Goal: Task Accomplishment & Management: Manage account settings

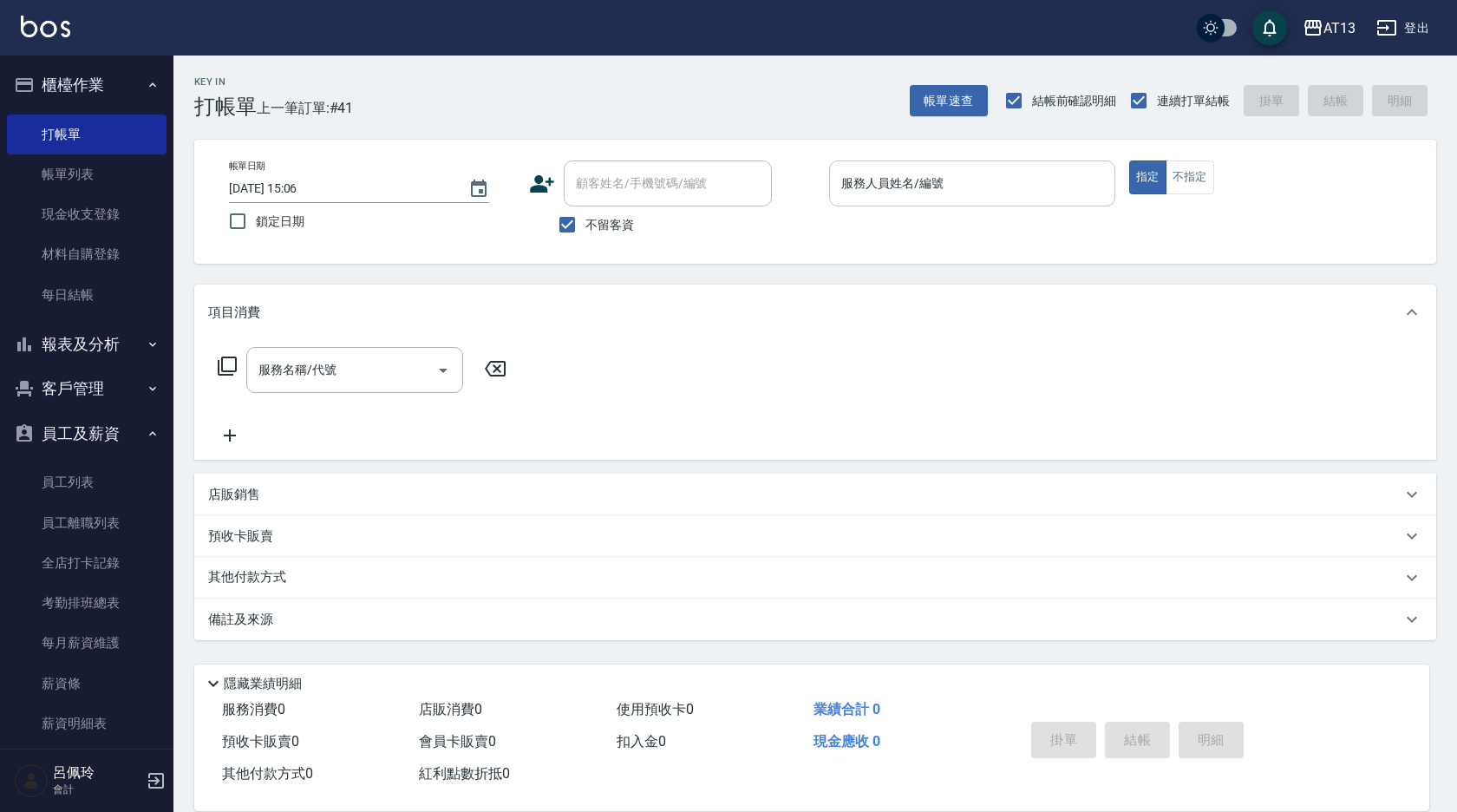
click at [909, 178] on div "服務人員姓名/編號 服務人員姓名/編號" at bounding box center [972, 183] width 287 height 46
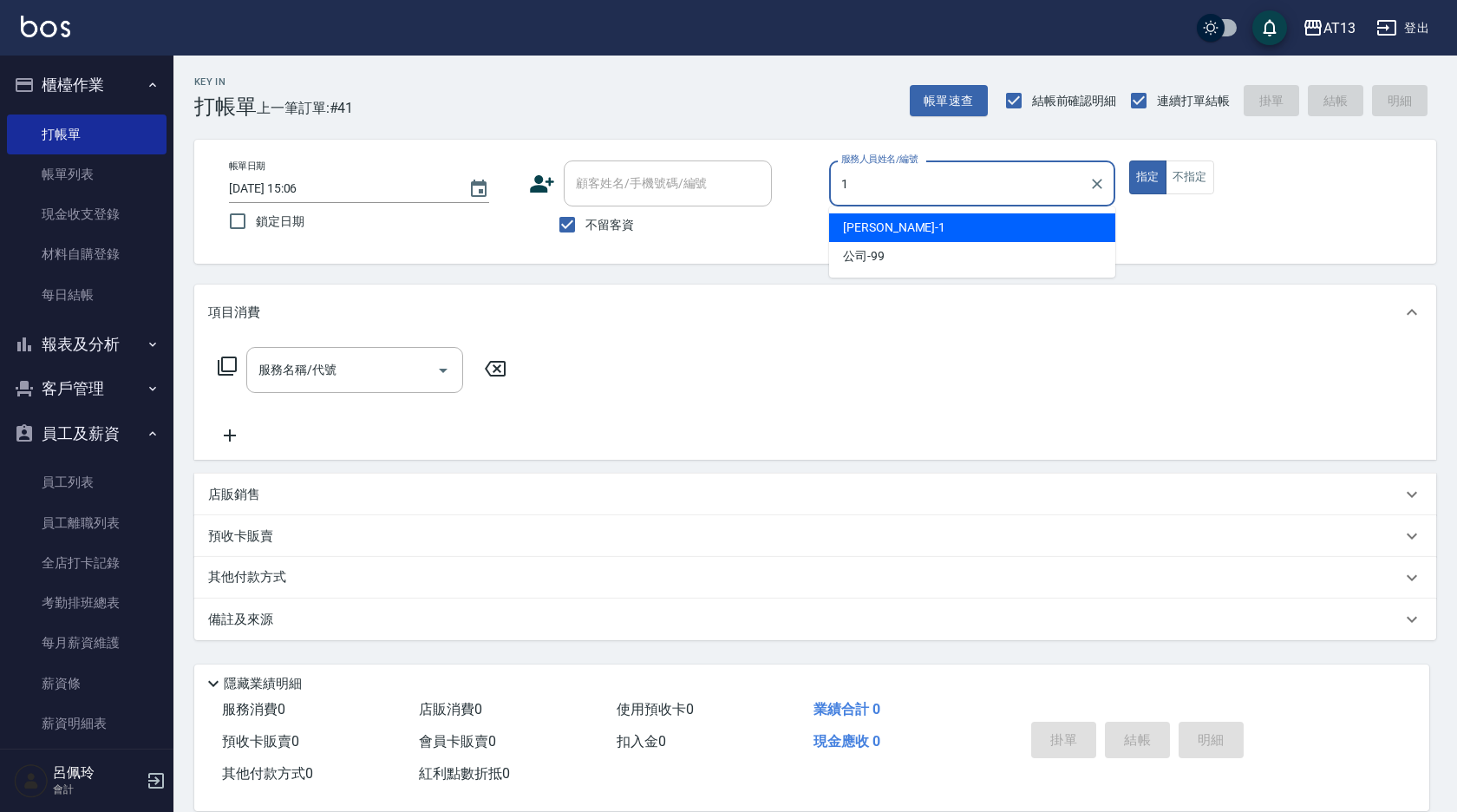
click at [928, 239] on div "[PERSON_NAME] -1" at bounding box center [972, 227] width 287 height 28
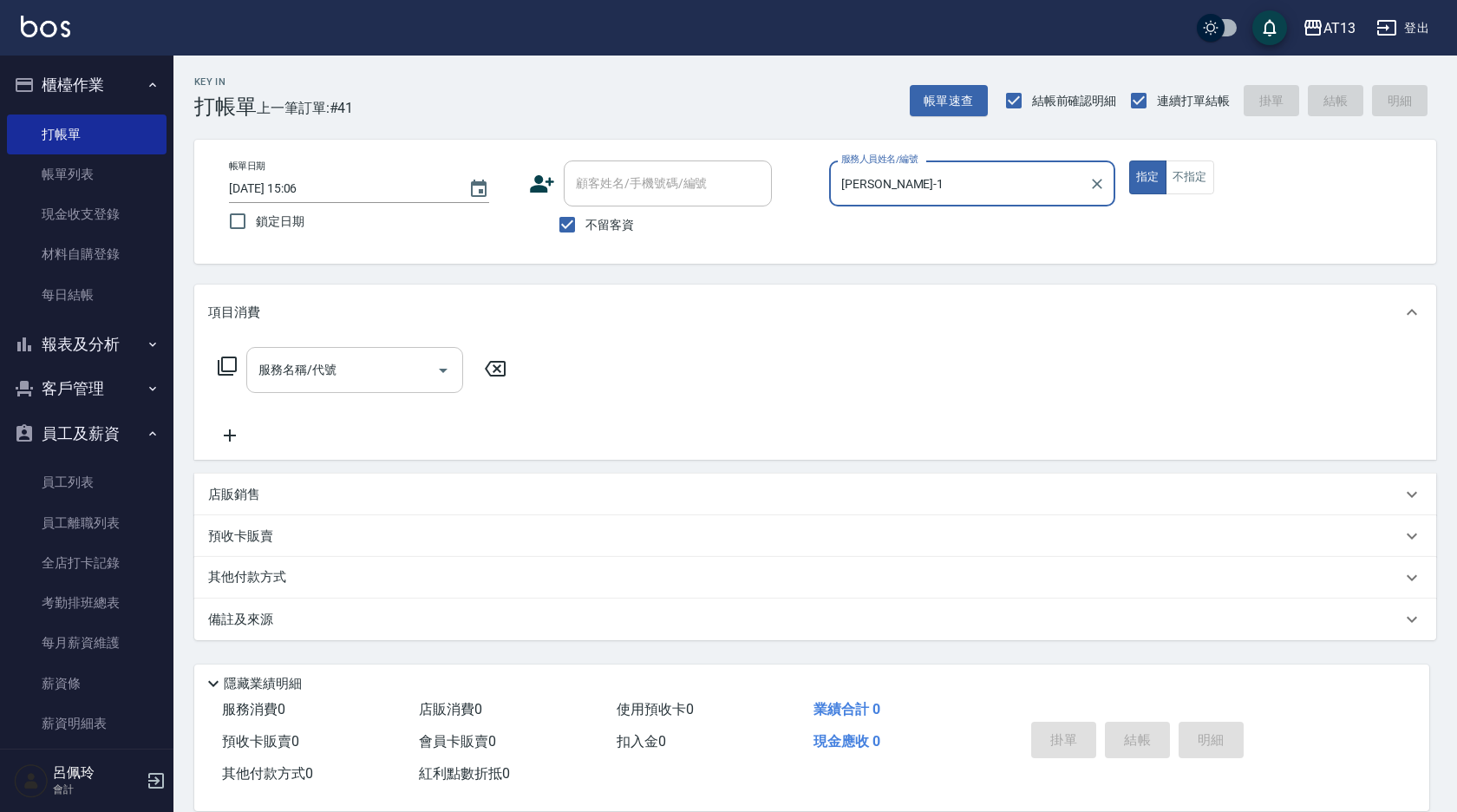
type input "[PERSON_NAME]-1"
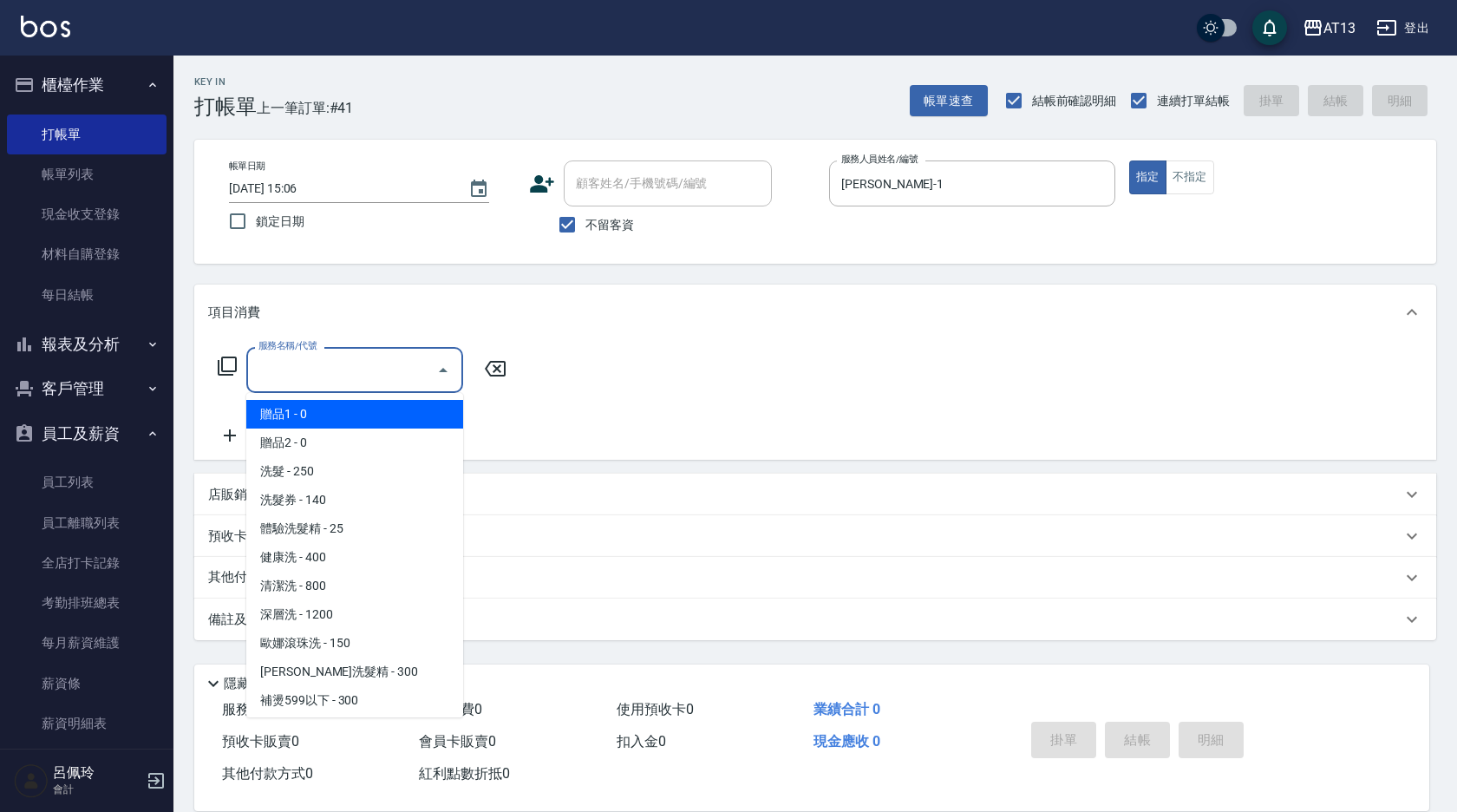
click at [403, 362] on input "服務名稱/代號" at bounding box center [341, 370] width 175 height 30
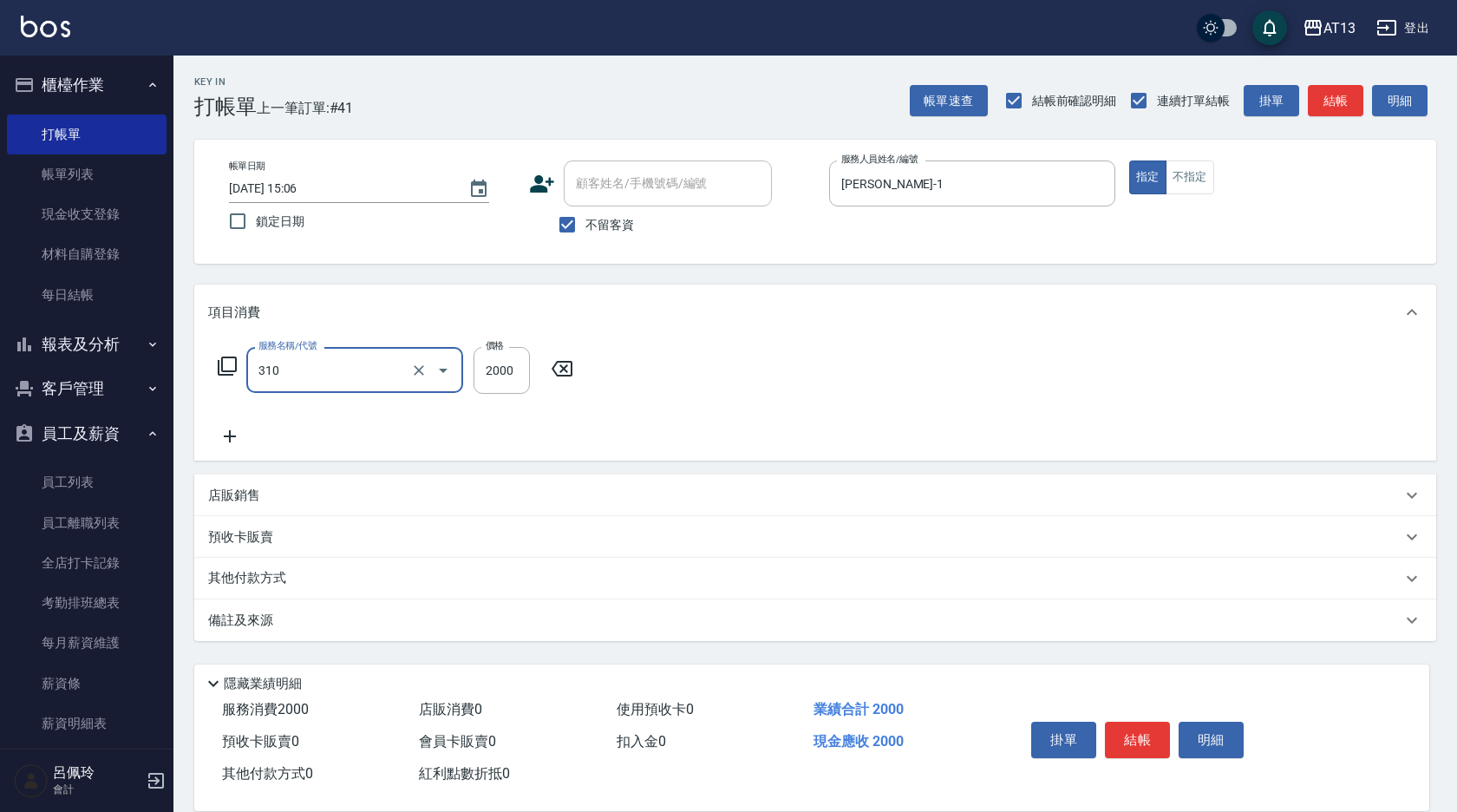
type input "MK果酸燙2000(310)"
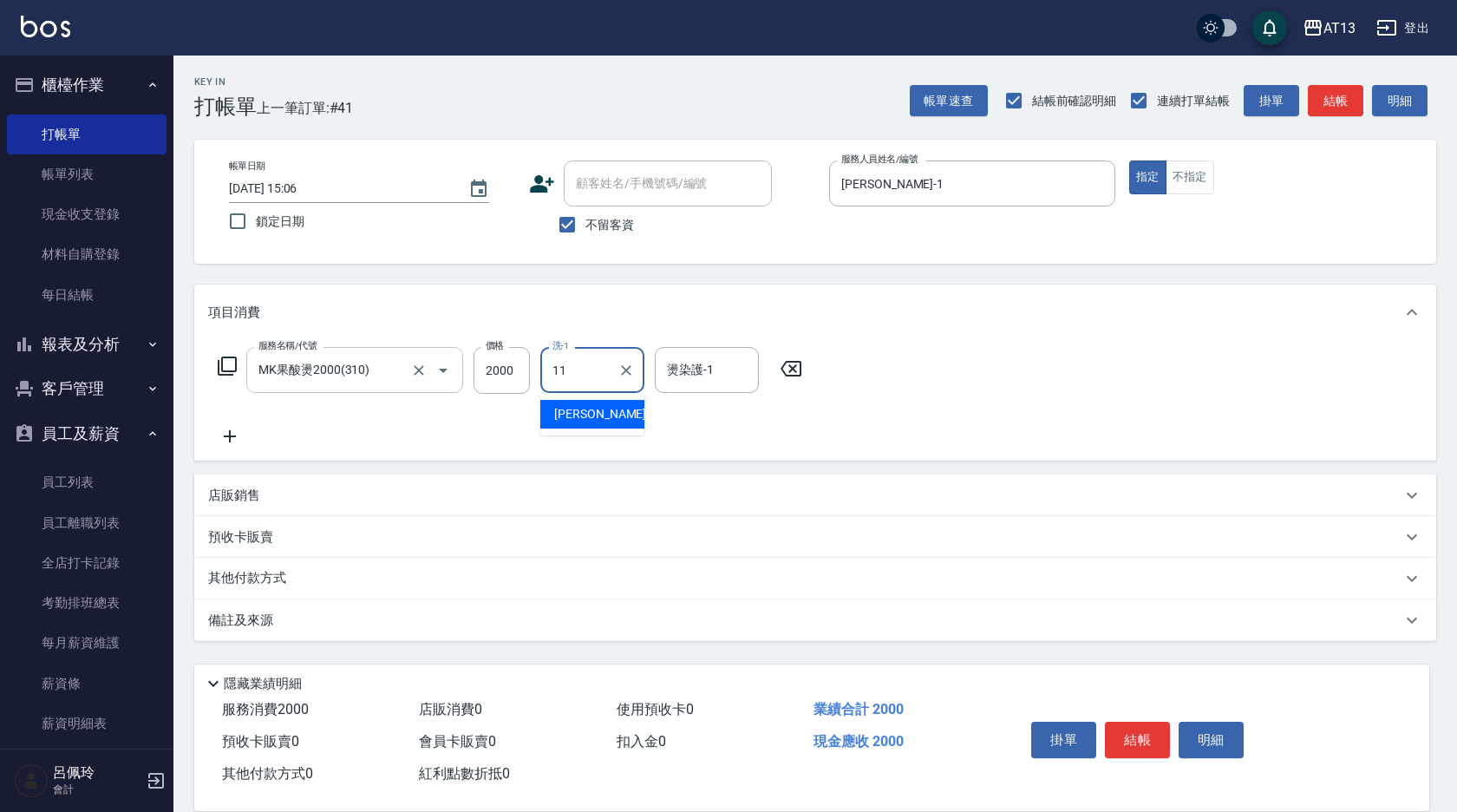
type input "[PERSON_NAME]-11"
click at [997, 422] on div "服務名稱/代號 MK果酸燙2000(310) 服務名稱/代號 價格 2000 價格 洗-1 [PERSON_NAME]-11 洗-1 燙染護-1 [PERSO…" at bounding box center [815, 401] width 1242 height 121
click at [1142, 735] on button "結帳" at bounding box center [1137, 739] width 65 height 37
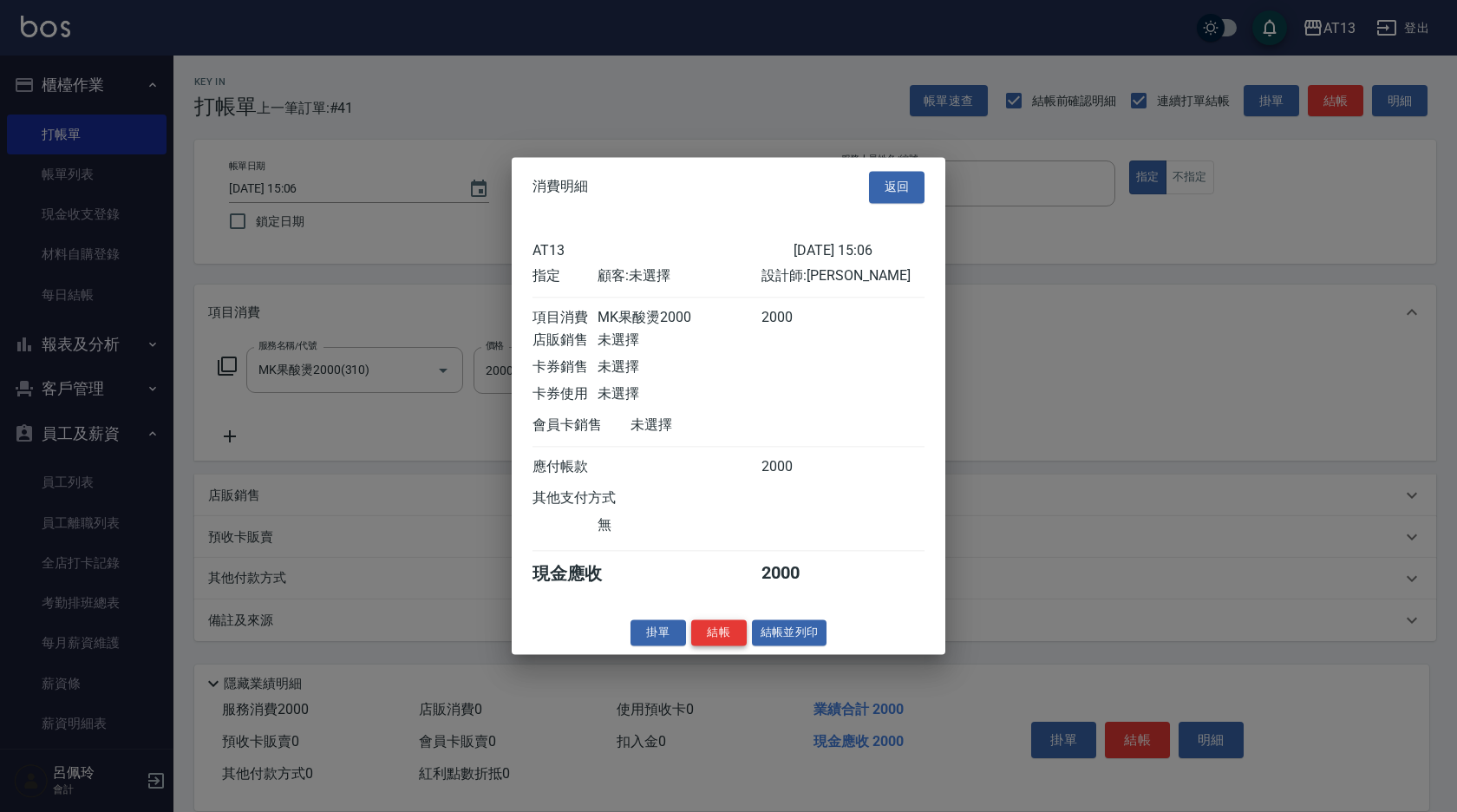
click at [710, 638] on button "結帳" at bounding box center [719, 633] width 56 height 27
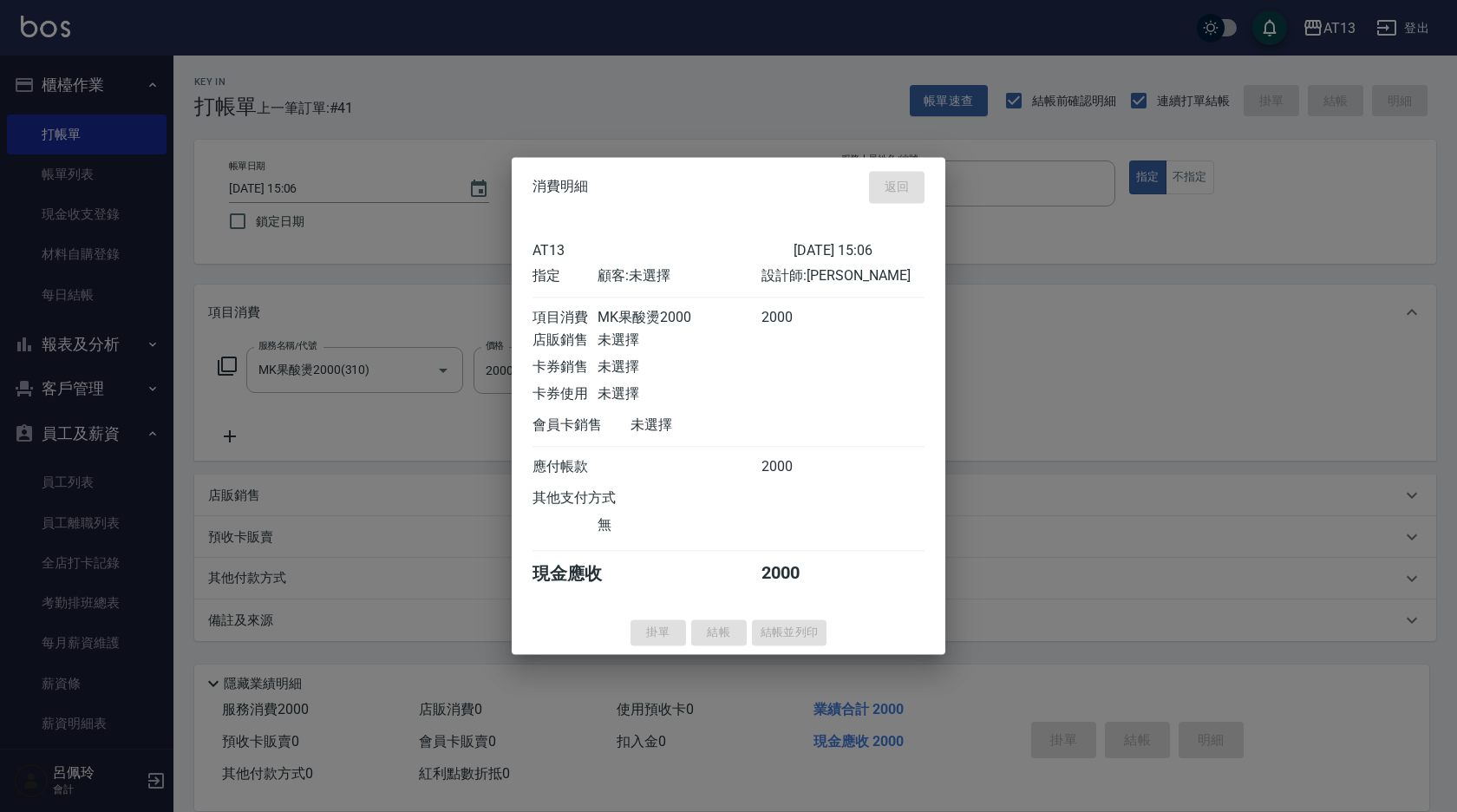
type input "[DATE] 15:40"
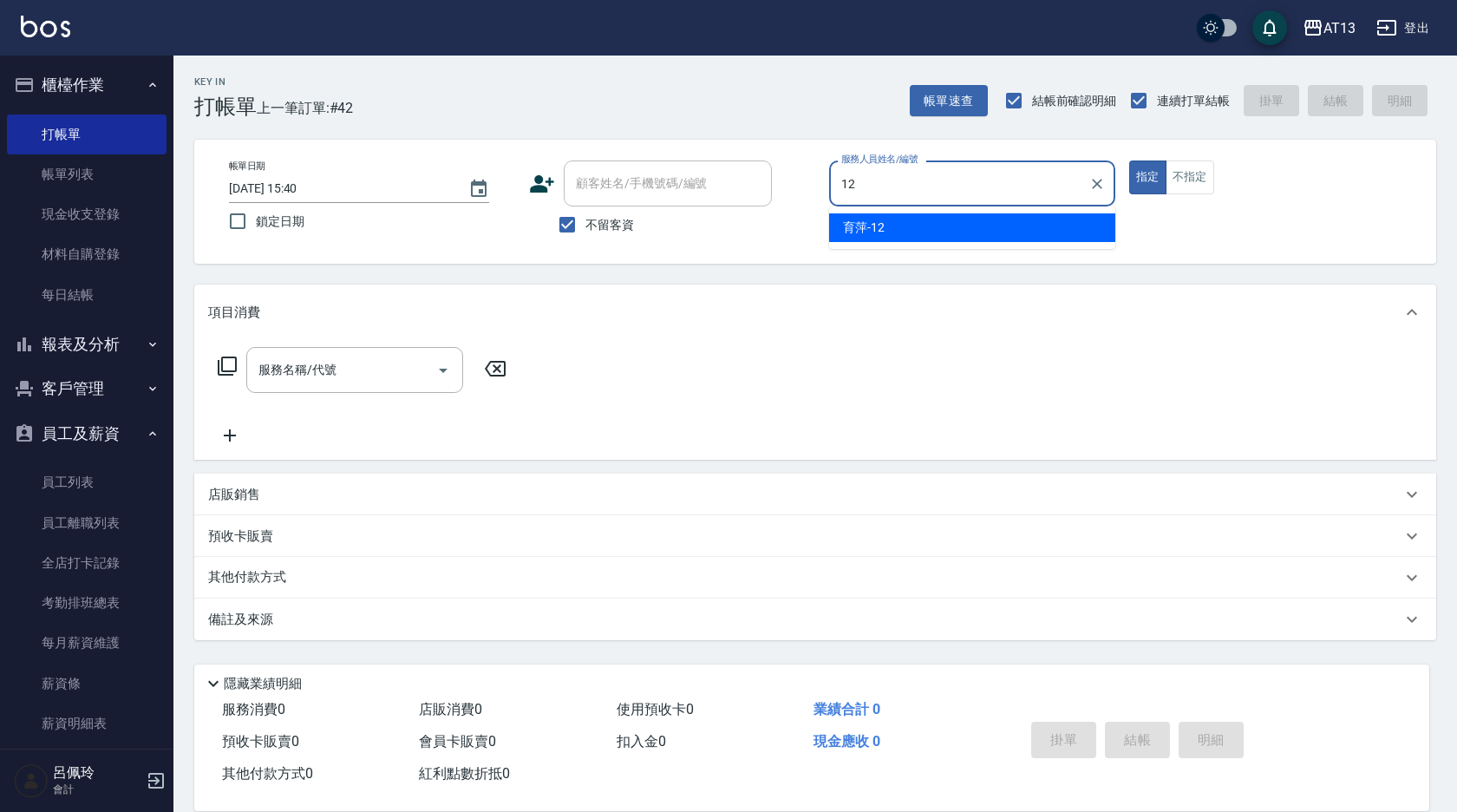
click at [885, 224] on div "育萍 -12" at bounding box center [972, 227] width 287 height 28
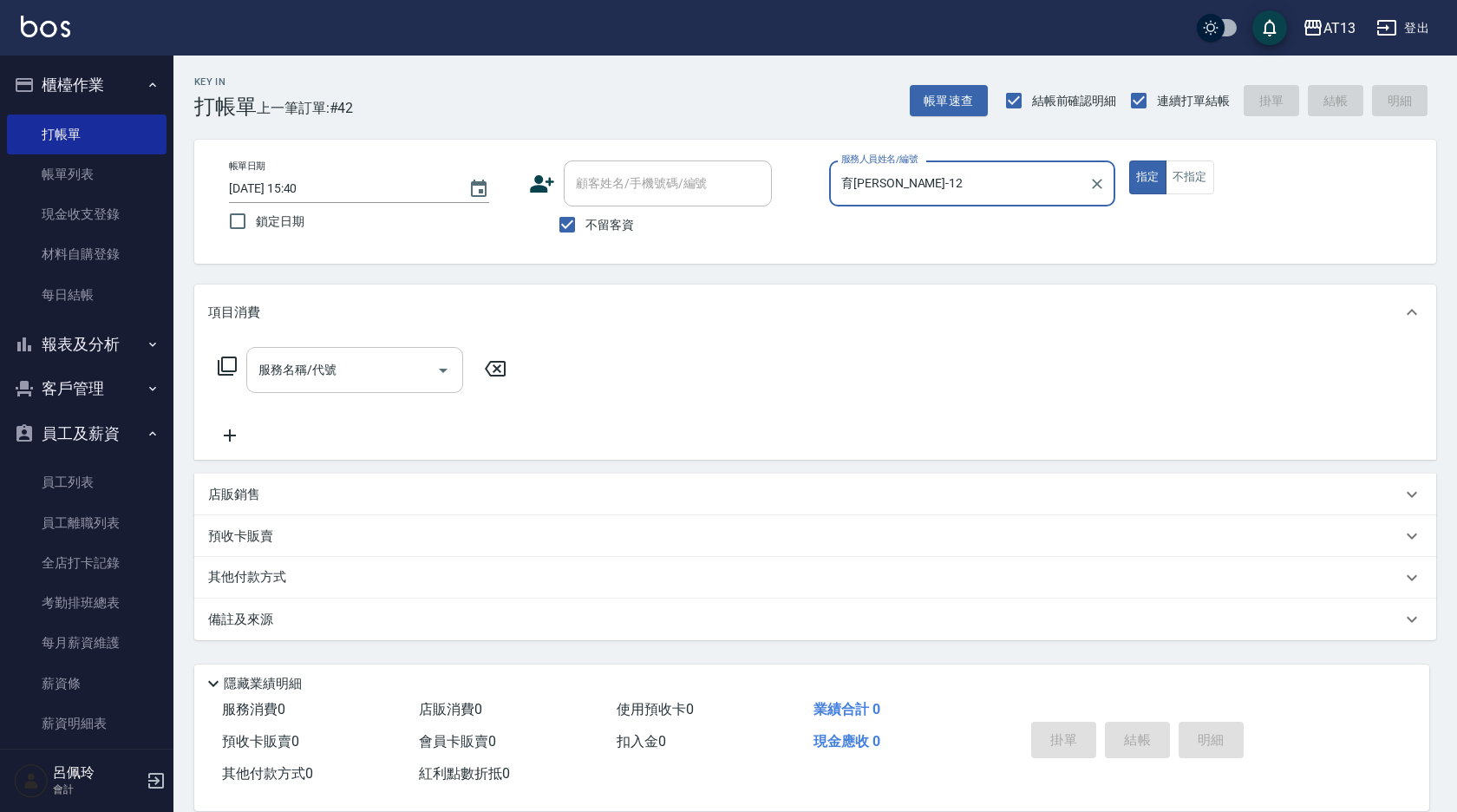
click at [355, 348] on div "服務名稱/代號" at bounding box center [355, 370] width 217 height 46
type input "育[PERSON_NAME]-12"
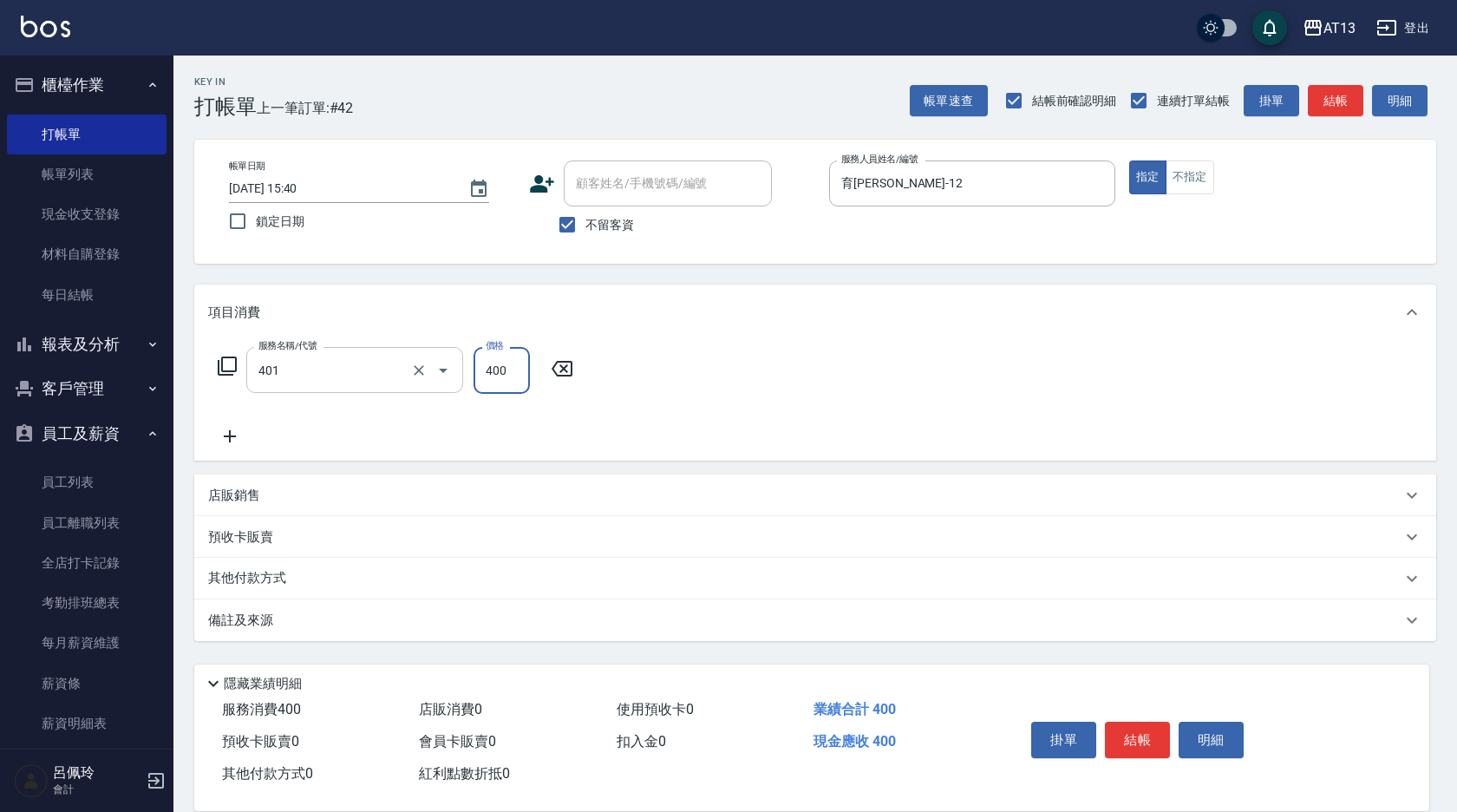
type input "剪髮(401)"
type input "500"
drag, startPoint x: 958, startPoint y: 477, endPoint x: 971, endPoint y: 426, distance: 52.6
click at [958, 476] on div "店販銷售" at bounding box center [815, 495] width 1242 height 41
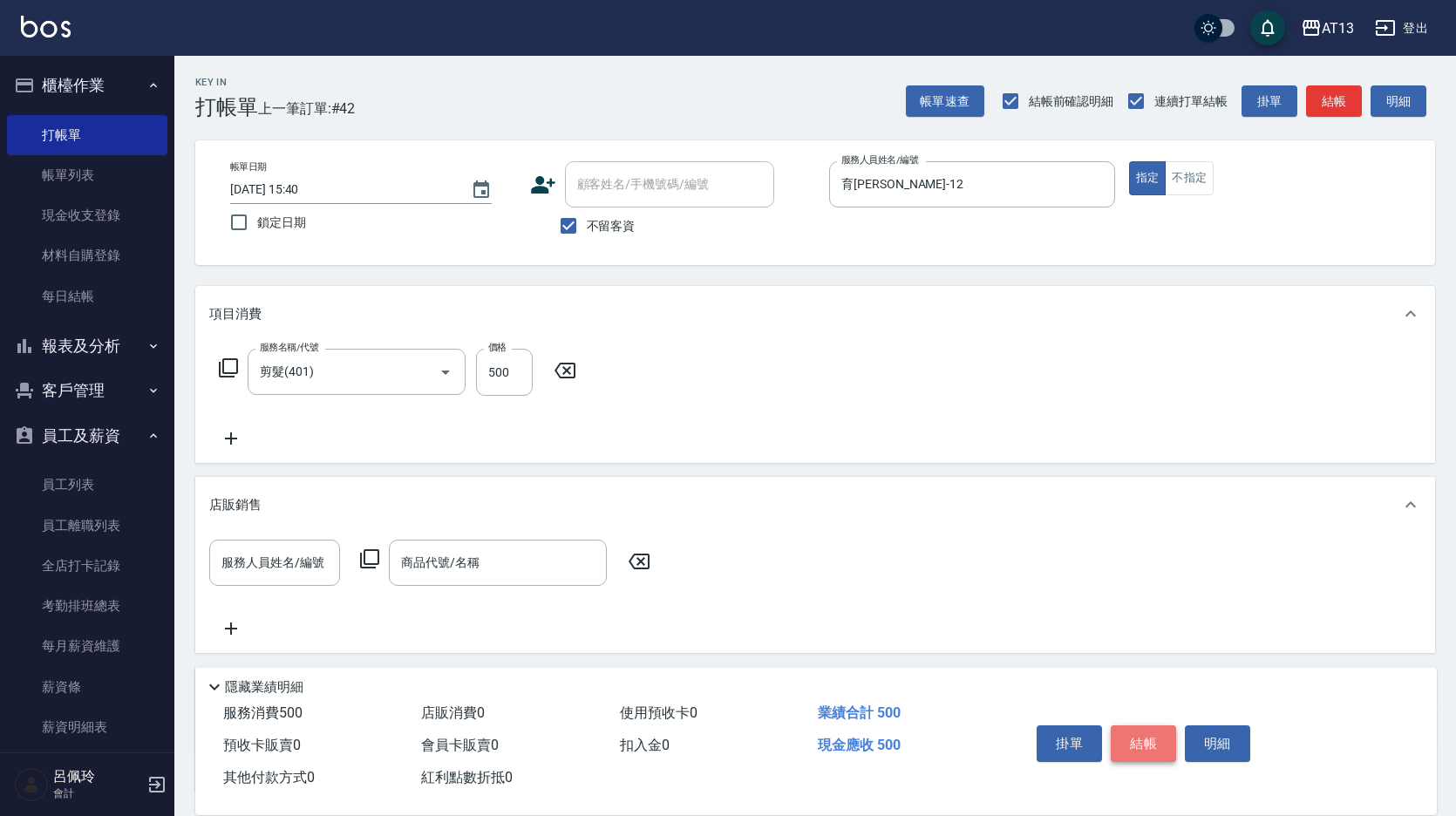
click at [1146, 727] on button "結帳" at bounding box center [1143, 743] width 65 height 37
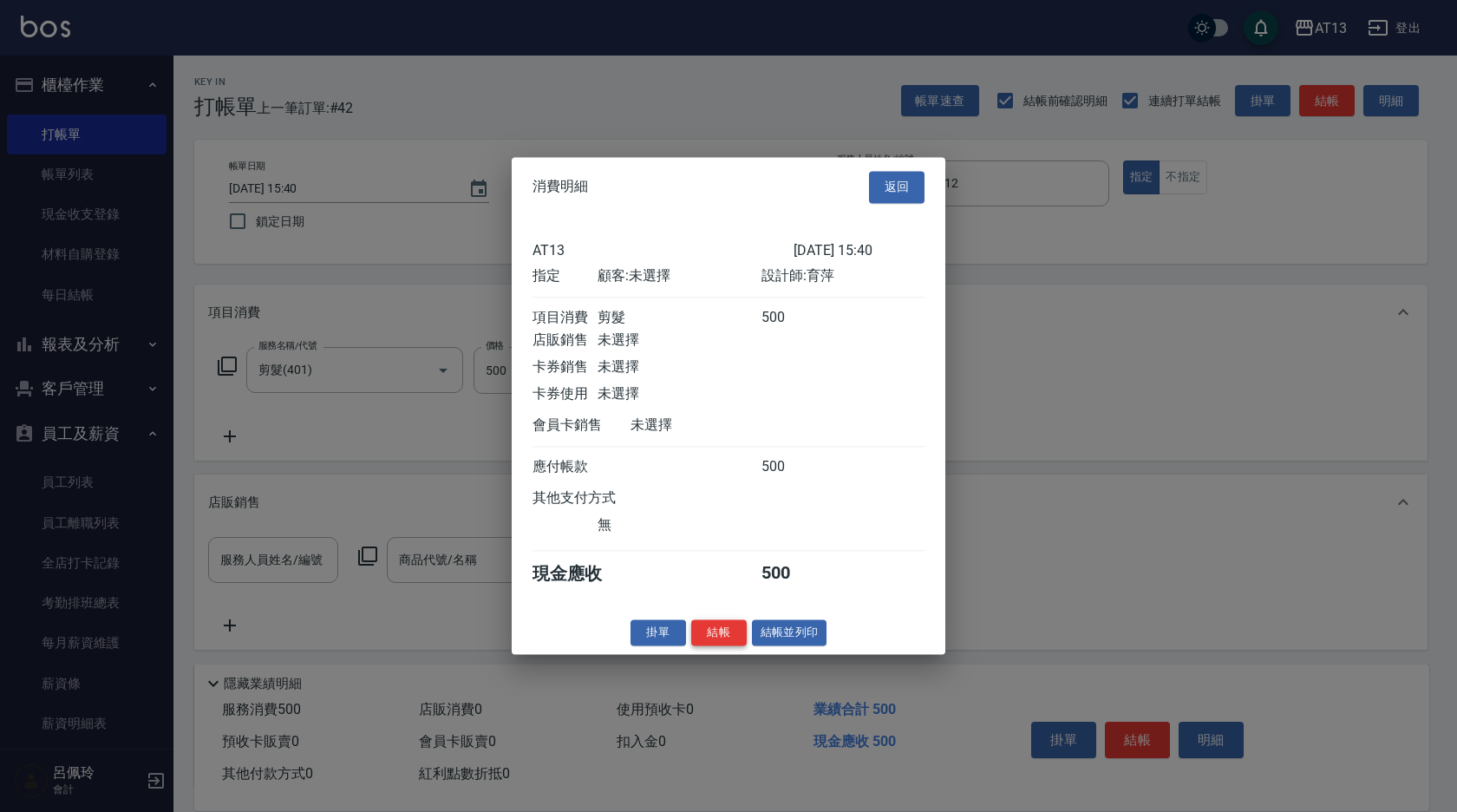
click at [736, 646] on button "結帳" at bounding box center [719, 633] width 56 height 27
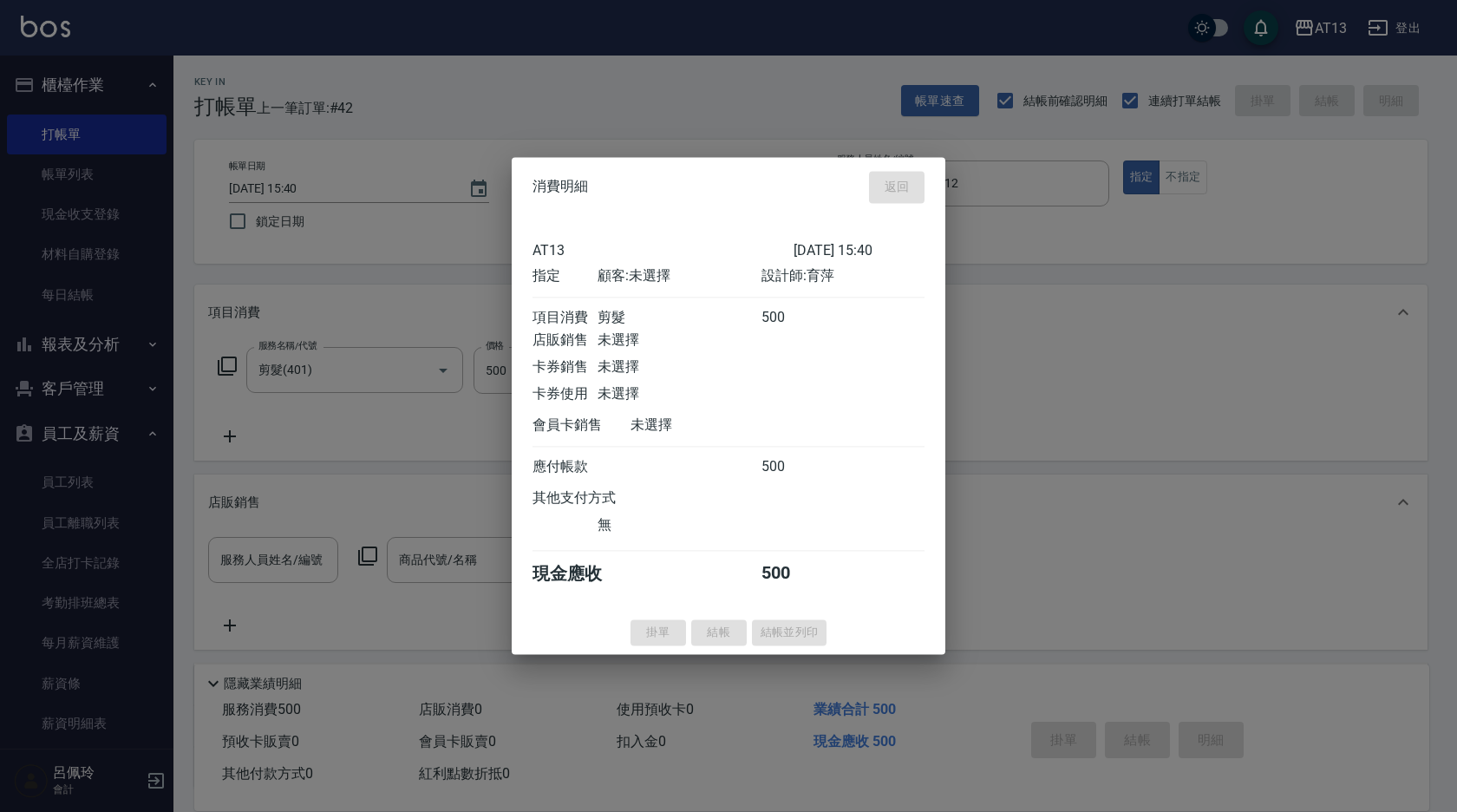
type input "[DATE] 15:41"
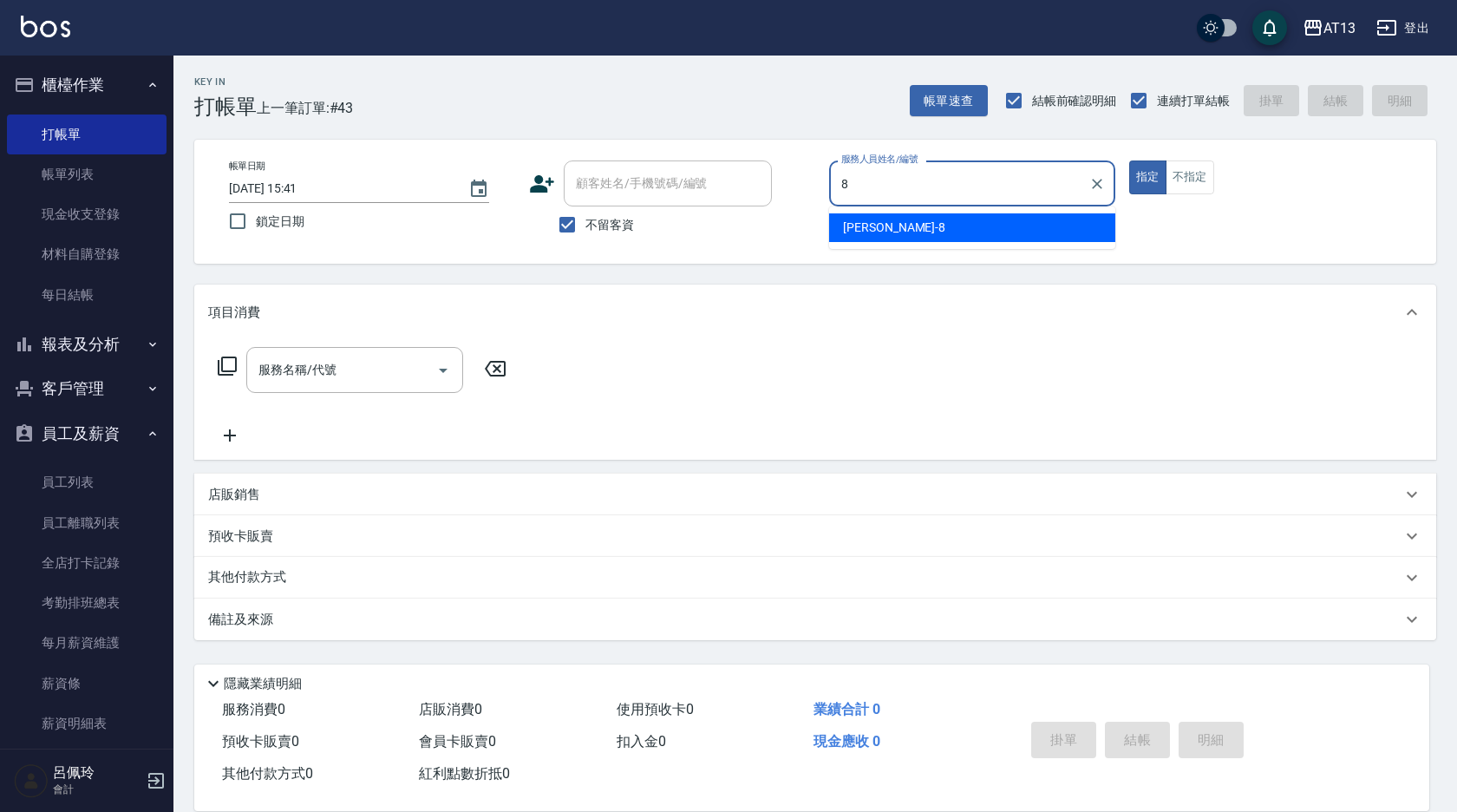
click at [898, 215] on div "[PERSON_NAME] -8" at bounding box center [972, 227] width 287 height 28
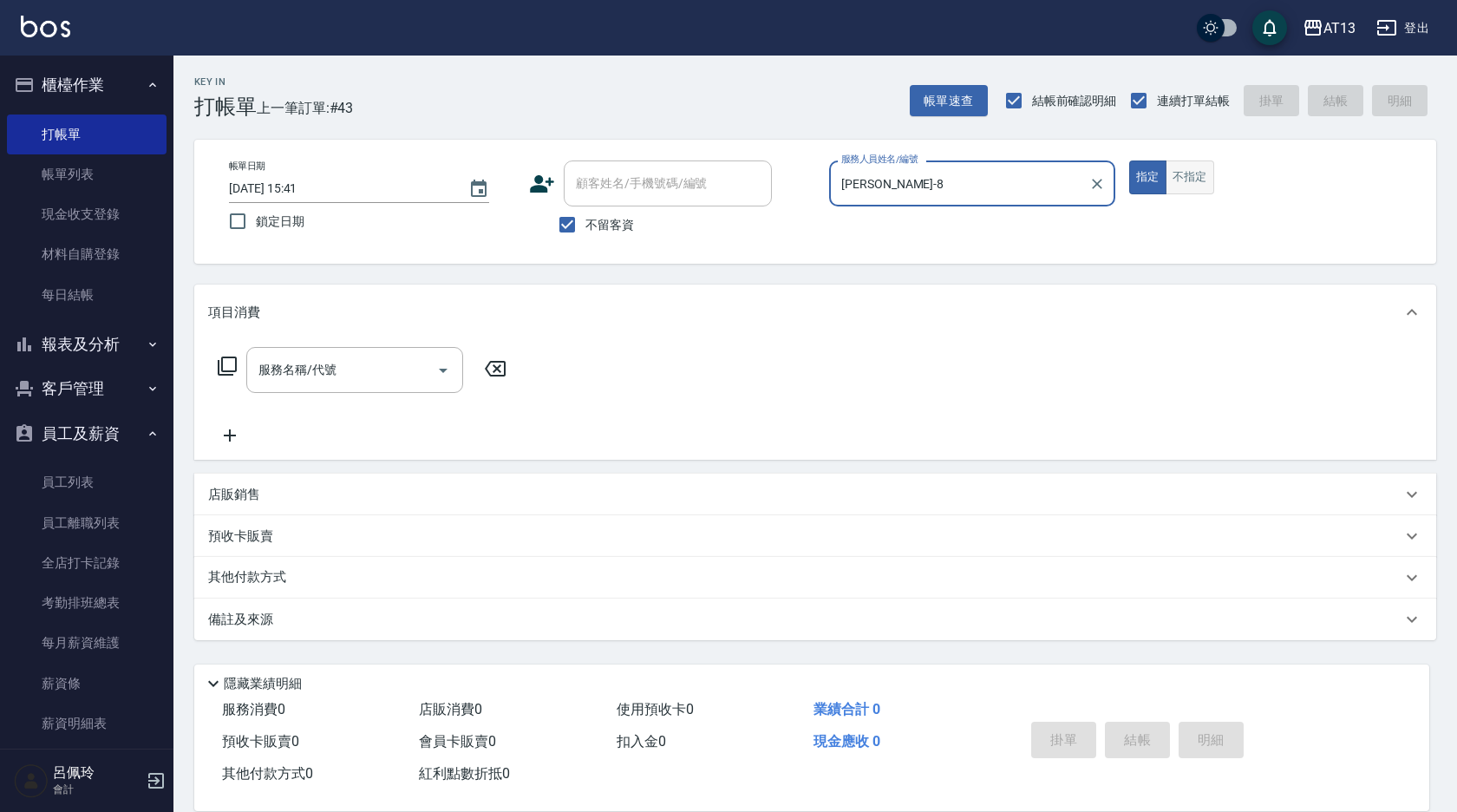
type input "[PERSON_NAME]-8"
click at [1181, 171] on button "不指定" at bounding box center [1190, 177] width 49 height 34
click at [420, 377] on input "服務名稱/代號" at bounding box center [341, 370] width 175 height 30
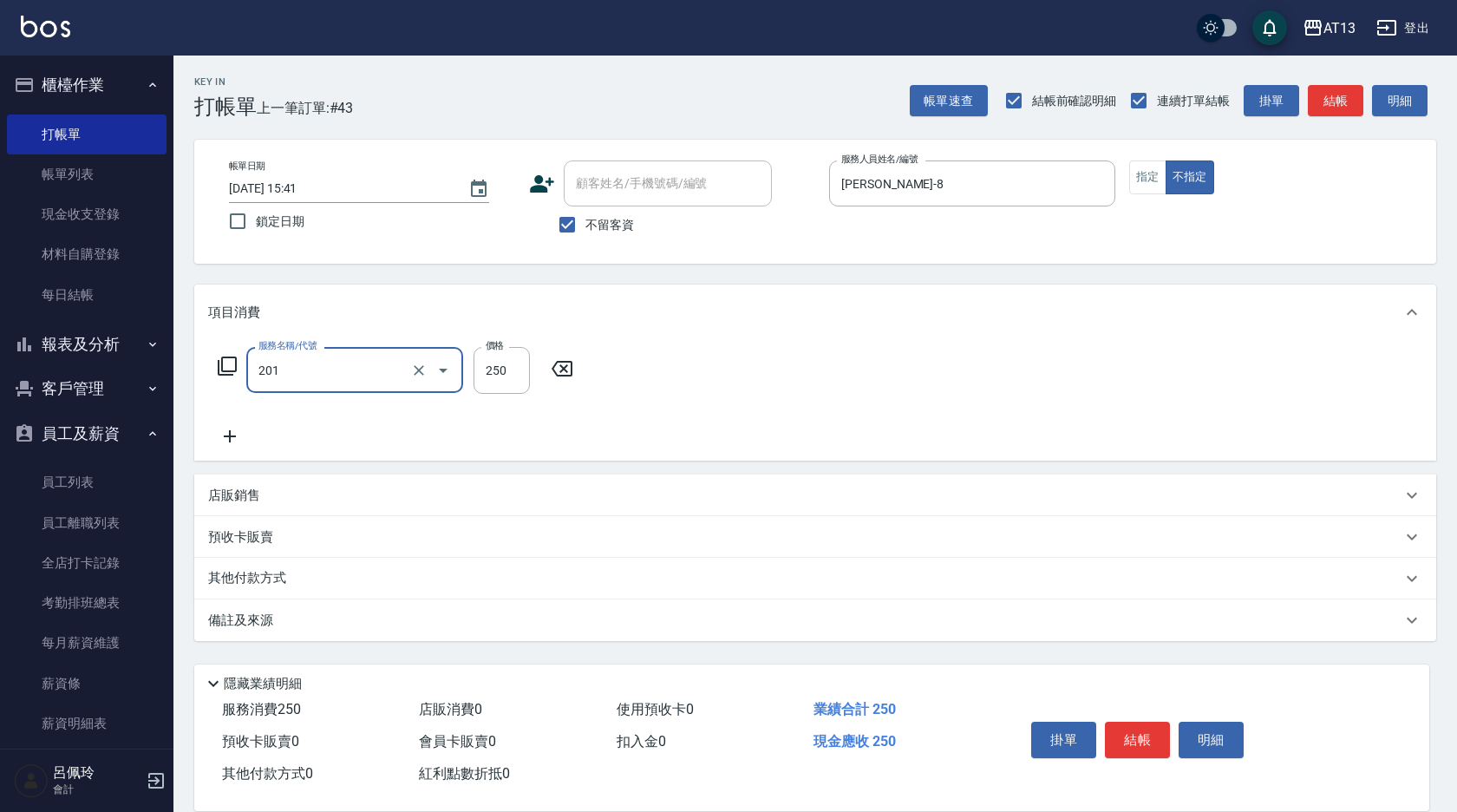
type input "洗髮(201)"
type input "[PERSON_NAME]-26"
click at [1140, 726] on button "結帳" at bounding box center [1137, 739] width 65 height 37
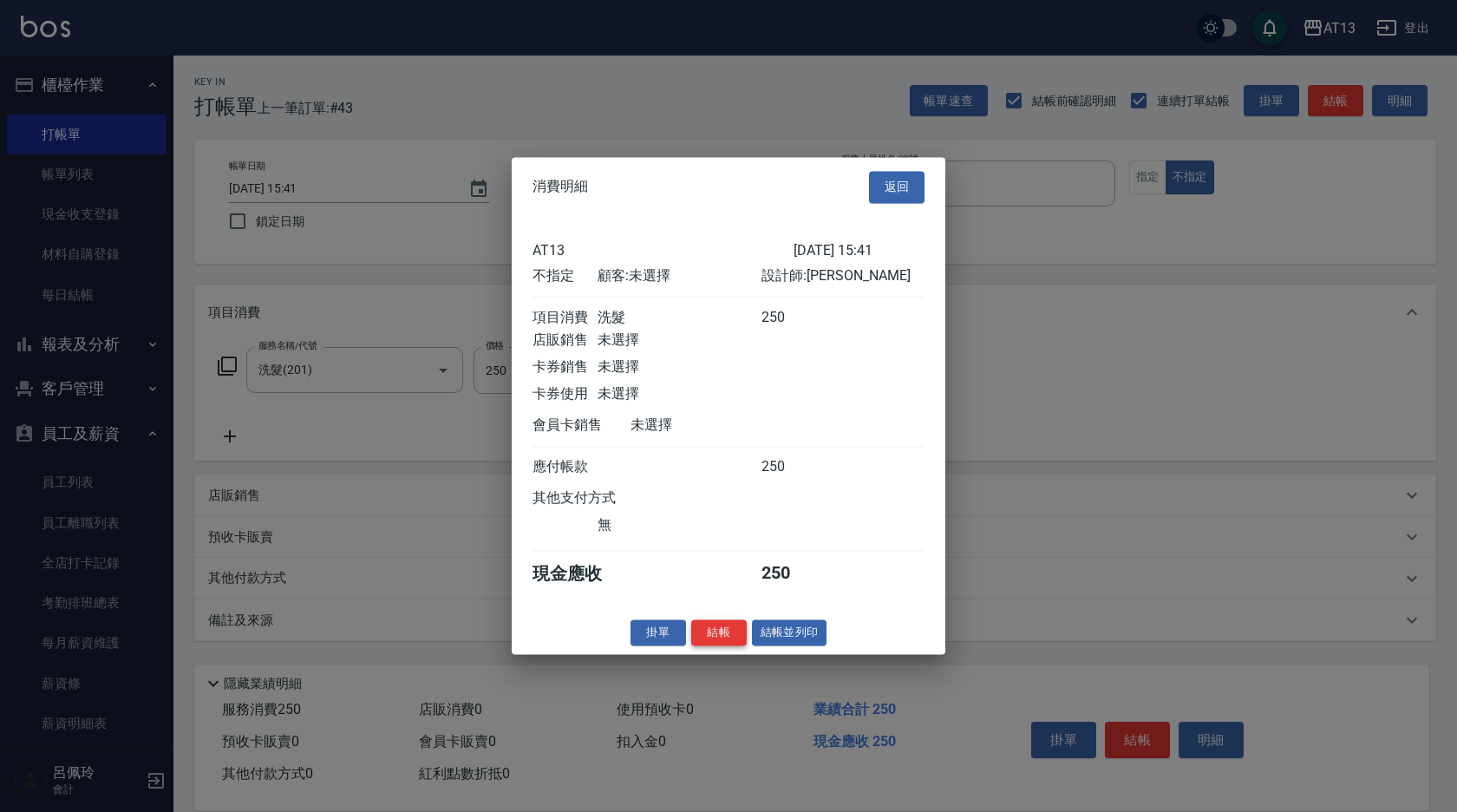
click at [739, 644] on button "結帳" at bounding box center [719, 633] width 56 height 27
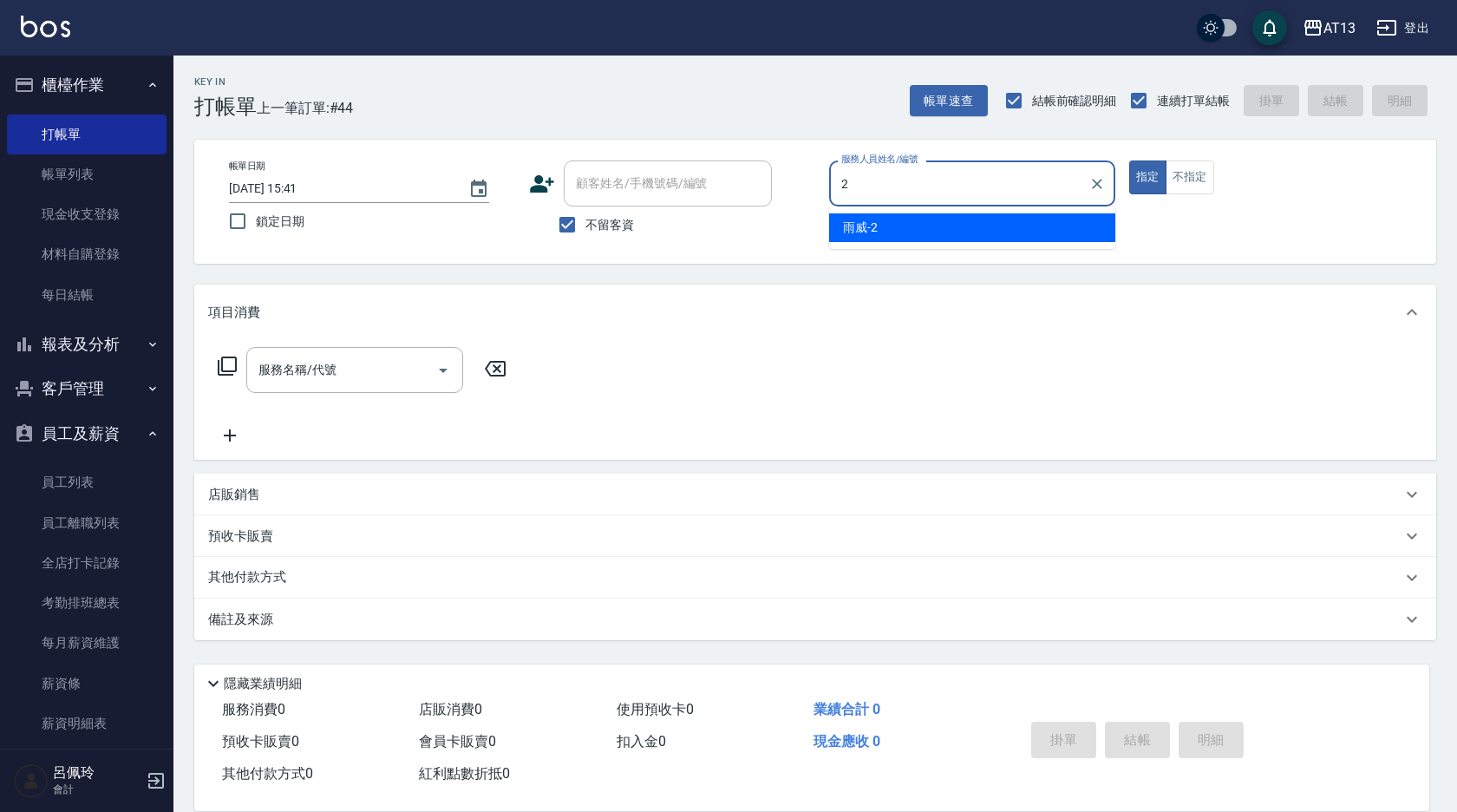
click at [887, 217] on div "雨威 -2" at bounding box center [972, 227] width 287 height 28
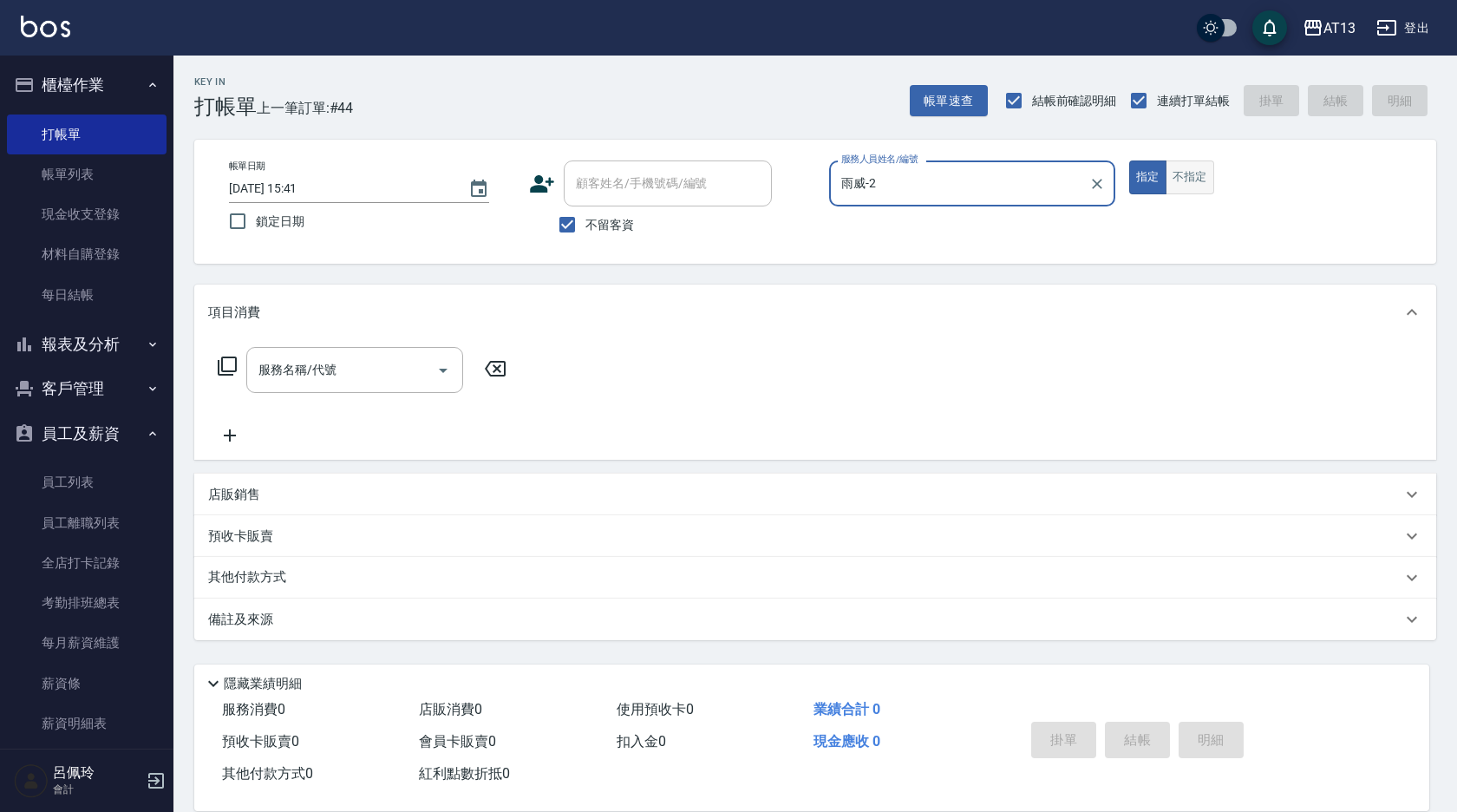
type input "雨威-2"
click at [1199, 181] on button "不指定" at bounding box center [1190, 177] width 49 height 34
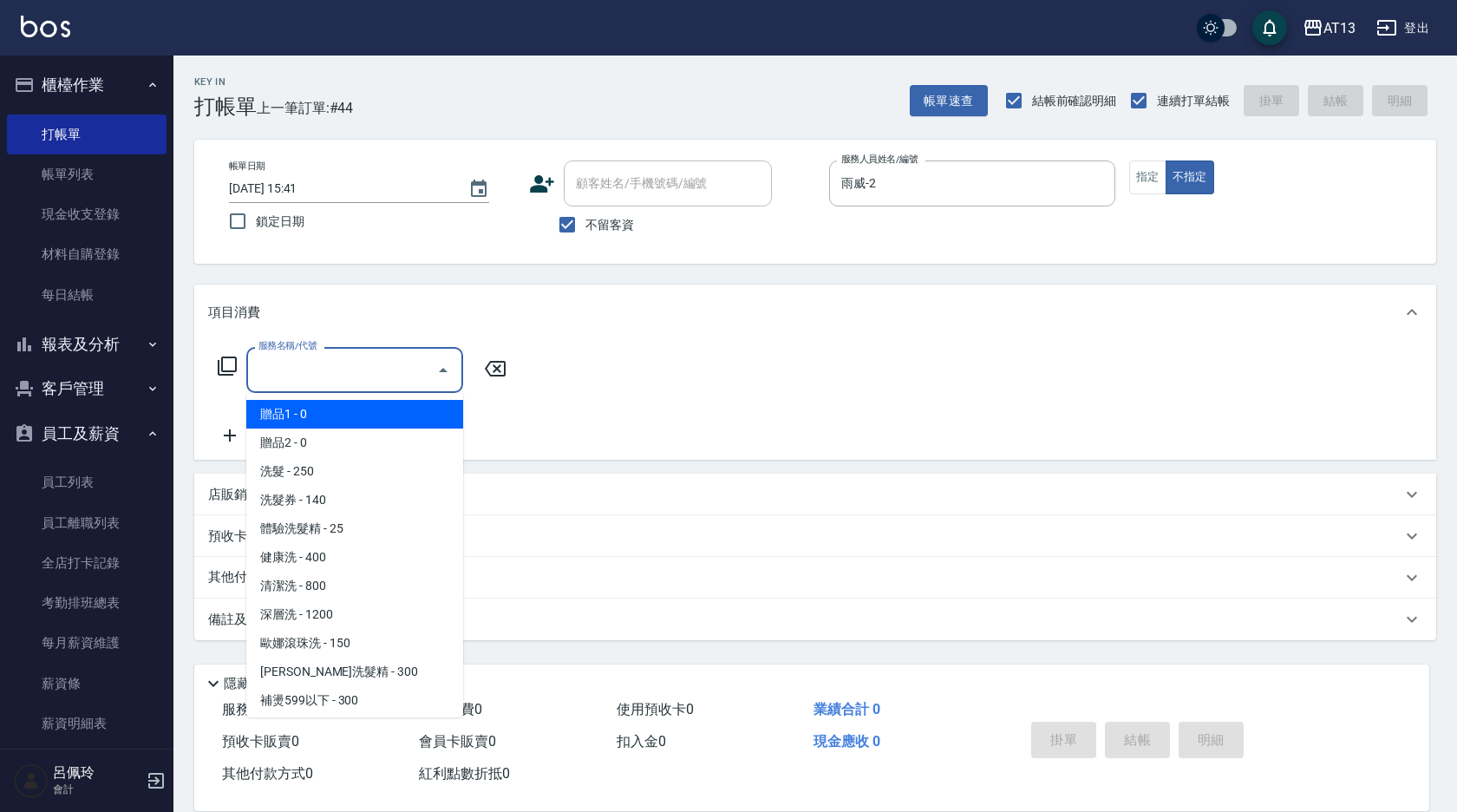
click at [394, 355] on input "服務名稱/代號" at bounding box center [341, 370] width 175 height 30
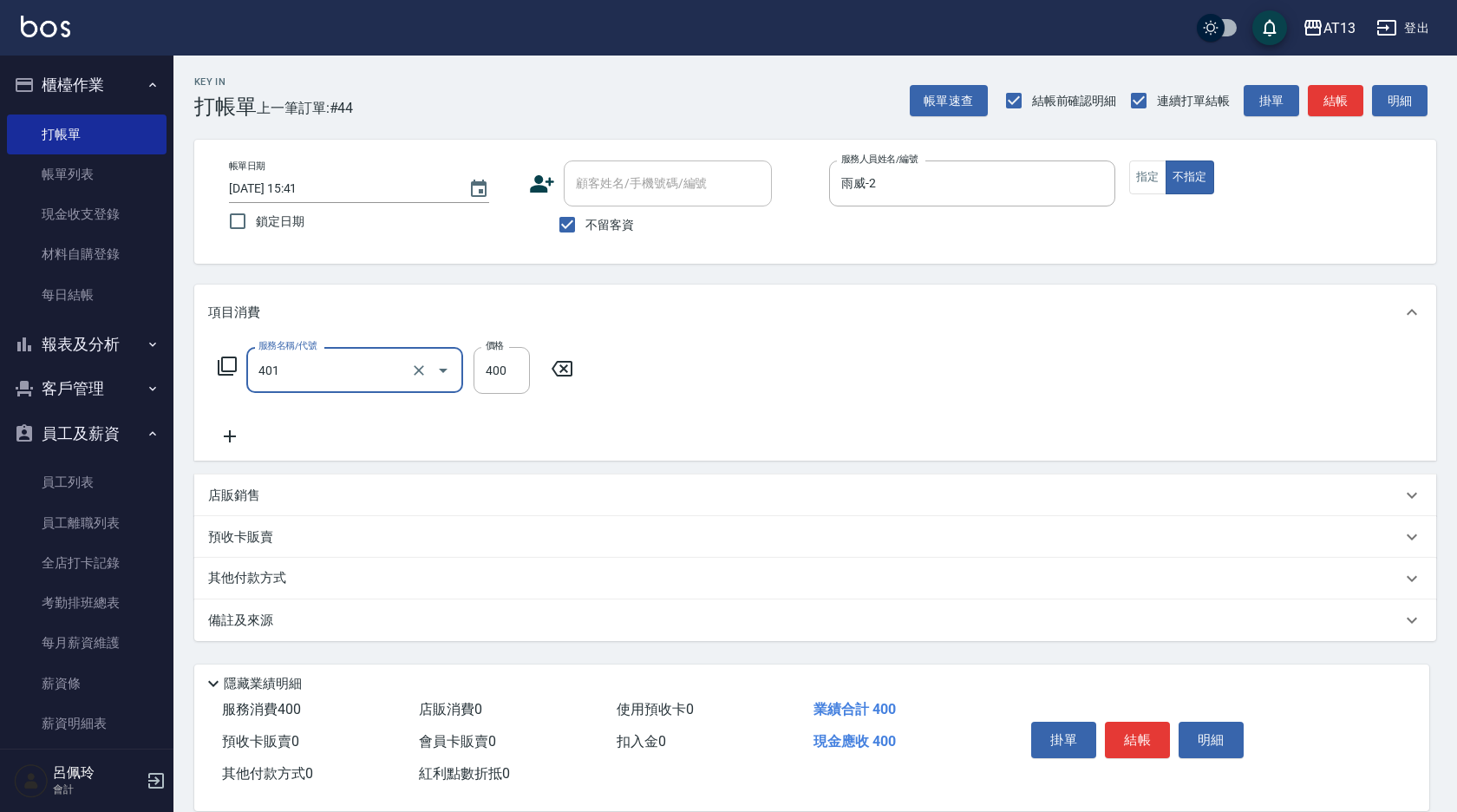
type input "剪髮(401)"
type input "150"
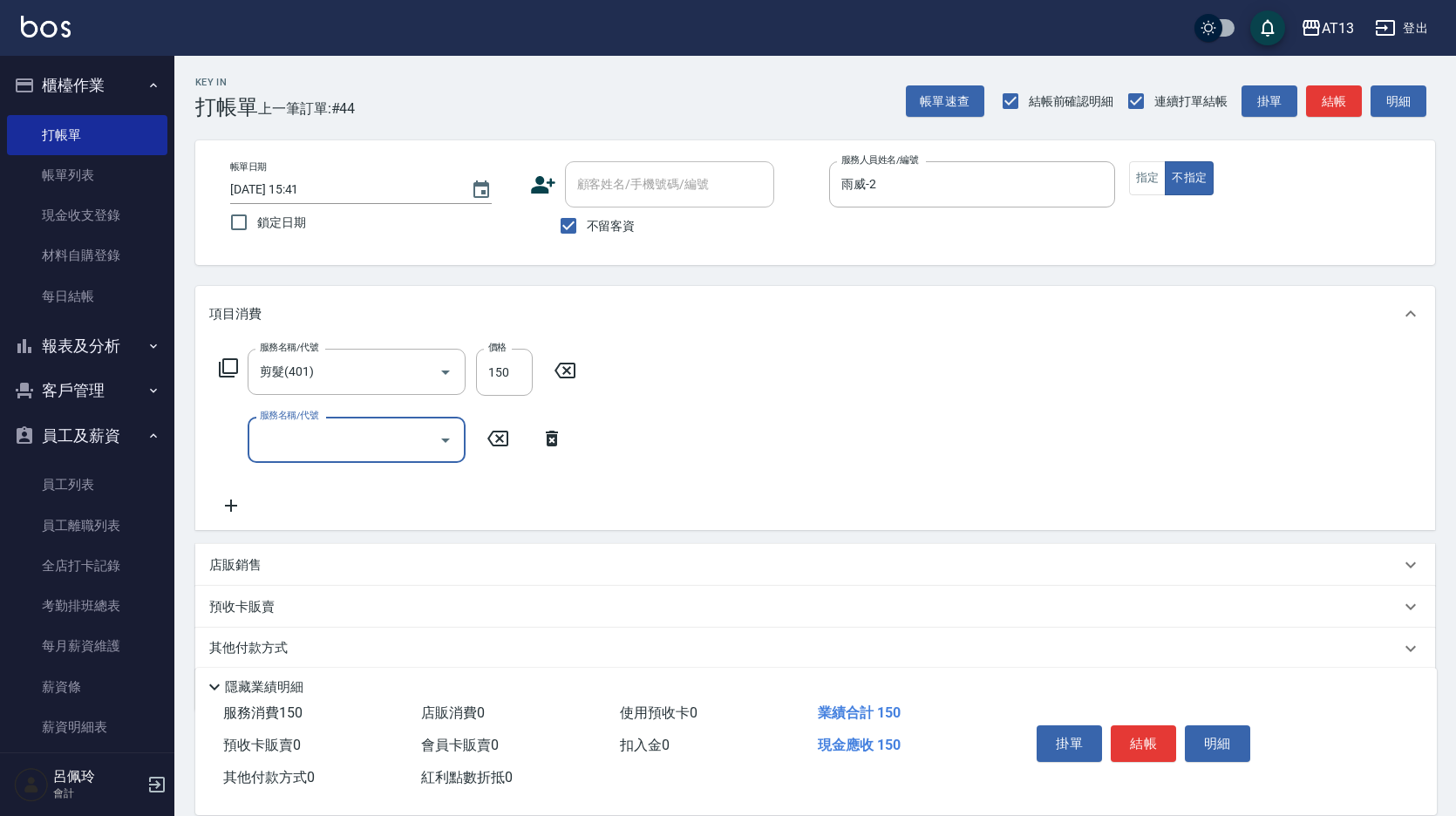
click at [880, 417] on div "服務名稱/代號 剪髮(401) 服務名稱/代號 價格 150 價格 服務名稱/代號 服務名稱/代號" at bounding box center [815, 436] width 1240 height 189
click at [1125, 745] on button "結帳" at bounding box center [1143, 743] width 65 height 37
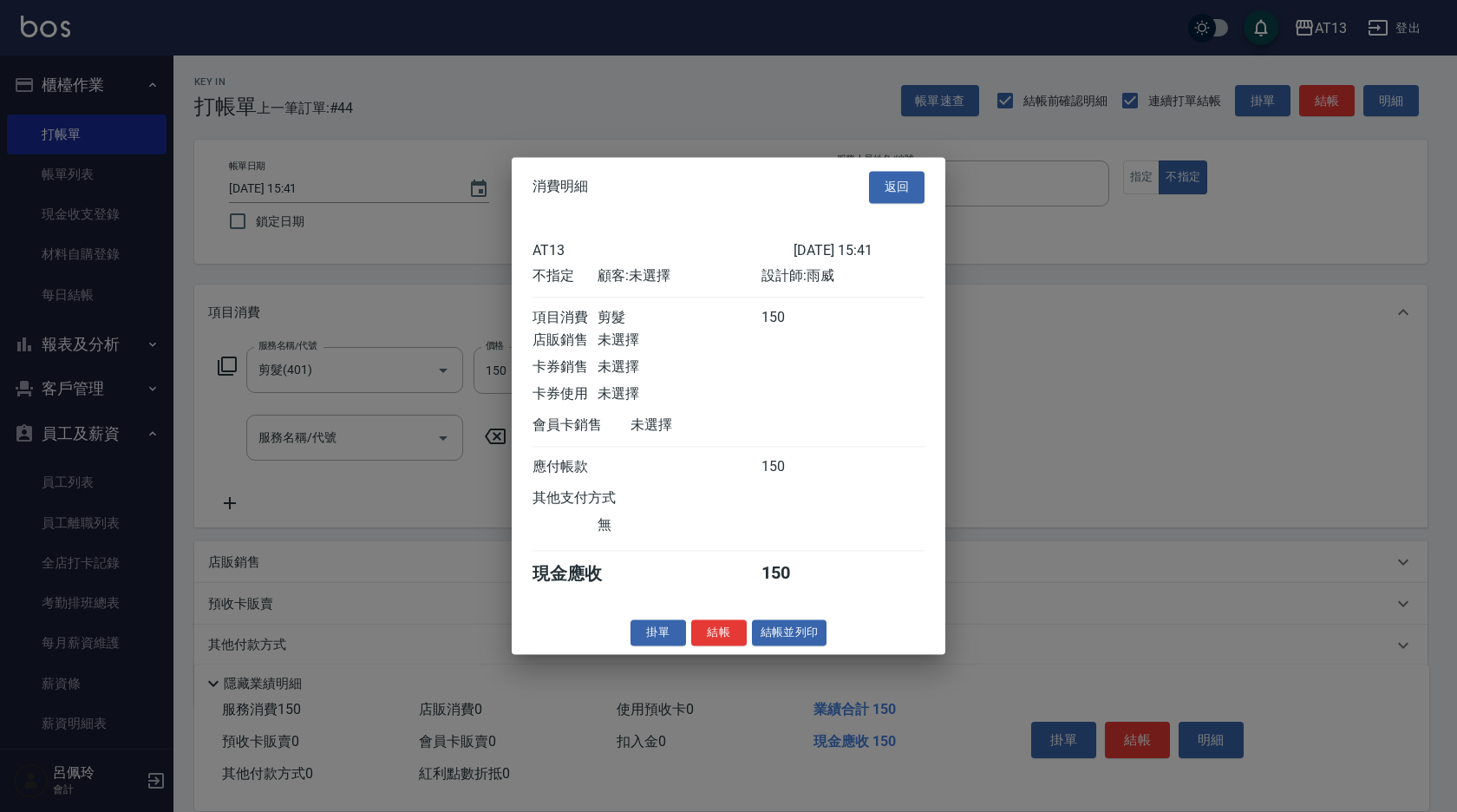
click at [736, 643] on button "結帳" at bounding box center [719, 633] width 56 height 27
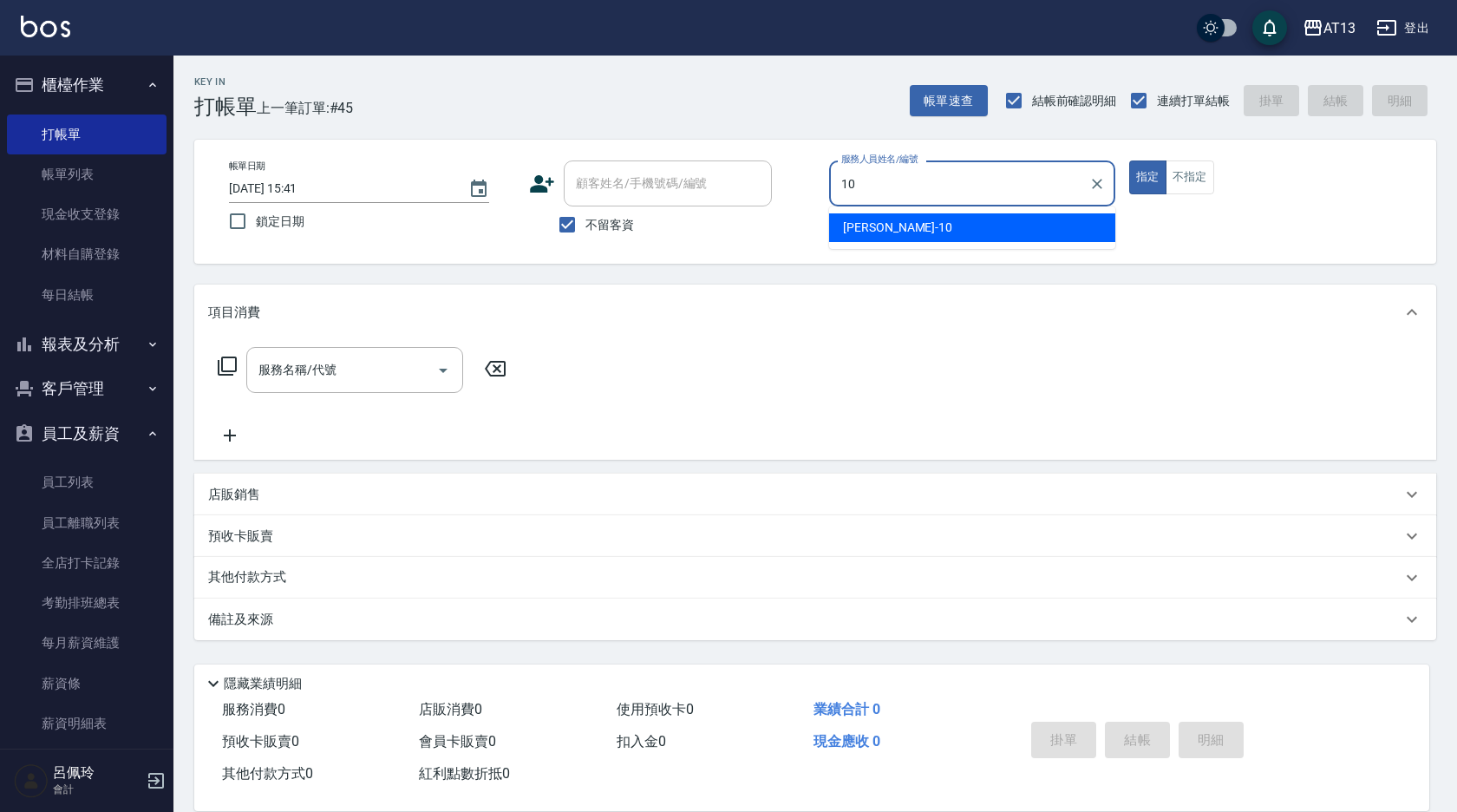
click at [852, 232] on span "[PERSON_NAME] -10" at bounding box center [898, 227] width 109 height 18
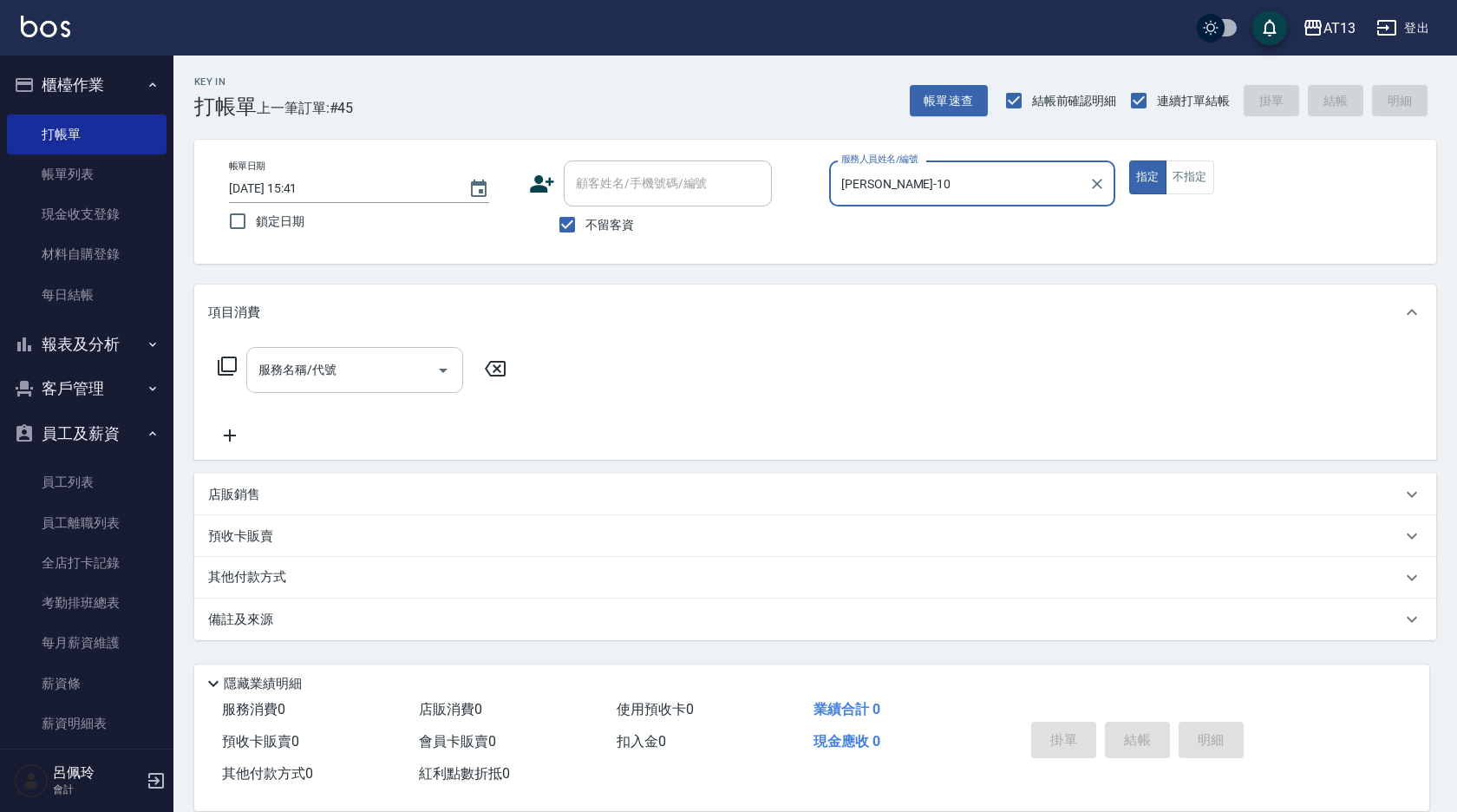
type input "[PERSON_NAME]-10"
click at [399, 362] on input "服務名稱/代號" at bounding box center [341, 370] width 175 height 30
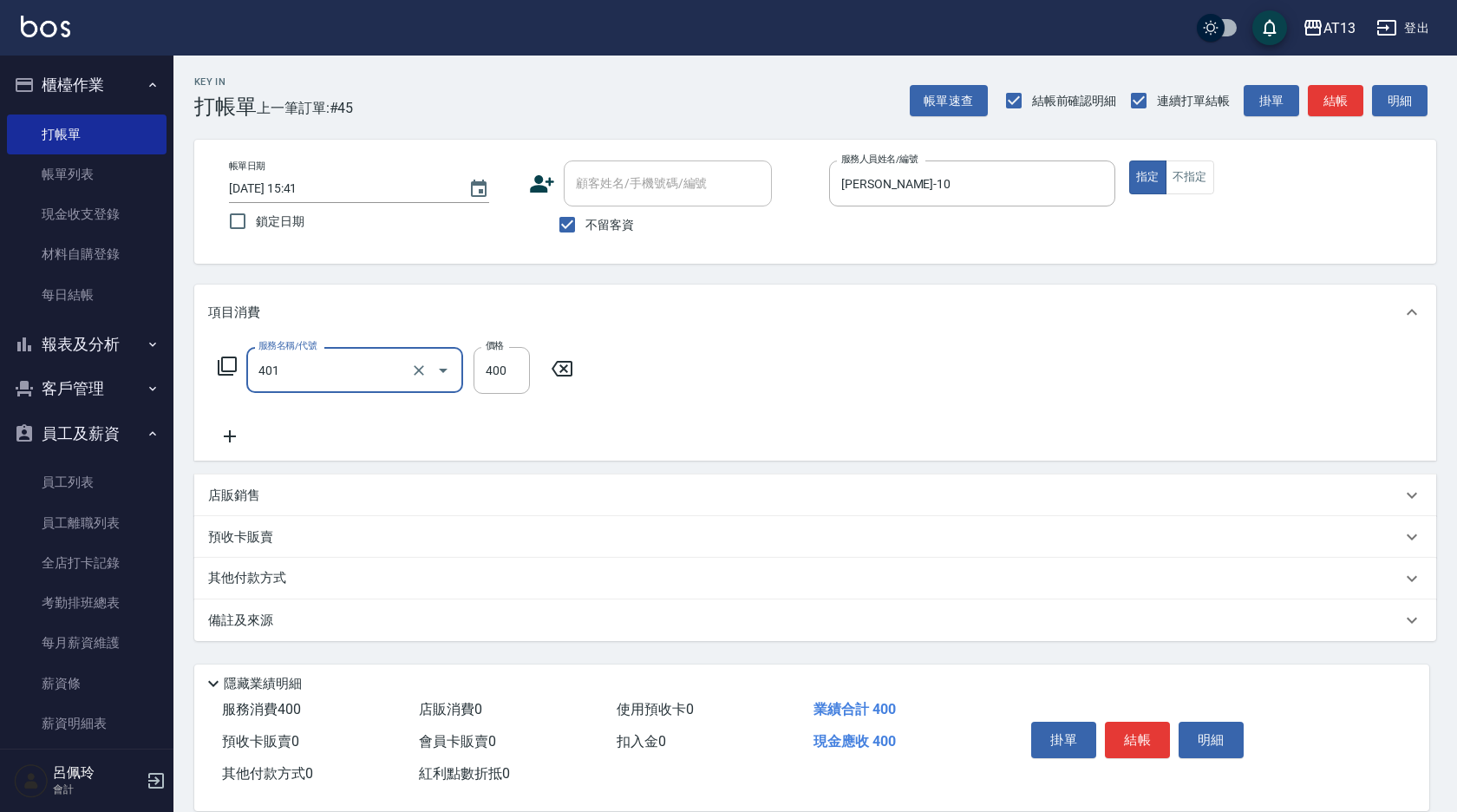
type input "剪髮(401)"
type input "450"
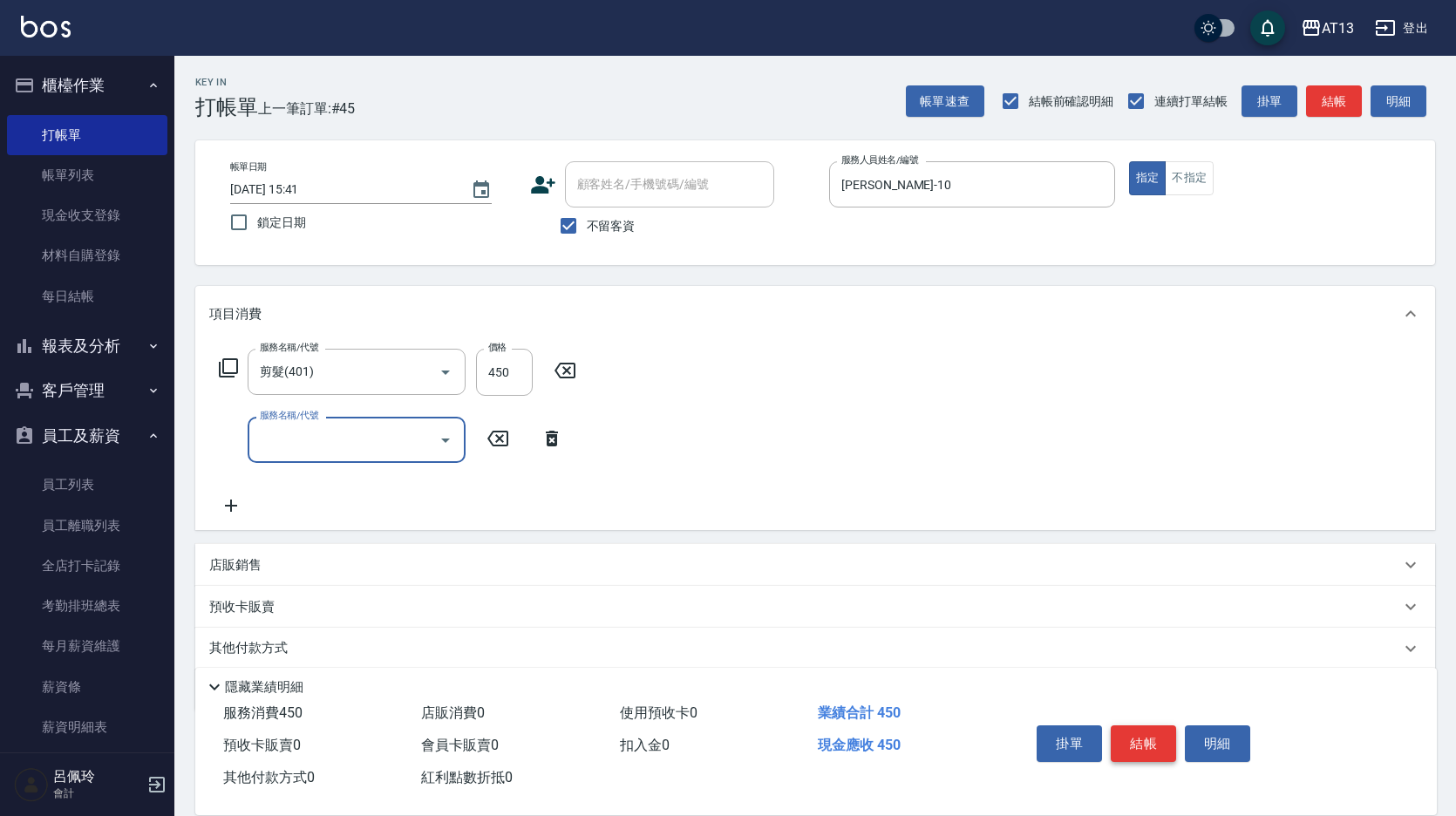
click at [1164, 744] on button "結帳" at bounding box center [1143, 743] width 65 height 37
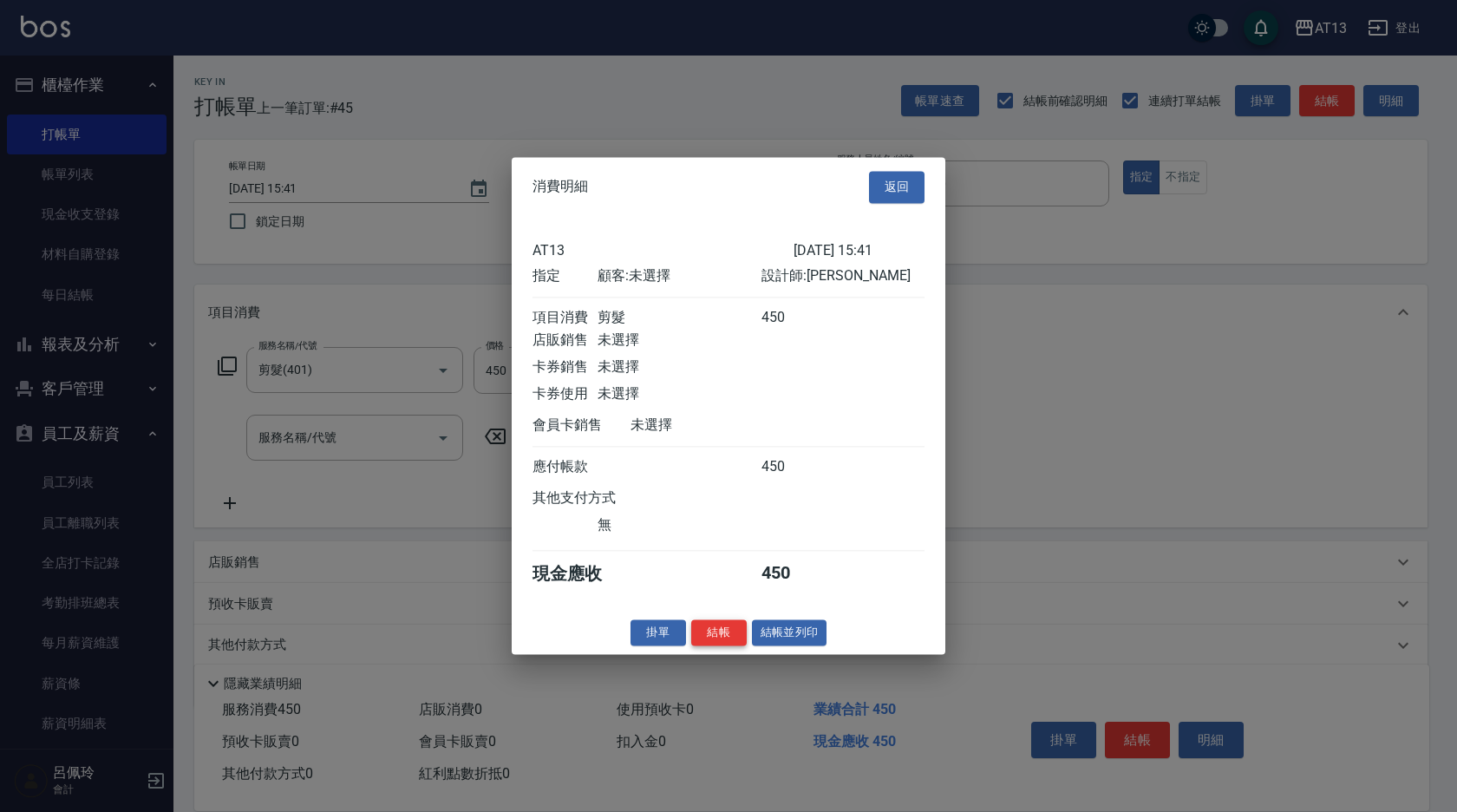
click at [736, 646] on button "結帳" at bounding box center [719, 633] width 56 height 27
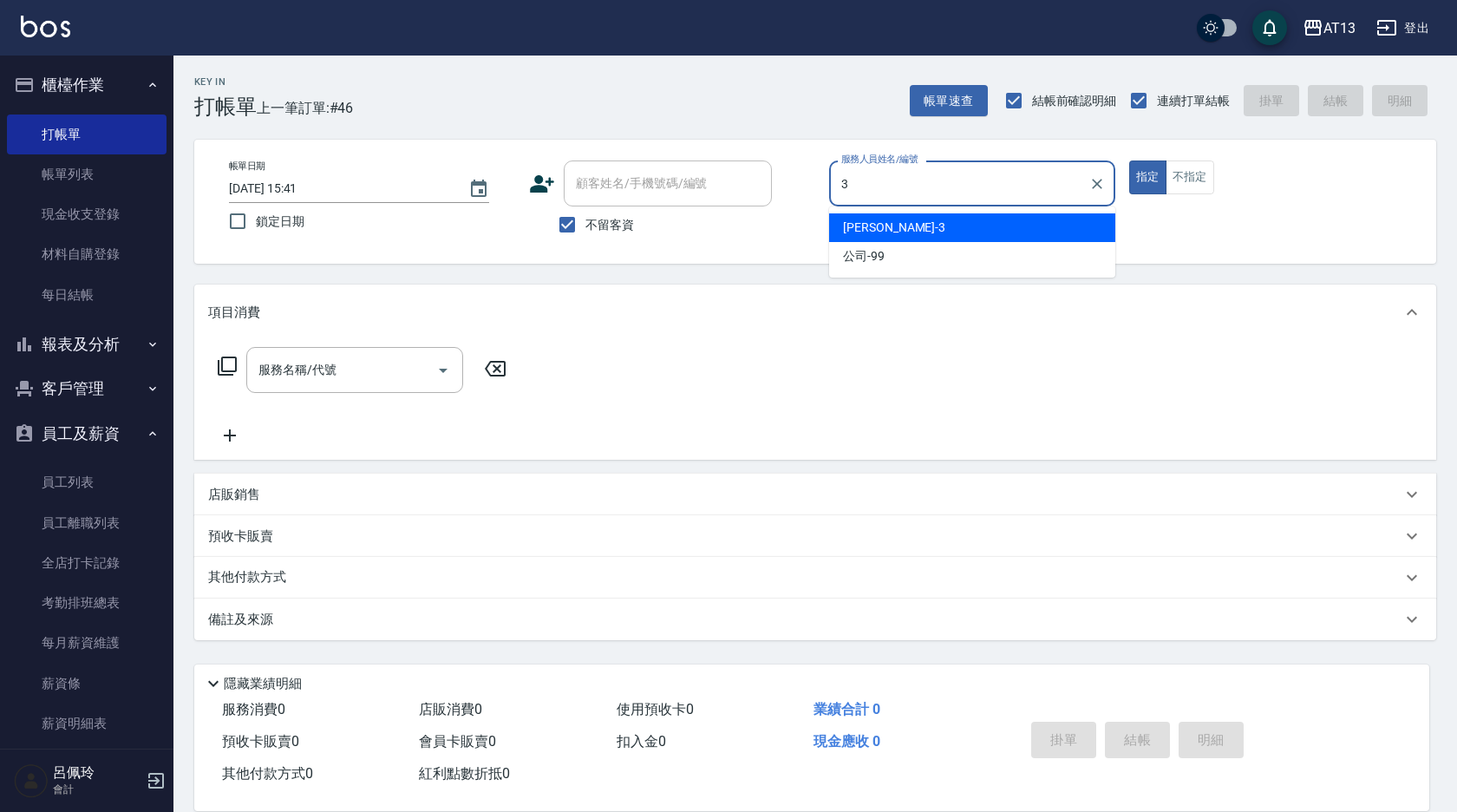
click at [895, 236] on div "[PERSON_NAME] -3" at bounding box center [972, 227] width 287 height 28
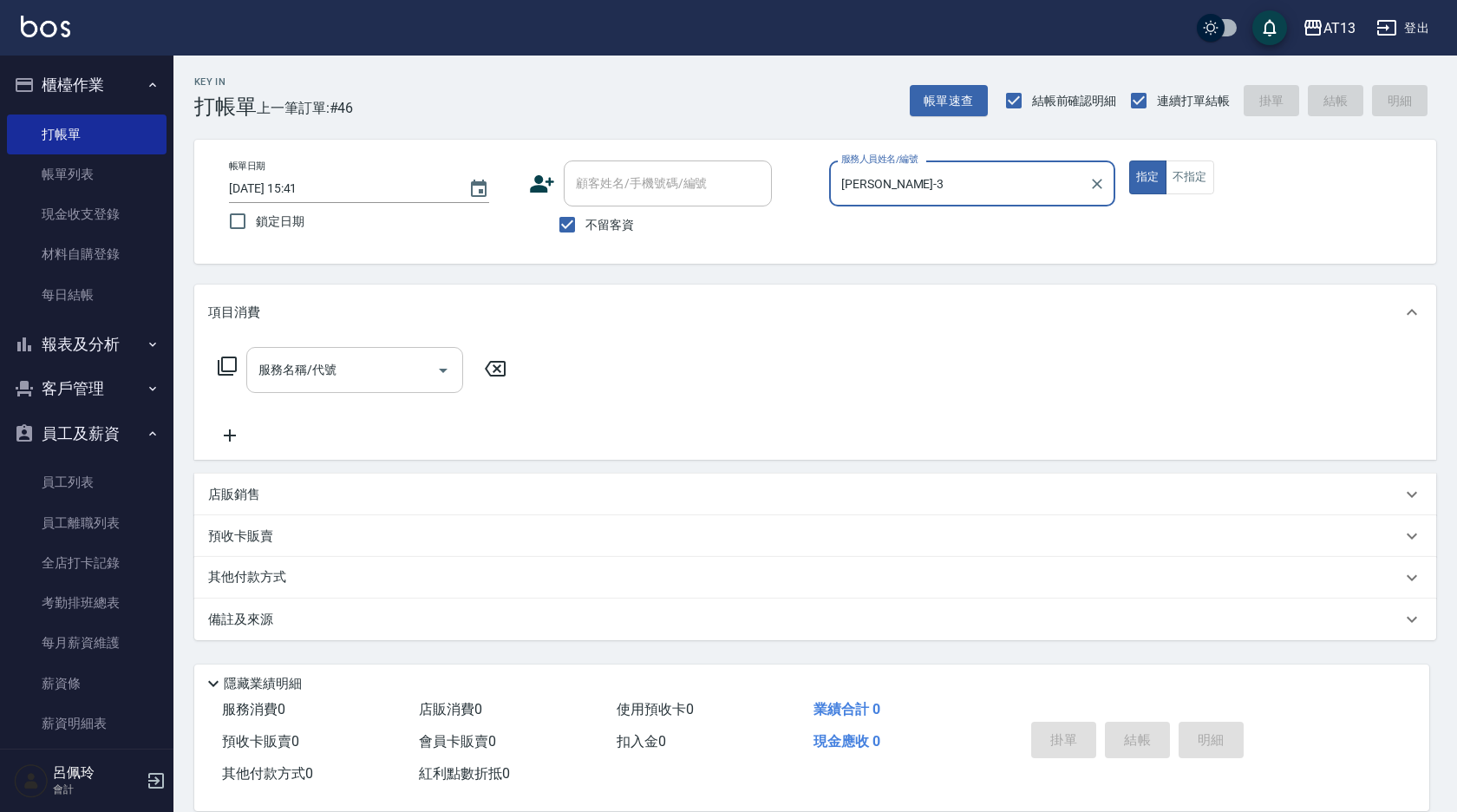
type input "[PERSON_NAME]-3"
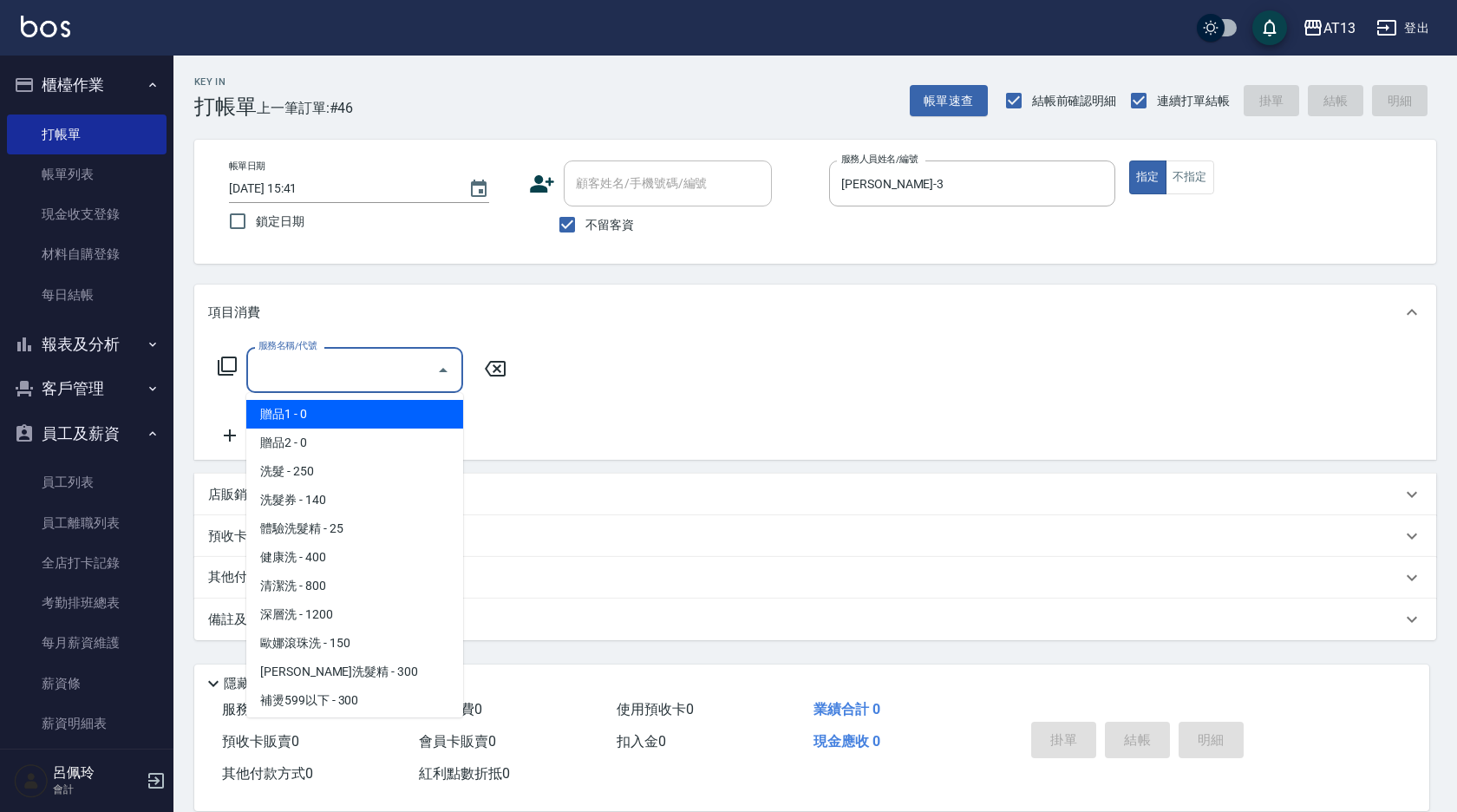
click at [378, 382] on input "服務名稱/代號" at bounding box center [341, 370] width 175 height 30
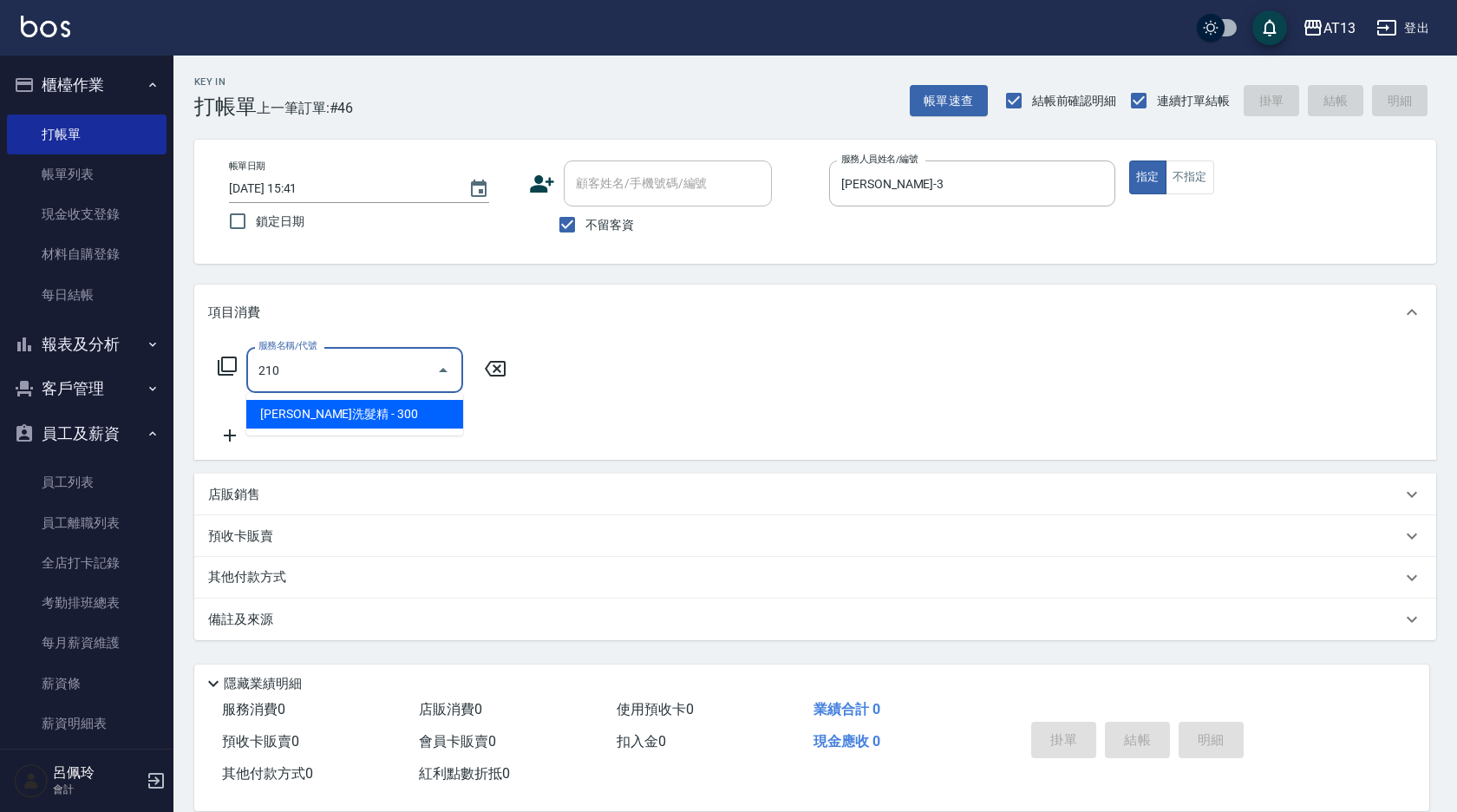
type input "[PERSON_NAME]洗髮精(210)"
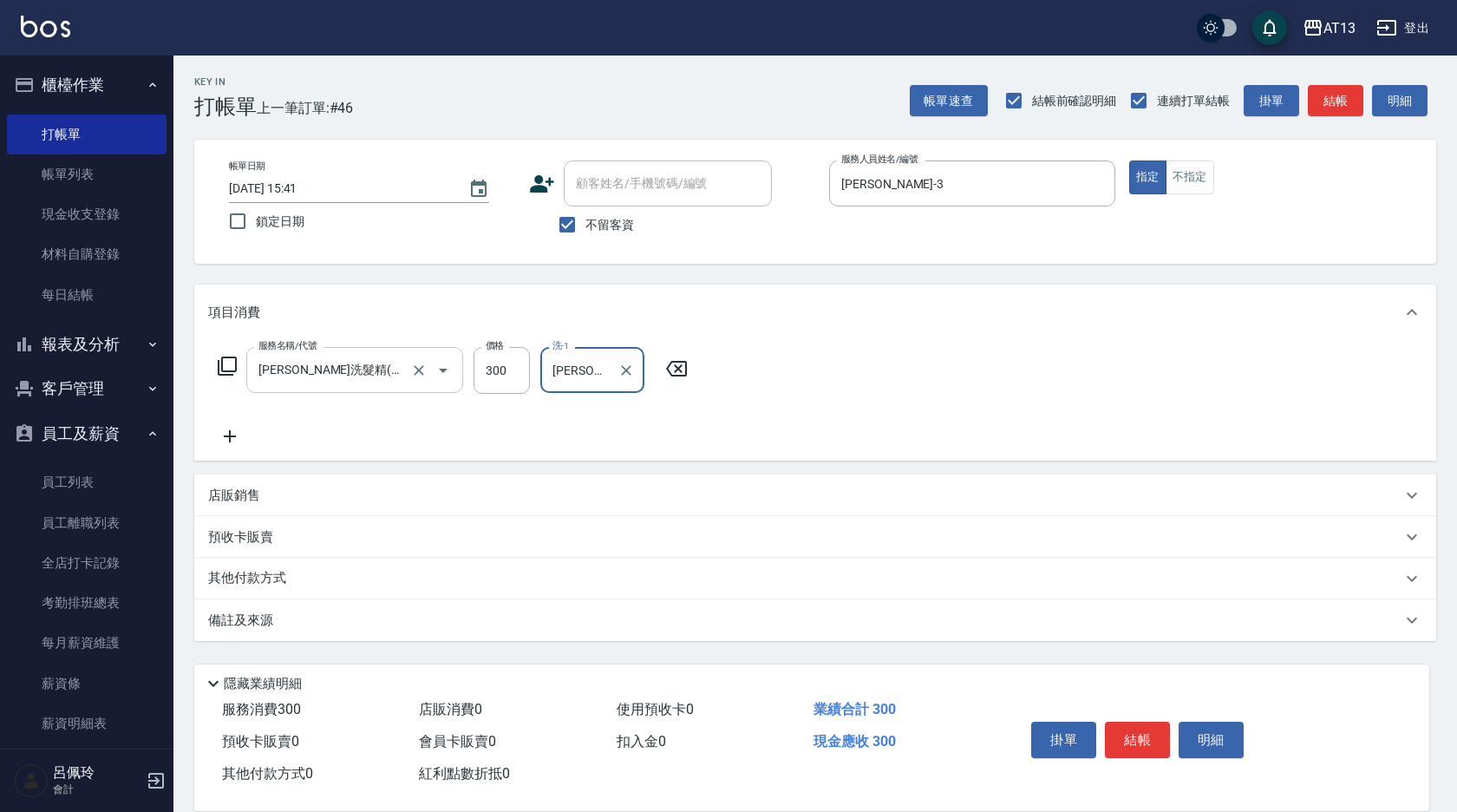
type input "[PERSON_NAME]-31"
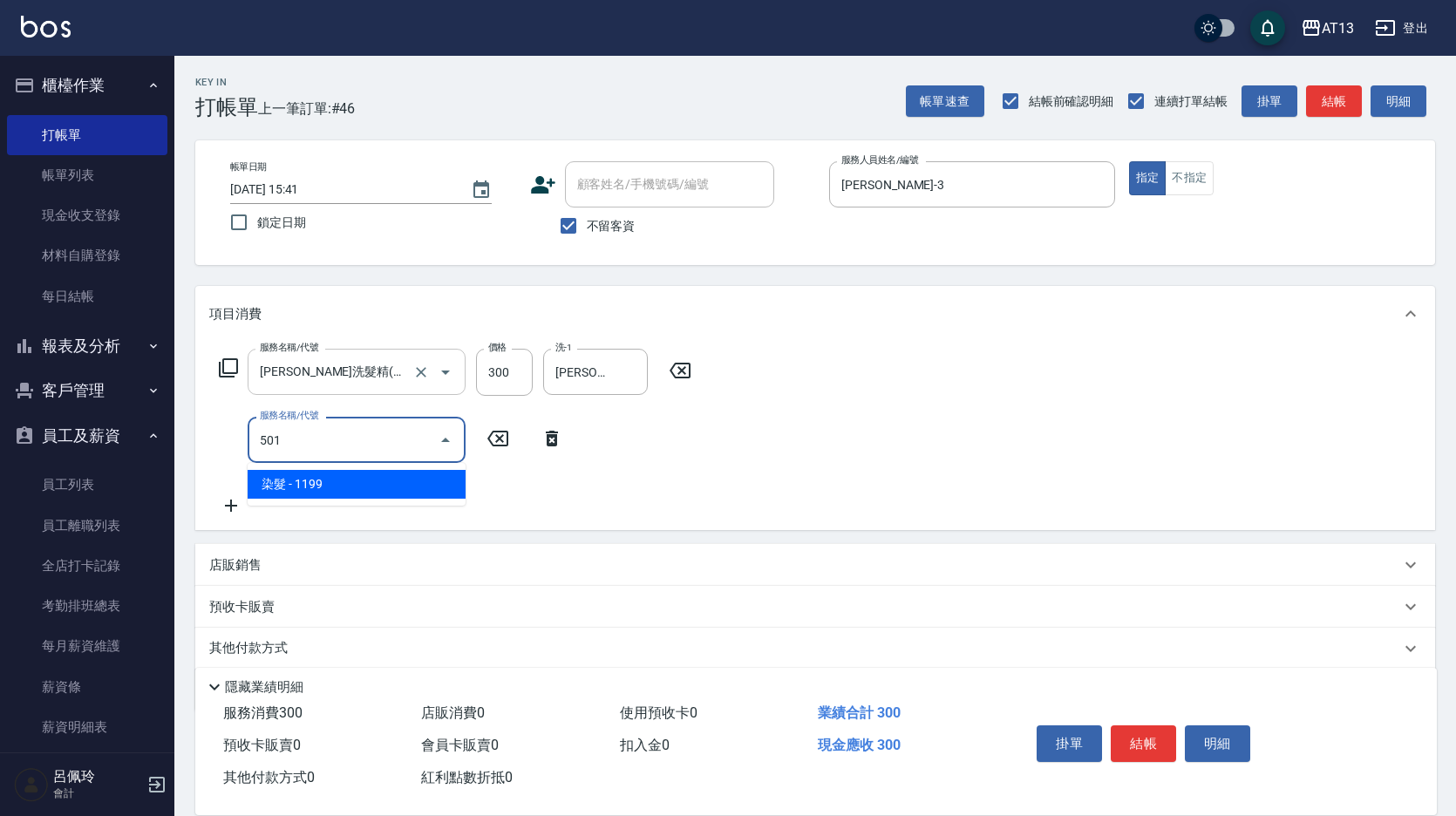
type input "染髮(501)"
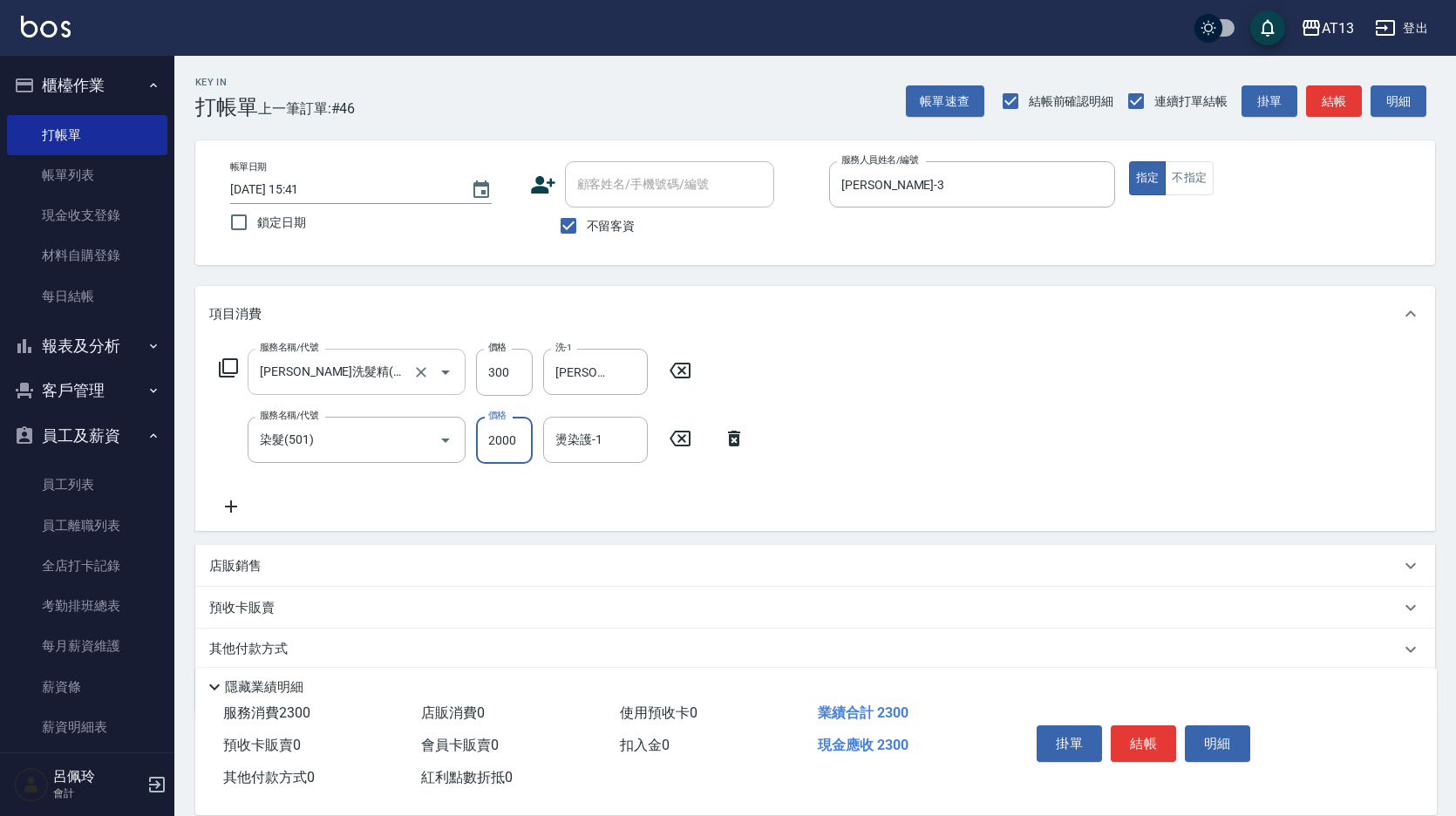
type input "2000"
type input "[PERSON_NAME]-31"
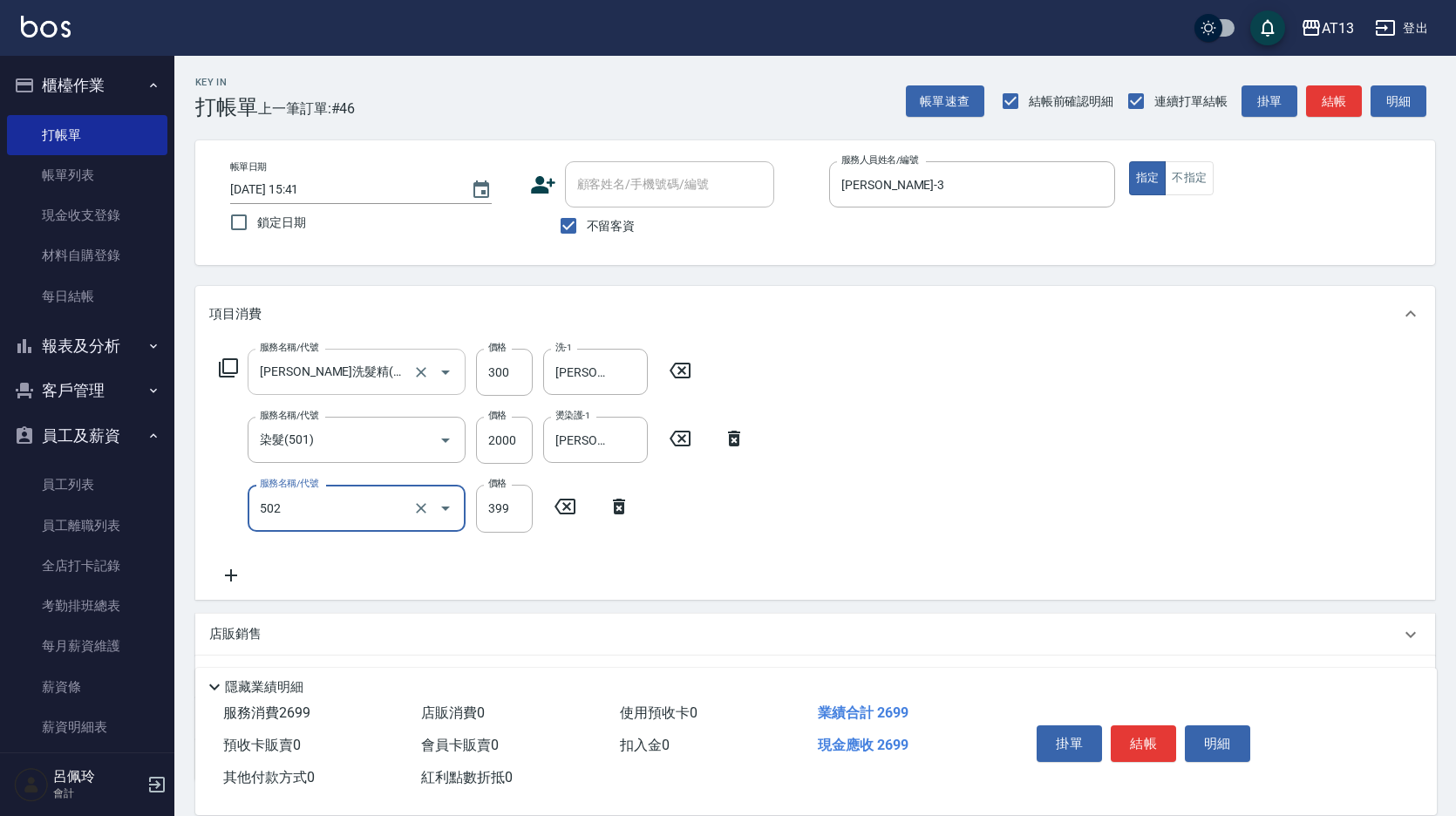
type input "挑染5束399(502)"
type input "1000"
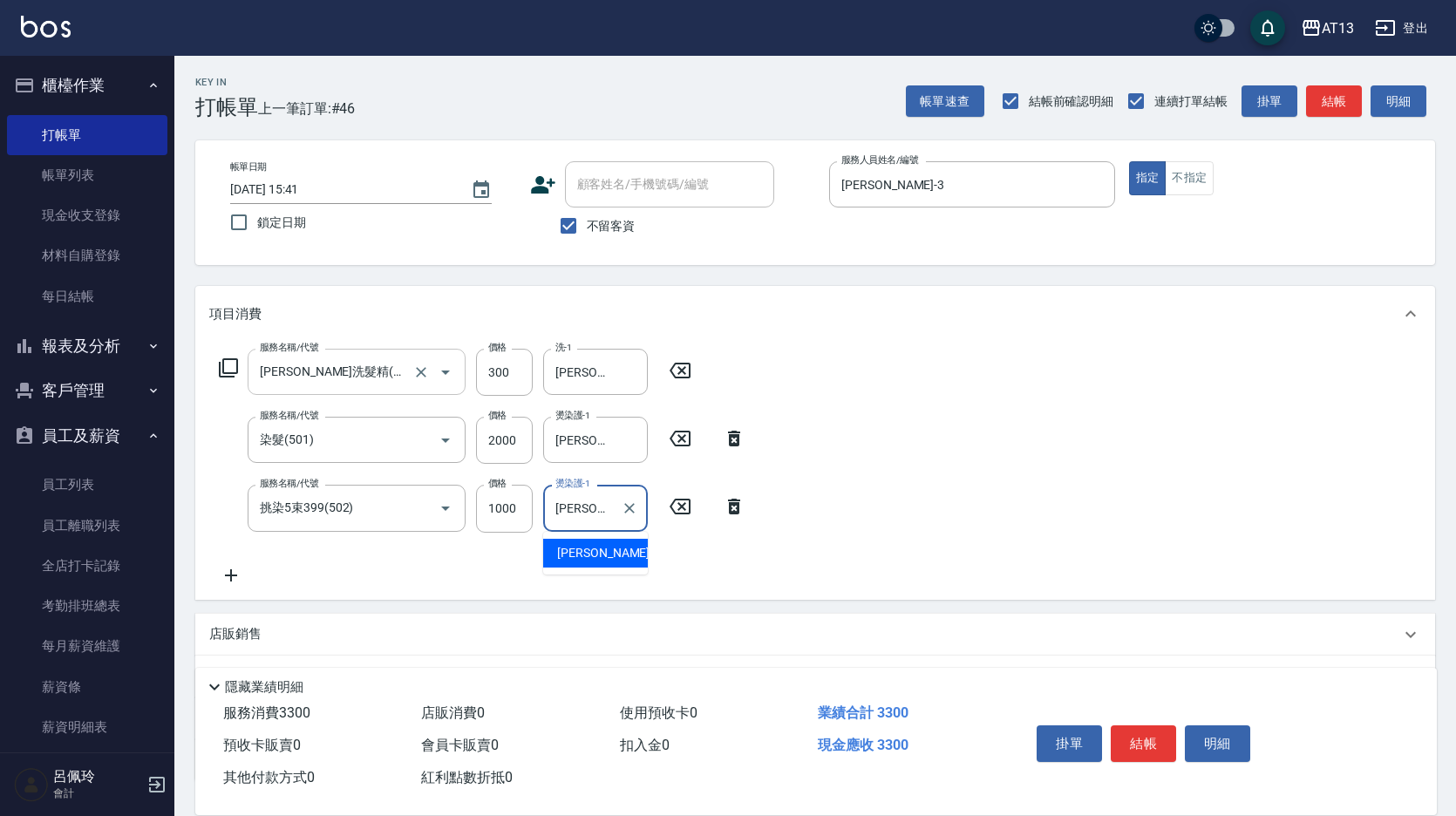
type input "[PERSON_NAME]-31"
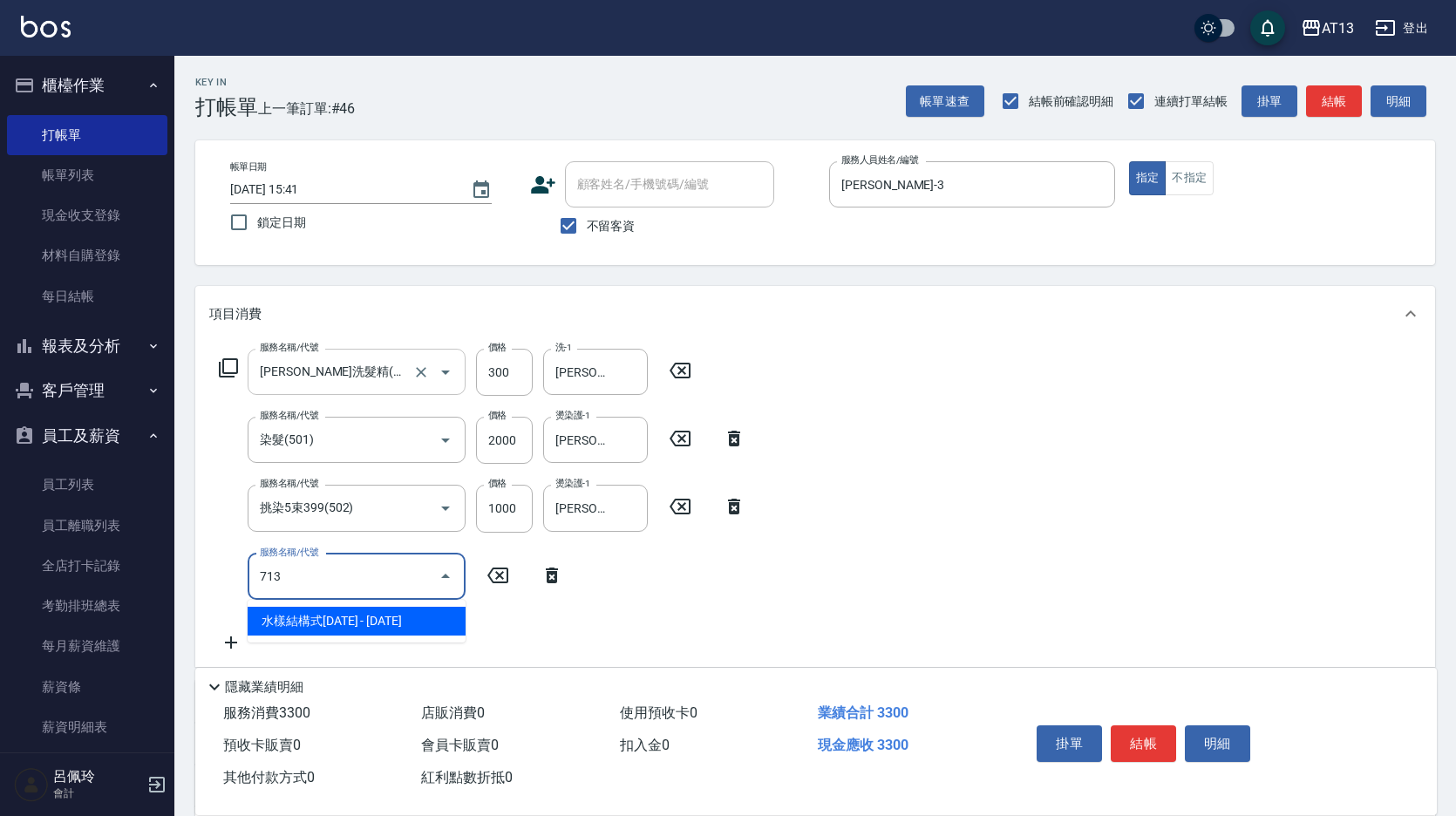
type input "水樣結構式1200(713)"
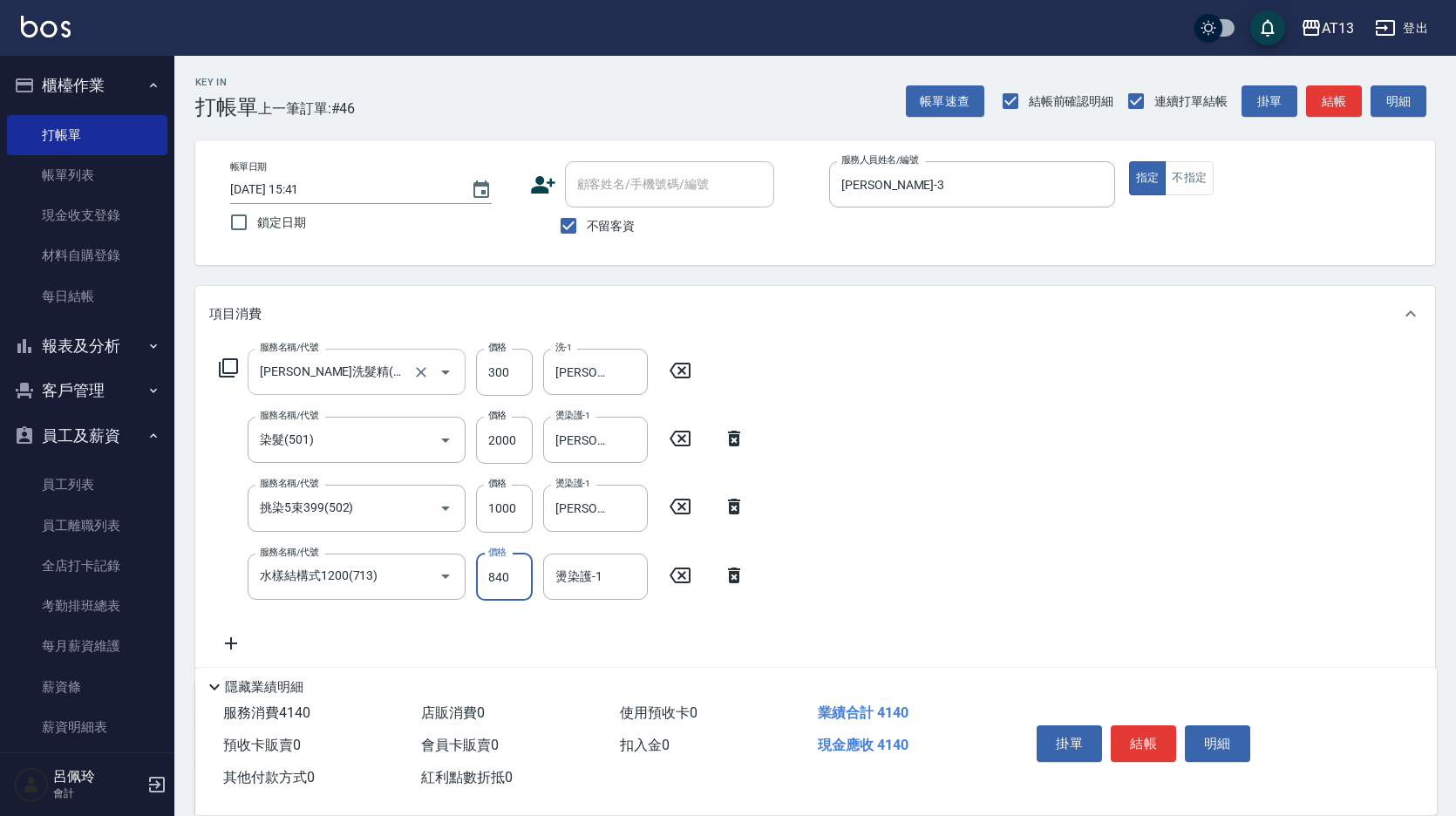
type input "840"
type input "[PERSON_NAME]-31"
drag, startPoint x: 956, startPoint y: 452, endPoint x: 1081, endPoint y: 569, distance: 171.2
click at [956, 452] on div "服務名稱/代號 [PERSON_NAME]洗髮精(210) 服務名稱/代號 價格 300 價格 洗-1 [PERSON_NAME]-31 洗-1 服務名稱/代…" at bounding box center [815, 505] width 1240 height 326
click at [1138, 744] on button "結帳" at bounding box center [1143, 743] width 65 height 37
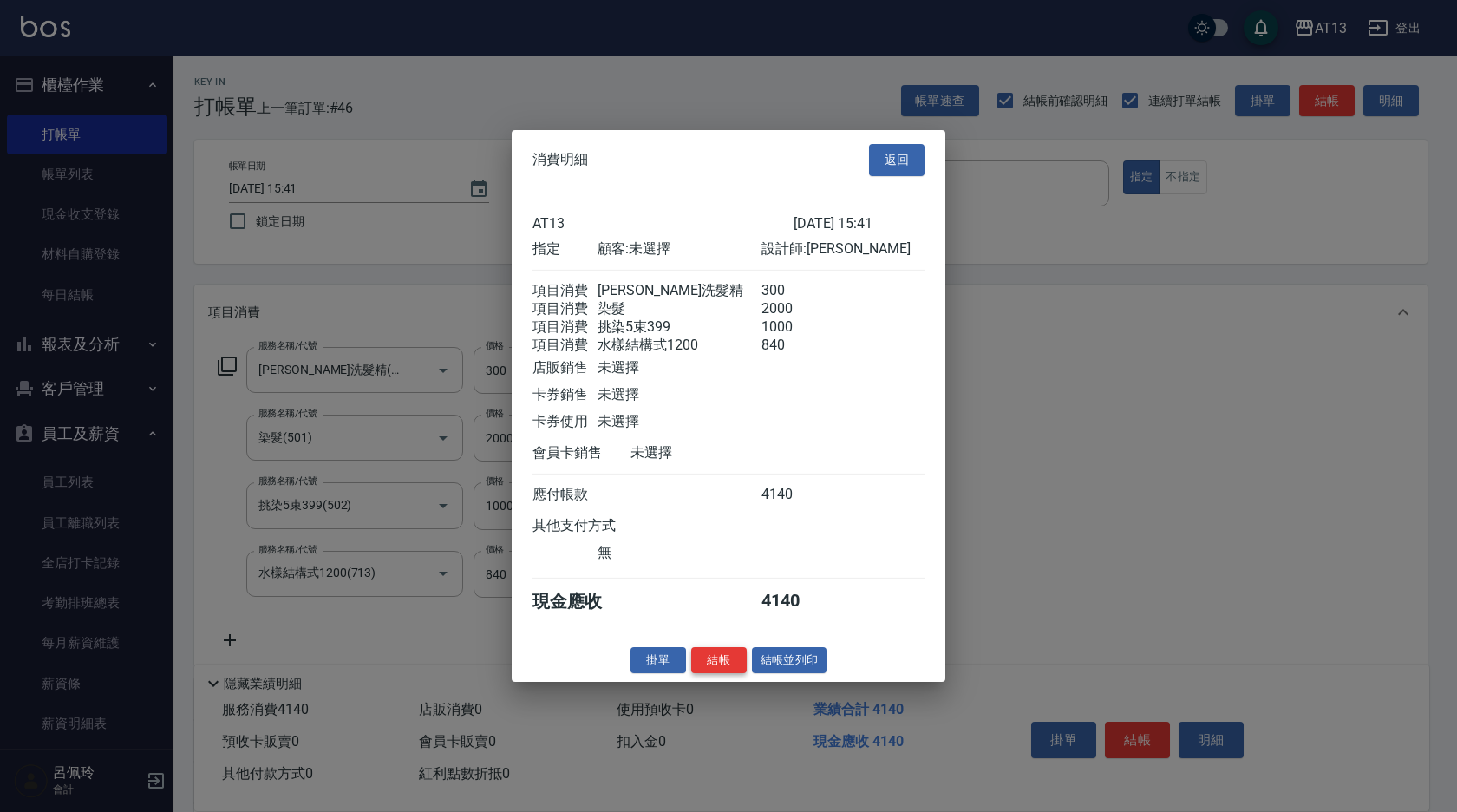
click at [717, 673] on button "結帳" at bounding box center [719, 659] width 56 height 27
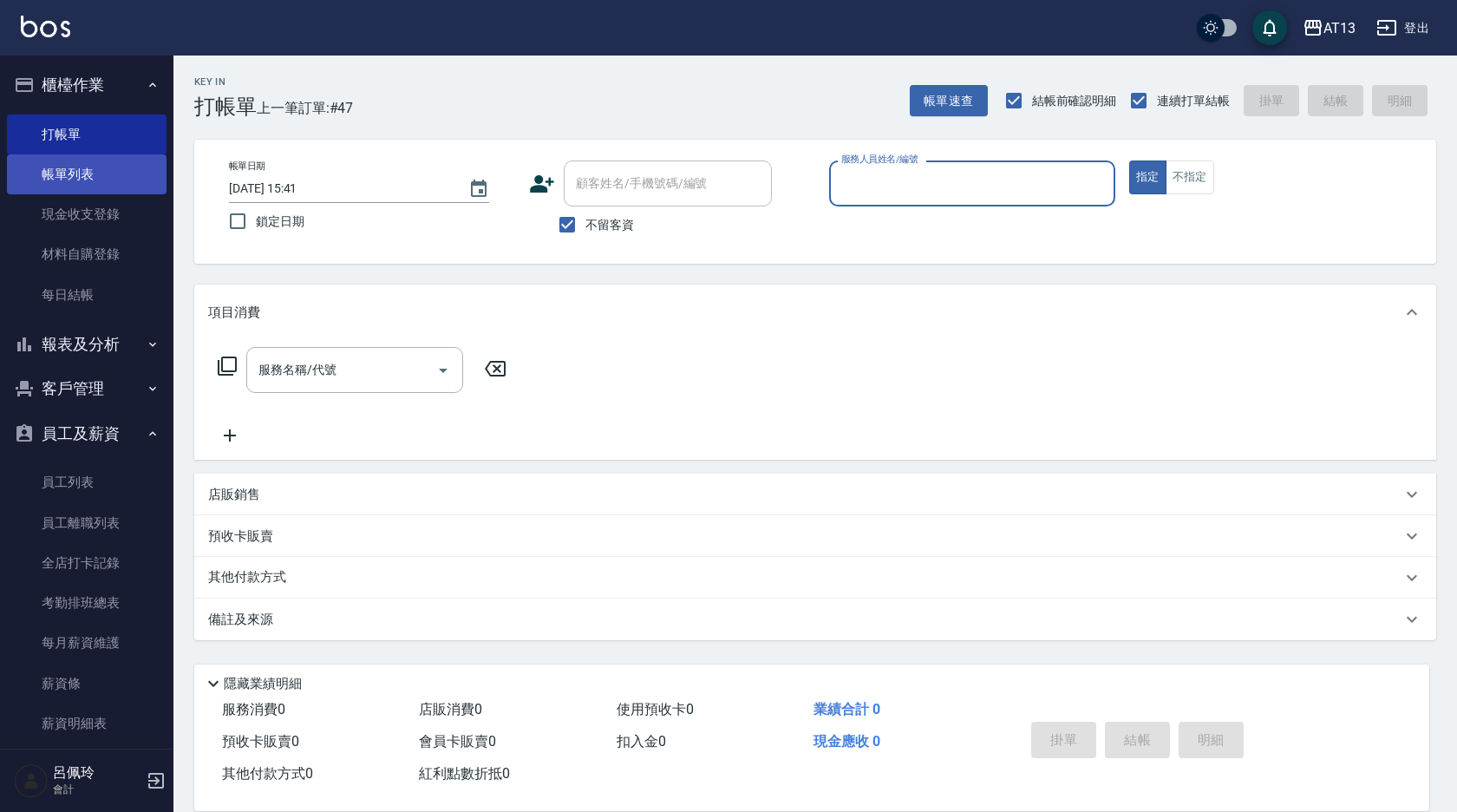
click at [43, 178] on link "帳單列表" at bounding box center [86, 174] width 159 height 40
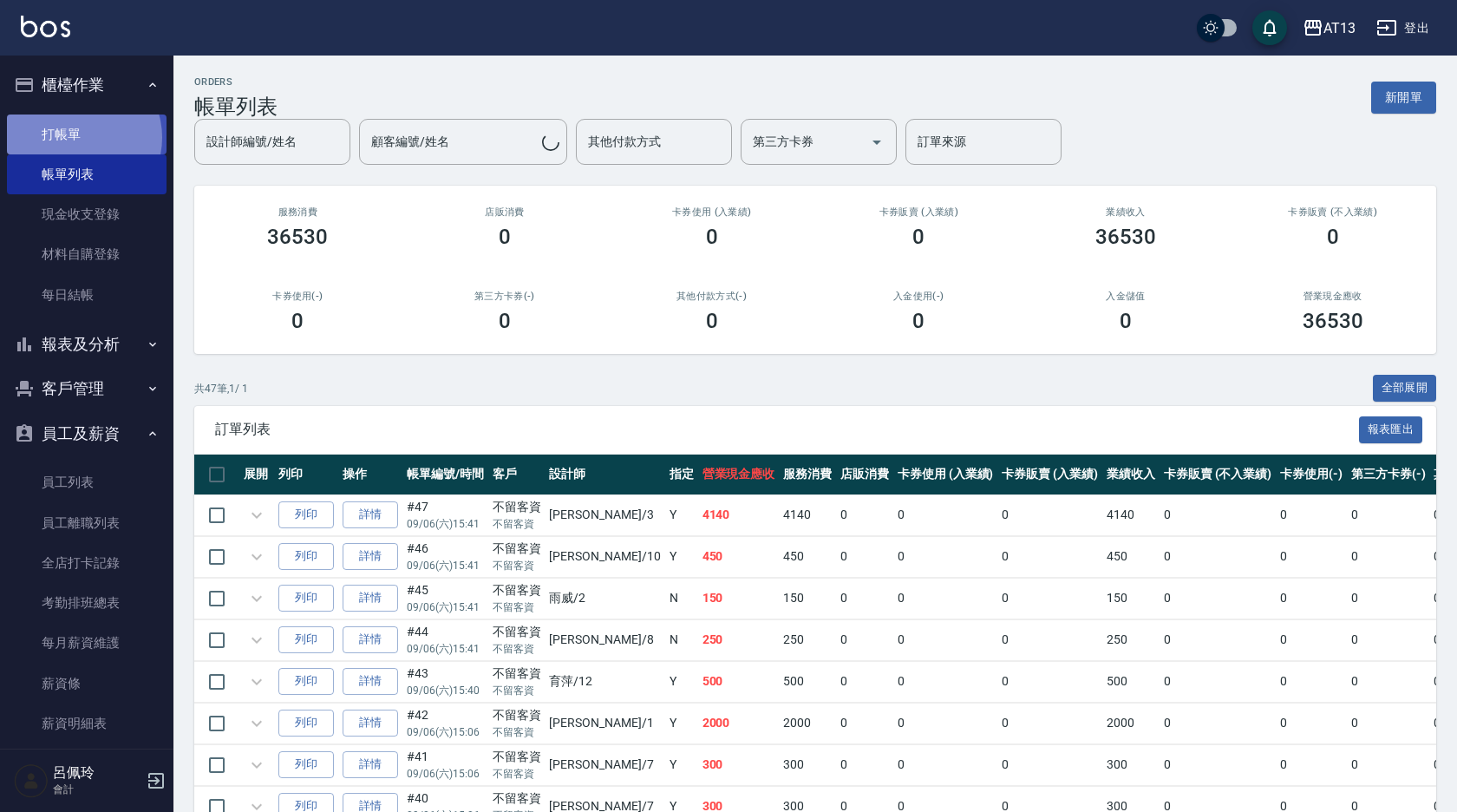
click at [80, 137] on link "打帳單" at bounding box center [86, 134] width 159 height 40
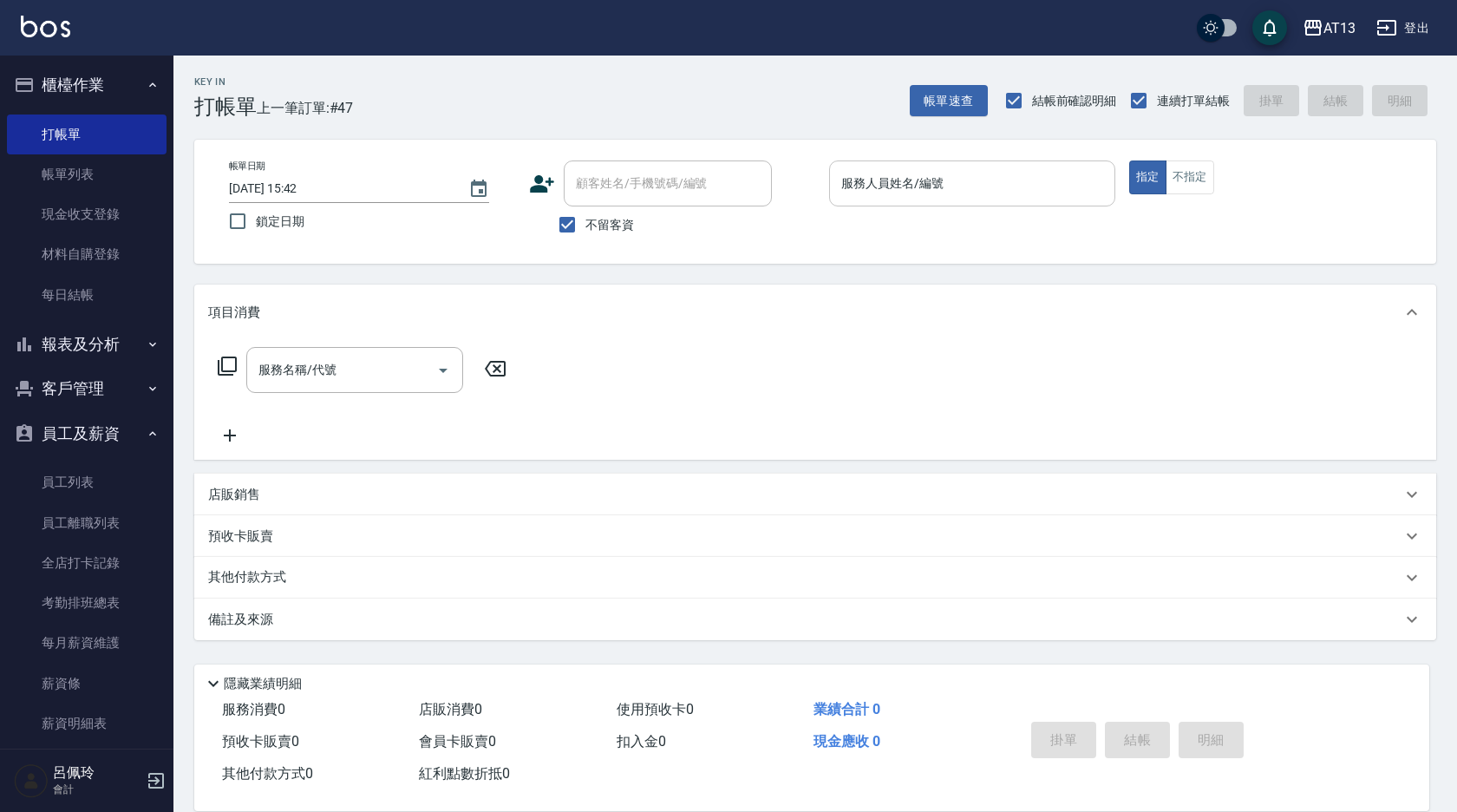
drag, startPoint x: 1220, startPoint y: 294, endPoint x: 1003, endPoint y: 204, distance: 234.9
click at [1013, 200] on div "服務人員姓名/編號" at bounding box center [972, 183] width 287 height 46
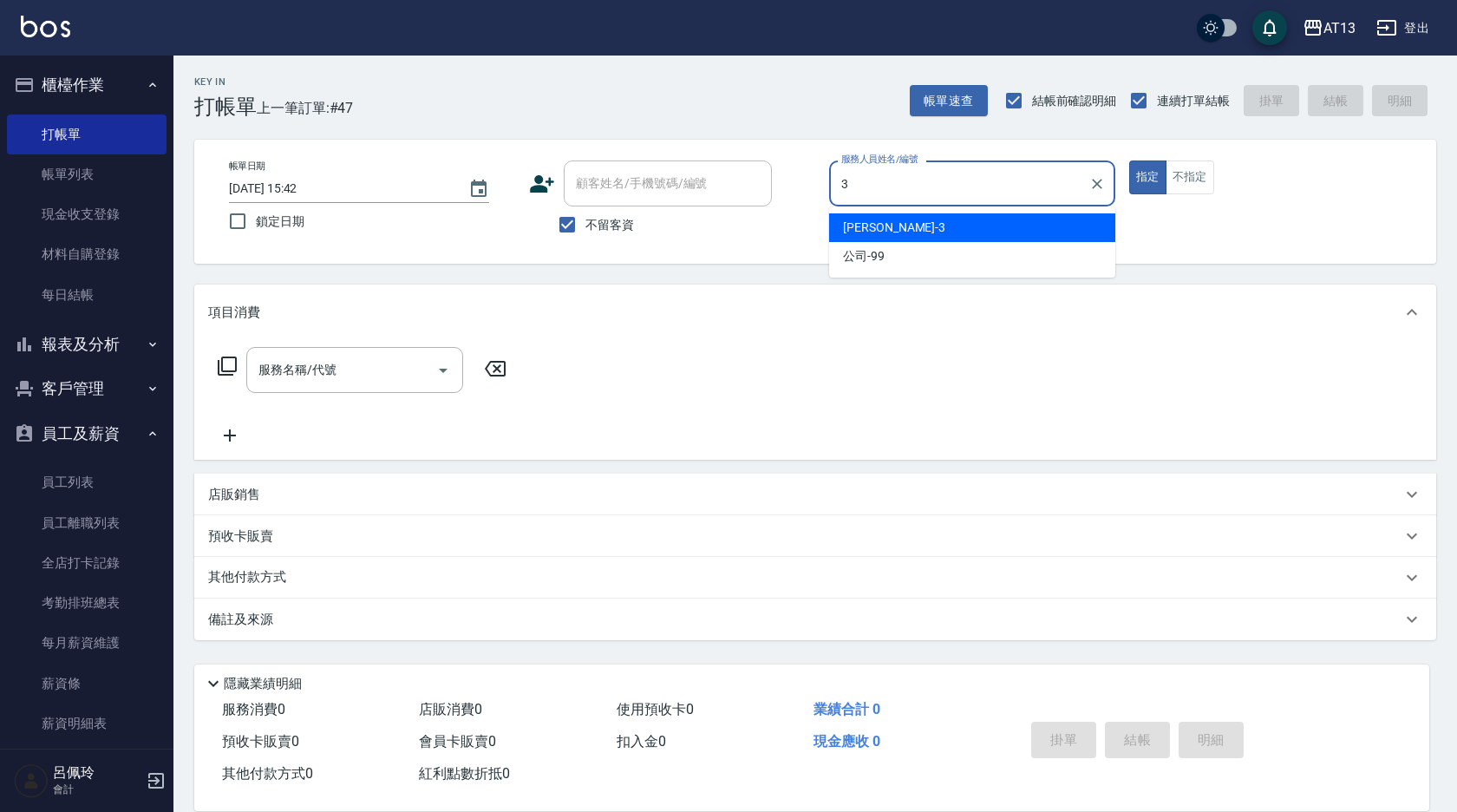
click at [990, 224] on div "[PERSON_NAME] -3" at bounding box center [972, 227] width 287 height 28
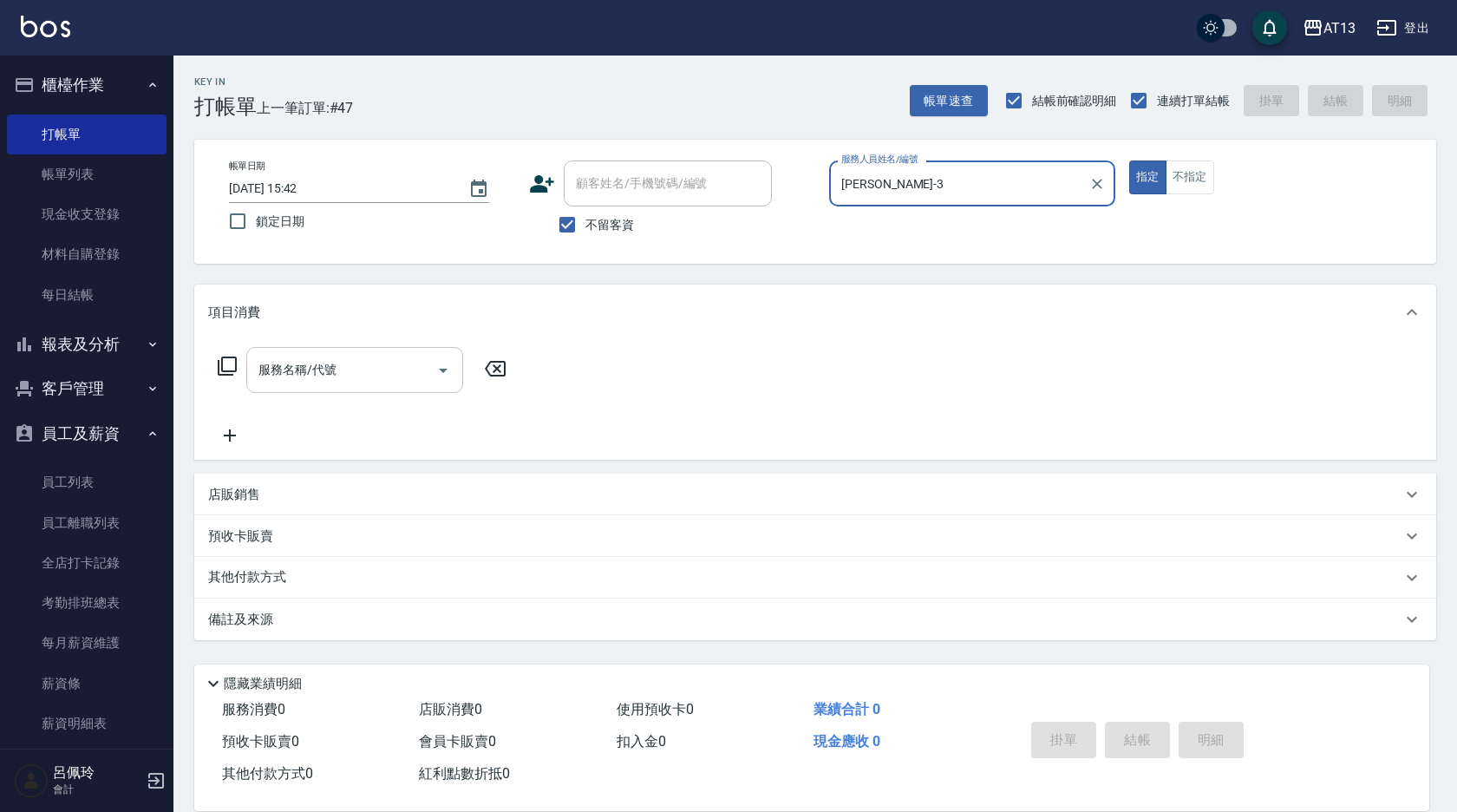
type input "[PERSON_NAME]-3"
drag, startPoint x: 378, startPoint y: 363, endPoint x: 360, endPoint y: 365, distance: 18.1
click at [375, 364] on input "服務名稱/代號" at bounding box center [341, 370] width 175 height 30
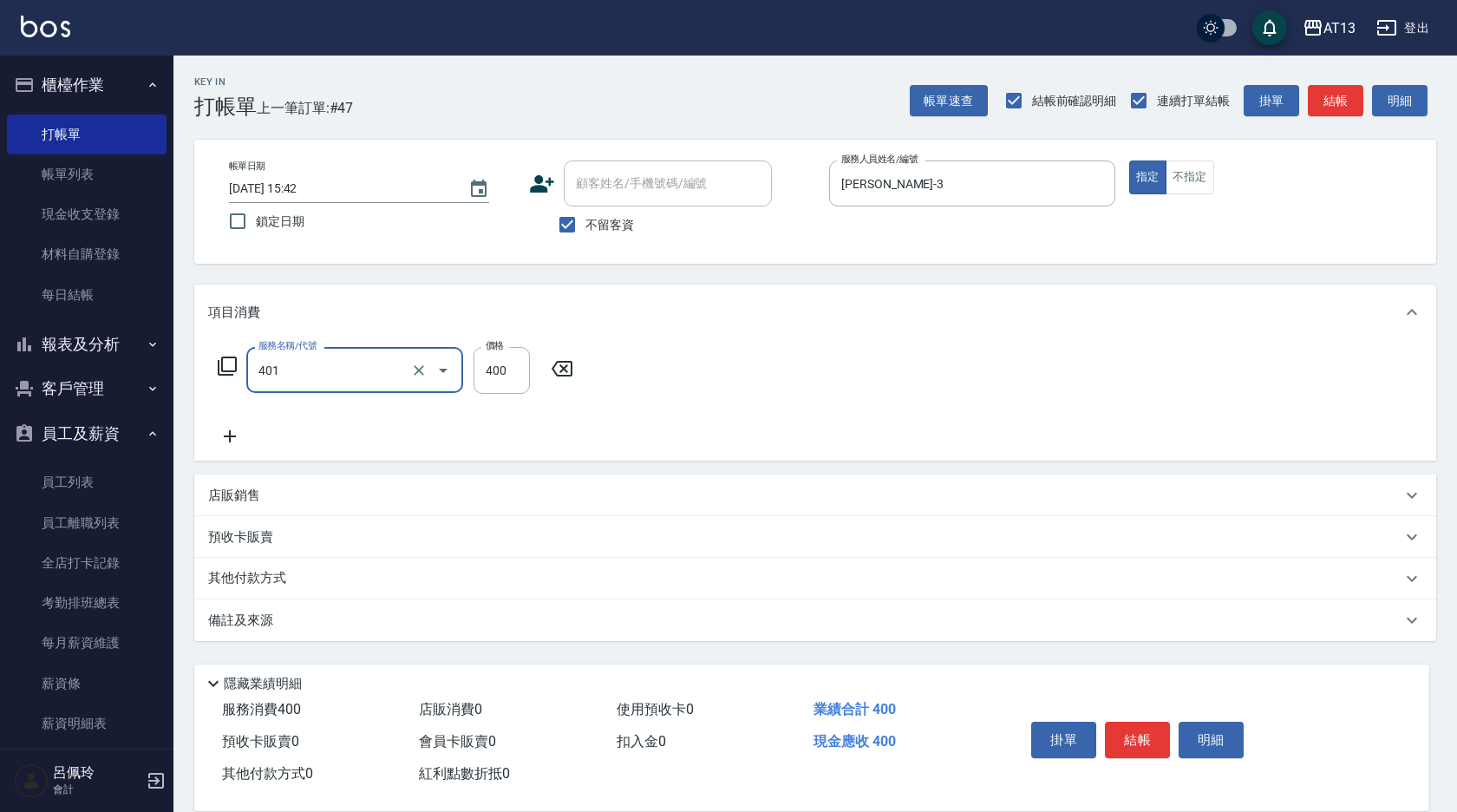
type input "剪髮(401)"
type input "350"
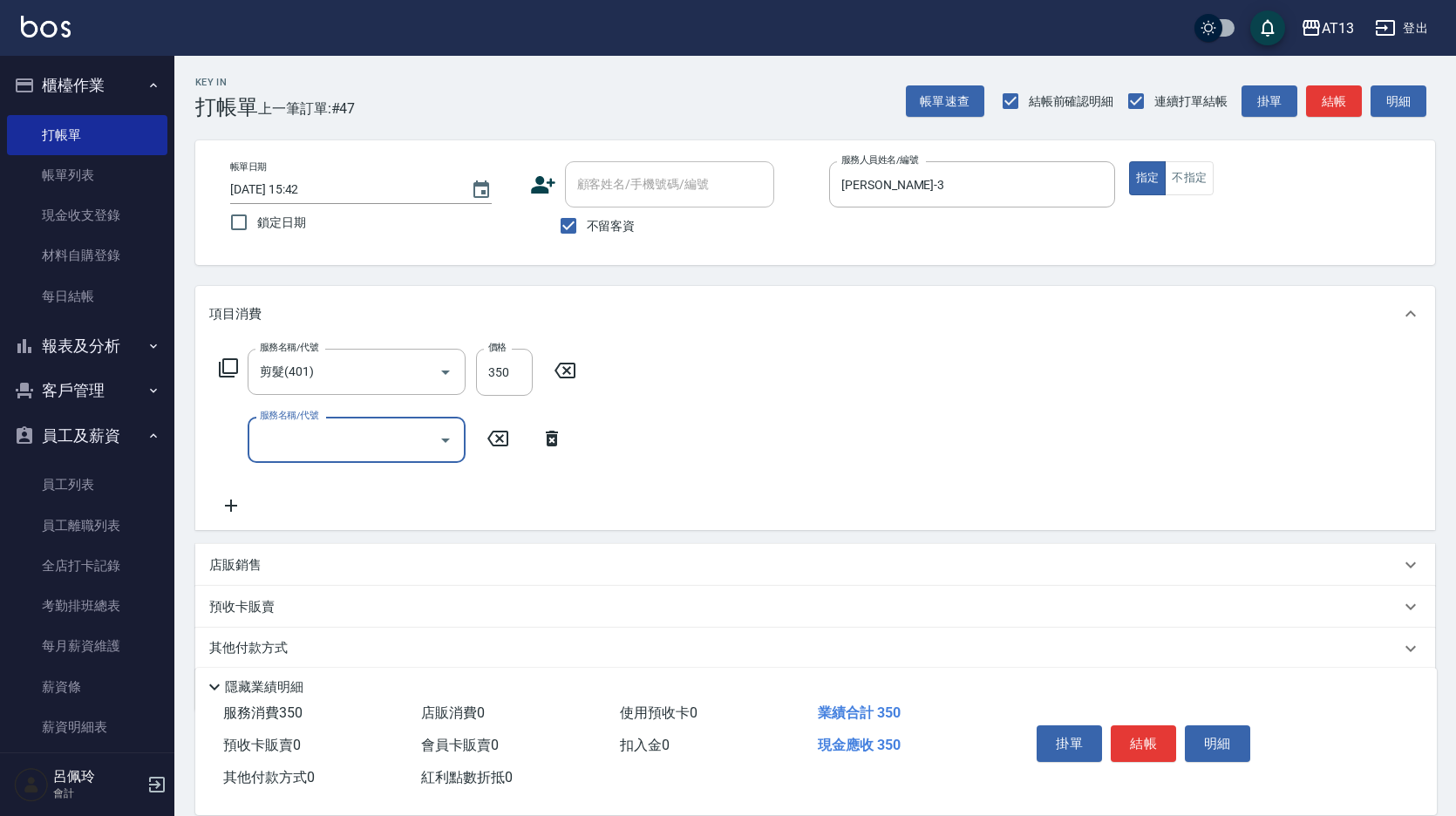
drag, startPoint x: 1028, startPoint y: 446, endPoint x: 1156, endPoint y: 637, distance: 229.9
click at [1028, 446] on div "服務名稱/代號 剪髮(401) 服務名稱/代號 價格 350 價格 服務名稱/代號 服務名稱/代號" at bounding box center [815, 436] width 1240 height 189
click at [1132, 739] on button "結帳" at bounding box center [1143, 743] width 65 height 37
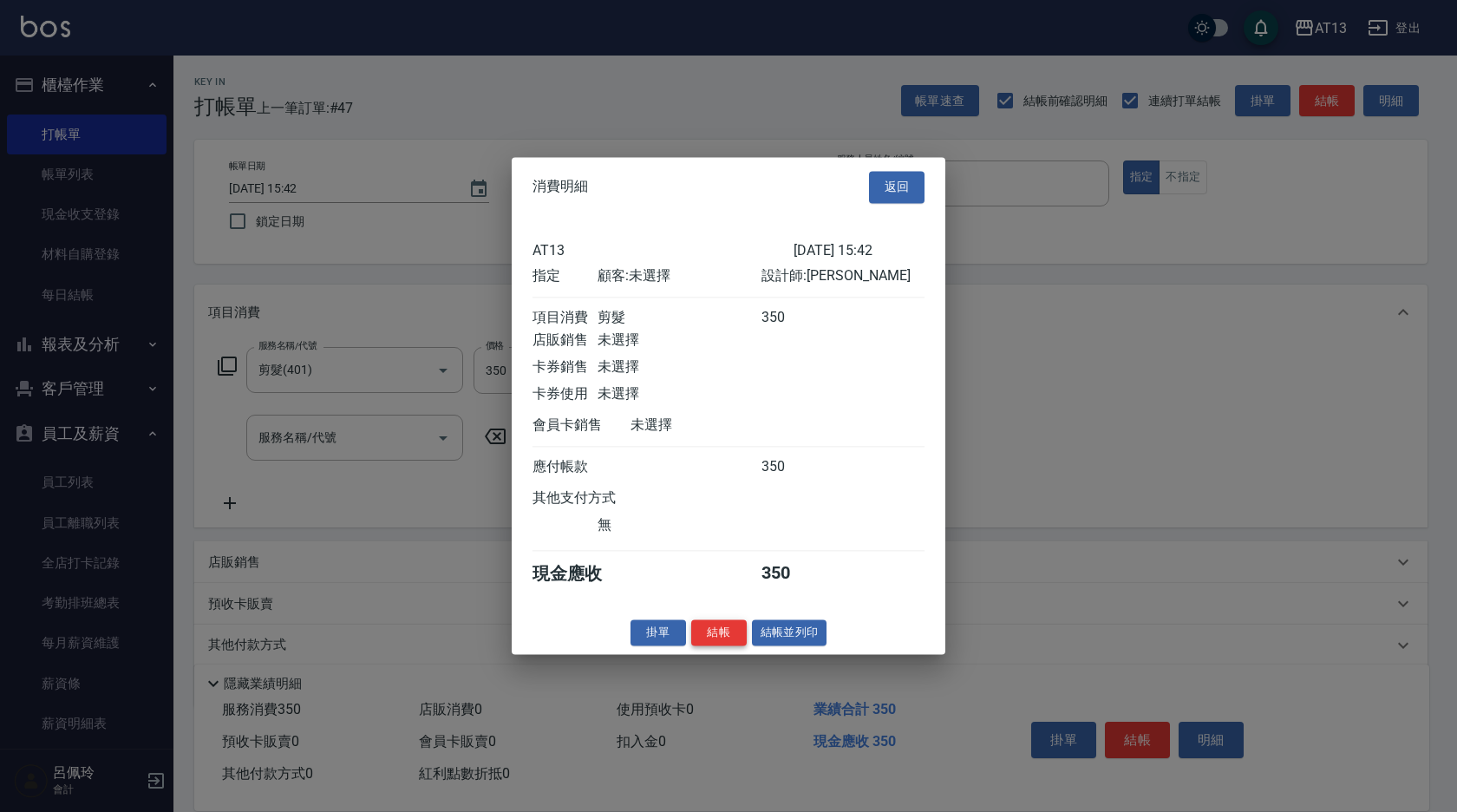
click at [731, 645] on button "結帳" at bounding box center [719, 633] width 56 height 27
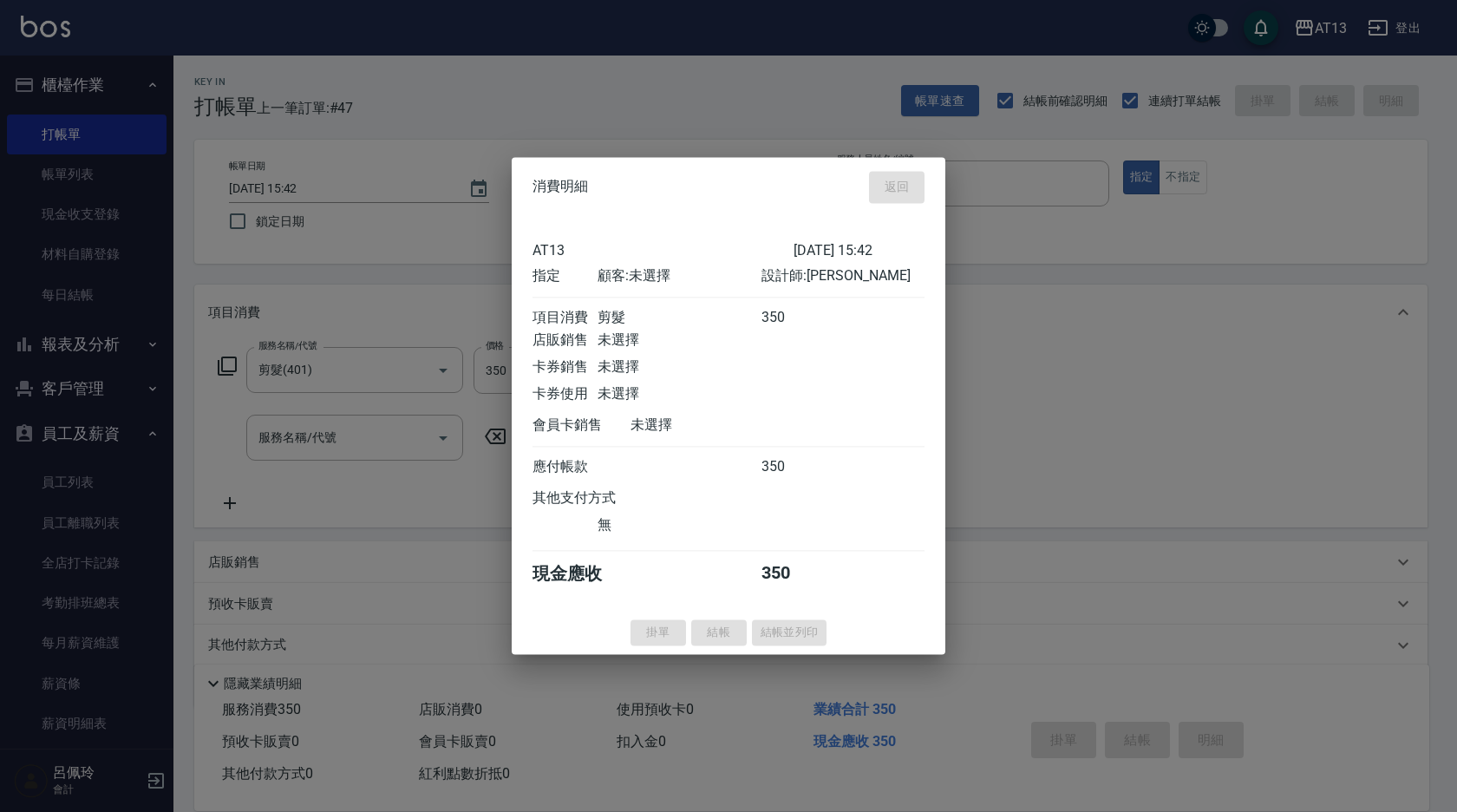
type input "[DATE] 16:03"
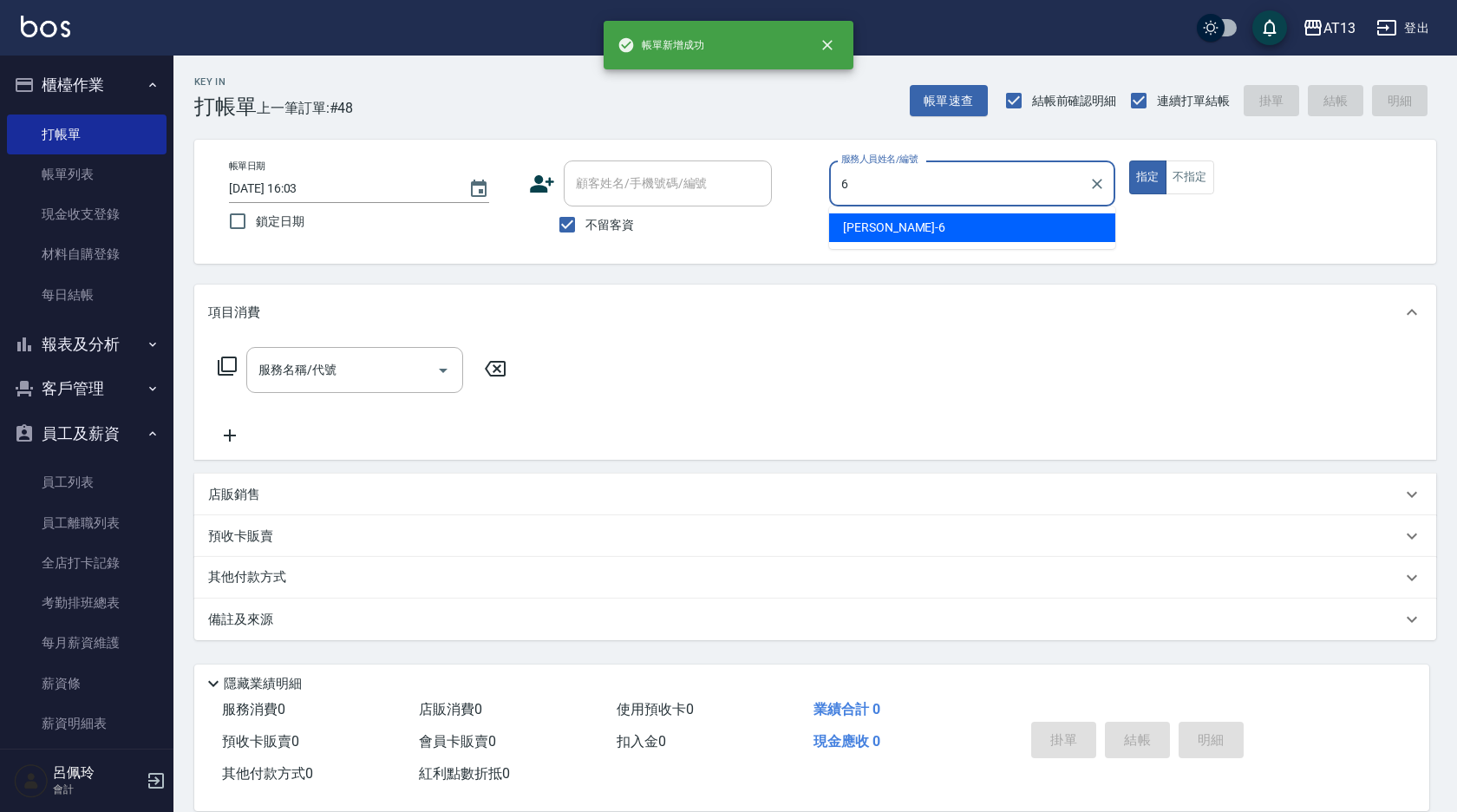
click at [894, 227] on div "亭妤 -6" at bounding box center [972, 227] width 287 height 28
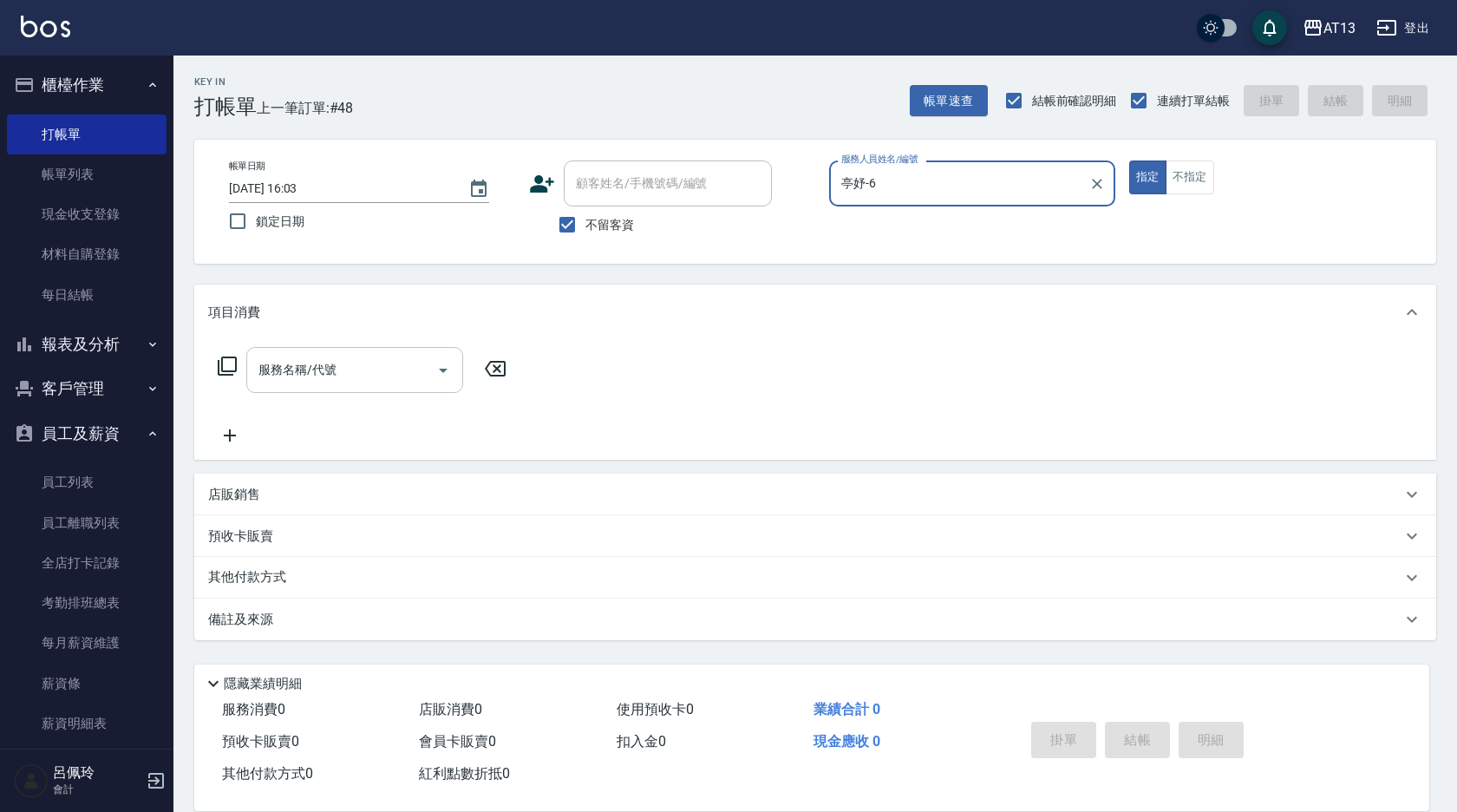
type input "亭妤-6"
click at [395, 360] on input "服務名稱/代號" at bounding box center [341, 370] width 175 height 30
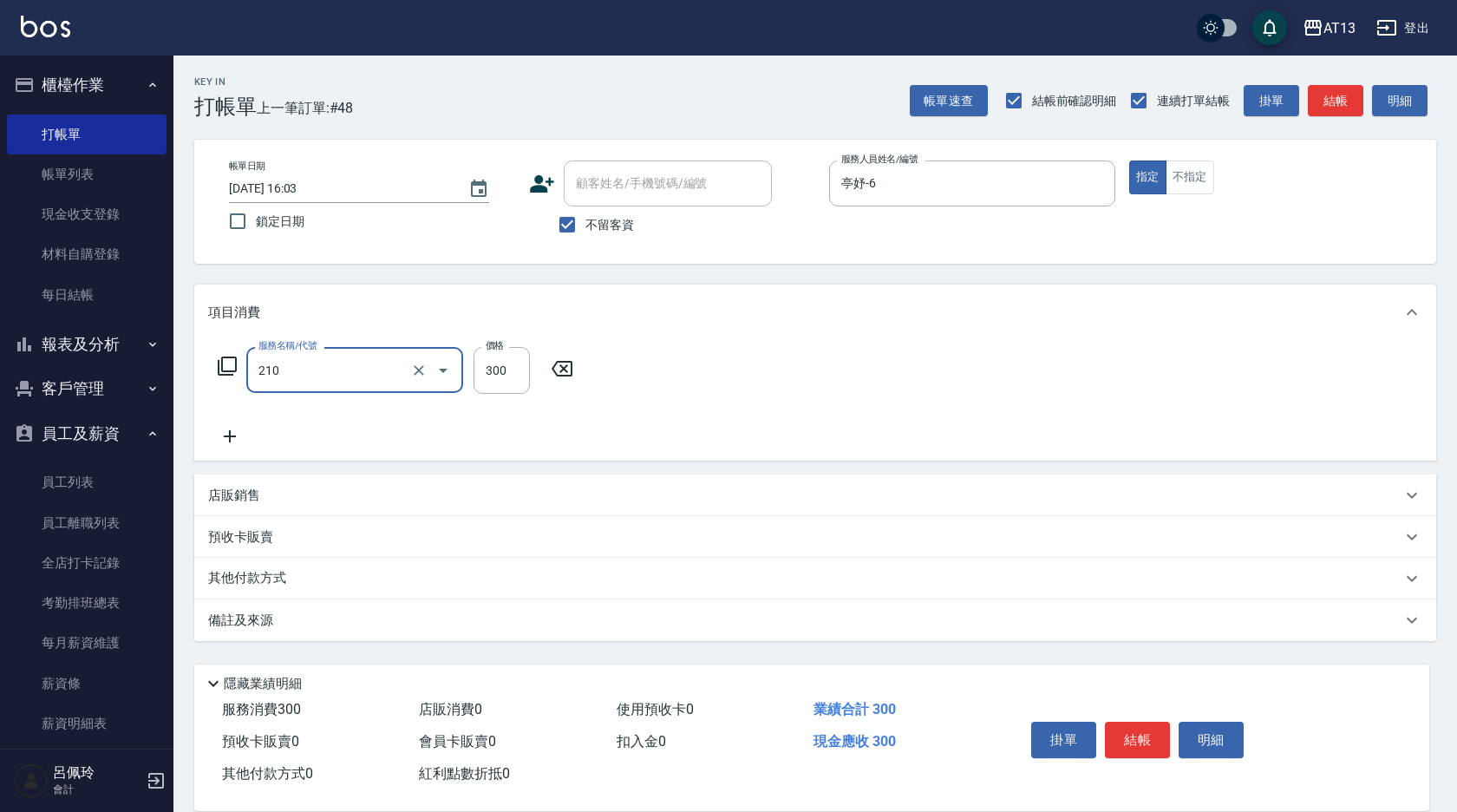
type input "[PERSON_NAME]洗髮精(210)"
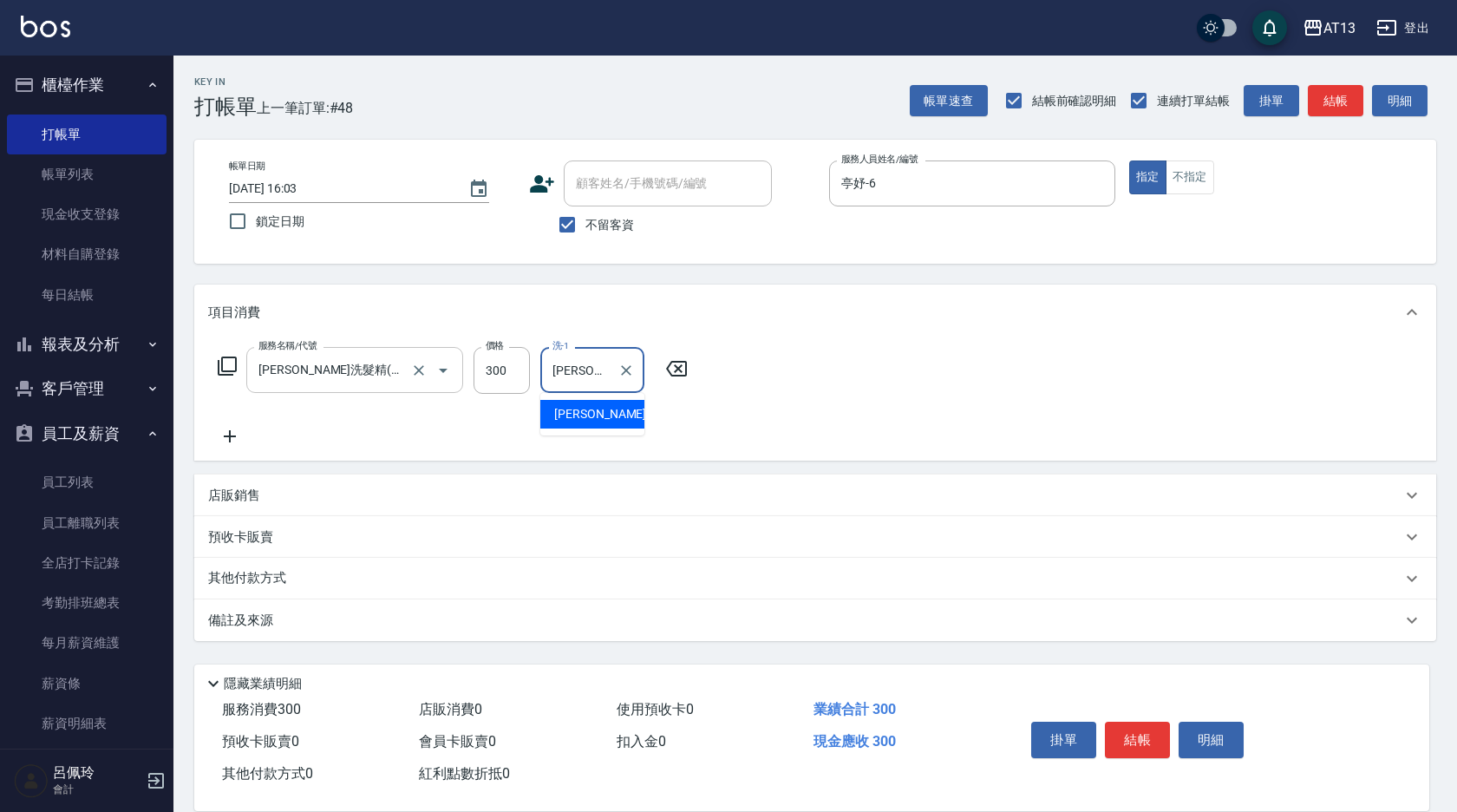
type input "[PERSON_NAME]-28"
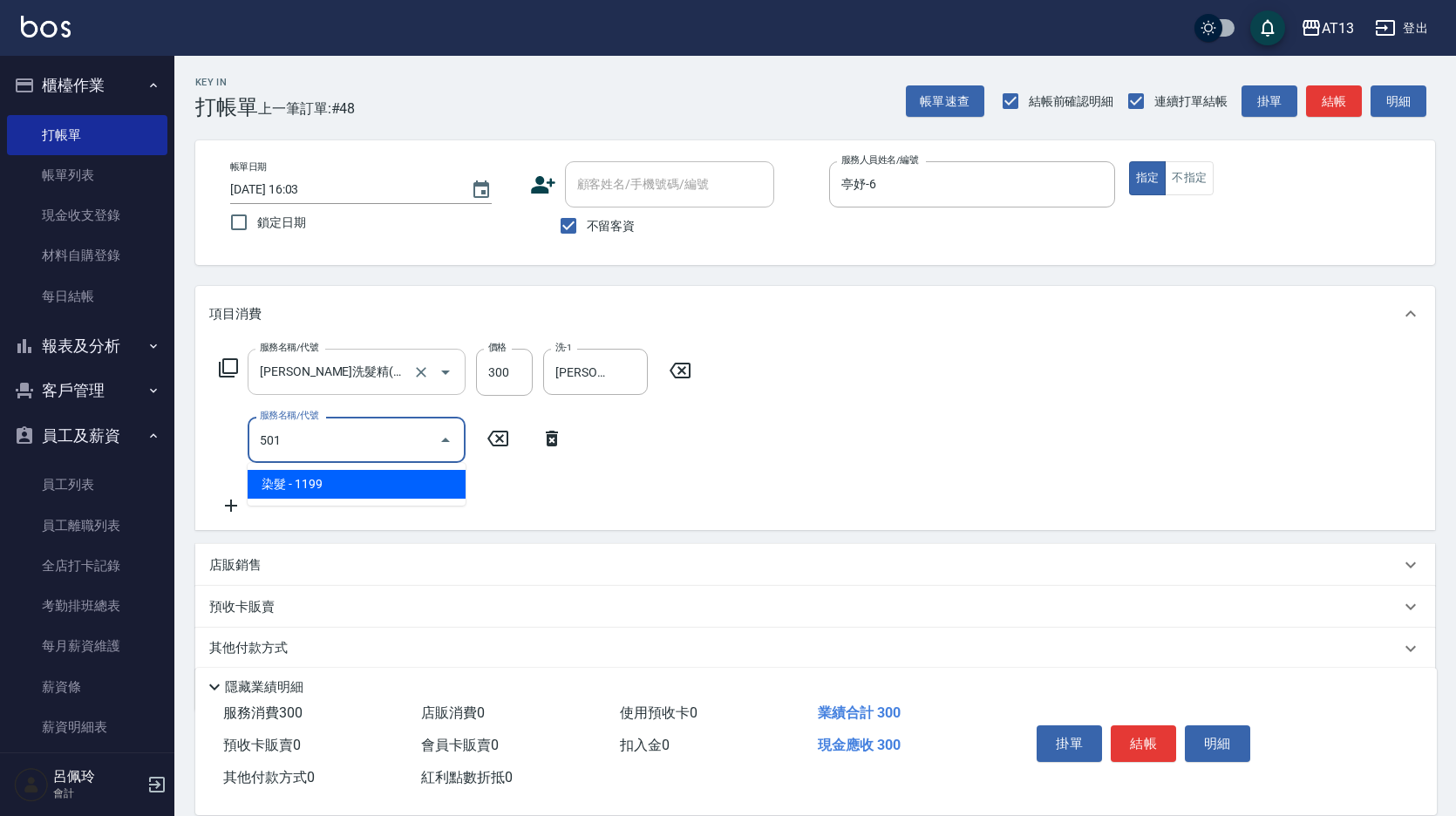
type input "染髮(501)"
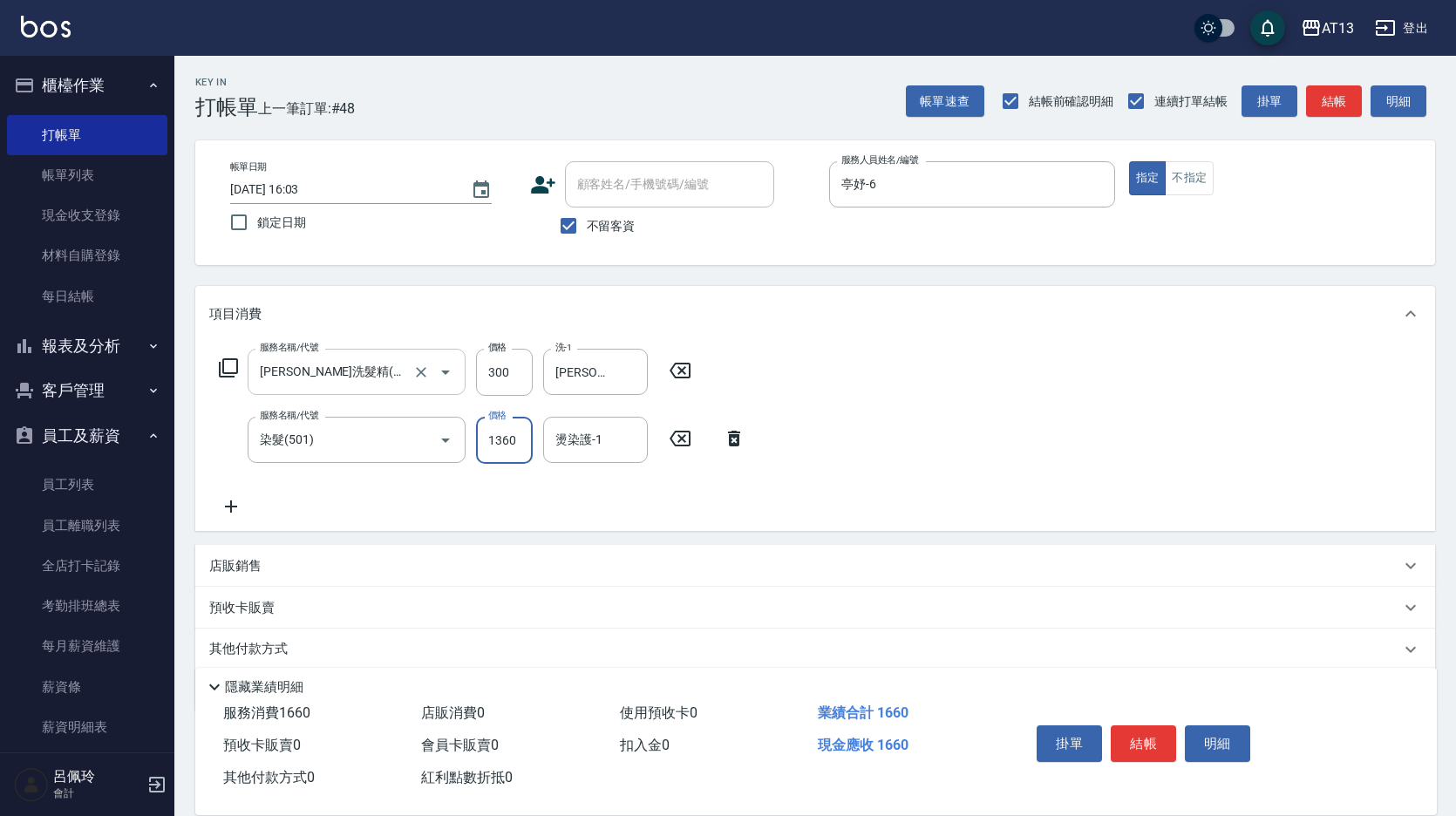
type input "1360"
type input "[PERSON_NAME]-11"
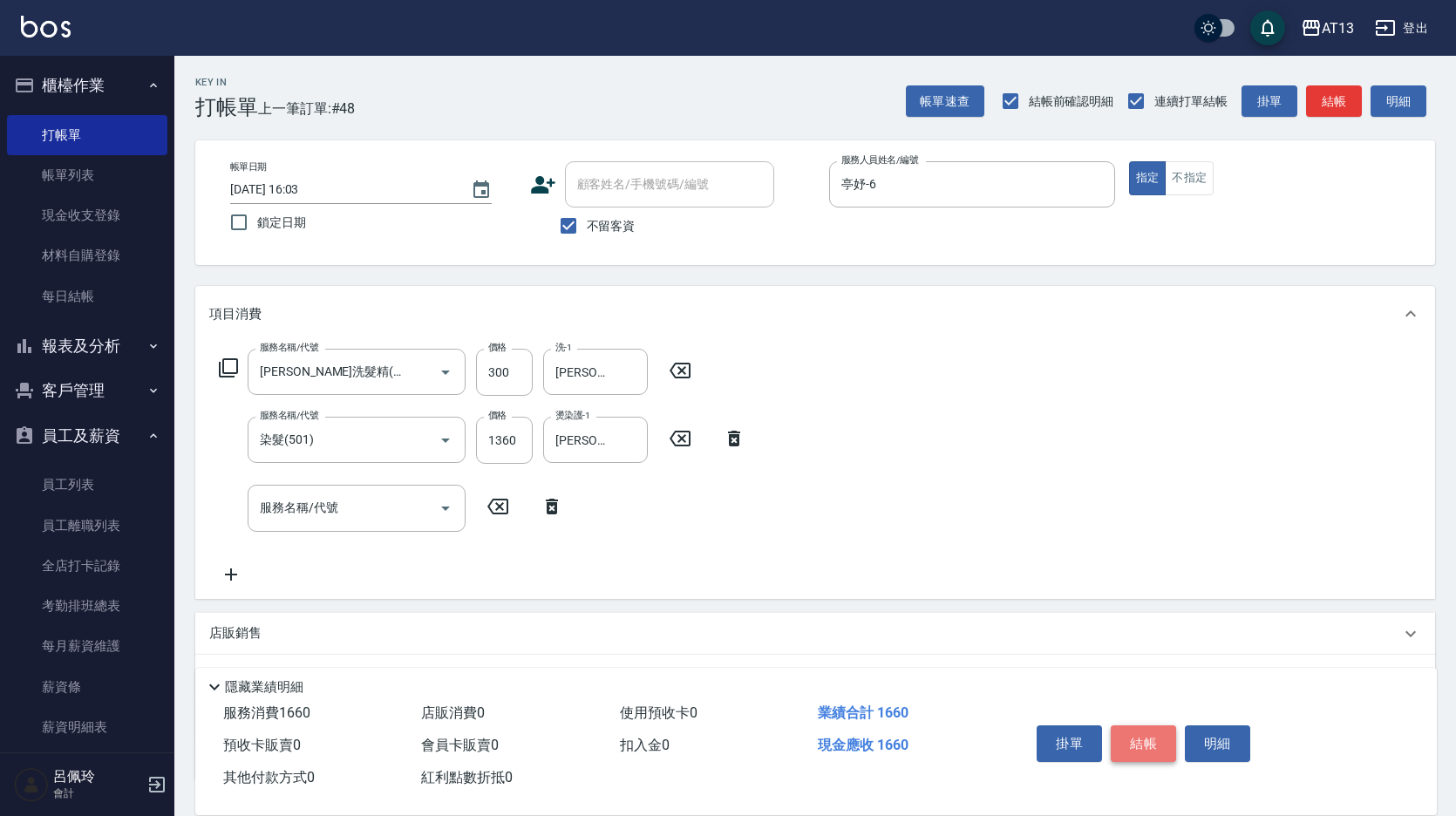
click at [1132, 734] on button "結帳" at bounding box center [1143, 743] width 65 height 37
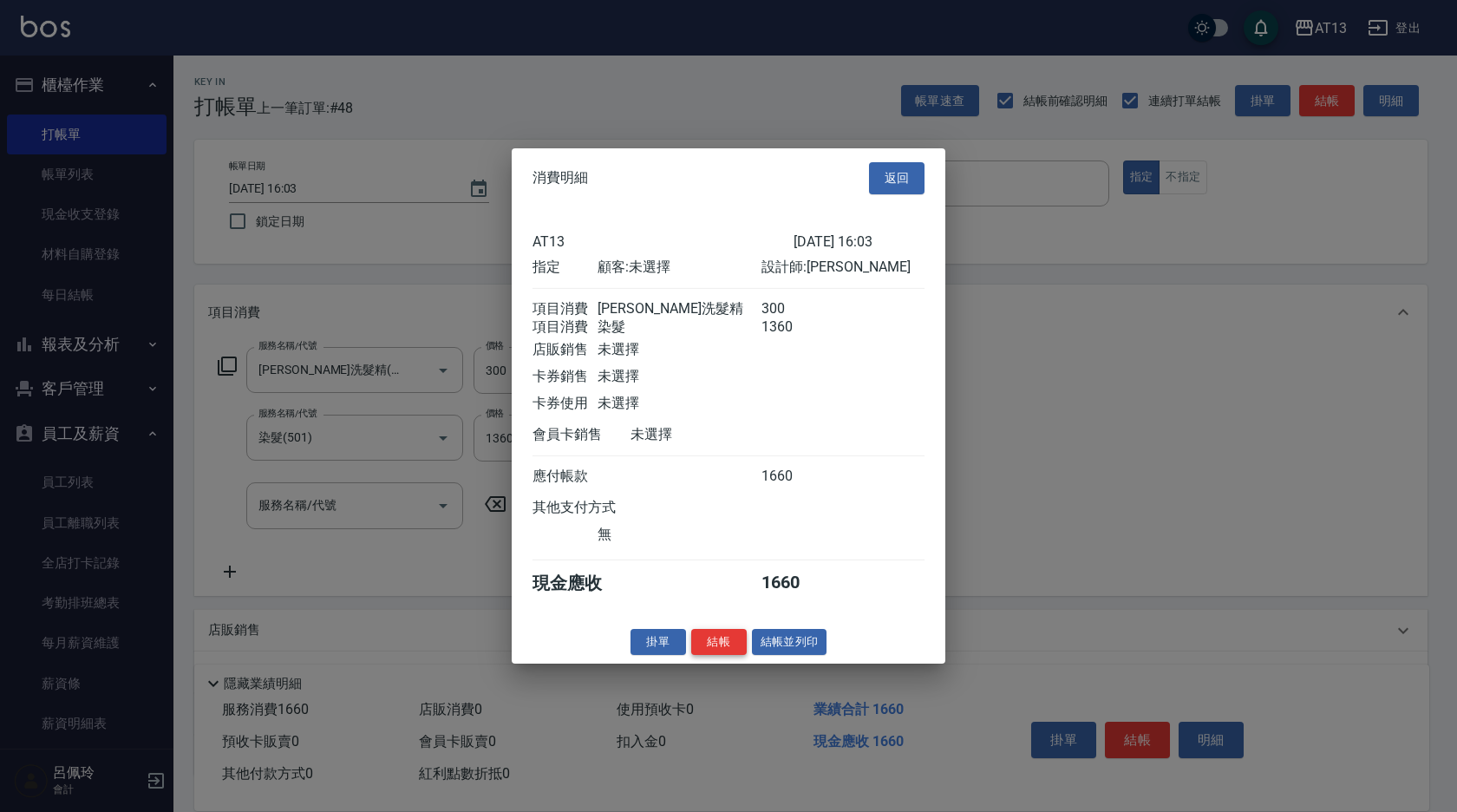
click at [719, 655] on button "結帳" at bounding box center [719, 641] width 56 height 27
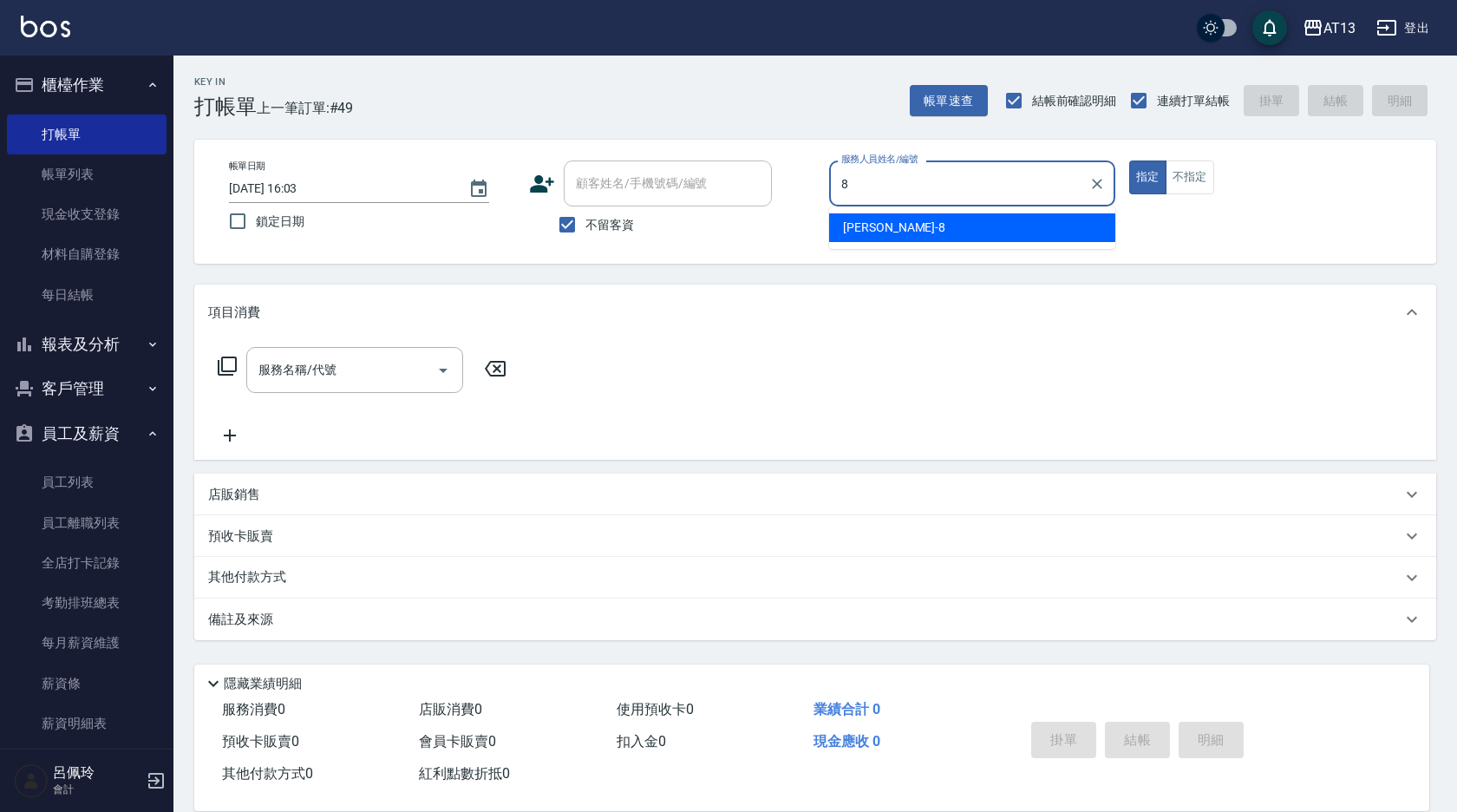
click at [1034, 230] on div "[PERSON_NAME] -8" at bounding box center [972, 227] width 287 height 28
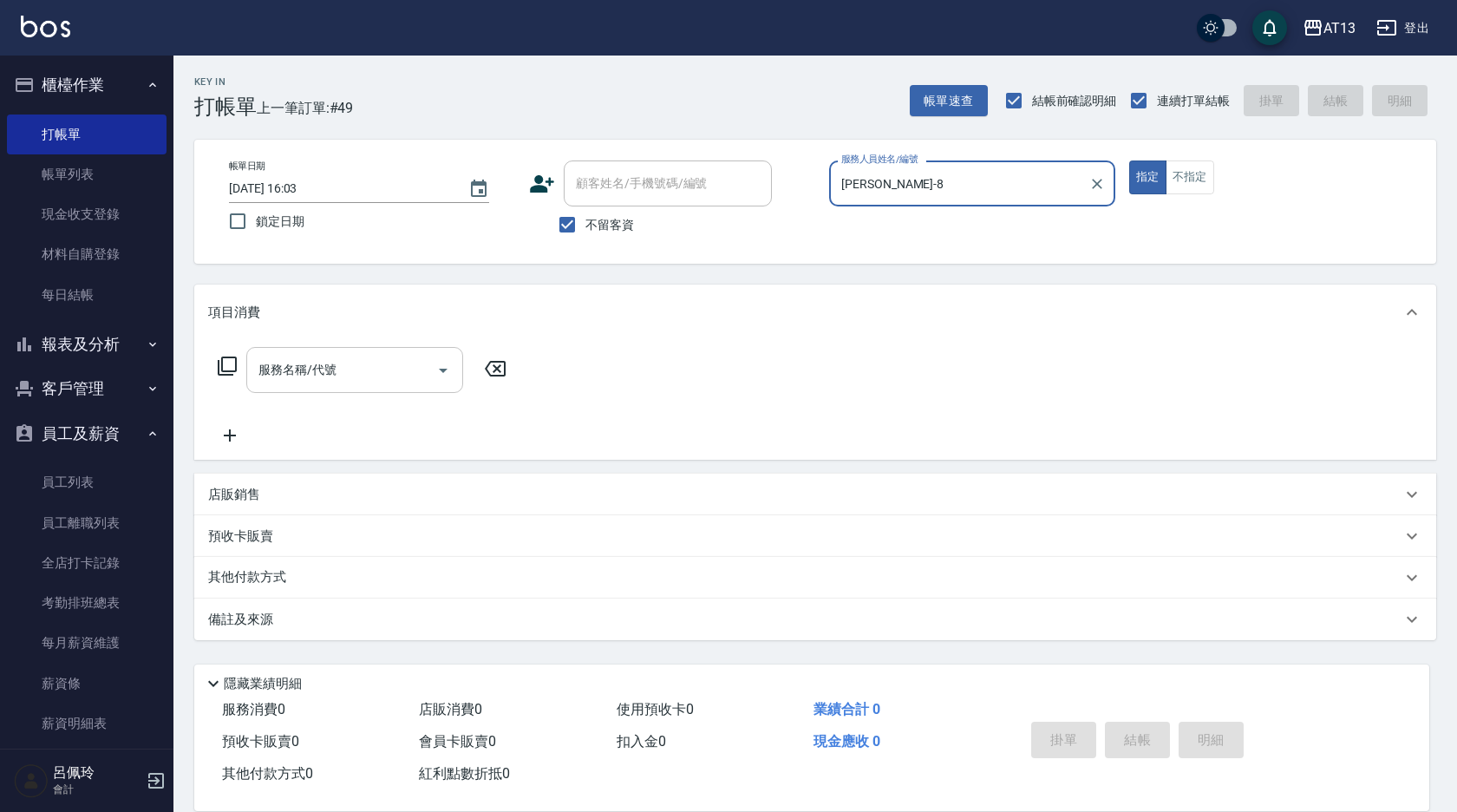
type input "[PERSON_NAME]-8"
drag, startPoint x: 339, startPoint y: 374, endPoint x: 347, endPoint y: 385, distance: 13.6
click at [338, 376] on input "服務名稱/代號" at bounding box center [341, 370] width 175 height 30
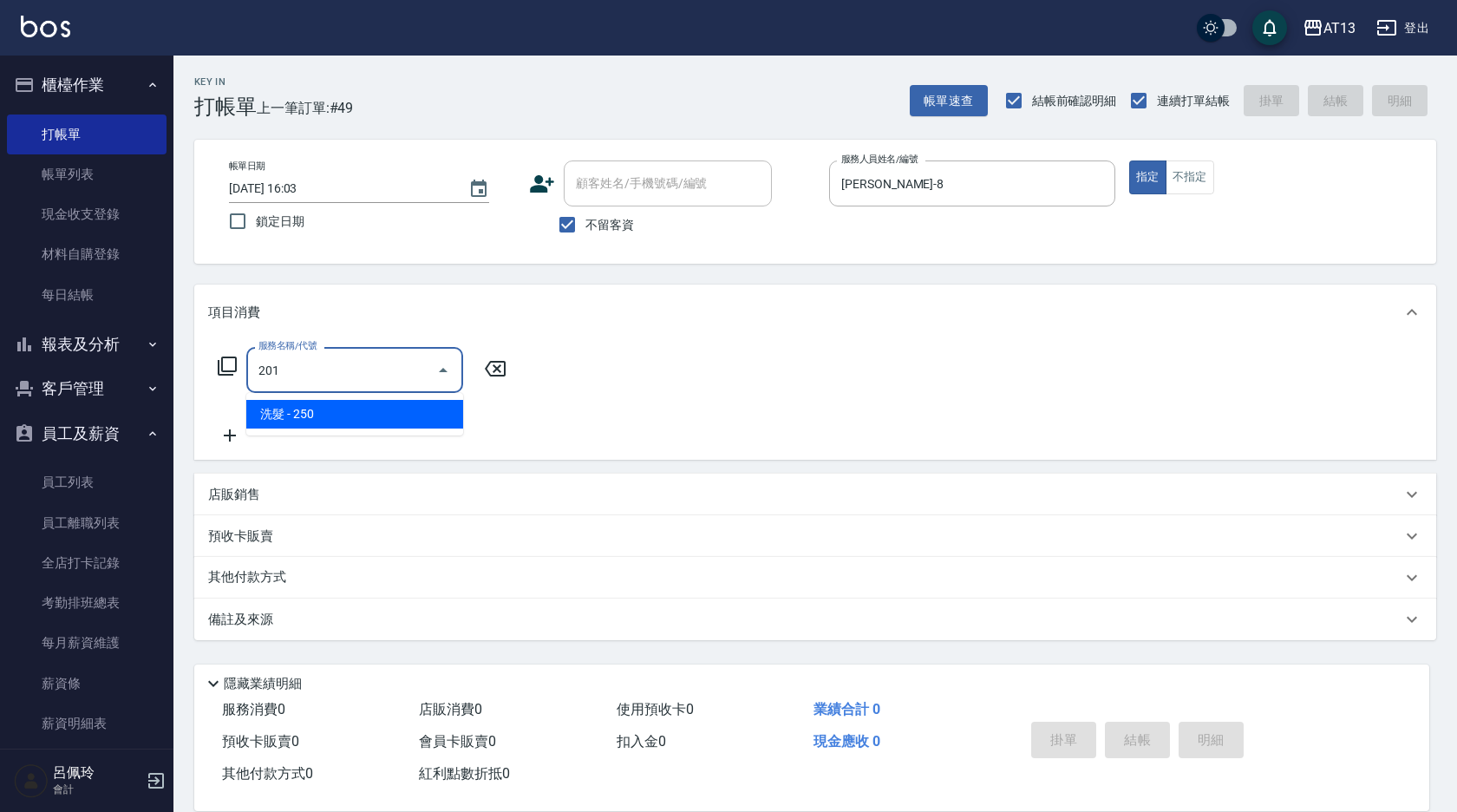
type input "洗髮(201)"
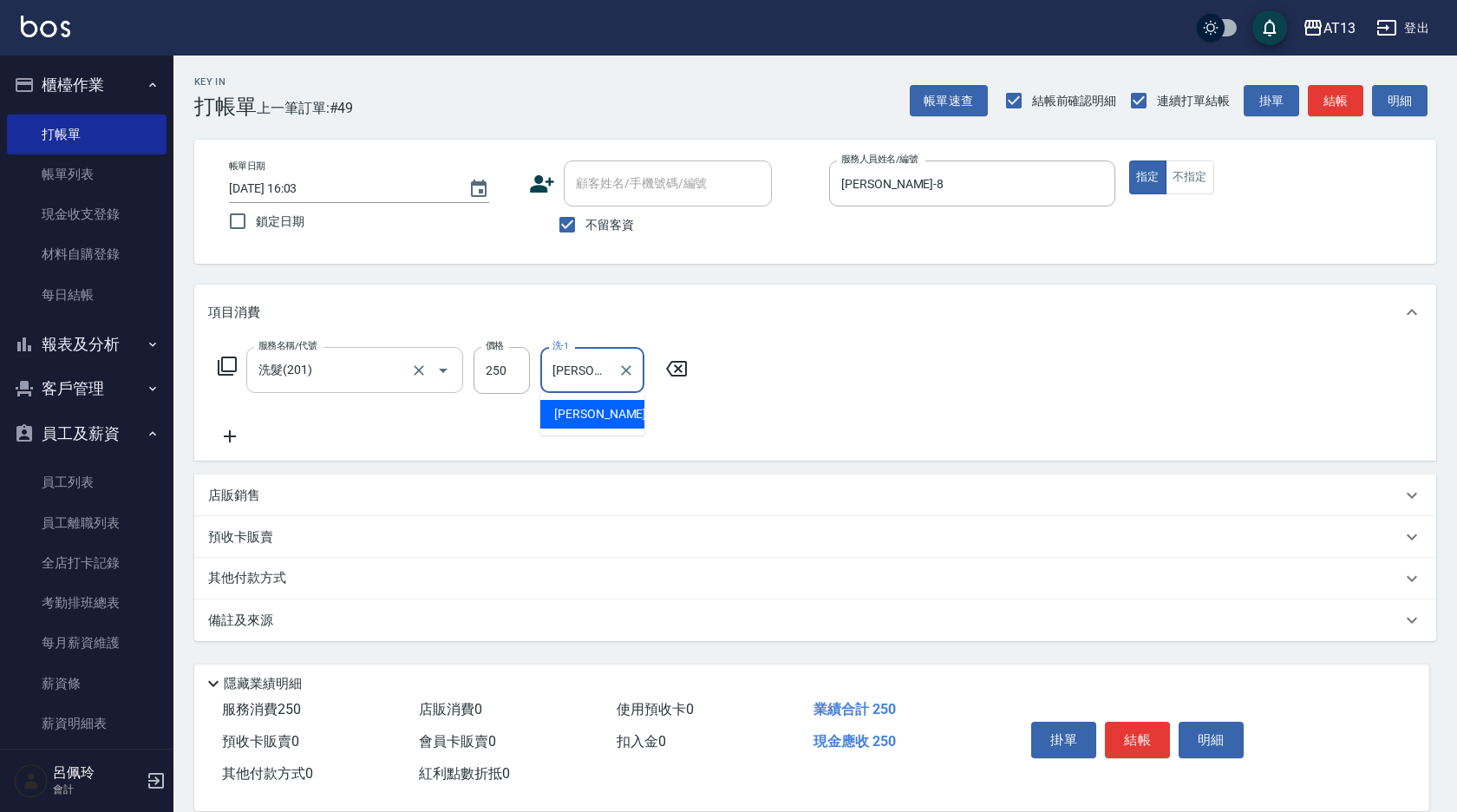
type input "[PERSON_NAME]-8"
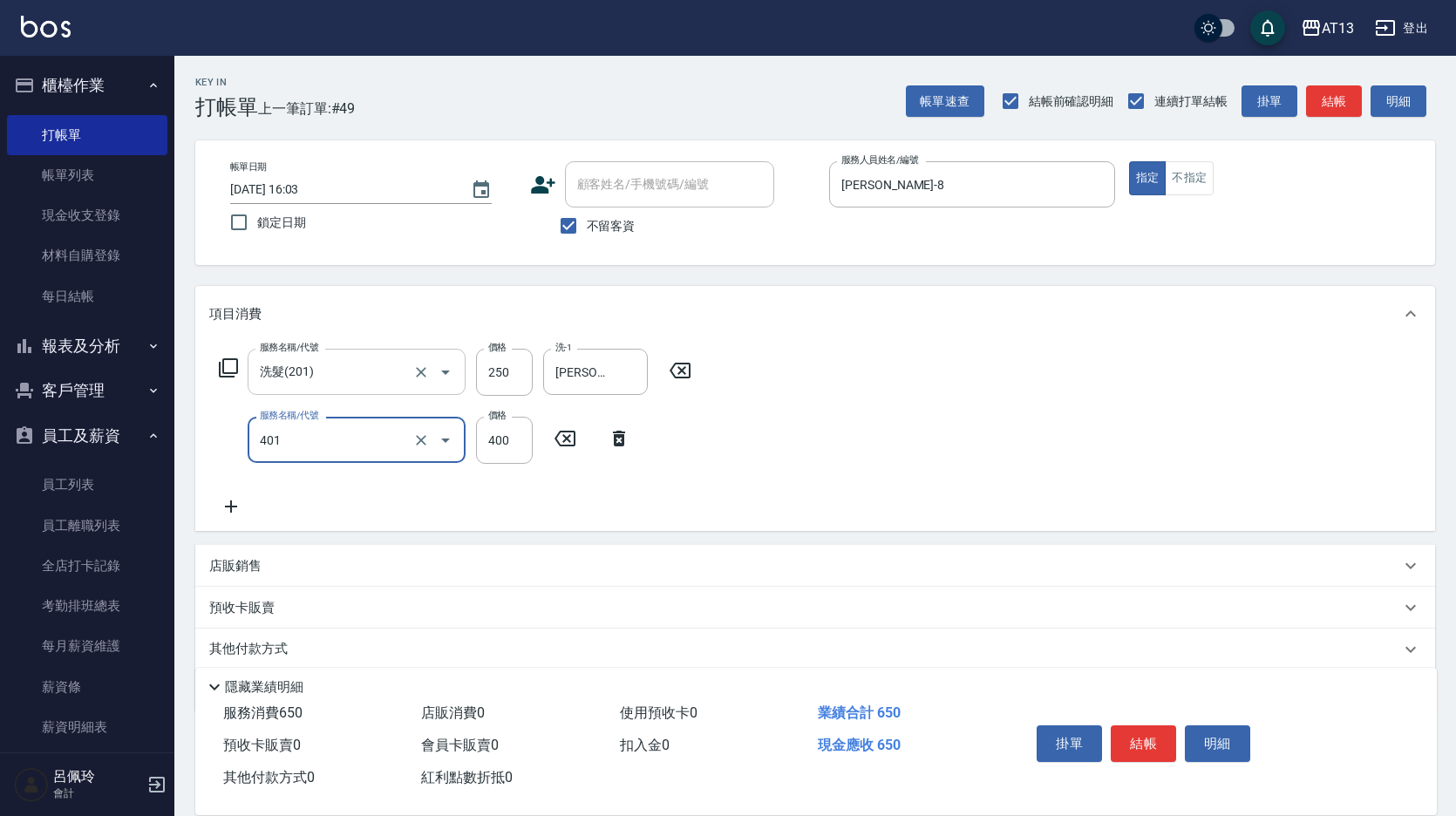
type input "剪髮(401)"
type input "240"
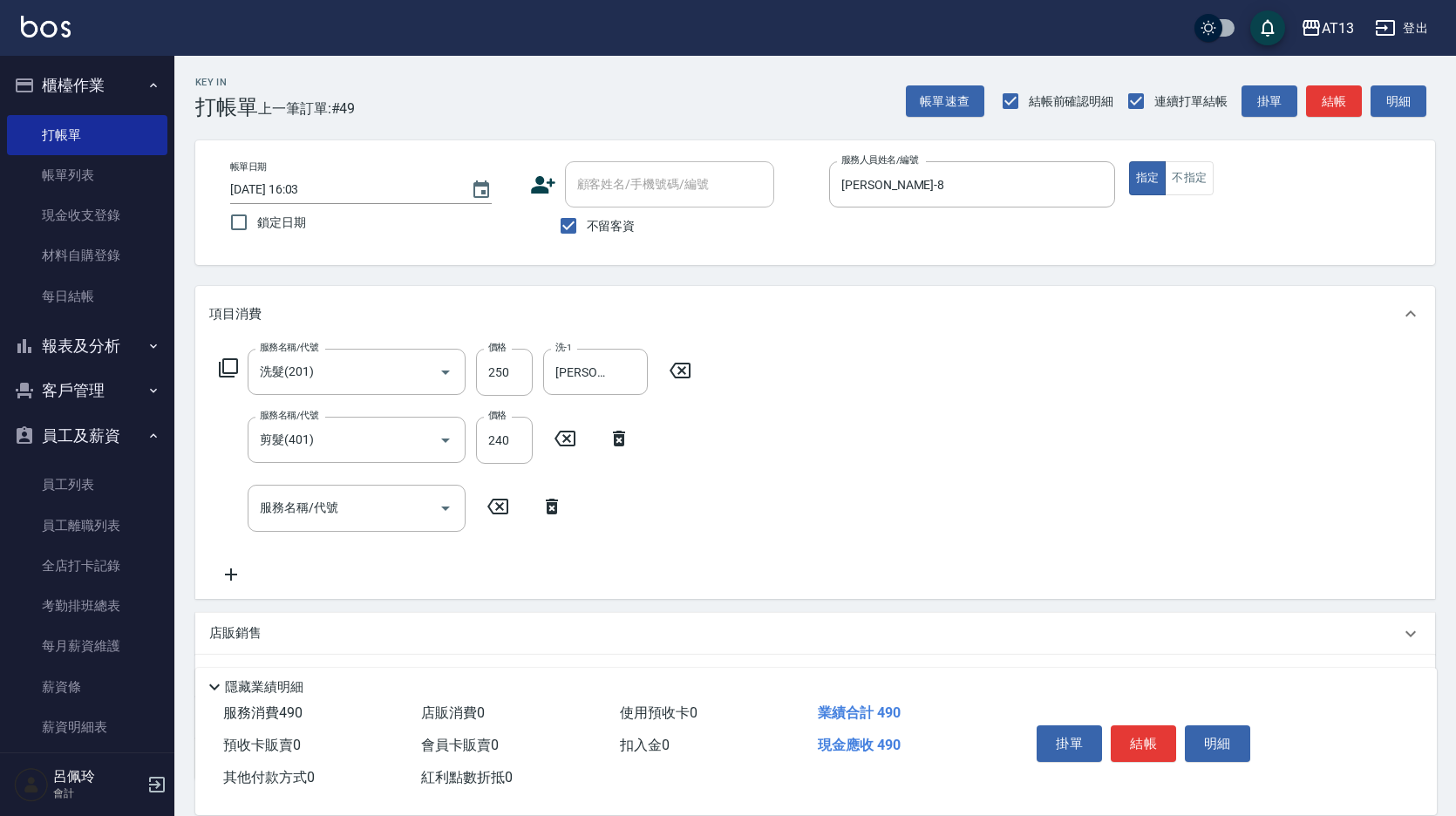
click at [1149, 574] on div "服務名稱/代號 洗髮(201) 服務名稱/代號 價格 250 價格 洗-1 [PERSON_NAME]-8 洗-1 服務名稱/代號 剪髮(401) 服務名稱/…" at bounding box center [815, 470] width 1240 height 256
click at [1141, 739] on button "結帳" at bounding box center [1143, 743] width 65 height 37
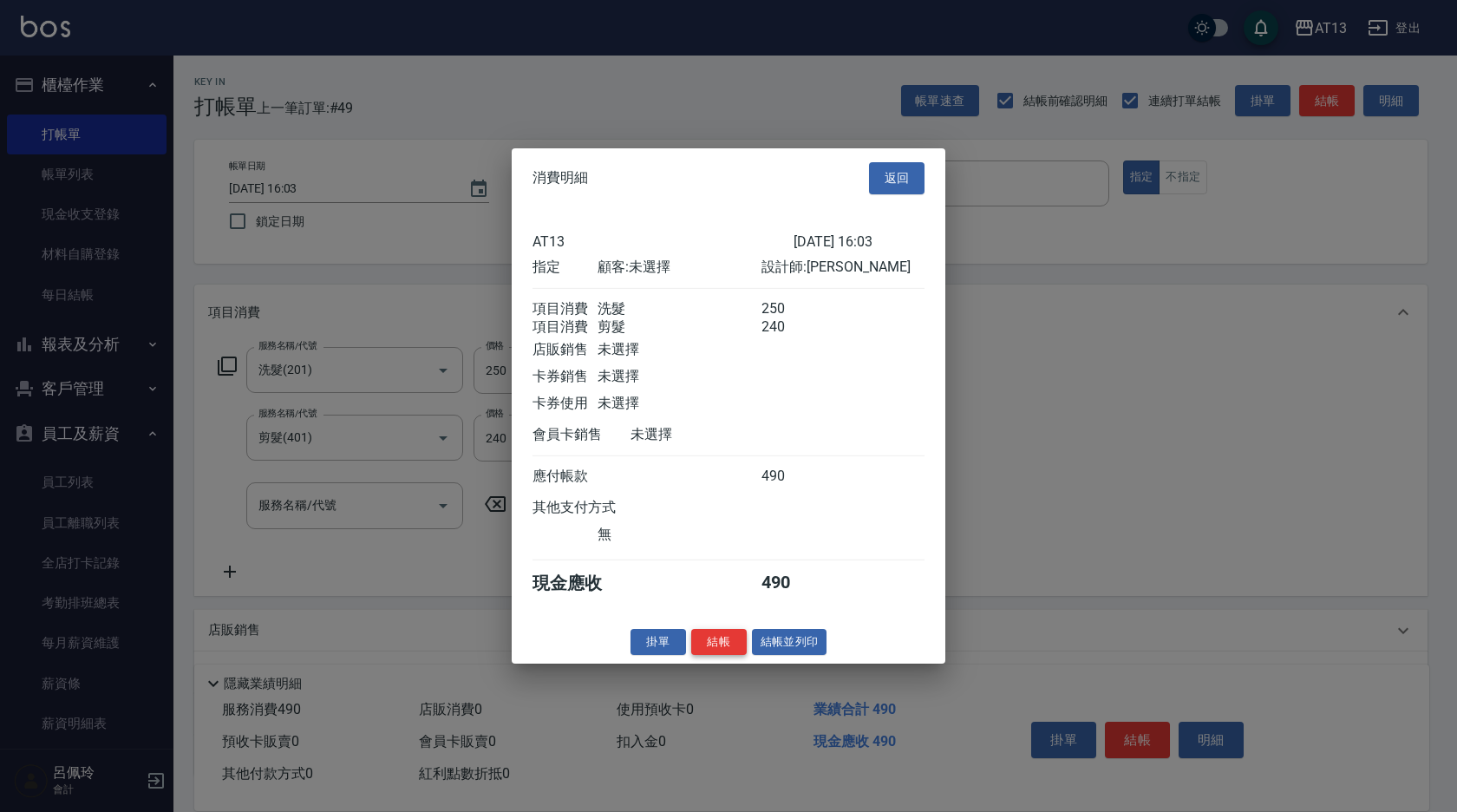
click at [712, 652] on button "結帳" at bounding box center [719, 641] width 56 height 27
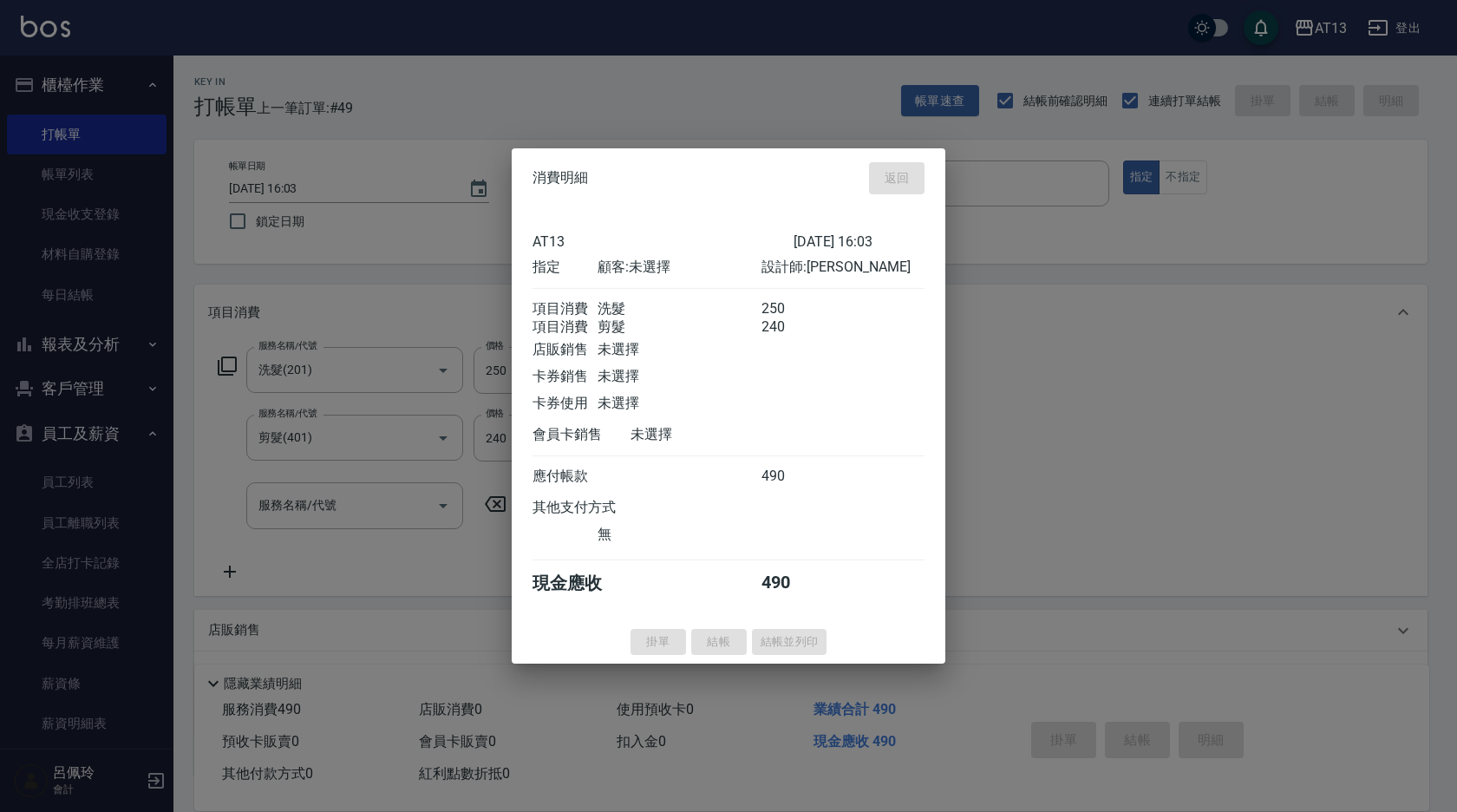
type input "[DATE] 16:04"
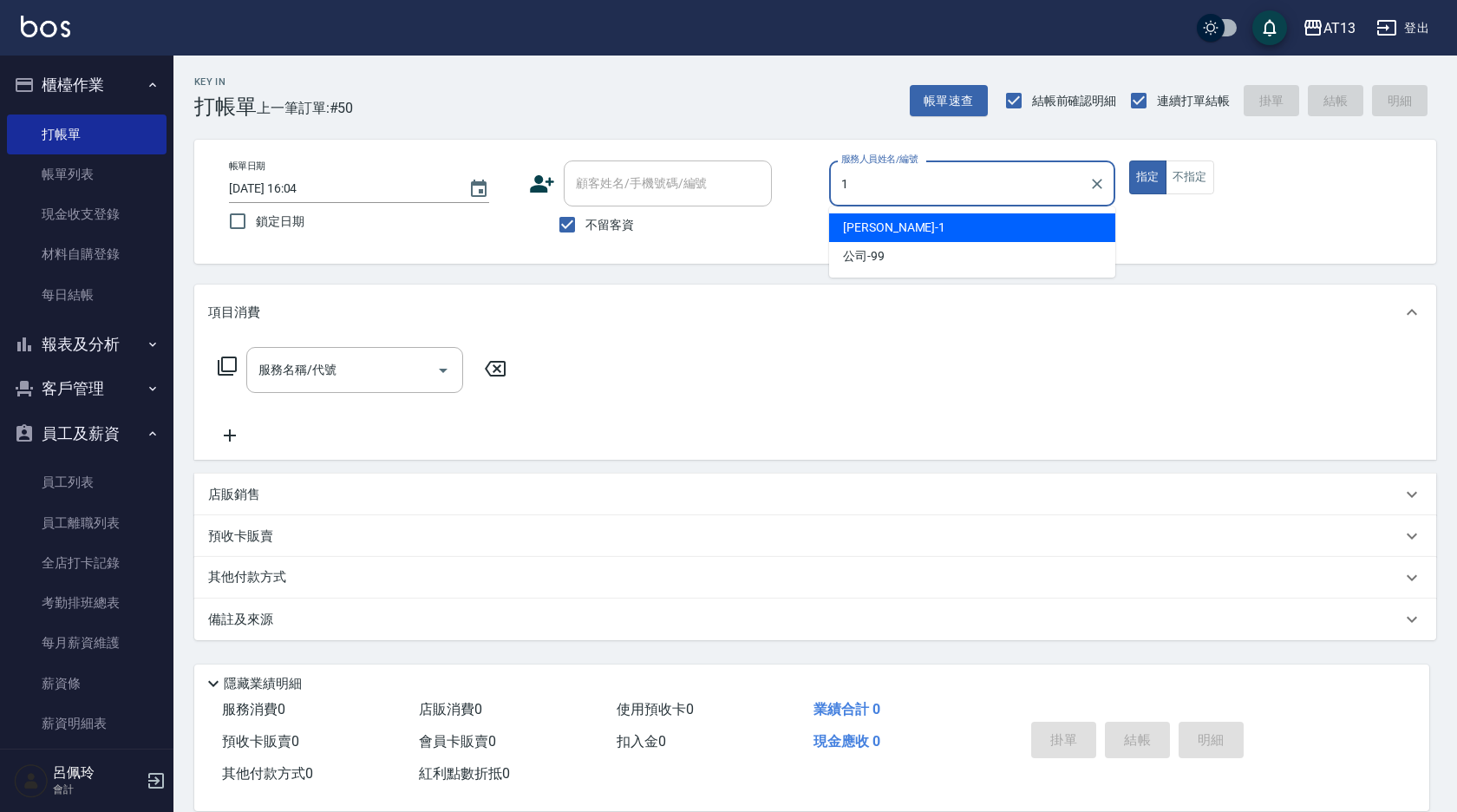
click at [889, 228] on div "[PERSON_NAME] -1" at bounding box center [972, 227] width 287 height 28
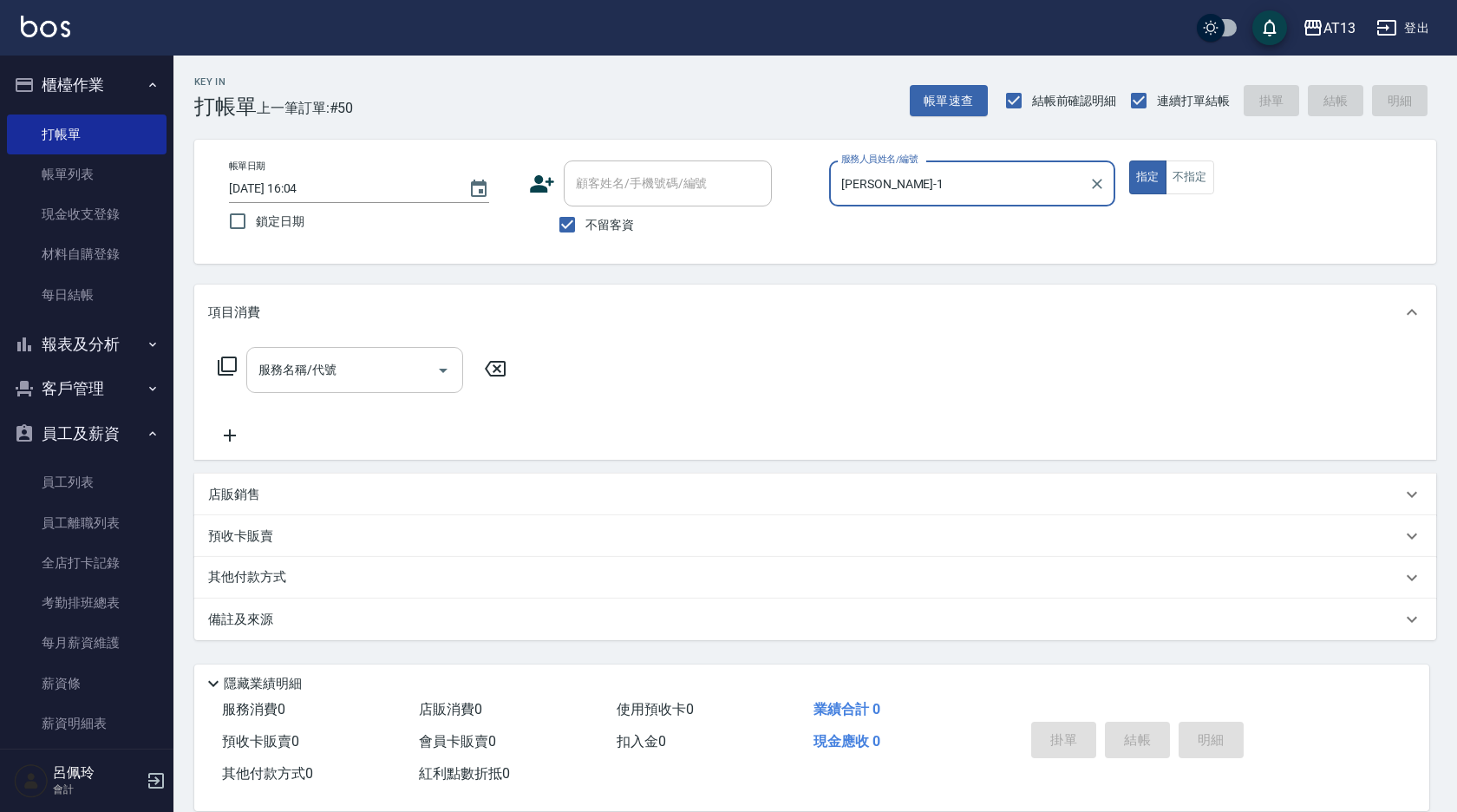
type input "[PERSON_NAME]-1"
click at [384, 360] on input "服務名稱/代號" at bounding box center [341, 370] width 175 height 30
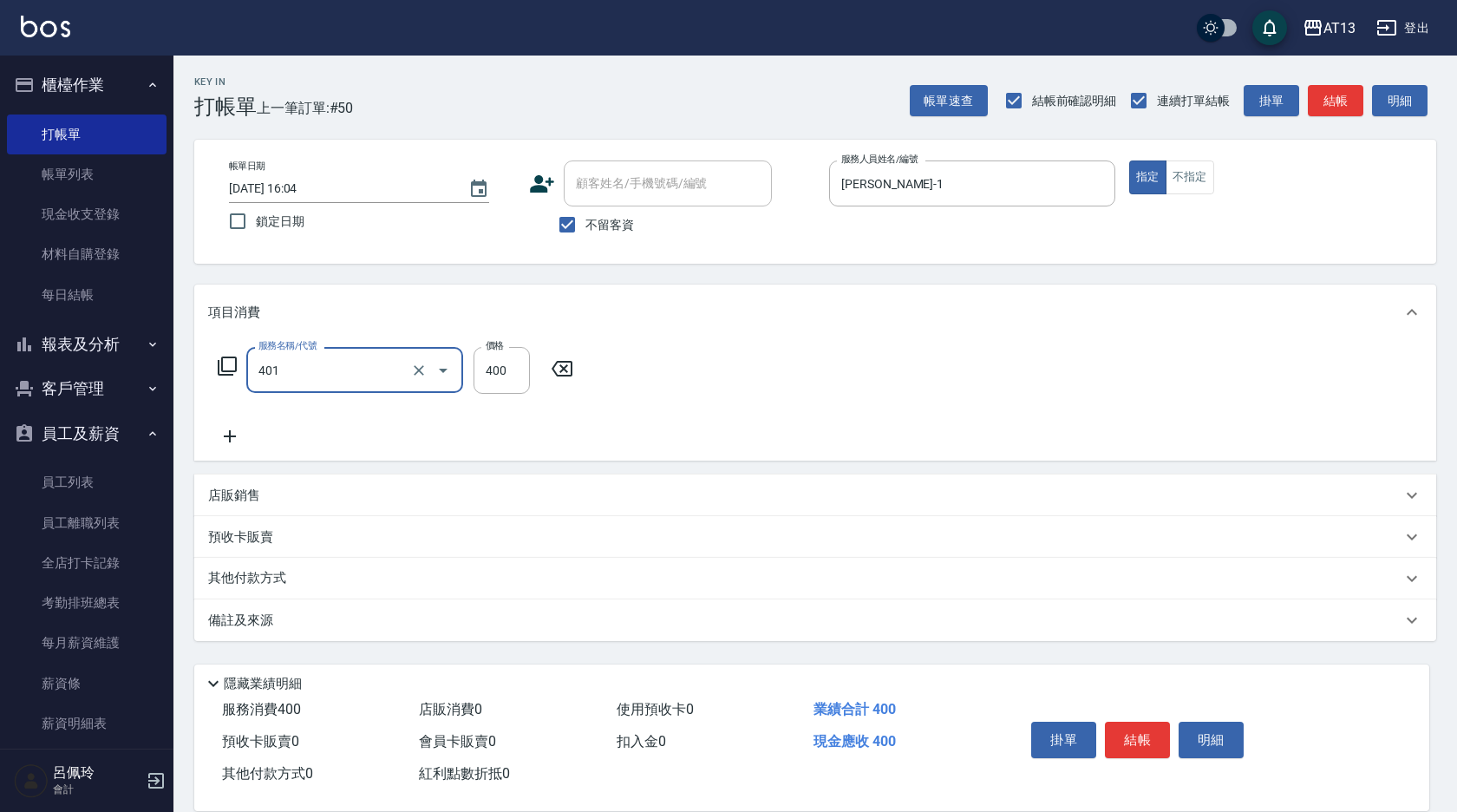
type input "剪髮(401)"
type input "250"
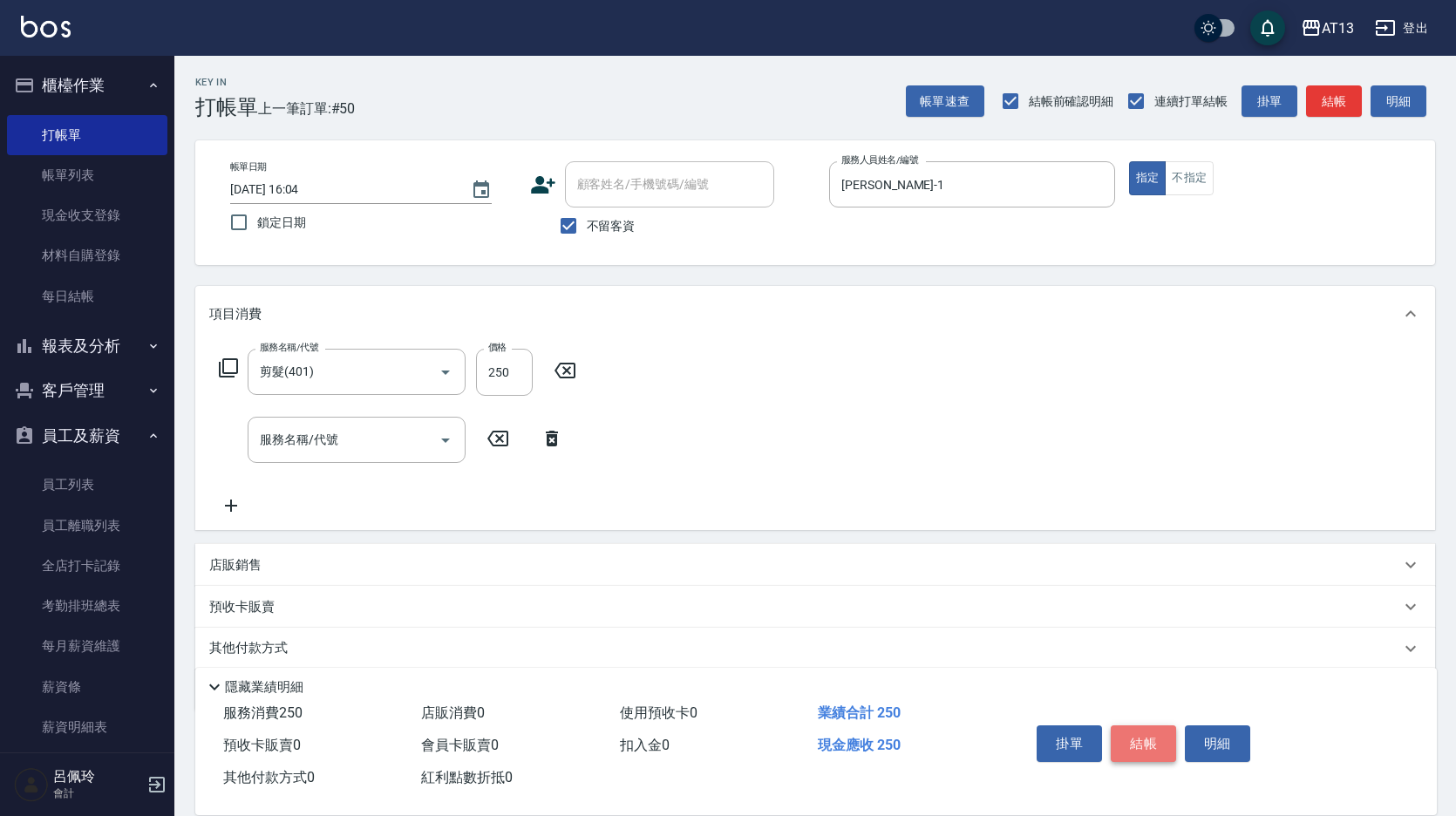
click at [1155, 743] on button "結帳" at bounding box center [1143, 743] width 65 height 37
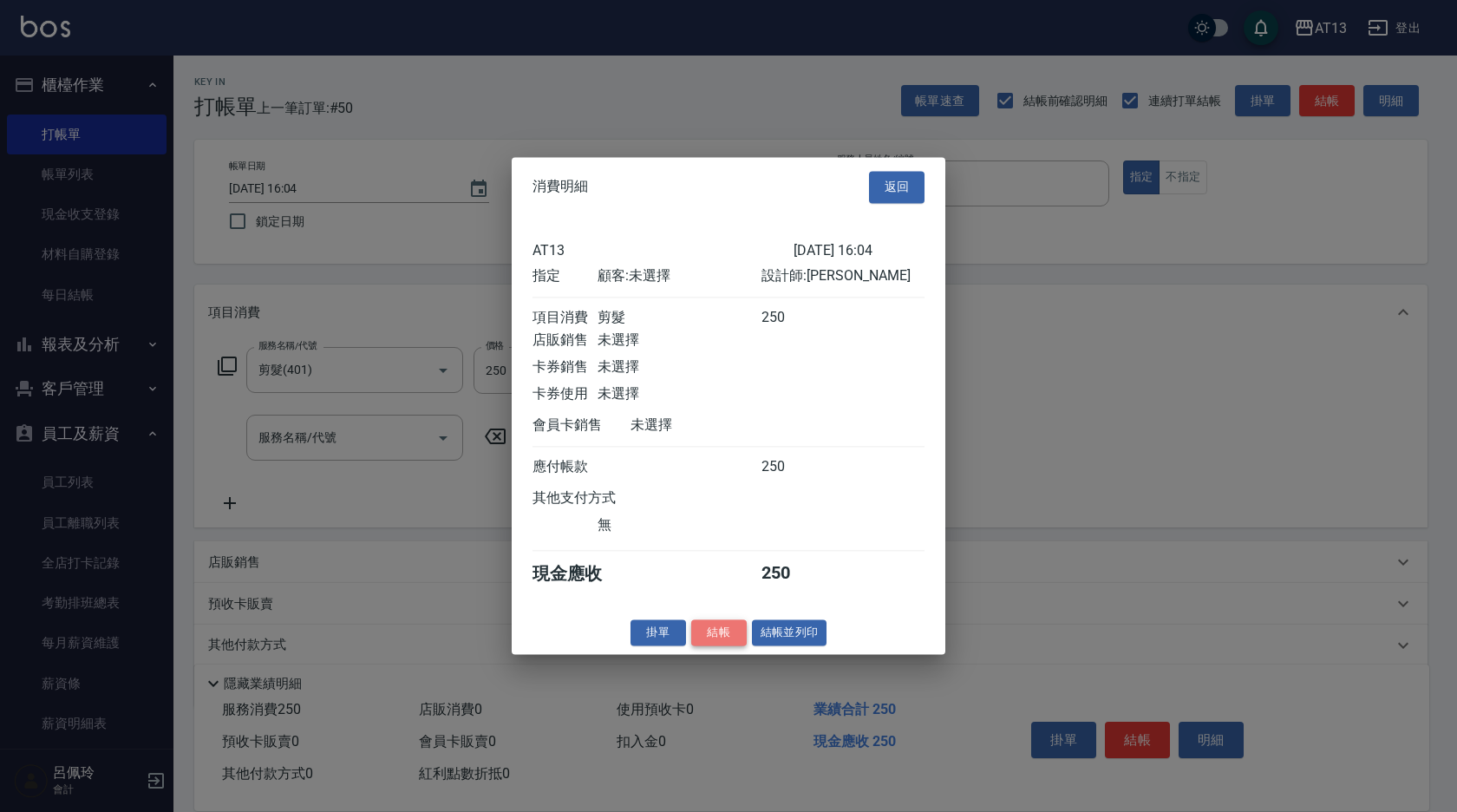
click at [733, 638] on button "結帳" at bounding box center [719, 633] width 56 height 27
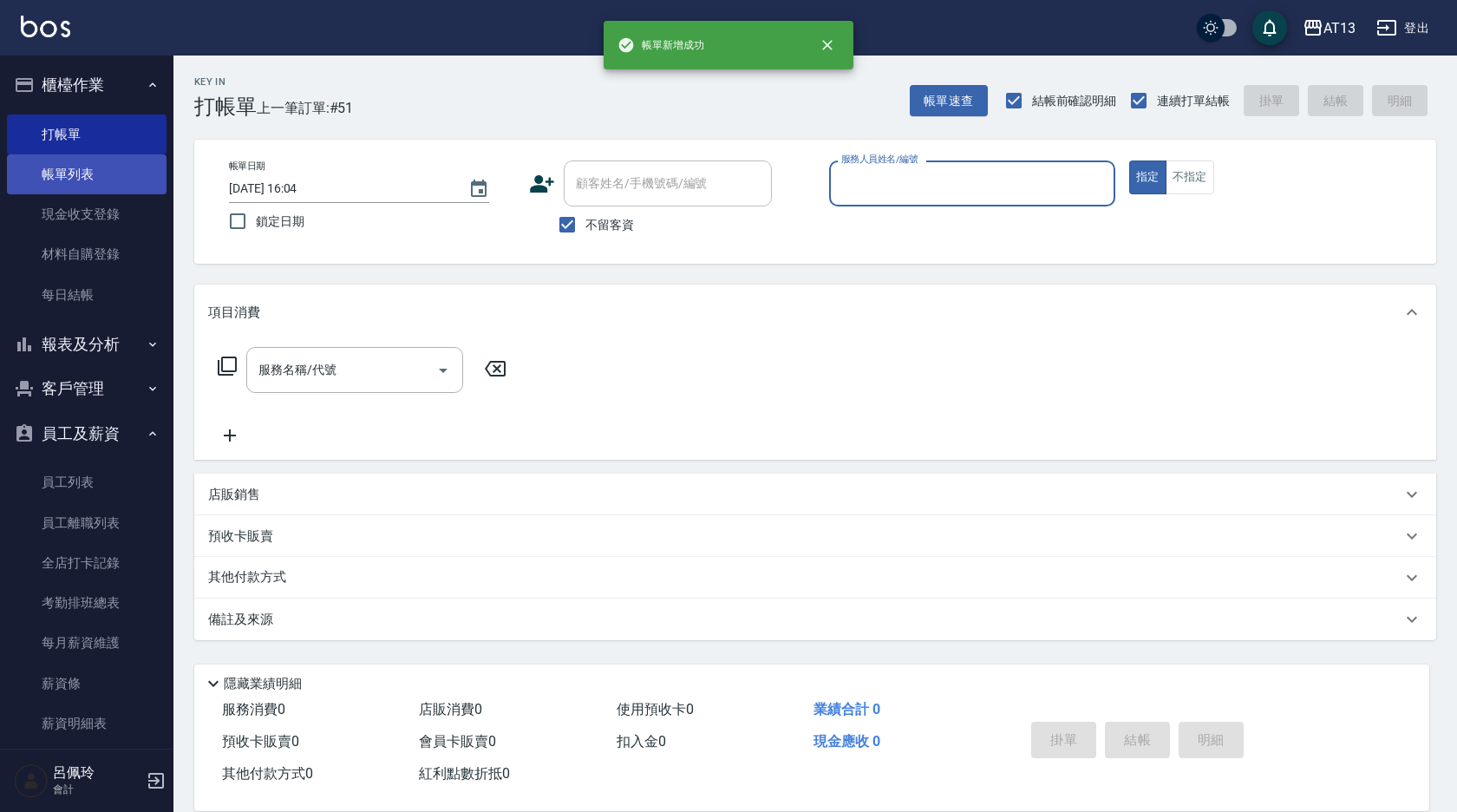
click at [103, 179] on link "帳單列表" at bounding box center [86, 174] width 159 height 40
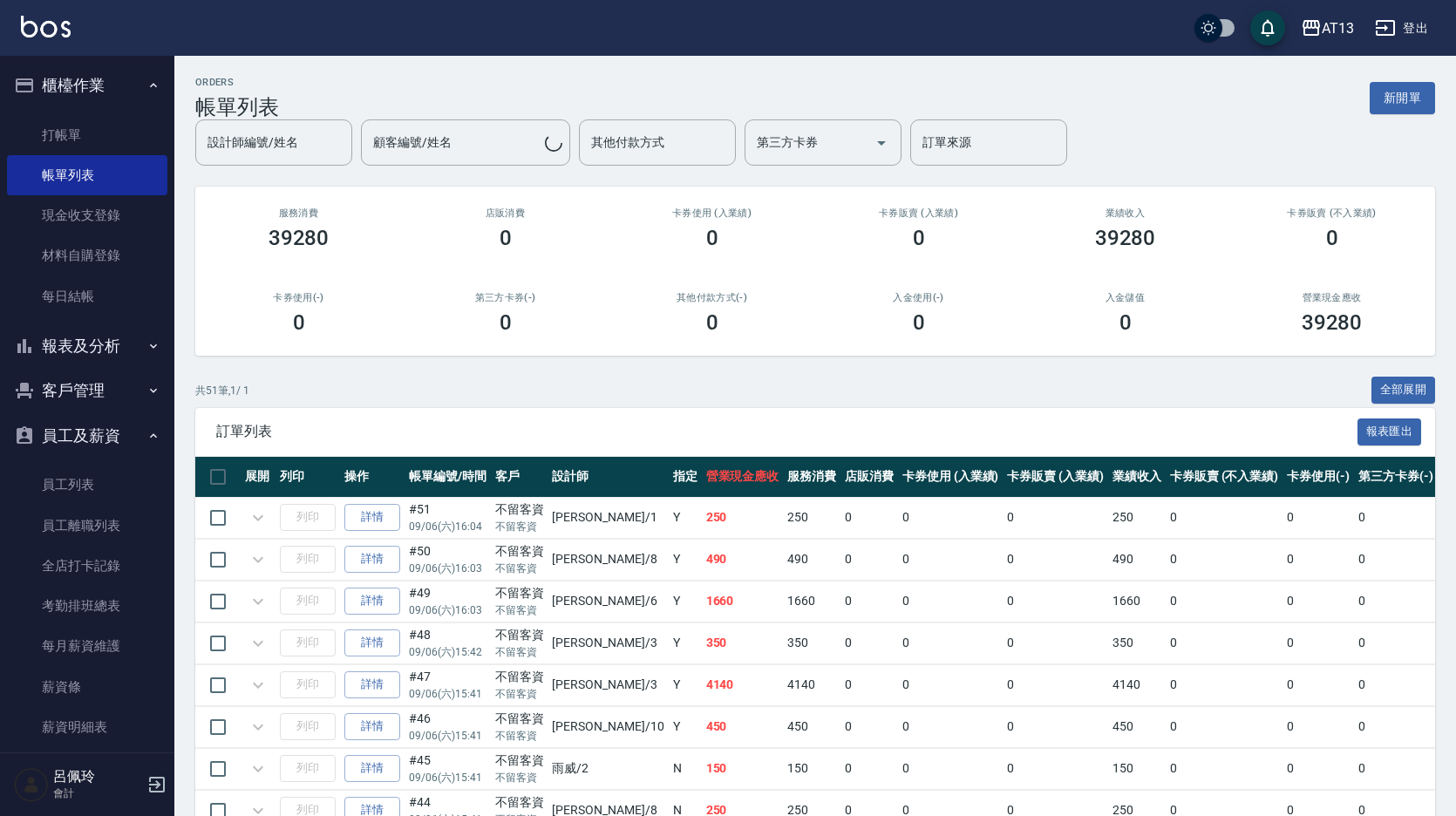
click at [371, 511] on link "詳情" at bounding box center [372, 517] width 56 height 27
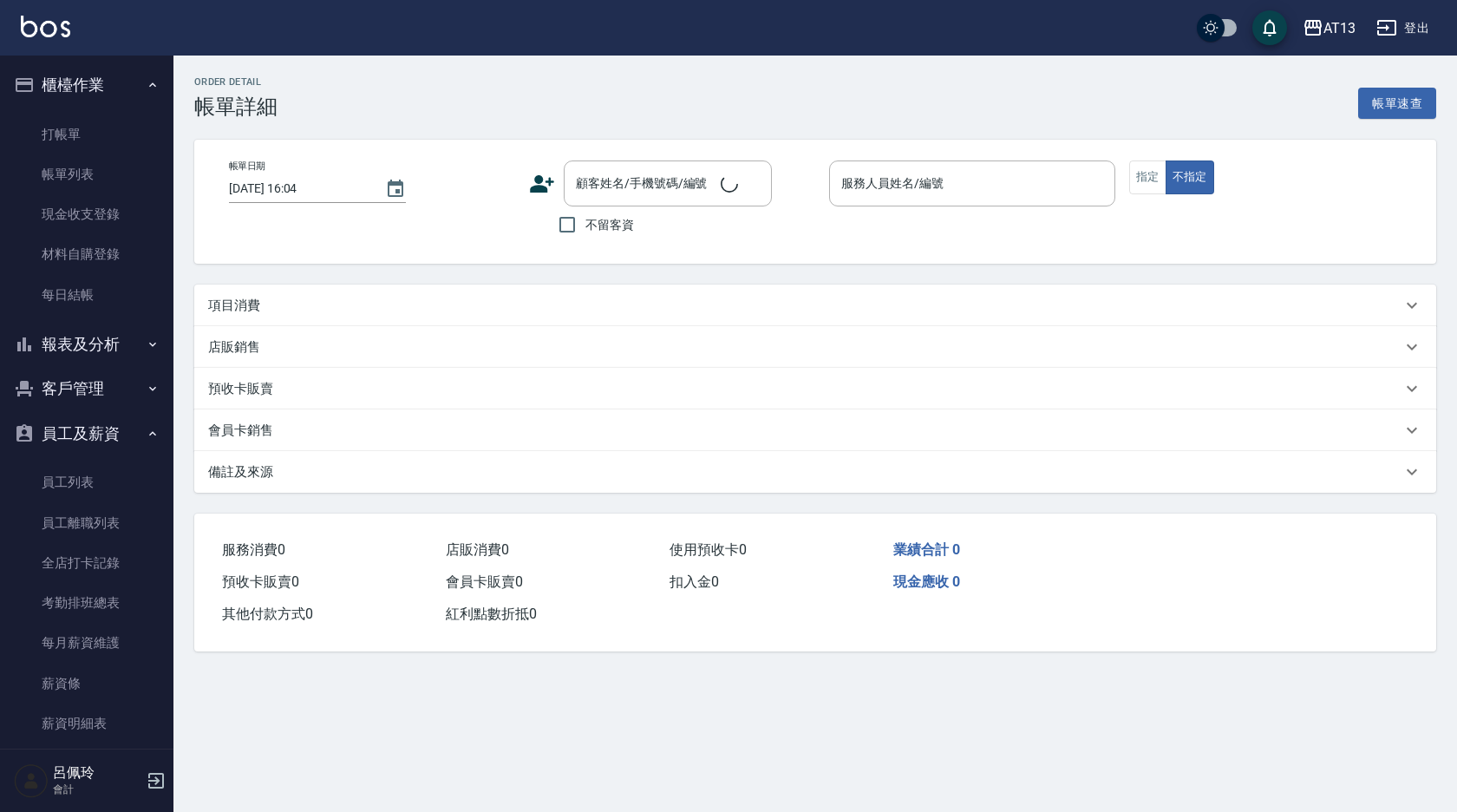
checkbox input "true"
type input "[PERSON_NAME]-1"
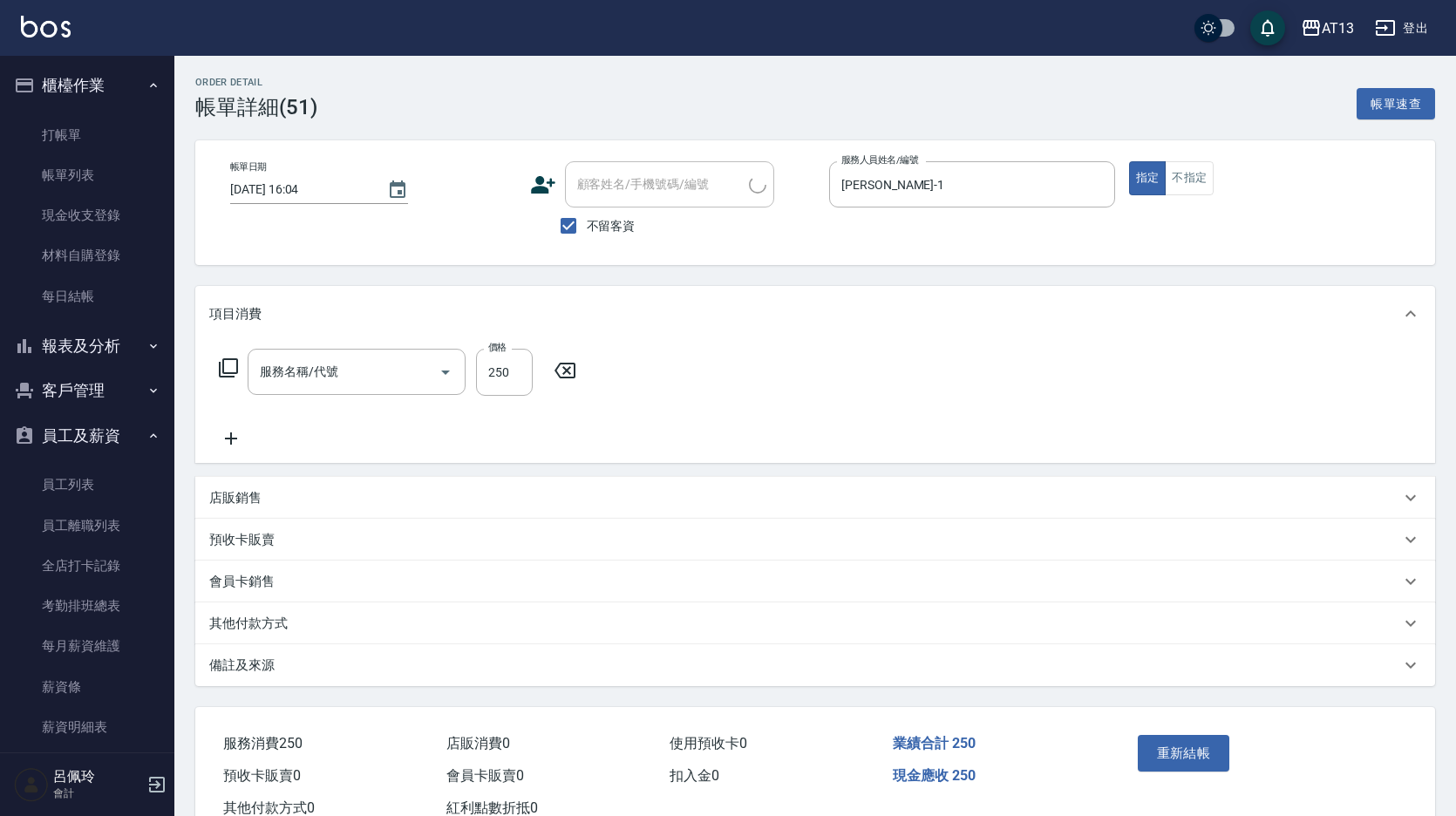
type input "剪髮(401)"
click at [501, 386] on input "250" at bounding box center [504, 372] width 57 height 47
type input "350"
click at [1192, 741] on button "重新結帳" at bounding box center [1183, 753] width 92 height 37
click at [1190, 743] on div "重新結帳" at bounding box center [1196, 766] width 132 height 76
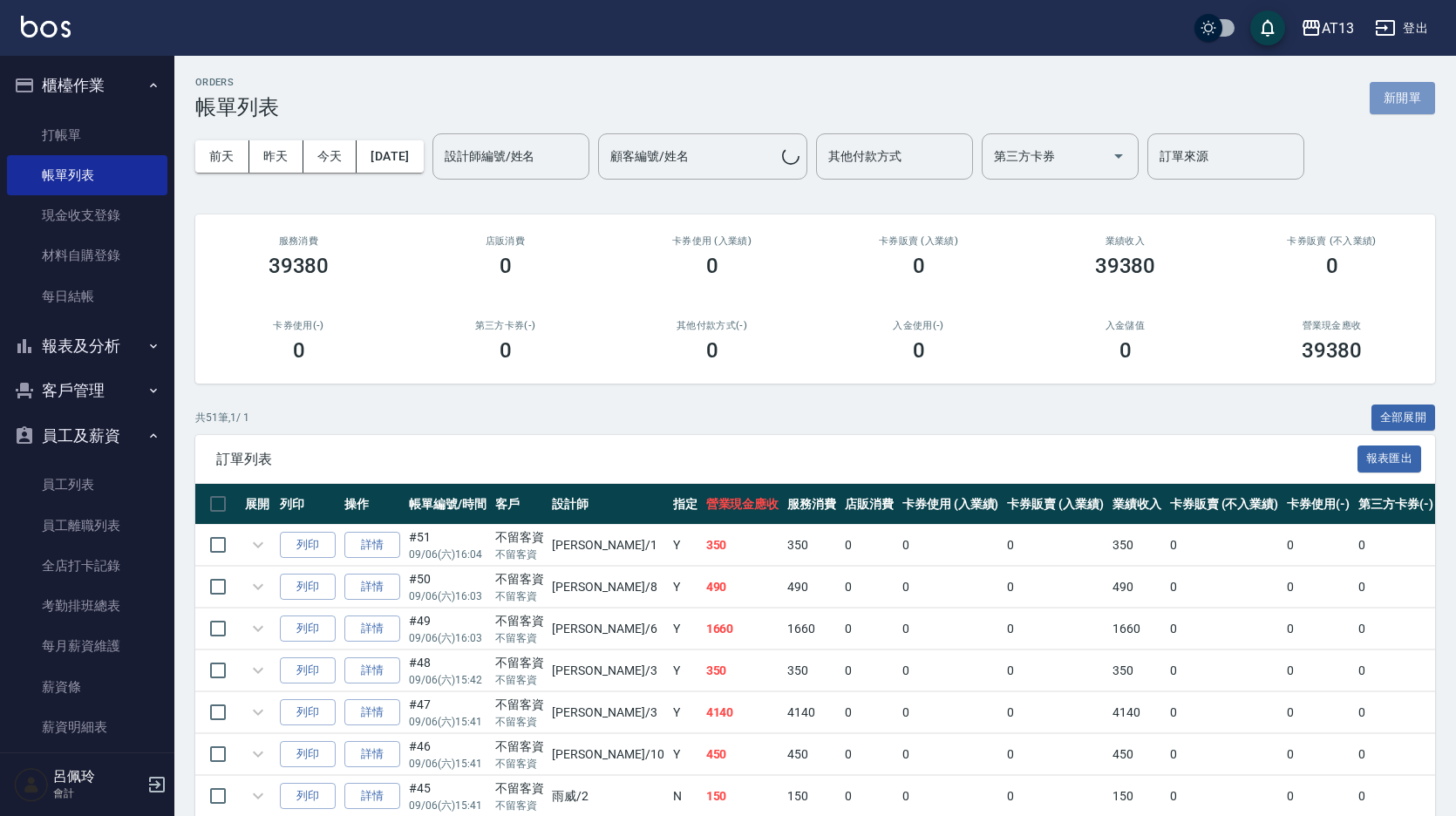
click at [1410, 103] on button "新開單" at bounding box center [1402, 98] width 65 height 32
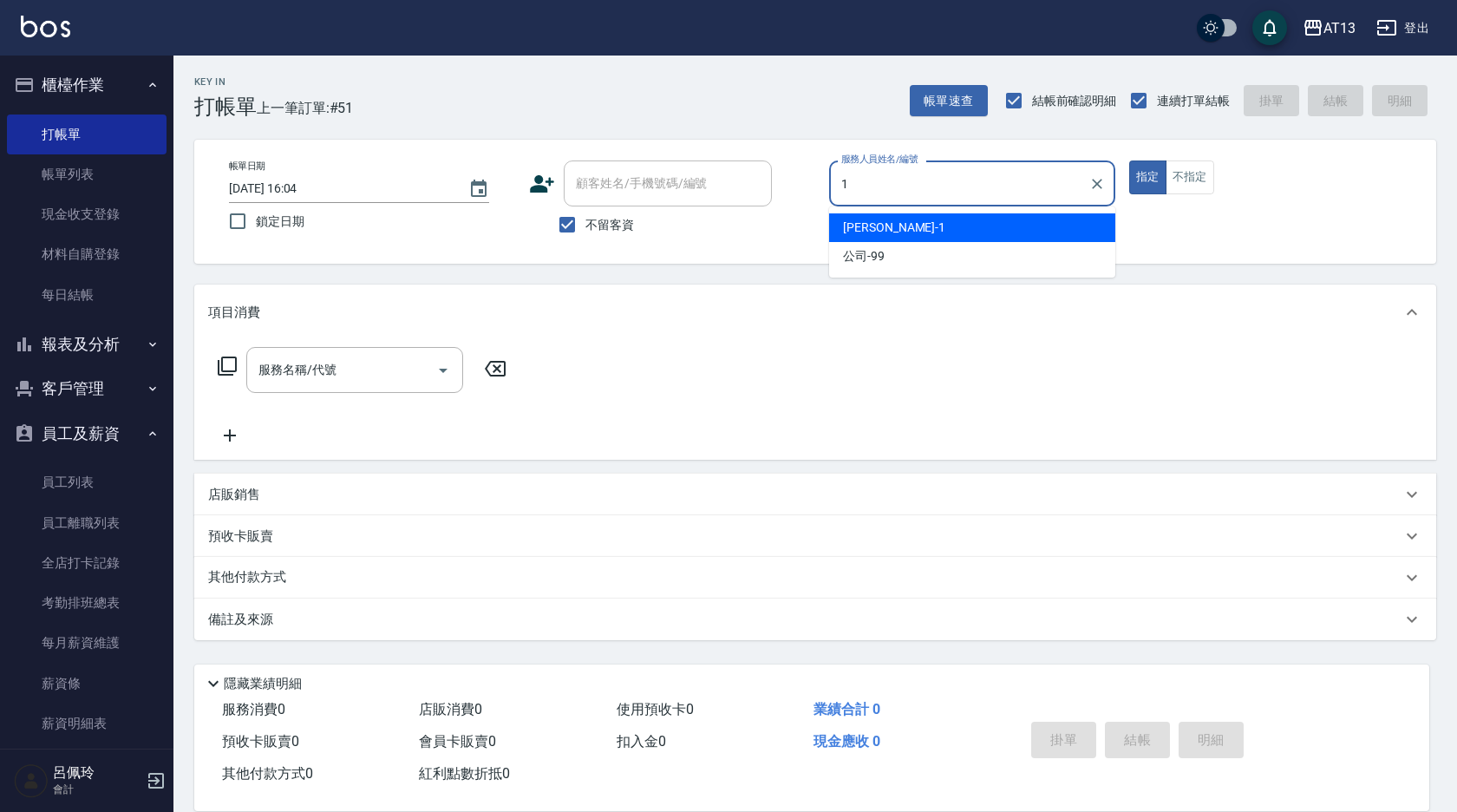
click at [890, 222] on div "[PERSON_NAME] -1" at bounding box center [972, 227] width 287 height 28
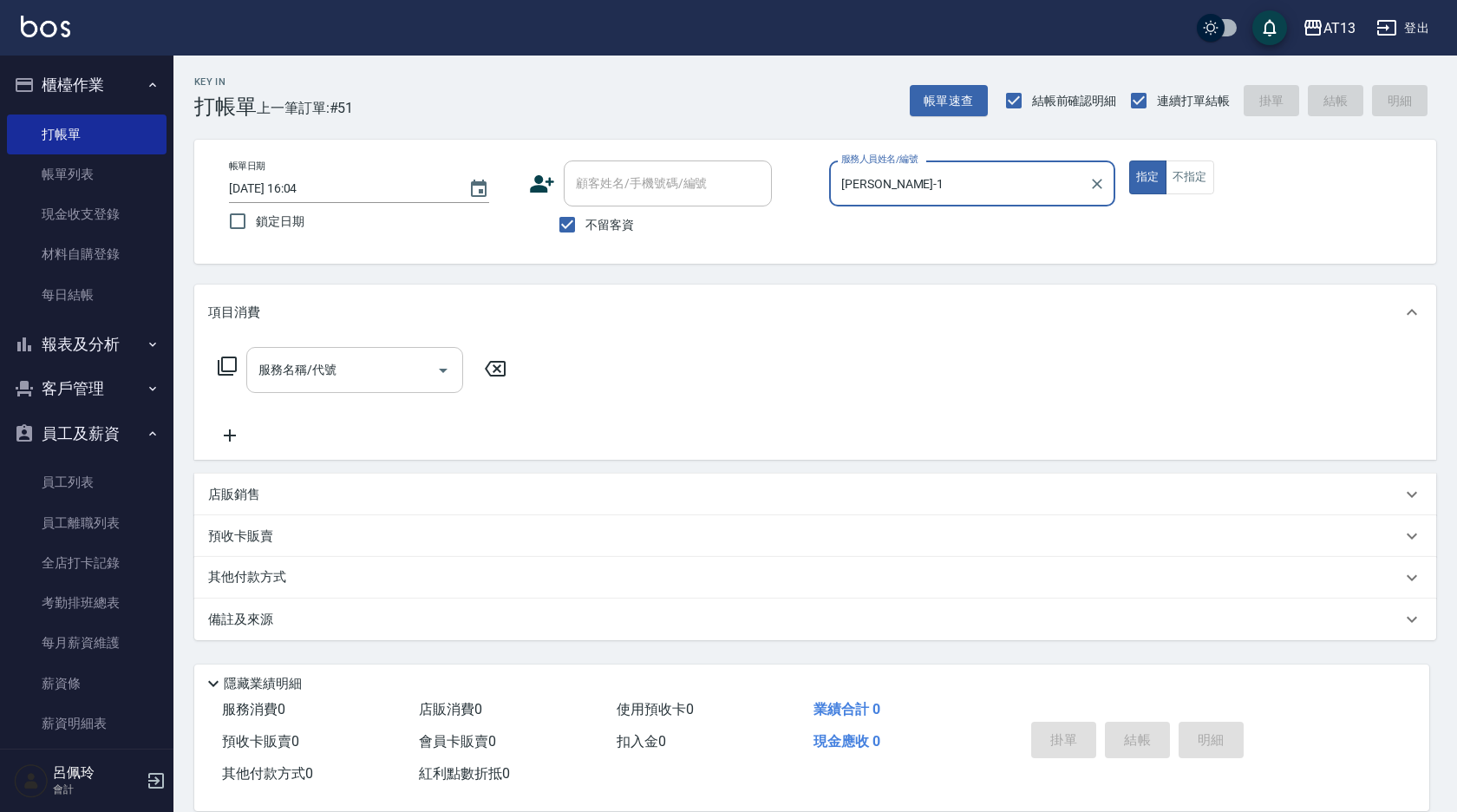
type input "[PERSON_NAME]-1"
click at [351, 369] on input "服務名稱/代號" at bounding box center [341, 370] width 175 height 30
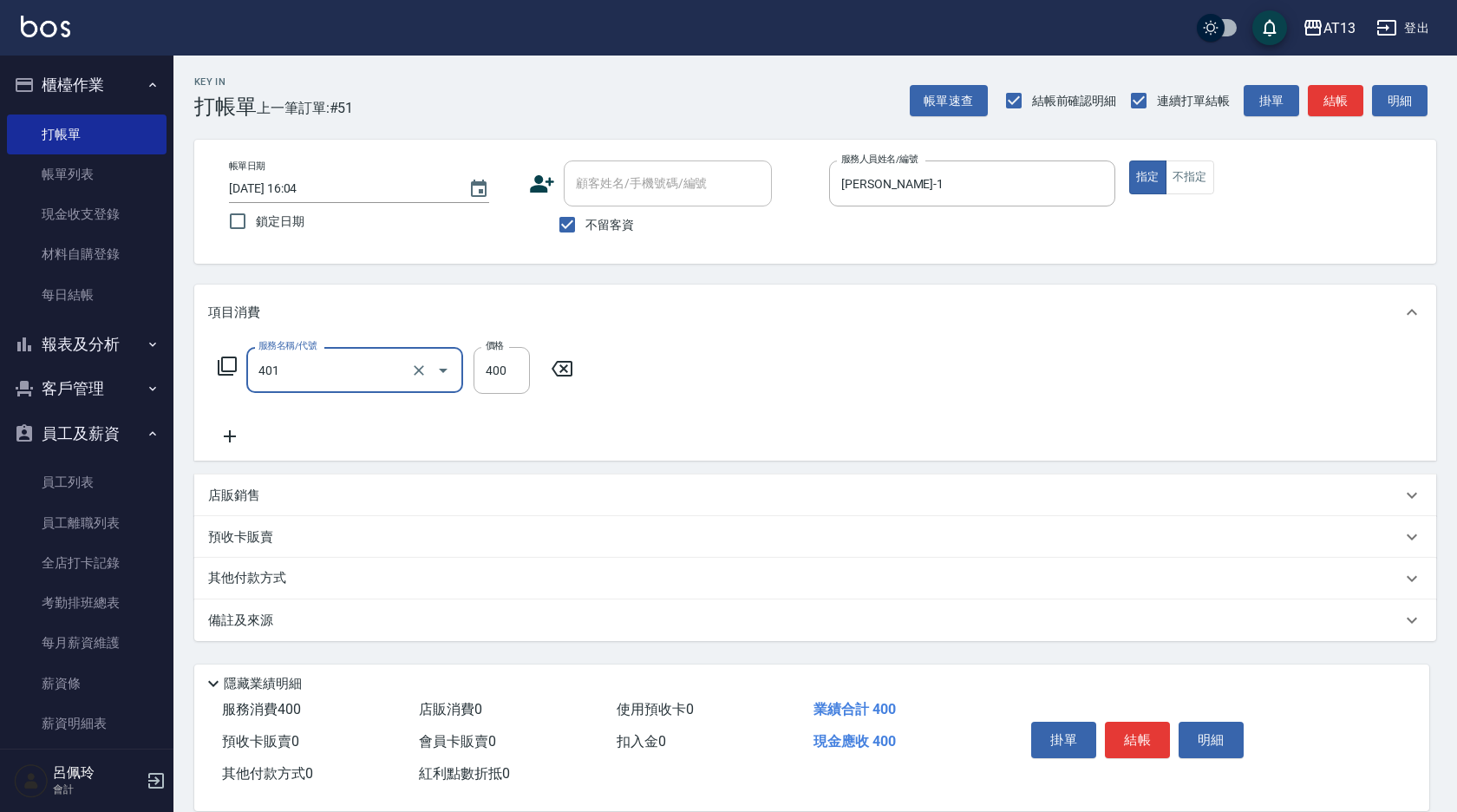
type input "剪髮(401)"
click at [782, 427] on div "服務名稱/代號 剪髮(401) 服務名稱/代號 價格 400 價格" at bounding box center [815, 401] width 1242 height 121
click at [1151, 728] on button "結帳" at bounding box center [1137, 739] width 65 height 37
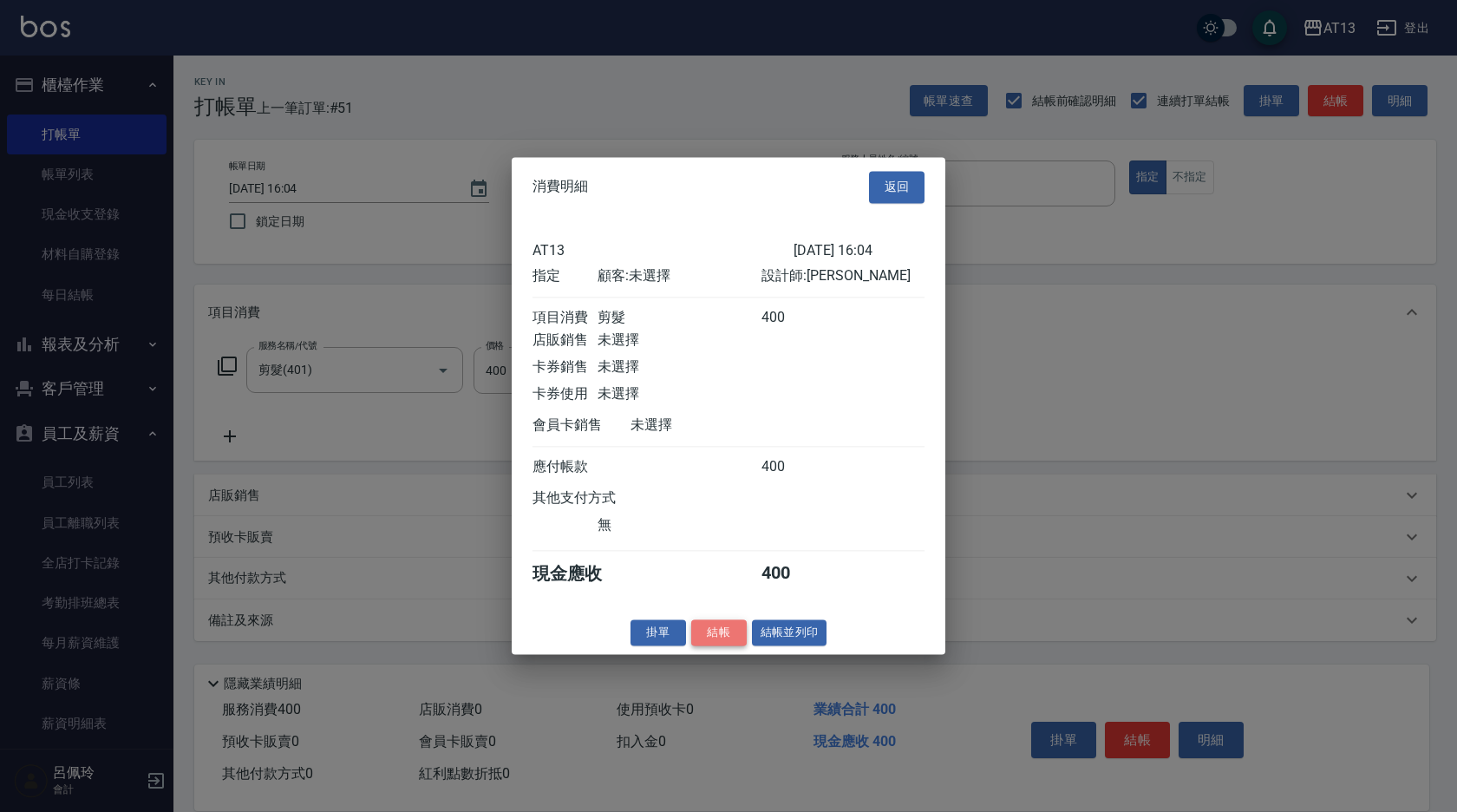
click at [718, 632] on button "結帳" at bounding box center [719, 633] width 56 height 27
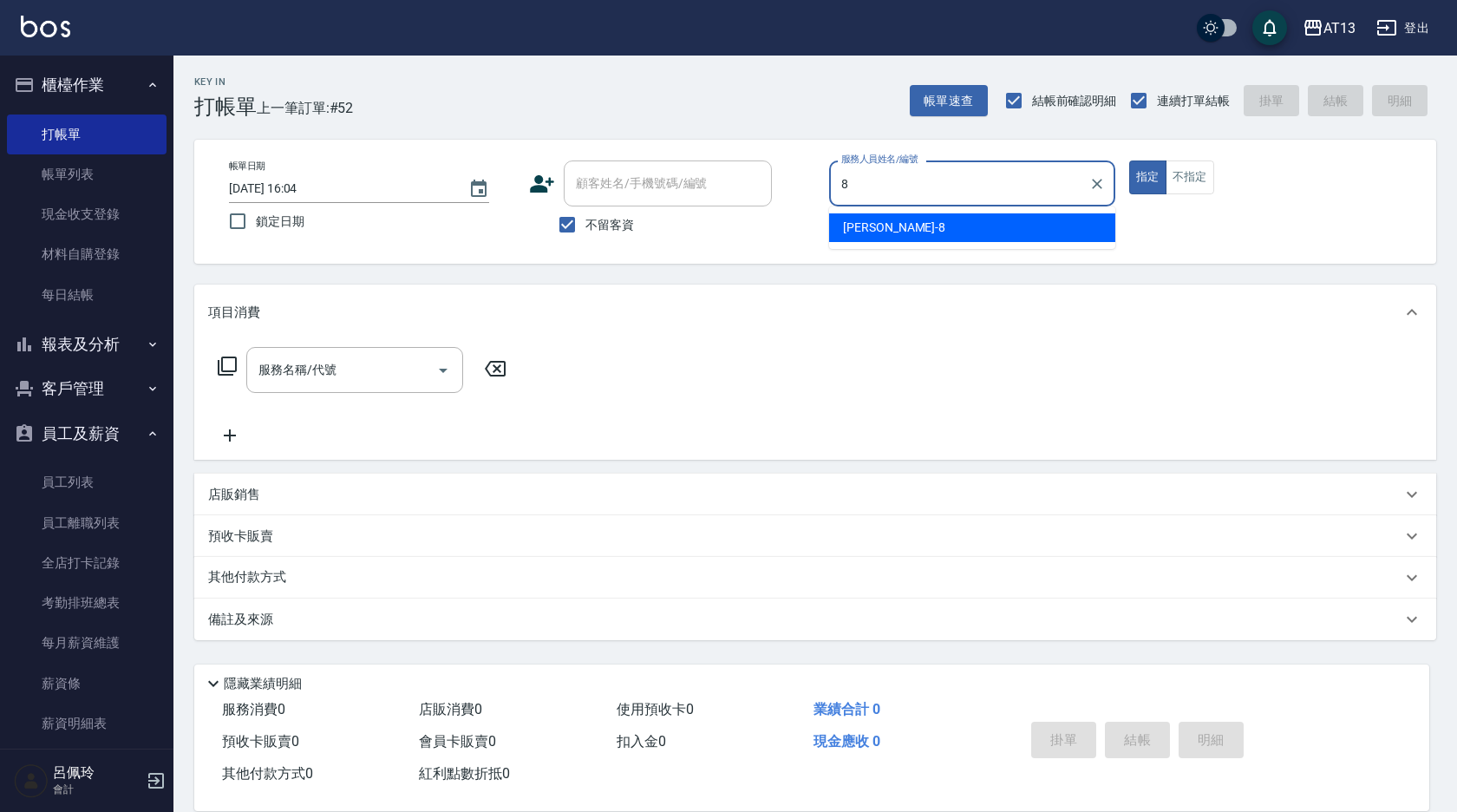
drag, startPoint x: 874, startPoint y: 225, endPoint x: 889, endPoint y: 227, distance: 15.1
click at [874, 226] on span "[PERSON_NAME] -8" at bounding box center [894, 227] width 103 height 18
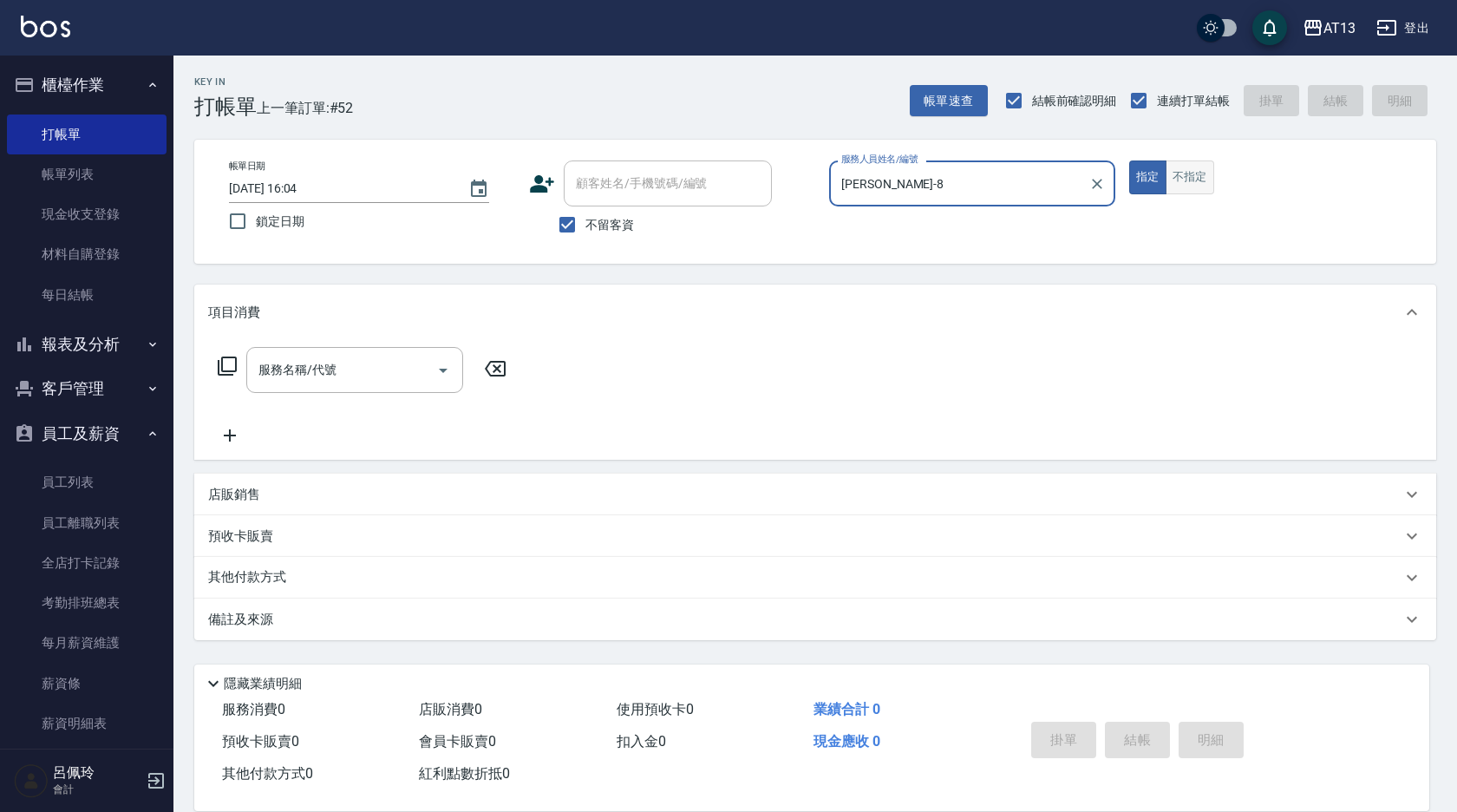
type input "[PERSON_NAME]-8"
click at [1206, 187] on button "不指定" at bounding box center [1190, 177] width 49 height 34
click at [315, 357] on div "服務名稱/代號 服務名稱/代號" at bounding box center [355, 370] width 217 height 46
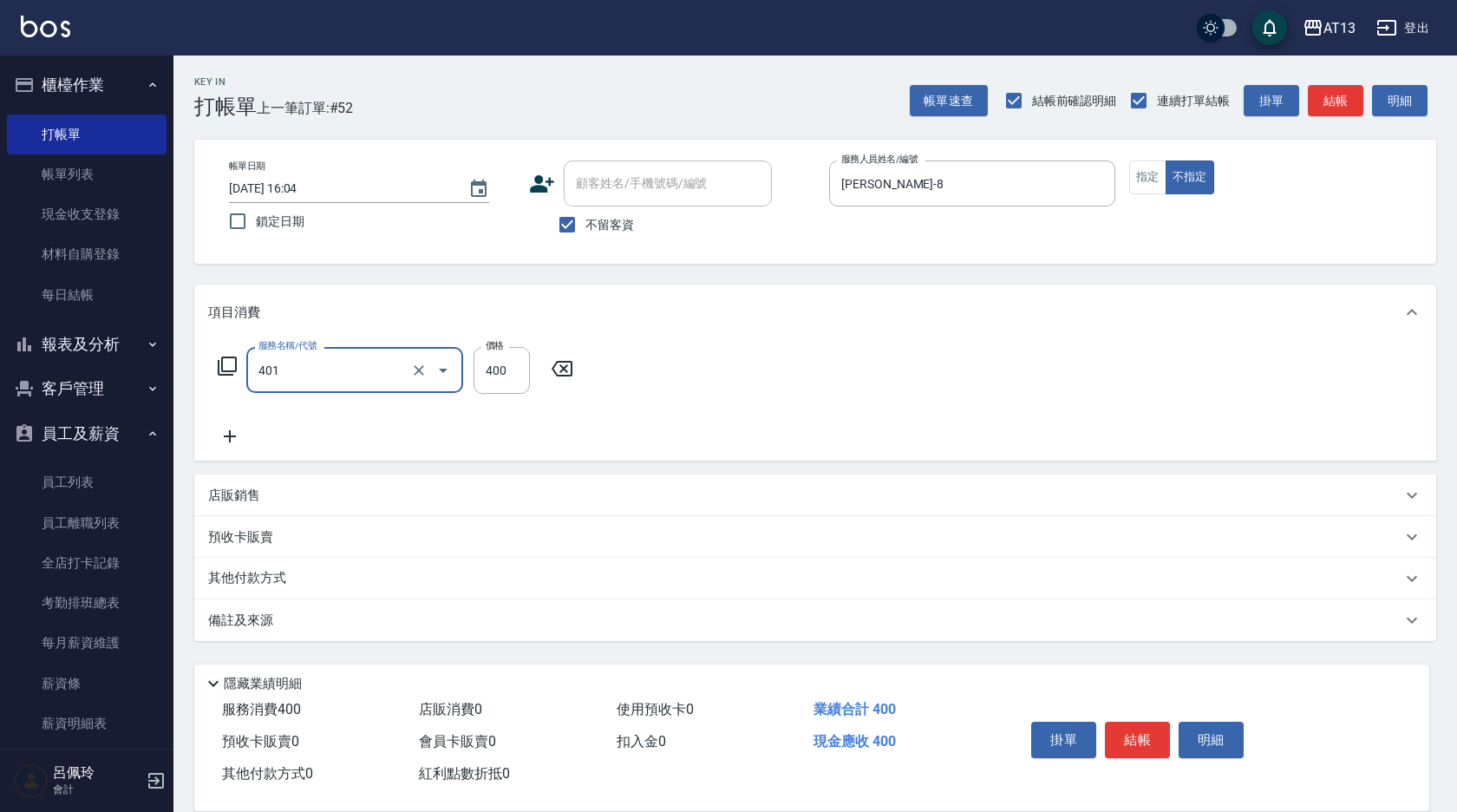
type input "剪髮(401)"
type input "200"
drag, startPoint x: 955, startPoint y: 428, endPoint x: 1125, endPoint y: 577, distance: 226.1
click at [955, 428] on div "服務名稱/代號 剪髮(401) 服務名稱/代號 價格 200 價格" at bounding box center [815, 401] width 1242 height 121
click at [1133, 737] on button "結帳" at bounding box center [1137, 739] width 65 height 37
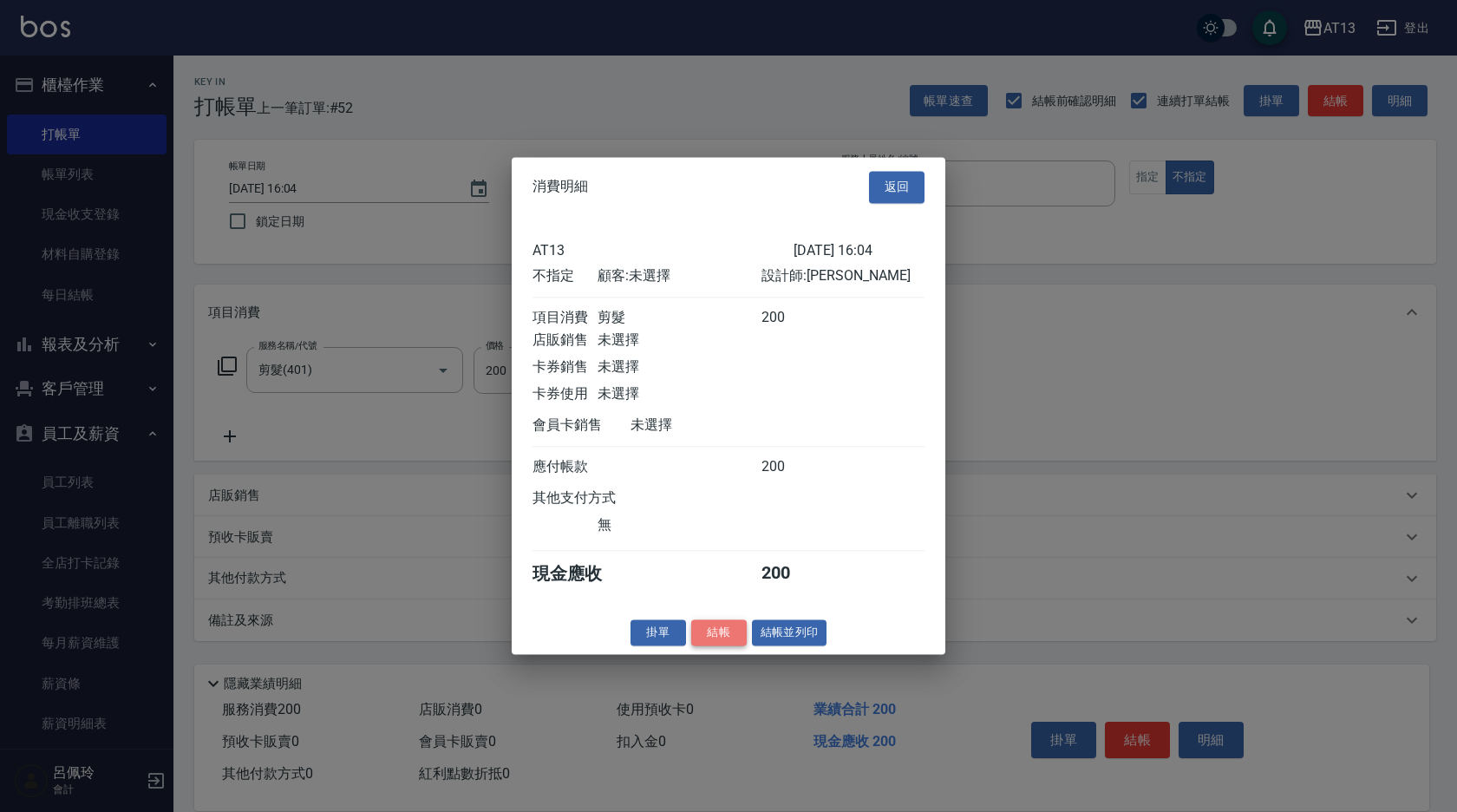
click at [717, 646] on button "結帳" at bounding box center [719, 633] width 56 height 27
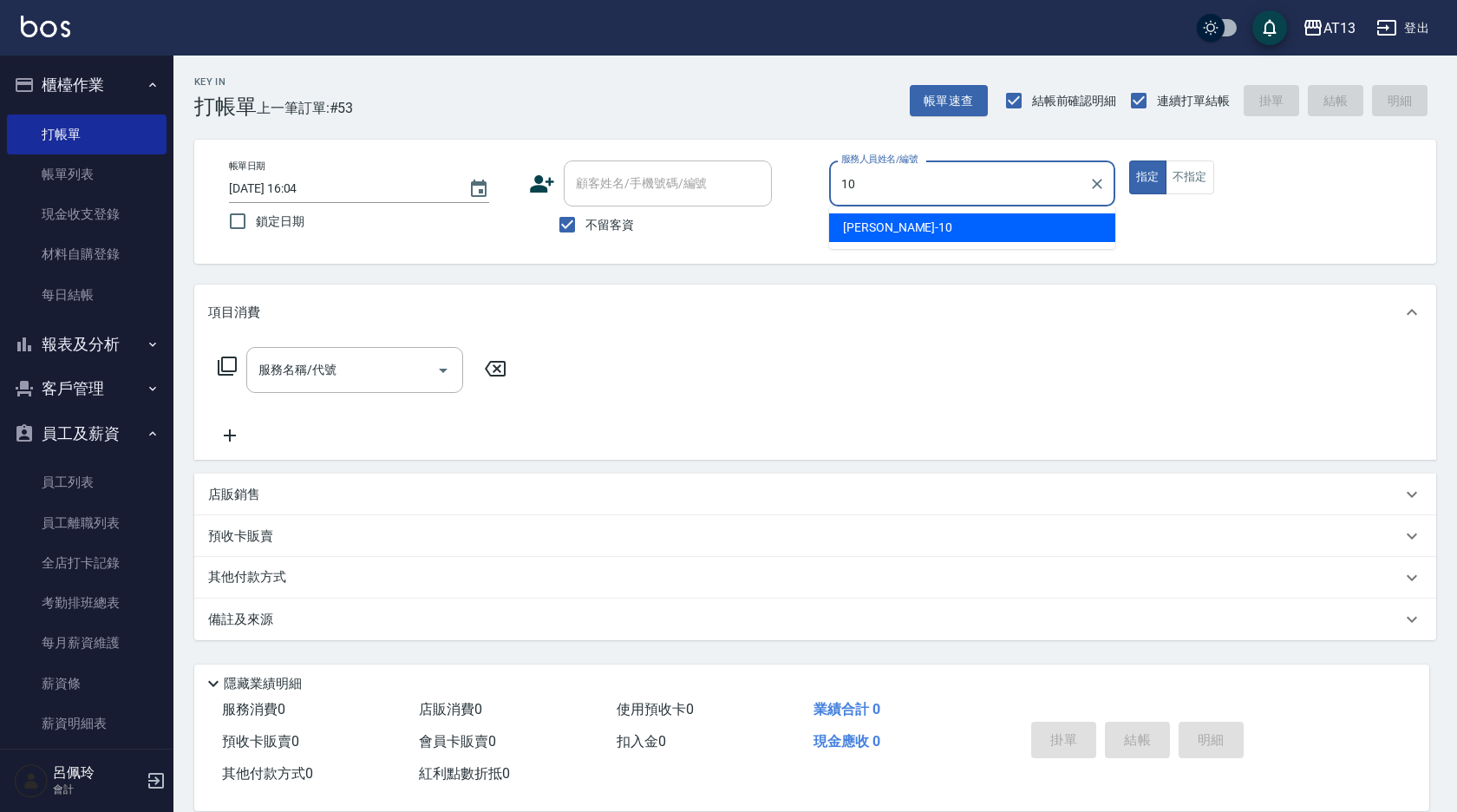
click at [908, 219] on div "[PERSON_NAME] -10" at bounding box center [972, 227] width 287 height 28
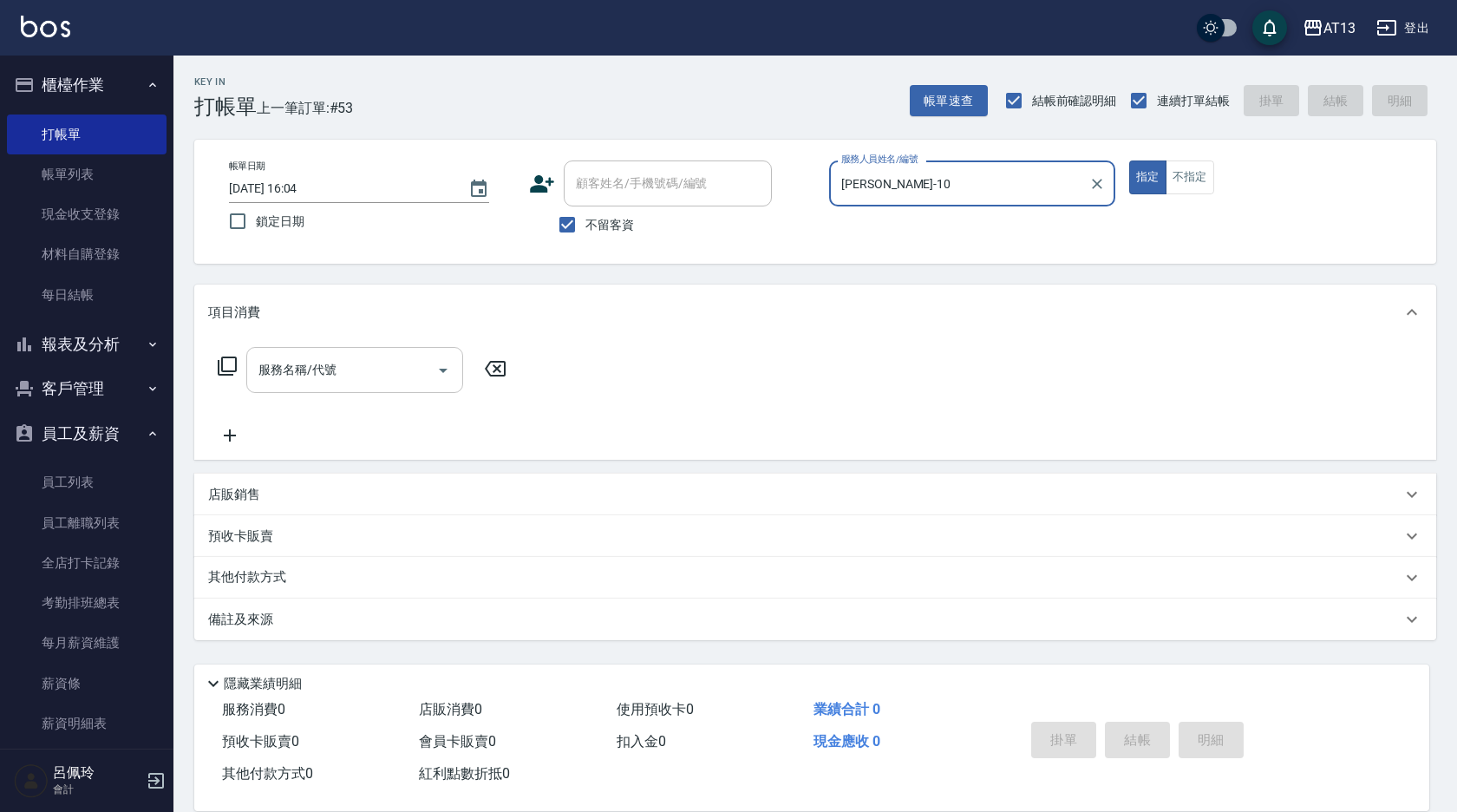
type input "[PERSON_NAME]-10"
click at [277, 373] on div "服務名稱/代號 服務名稱/代號" at bounding box center [355, 370] width 217 height 46
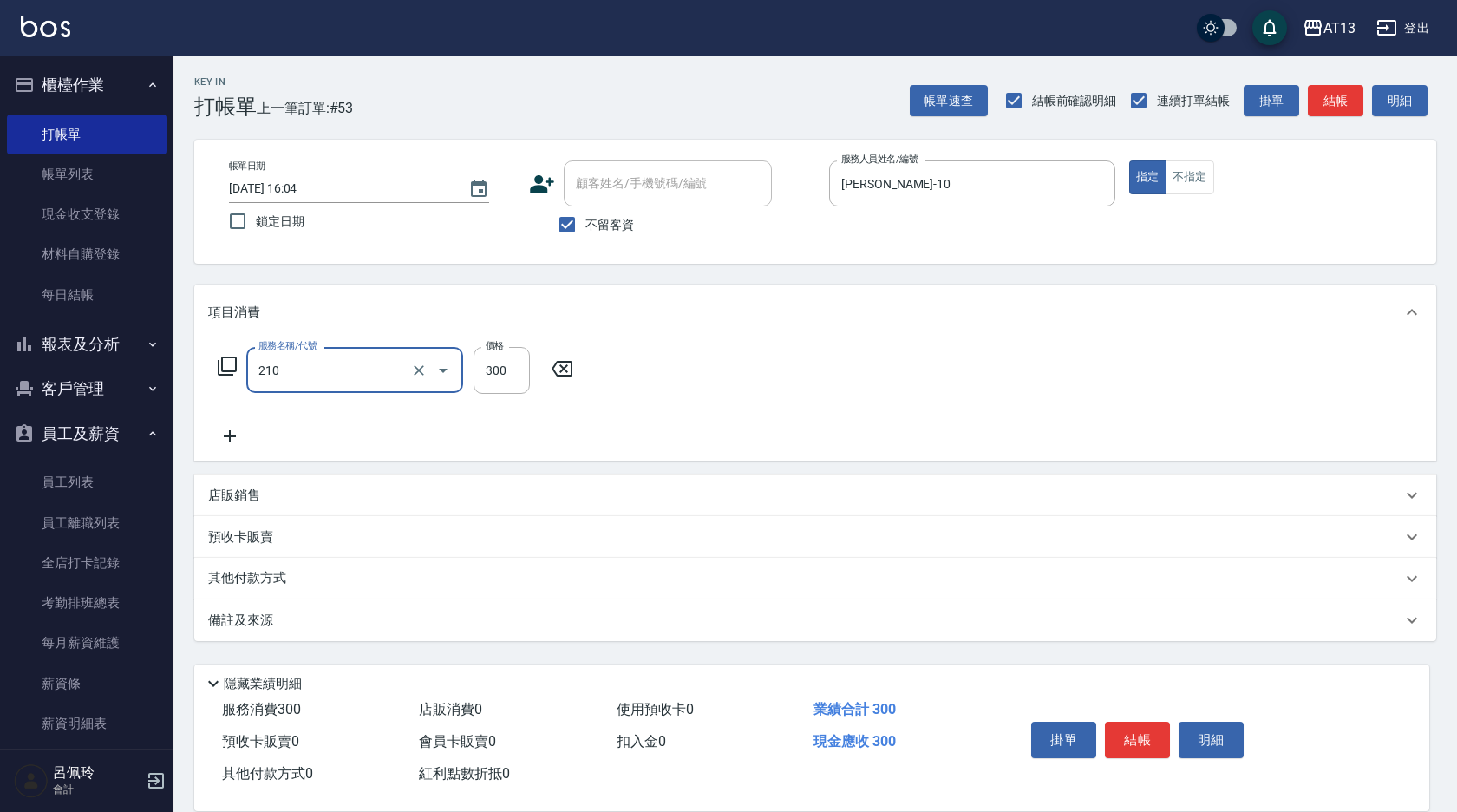
type input "[PERSON_NAME]洗髮精(210)"
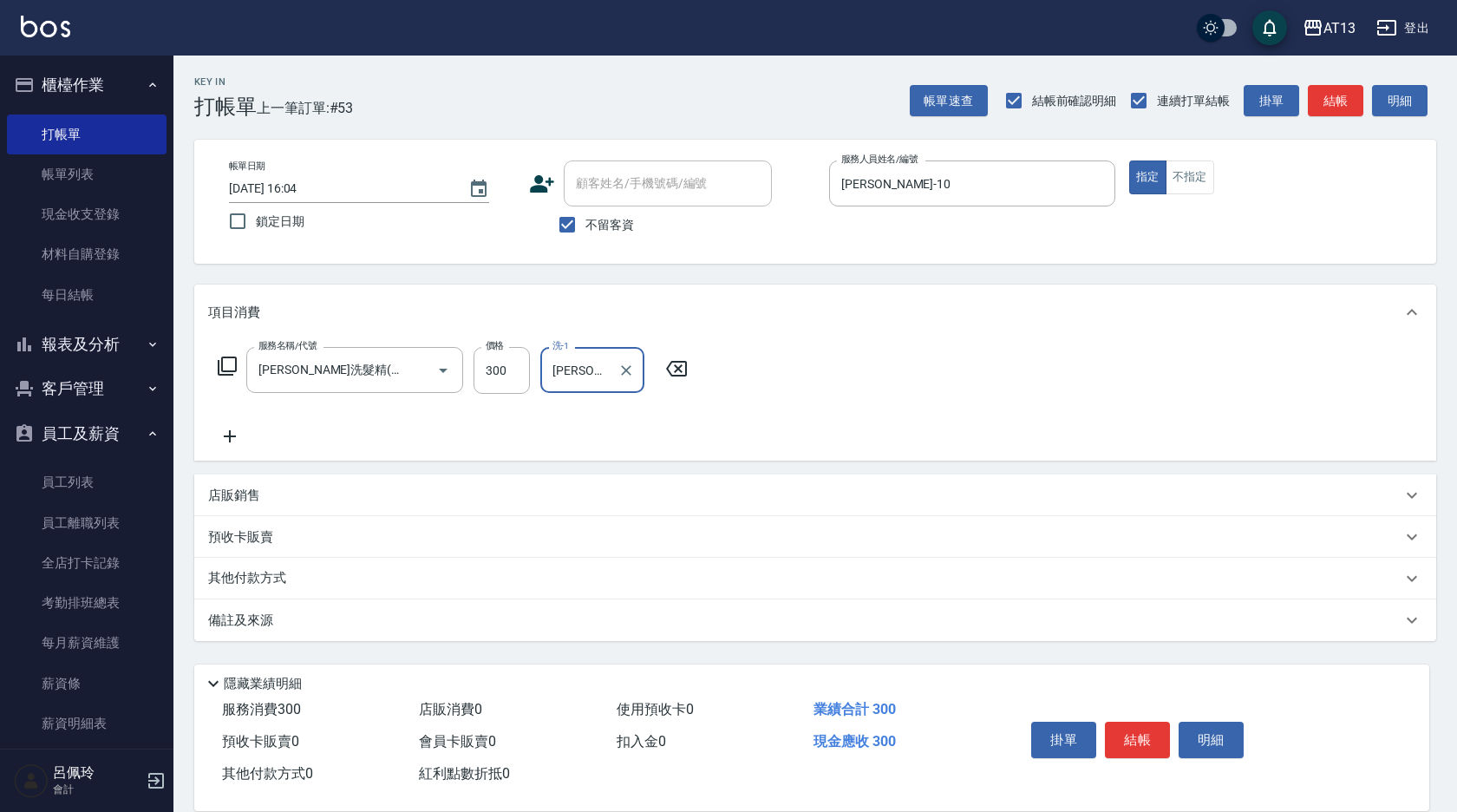
type input "[PERSON_NAME]-28"
click at [837, 445] on div "服務名稱/代號 [PERSON_NAME]洗髮精(210) 服務名稱/代號 價格 300 價格 洗-1 [PERSON_NAME]-28 洗-1" at bounding box center [815, 401] width 1242 height 121
click at [1143, 728] on button "結帳" at bounding box center [1137, 739] width 65 height 37
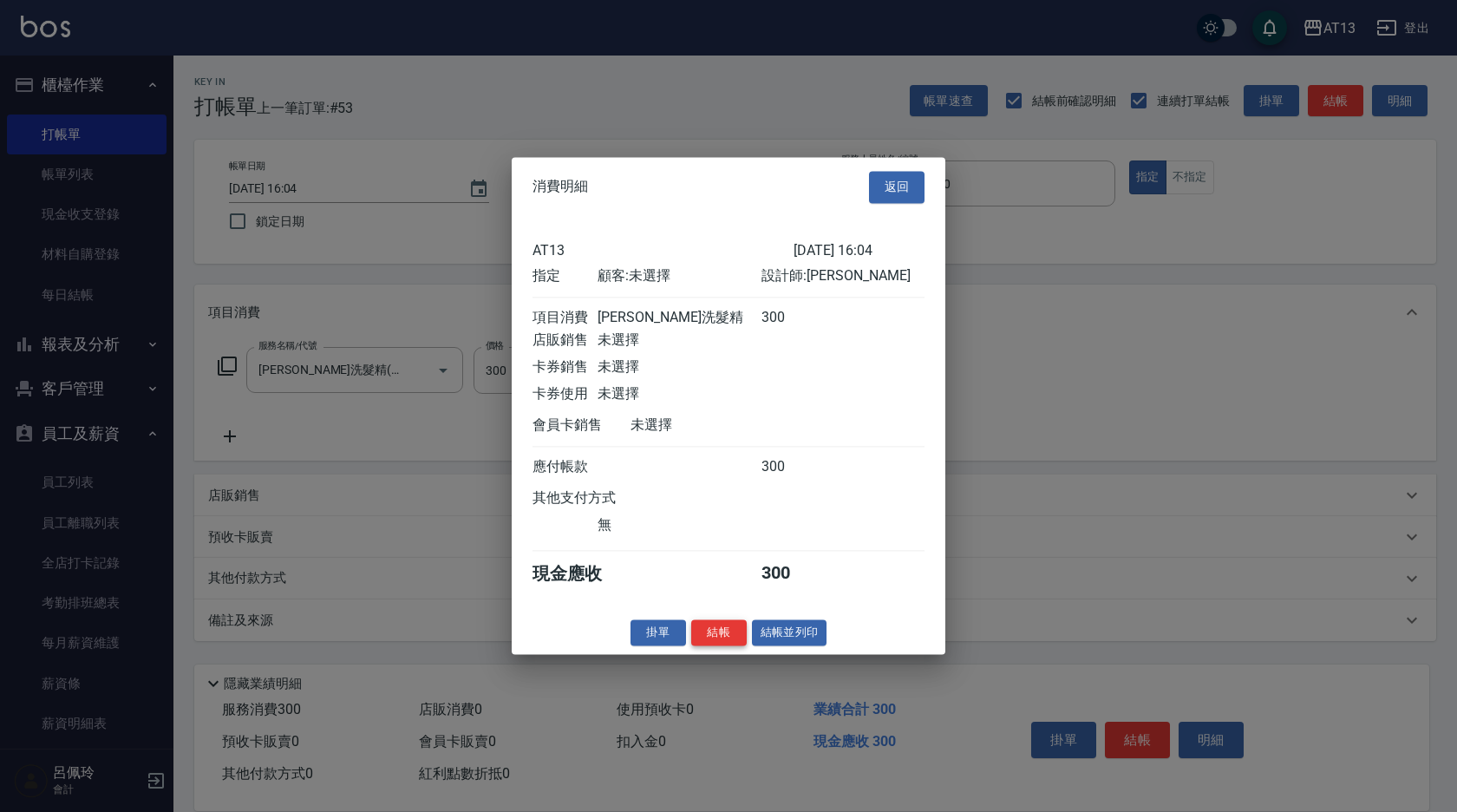
click at [729, 646] on button "結帳" at bounding box center [719, 633] width 56 height 27
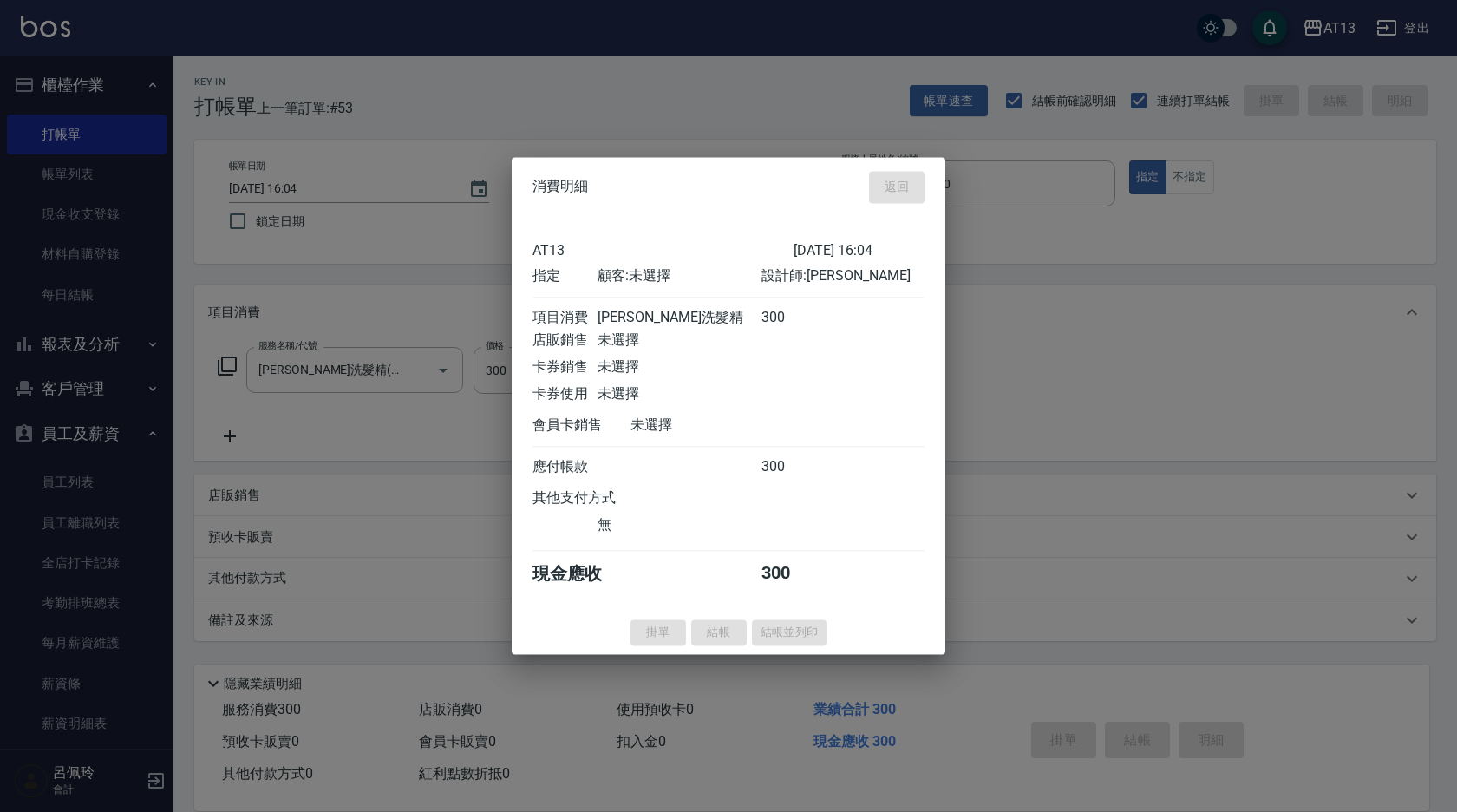
type input "[DATE] 16:05"
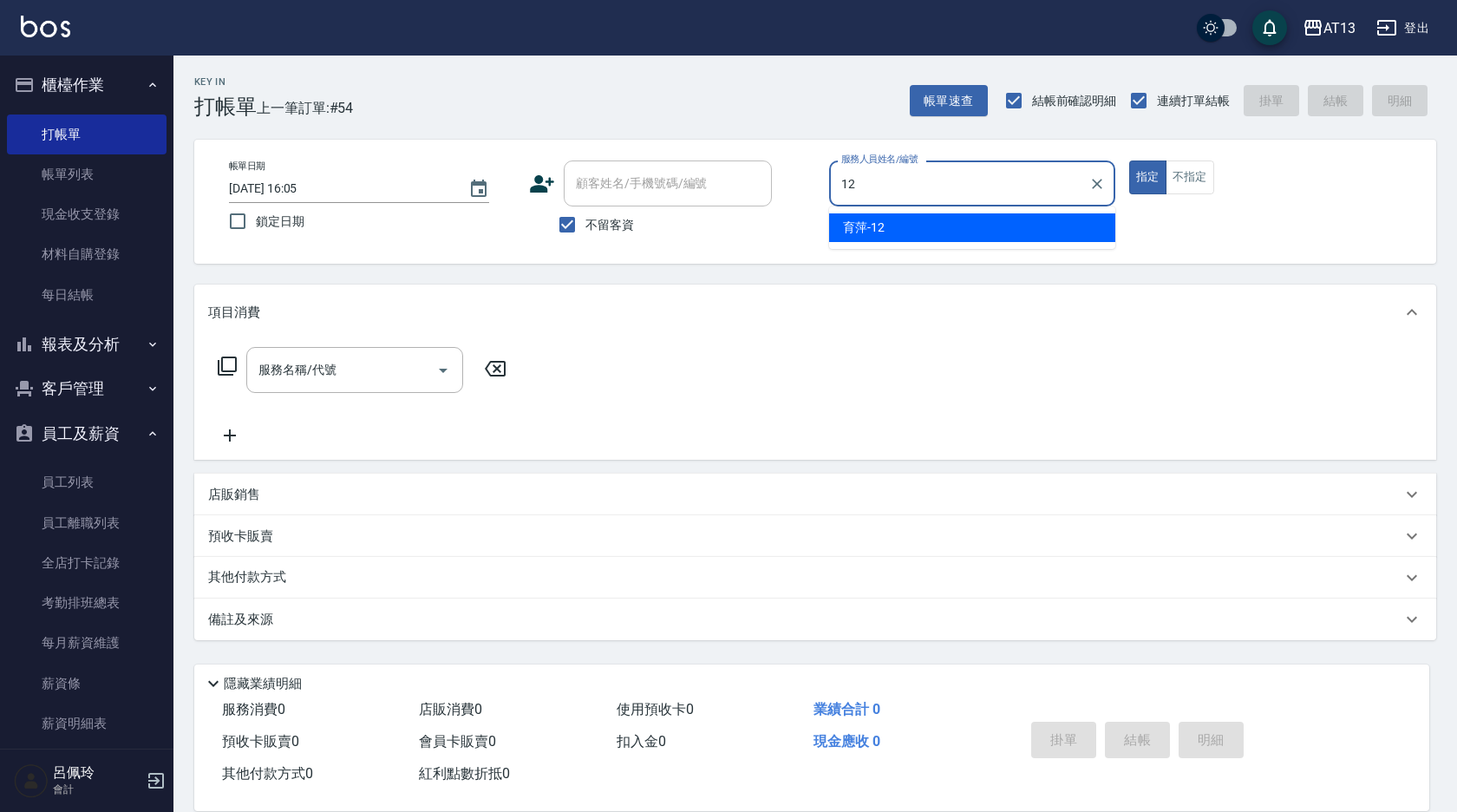
click at [973, 236] on div "育萍 -12" at bounding box center [972, 227] width 287 height 28
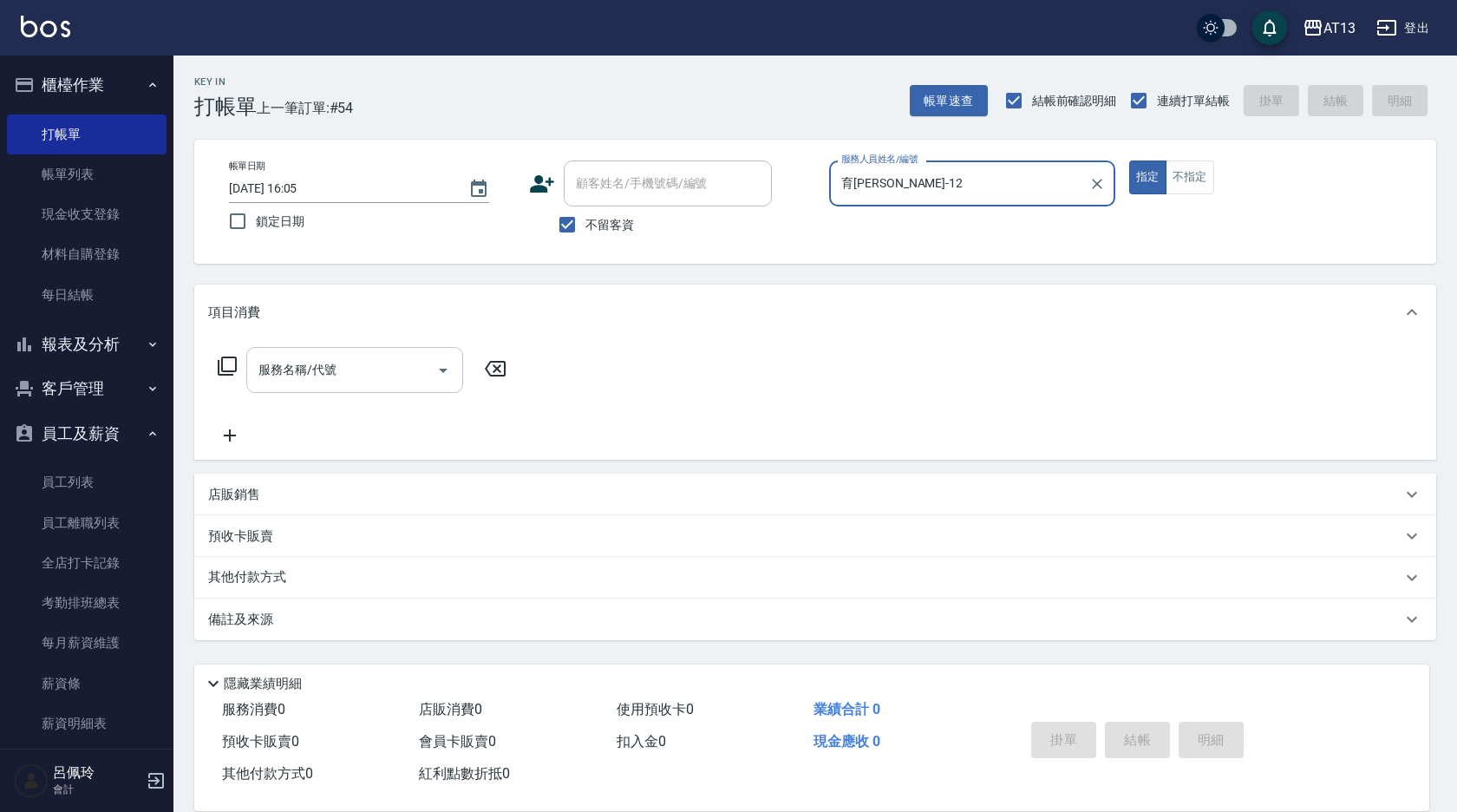
type input "育[PERSON_NAME]-12"
click at [377, 373] on input "服務名稱/代號" at bounding box center [341, 370] width 175 height 30
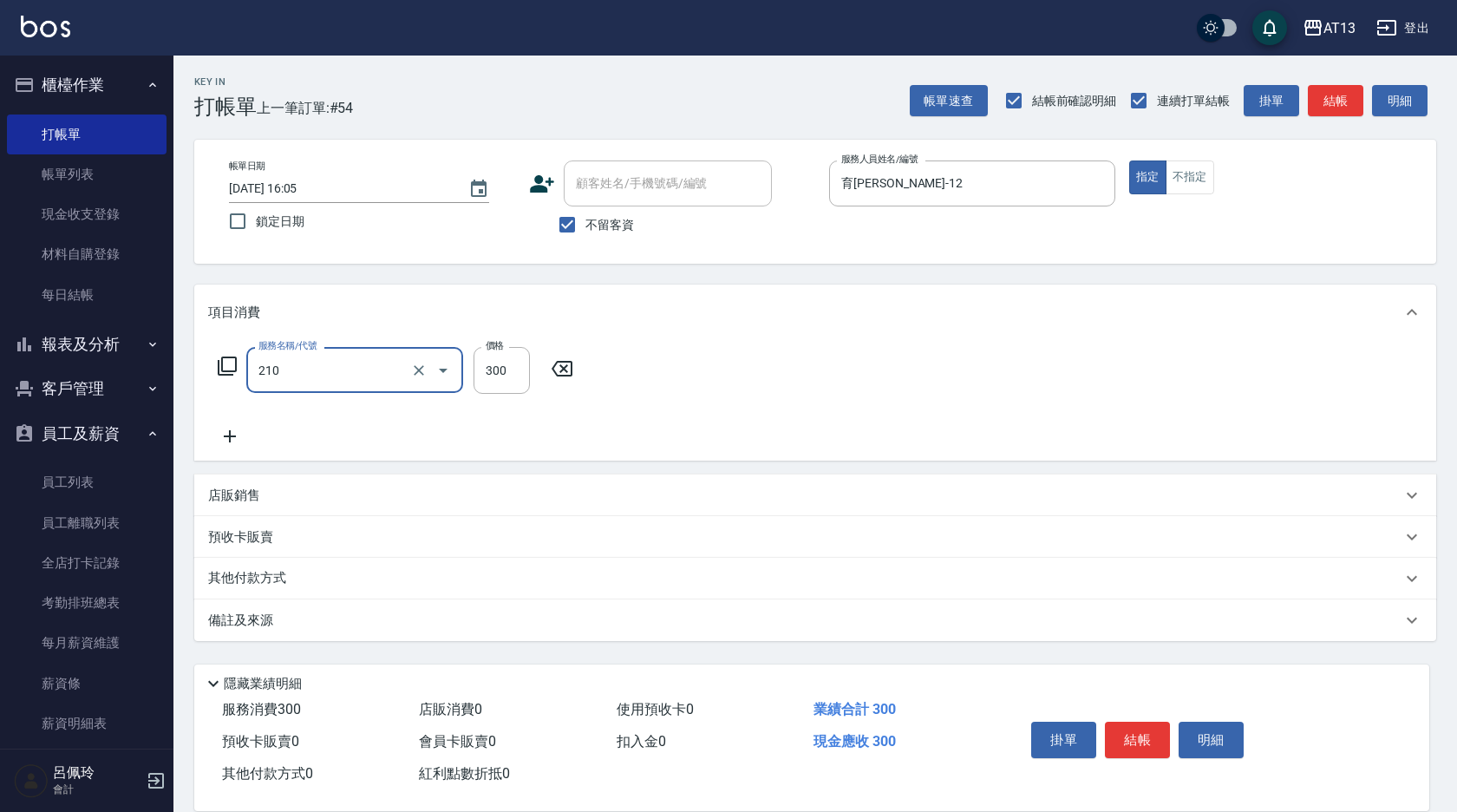
type input "[PERSON_NAME]洗髮精(210)"
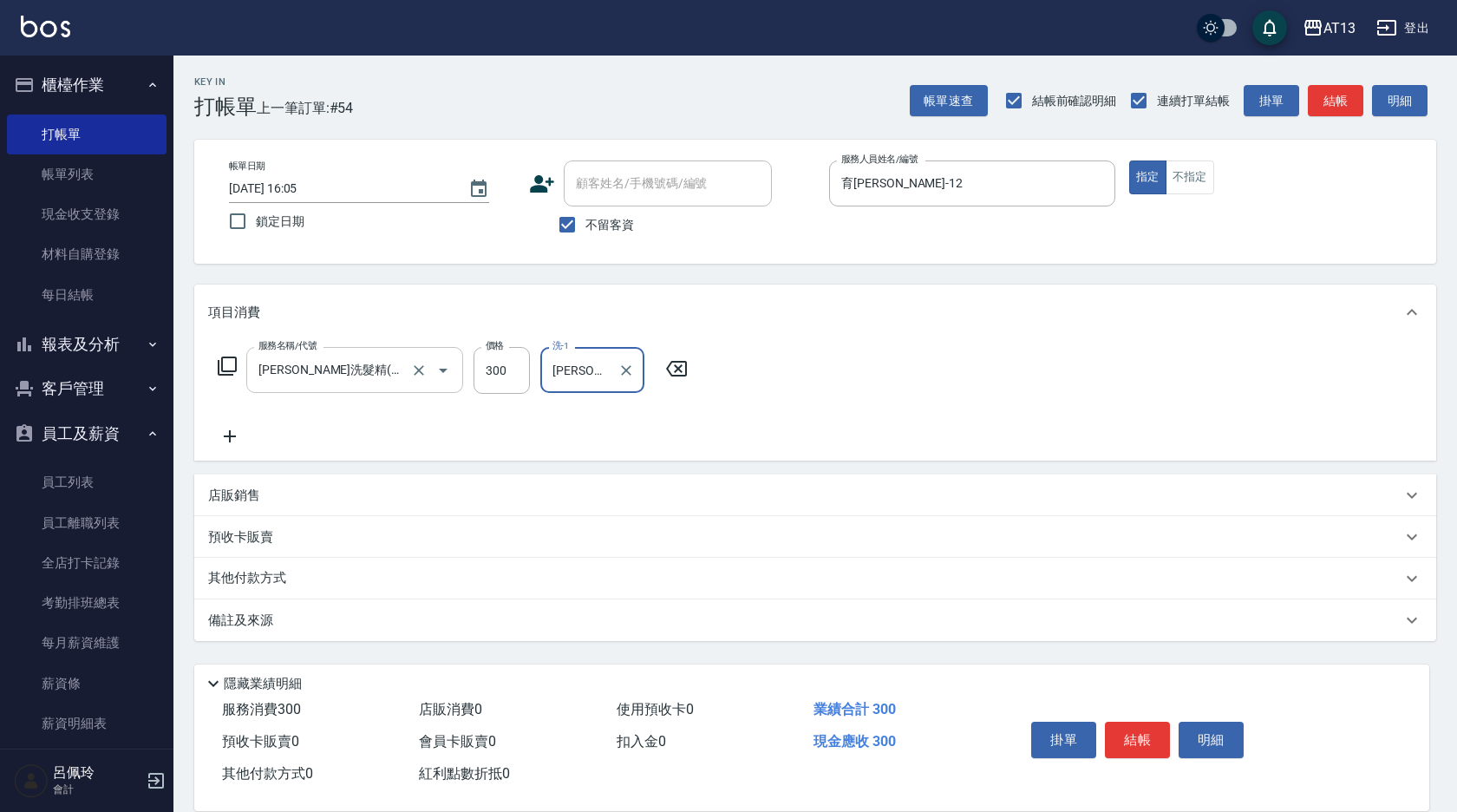
type input "[PERSON_NAME]-31"
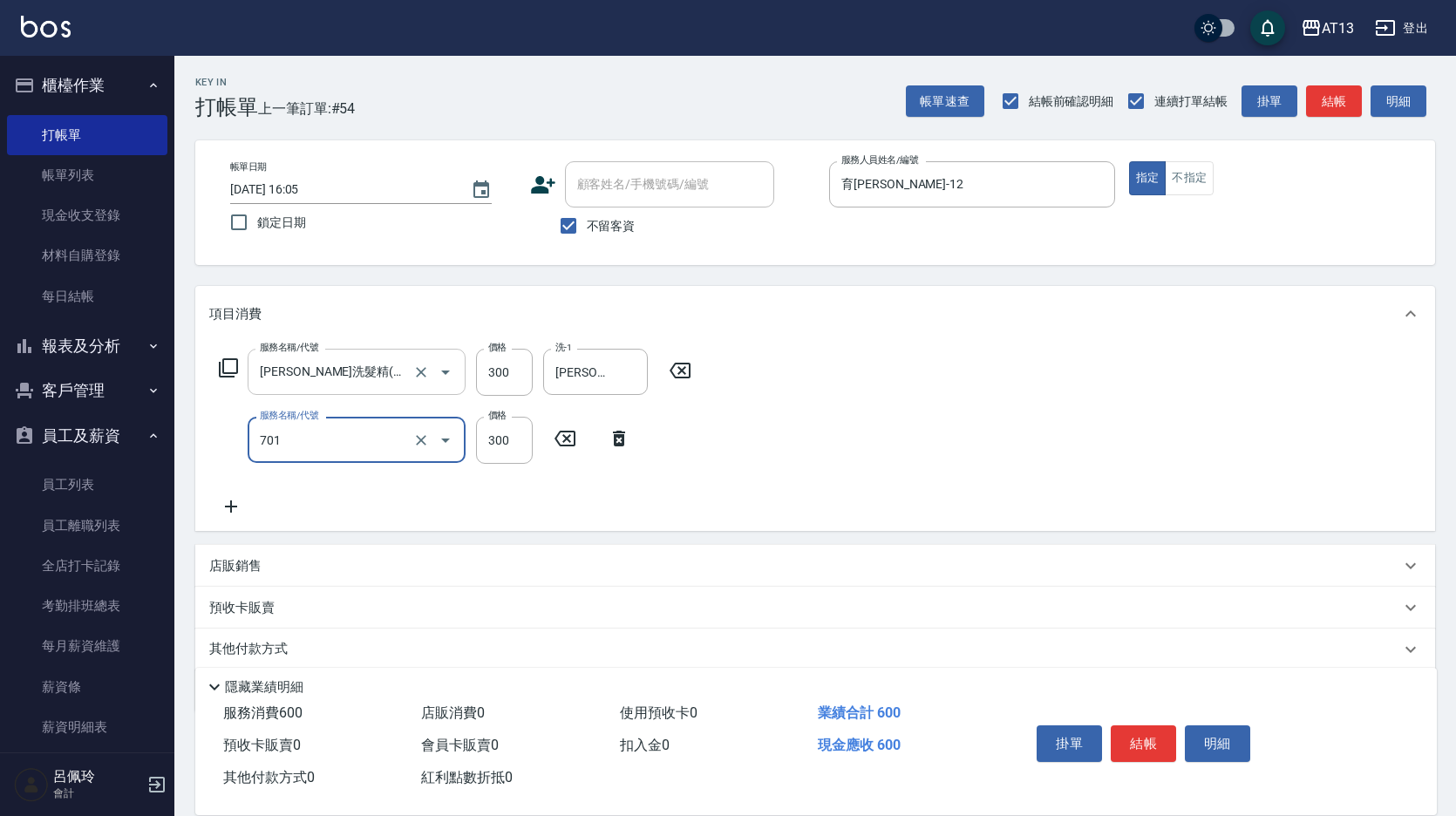
type input "自備護髮(701)"
type input "[PERSON_NAME]-31"
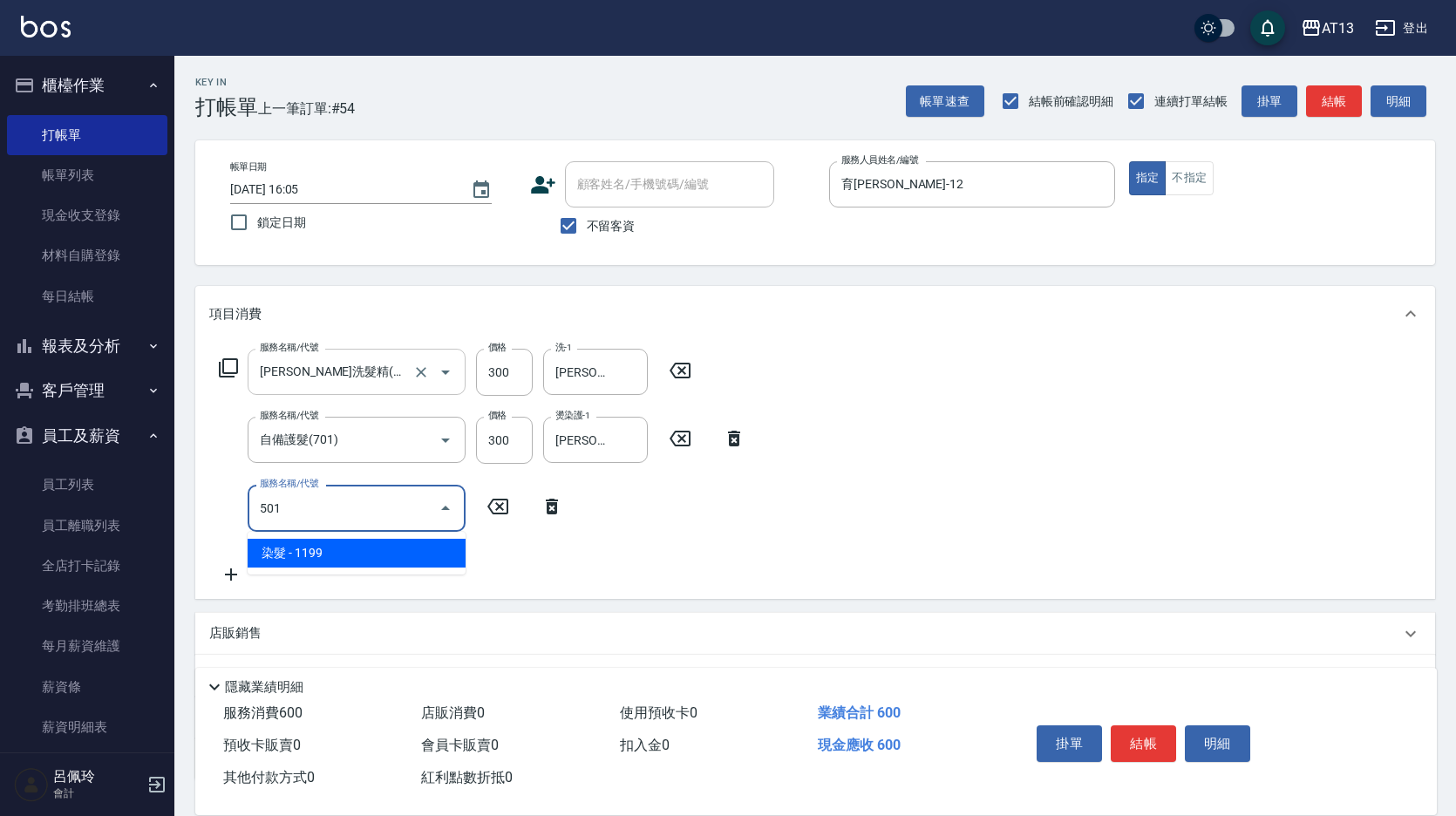
type input "染髮(501)"
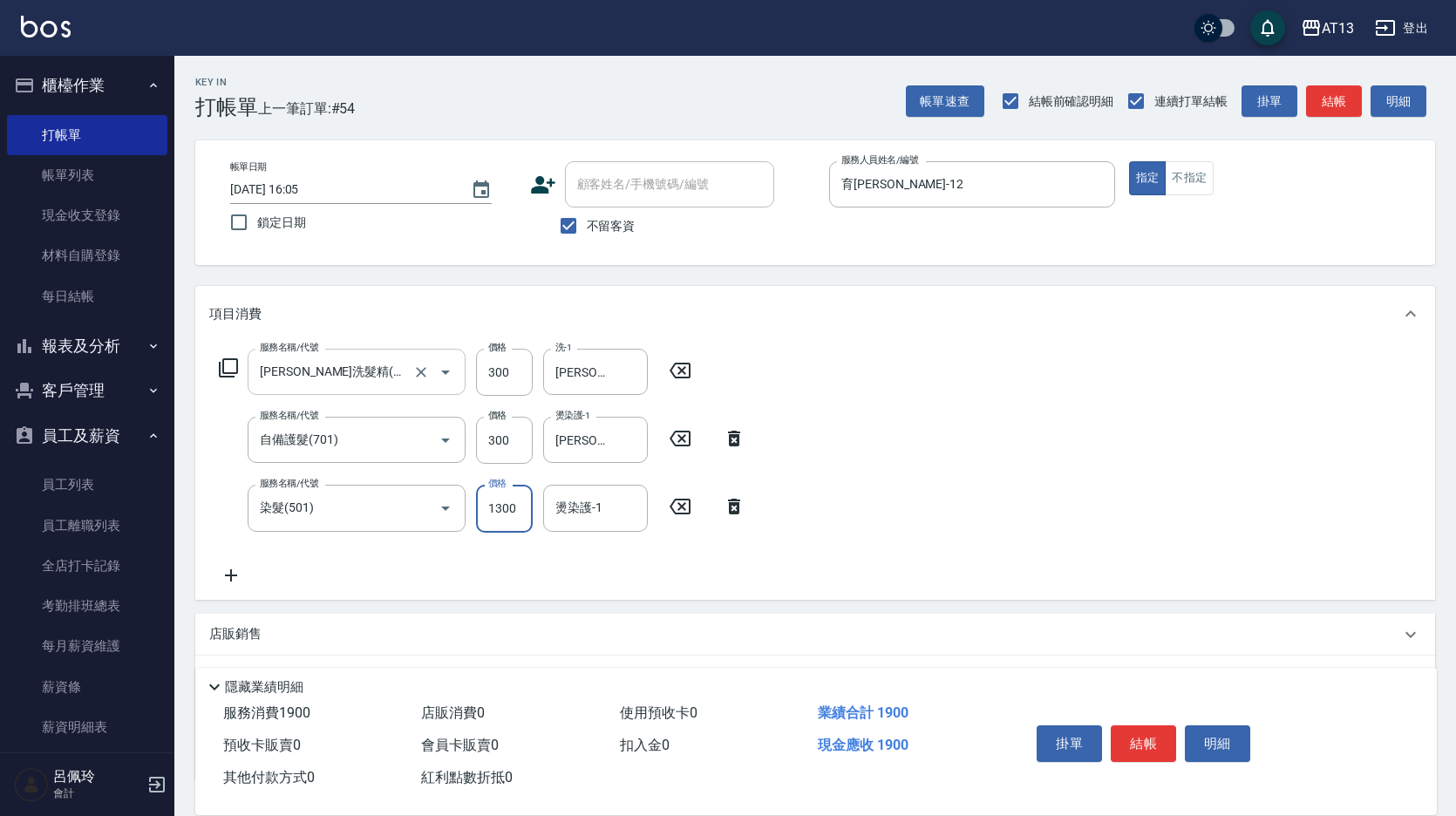
type input "1300"
type input "1"
type input "[PERSON_NAME]-31"
click at [1119, 727] on button "結帳" at bounding box center [1143, 743] width 65 height 37
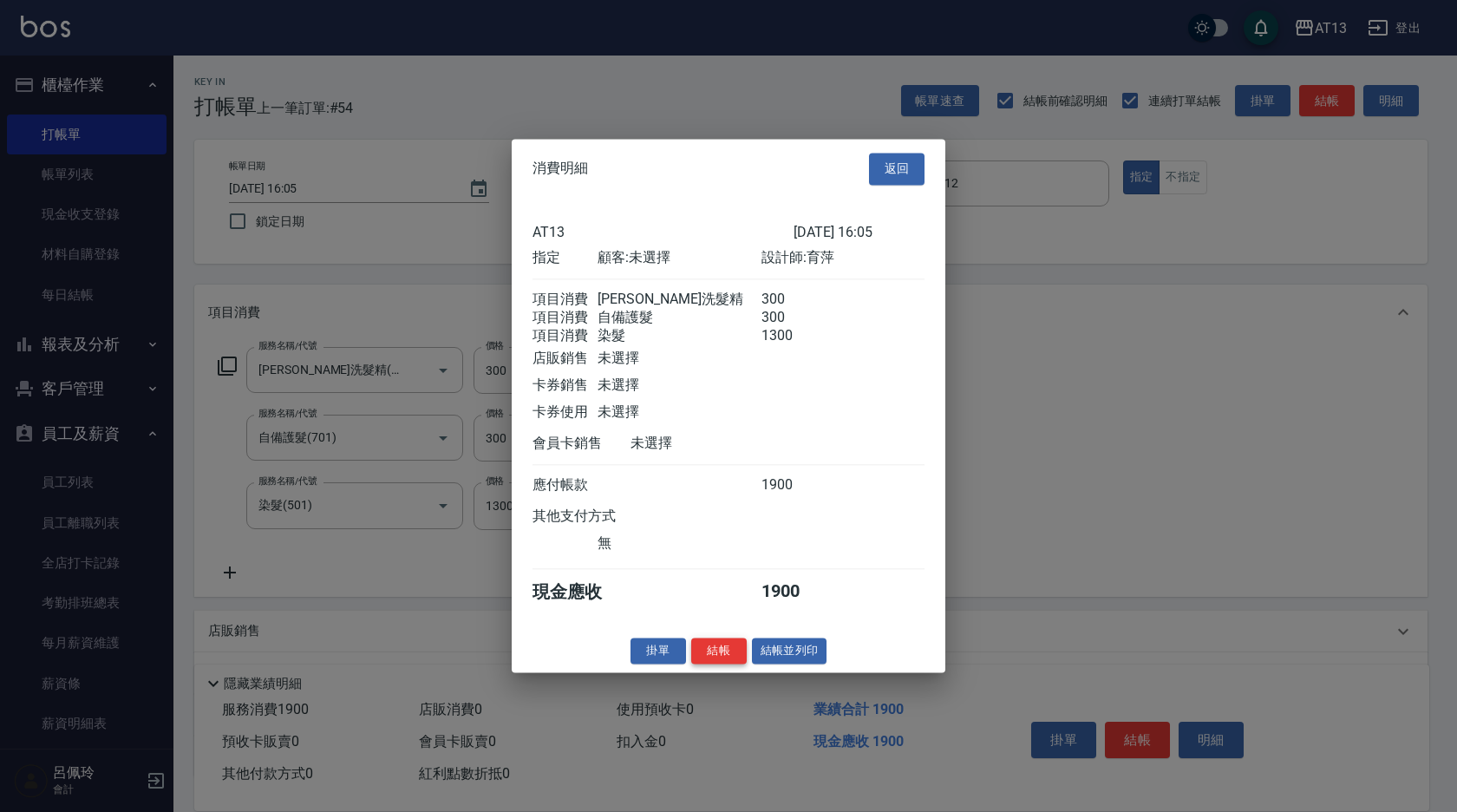
click at [729, 665] on button "結帳" at bounding box center [719, 651] width 56 height 27
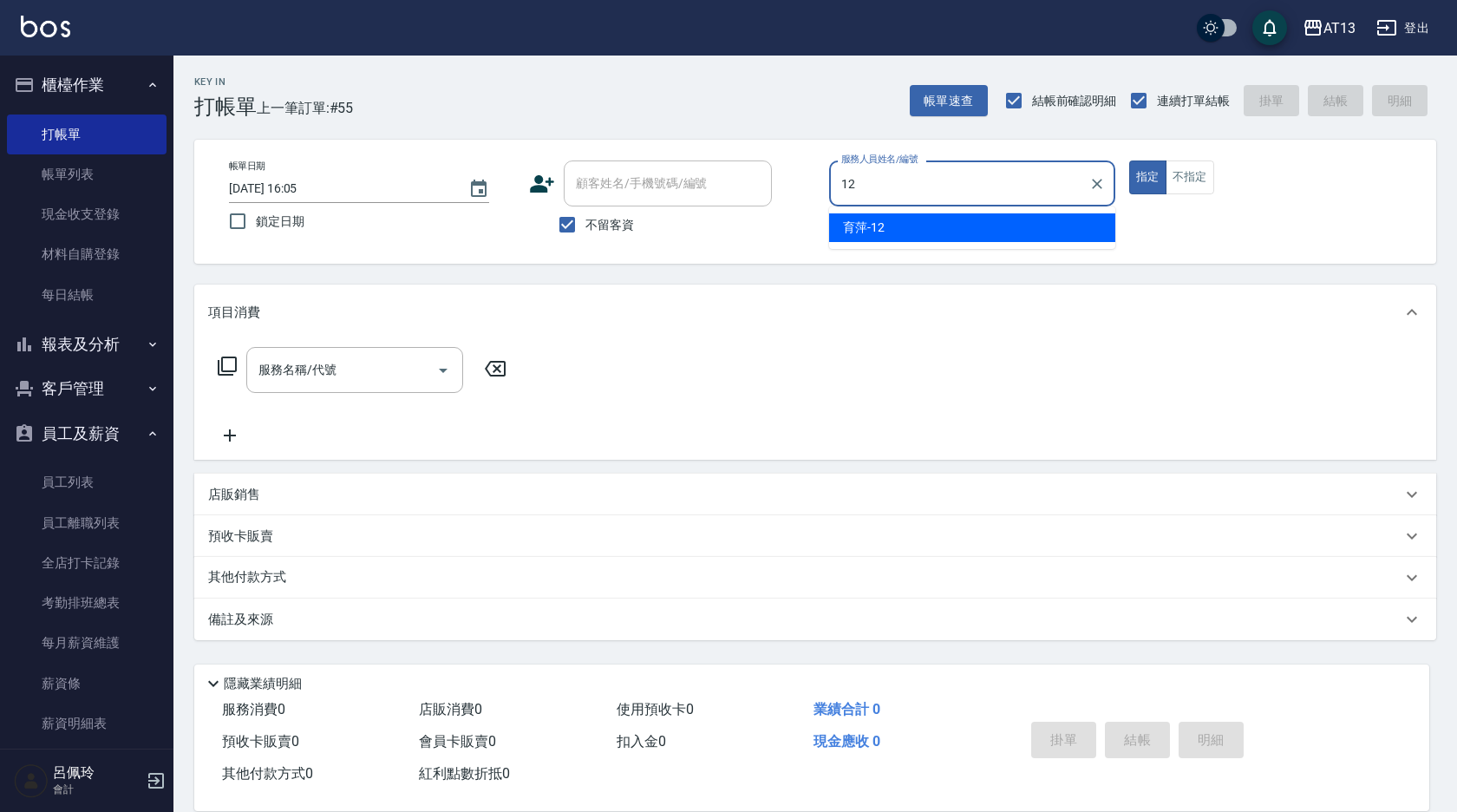
click at [839, 234] on div "育萍 -12" at bounding box center [972, 227] width 287 height 28
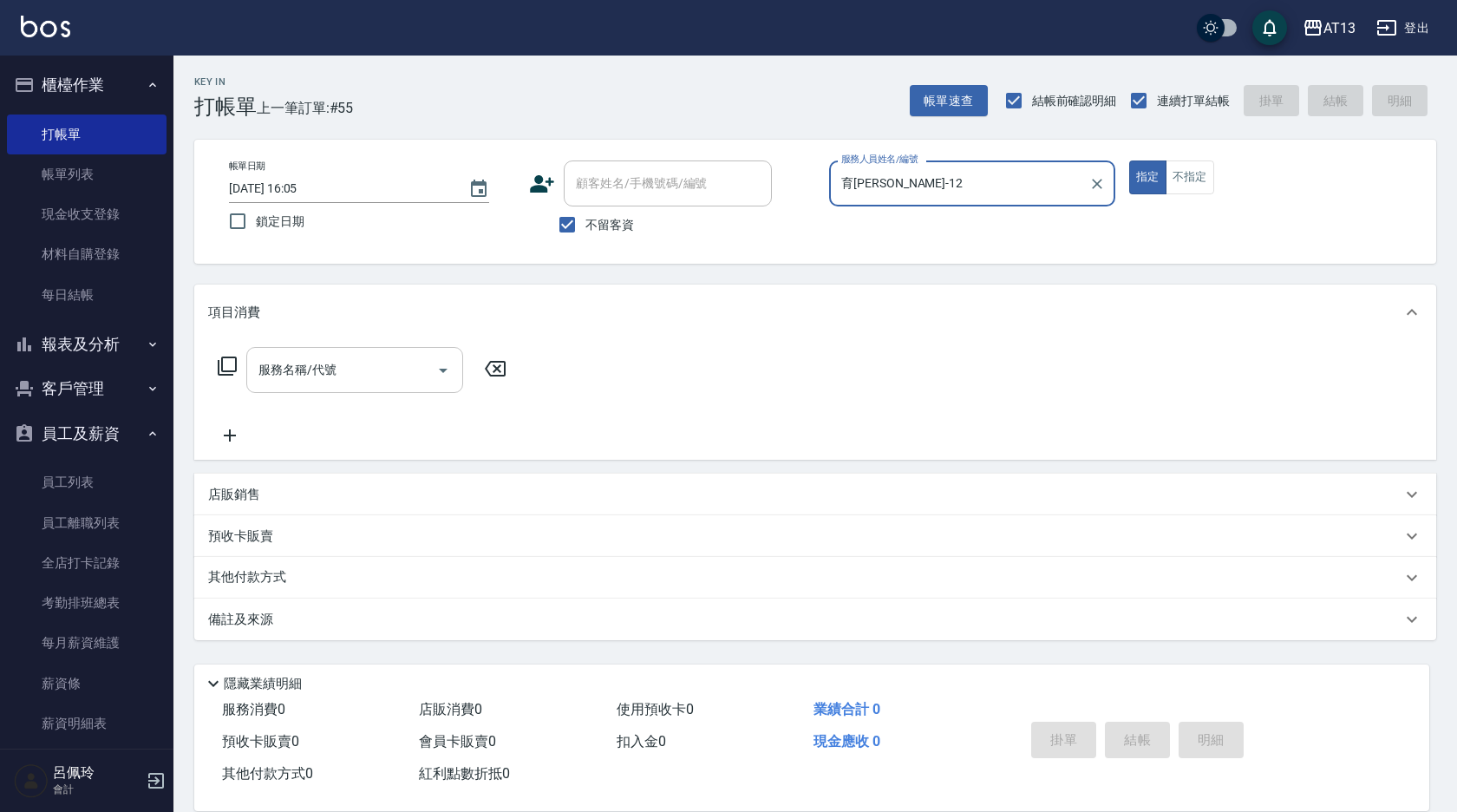
type input "育[PERSON_NAME]-12"
click at [350, 380] on input "服務名稱/代號" at bounding box center [341, 370] width 175 height 30
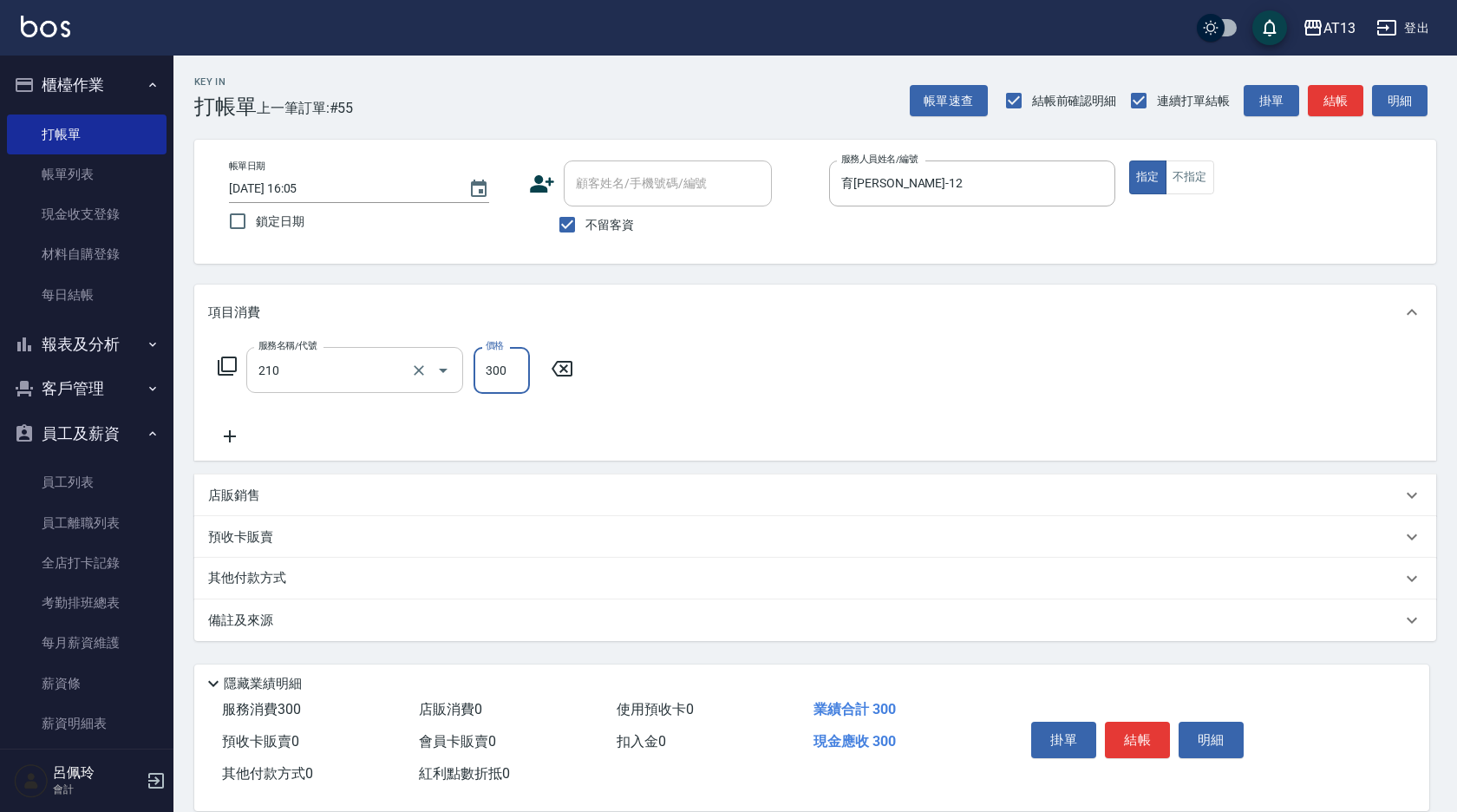
type input "[PERSON_NAME]洗髮精(210)"
type input "[PERSON_NAME]-31"
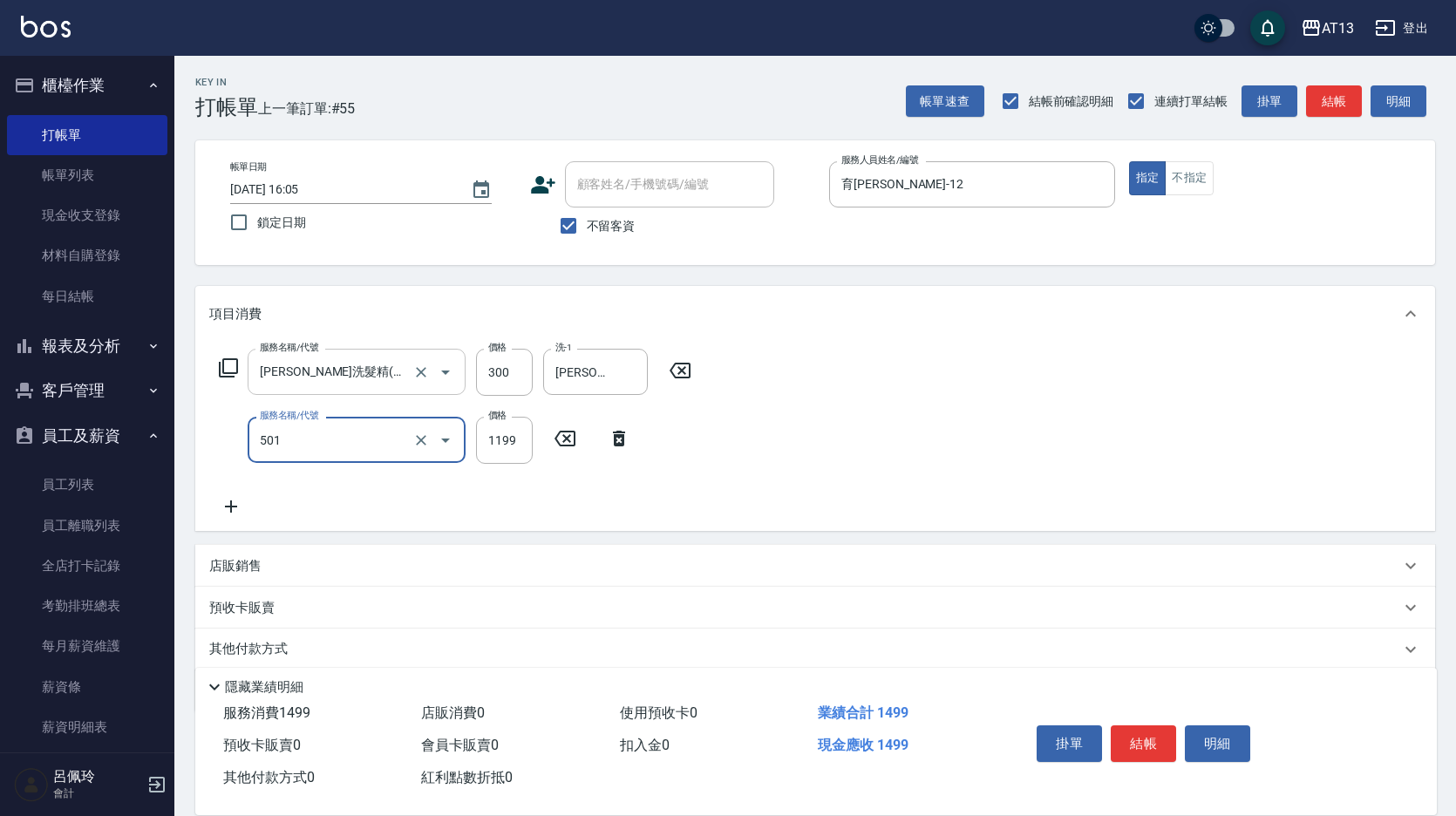
type input "染髮(501)"
type input "1500"
type input "[PERSON_NAME]-31"
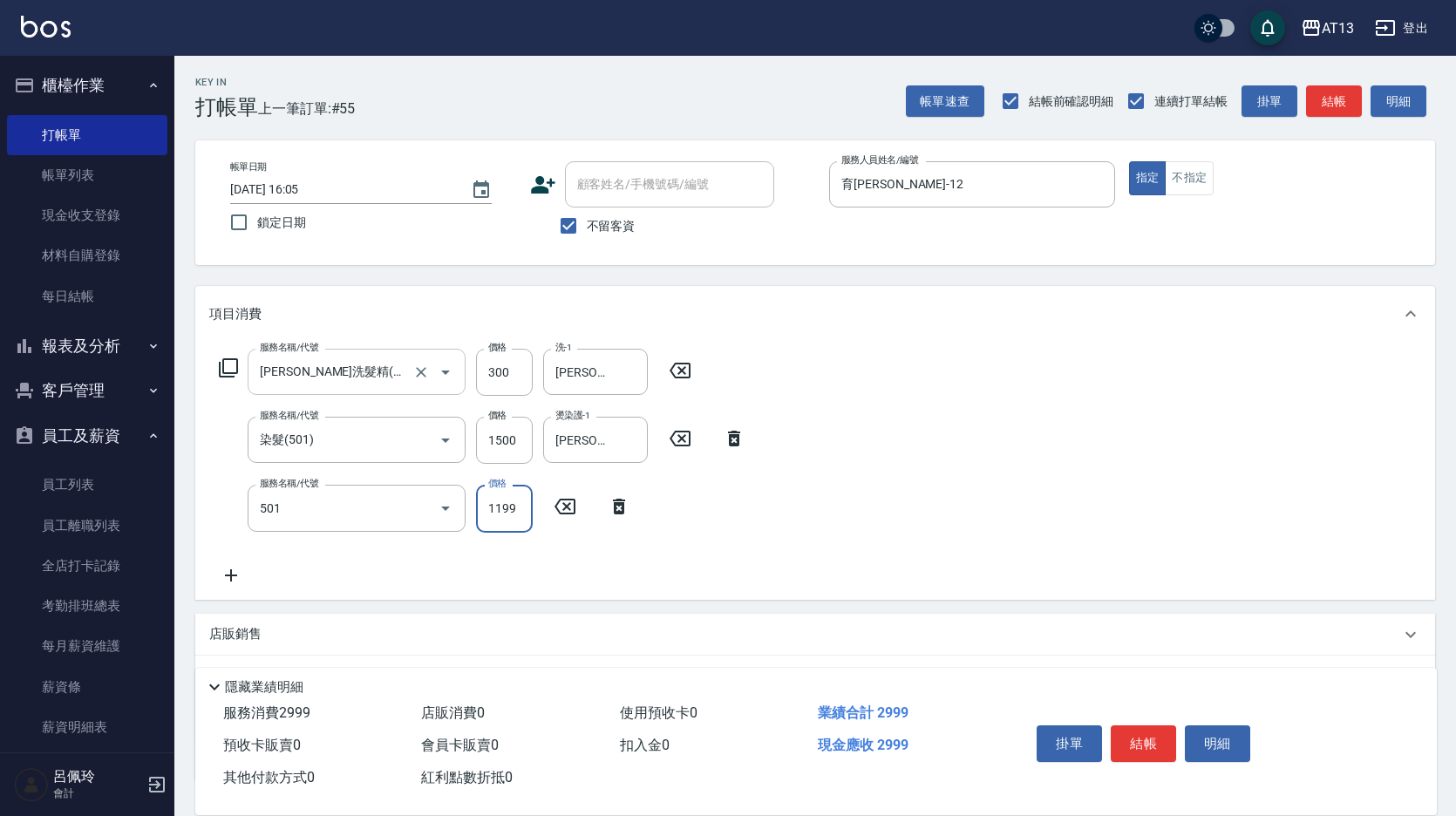
type input "染髮(501)"
type input "200"
type input "[PERSON_NAME]-31"
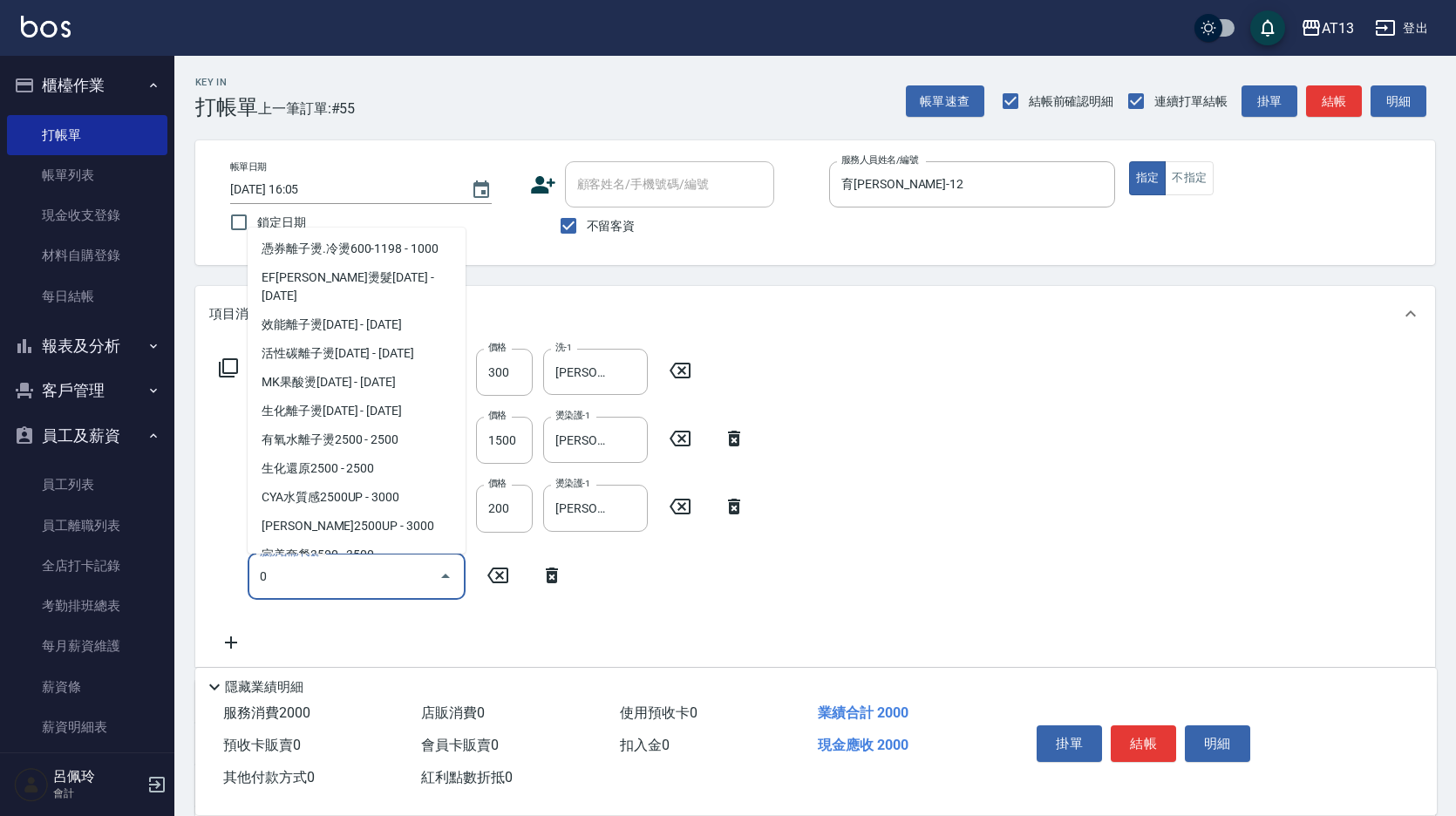
click at [364, 566] on input "0" at bounding box center [343, 576] width 176 height 30
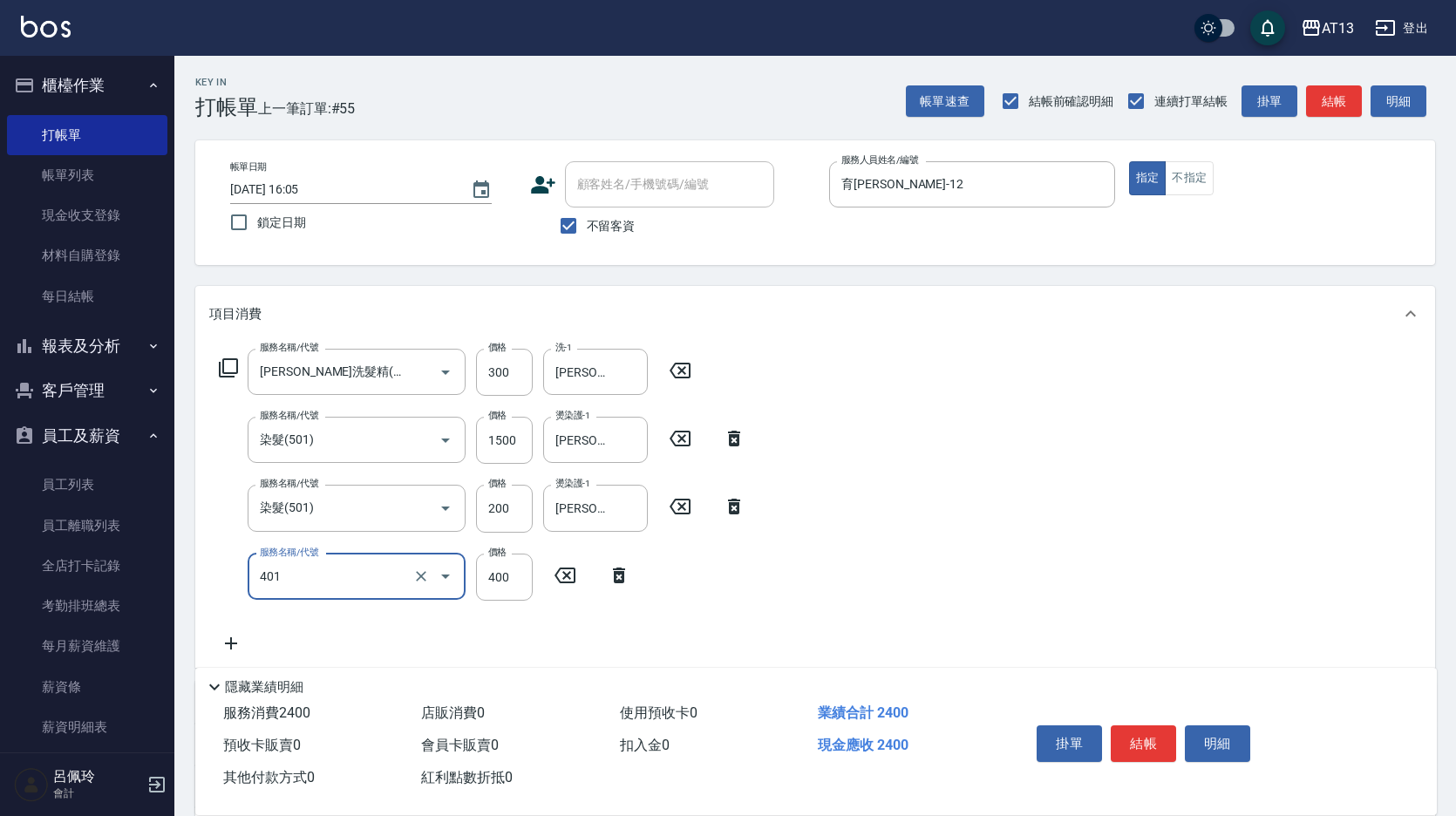
type input "剪髮(401)"
type input "500"
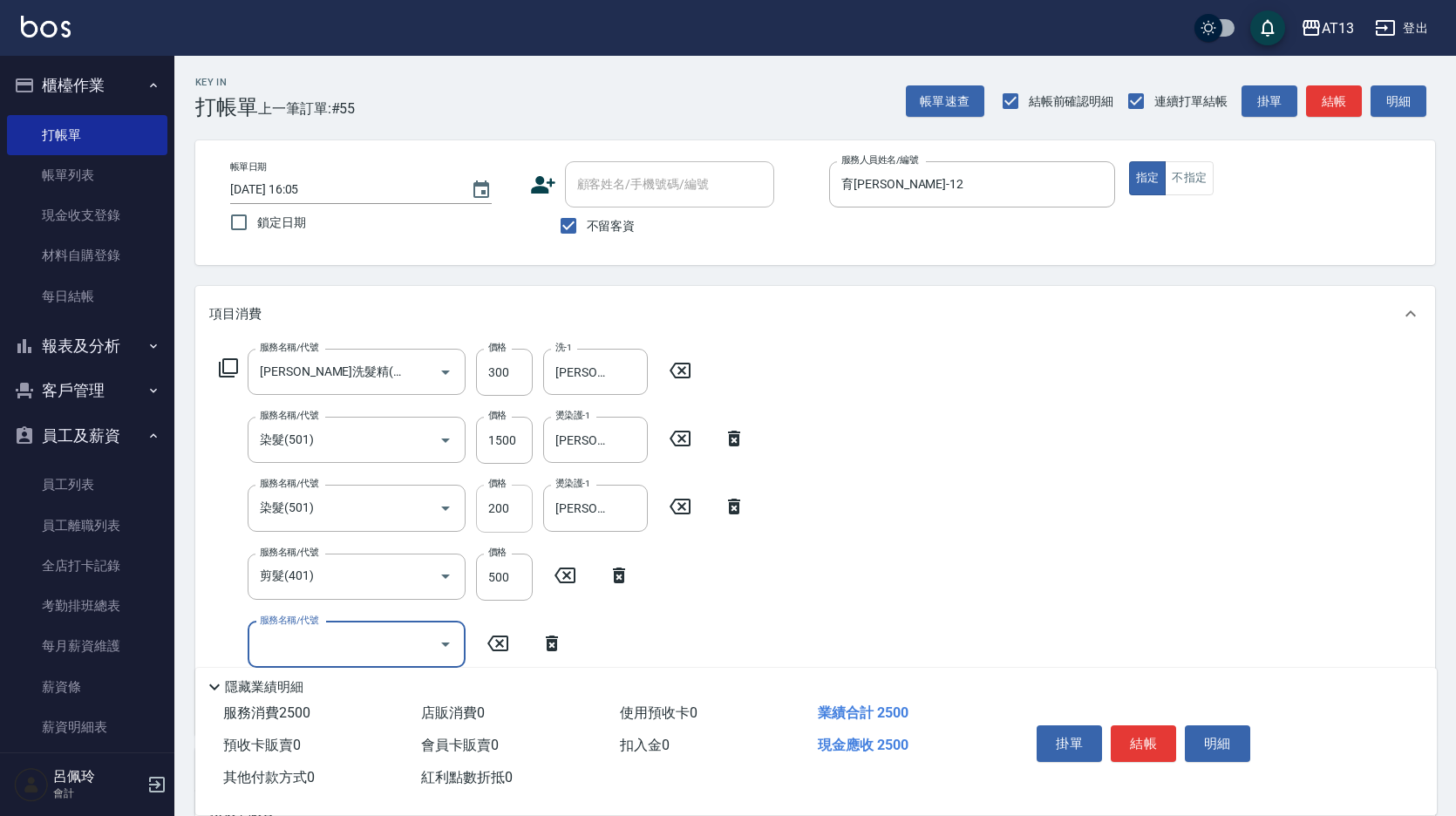
click at [484, 519] on input "200" at bounding box center [504, 508] width 57 height 47
click at [480, 517] on input "200" at bounding box center [504, 508] width 57 height 47
type input "2000"
click at [932, 527] on div "服務名稱/代號 [PERSON_NAME]洗髮精(210) 服務名稱/代號 價格 300 價格 洗-1 [PERSON_NAME]-31 洗-1 服務名稱/代…" at bounding box center [815, 538] width 1240 height 393
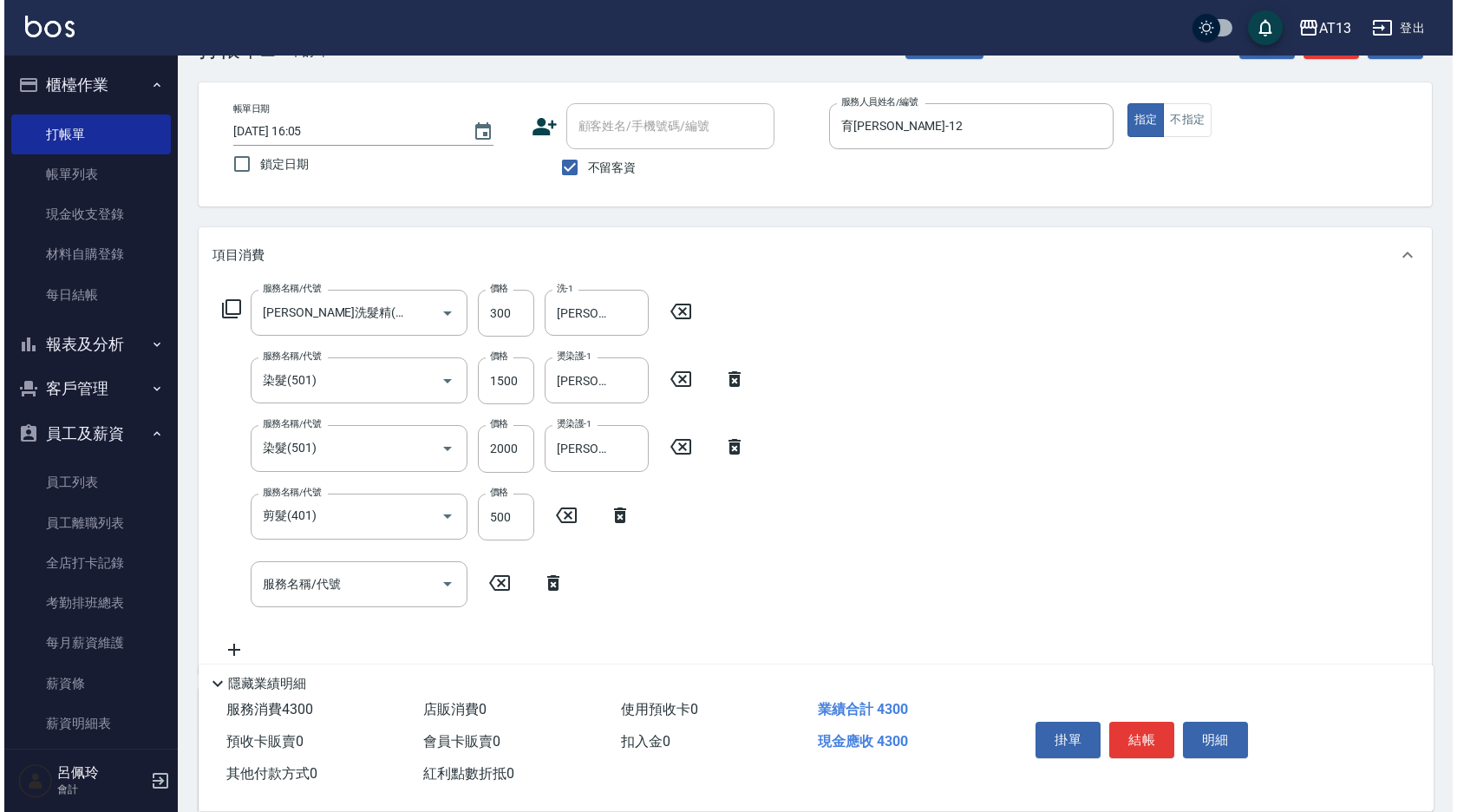
scroll to position [174, 0]
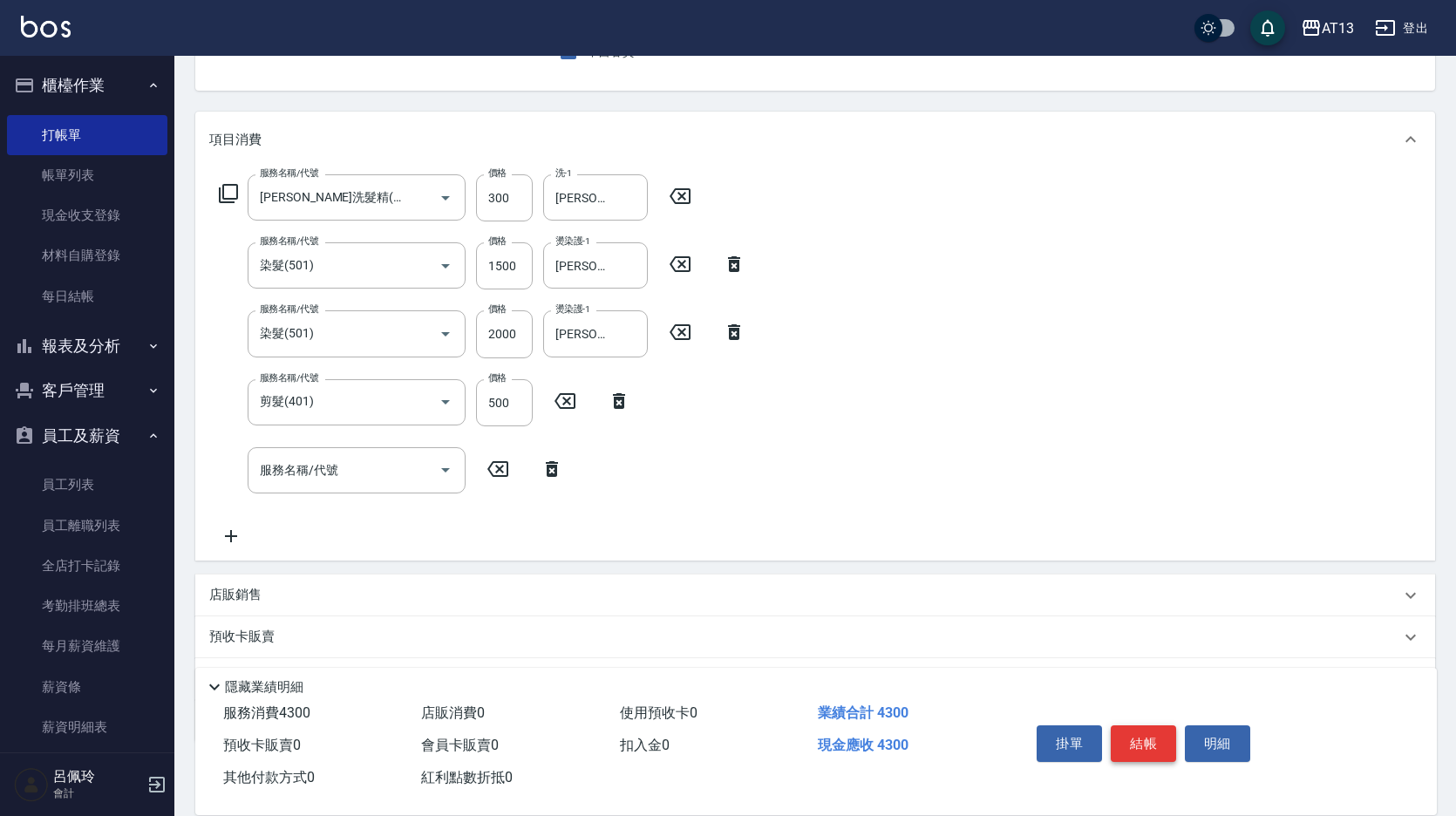
click at [1148, 732] on button "結帳" at bounding box center [1143, 743] width 65 height 37
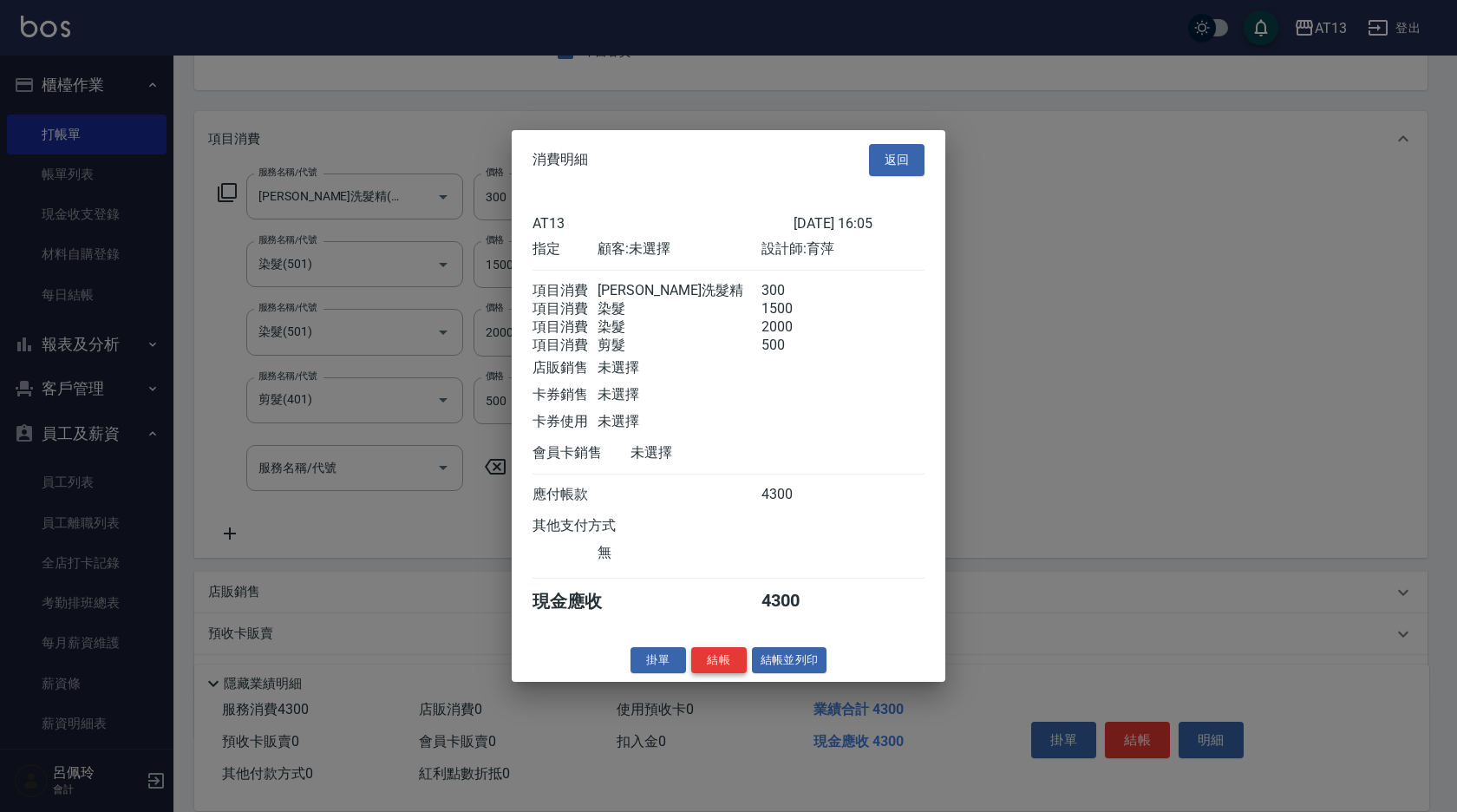
click at [727, 673] on button "結帳" at bounding box center [719, 659] width 56 height 27
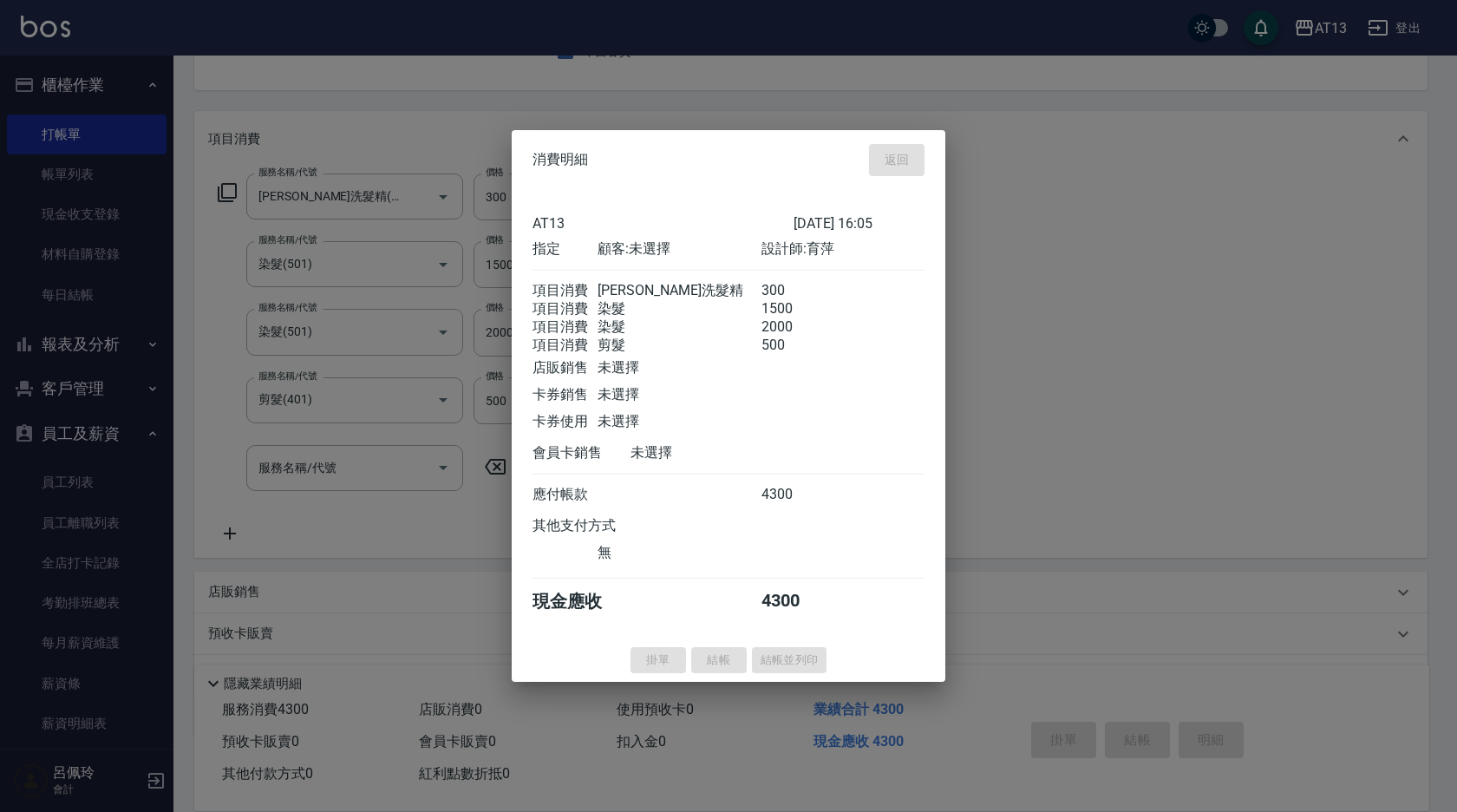
type input "[DATE] 16:06"
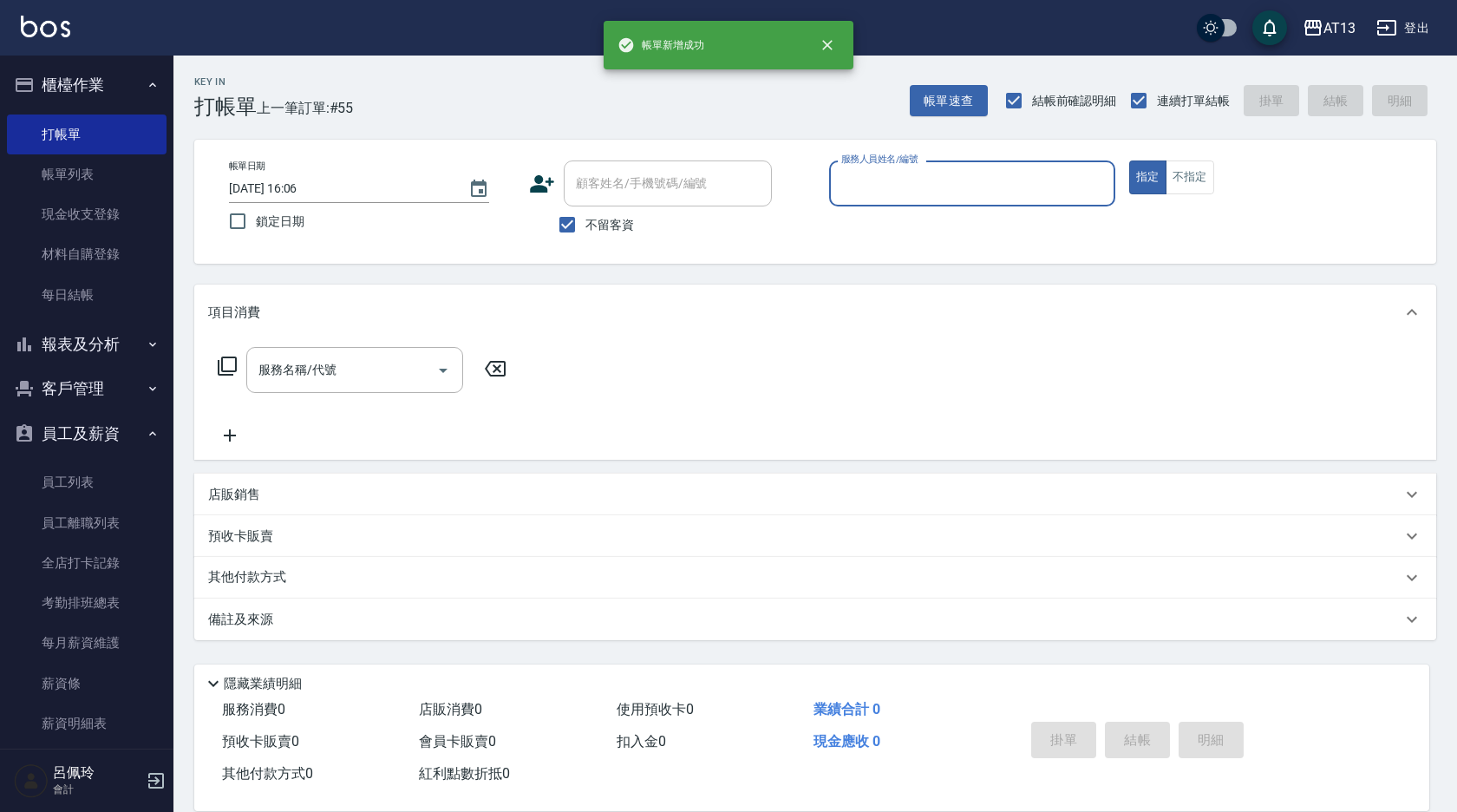
scroll to position [0, 0]
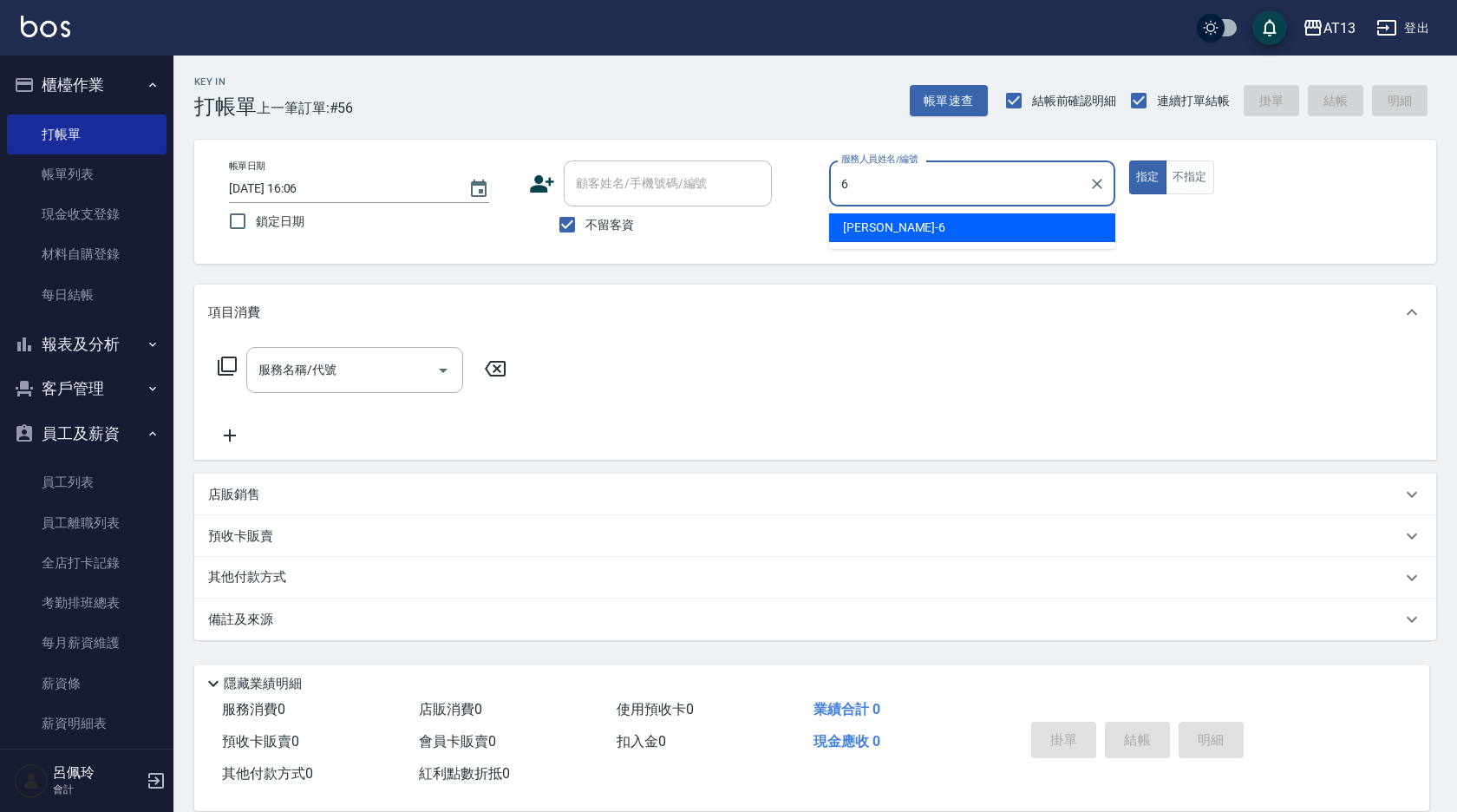
click at [1032, 222] on div "亭妤 -6" at bounding box center [972, 227] width 287 height 28
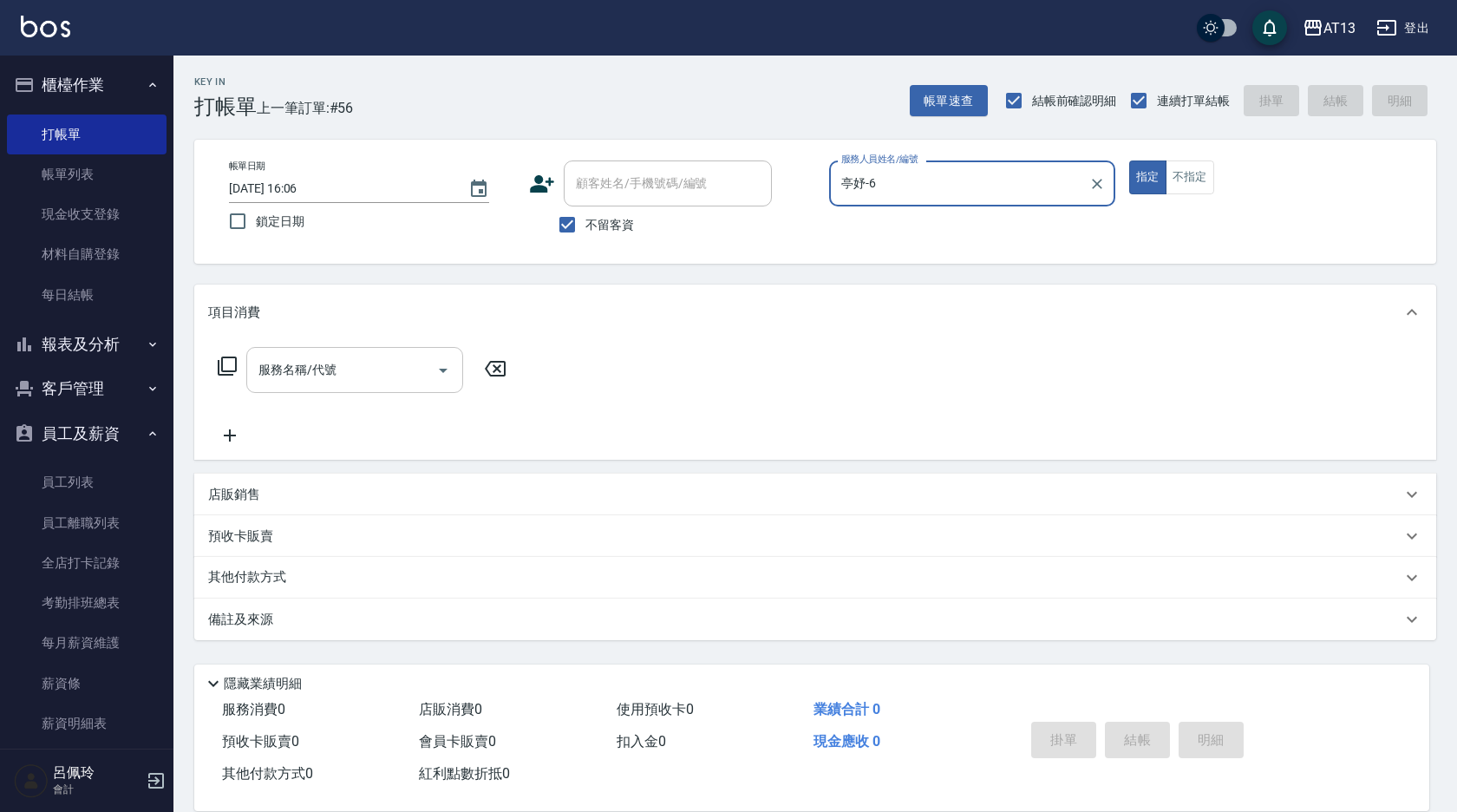
type input "亭妤-6"
drag, startPoint x: 386, startPoint y: 356, endPoint x: 353, endPoint y: 381, distance: 41.4
click at [384, 358] on input "服務名稱/代號" at bounding box center [341, 370] width 175 height 30
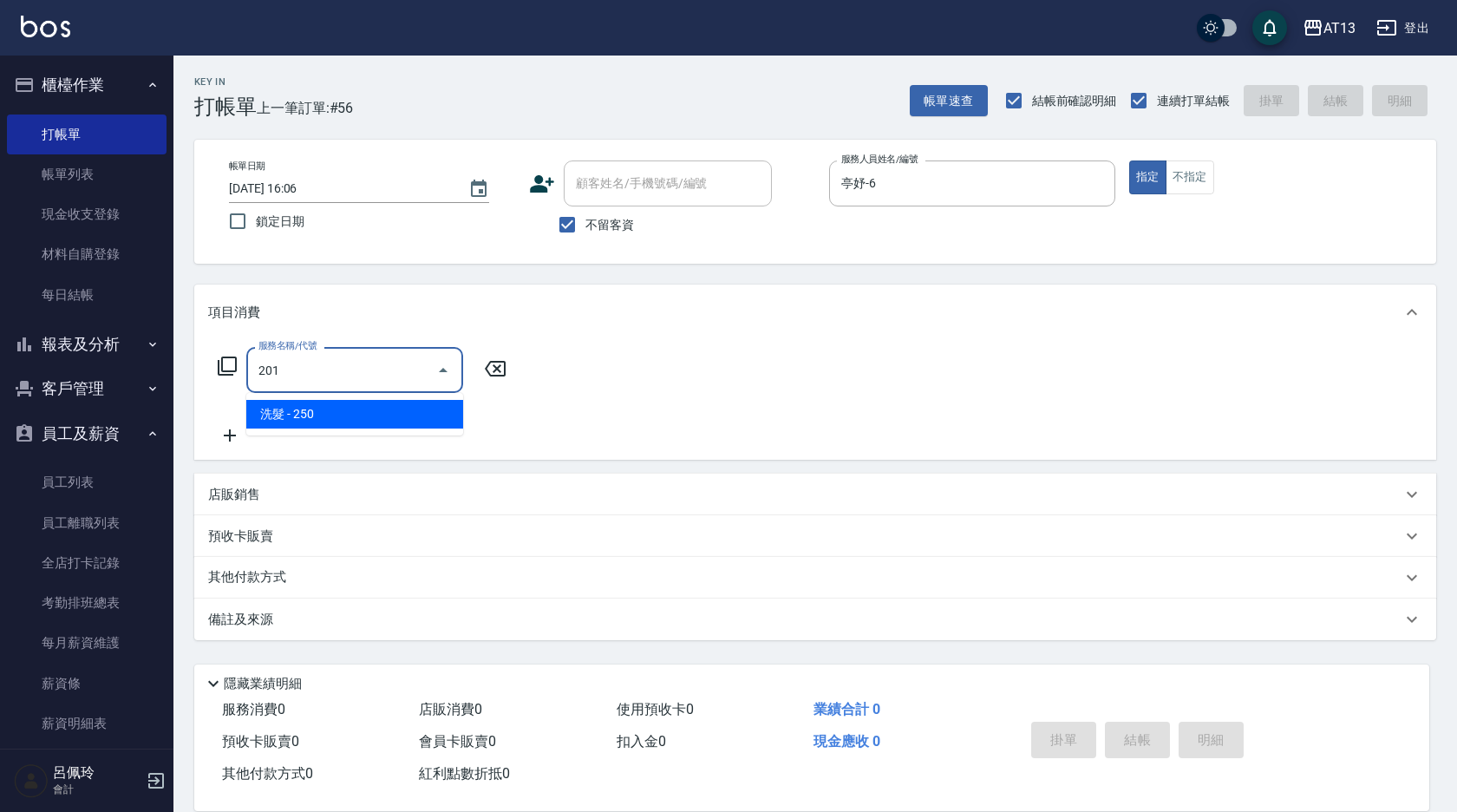
type input "洗髮(201)"
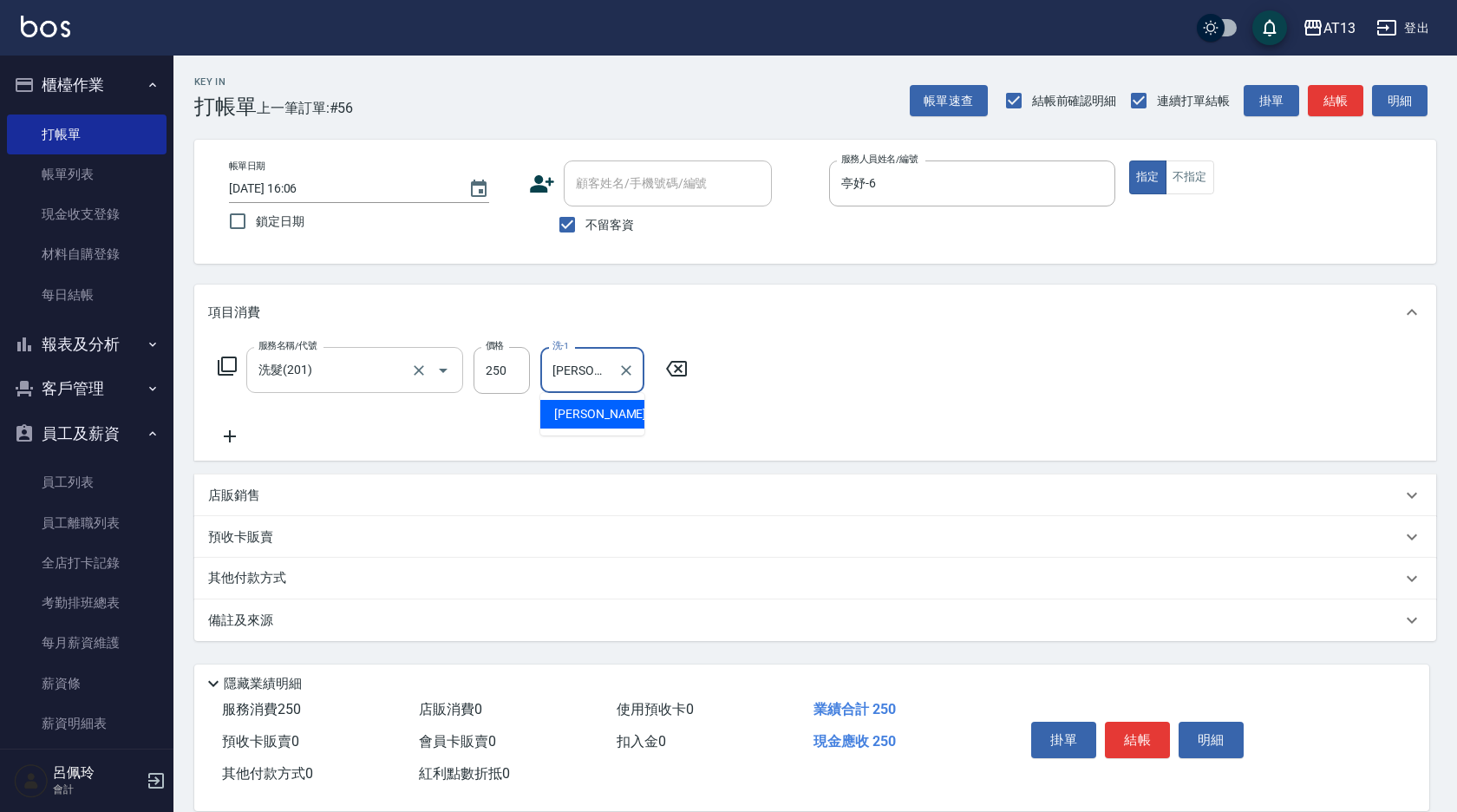
type input "[PERSON_NAME]-24"
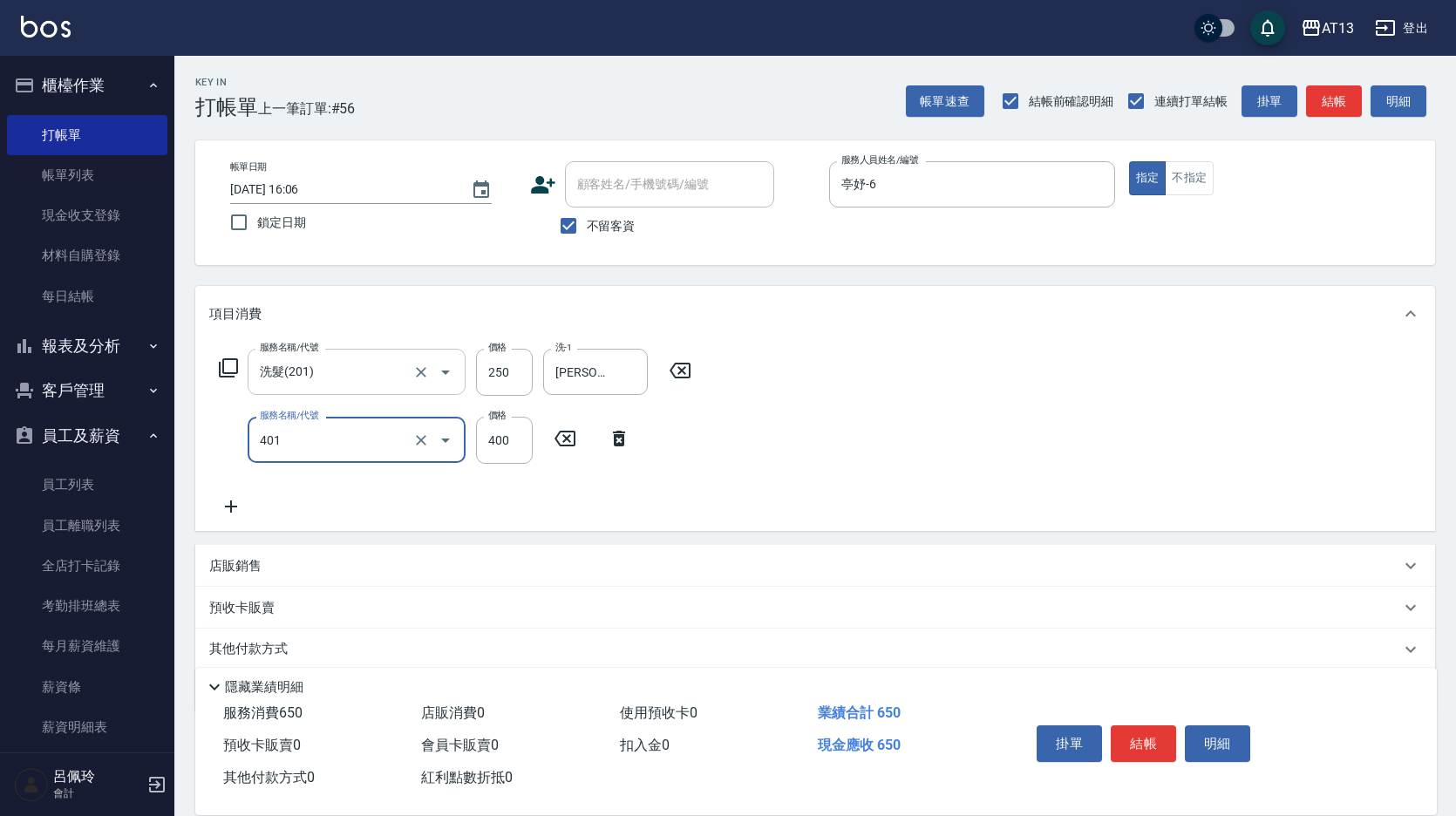
type input "剪髮(401)"
type input "350"
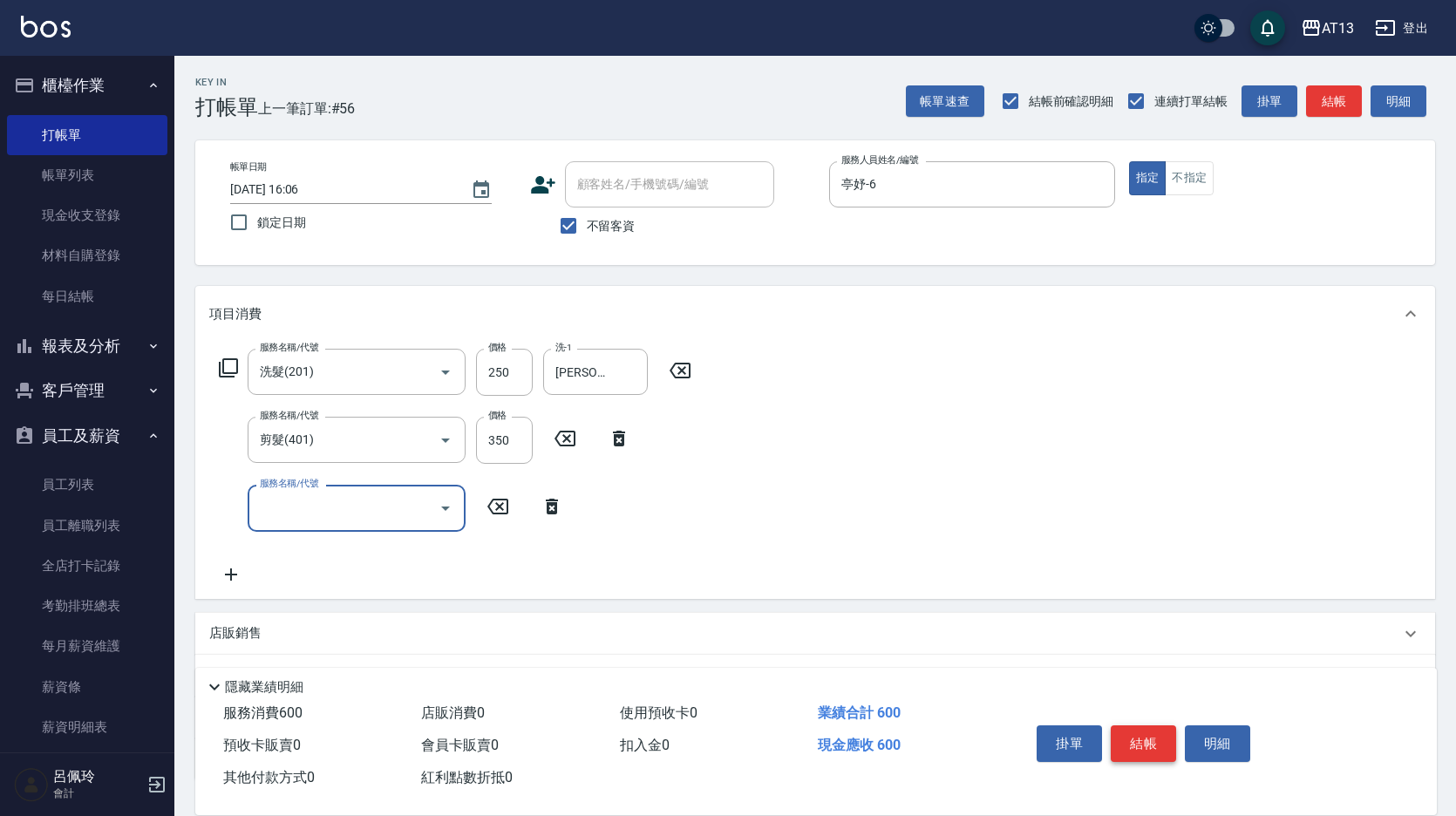
drag, startPoint x: 1130, startPoint y: 724, endPoint x: 1138, endPoint y: 734, distance: 12.8
click at [1130, 728] on button "結帳" at bounding box center [1143, 743] width 65 height 37
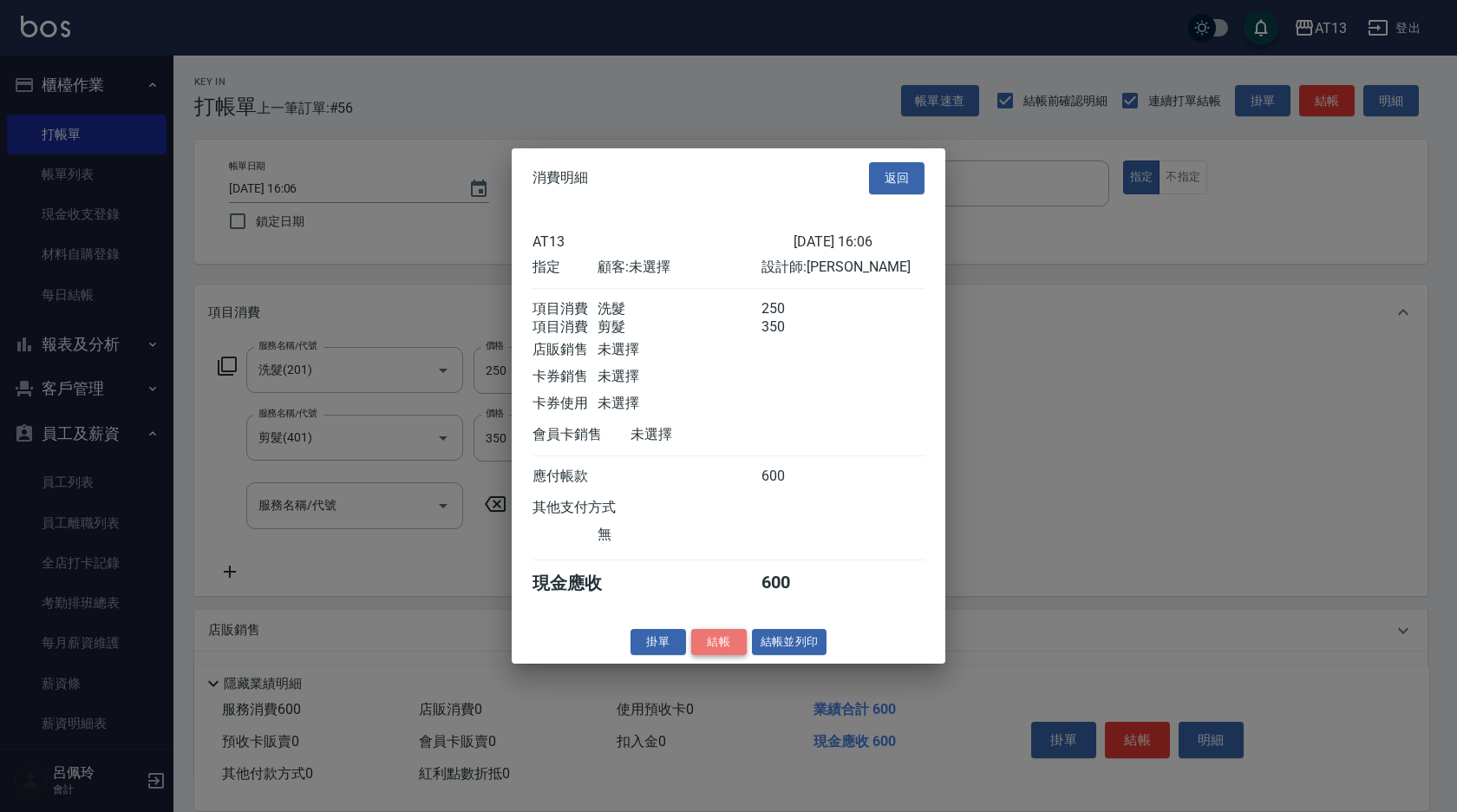
click at [732, 650] on button "結帳" at bounding box center [719, 641] width 56 height 27
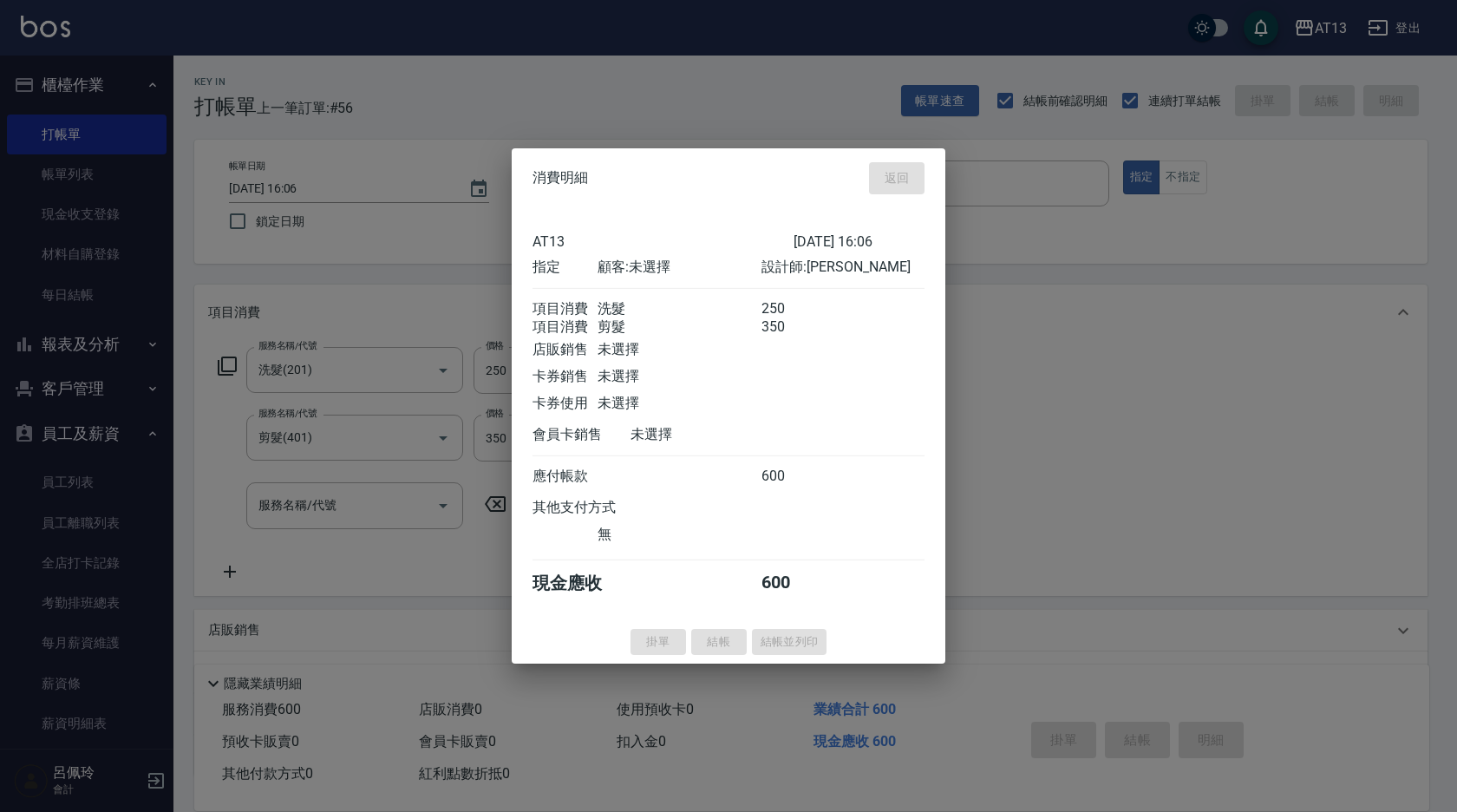
type input "[DATE] 16:13"
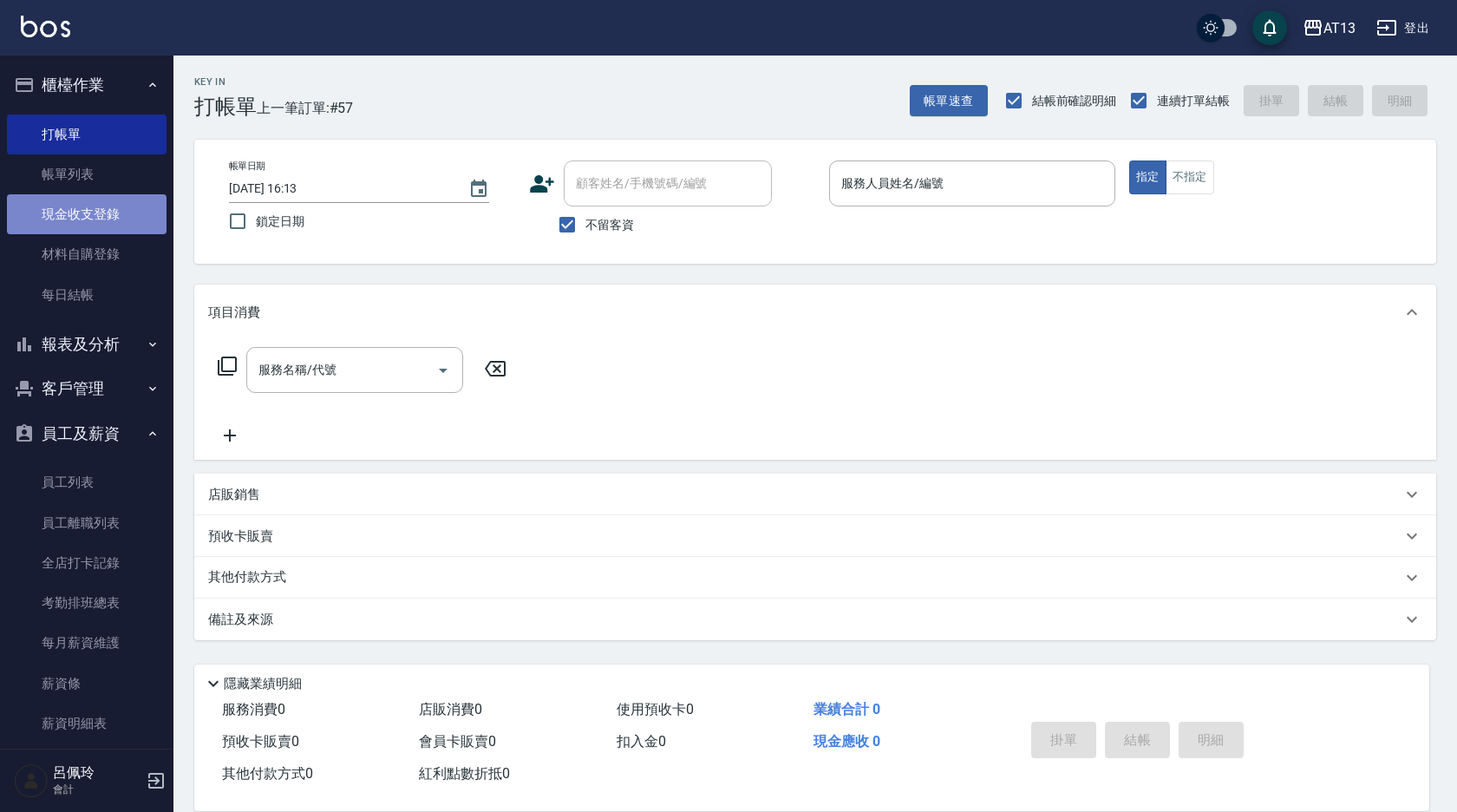
click at [121, 227] on link "現金收支登錄" at bounding box center [86, 214] width 159 height 40
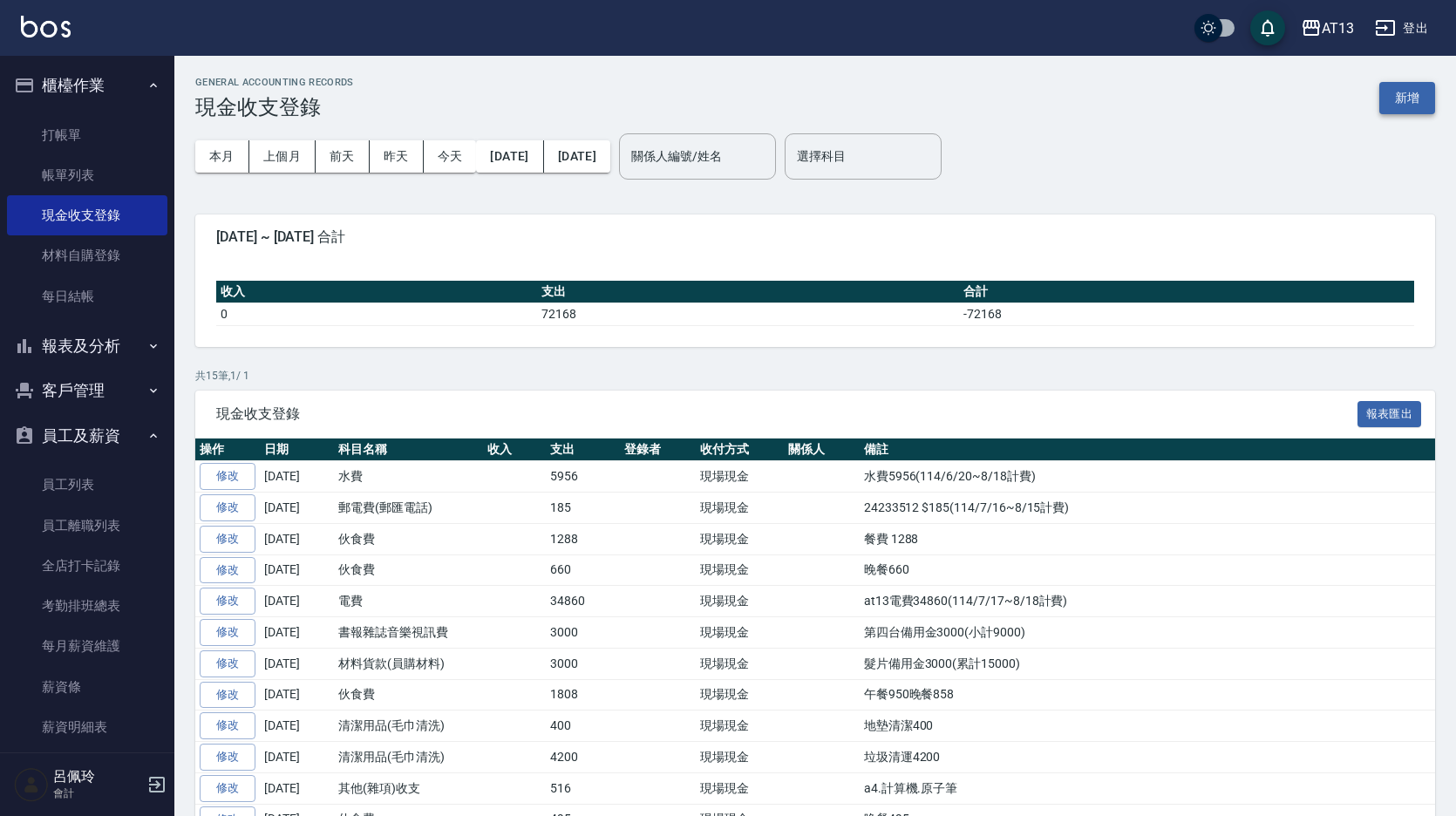
click at [1391, 82] on button "新增" at bounding box center [1407, 98] width 56 height 32
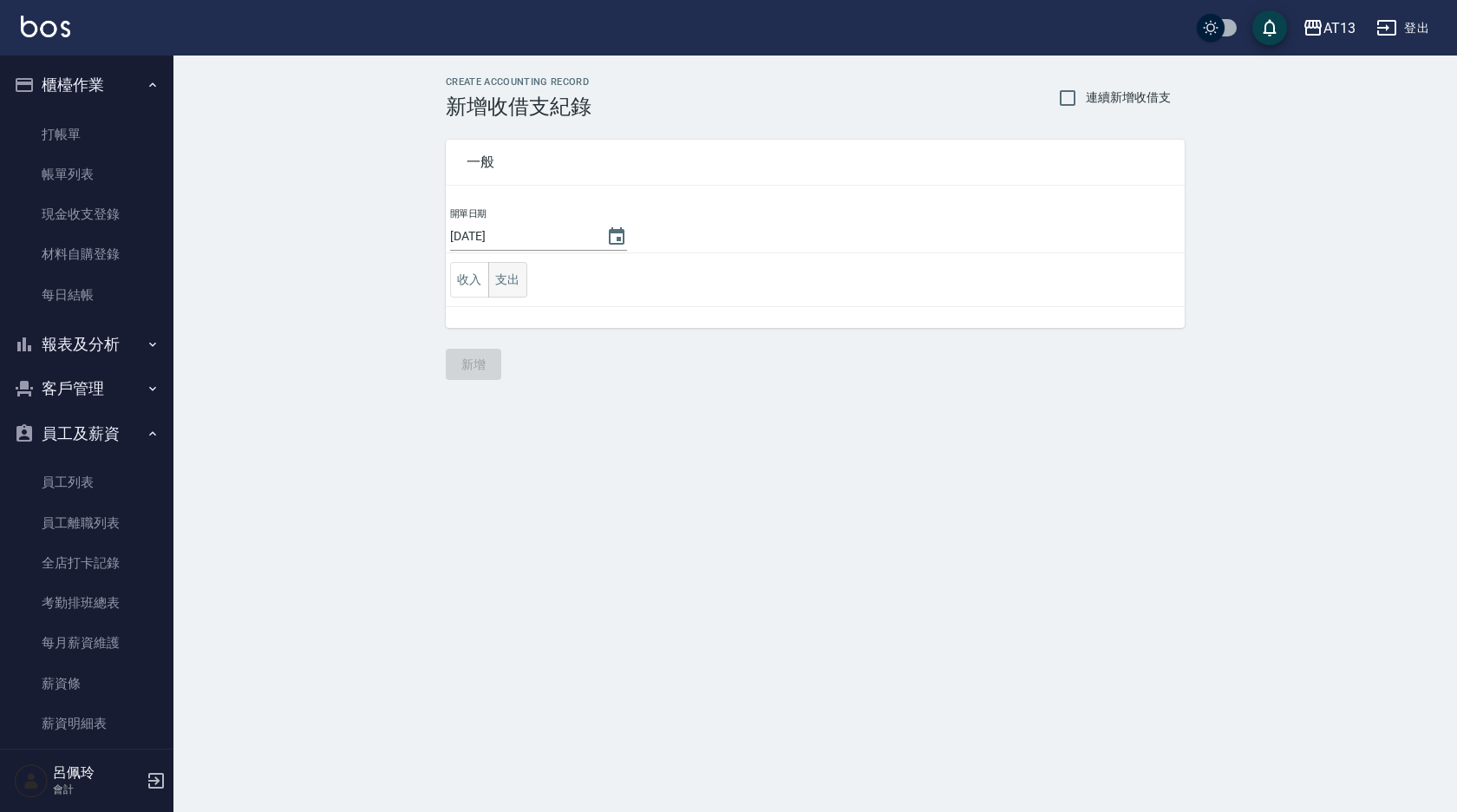
click at [500, 275] on button "支出" at bounding box center [507, 280] width 39 height 36
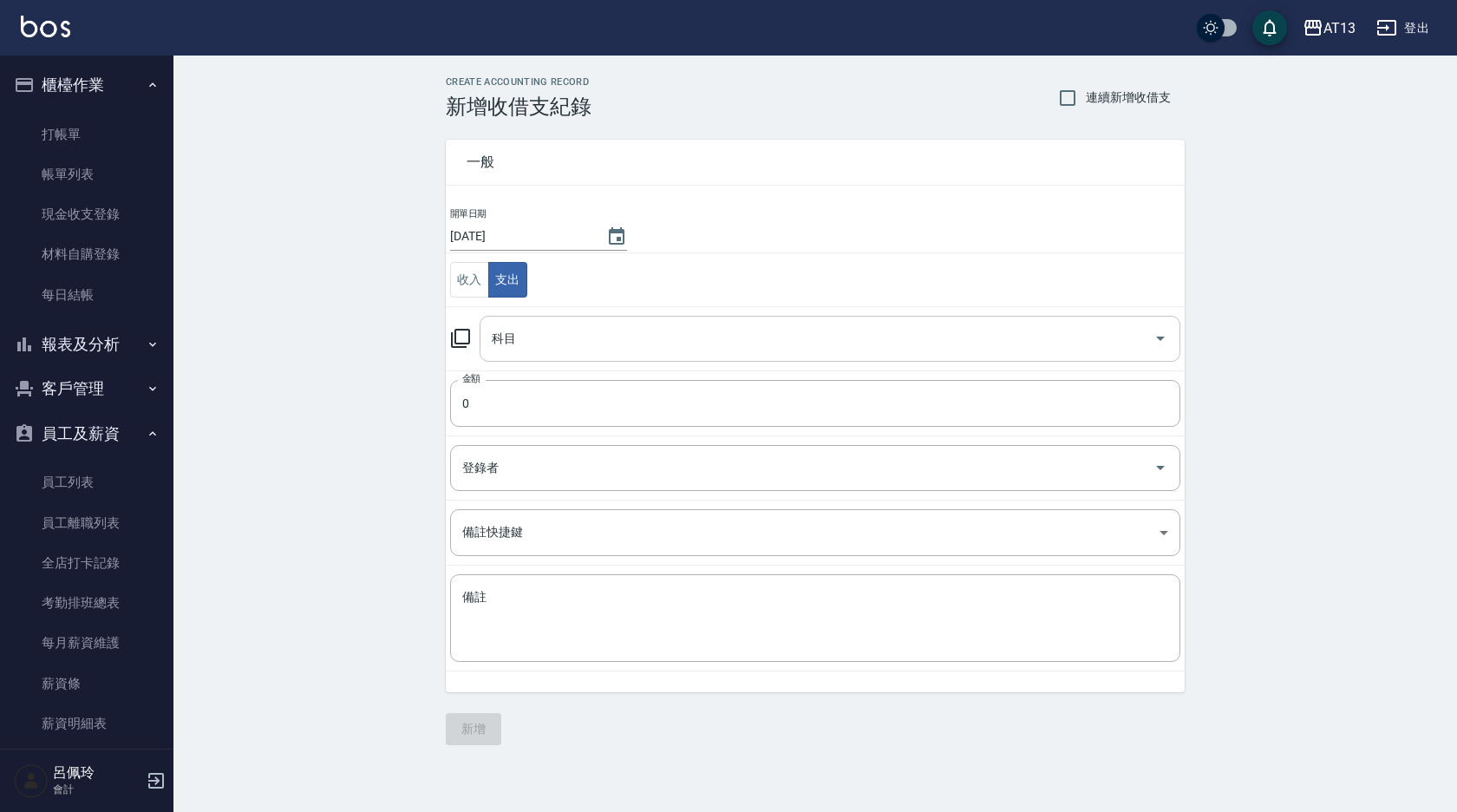
click at [1159, 330] on icon "Open" at bounding box center [1161, 339] width 21 height 21
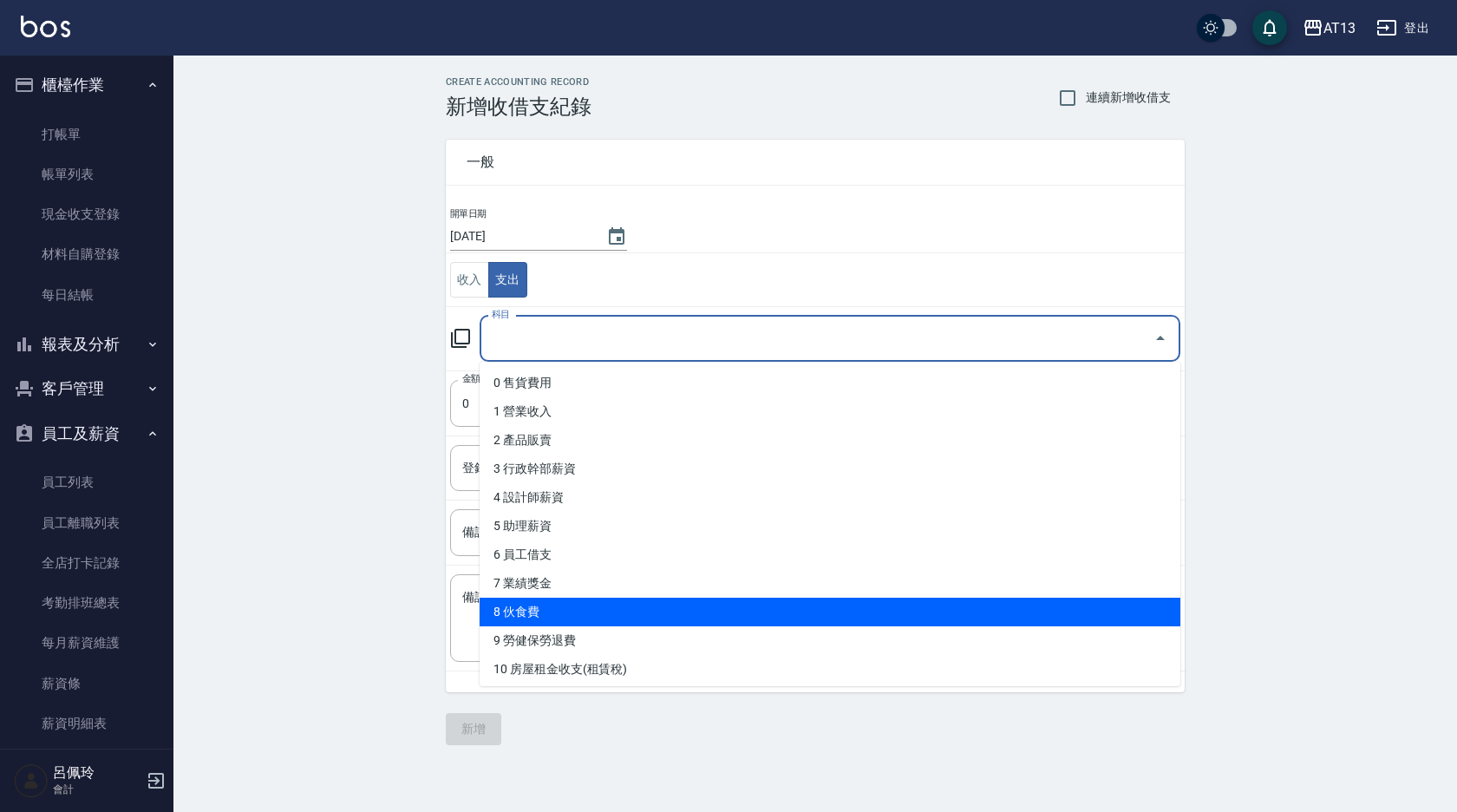
click at [761, 606] on li "8 伙食費" at bounding box center [830, 612] width 701 height 28
type input "8 伙食費"
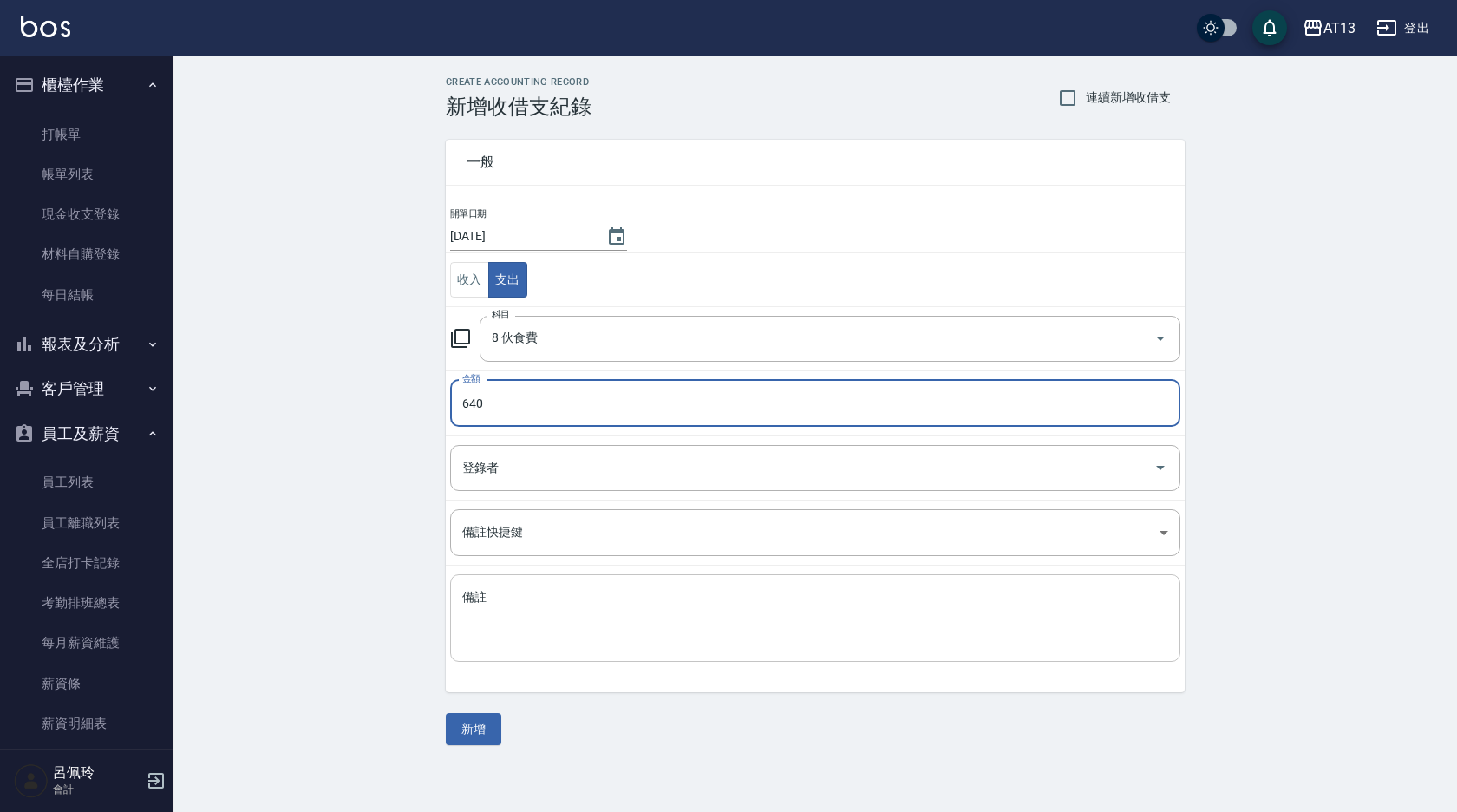
type input "640"
click at [701, 609] on textarea "備註" at bounding box center [815, 619] width 706 height 59
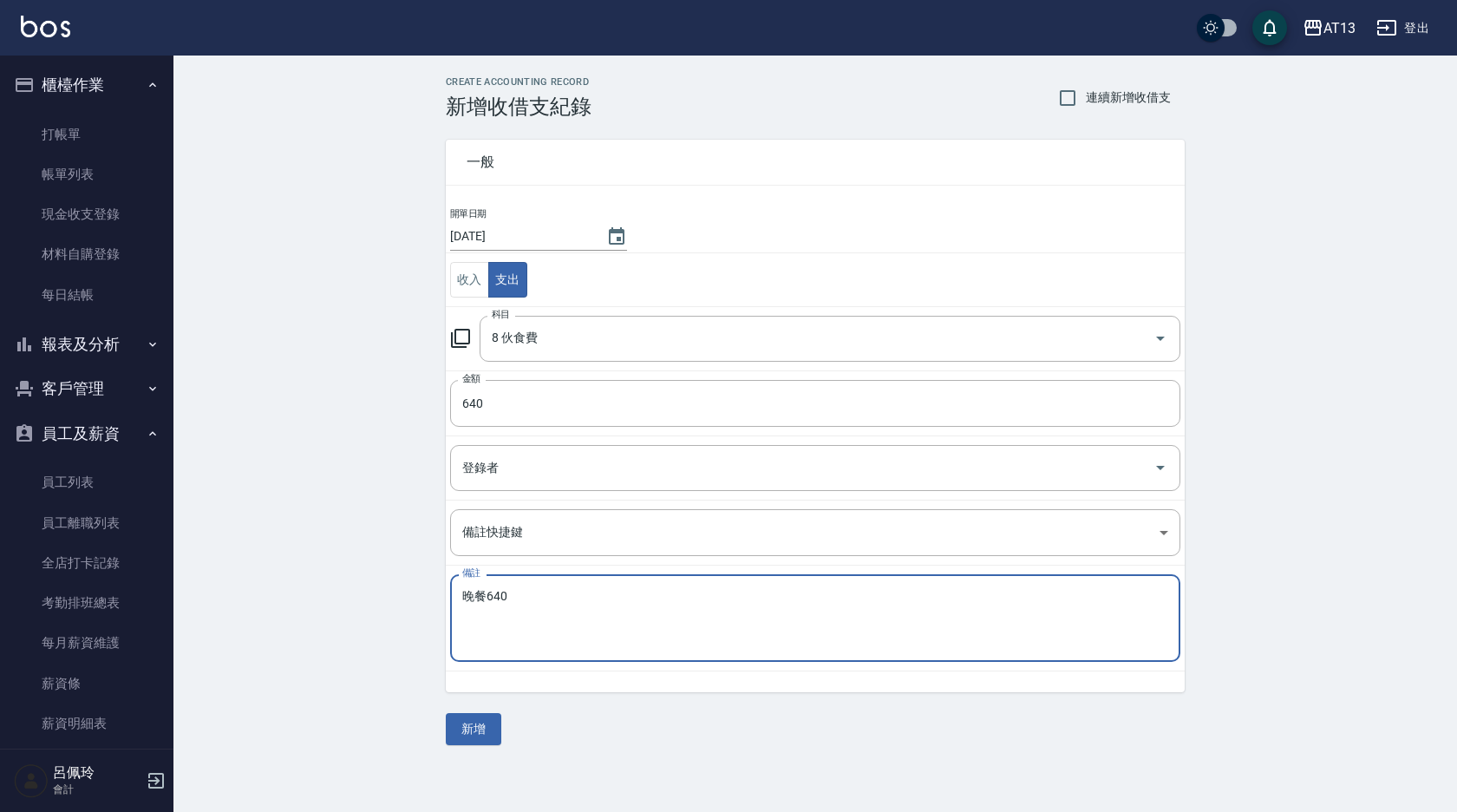
click at [701, 609] on textarea "晚餐640" at bounding box center [815, 619] width 706 height 59
type textarea "晚餐640"
click at [485, 733] on button "新增" at bounding box center [473, 729] width 56 height 32
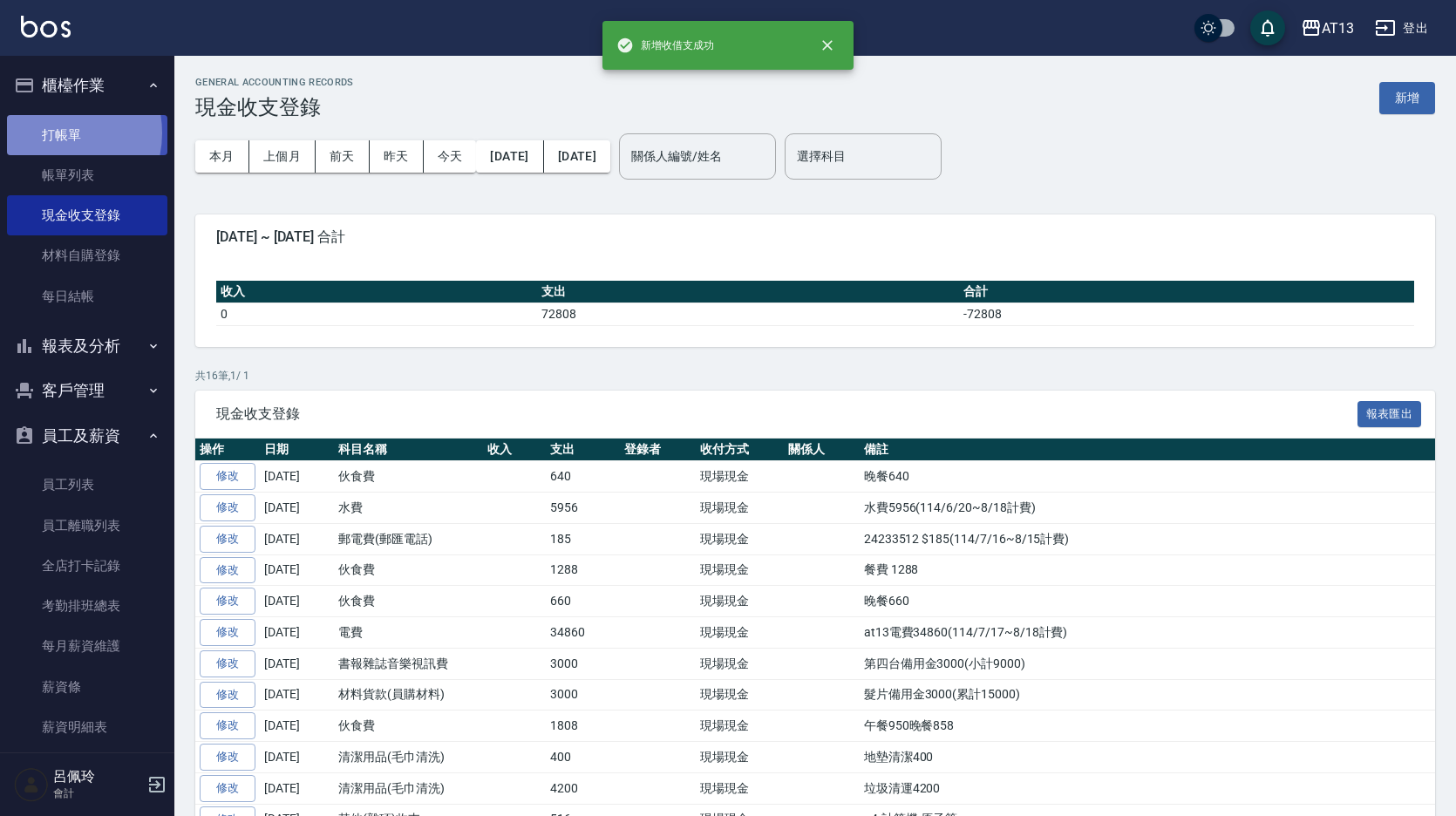
click at [50, 133] on link "打帳單" at bounding box center [86, 135] width 160 height 40
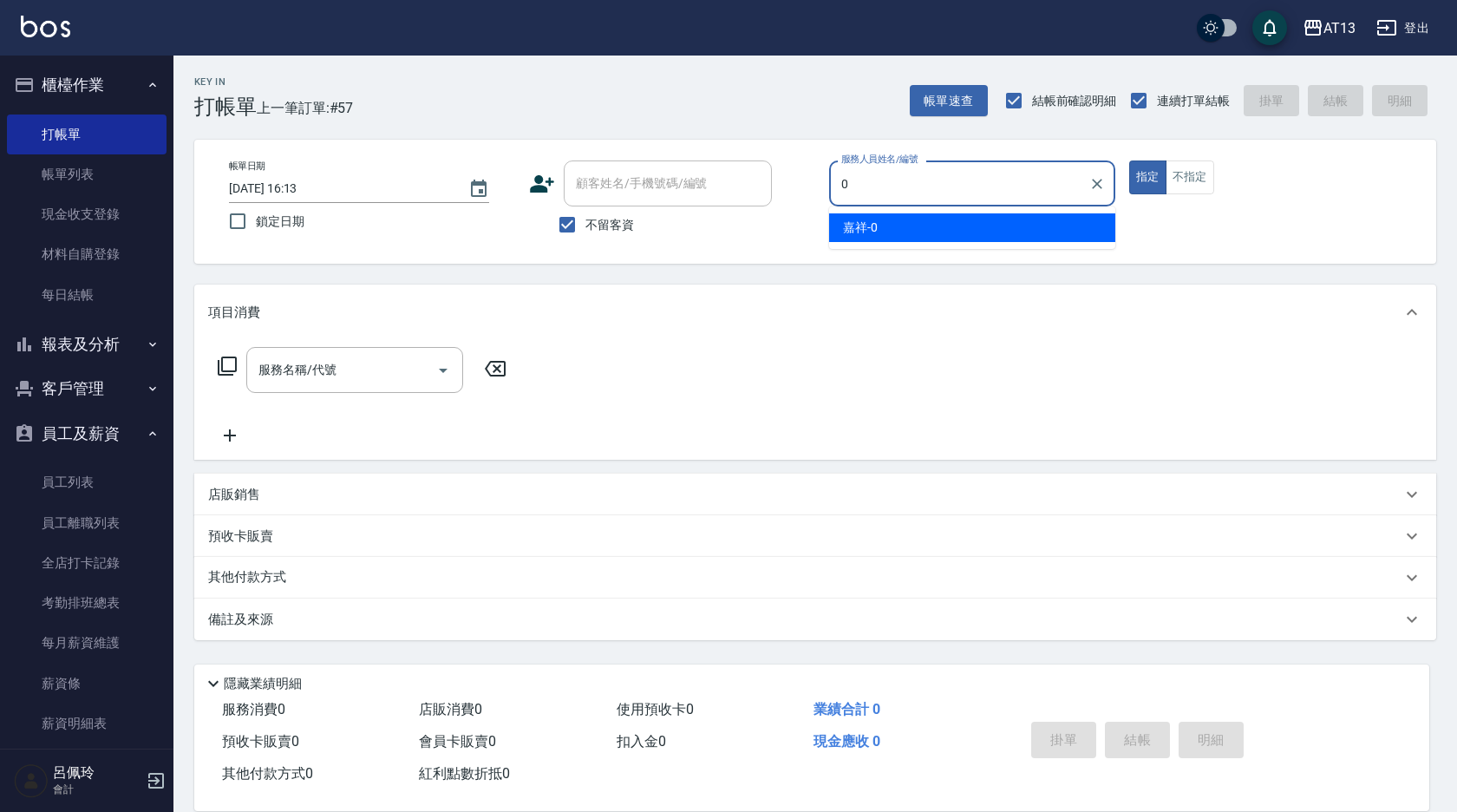
click at [893, 227] on div "嘉祥 -0" at bounding box center [972, 227] width 287 height 28
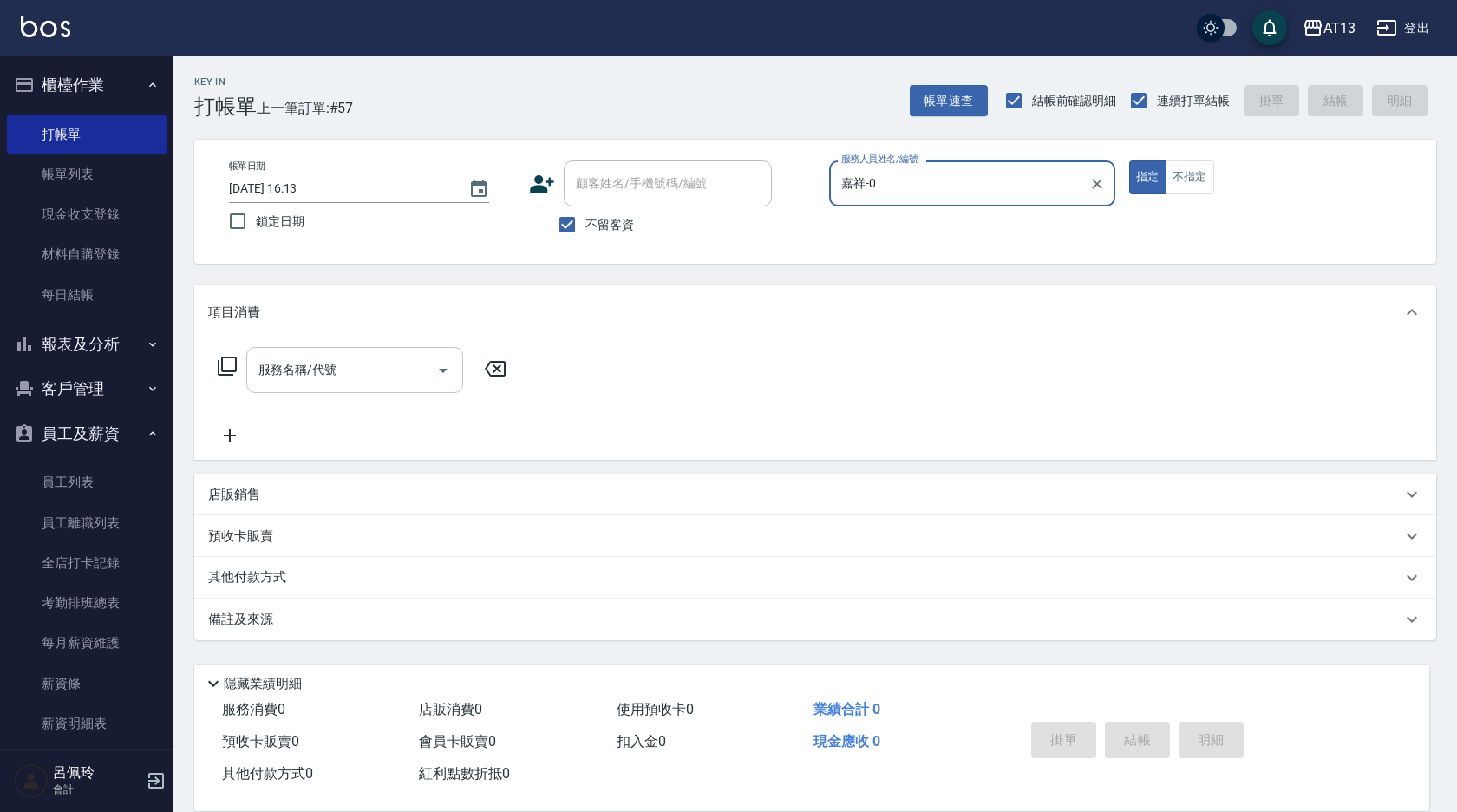
type input "嘉祥-0"
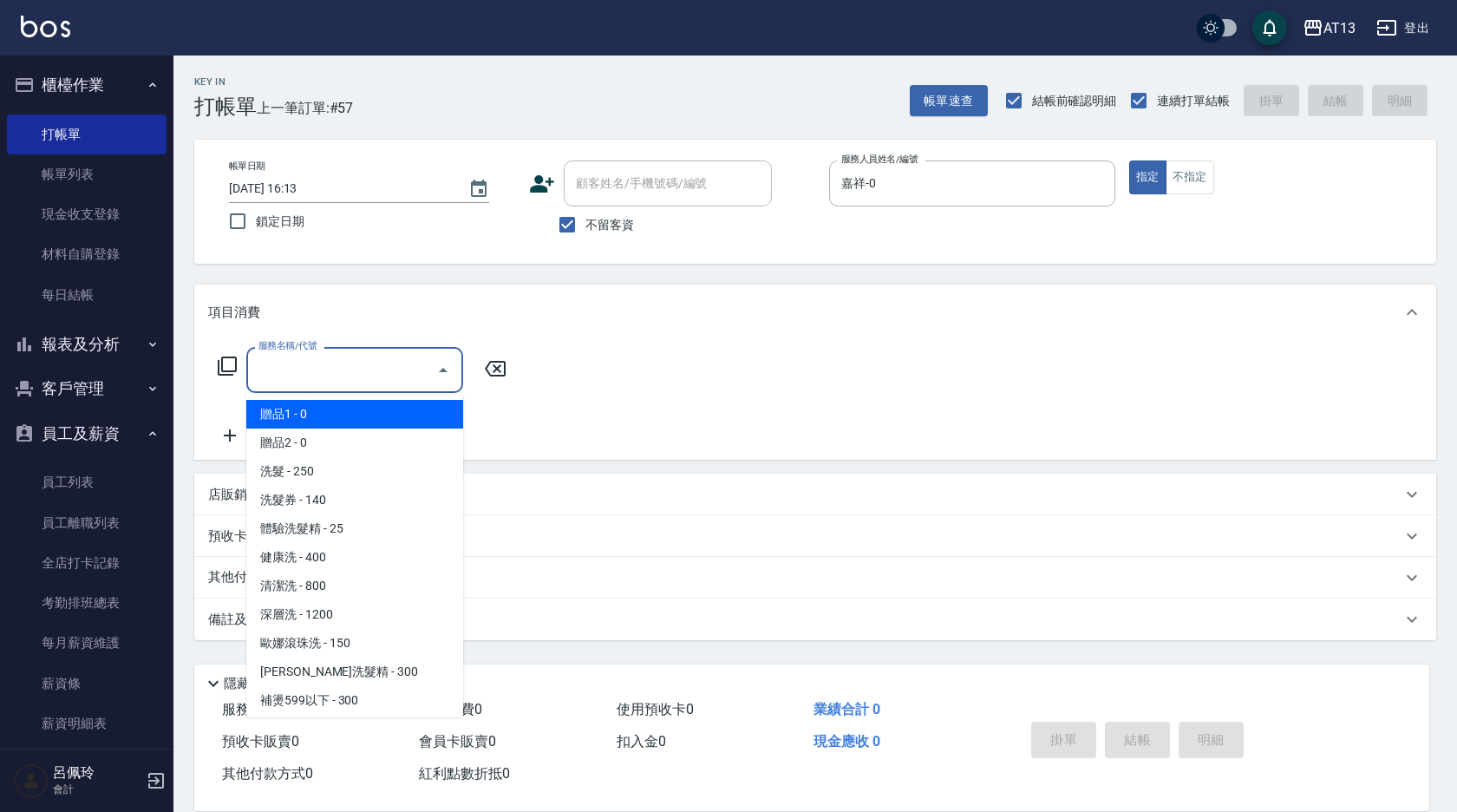
drag, startPoint x: 384, startPoint y: 363, endPoint x: 384, endPoint y: 374, distance: 11.0
click at [384, 370] on input "服務名稱/代號" at bounding box center [341, 370] width 175 height 30
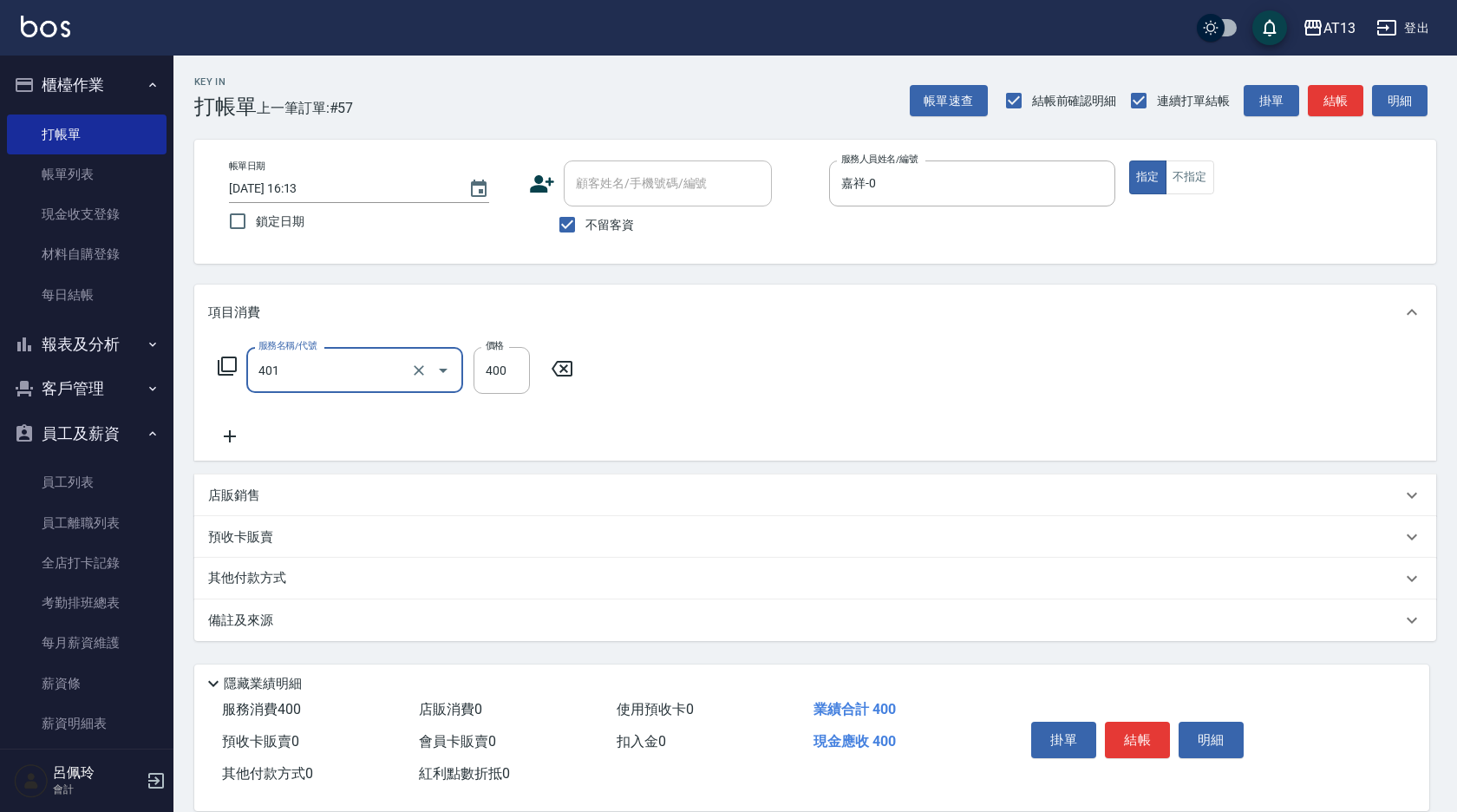
type input "剪髮(401)"
click at [754, 415] on div "服務名稱/代號 剪髮(401) 服務名稱/代號 價格 400 價格" at bounding box center [815, 401] width 1242 height 121
click at [1159, 740] on button "結帳" at bounding box center [1137, 739] width 65 height 37
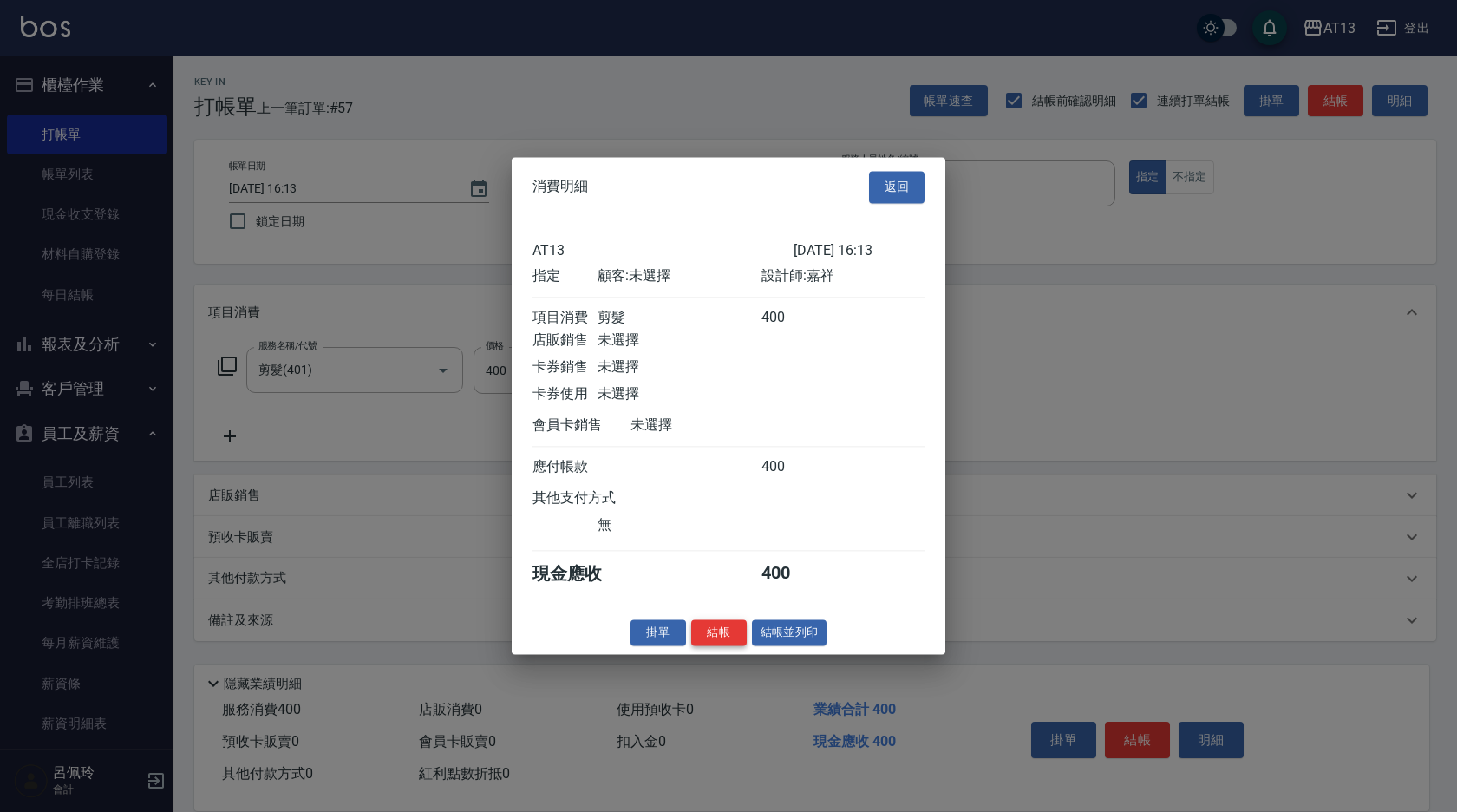
click at [732, 644] on button "結帳" at bounding box center [719, 633] width 56 height 27
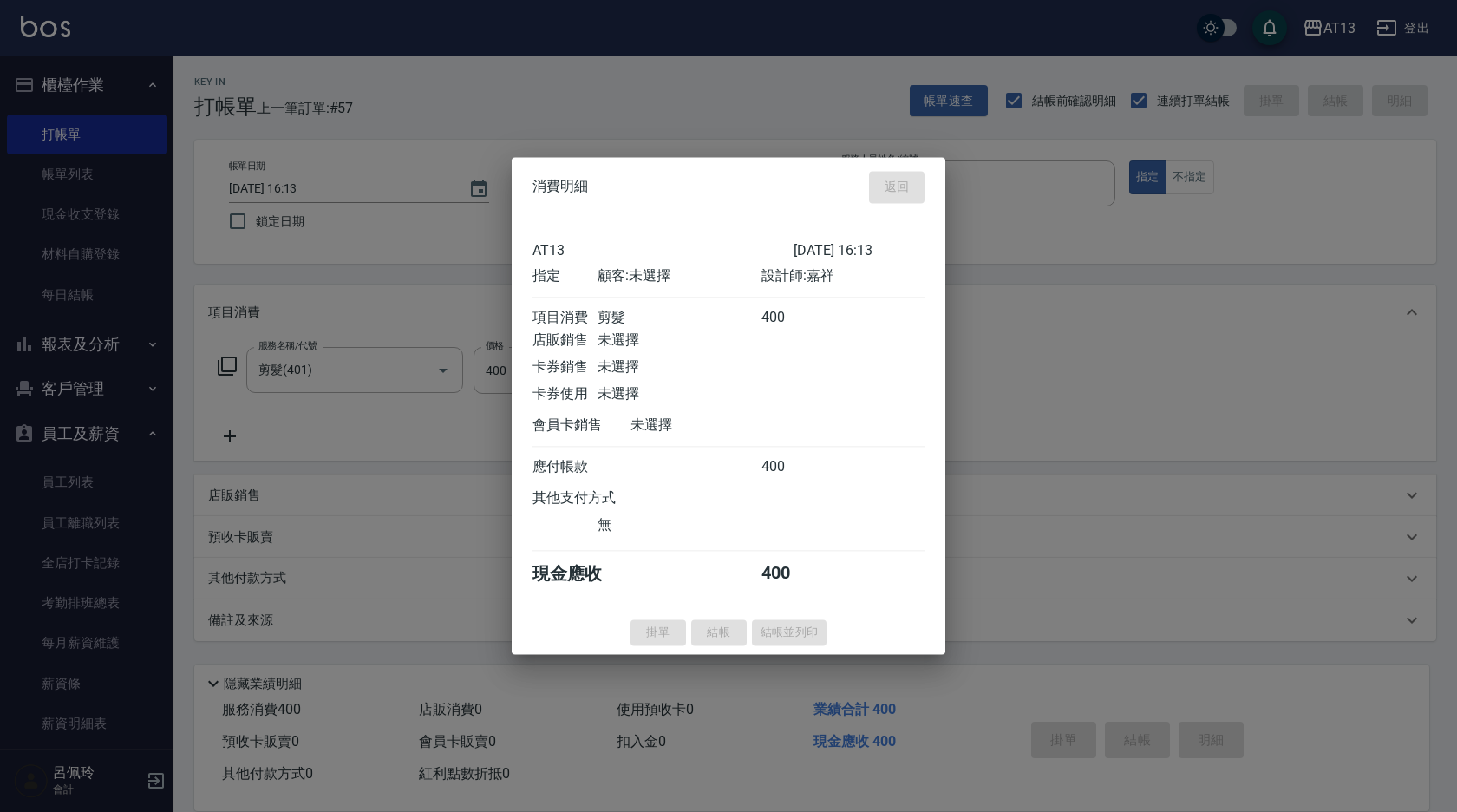
type input "[DATE] 16:31"
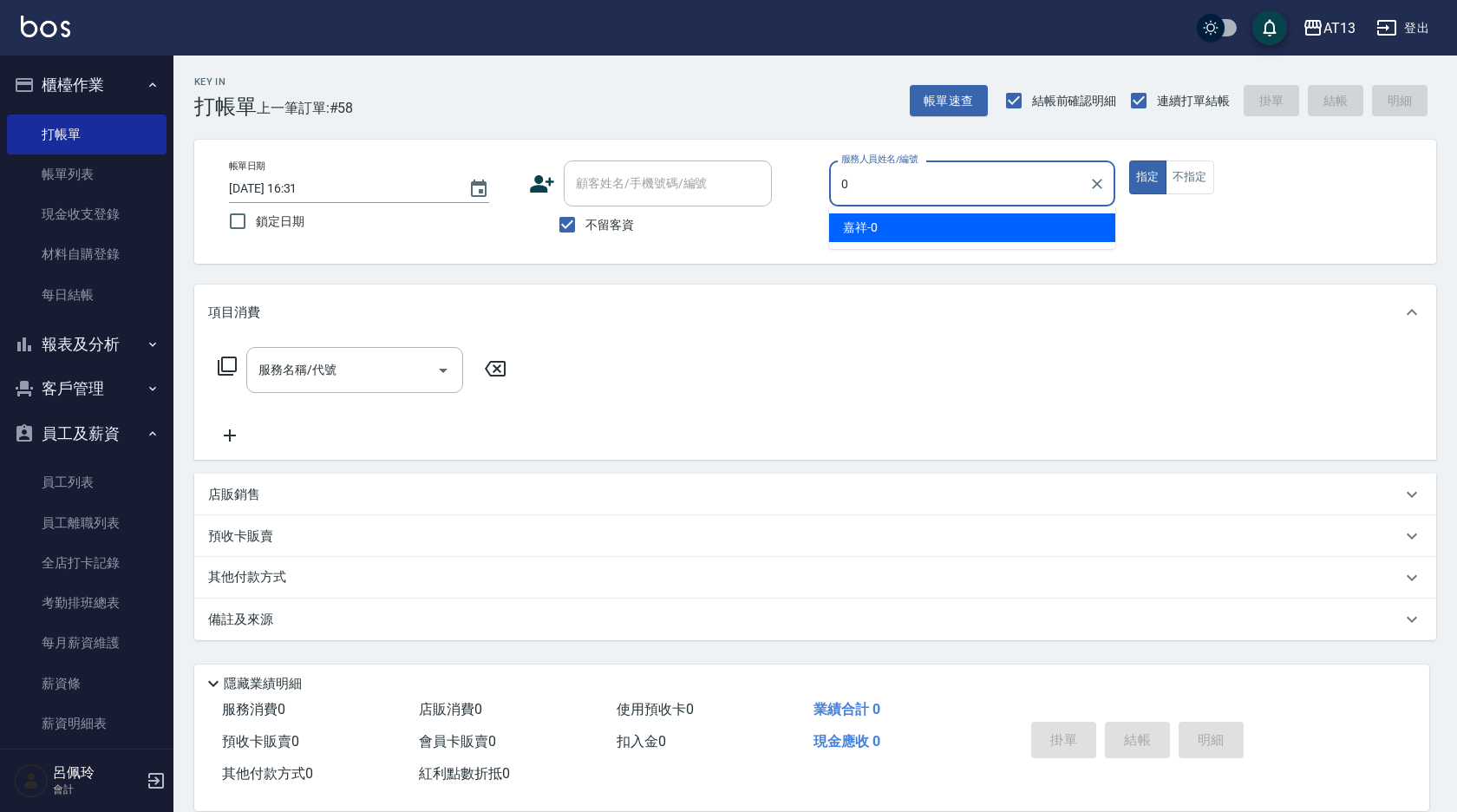
click at [853, 226] on span "嘉祥 -0" at bounding box center [860, 227] width 35 height 18
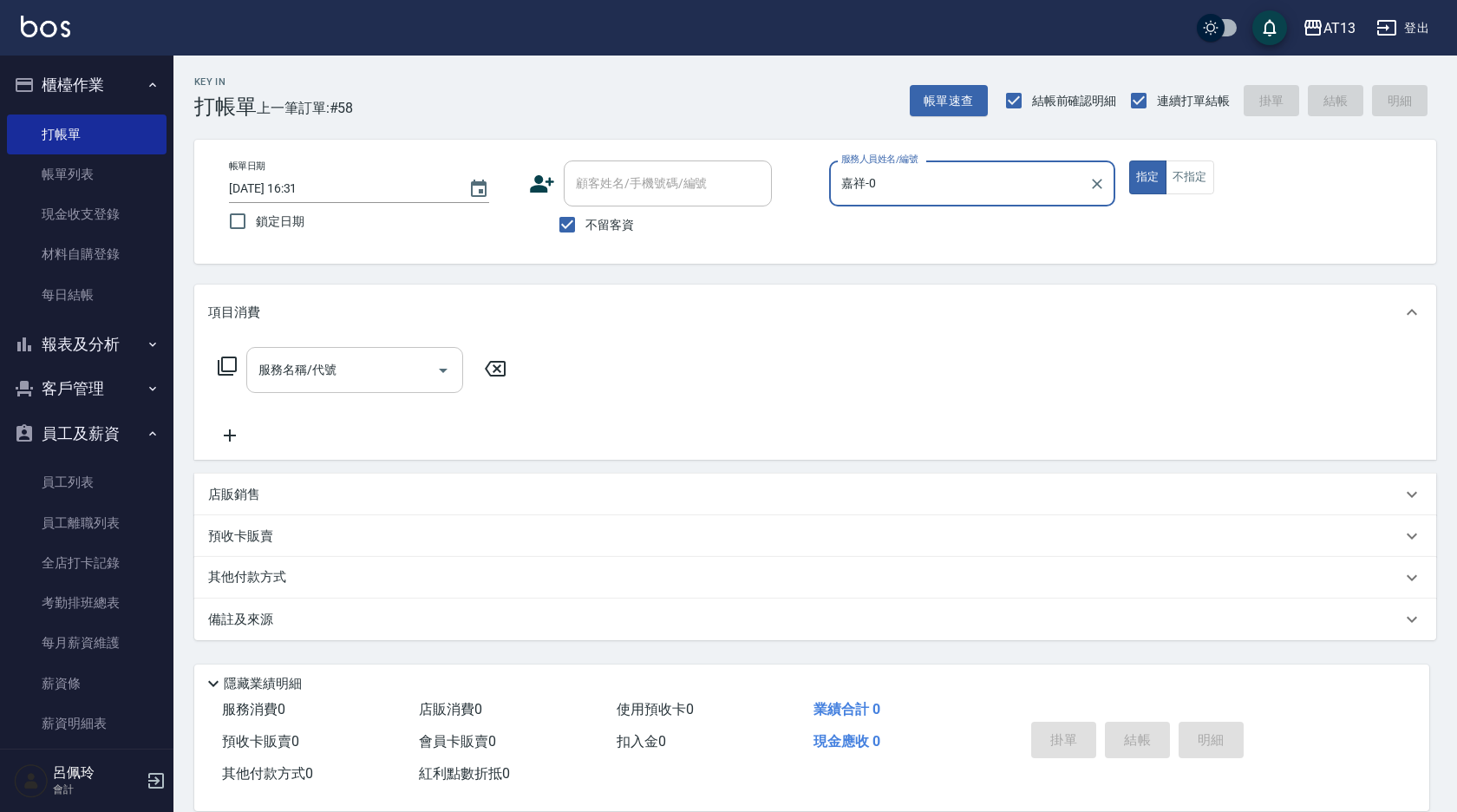
type input "嘉祥-0"
click at [368, 371] on input "服務名稱/代號" at bounding box center [341, 370] width 175 height 30
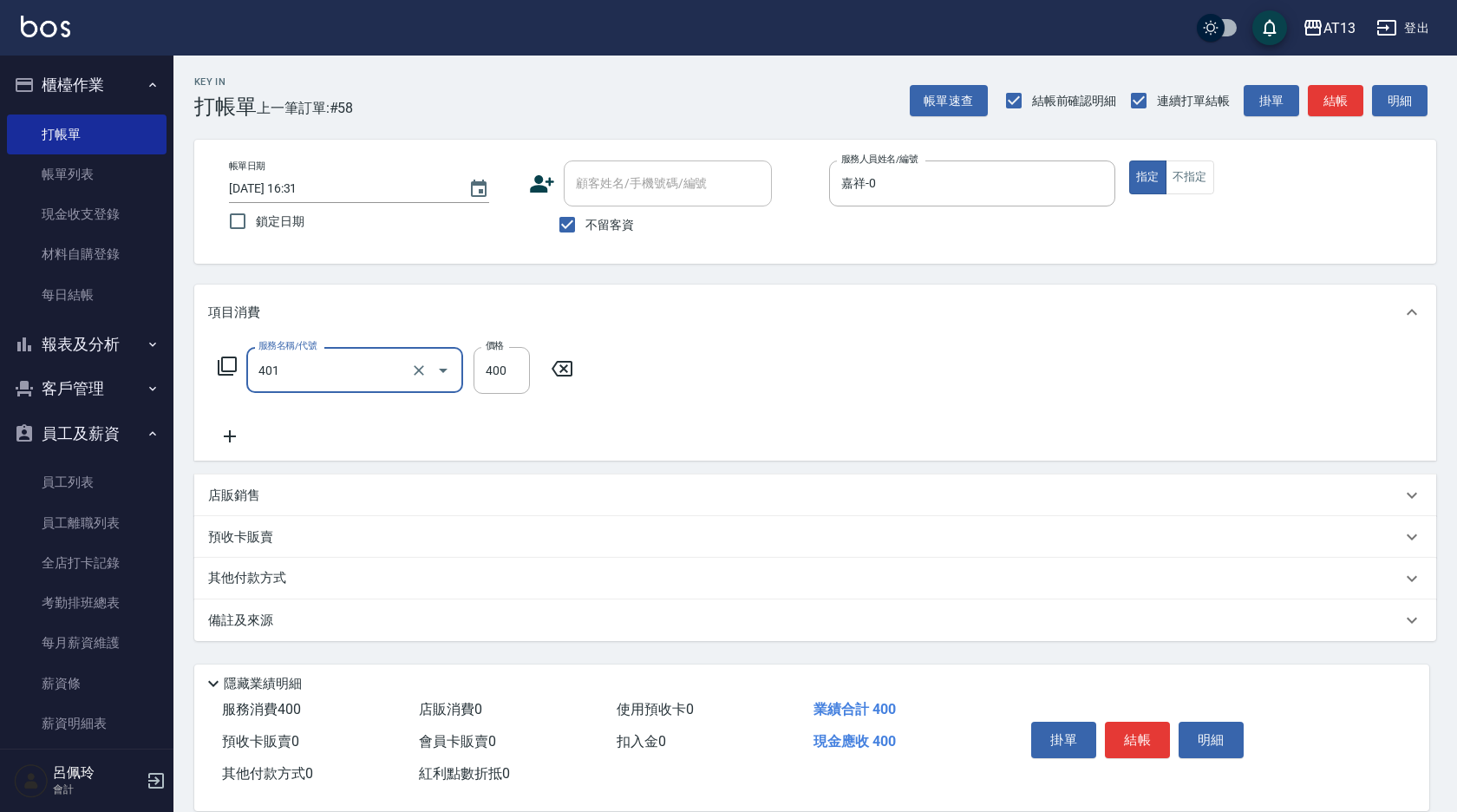
type input "剪髮(401)"
type input "300"
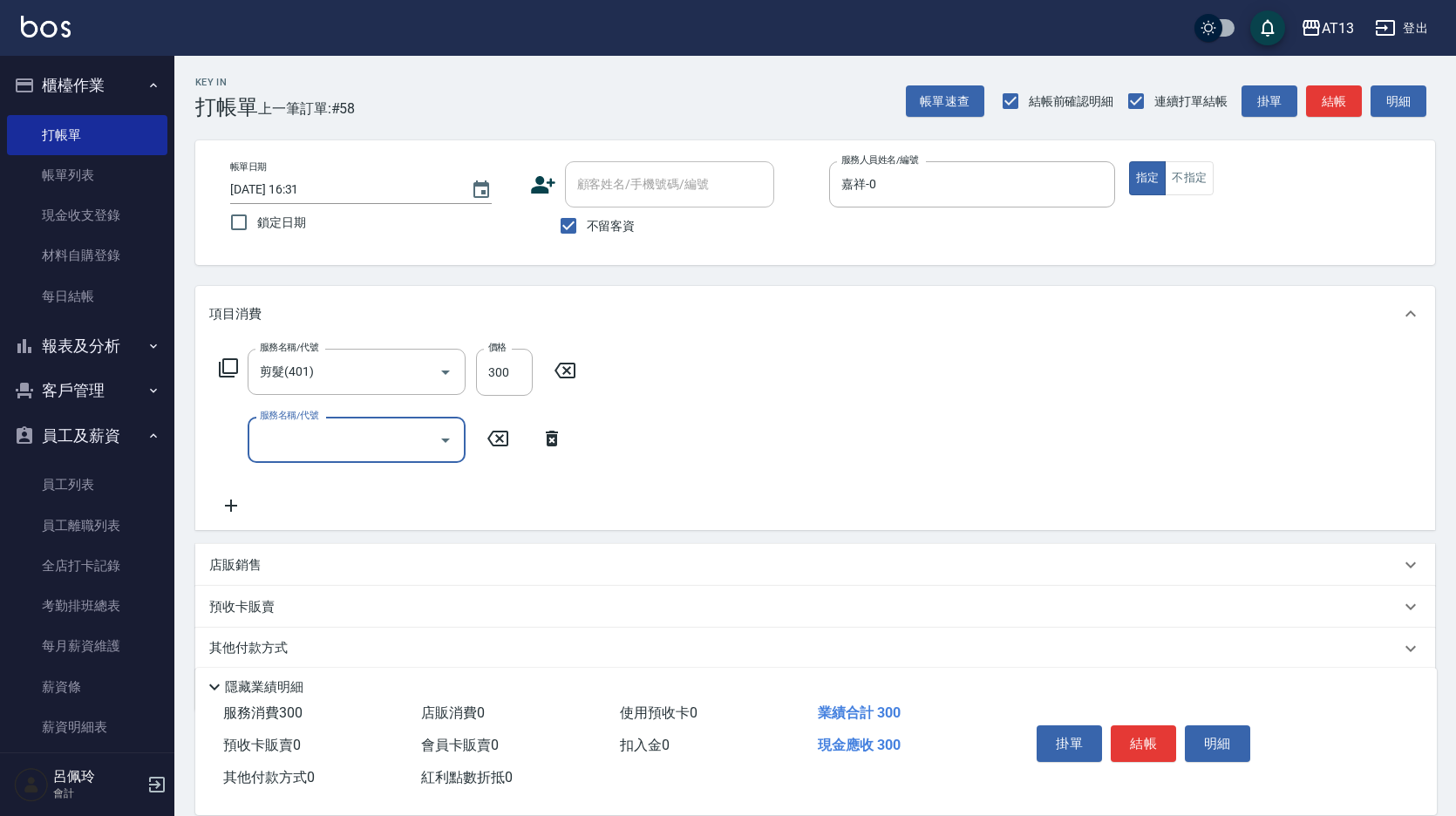
click at [1161, 493] on div "服務名稱/代號 剪髮(401) 服務名稱/代號 價格 300 價格 服務名稱/代號 服務名稱/代號" at bounding box center [815, 436] width 1240 height 189
click at [1135, 731] on button "結帳" at bounding box center [1143, 743] width 65 height 37
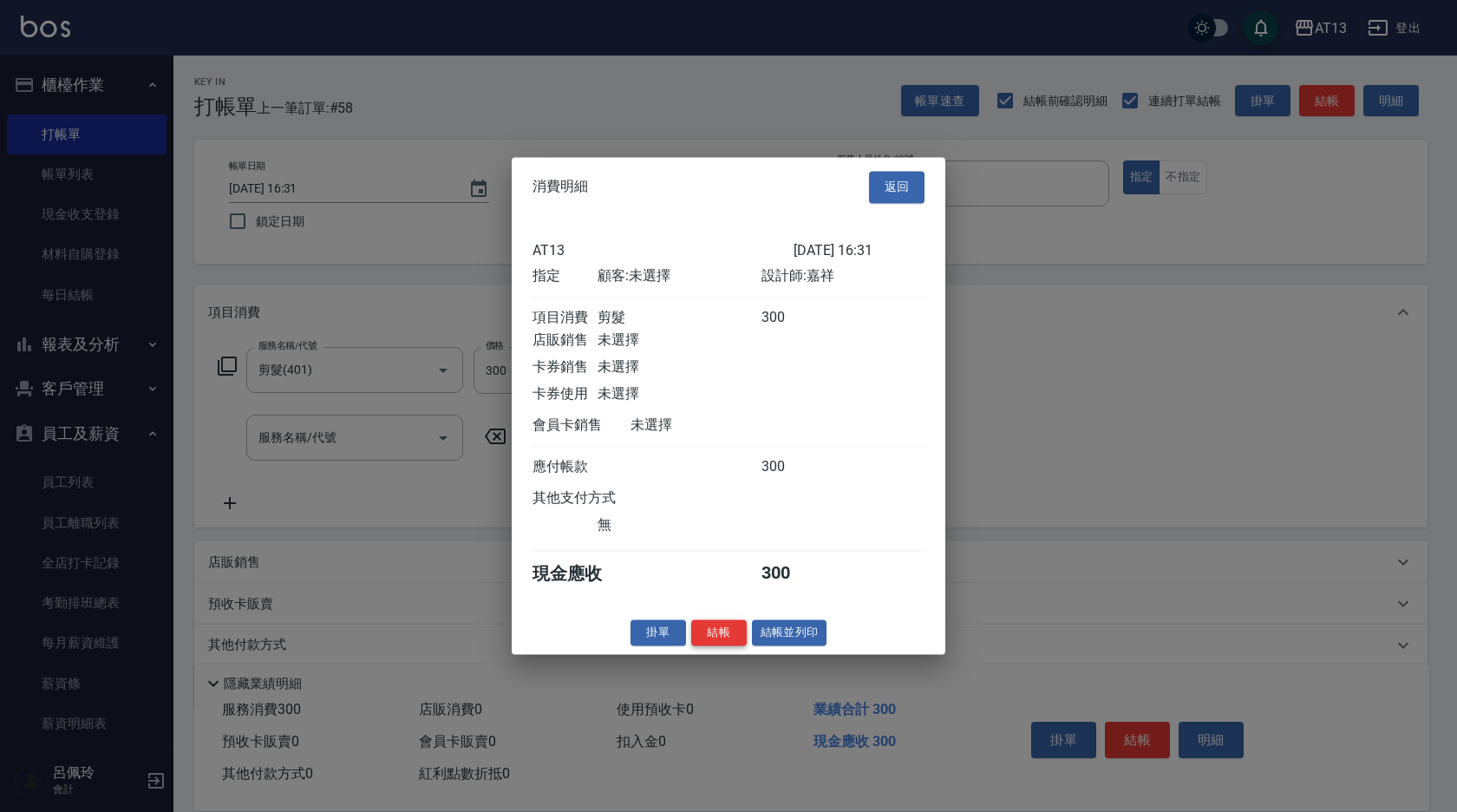
click at [737, 646] on button "結帳" at bounding box center [719, 633] width 56 height 27
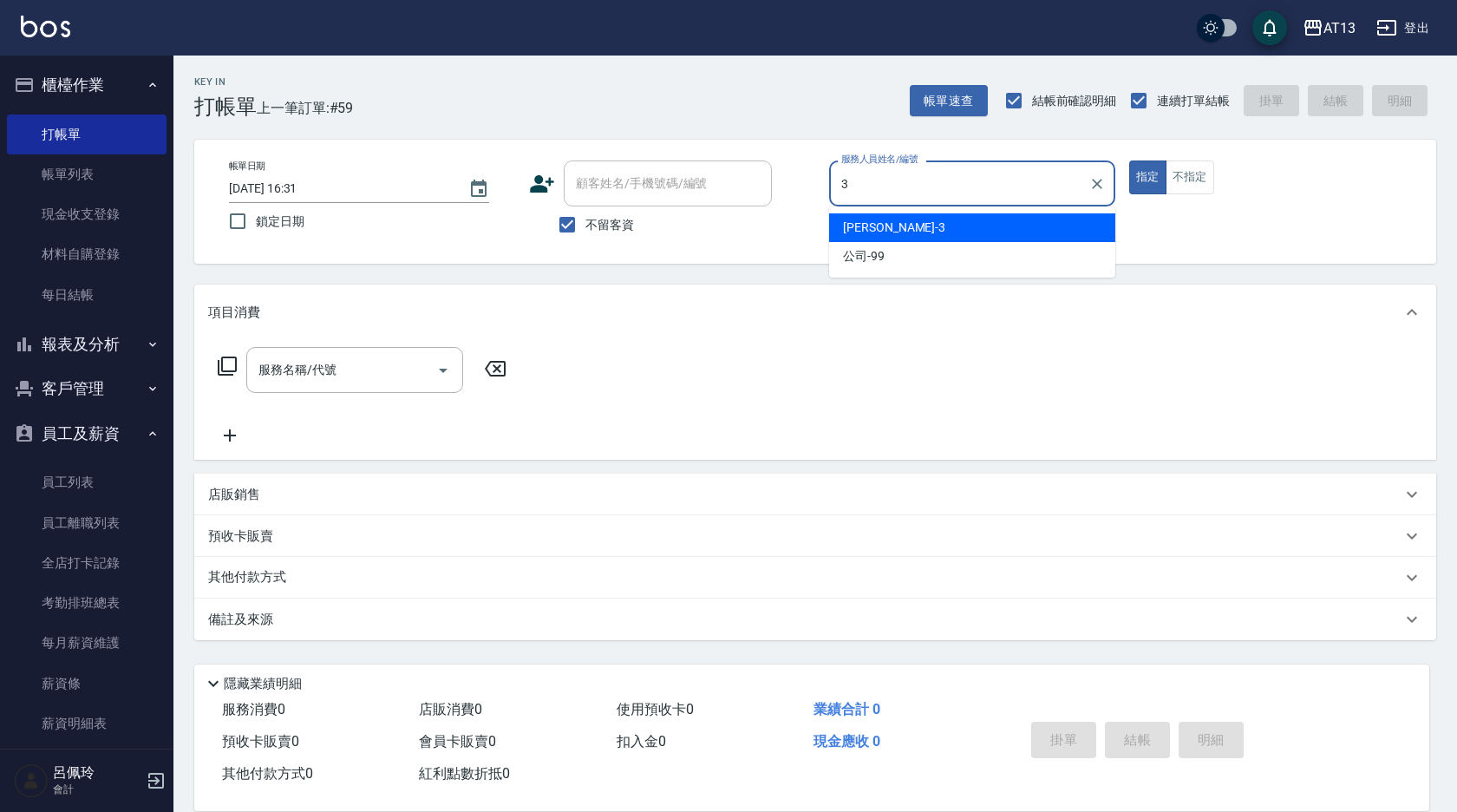
click at [856, 224] on span "[PERSON_NAME] -3" at bounding box center [894, 227] width 103 height 18
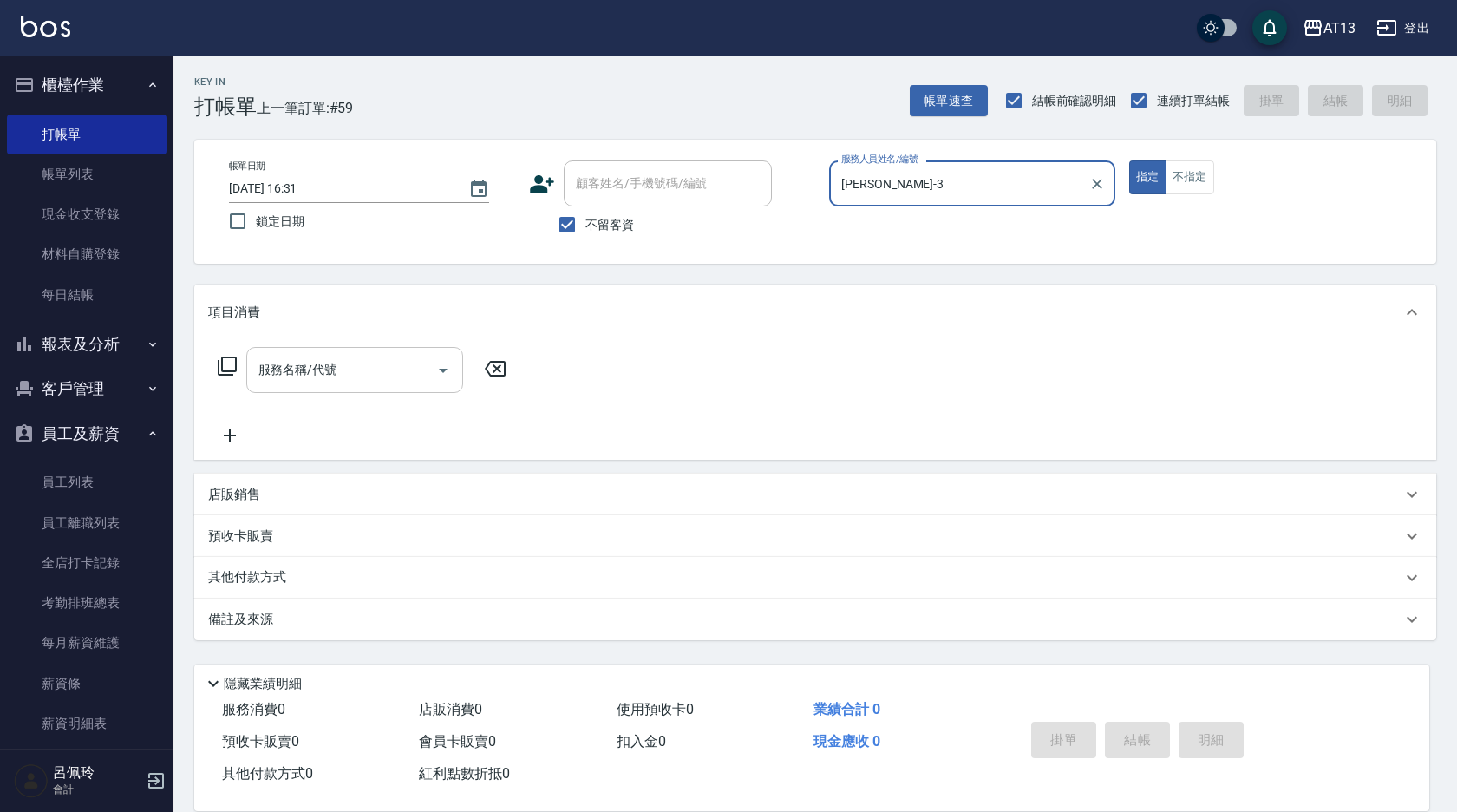
click at [411, 351] on div "服務名稱/代號" at bounding box center [355, 370] width 217 height 46
type input "[PERSON_NAME]-3"
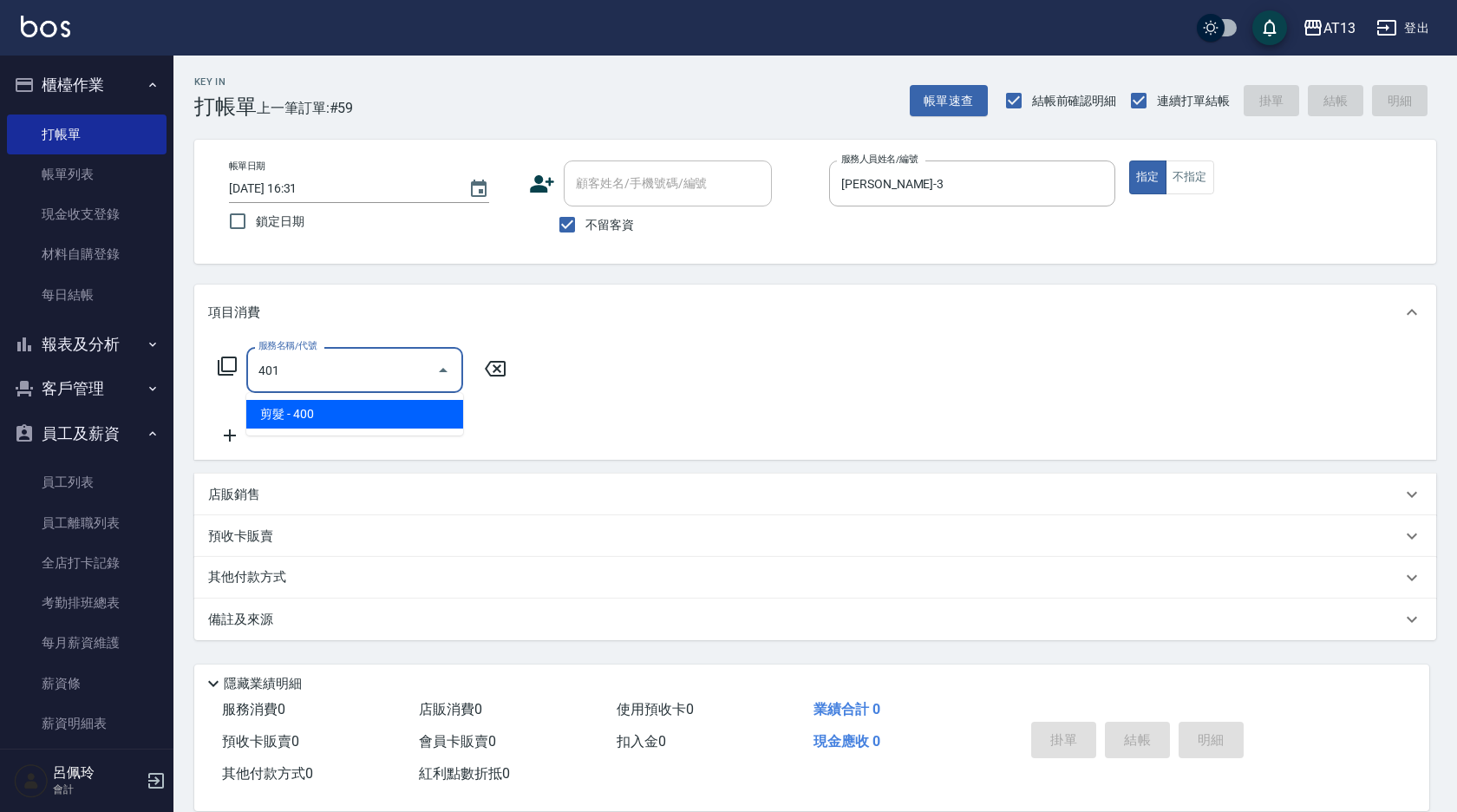
type input "剪髮(401)"
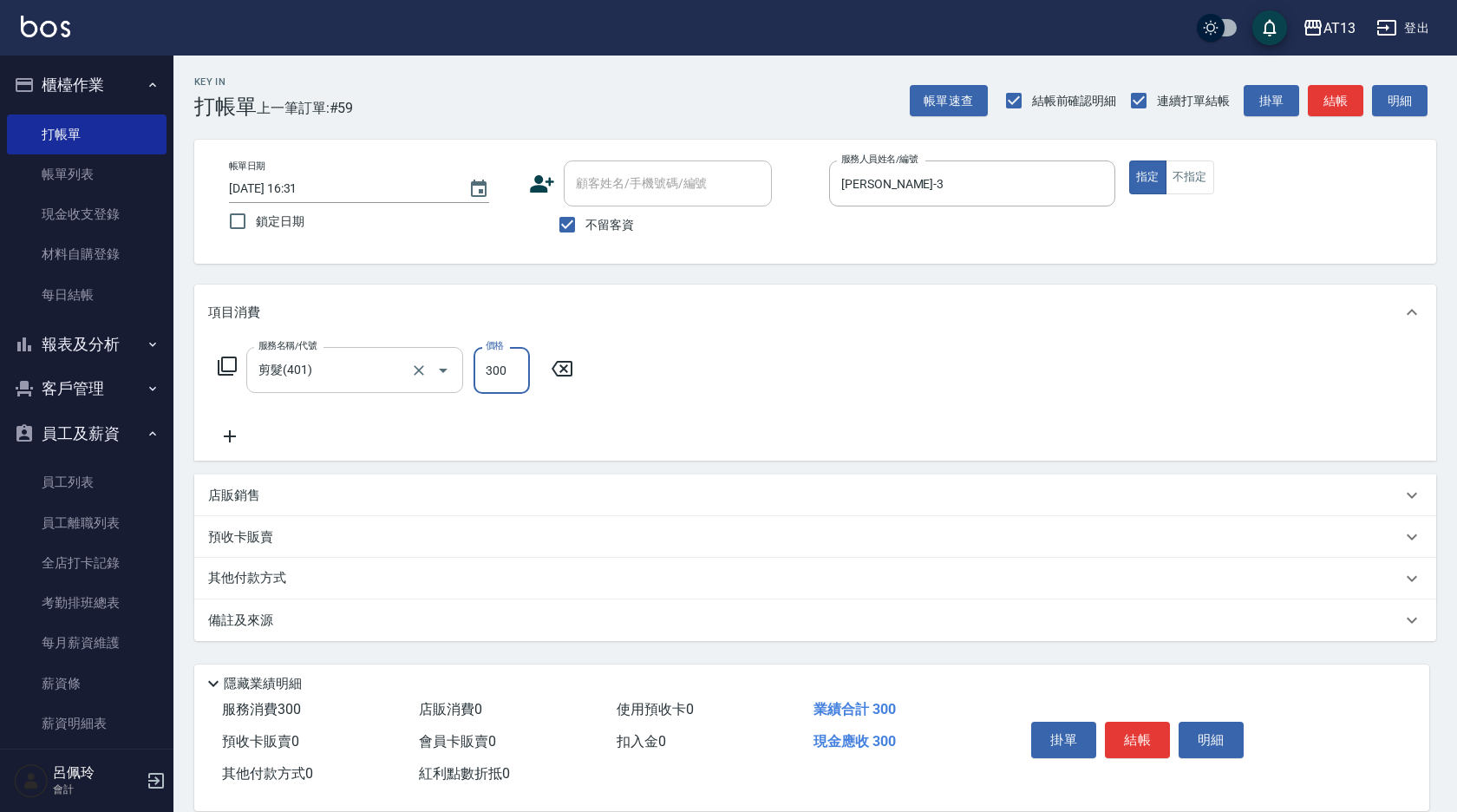
type input "300"
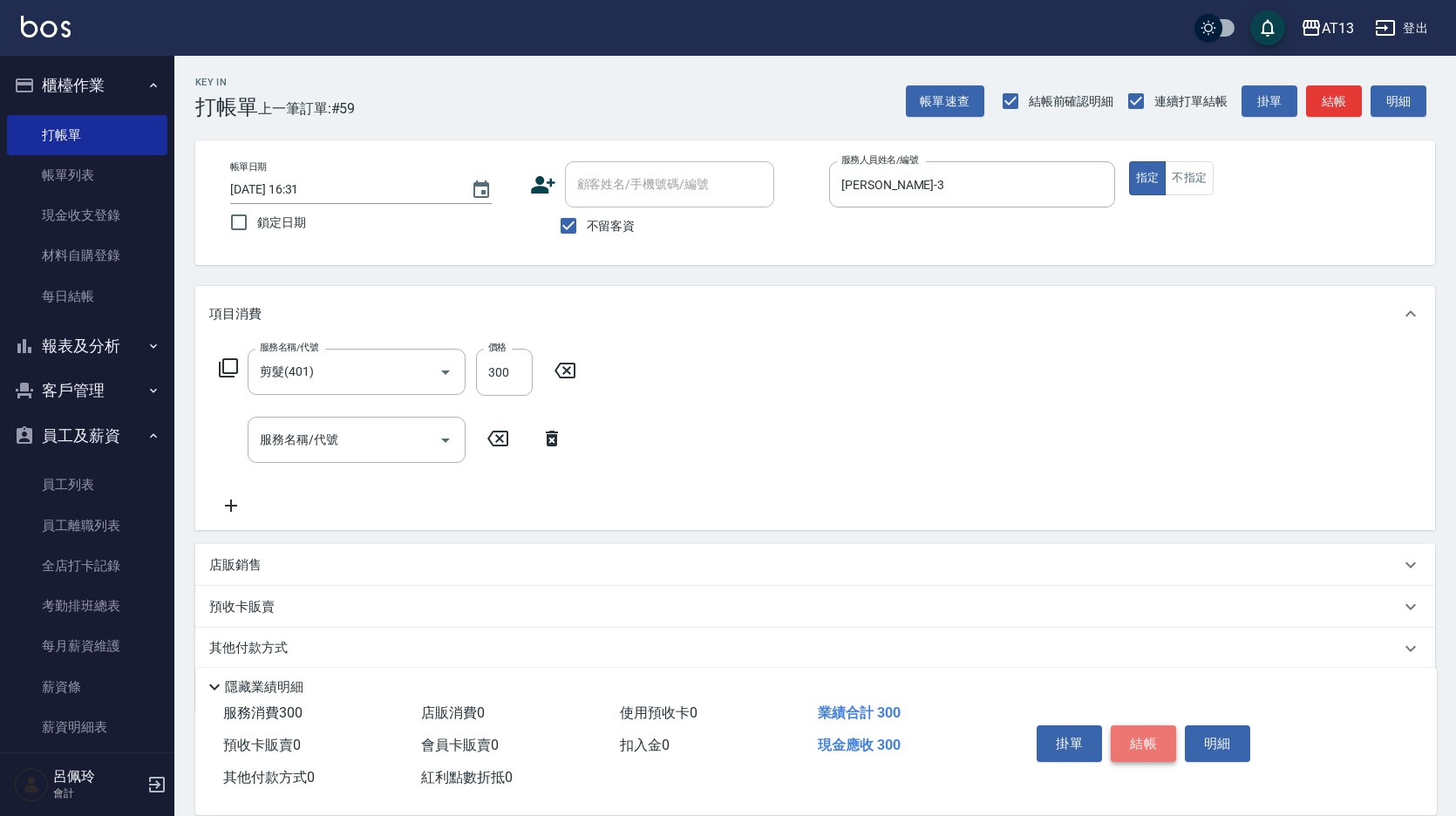
click at [1143, 736] on button "結帳" at bounding box center [1143, 743] width 65 height 37
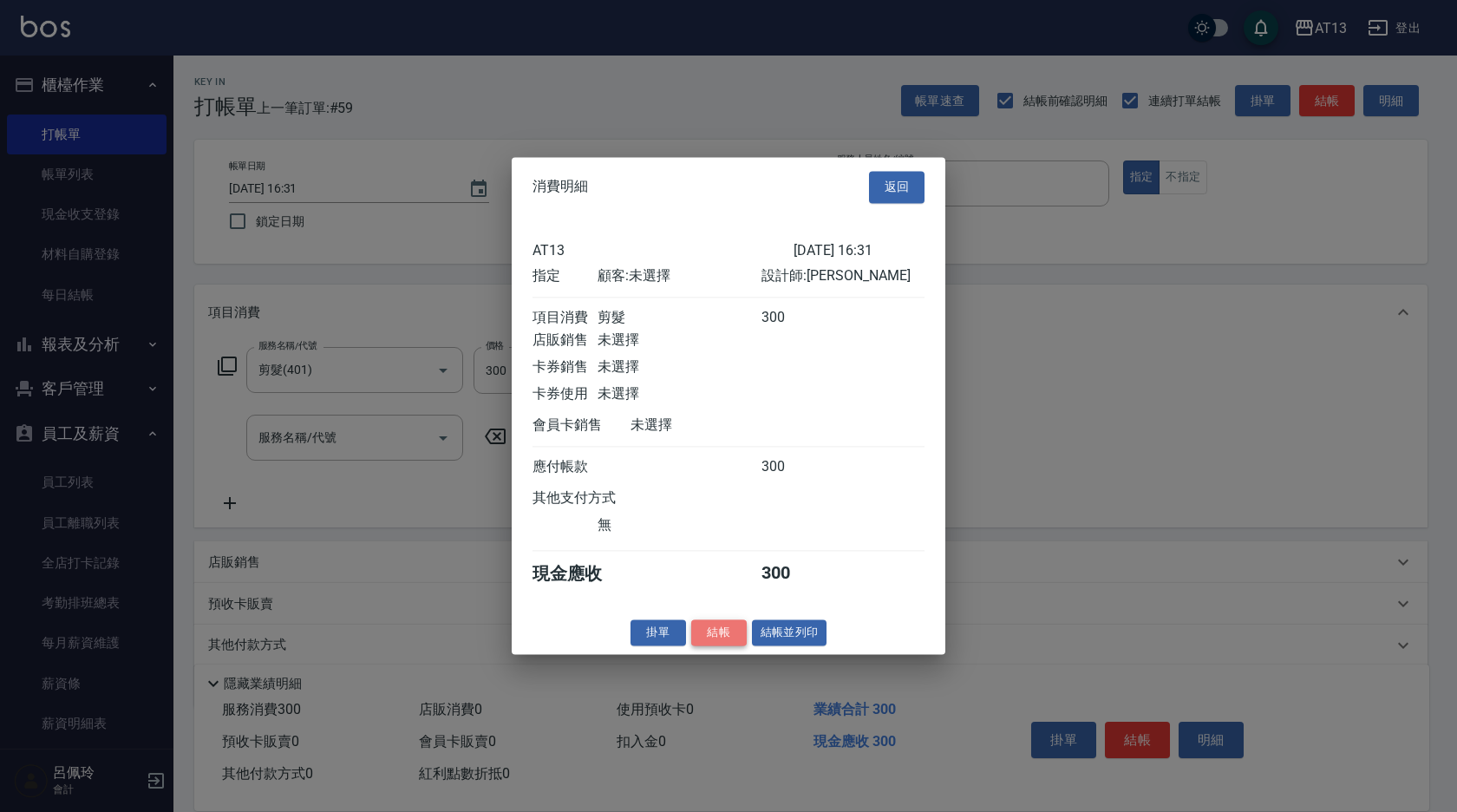
drag, startPoint x: 731, startPoint y: 635, endPoint x: 723, endPoint y: 627, distance: 11.3
click at [730, 635] on button "結帳" at bounding box center [719, 633] width 56 height 27
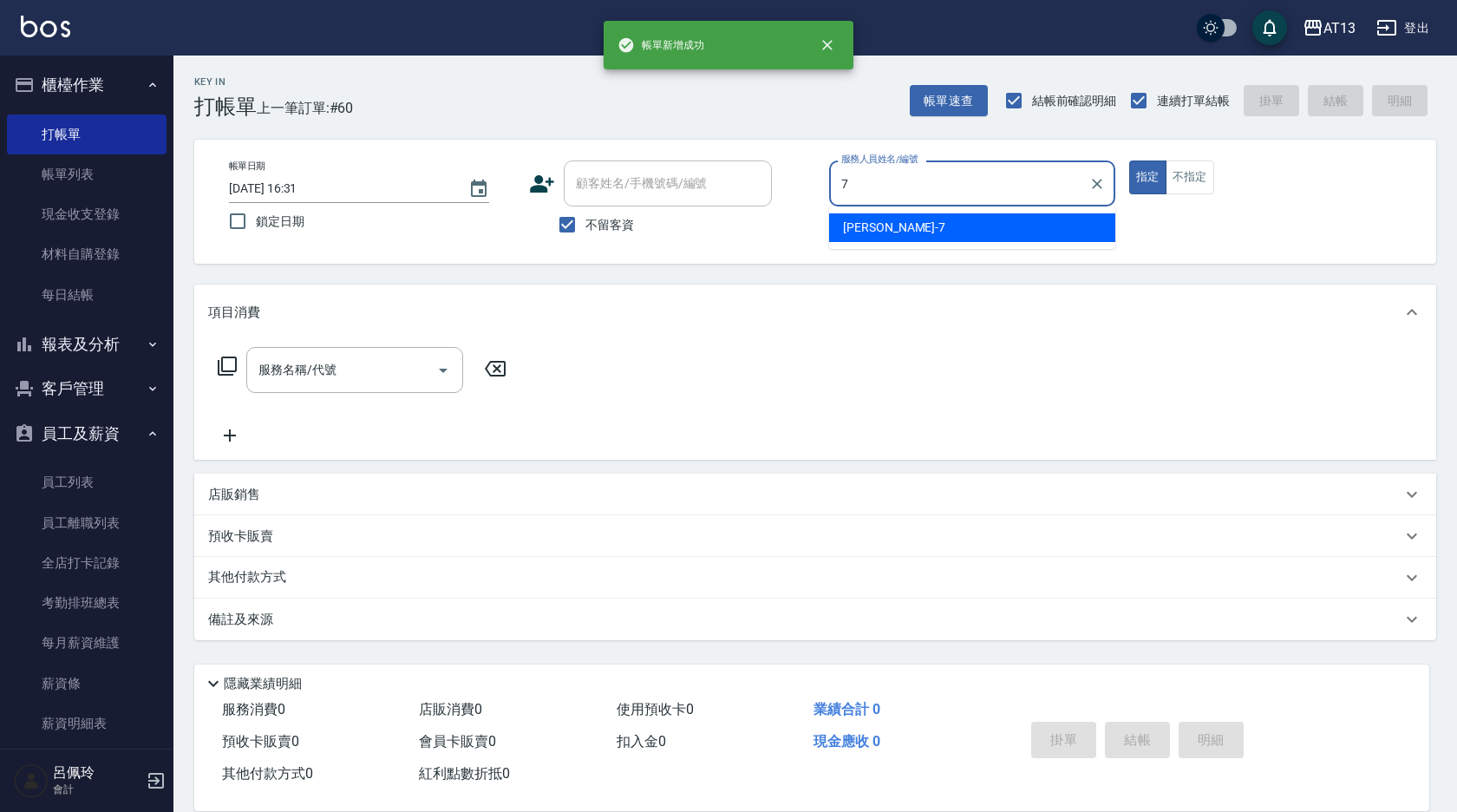
click at [865, 216] on div "[PERSON_NAME]-7" at bounding box center [972, 227] width 287 height 28
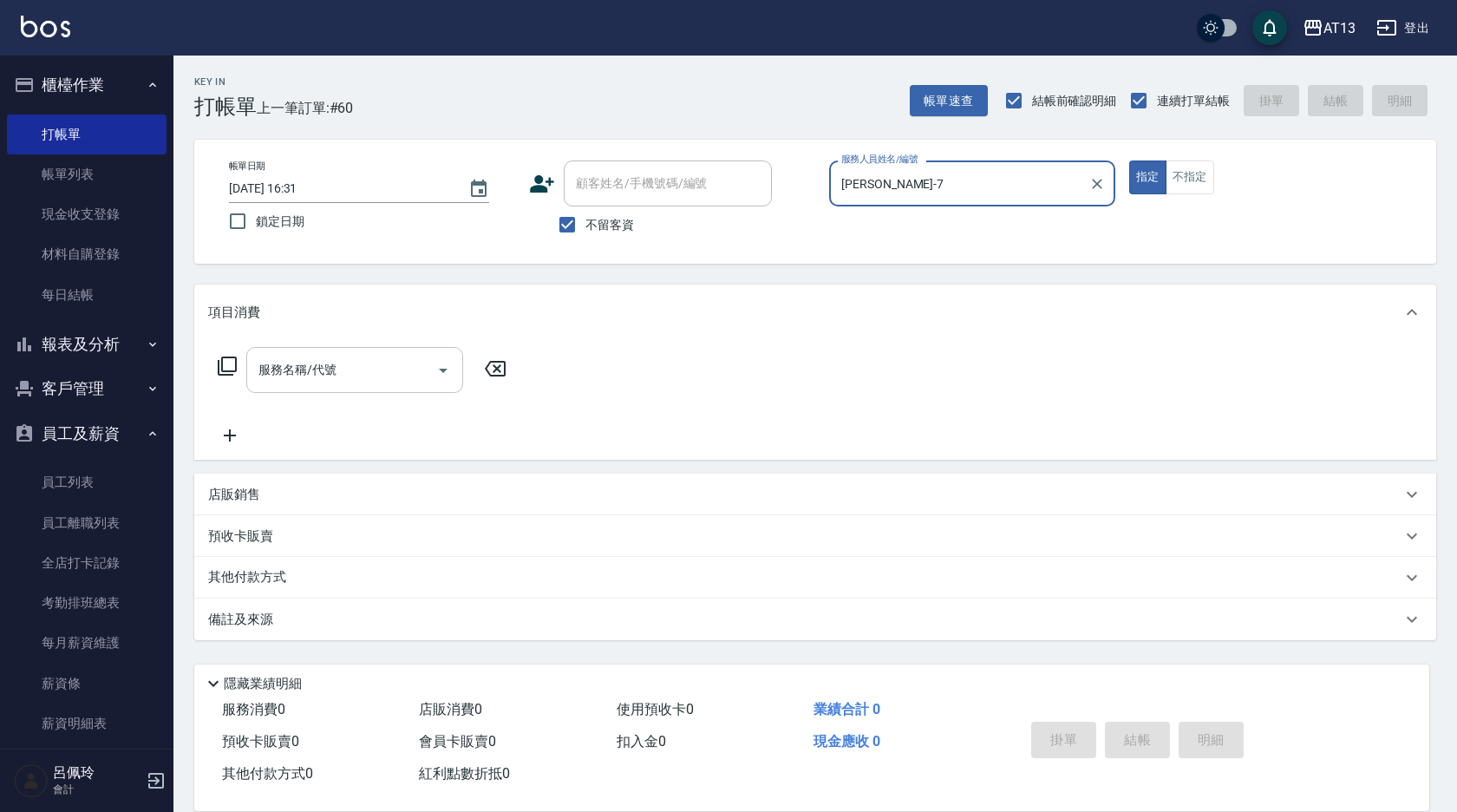
type input "[PERSON_NAME]-7"
click at [344, 381] on input "服務名稱/代號" at bounding box center [341, 370] width 175 height 30
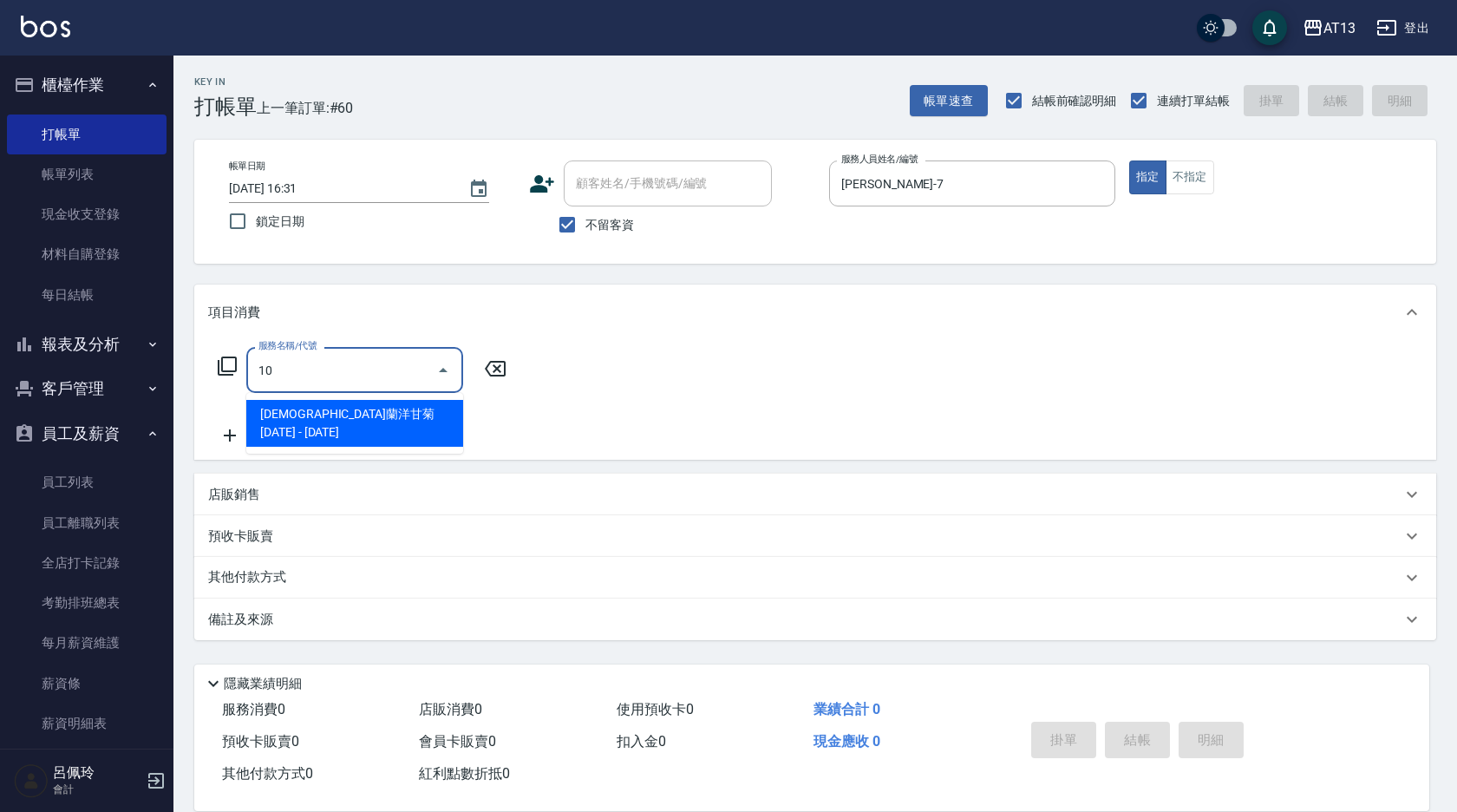
type input "1"
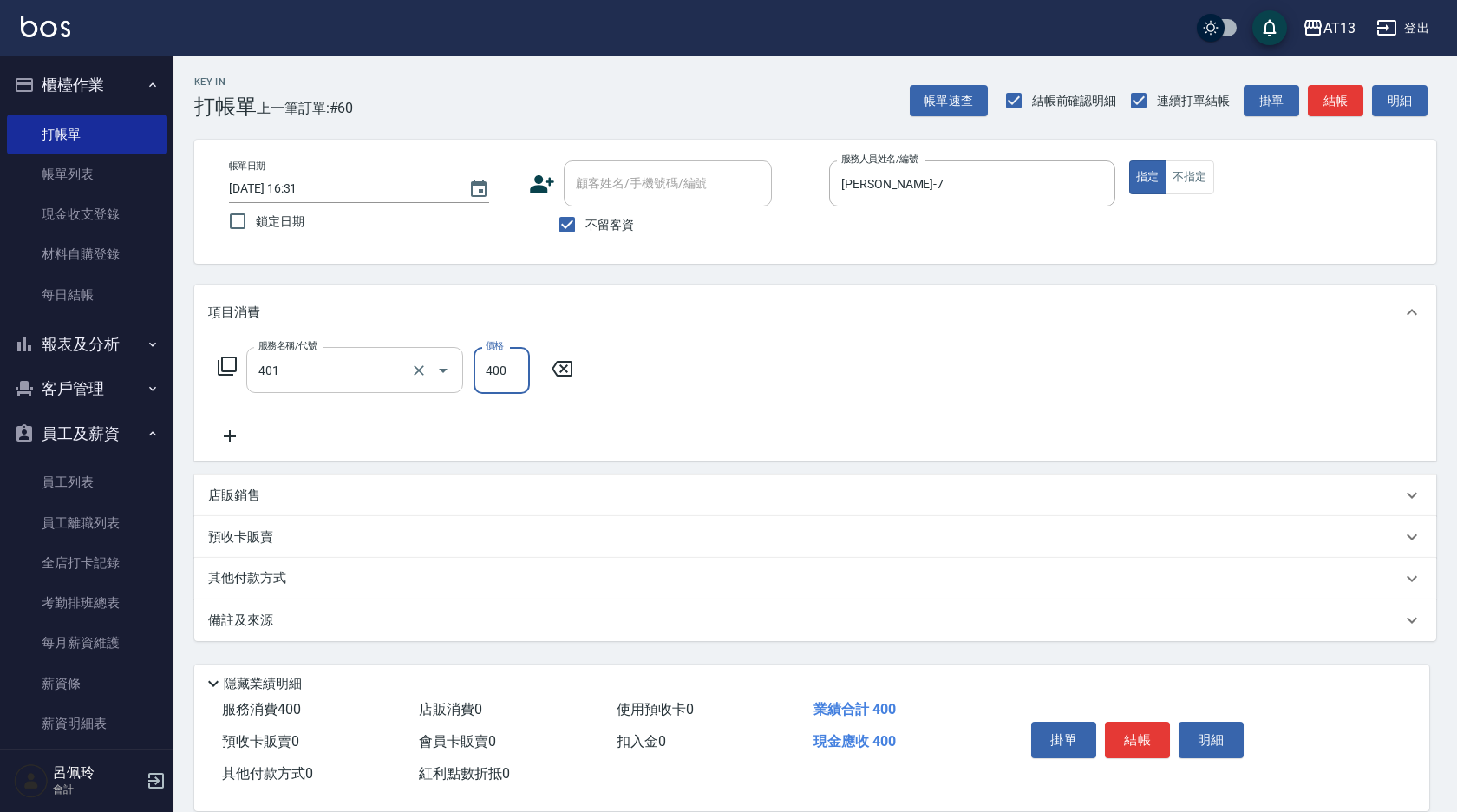
type input "剪髮(401)"
type input "150"
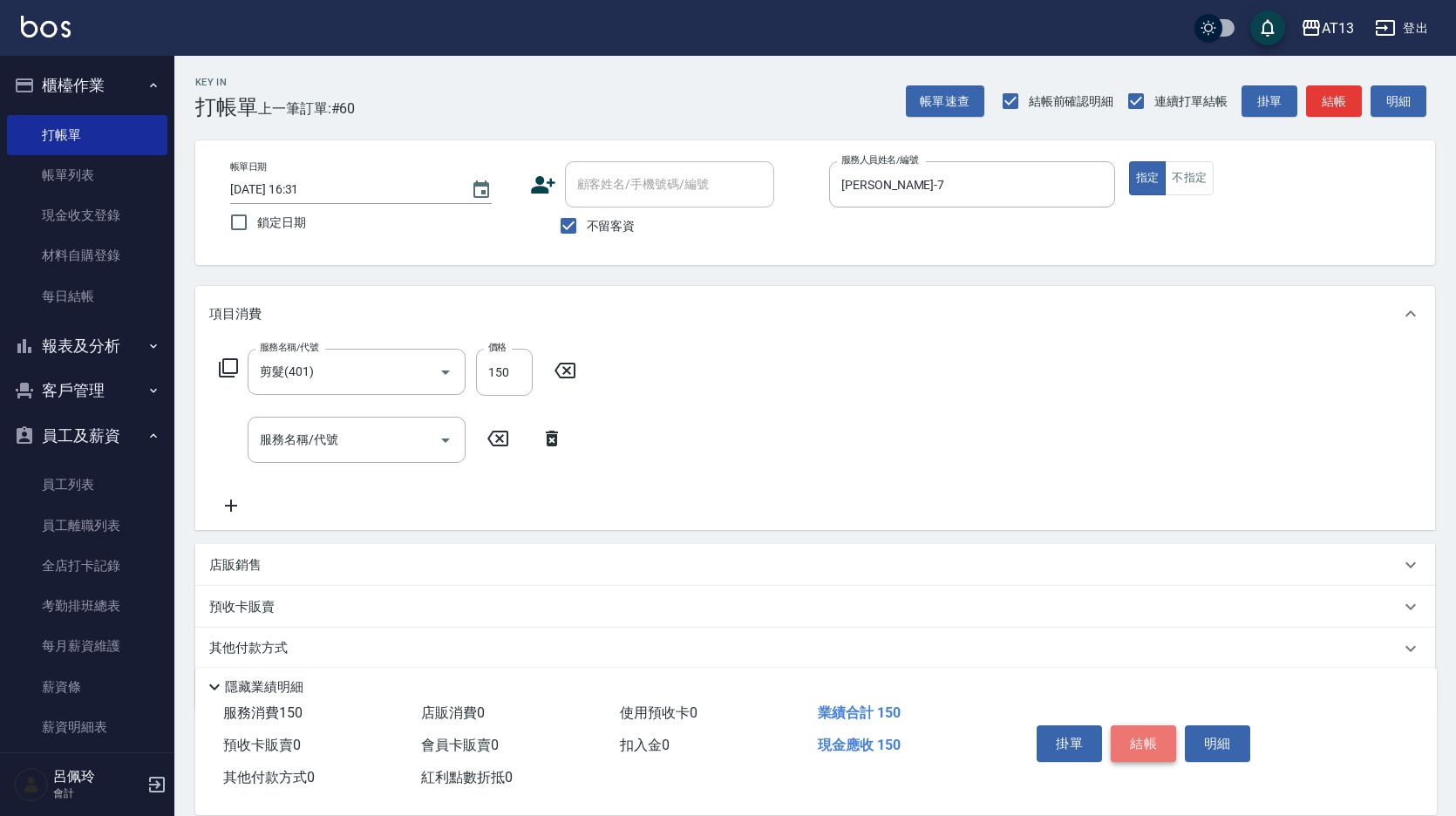
drag, startPoint x: 1138, startPoint y: 737, endPoint x: 961, endPoint y: 728, distance: 177.2
click at [1138, 736] on button "結帳" at bounding box center [1143, 743] width 65 height 37
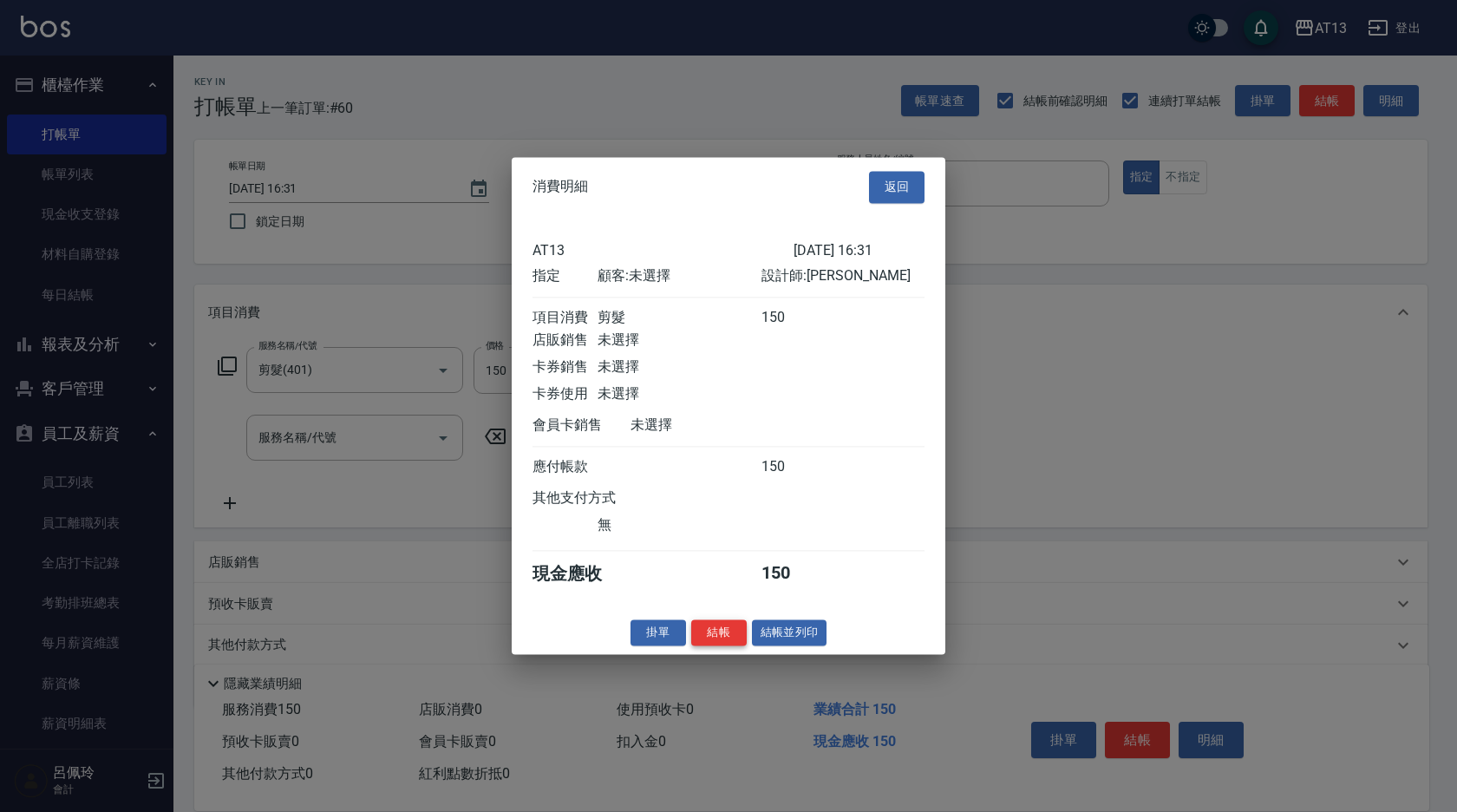
click at [730, 640] on button "結帳" at bounding box center [719, 633] width 56 height 27
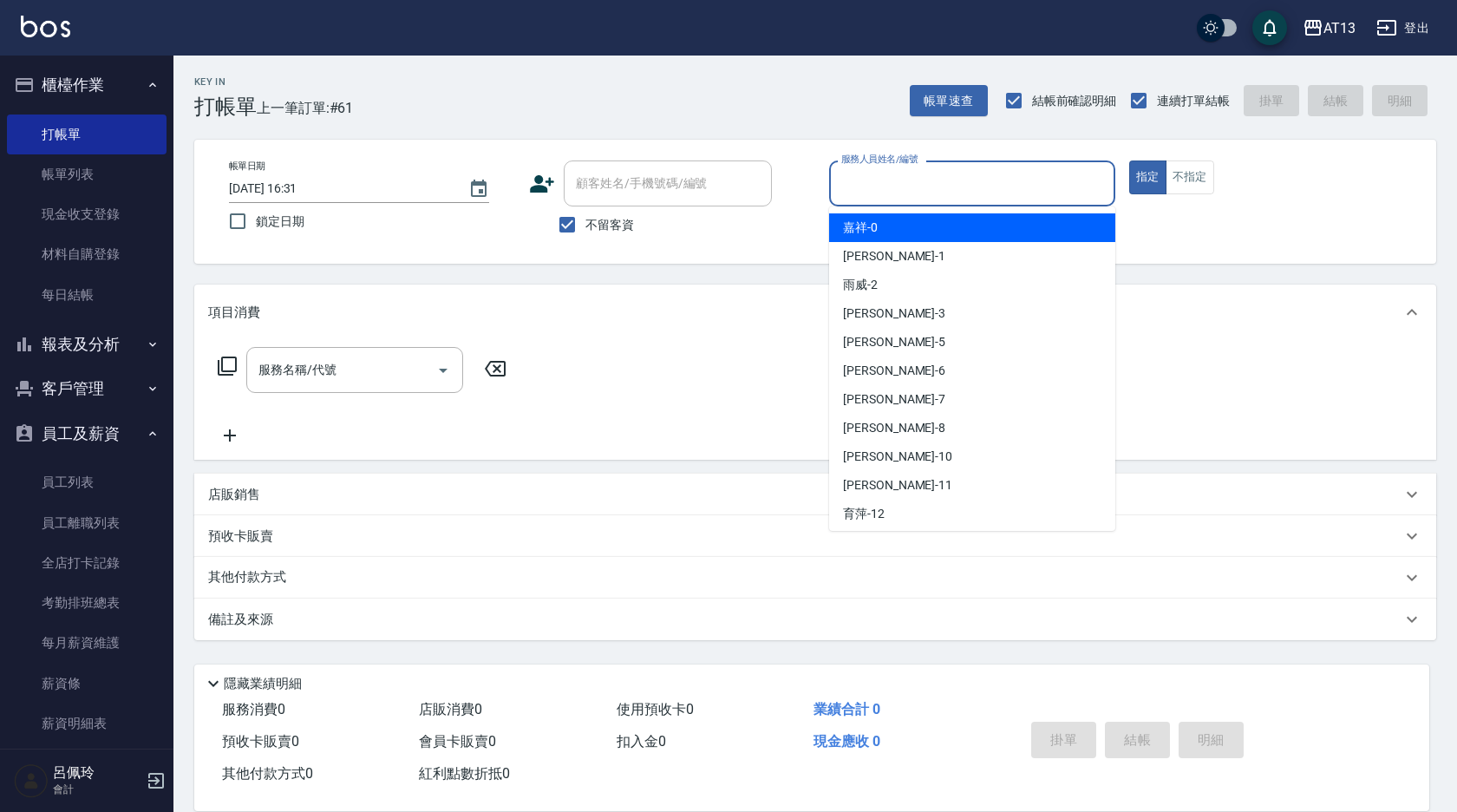
click at [935, 197] on input "服務人員姓名/編號" at bounding box center [972, 183] width 271 height 30
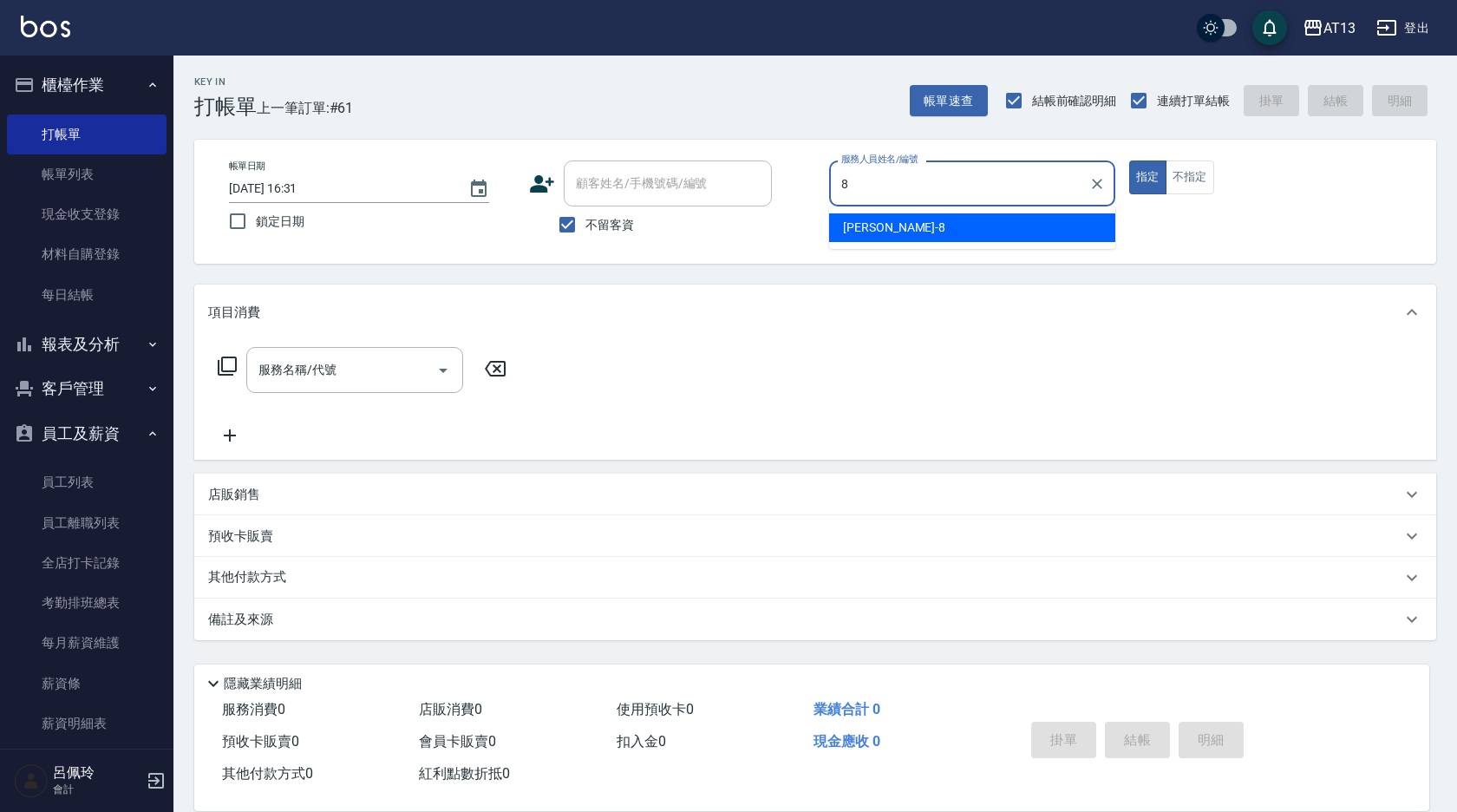
click at [946, 224] on div "[PERSON_NAME] -8" at bounding box center [972, 227] width 287 height 28
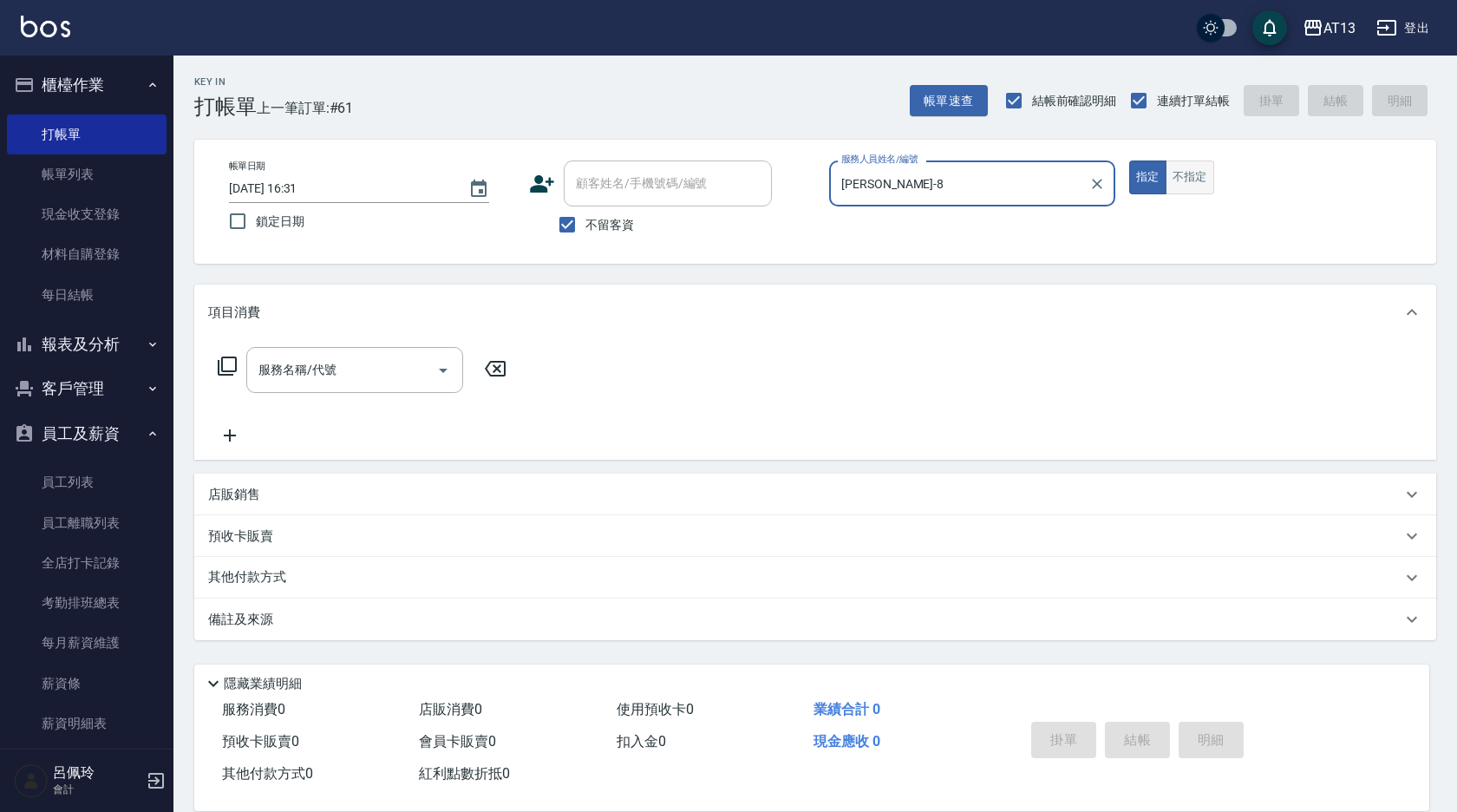
type input "[PERSON_NAME]-8"
click at [1182, 184] on button "不指定" at bounding box center [1190, 177] width 49 height 34
drag, startPoint x: 386, startPoint y: 354, endPoint x: 369, endPoint y: 365, distance: 20.2
click at [378, 359] on div "服務名稱/代號" at bounding box center [355, 370] width 217 height 46
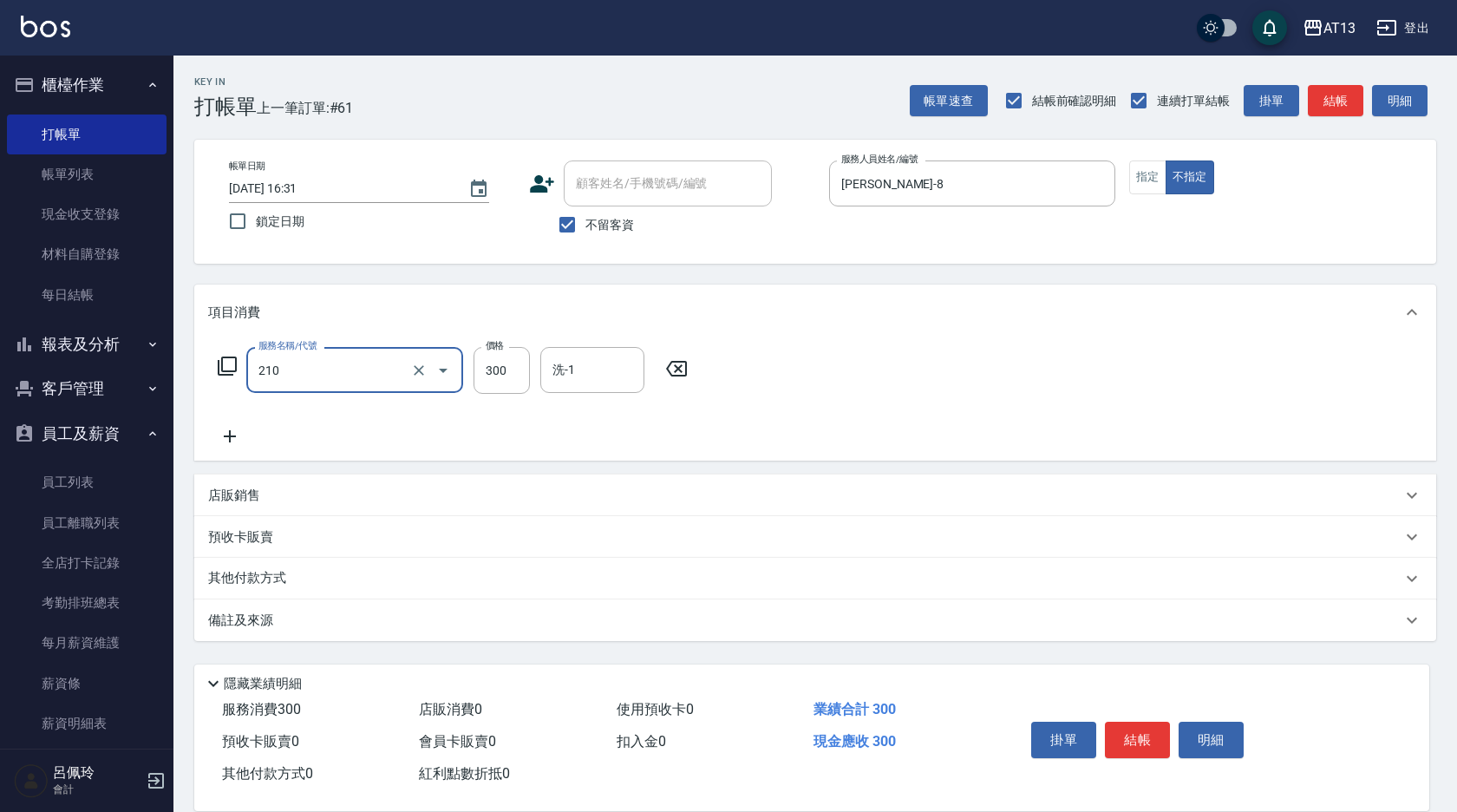
type input "[PERSON_NAME]洗髮精(210)"
type input "[PERSON_NAME]-24"
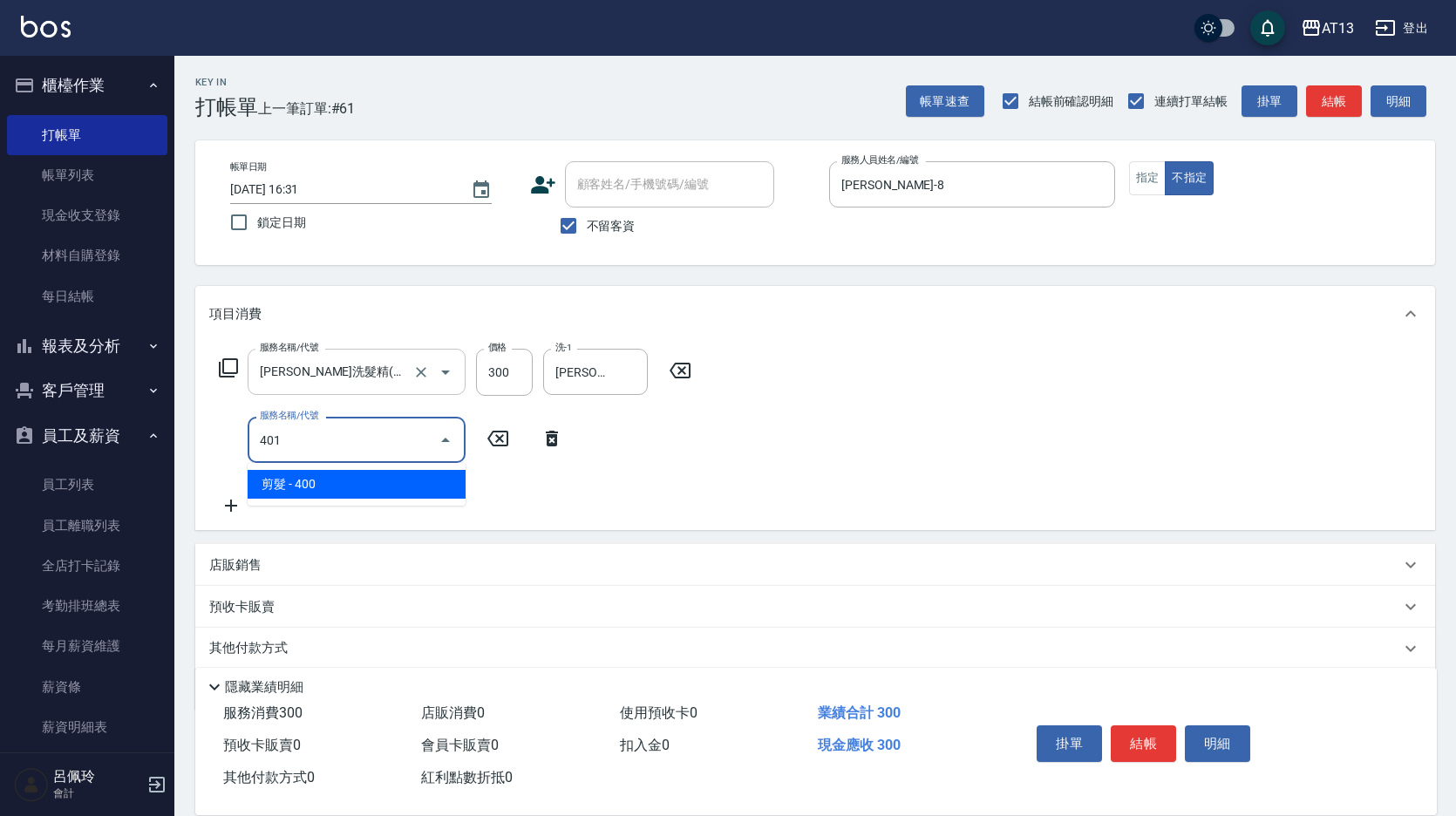
type input "剪髮(401)"
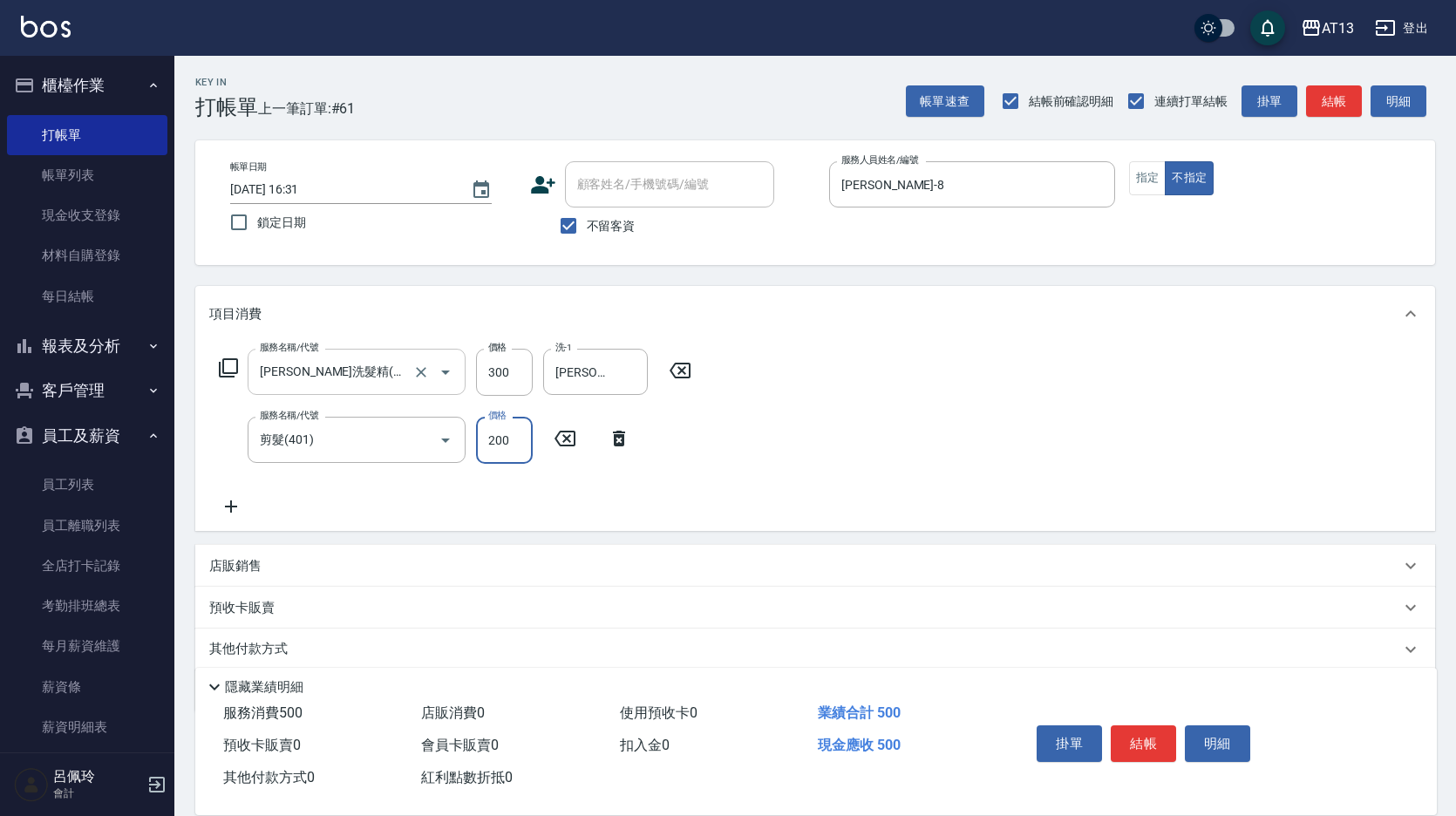
type input "200"
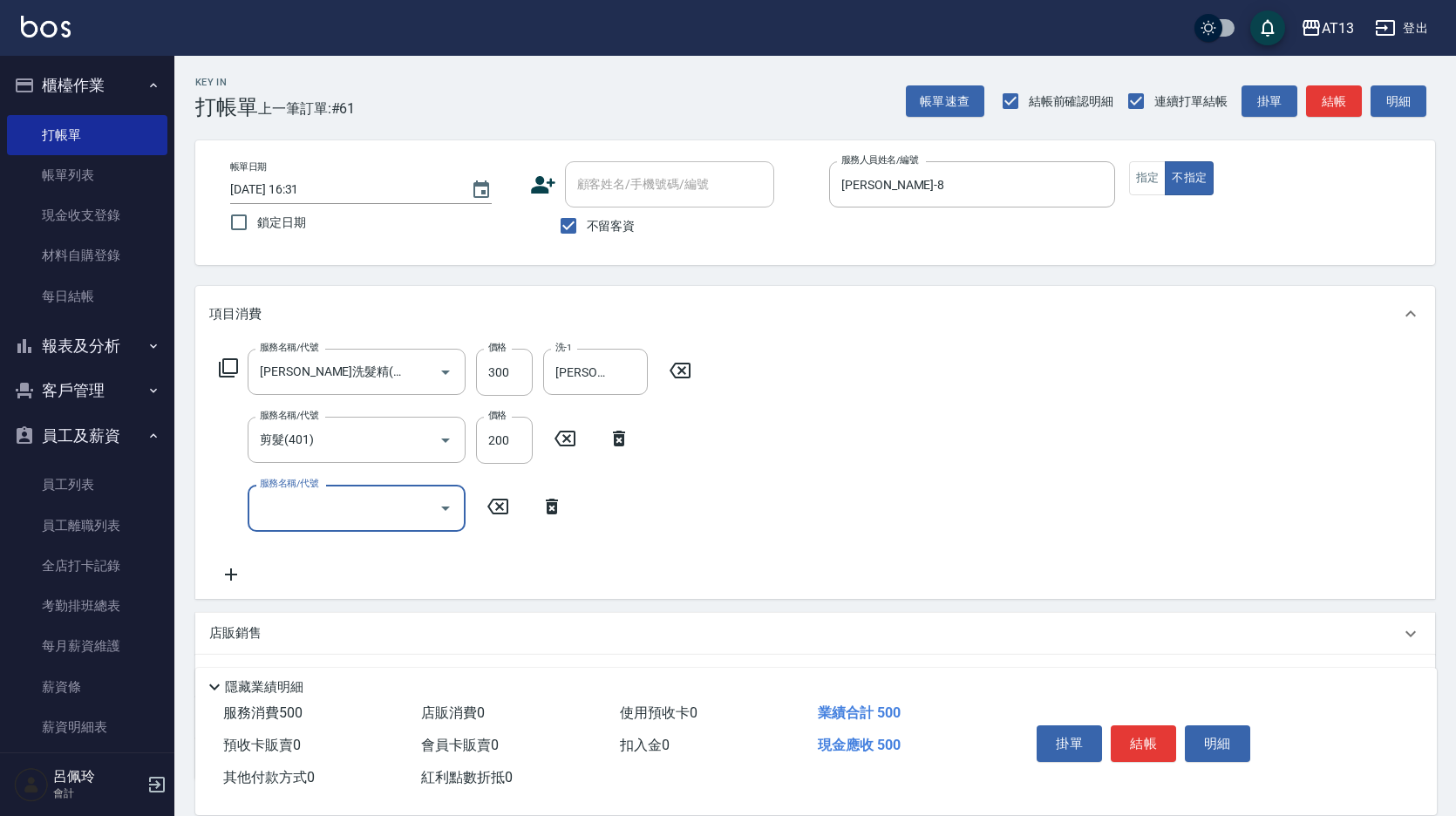
click at [1083, 463] on div "服務名稱/代號 [PERSON_NAME]洗髮精(210) 服務名稱/代號 價格 300 價格 洗-1 [PERSON_NAME]-24 洗-1 服務名稱/代…" at bounding box center [815, 470] width 1240 height 256
click at [1145, 725] on button "結帳" at bounding box center [1143, 743] width 65 height 37
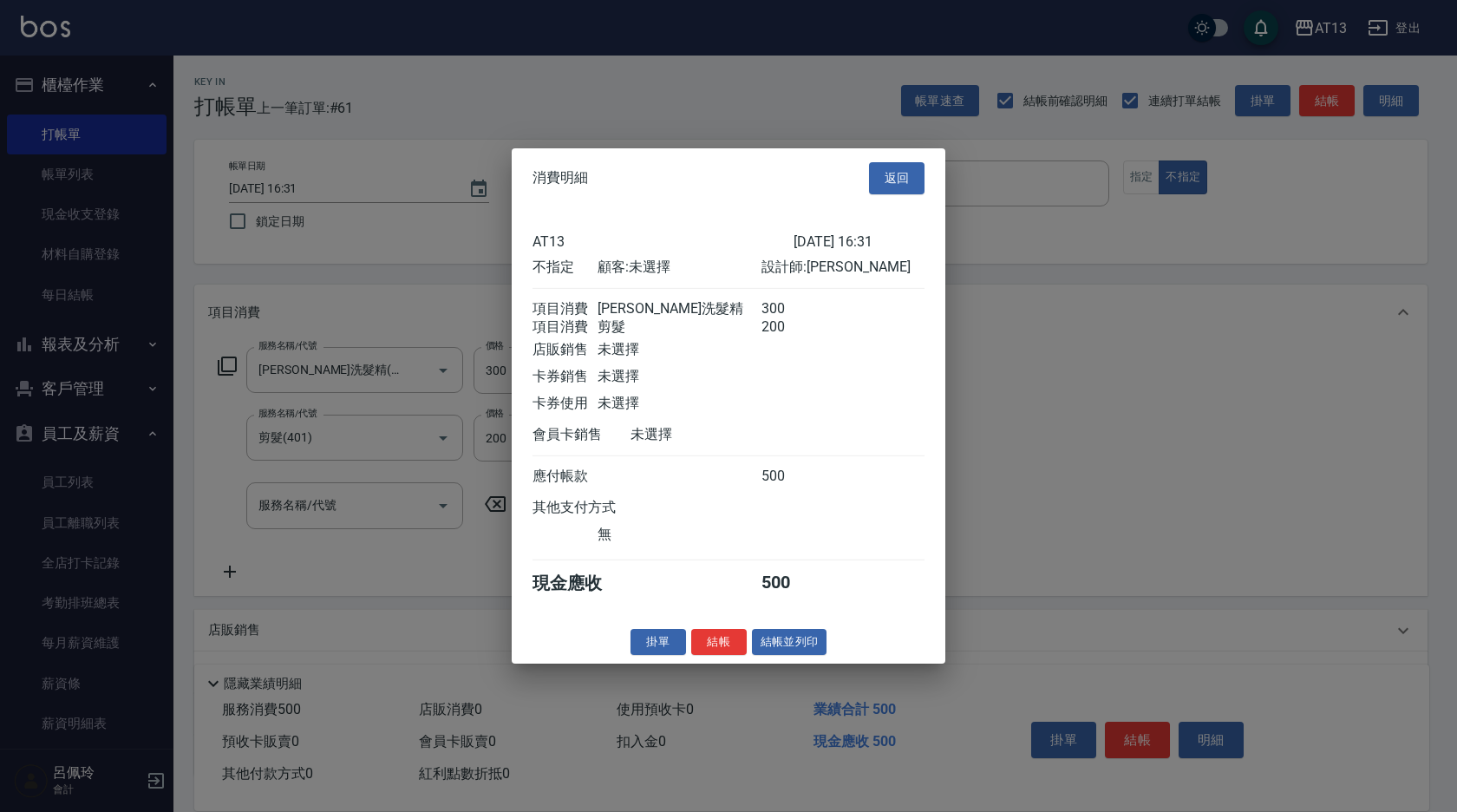
click at [702, 651] on button "結帳" at bounding box center [719, 641] width 56 height 27
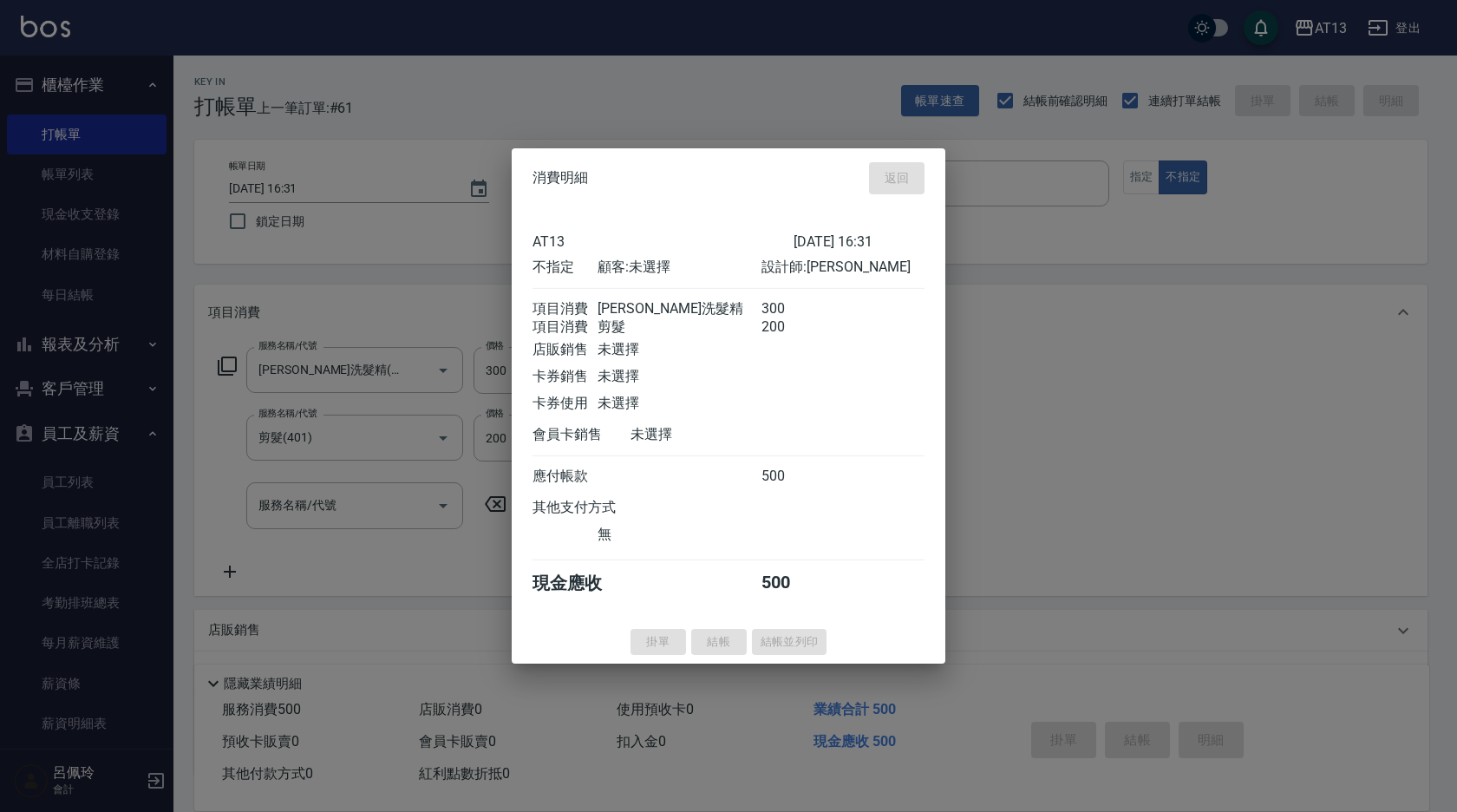
type input "[DATE] 17:00"
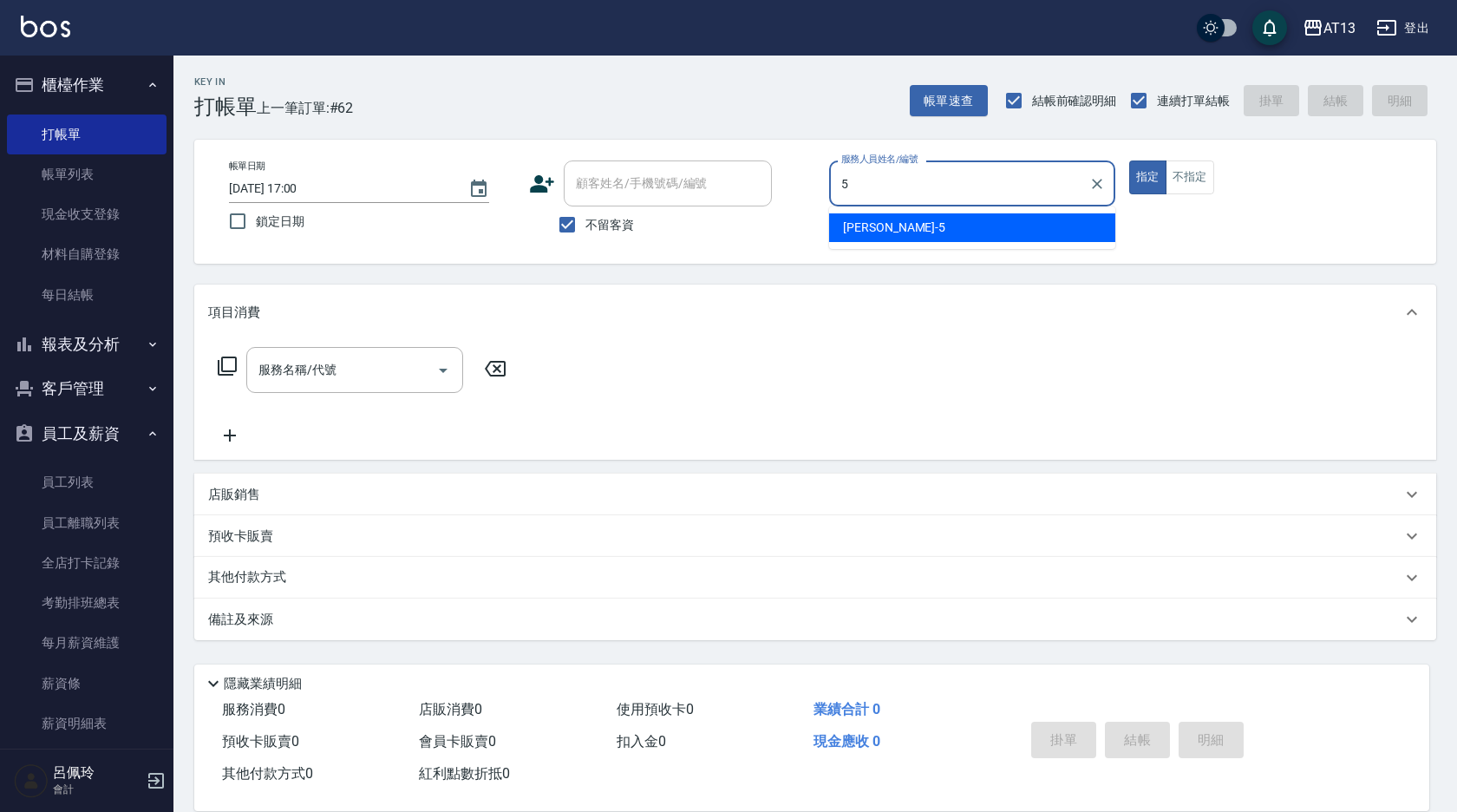
click at [924, 215] on div "[PERSON_NAME] -5" at bounding box center [972, 227] width 287 height 28
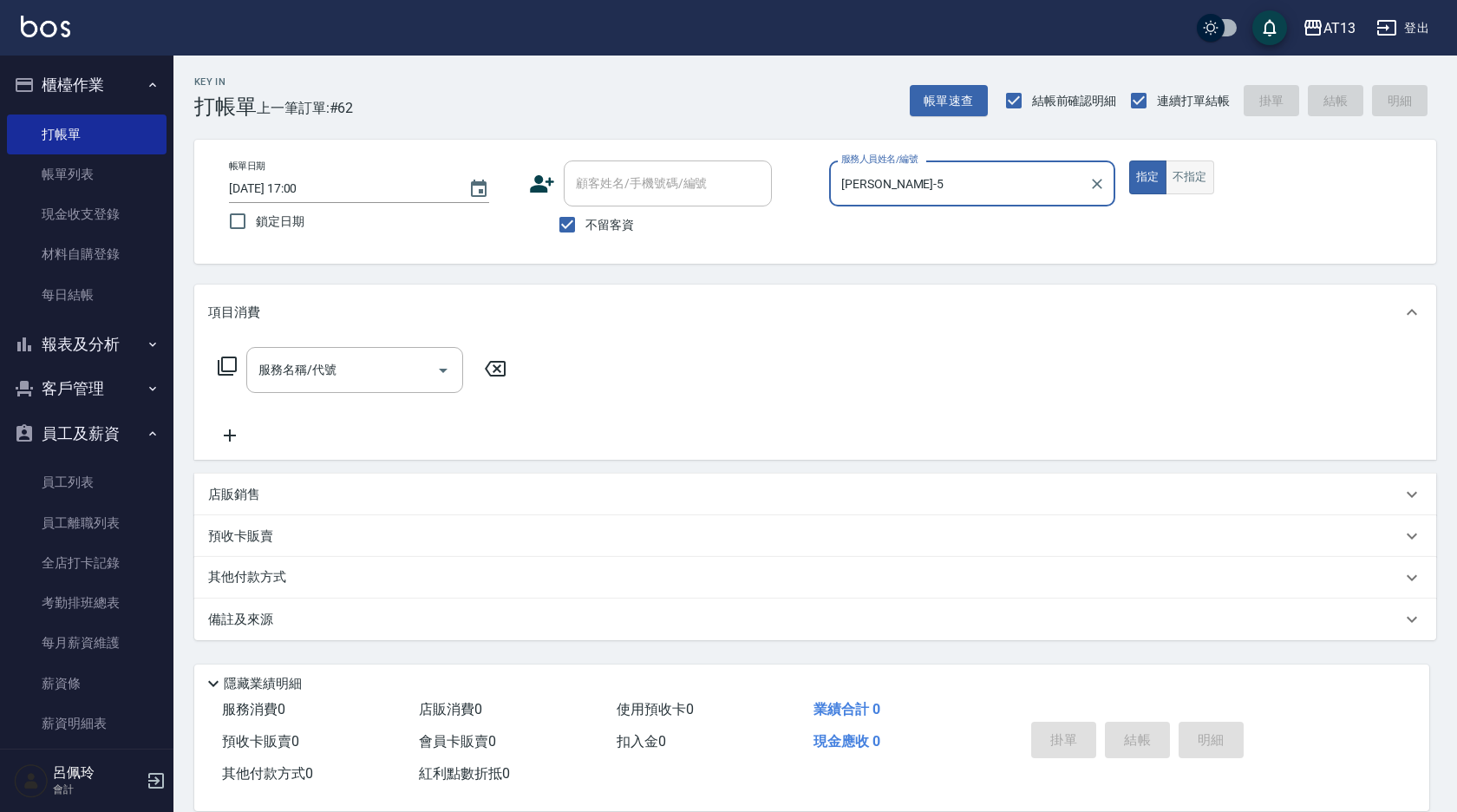
type input "[PERSON_NAME]-5"
click at [1175, 178] on button "不指定" at bounding box center [1190, 177] width 49 height 34
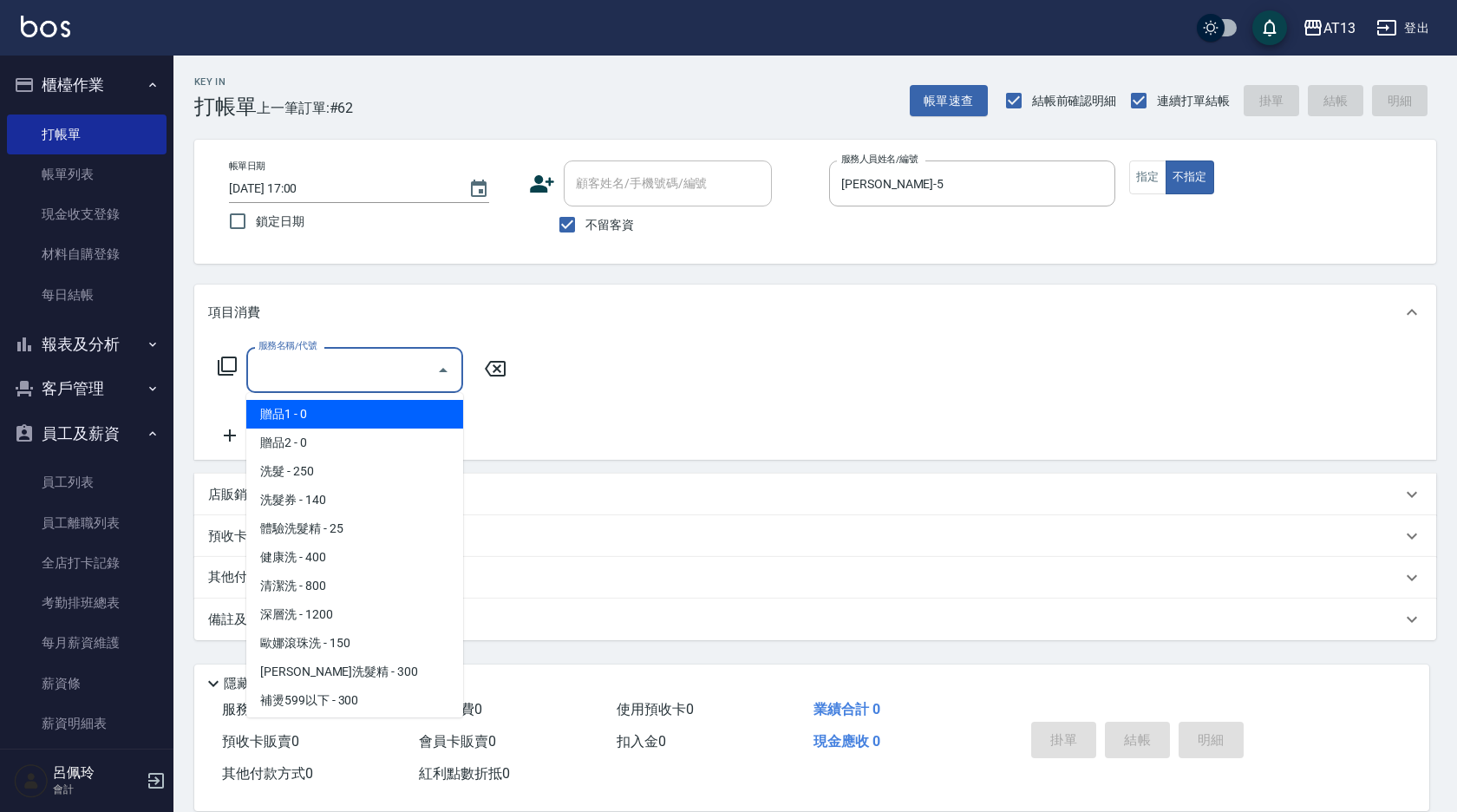
drag, startPoint x: 378, startPoint y: 359, endPoint x: 362, endPoint y: 365, distance: 17.1
click at [377, 359] on input "服務名稱/代號" at bounding box center [341, 370] width 175 height 30
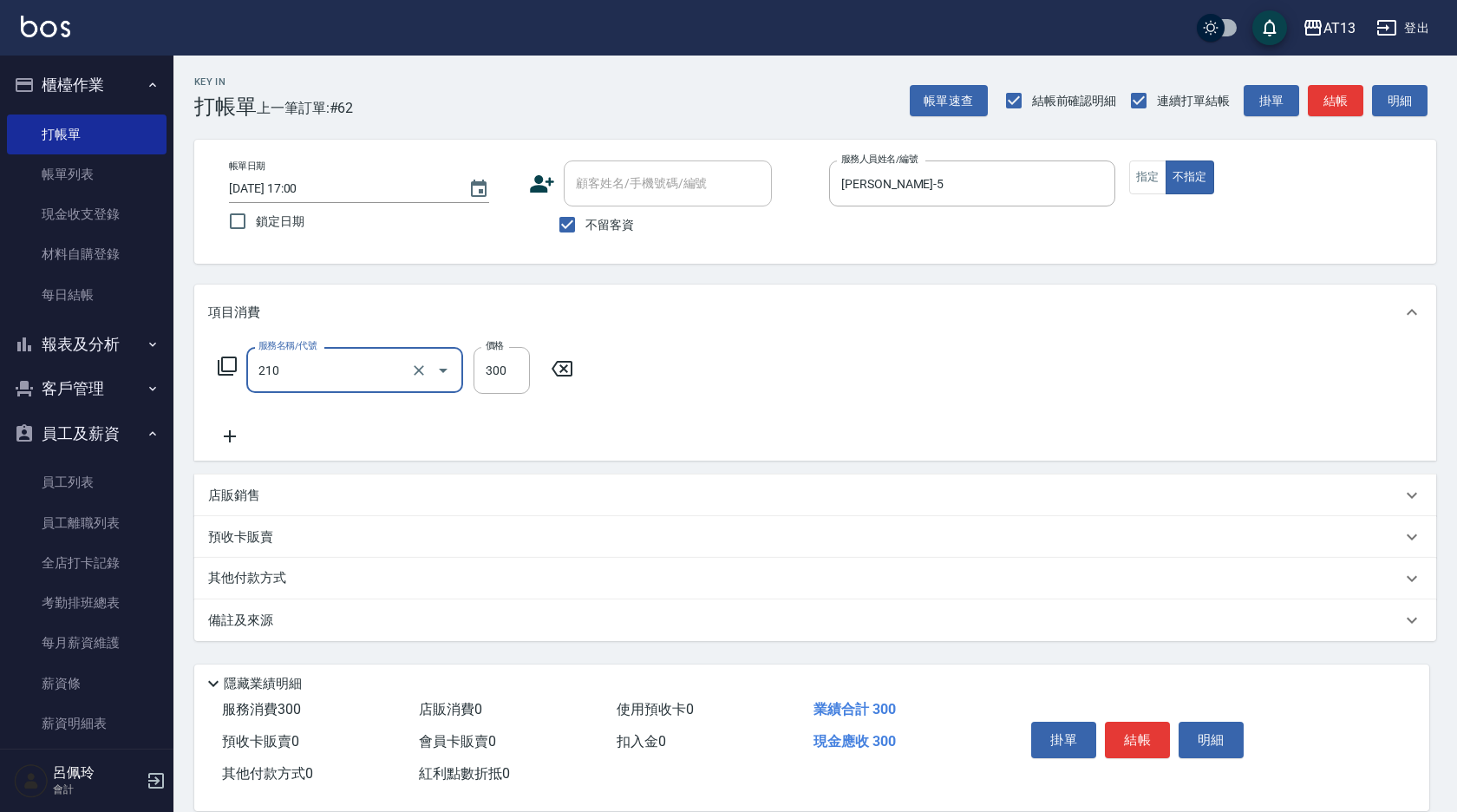
type input "[PERSON_NAME]洗髮精(210)"
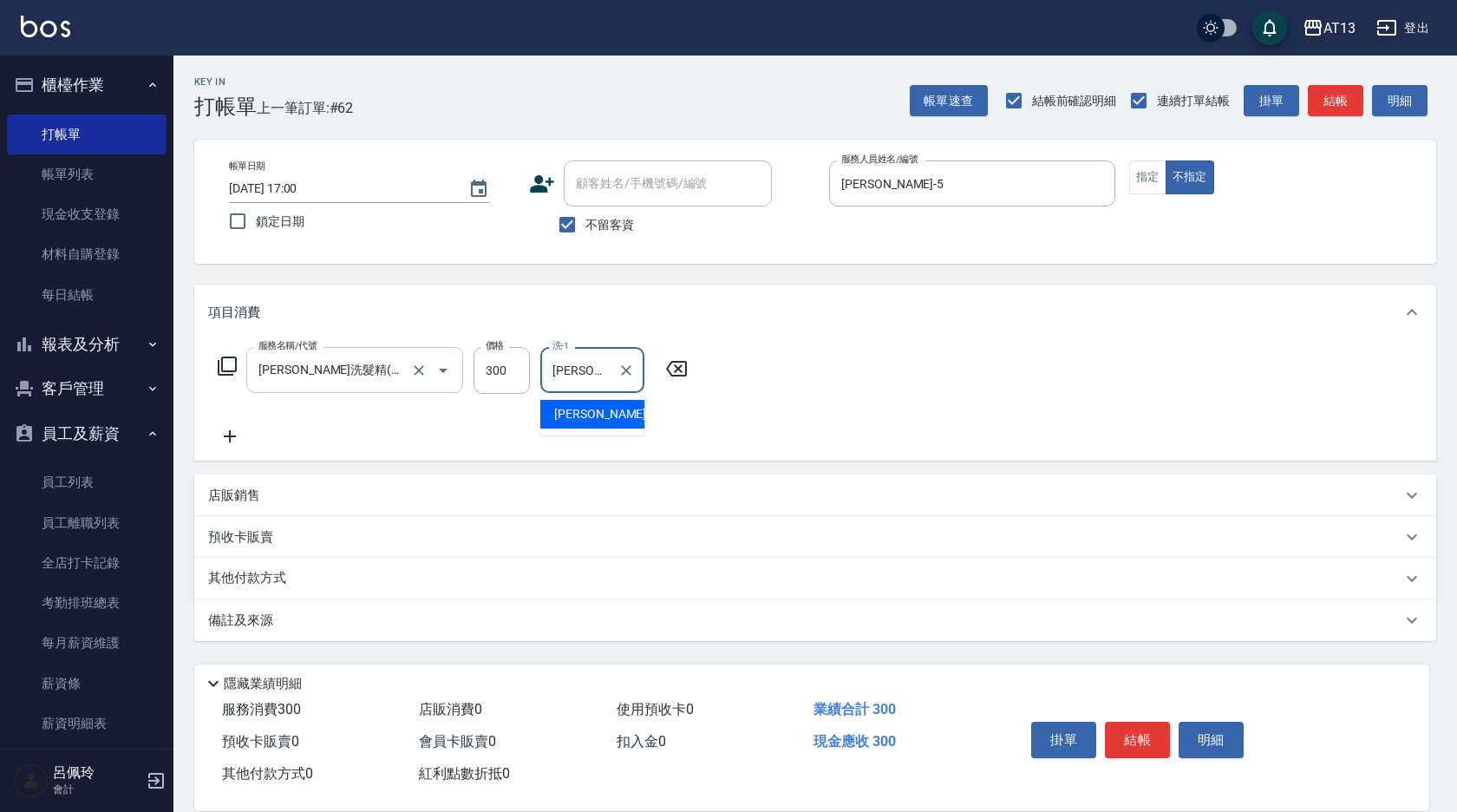
type input "[PERSON_NAME]-26"
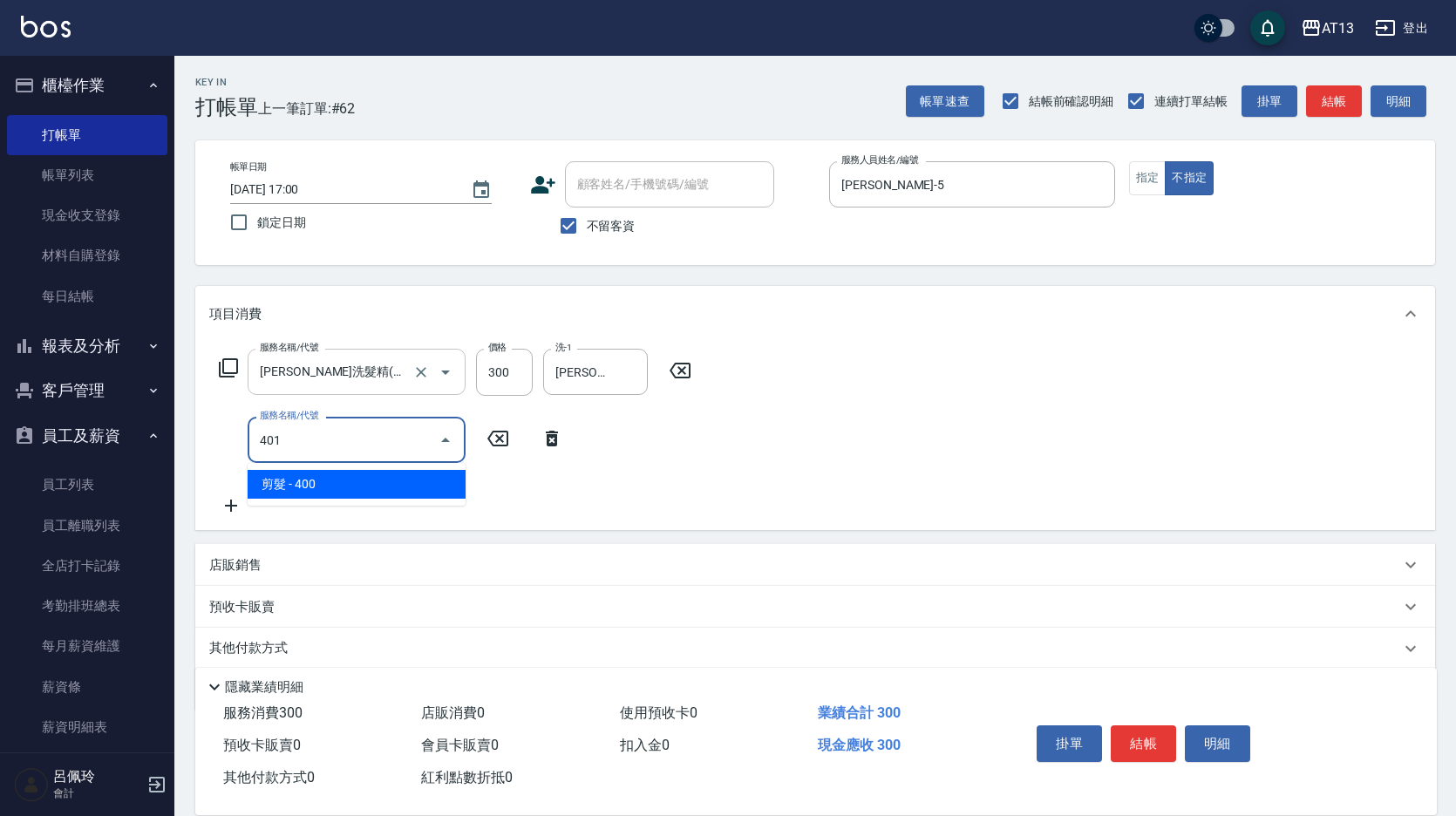
type input "剪髮(401)"
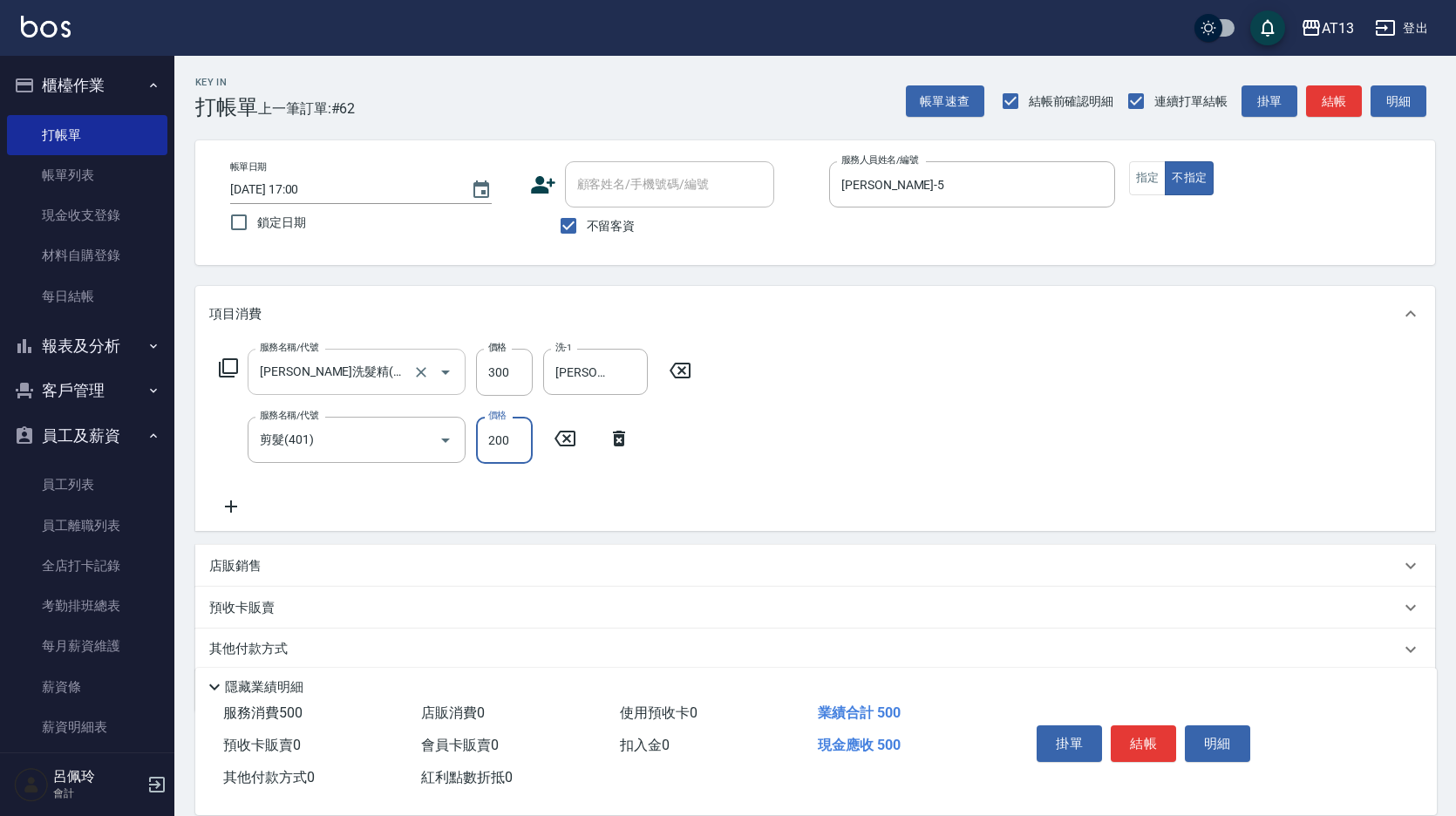
type input "200"
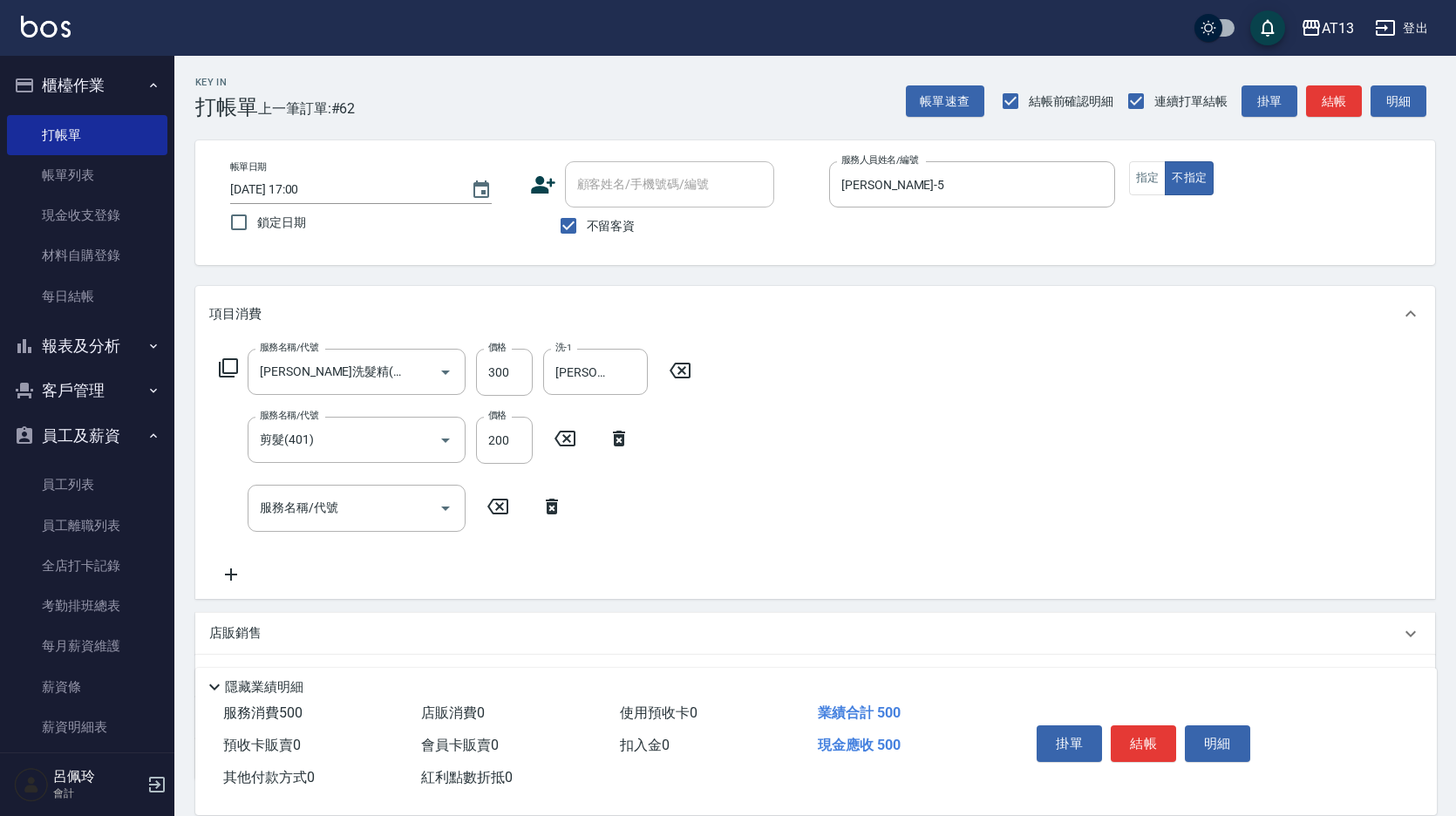
click at [1039, 440] on div "服務名稱/代號 [PERSON_NAME]洗髮精(210) 服務名稱/代號 價格 300 價格 洗-1 [PERSON_NAME]-26 洗-1 服務名稱/代…" at bounding box center [815, 470] width 1240 height 256
click at [1144, 740] on button "結帳" at bounding box center [1143, 743] width 65 height 37
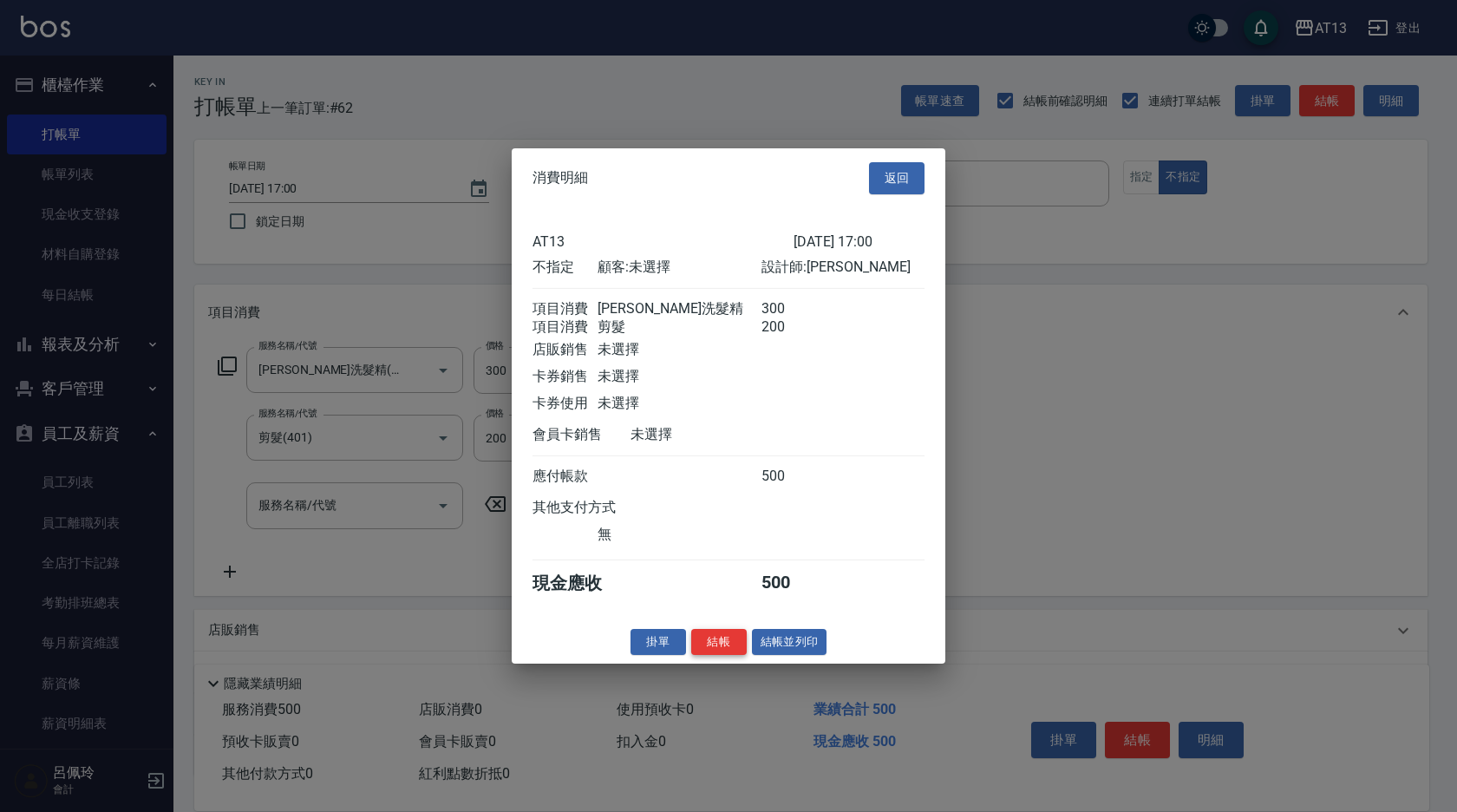
click at [726, 653] on button "結帳" at bounding box center [719, 641] width 56 height 27
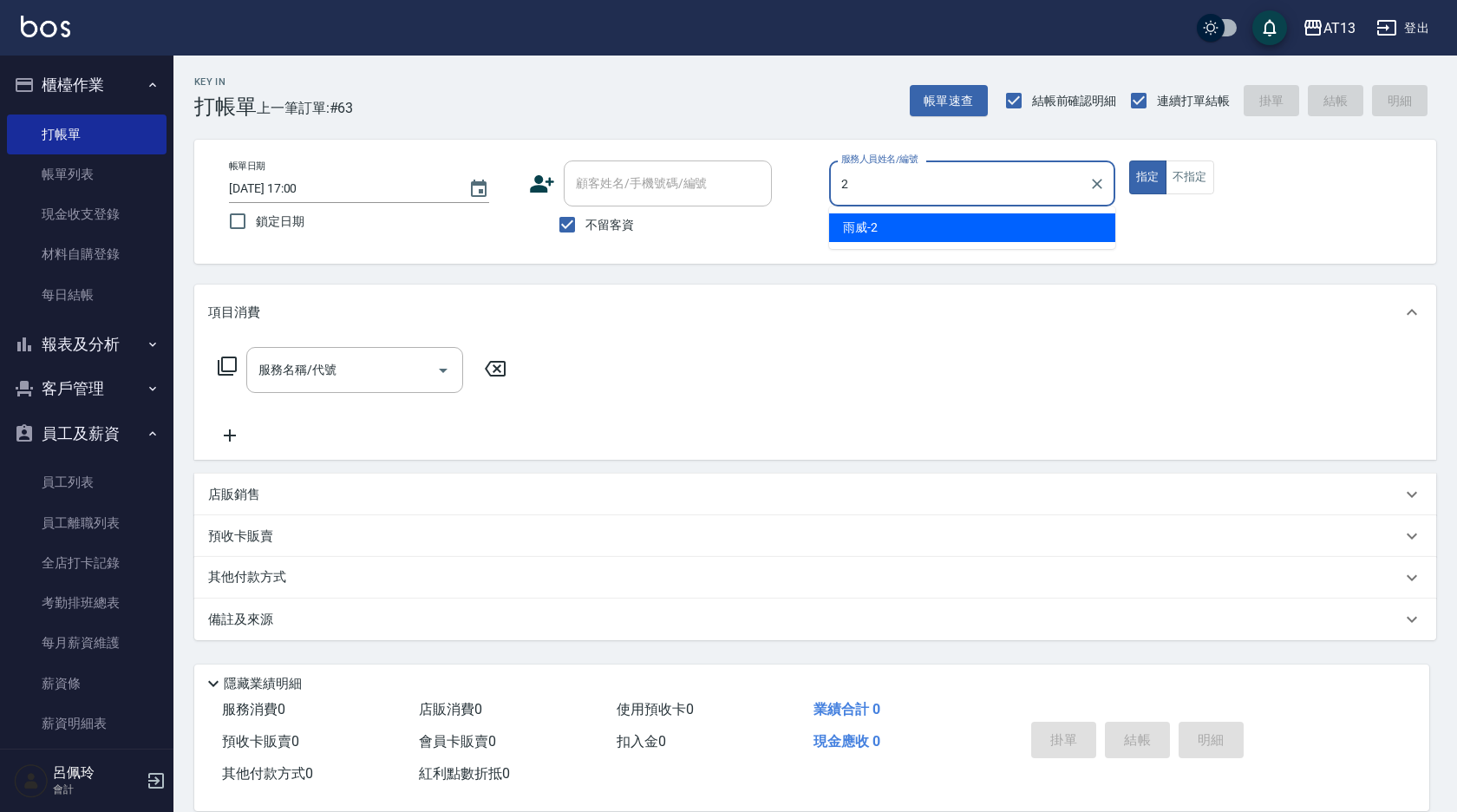
click at [1016, 222] on div "雨威 -2" at bounding box center [972, 227] width 287 height 28
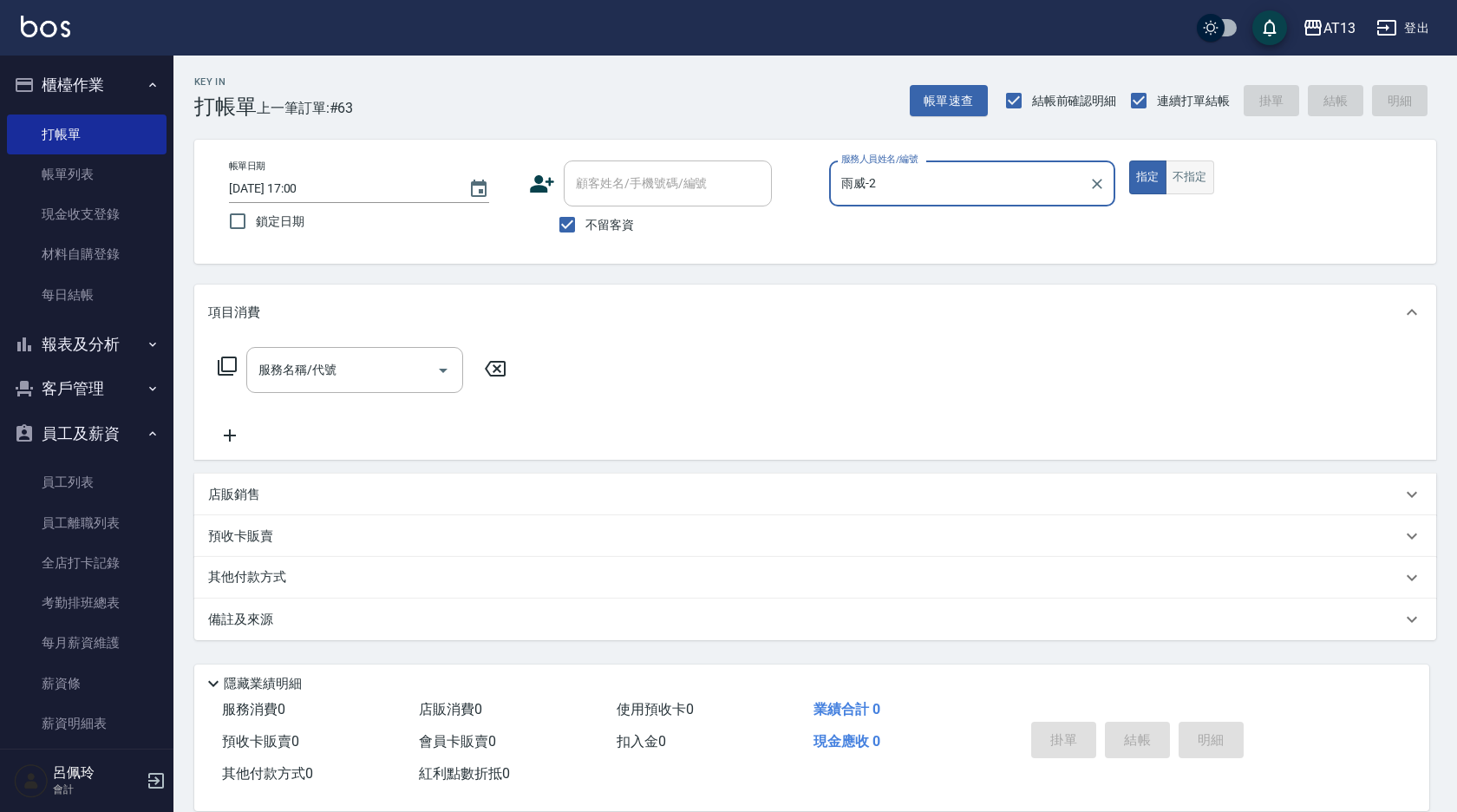
type input "雨威-2"
click at [1195, 181] on button "不指定" at bounding box center [1190, 177] width 49 height 34
click at [390, 359] on input "服務名稱/代號" at bounding box center [341, 370] width 175 height 30
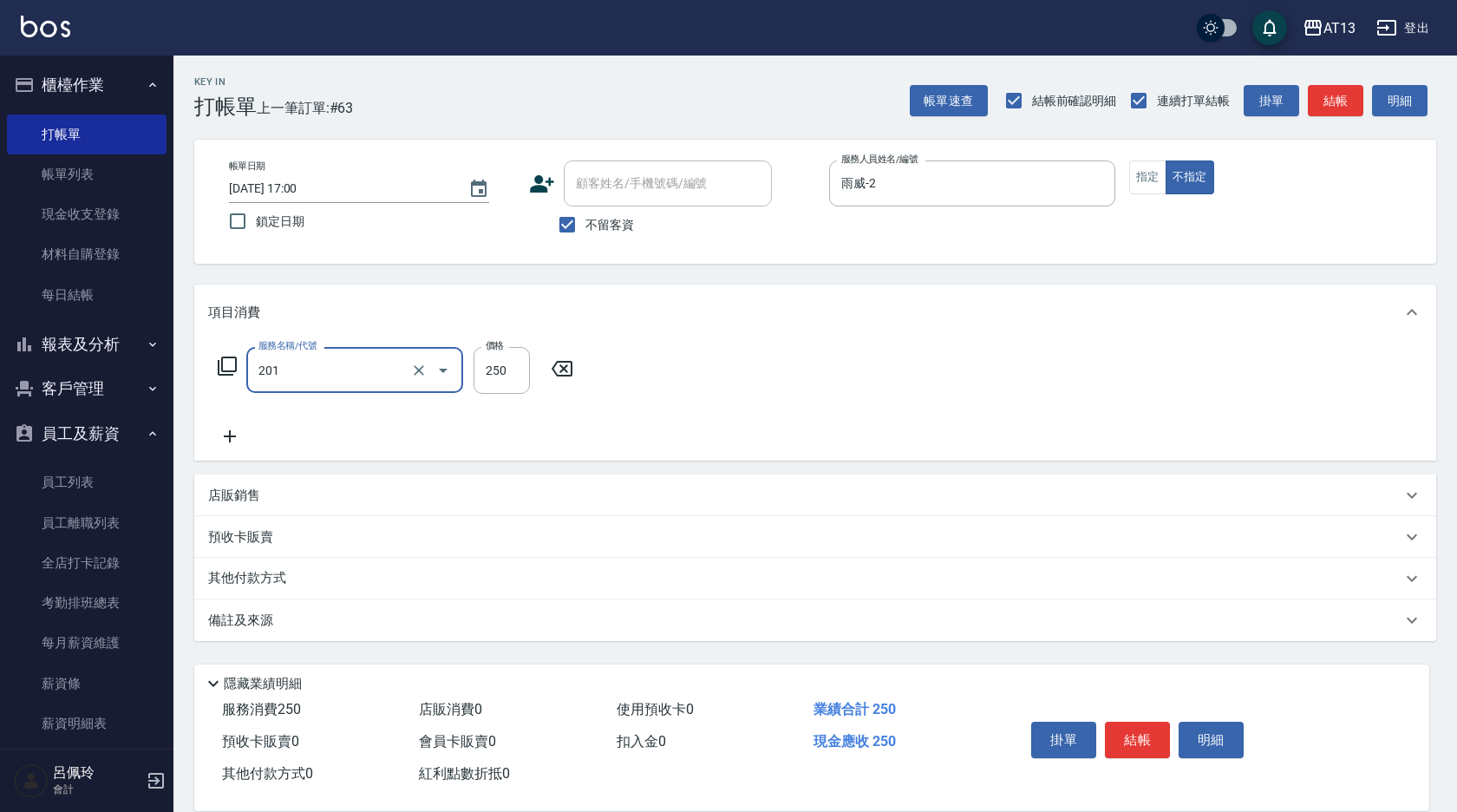
type input "洗髮(201)"
type input "雨威-2"
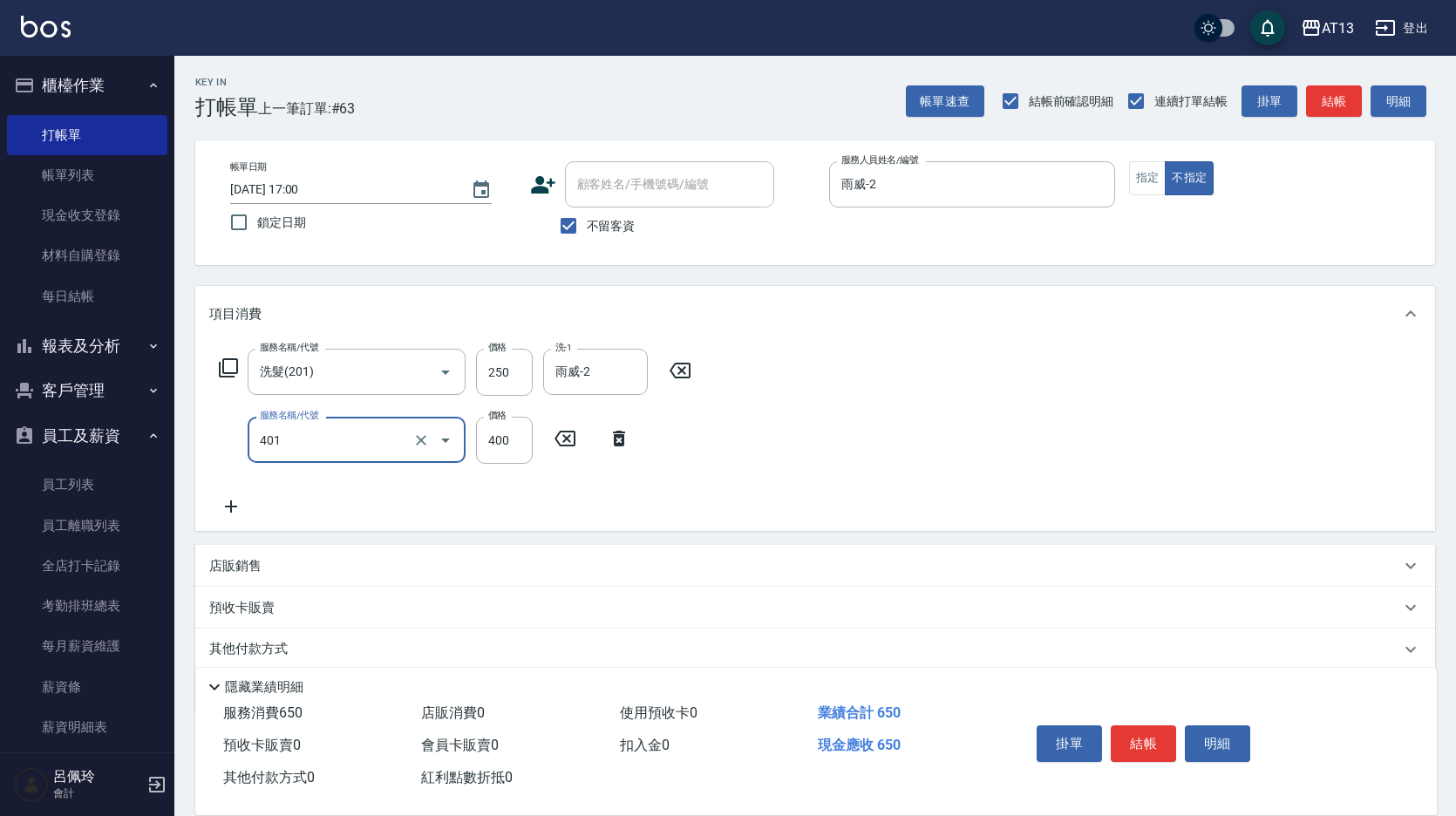
type input "剪髮(401)"
type input "200"
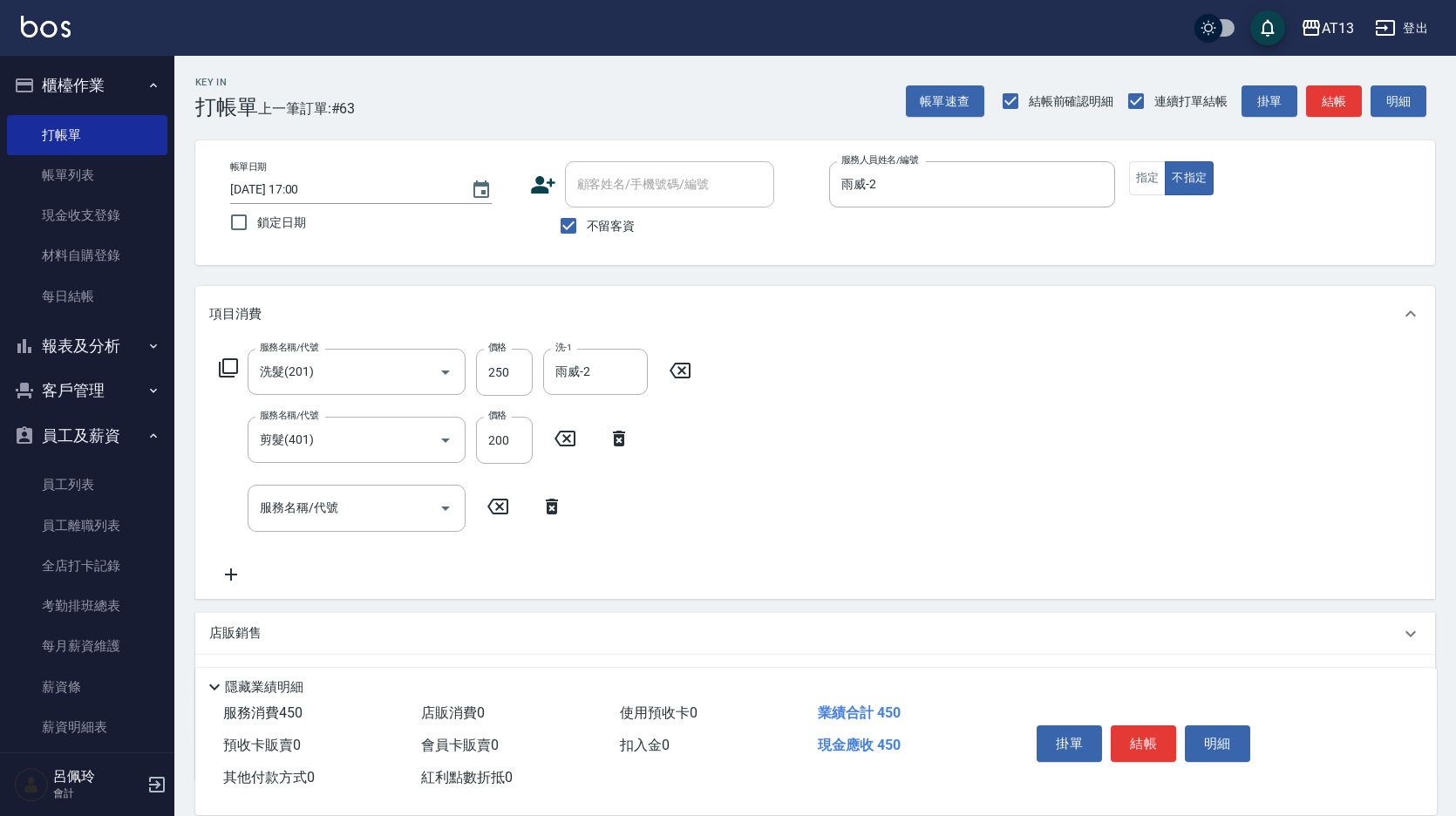
click at [898, 426] on div "服務名稱/代號 洗髮(201) 服務名稱/代號 價格 250 價格 洗-1 雨威-2 洗-1 服務名稱/代號 剪髮(401) 服務名稱/代號 價格 200 價…" at bounding box center [815, 470] width 1240 height 256
click at [1129, 742] on button "結帳" at bounding box center [1143, 743] width 65 height 37
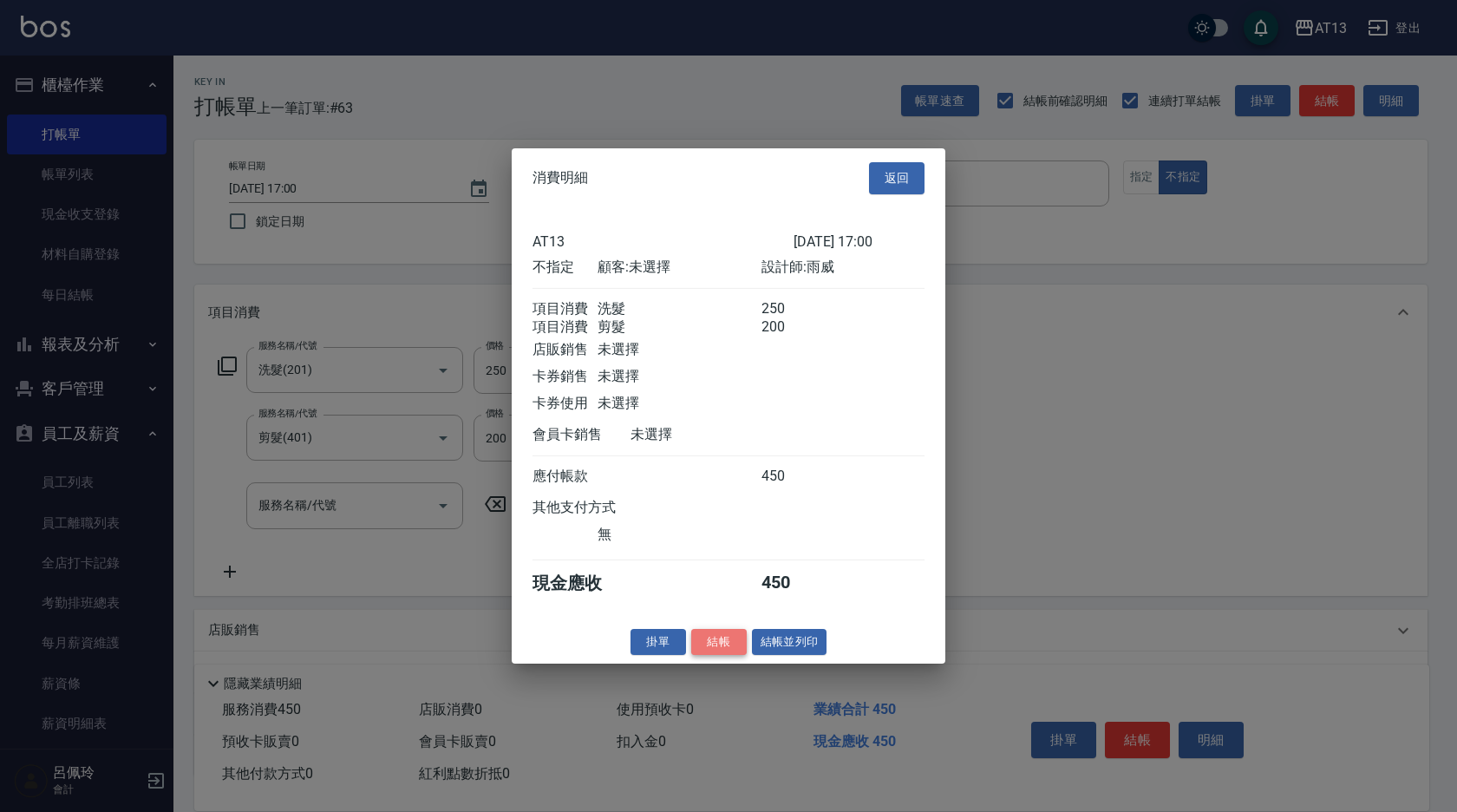
click at [730, 652] on button "結帳" at bounding box center [719, 641] width 56 height 27
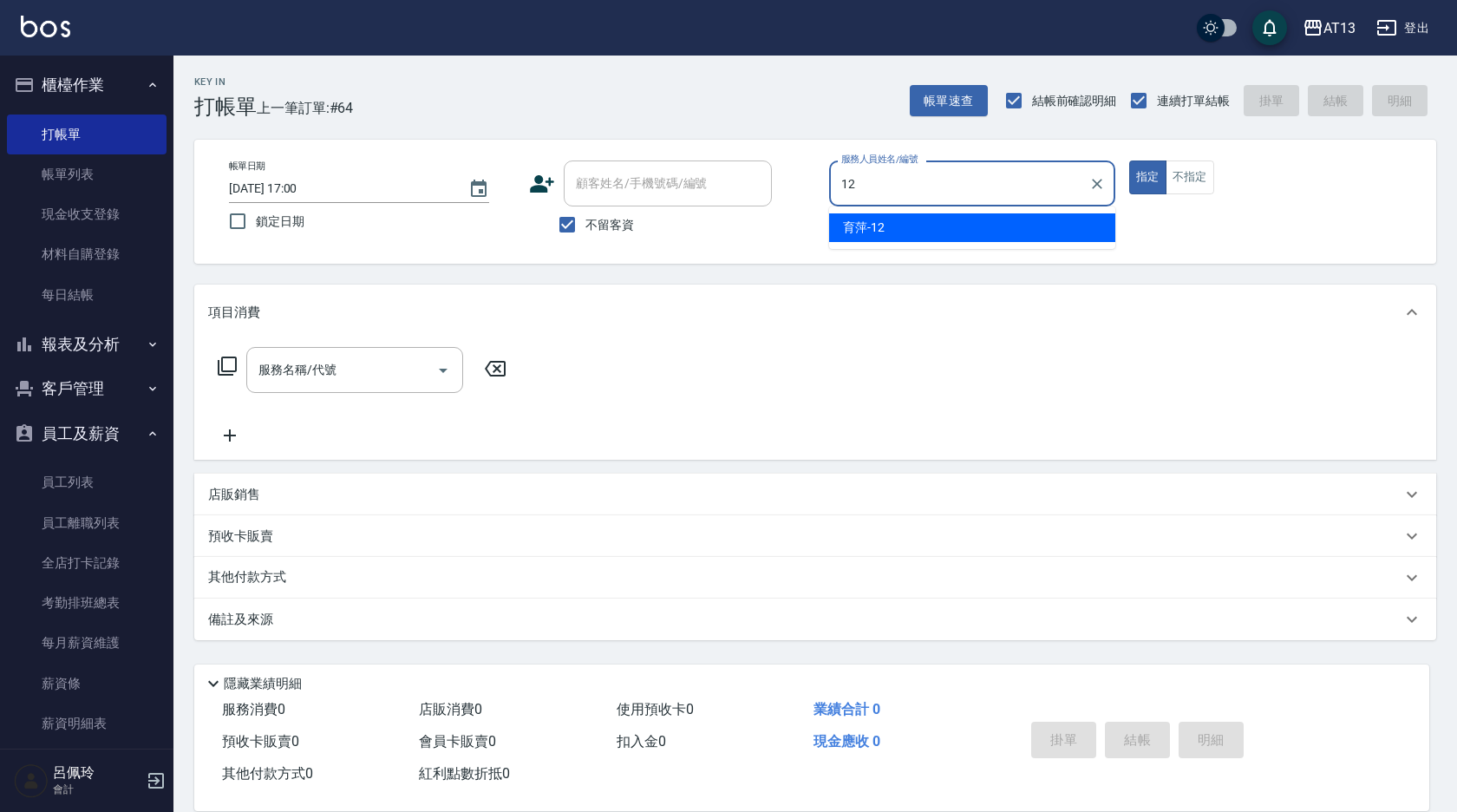
click at [872, 224] on span "育萍 -12" at bounding box center [864, 227] width 41 height 18
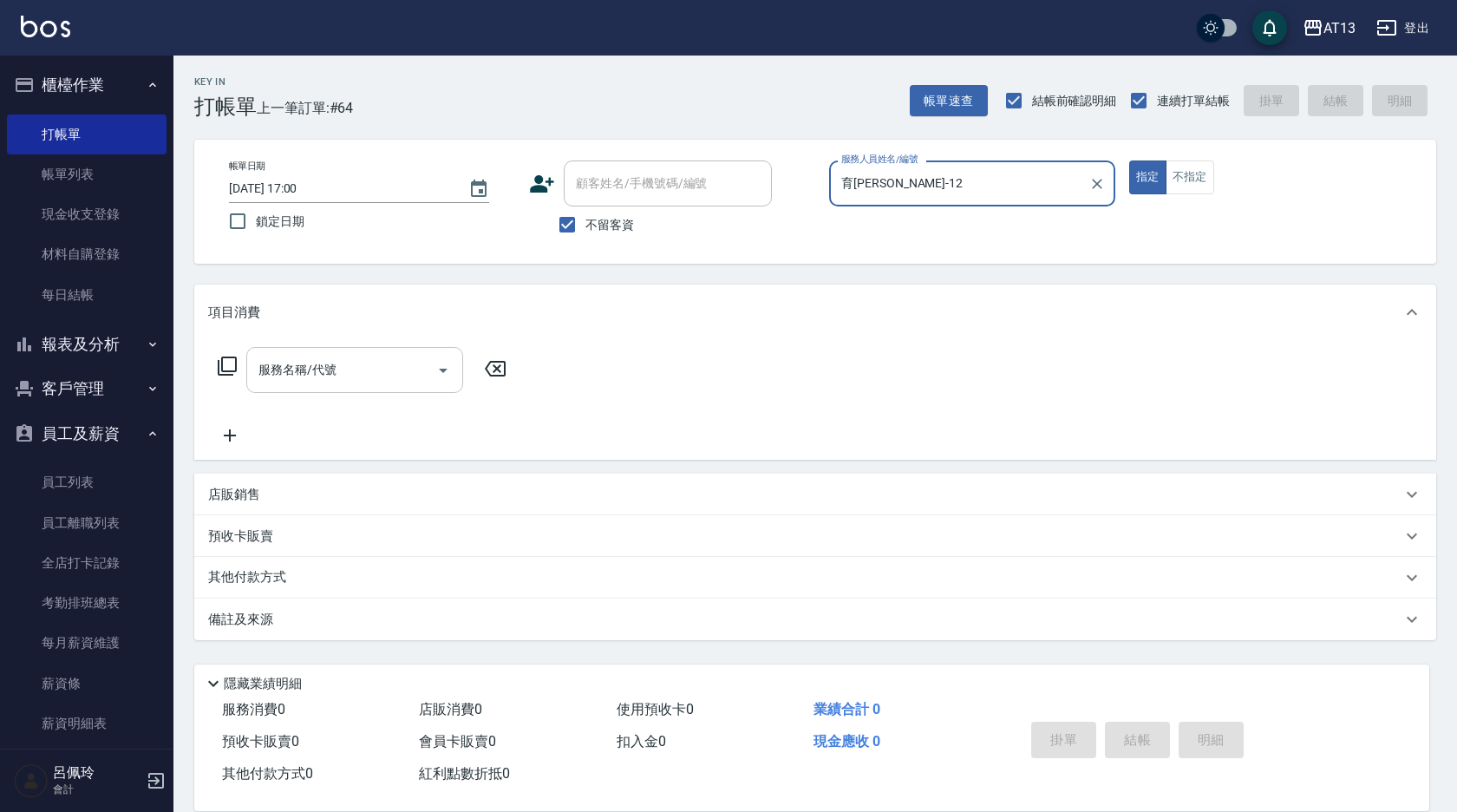
type input "育[PERSON_NAME]-12"
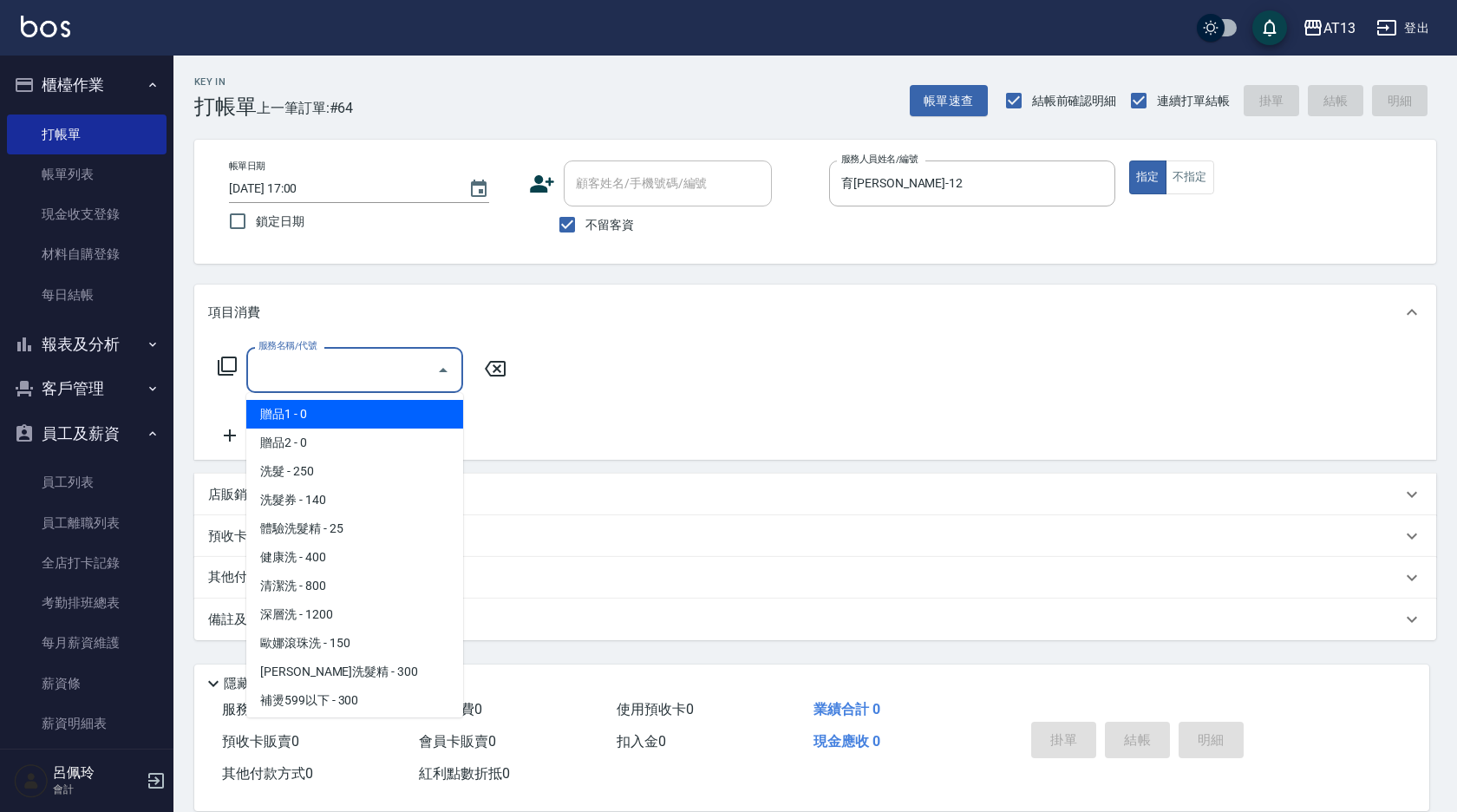
click at [373, 358] on input "服務名稱/代號" at bounding box center [341, 370] width 175 height 30
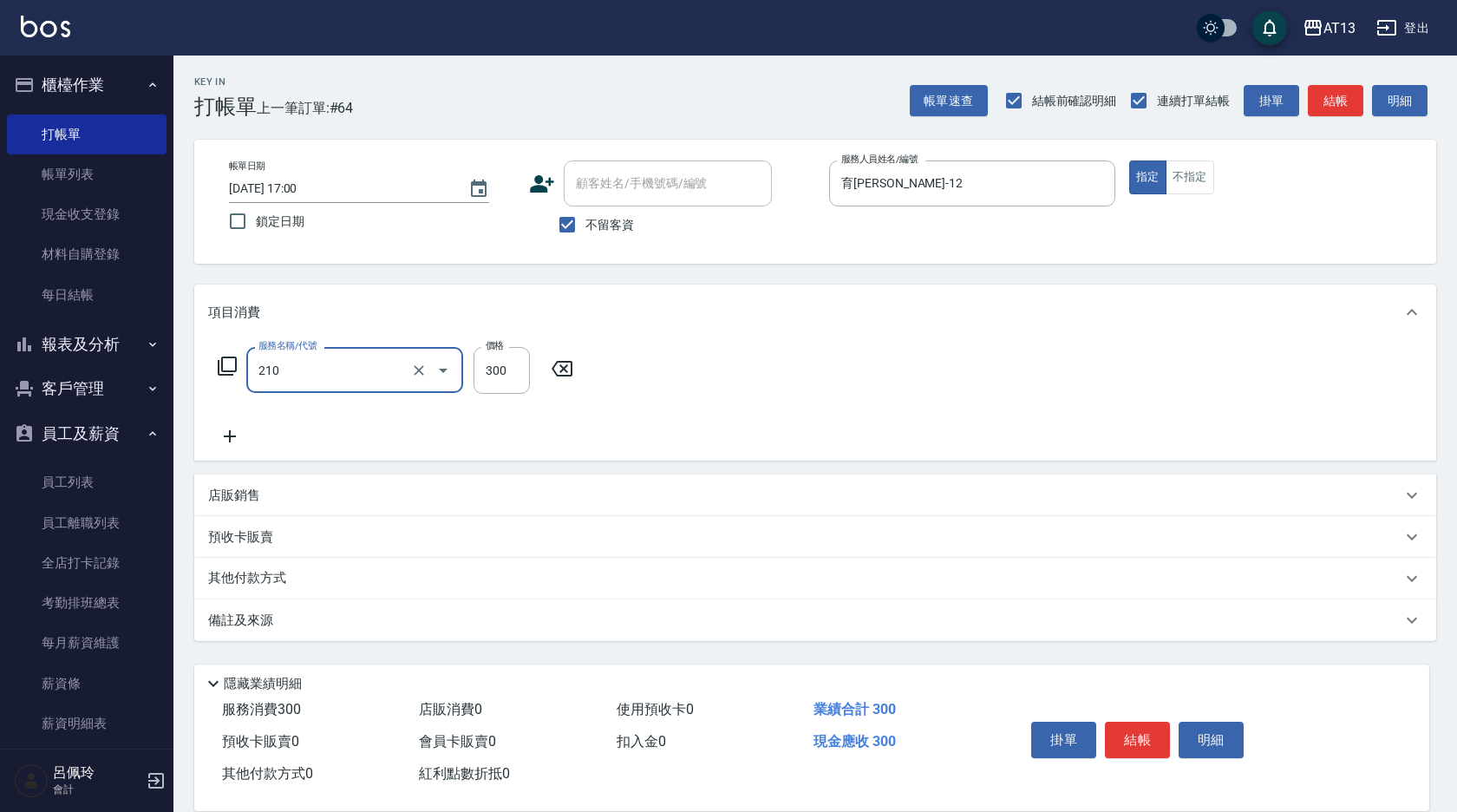
type input "[PERSON_NAME]洗髮精(210)"
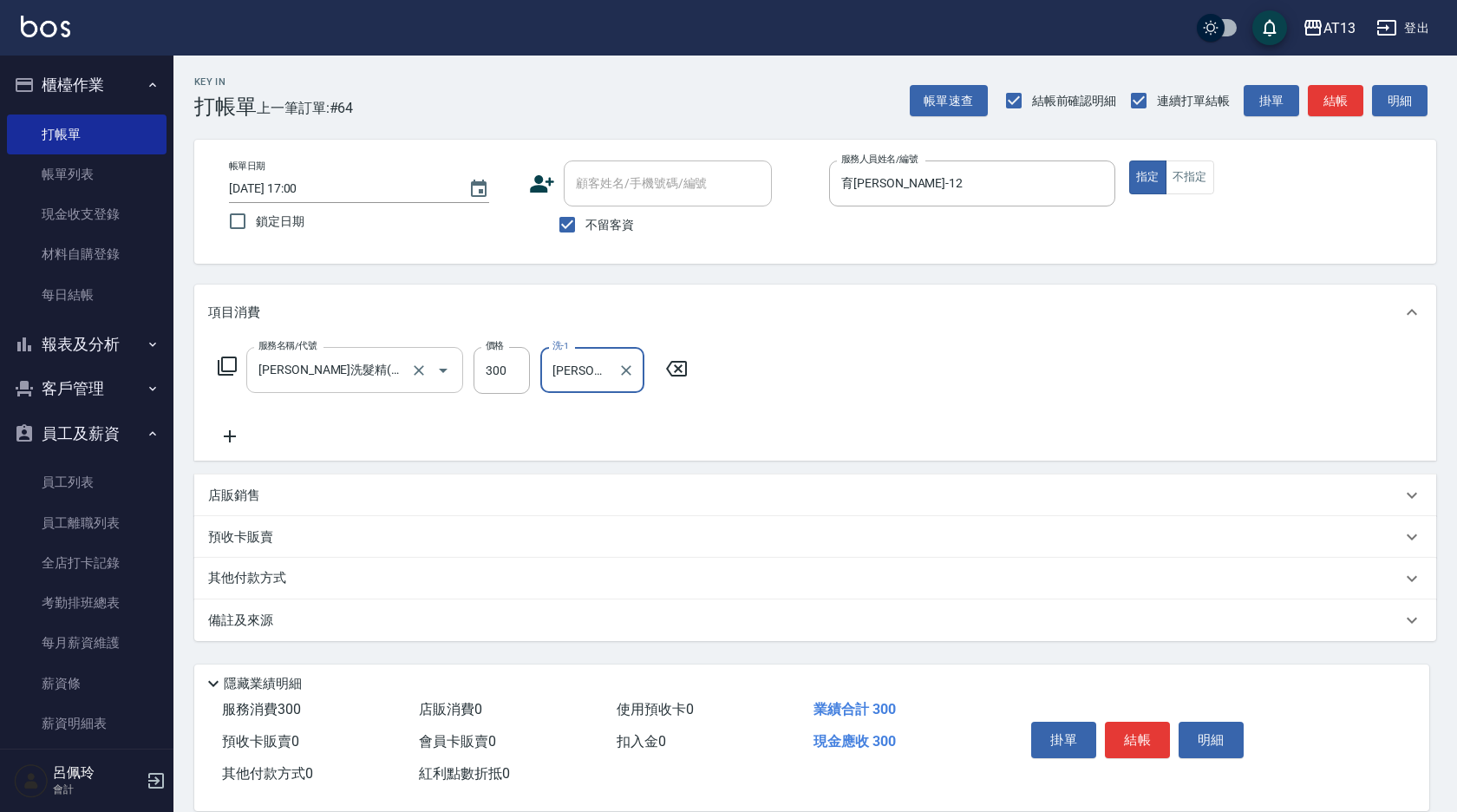
type input "[PERSON_NAME]-28"
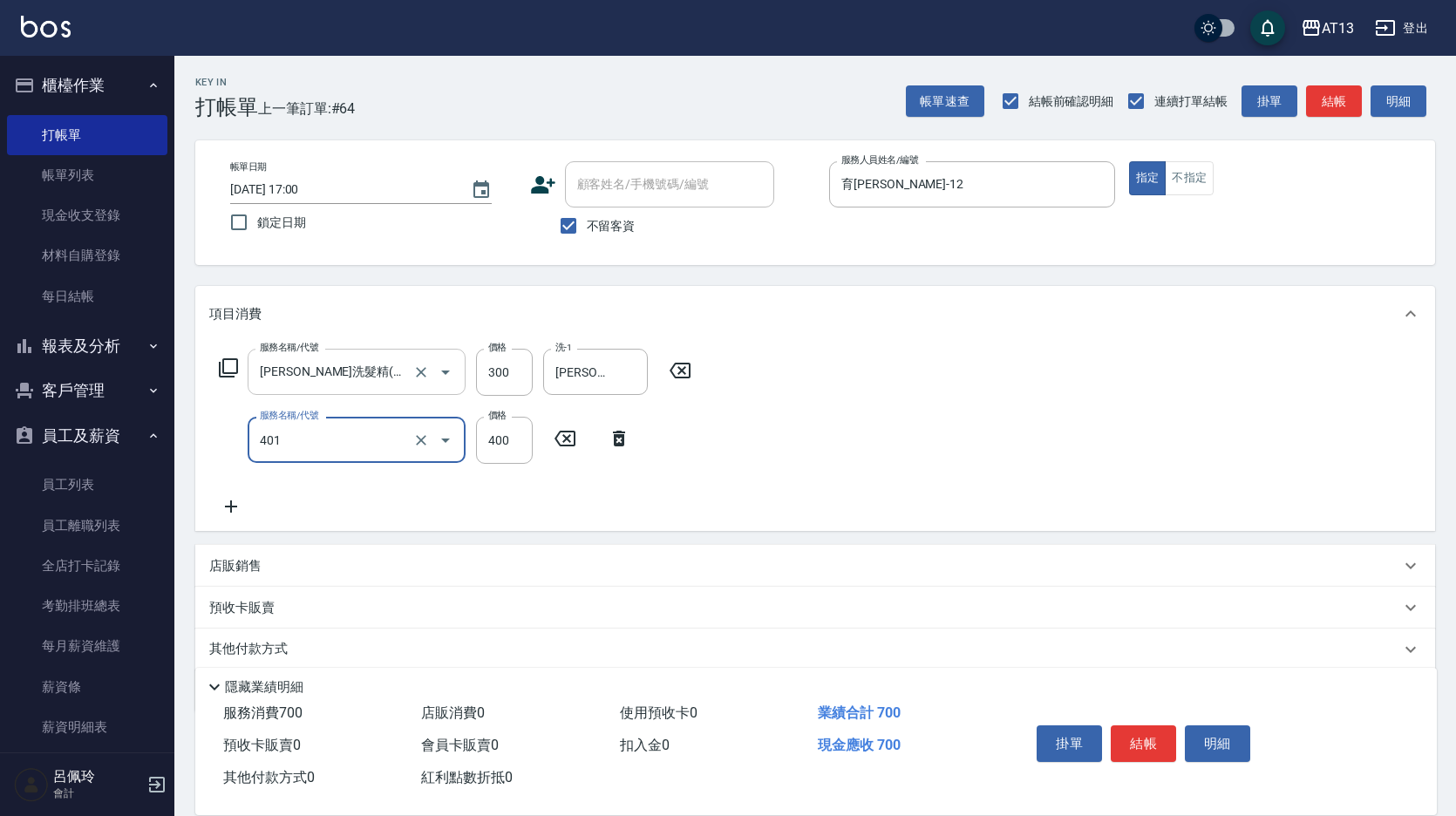
type input "剪髮(401)"
type input "360"
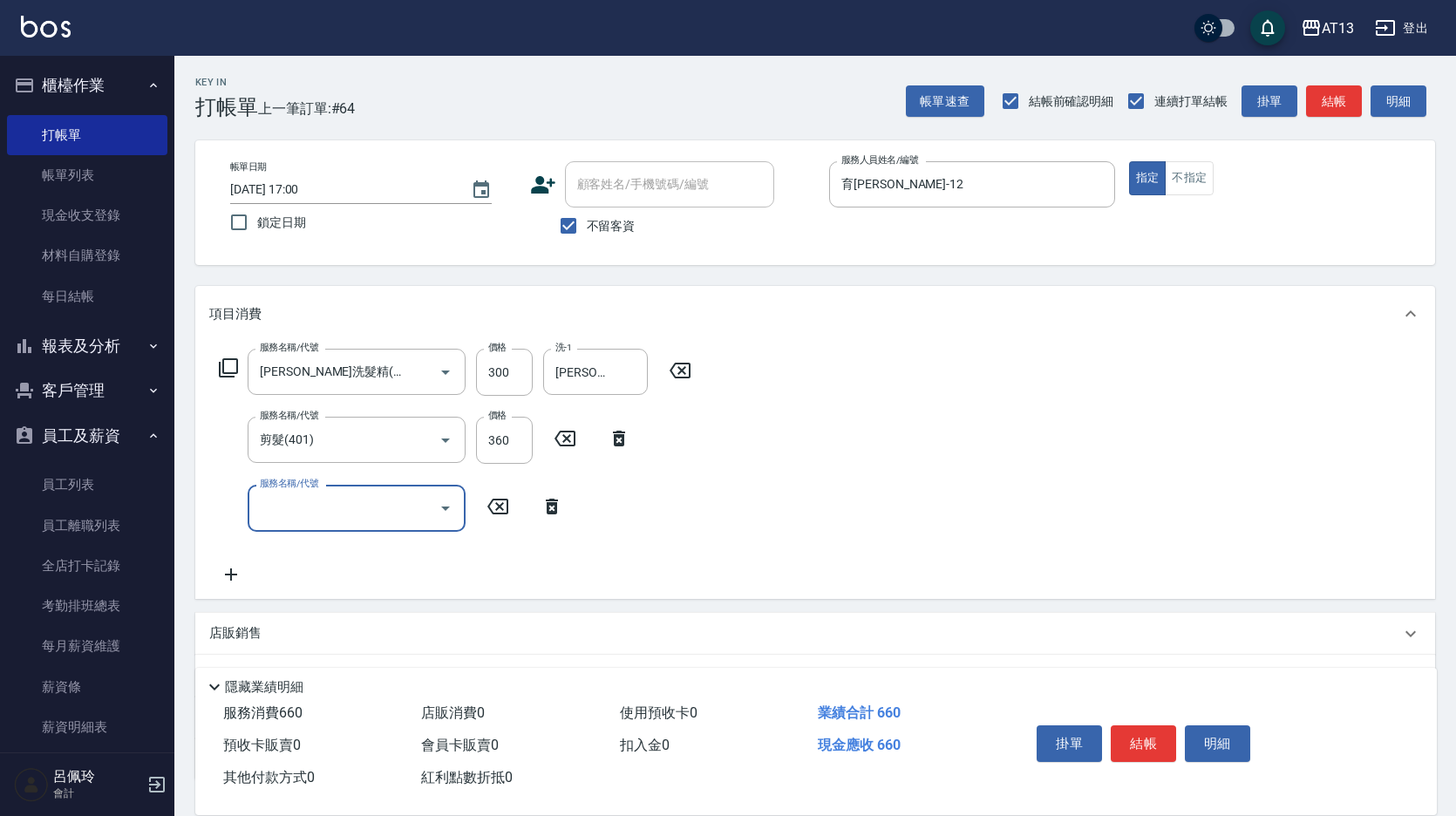
click at [1025, 512] on div "服務名稱/代號 [PERSON_NAME]洗髮精(210) 服務名稱/代號 價格 300 價格 洗-1 [PERSON_NAME]-28 洗-1 服務名稱/代…" at bounding box center [815, 470] width 1240 height 256
click at [1162, 726] on button "結帳" at bounding box center [1143, 743] width 65 height 37
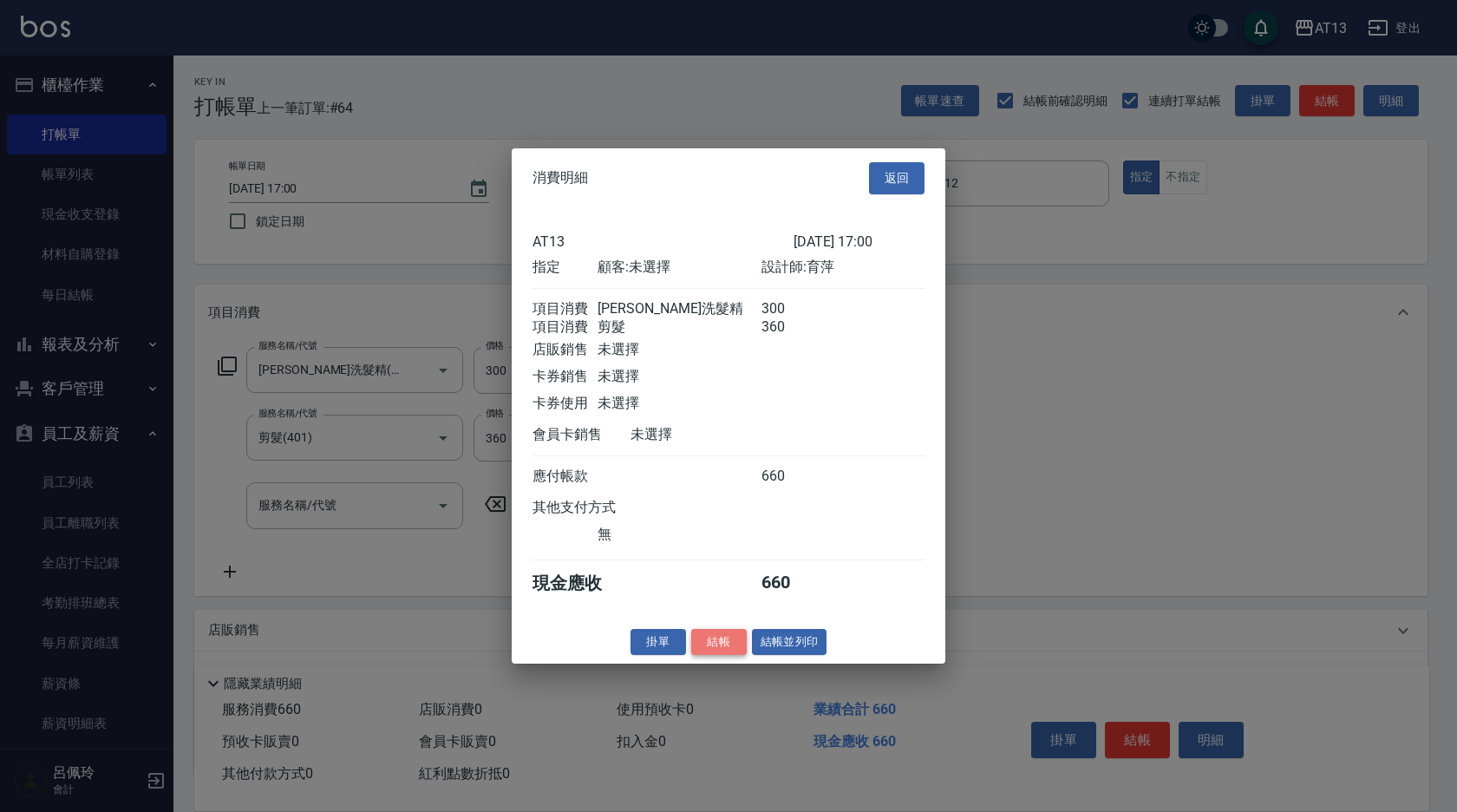
click at [715, 646] on button "結帳" at bounding box center [719, 641] width 56 height 27
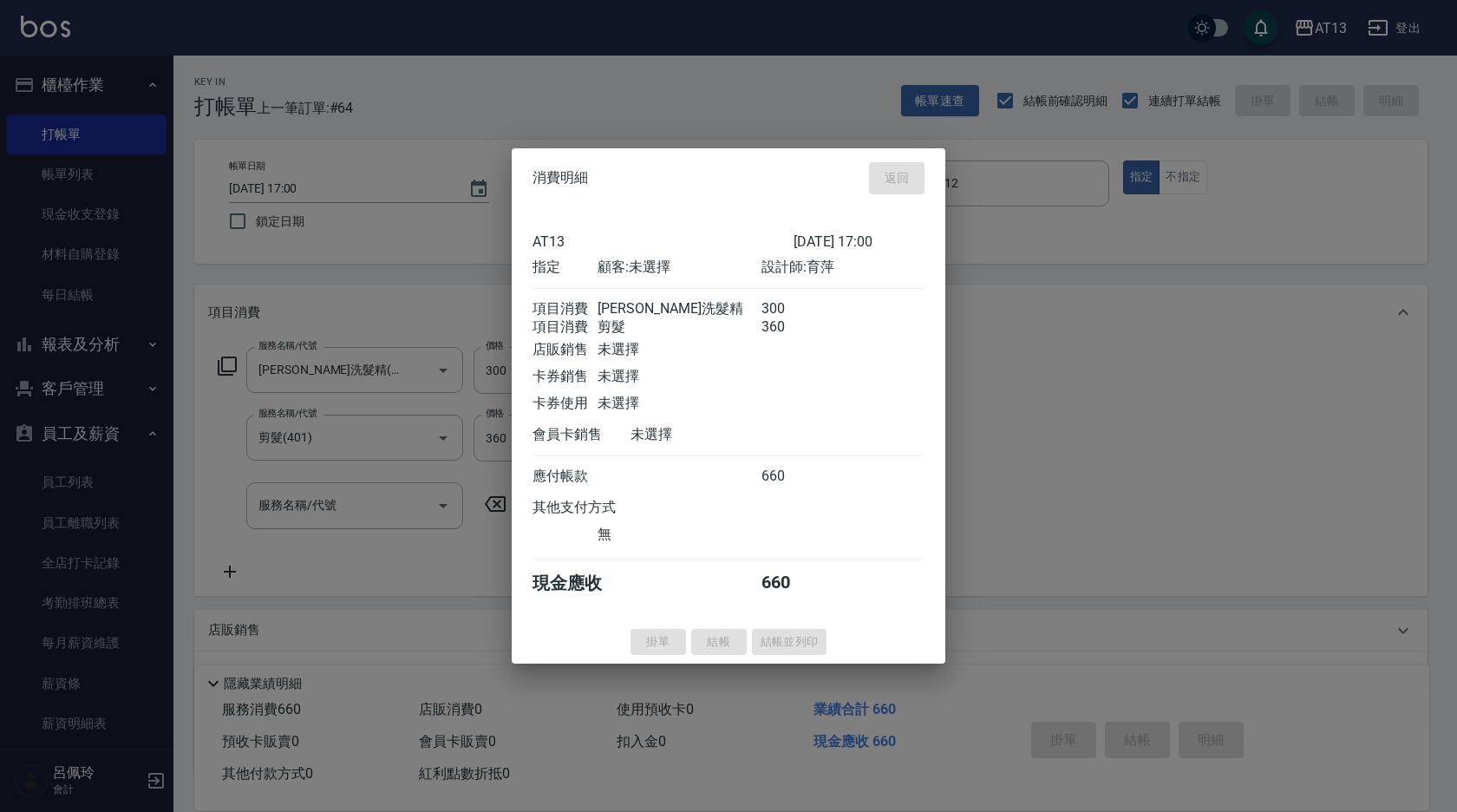
type input "[DATE] 17:01"
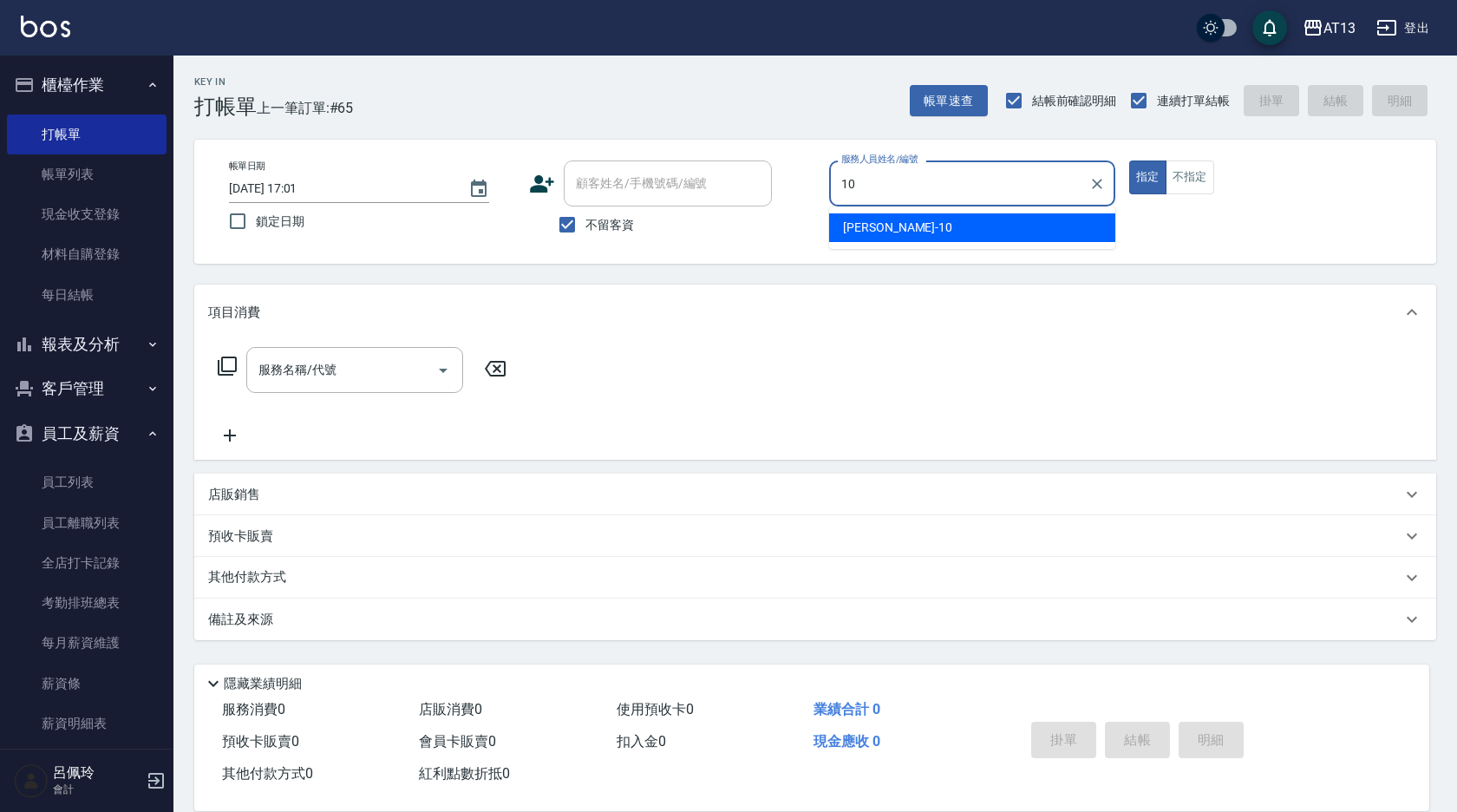
click at [956, 224] on div "[PERSON_NAME] -10" at bounding box center [972, 227] width 287 height 28
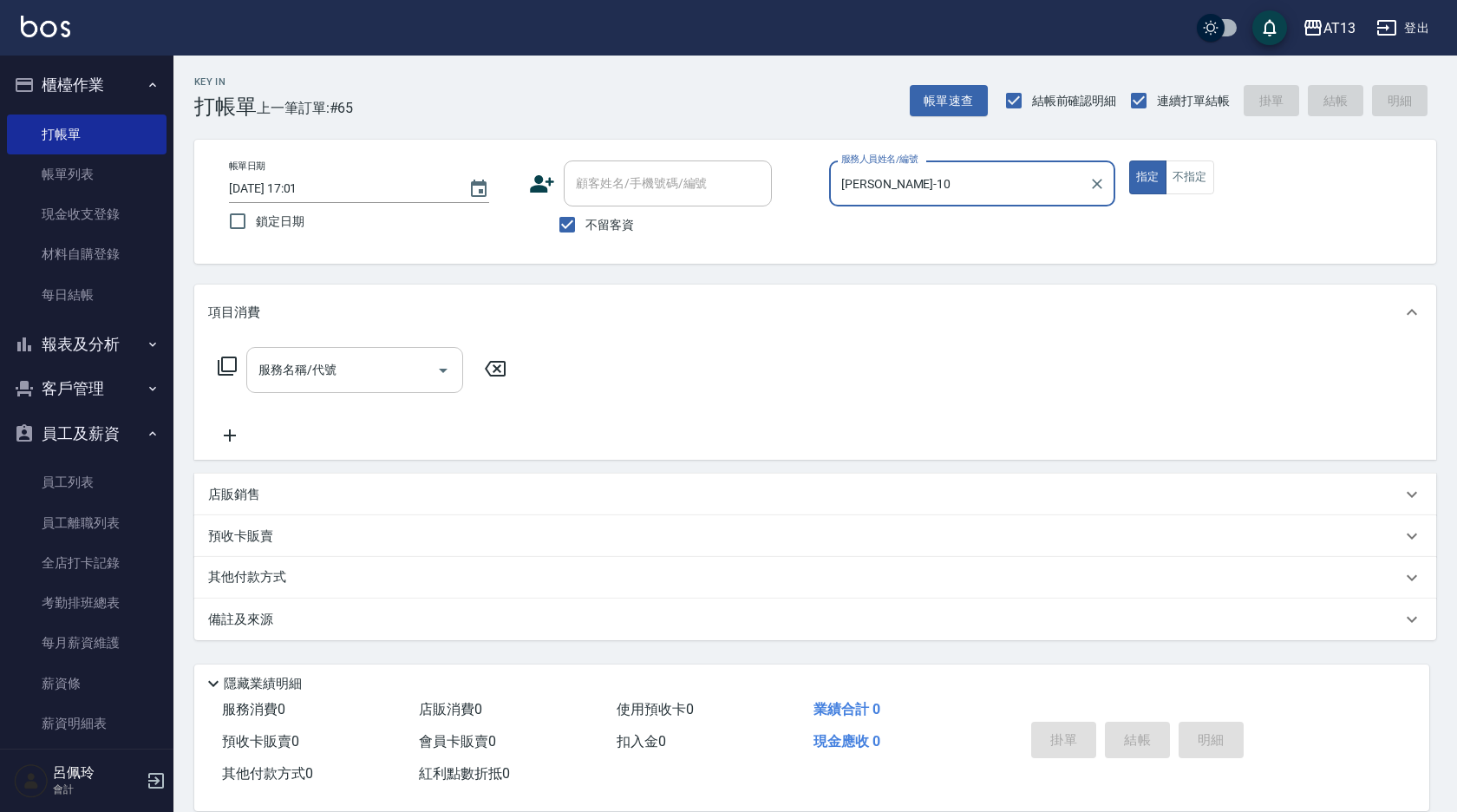
type input "[PERSON_NAME]-10"
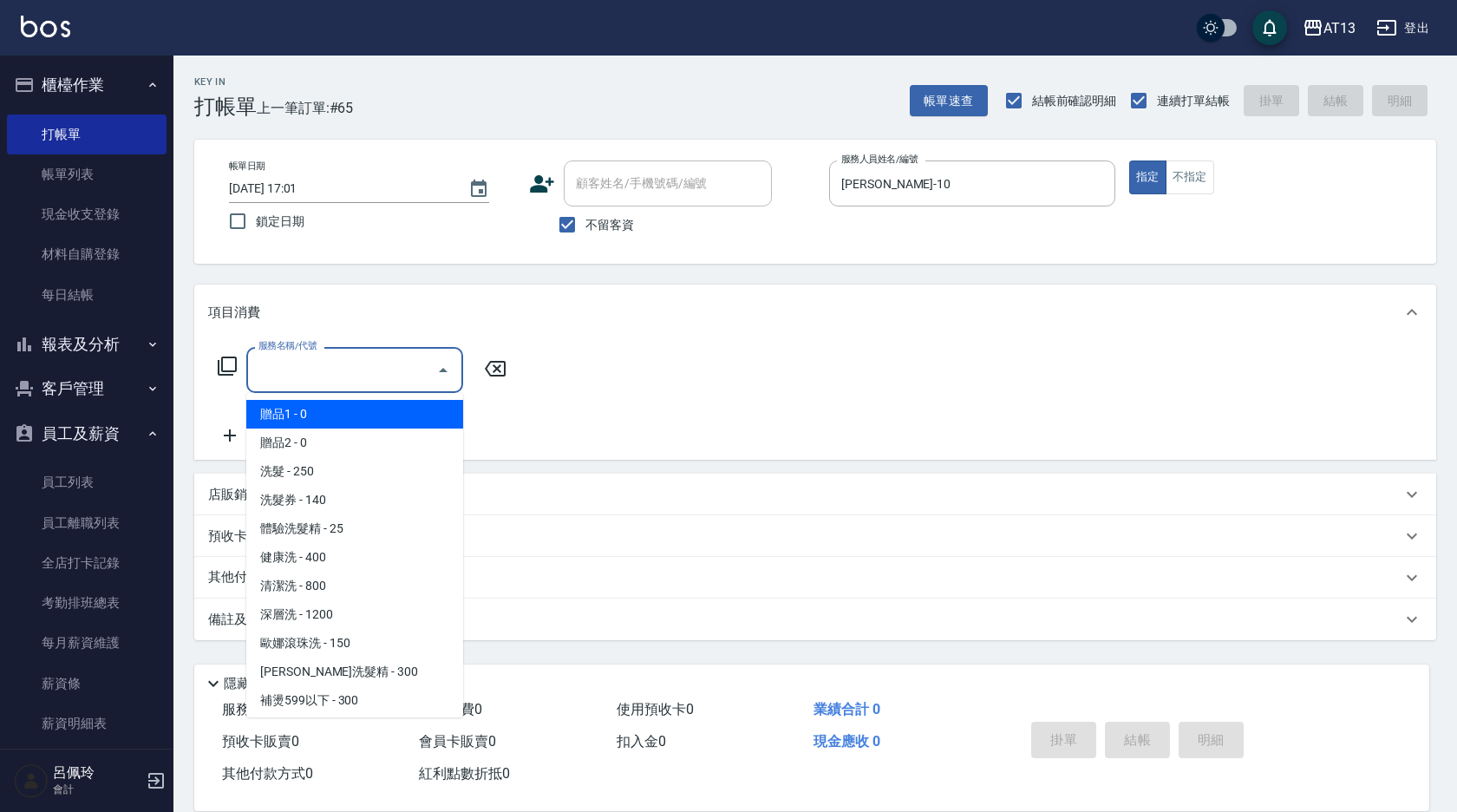
click at [385, 378] on input "服務名稱/代號" at bounding box center [341, 370] width 175 height 30
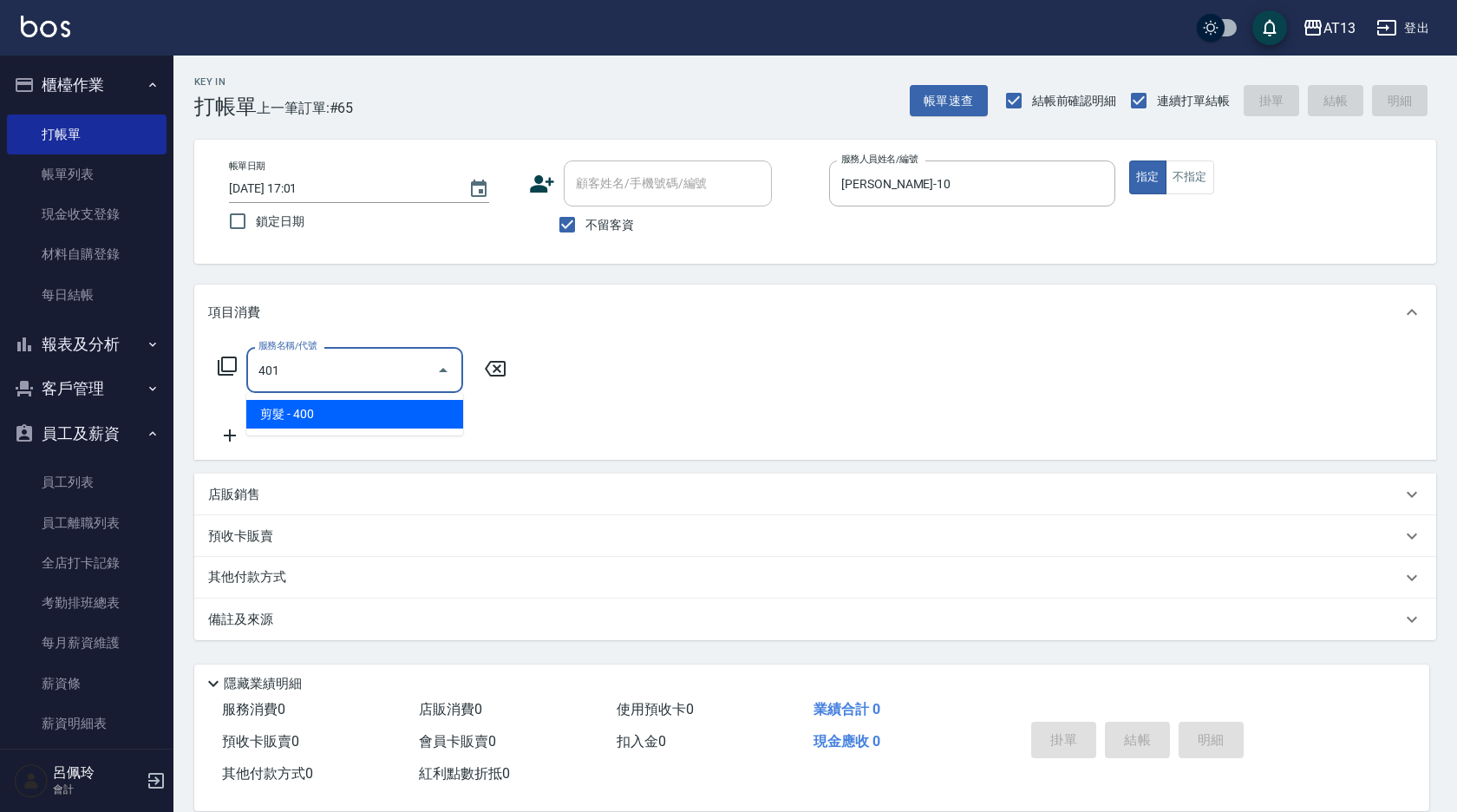
type input "剪髮(401)"
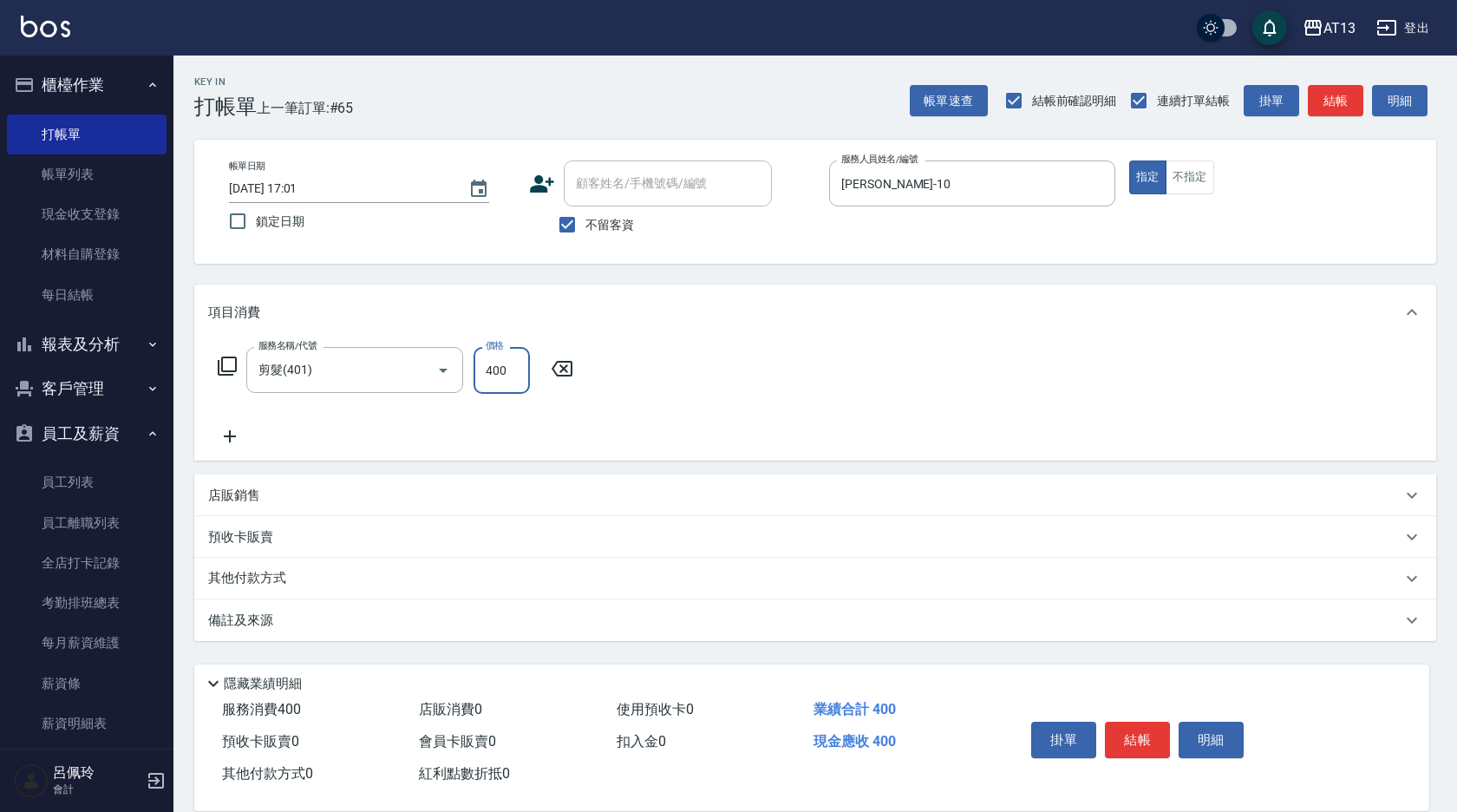
click at [709, 381] on div "服務名稱/代號 剪髮(401) 服務名稱/代號 價格 400 價格" at bounding box center [815, 401] width 1242 height 121
click at [1139, 737] on button "結帳" at bounding box center [1137, 739] width 65 height 37
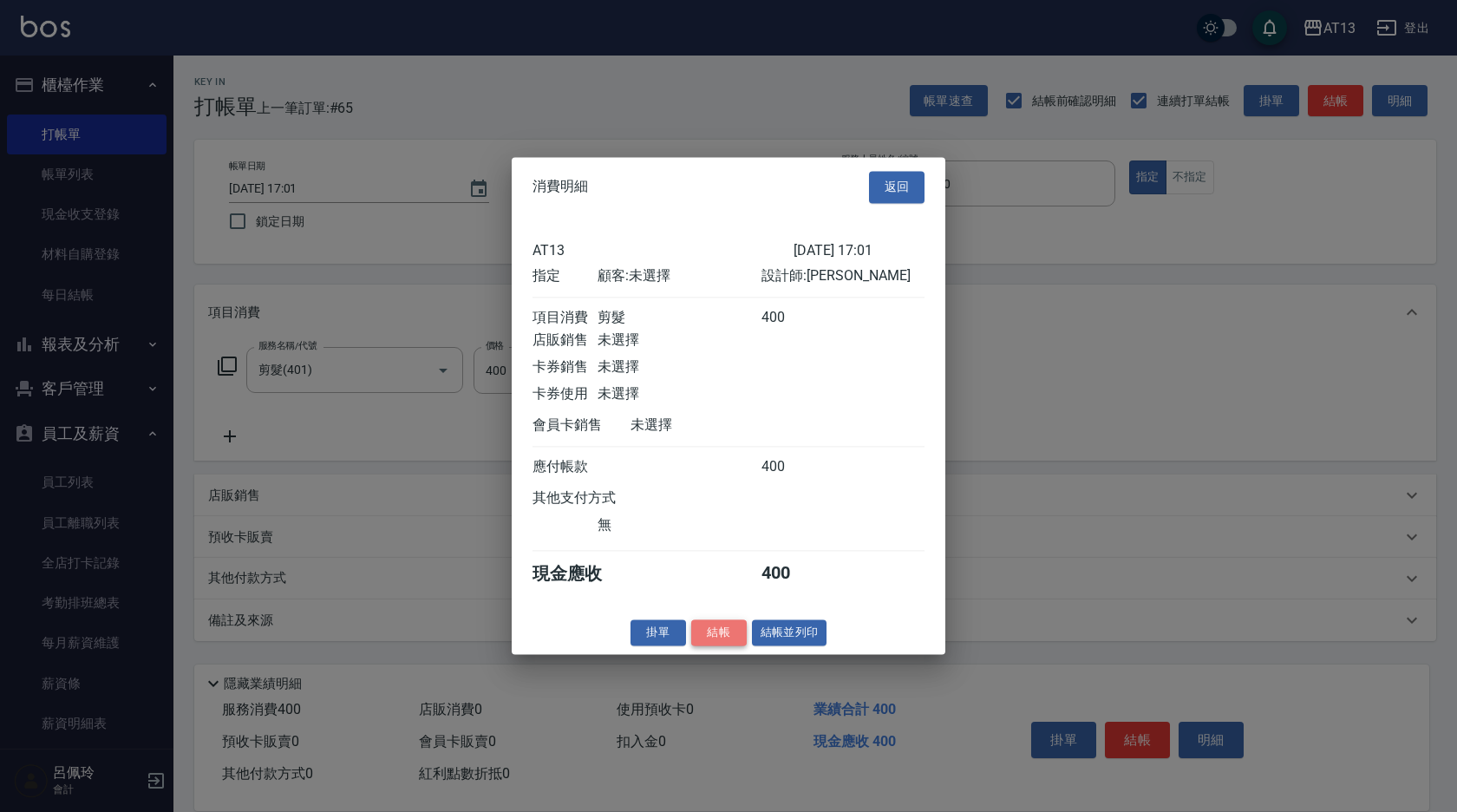
click at [726, 646] on button "結帳" at bounding box center [719, 633] width 56 height 27
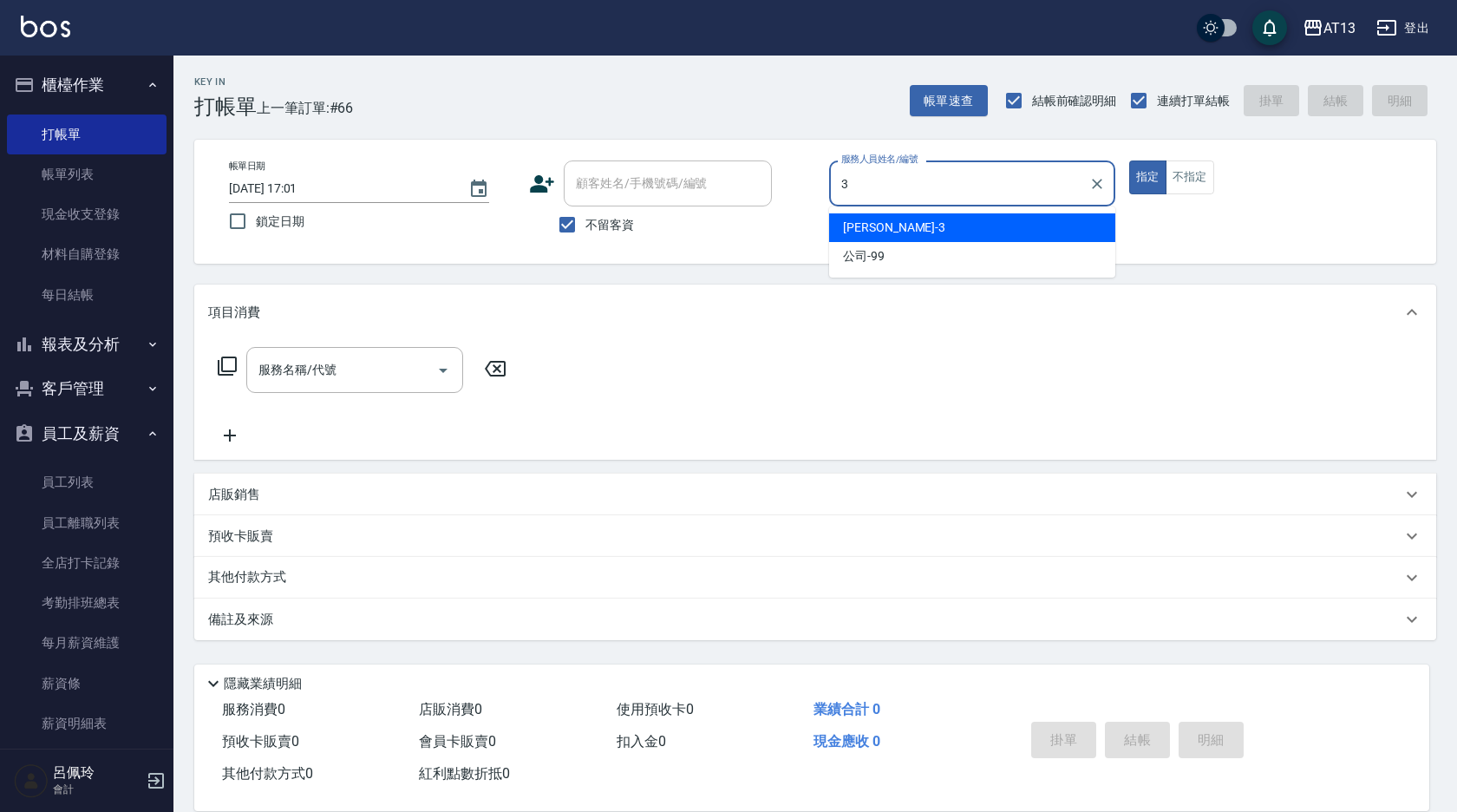
click at [882, 225] on div "[PERSON_NAME] -3" at bounding box center [972, 227] width 287 height 28
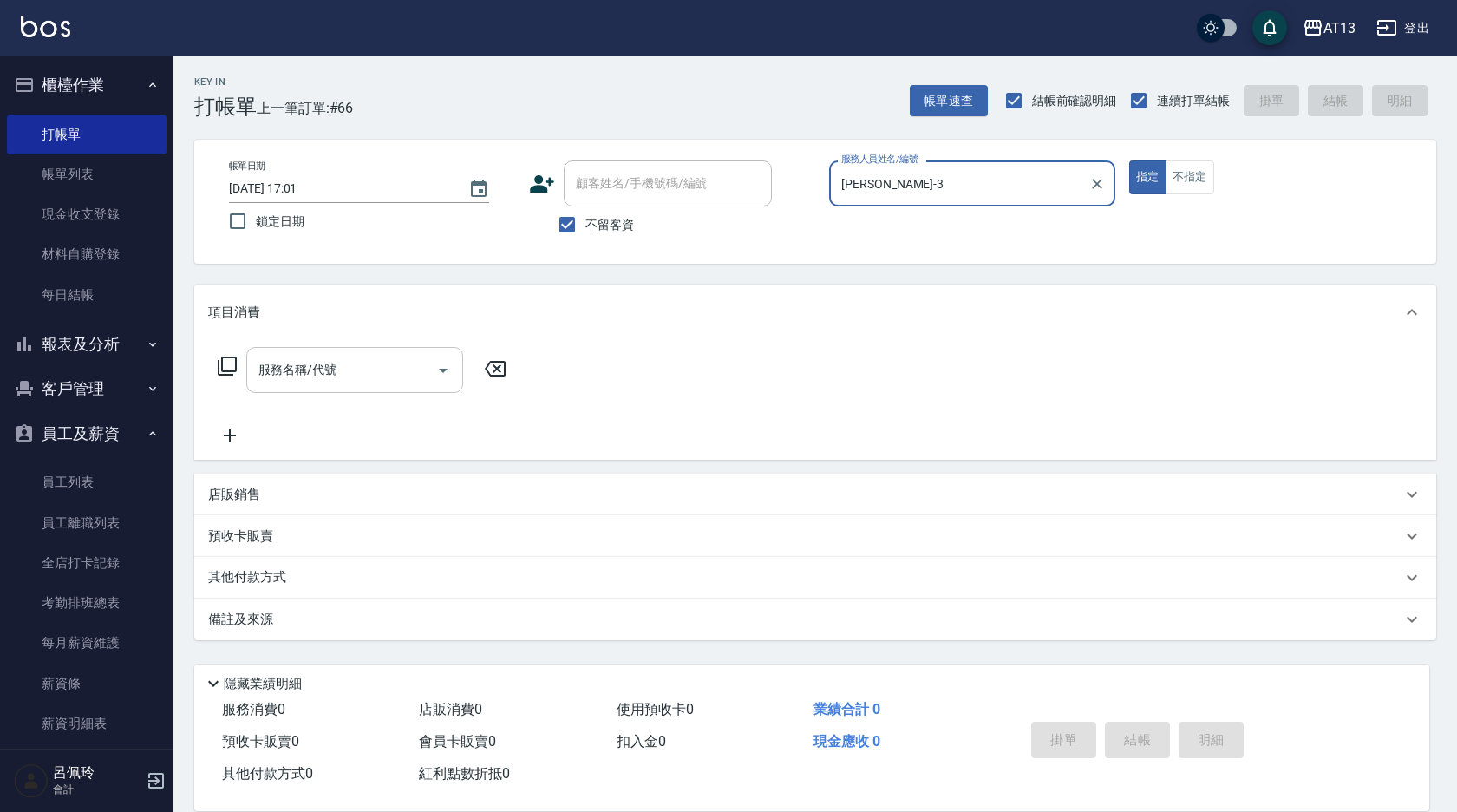
type input "[PERSON_NAME]-3"
click at [340, 374] on input "服務名稱/代號" at bounding box center [341, 370] width 175 height 30
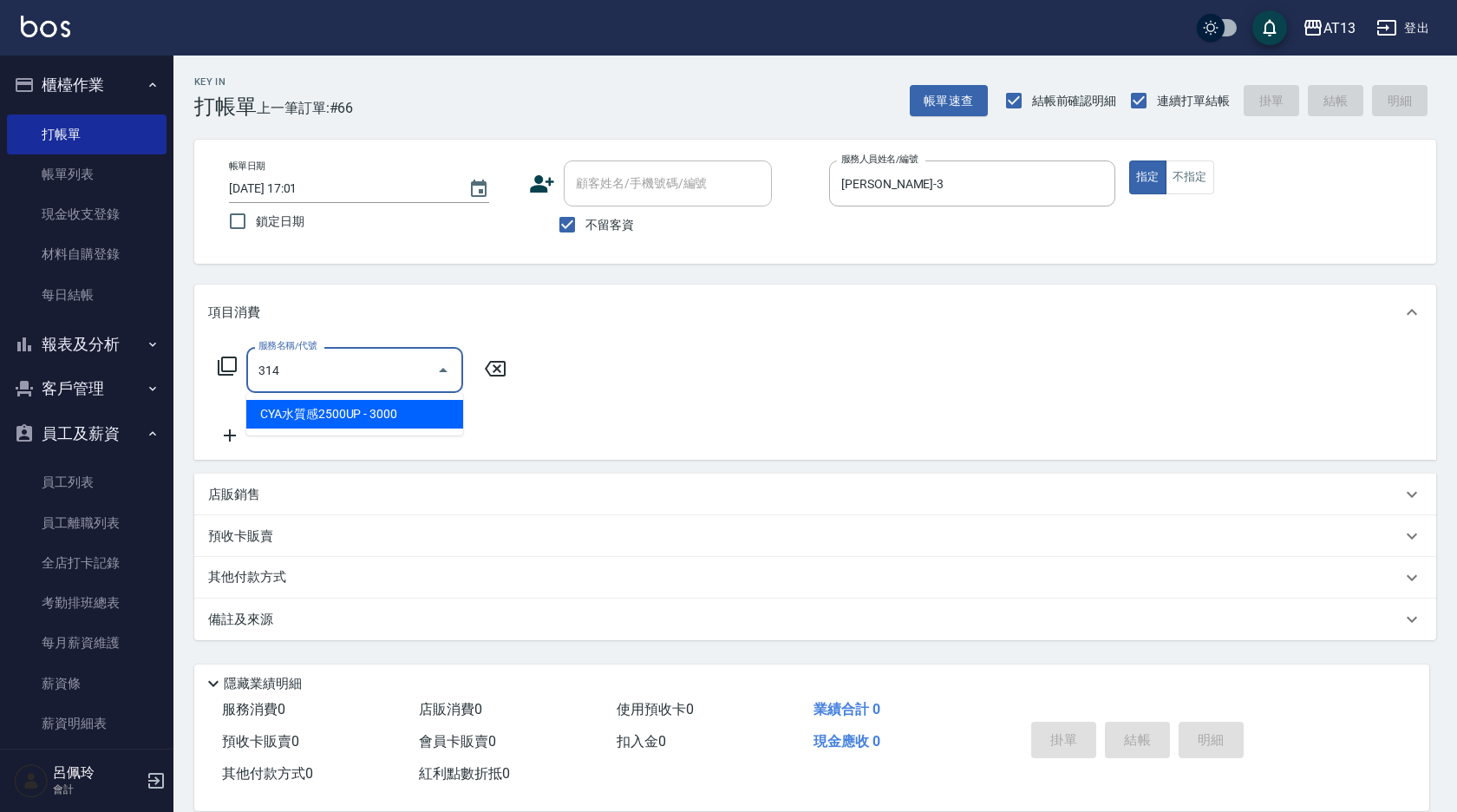
type input "CYA水質感2500UP(314)"
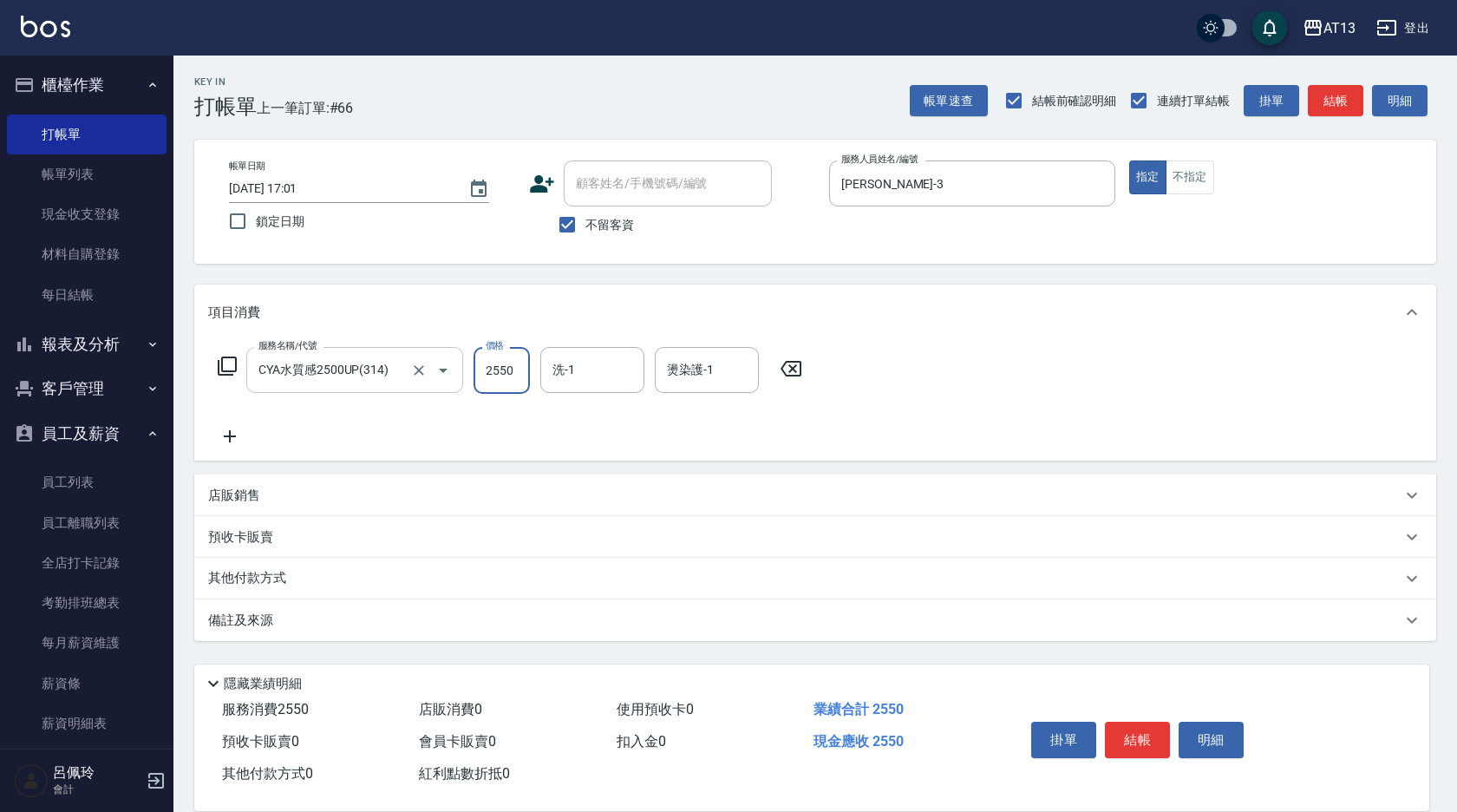
type input "2550"
type input "[PERSON_NAME]-31"
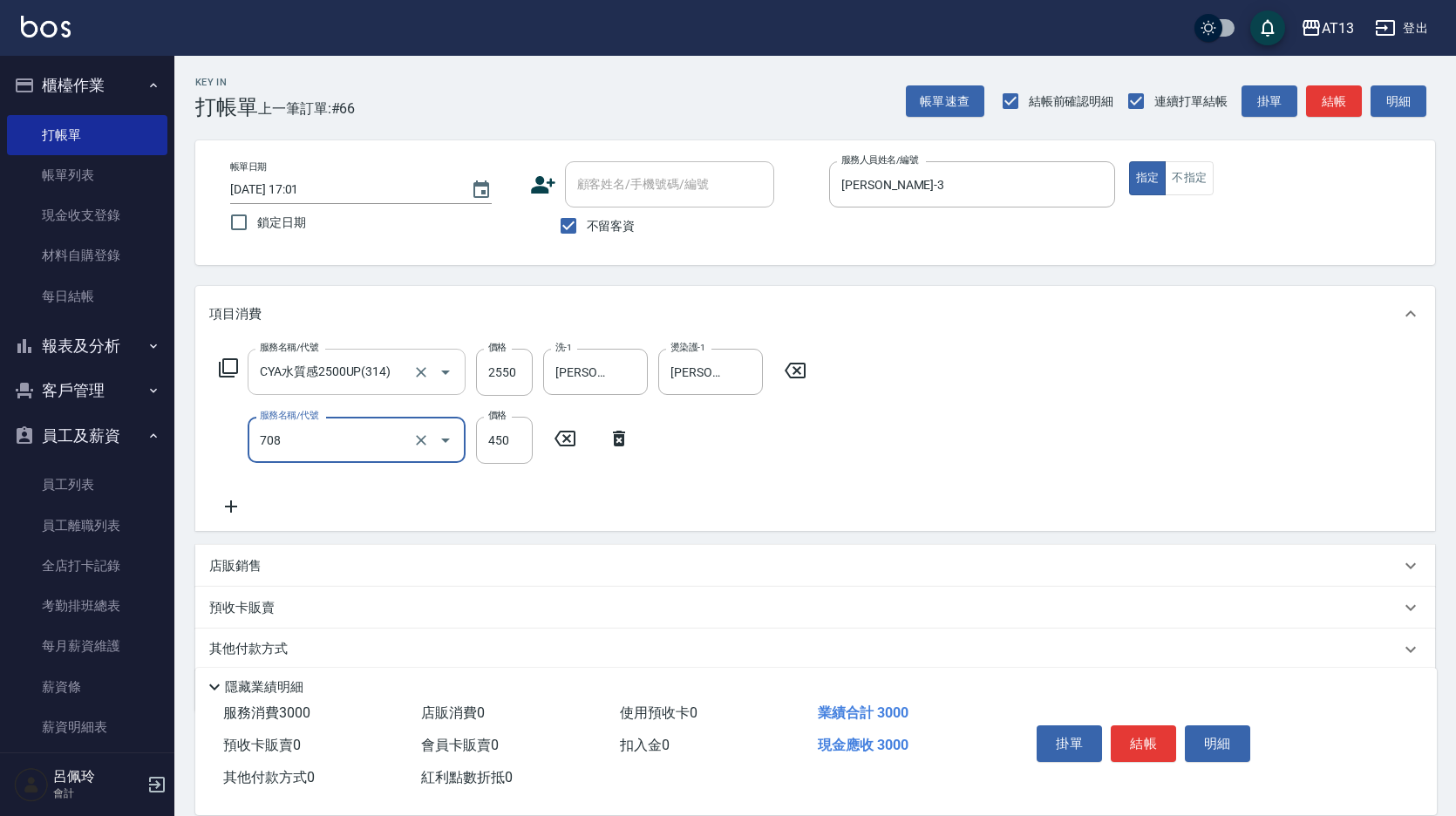
type input "松島舞鶴450(708)"
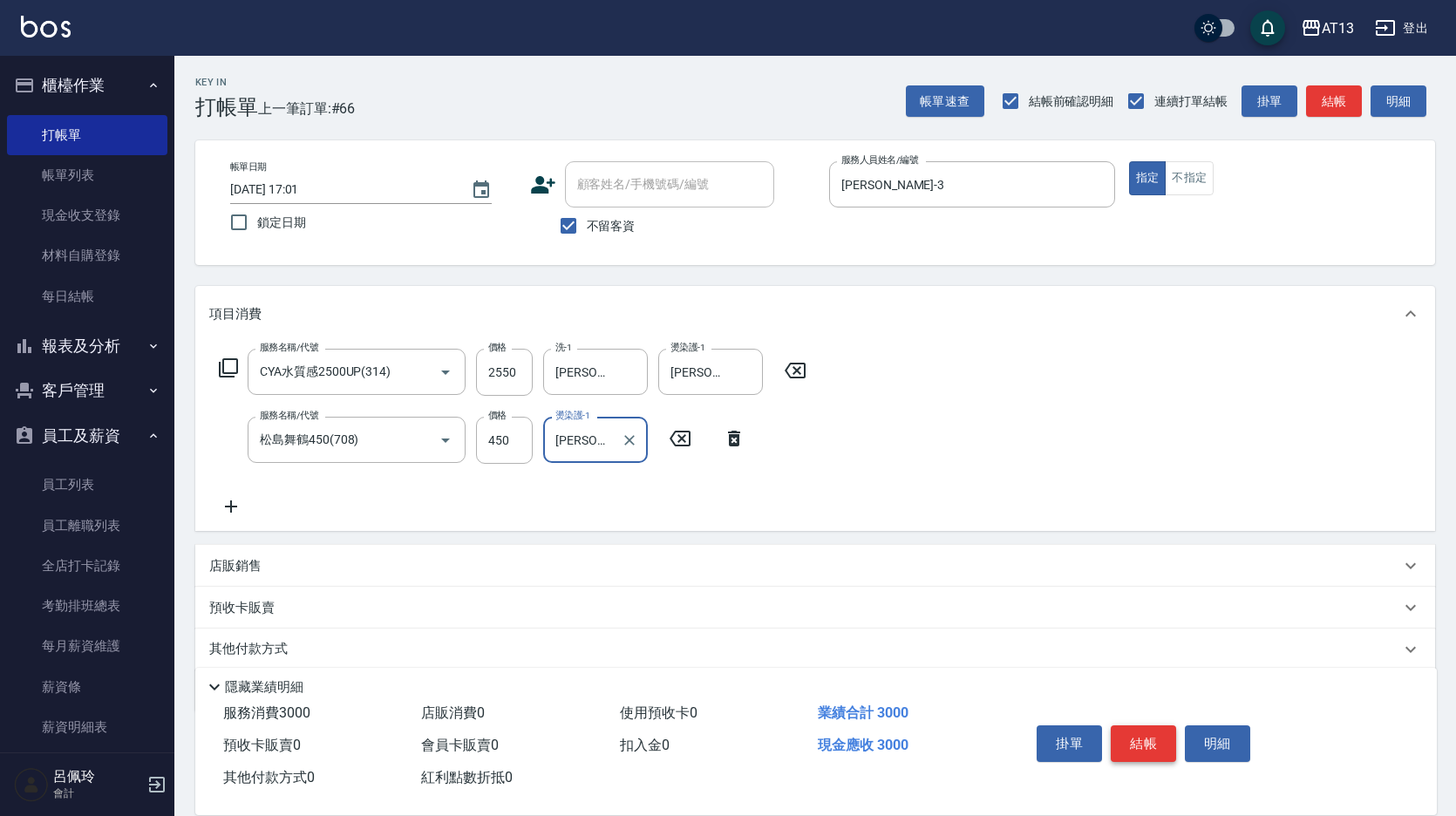
type input "[PERSON_NAME]-31"
click at [1156, 733] on button "結帳" at bounding box center [1143, 743] width 65 height 37
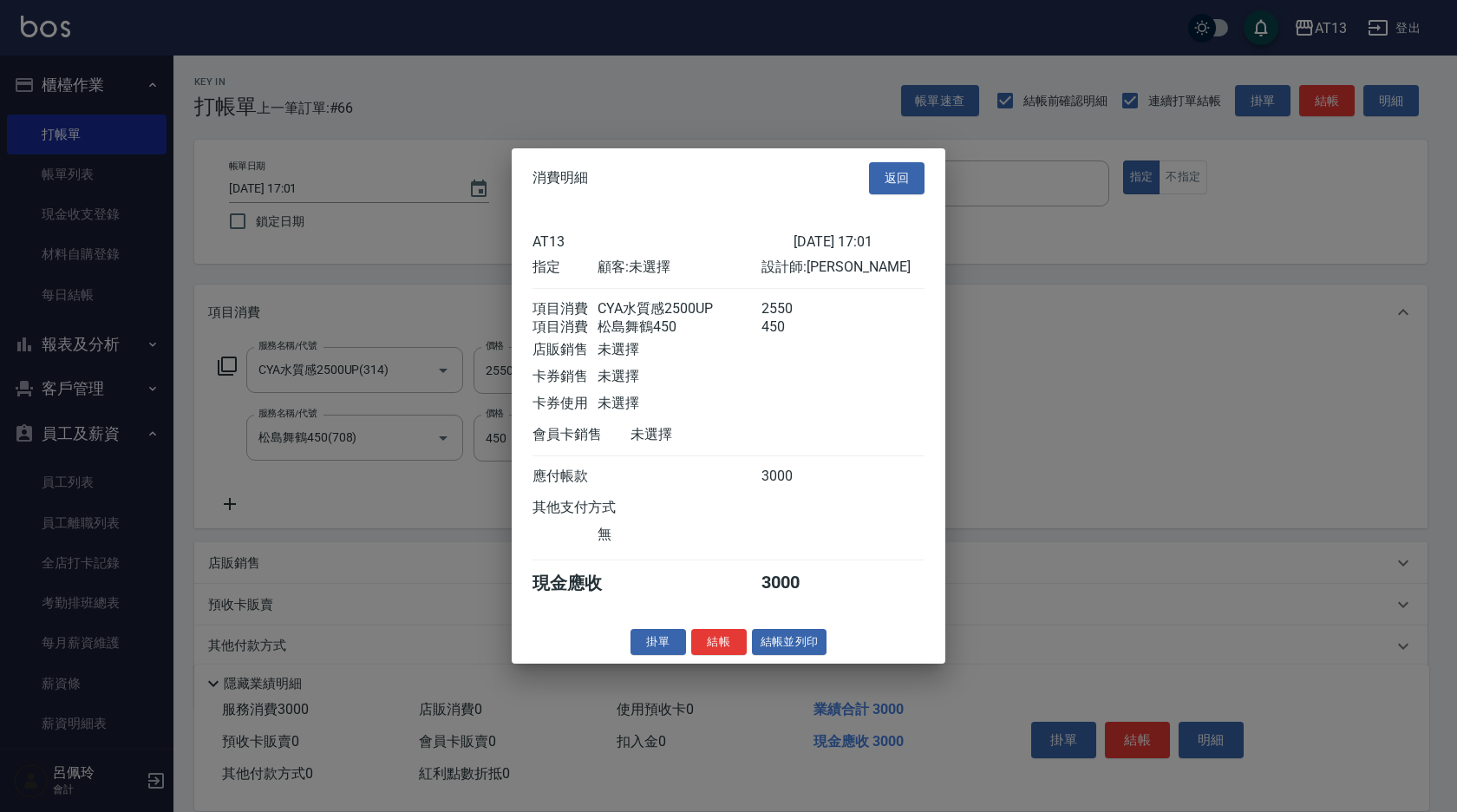
click at [739, 646] on button "結帳" at bounding box center [719, 641] width 56 height 27
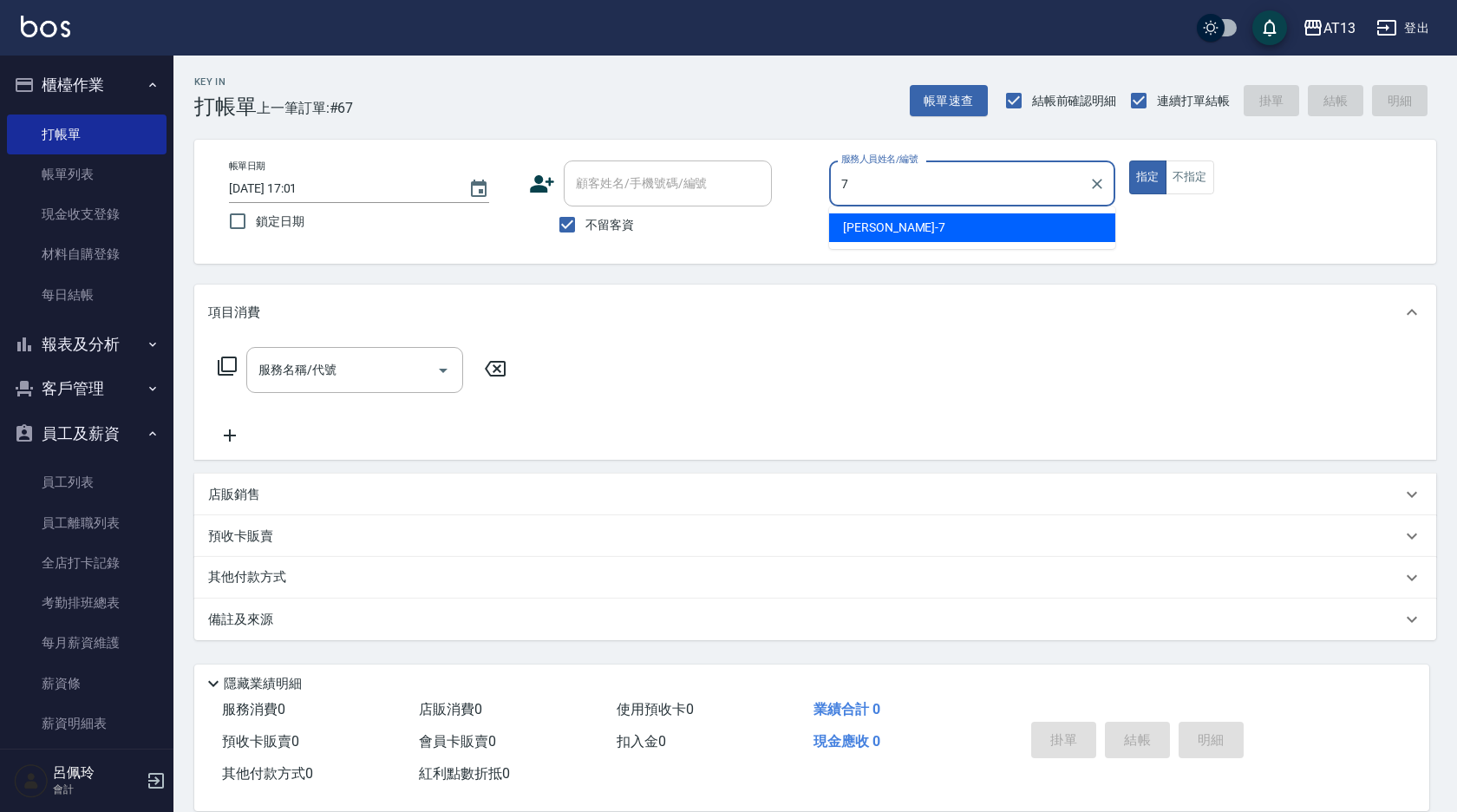
click at [849, 229] on span "[PERSON_NAME]-7" at bounding box center [894, 227] width 103 height 18
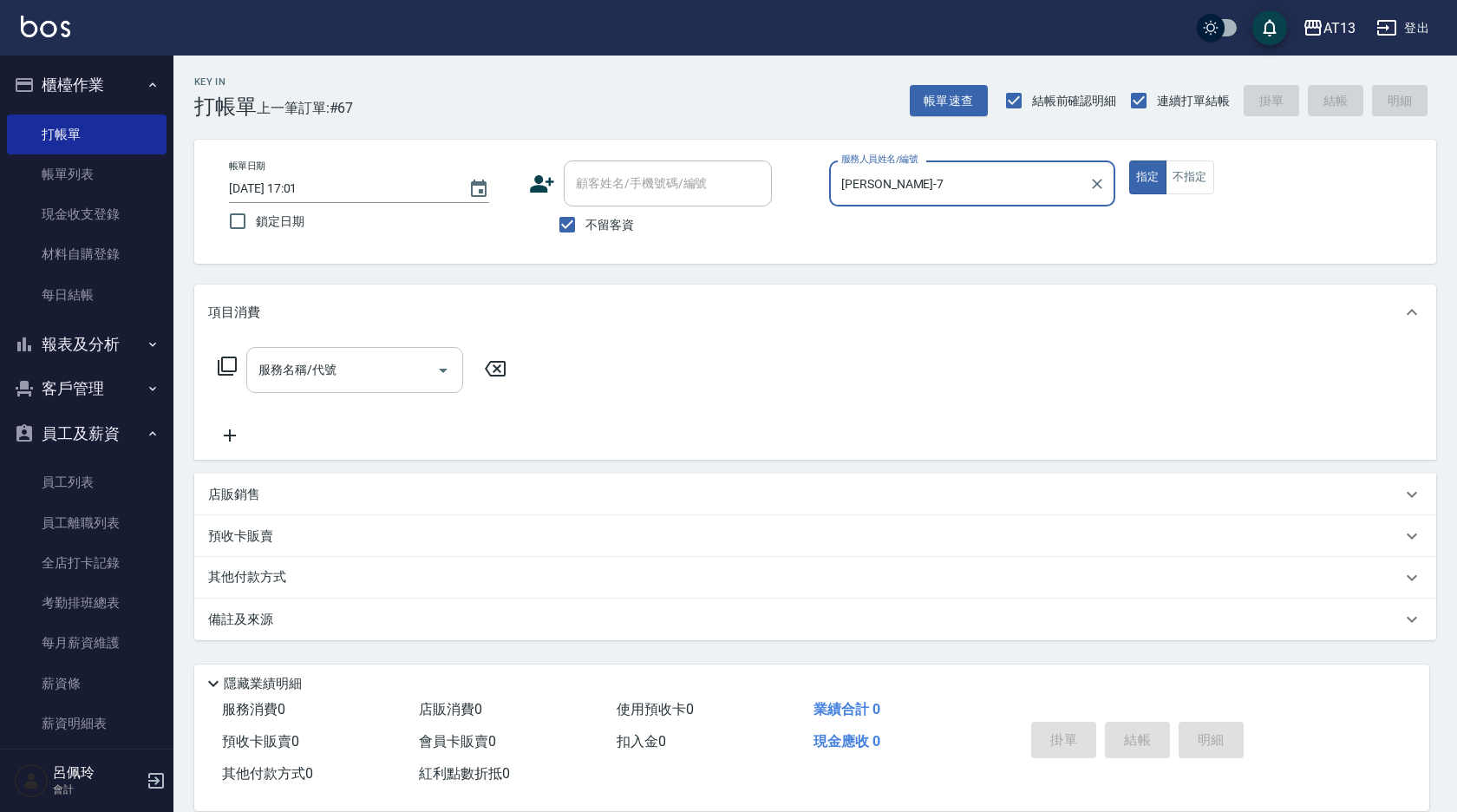
type input "[PERSON_NAME]-7"
click at [357, 374] on input "服務名稱/代號" at bounding box center [341, 370] width 175 height 30
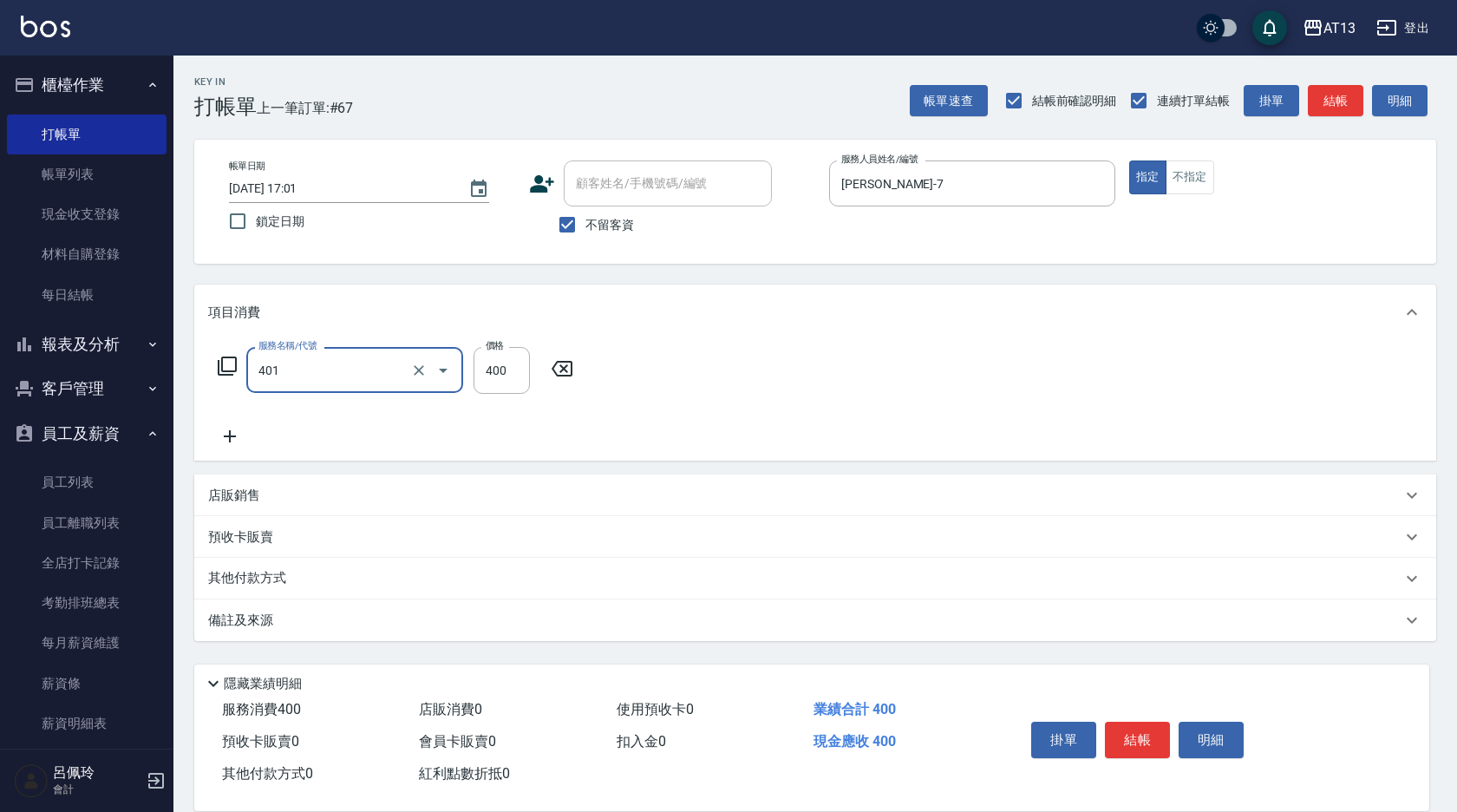
type input "剪髮(401)"
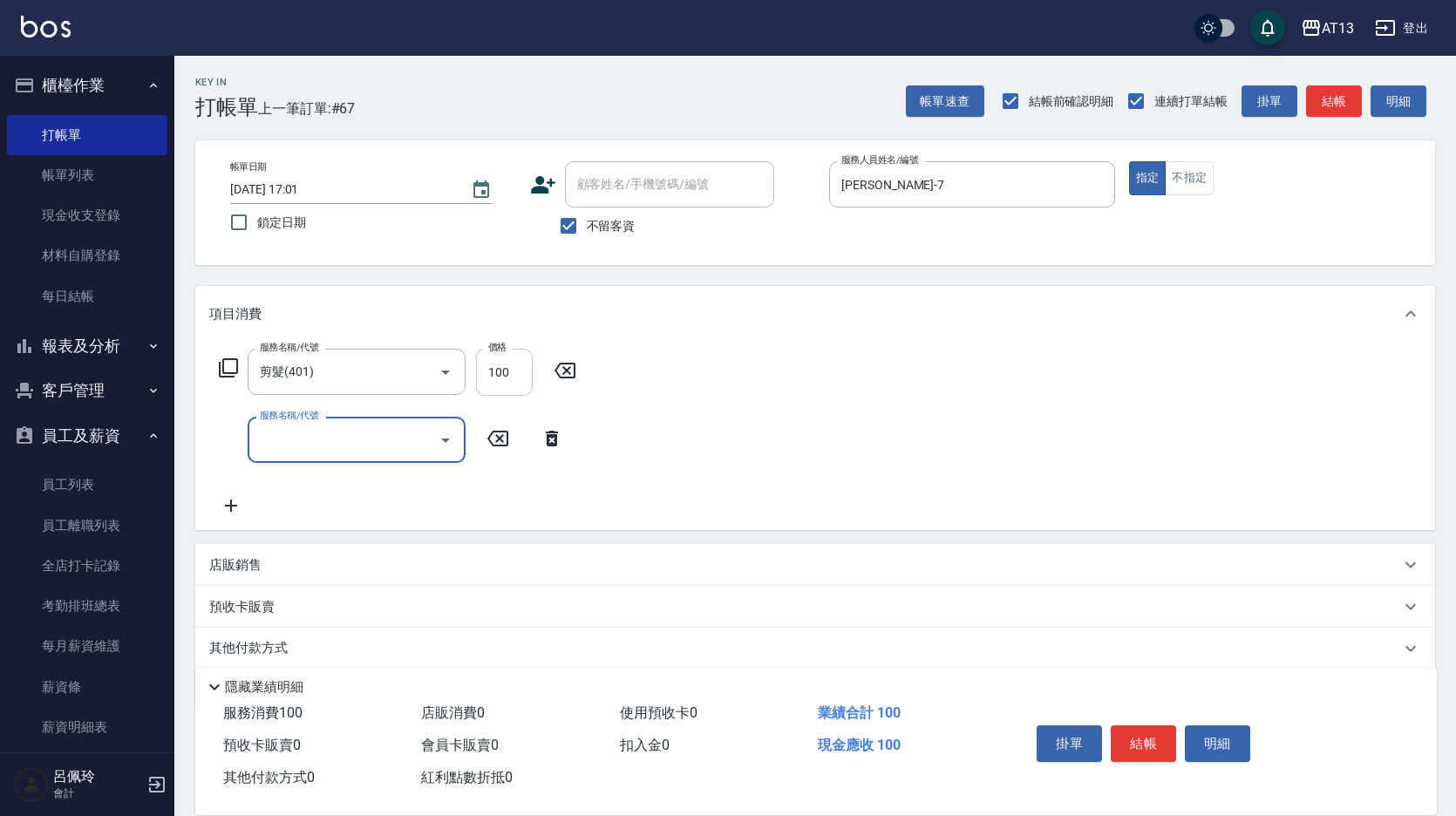
click at [487, 377] on input "100" at bounding box center [504, 372] width 57 height 47
click at [508, 366] on input "100" at bounding box center [504, 372] width 57 height 47
click at [509, 366] on input "100" at bounding box center [504, 372] width 57 height 47
type input "200"
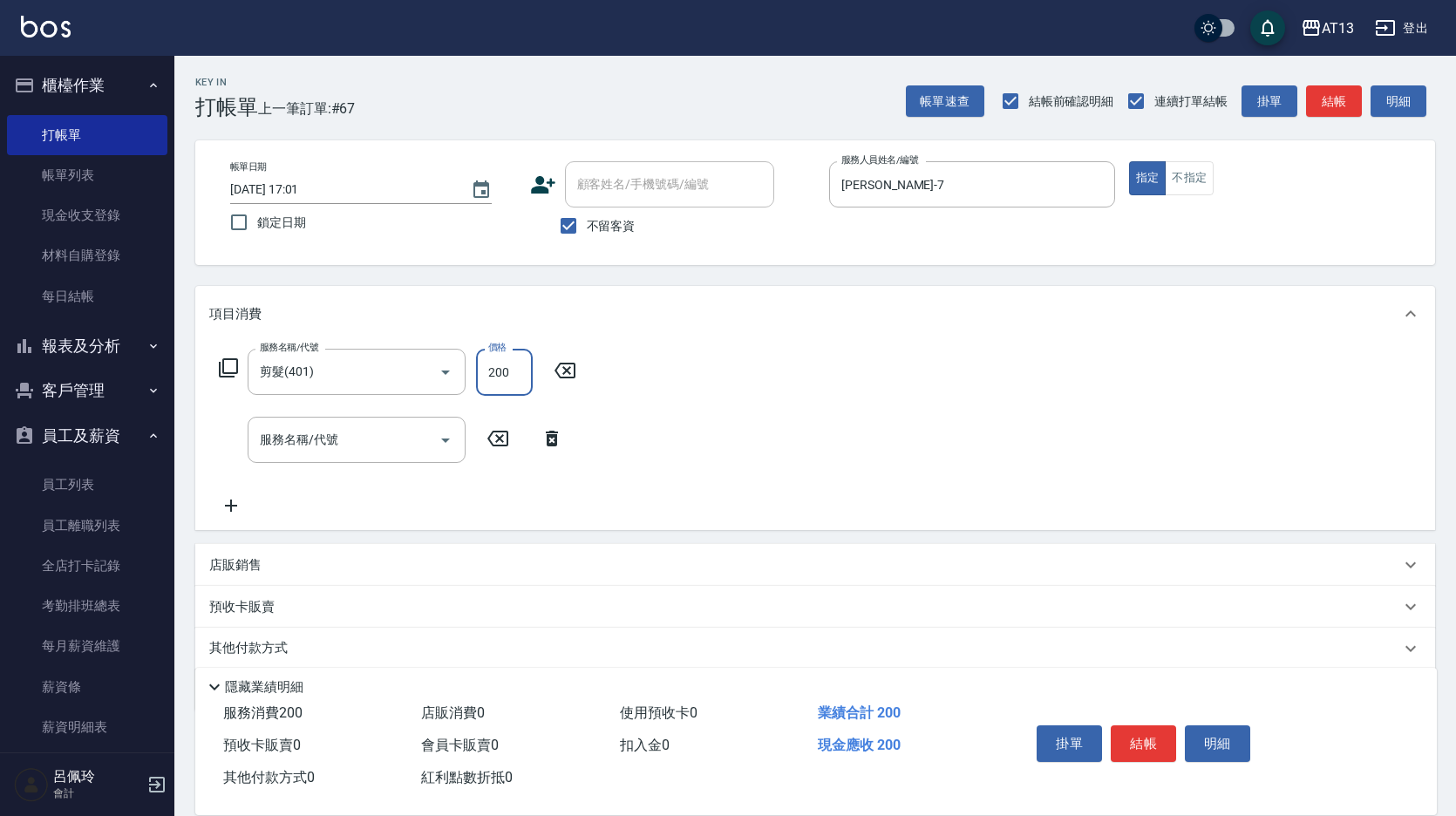
click at [996, 423] on div "服務名稱/代號 剪髮(401) 服務名稱/代號 價格 200 價格 服務名稱/代號 服務名稱/代號" at bounding box center [815, 436] width 1240 height 189
click at [1155, 738] on button "結帳" at bounding box center [1143, 743] width 65 height 37
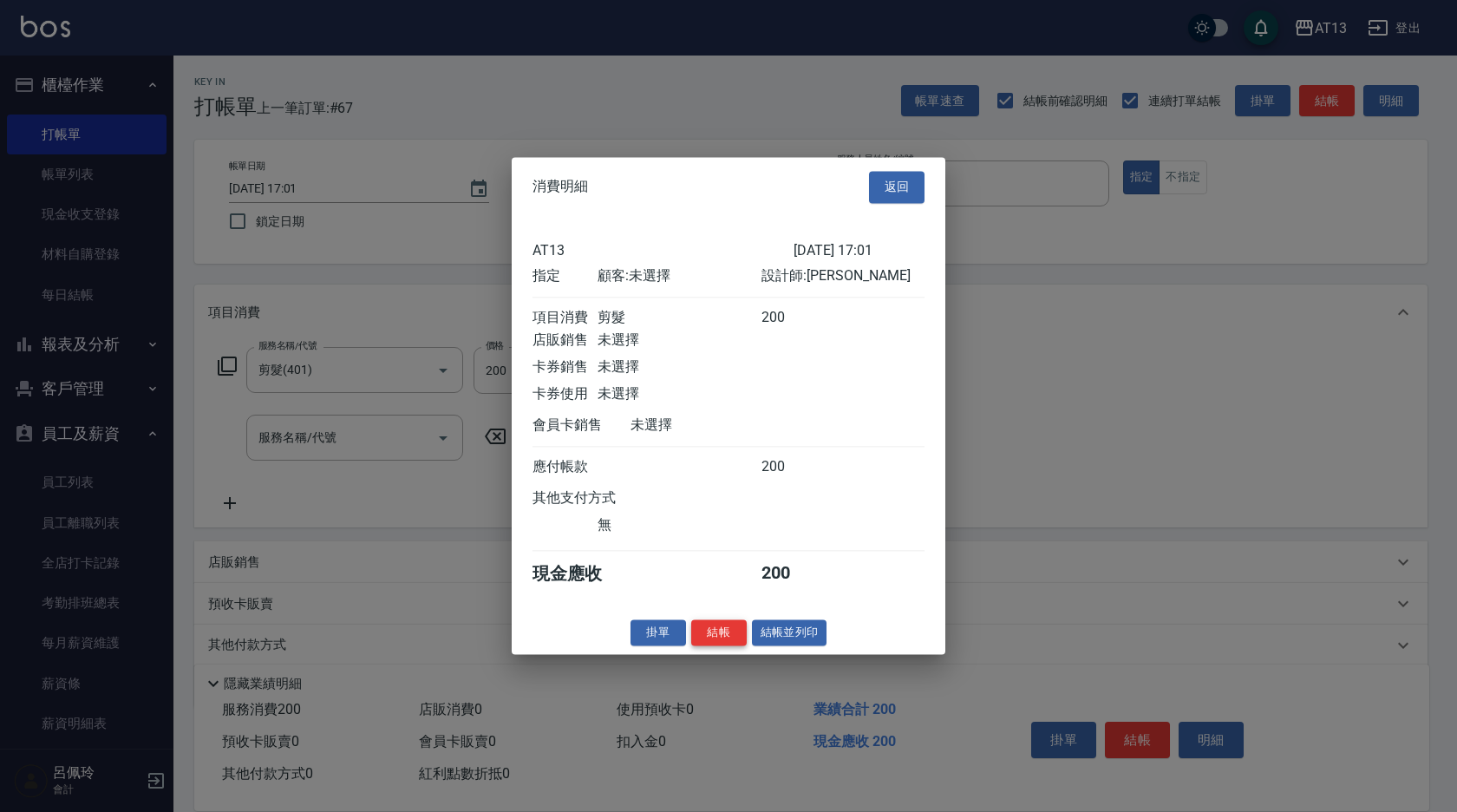
click at [710, 636] on button "結帳" at bounding box center [719, 633] width 56 height 27
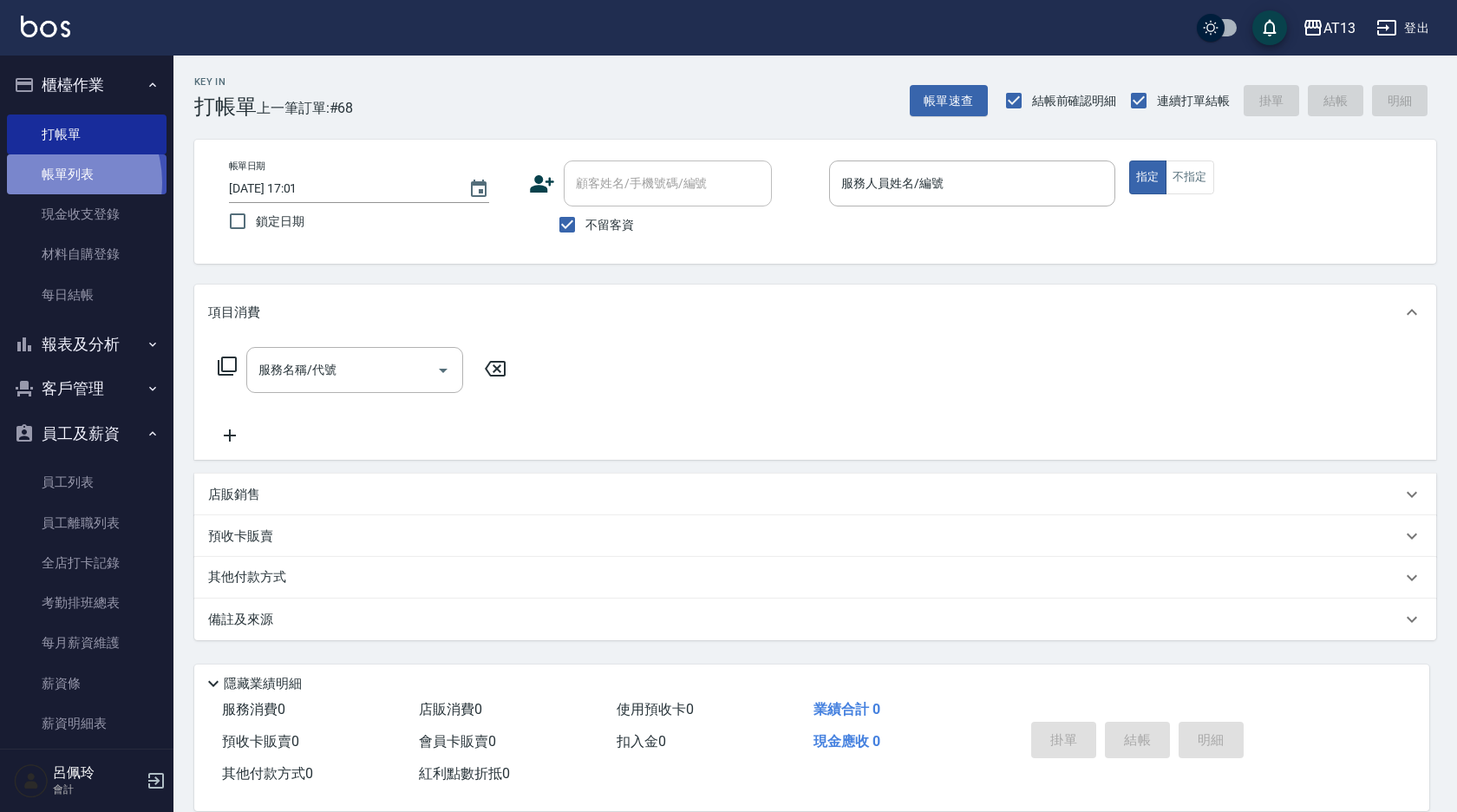
click at [49, 182] on link "帳單列表" at bounding box center [86, 174] width 159 height 40
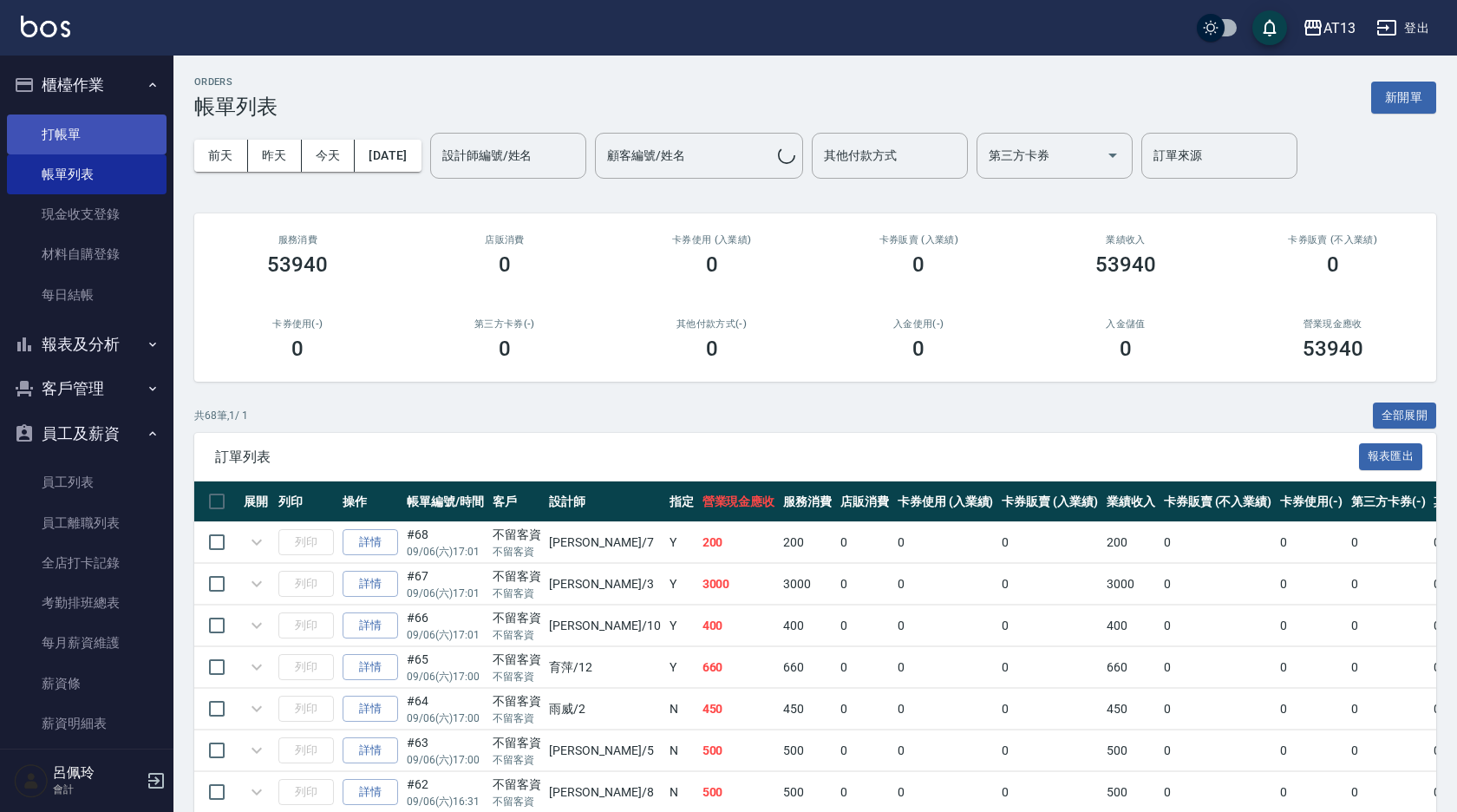
click at [81, 126] on link "打帳單" at bounding box center [86, 134] width 159 height 40
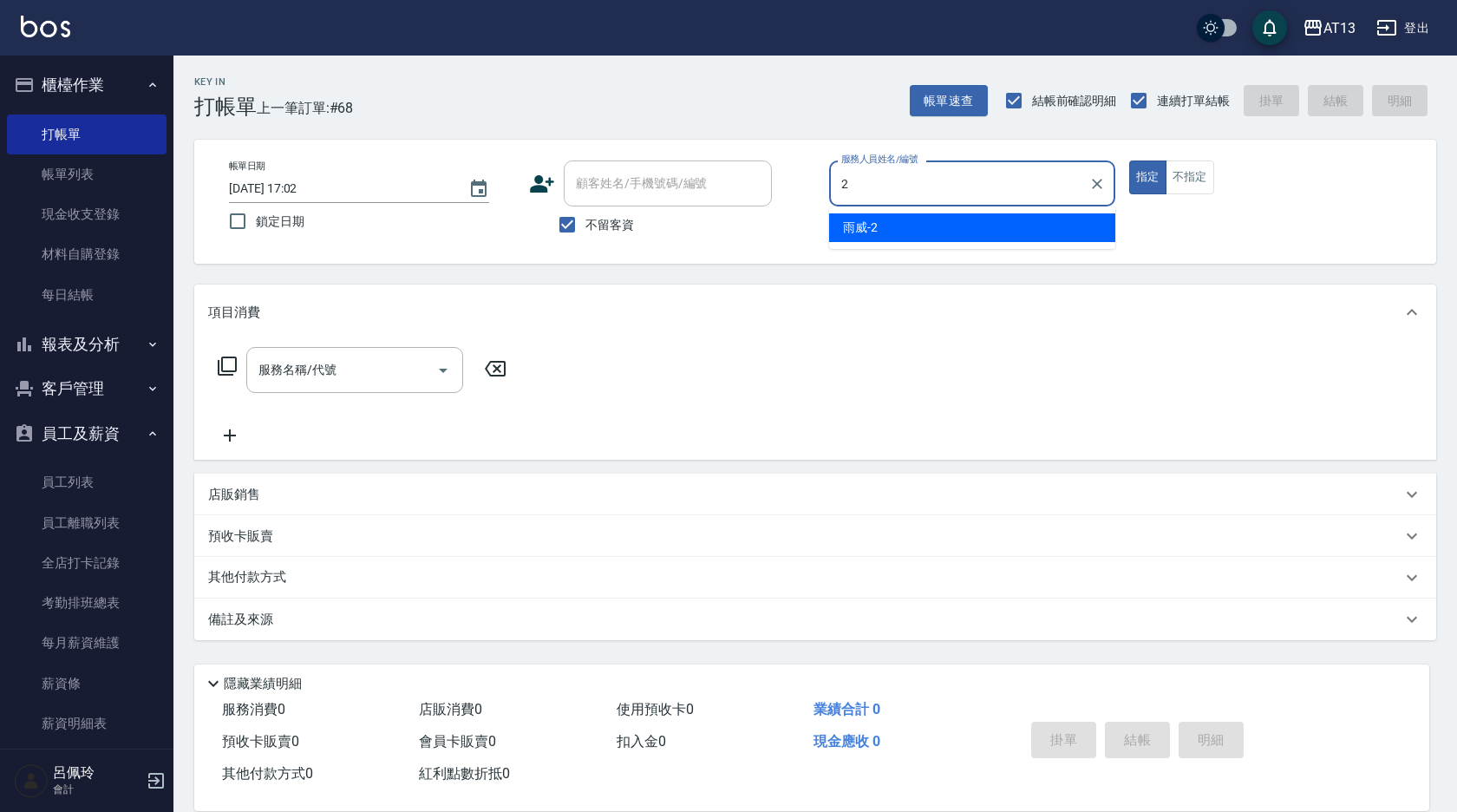
click at [960, 221] on div "雨威 -2" at bounding box center [972, 227] width 287 height 28
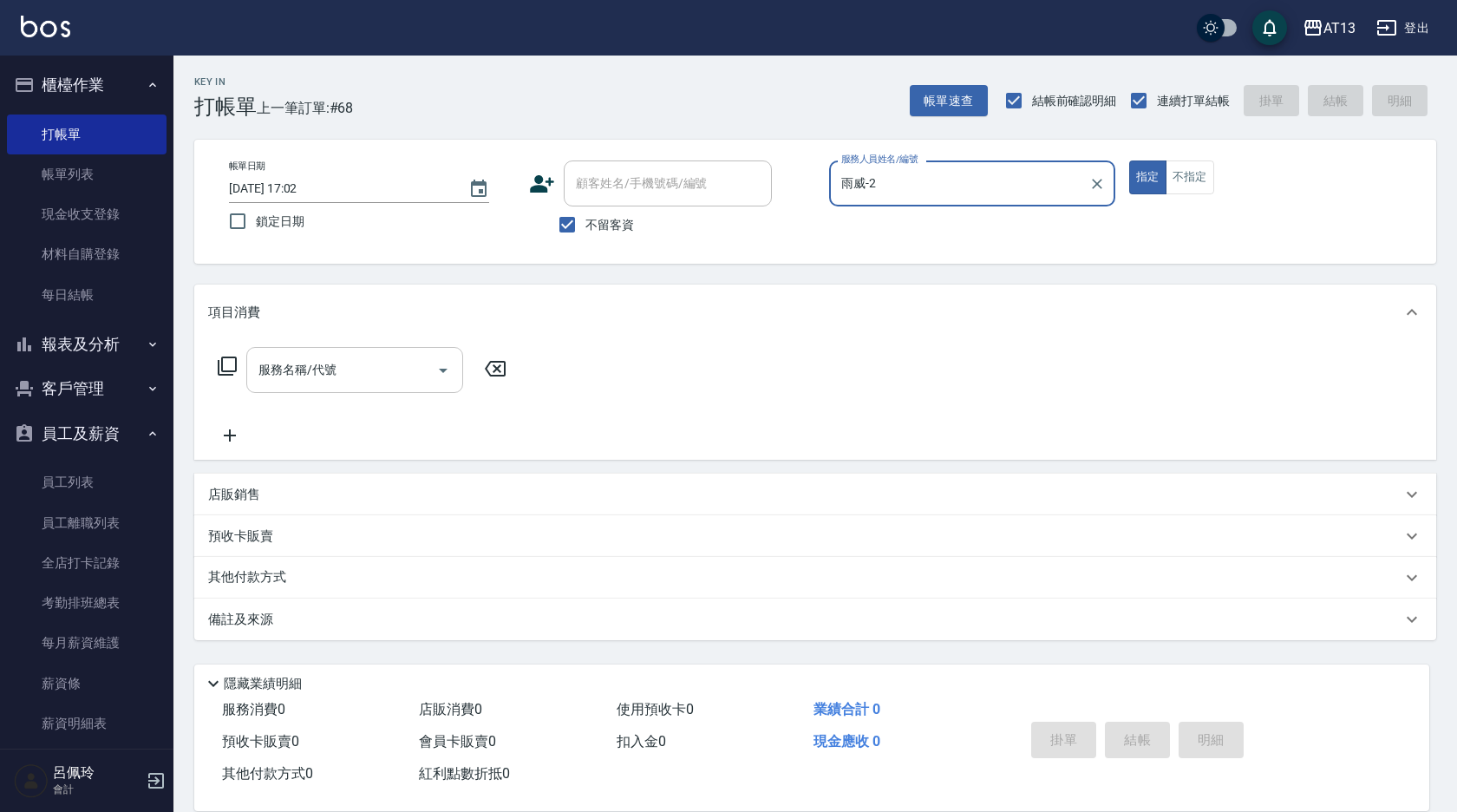
type input "雨威-2"
click at [390, 384] on input "服務名稱/代號" at bounding box center [341, 370] width 175 height 30
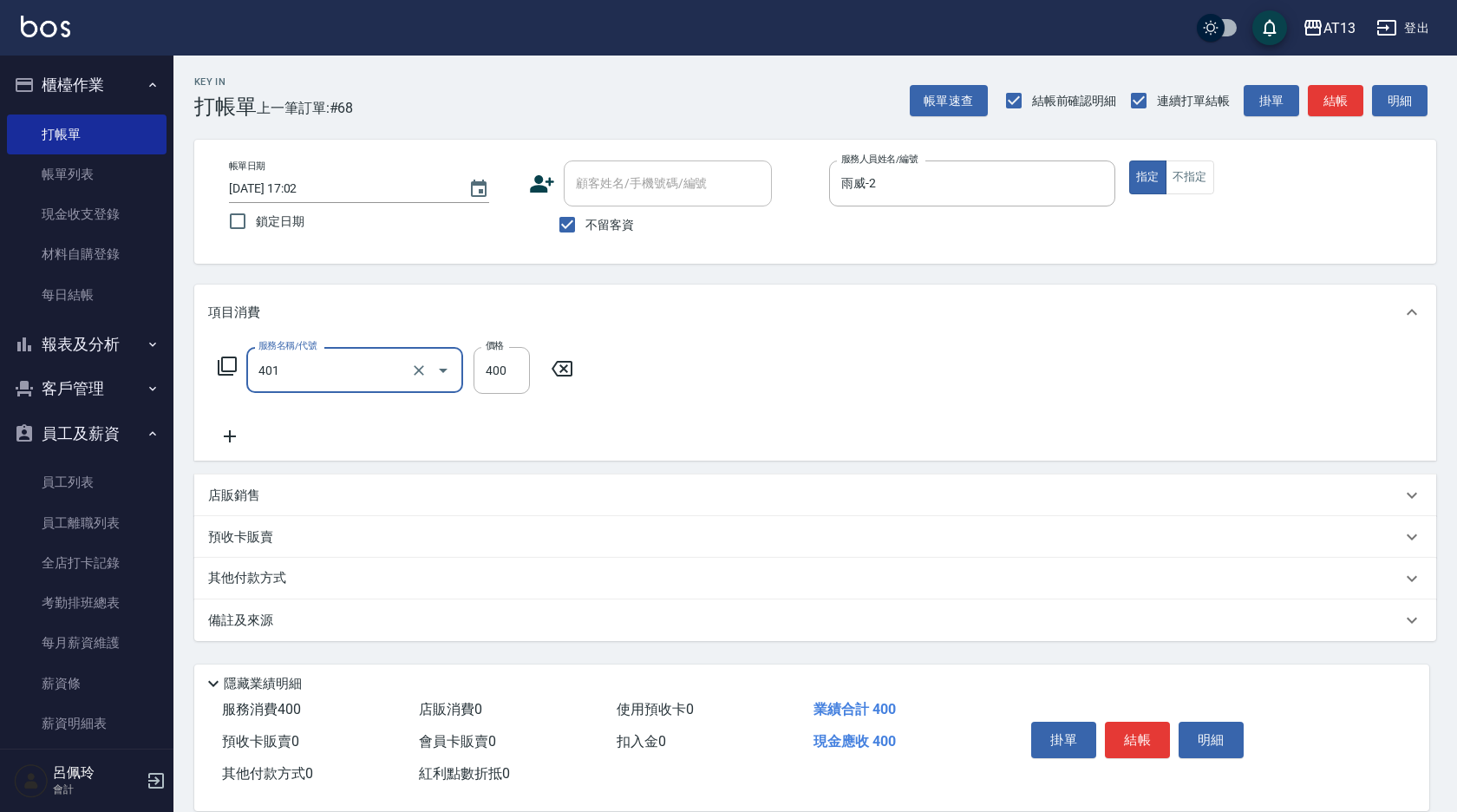
type input "剪髮(401)"
type input "200"
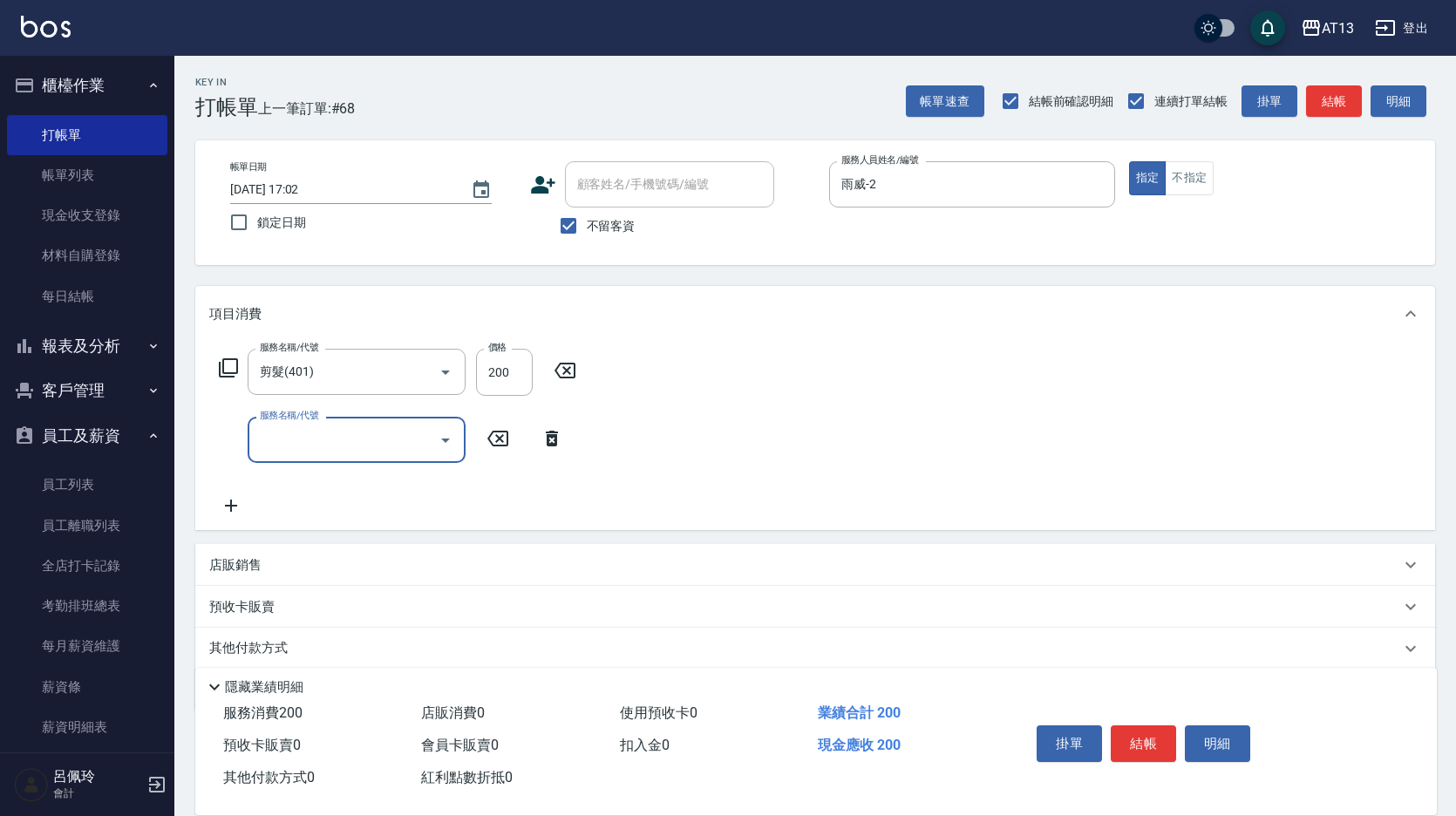
click at [819, 415] on div "服務名稱/代號 剪髮(401) 服務名稱/代號 價格 200 價格 服務名稱/代號 服務名稱/代號" at bounding box center [815, 436] width 1240 height 189
click at [1163, 740] on button "結帳" at bounding box center [1143, 743] width 65 height 37
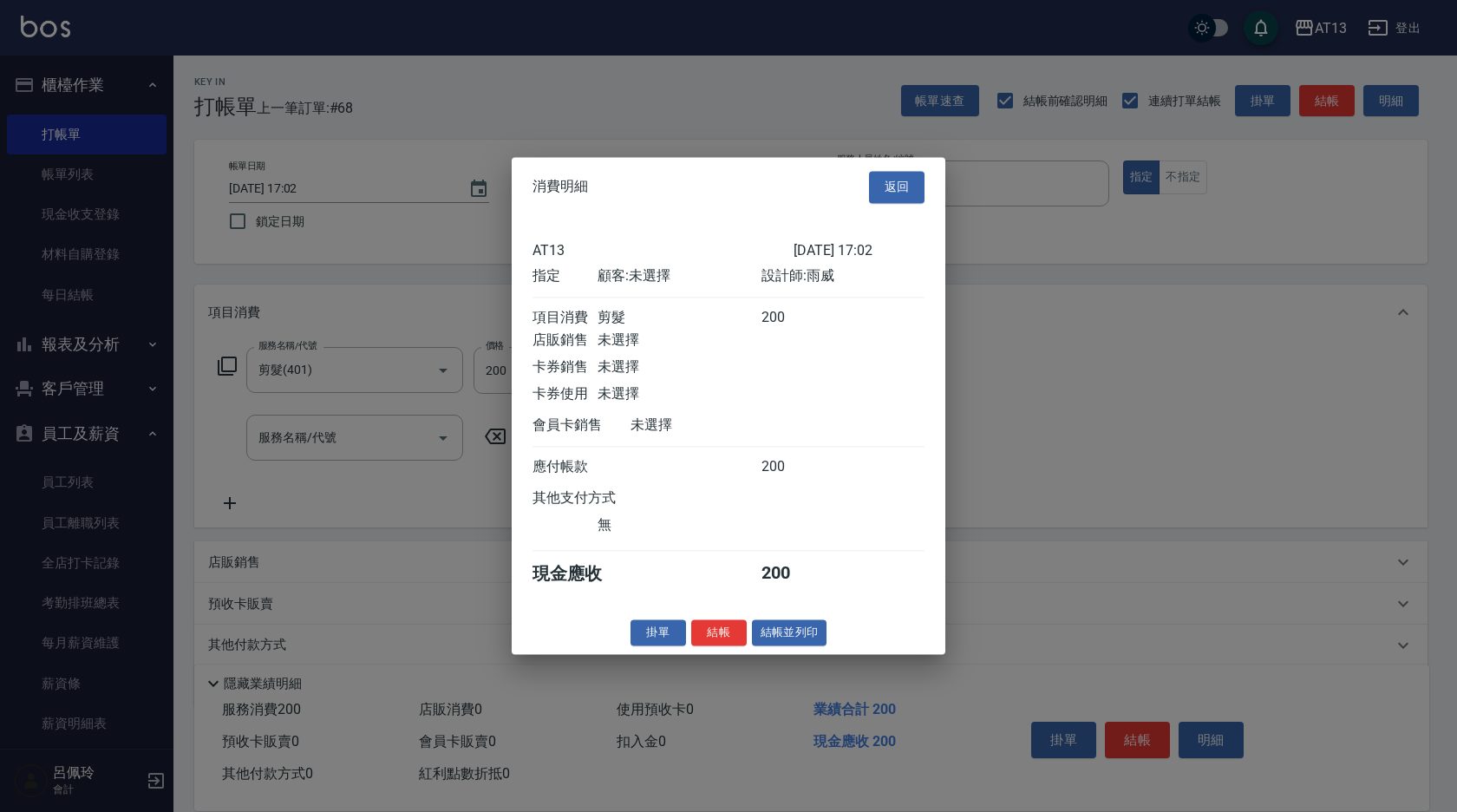
click at [713, 641] on button "結帳" at bounding box center [719, 633] width 56 height 27
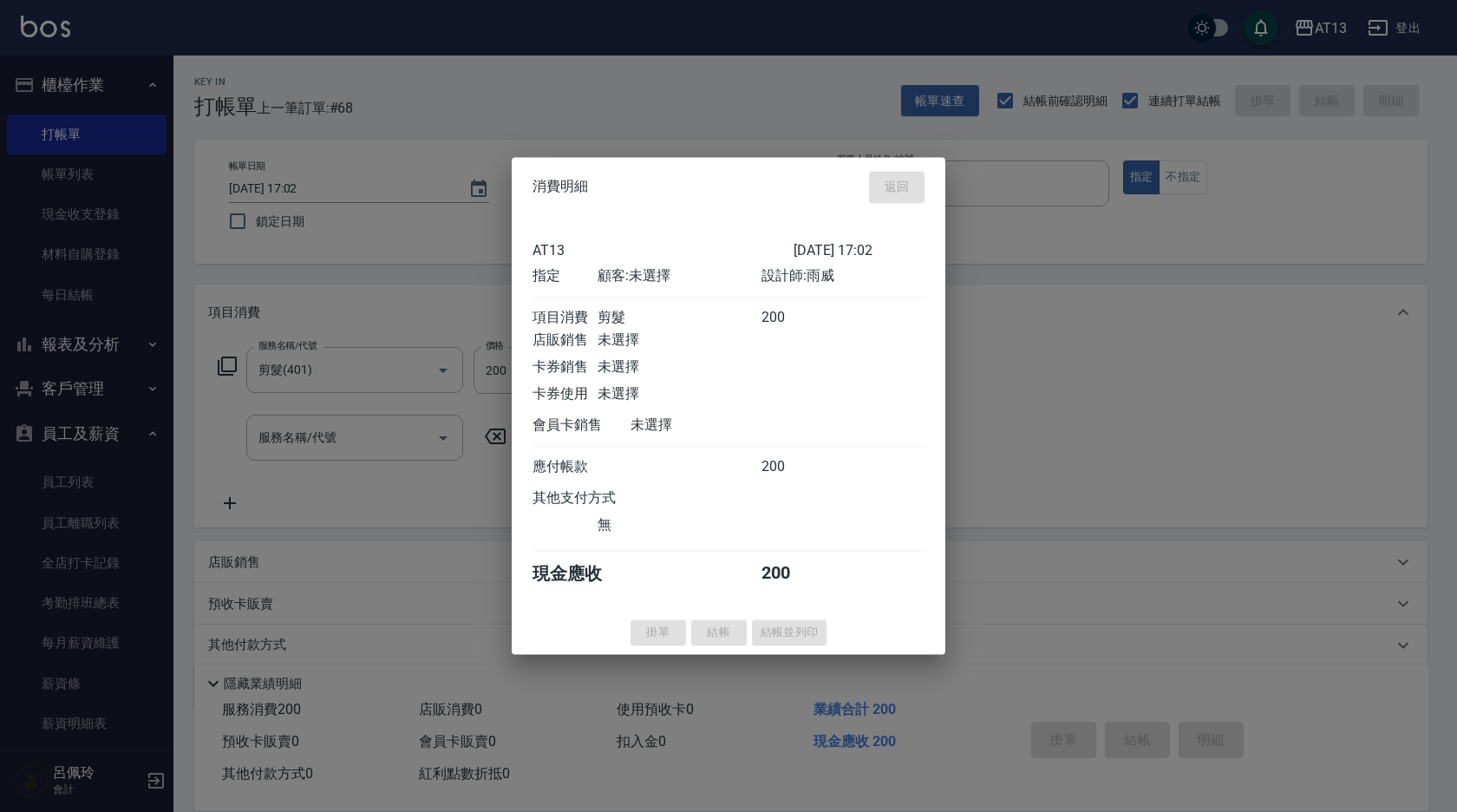
type input "[DATE] 17:24"
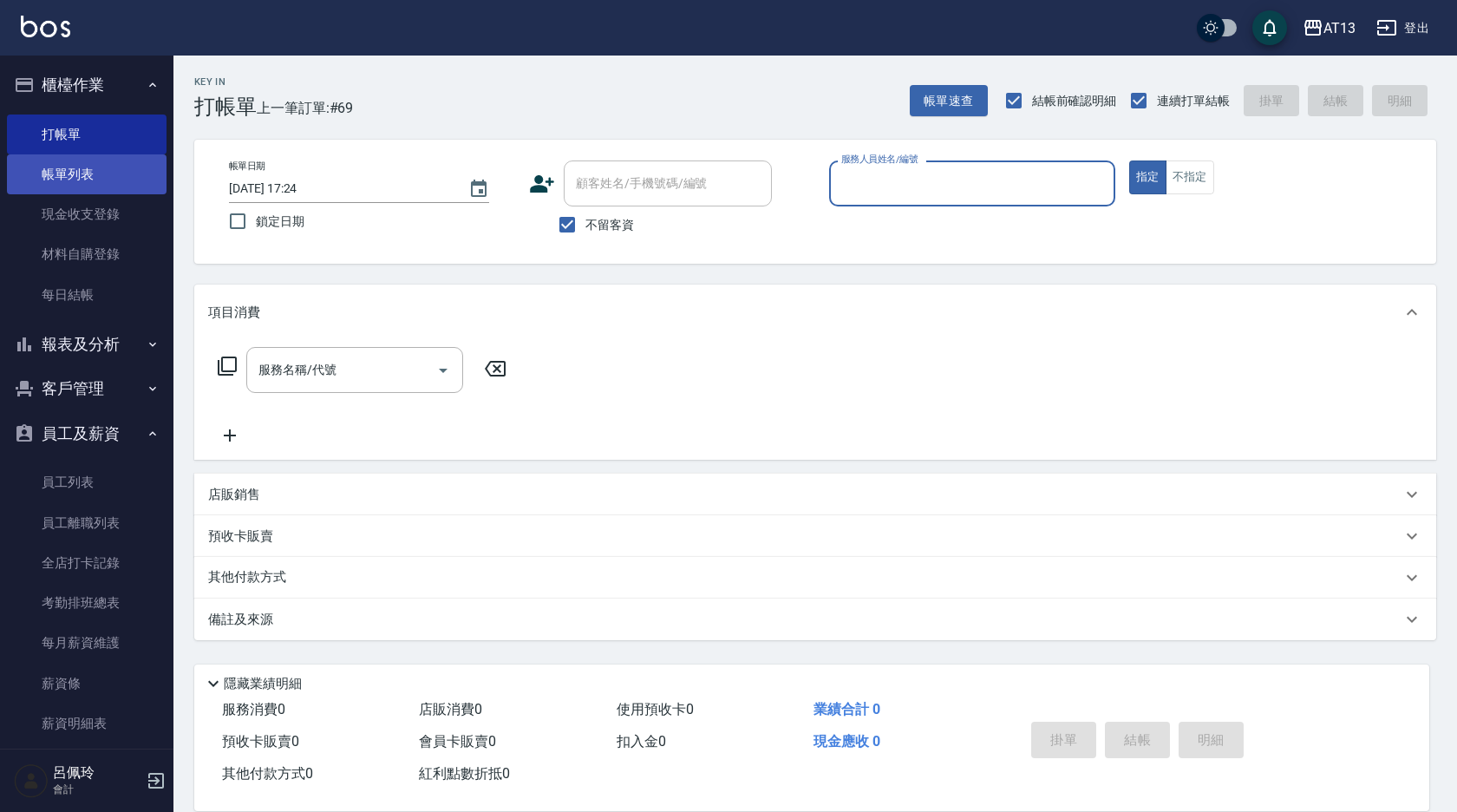
click at [93, 165] on link "帳單列表" at bounding box center [86, 174] width 159 height 40
click at [59, 166] on link "帳單列表" at bounding box center [86, 174] width 159 height 40
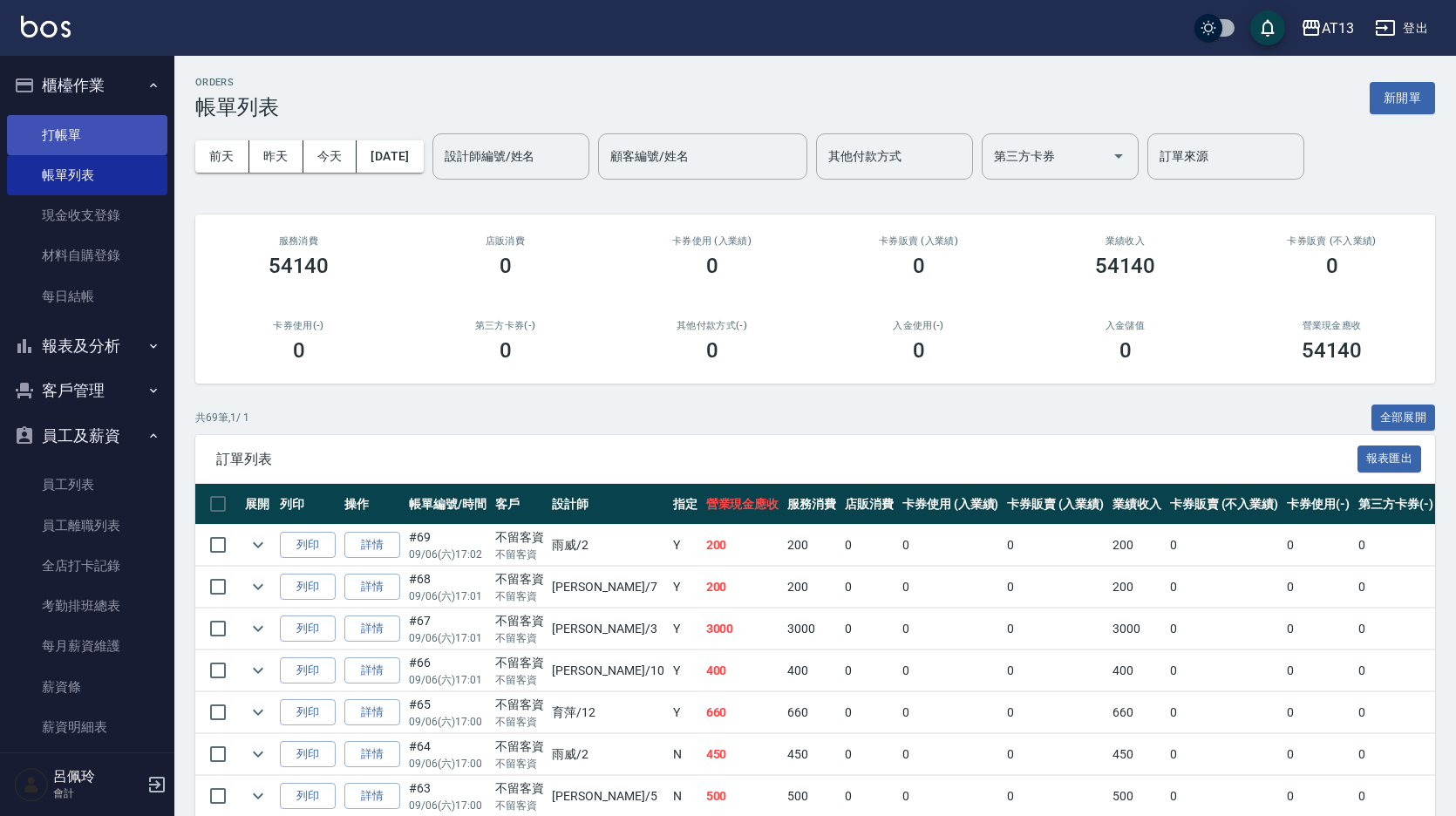
click at [76, 126] on link "打帳單" at bounding box center [86, 135] width 160 height 40
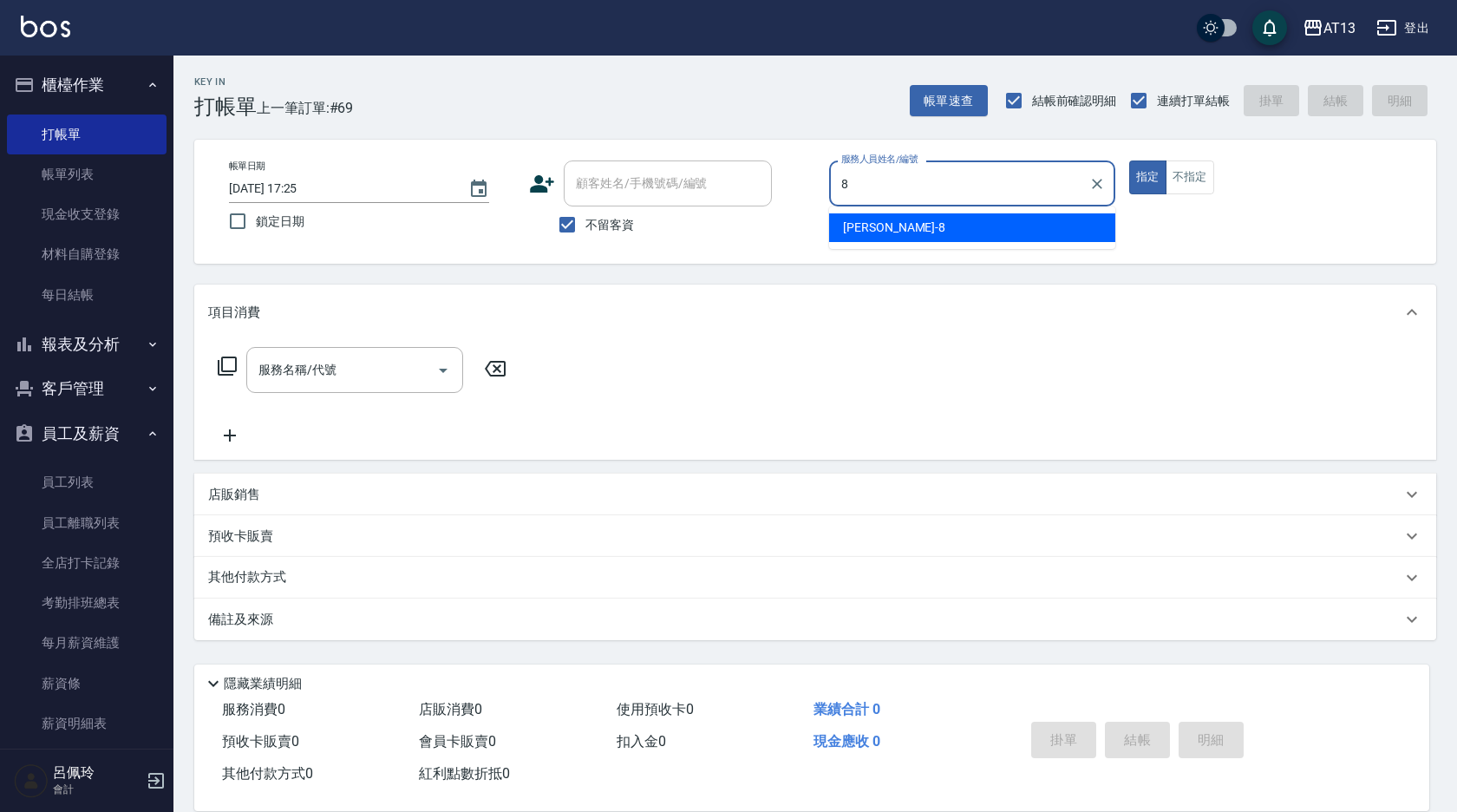
click at [849, 232] on span "[PERSON_NAME] -8" at bounding box center [894, 227] width 103 height 18
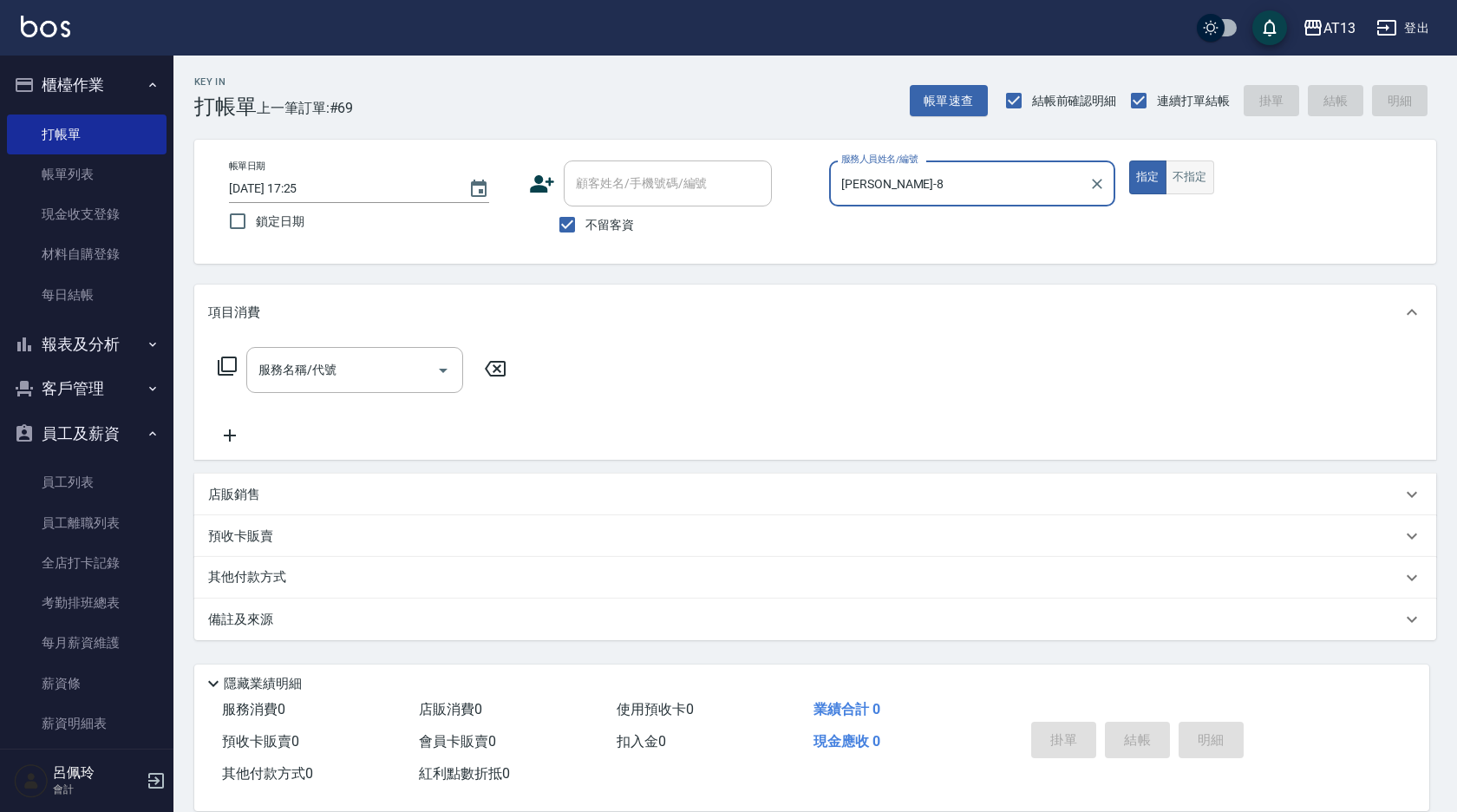
click at [1189, 176] on button "不指定" at bounding box center [1190, 177] width 49 height 34
click at [309, 365] on div "服務名稱/代號 服務名稱/代號" at bounding box center [355, 370] width 217 height 46
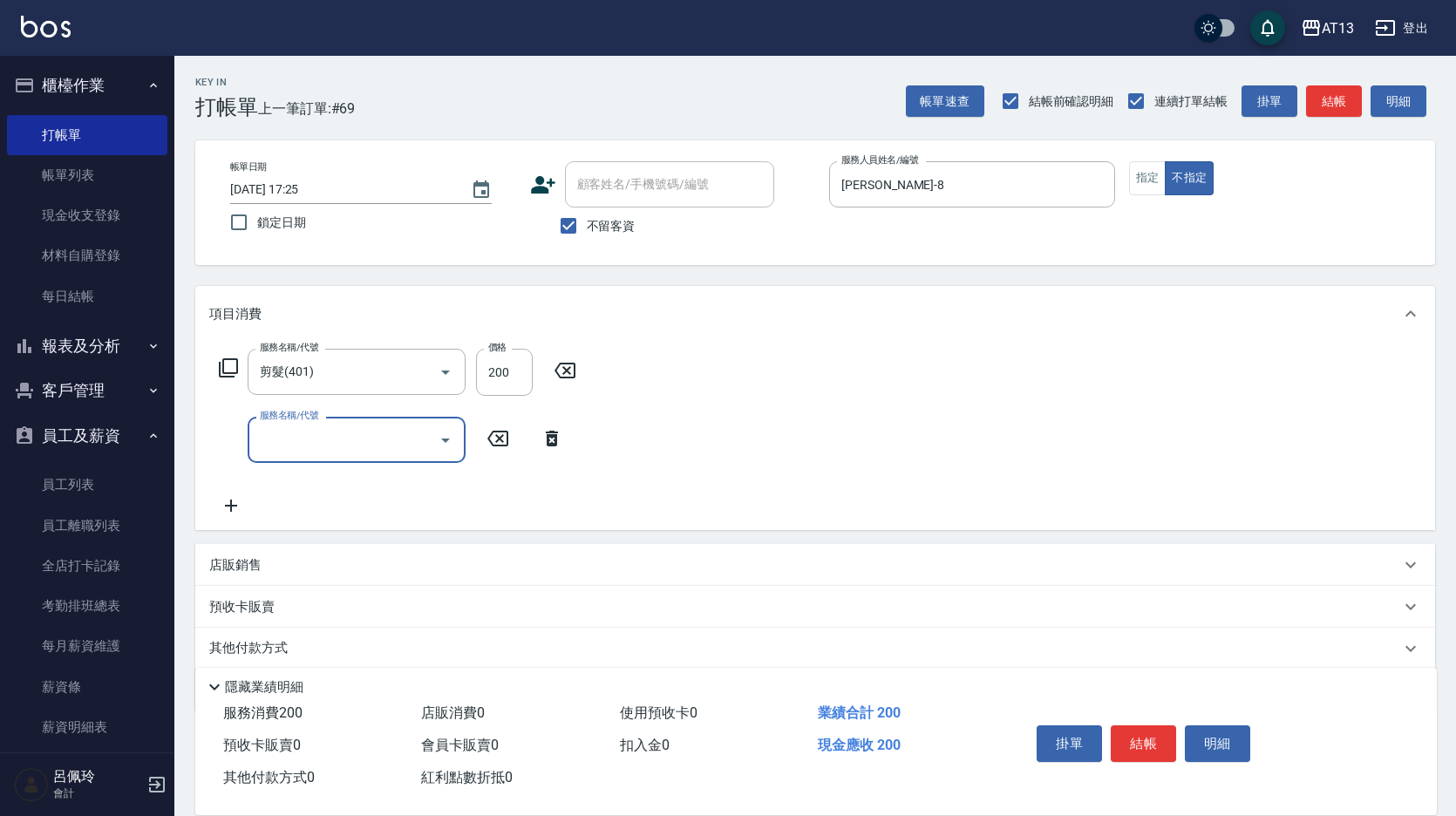
click at [701, 444] on div "服務名稱/代號 剪髮(401) 服務名稱/代號 價格 200 價格 服務名稱/代號 服務名稱/代號" at bounding box center [815, 436] width 1240 height 189
click at [1142, 729] on button "結帳" at bounding box center [1143, 743] width 65 height 37
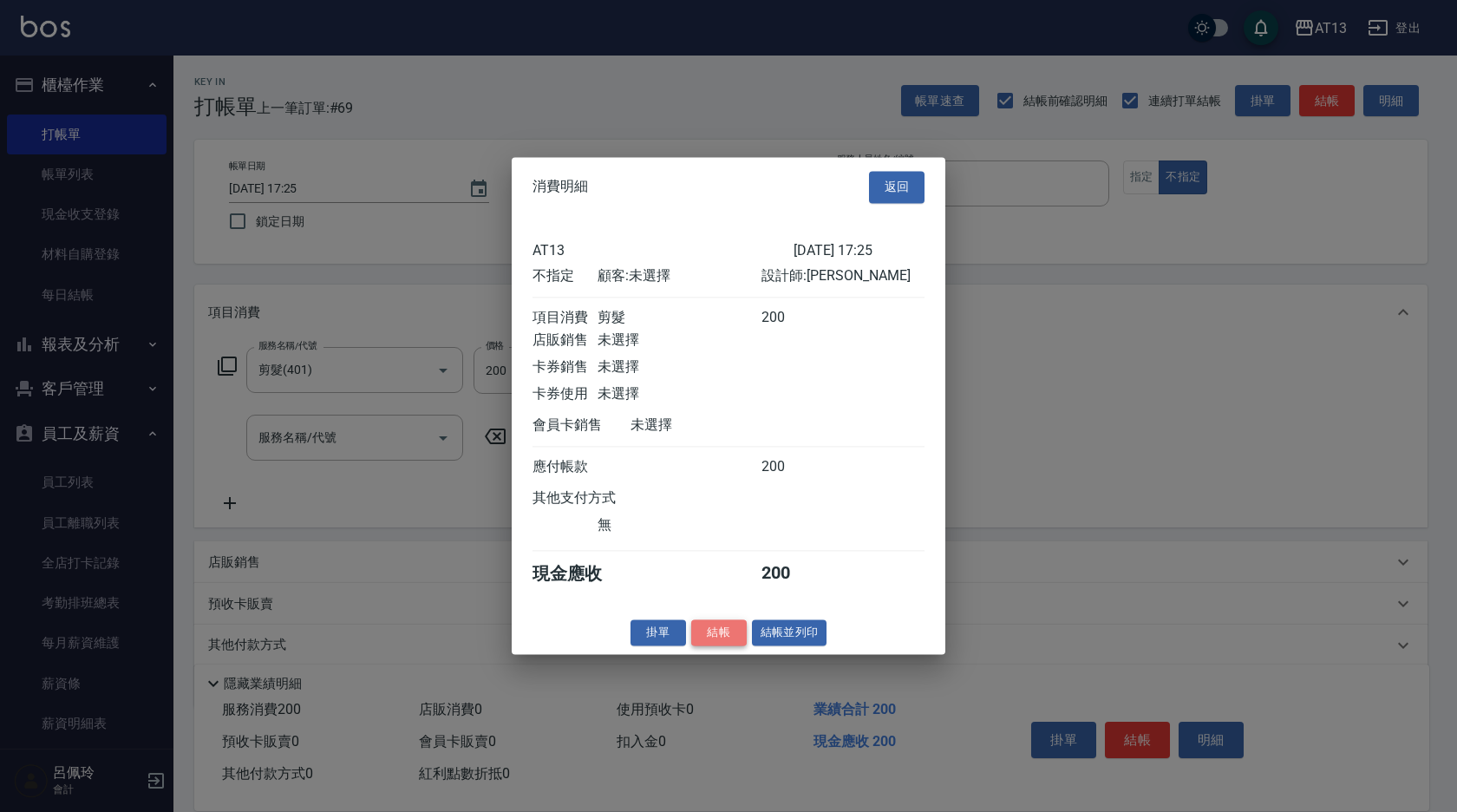
click at [739, 639] on button "結帳" at bounding box center [719, 633] width 56 height 27
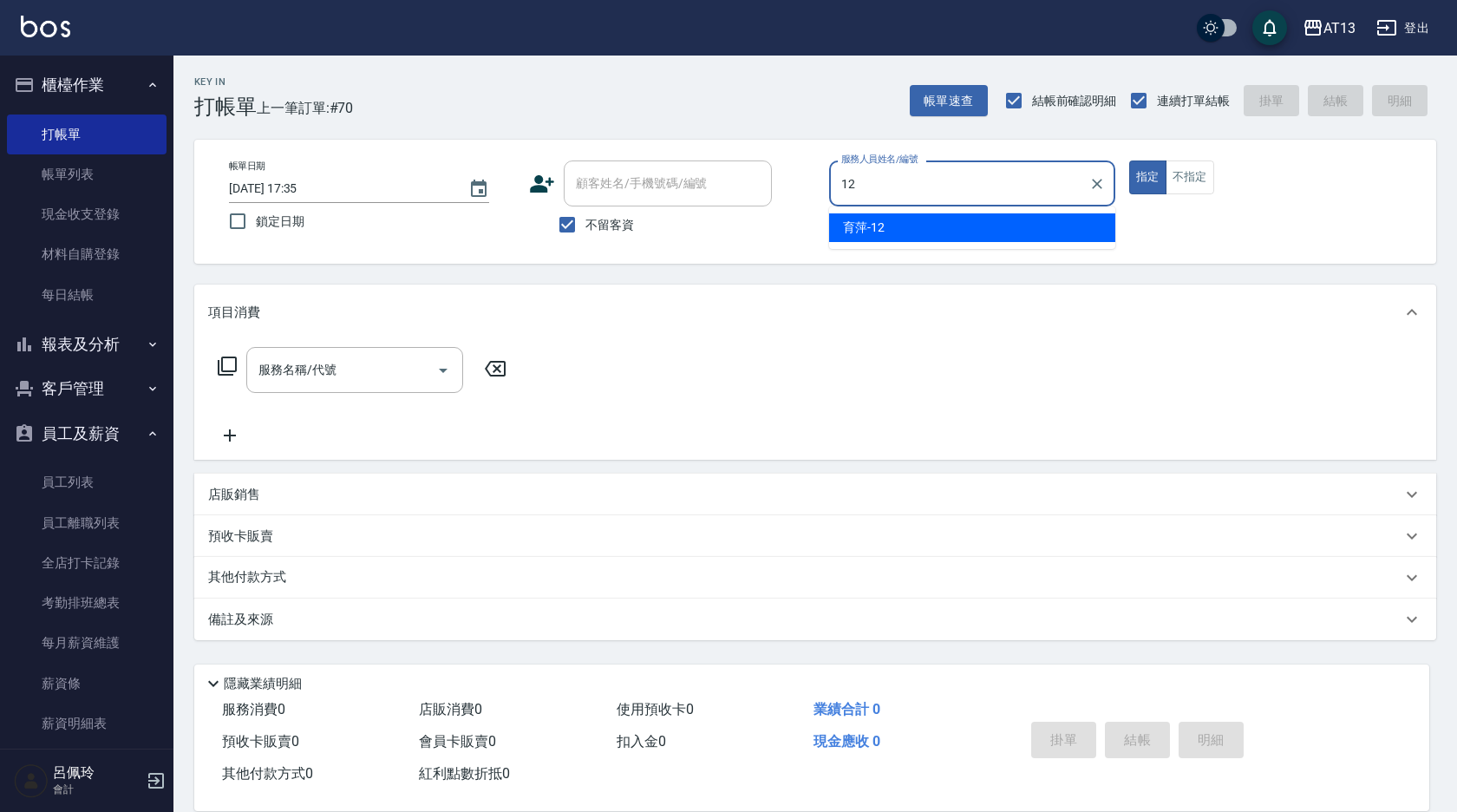
drag, startPoint x: 883, startPoint y: 220, endPoint x: 869, endPoint y: 259, distance: 41.4
click at [882, 220] on span "育萍 -12" at bounding box center [864, 227] width 41 height 18
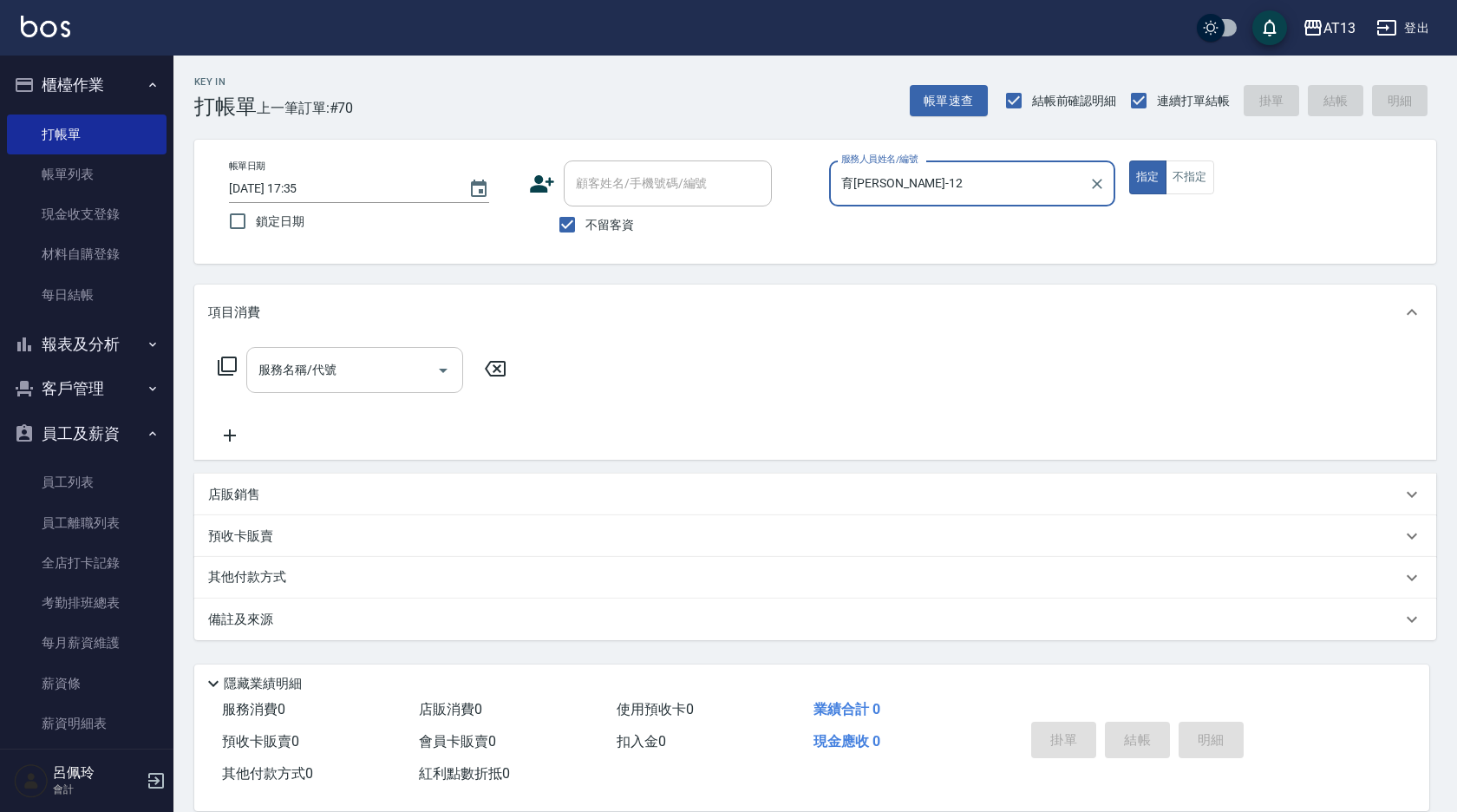
click at [362, 358] on input "服務名稱/代號" at bounding box center [341, 370] width 175 height 30
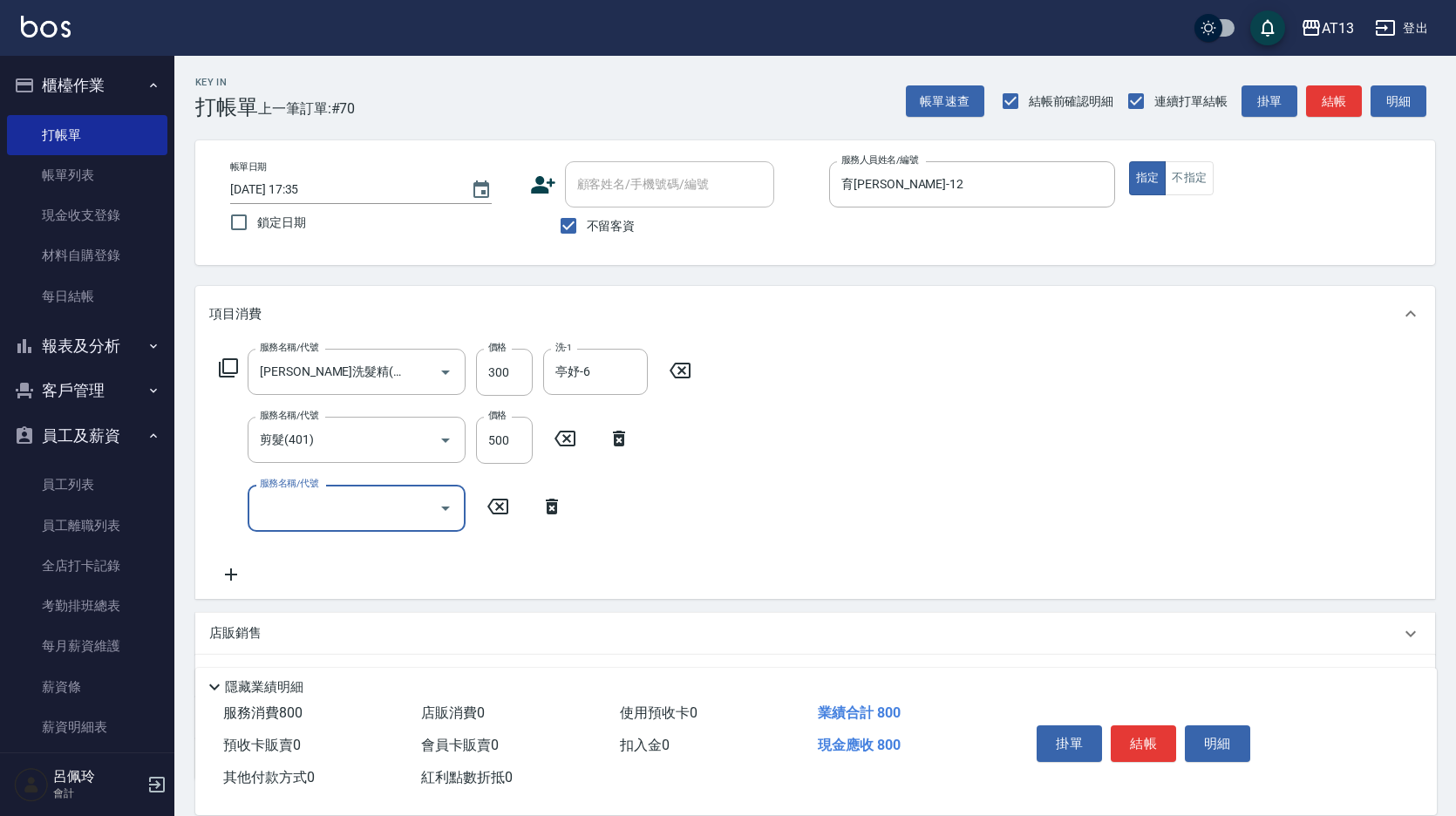
drag, startPoint x: 1022, startPoint y: 427, endPoint x: 1147, endPoint y: 567, distance: 187.7
click at [1022, 428] on div "服務名稱/代號 [PERSON_NAME]洗髮精(210) 服務名稱/代號 價格 300 價格 洗-1 亭妤-6 洗-1 服務名稱/代號 剪髮(401) 服務…" at bounding box center [815, 470] width 1240 height 256
click at [1158, 731] on button "結帳" at bounding box center [1143, 743] width 65 height 37
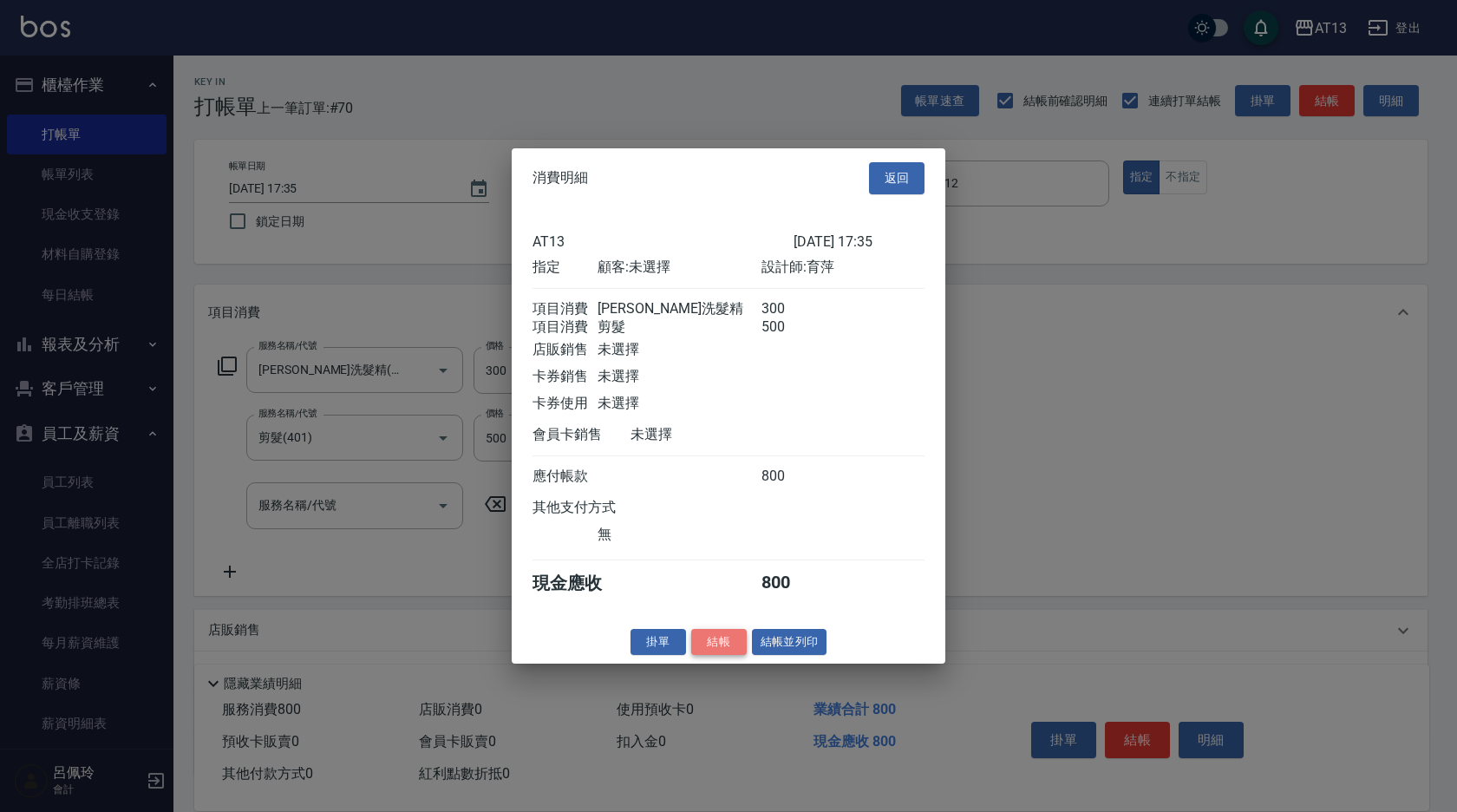
click at [738, 655] on button "結帳" at bounding box center [719, 641] width 56 height 27
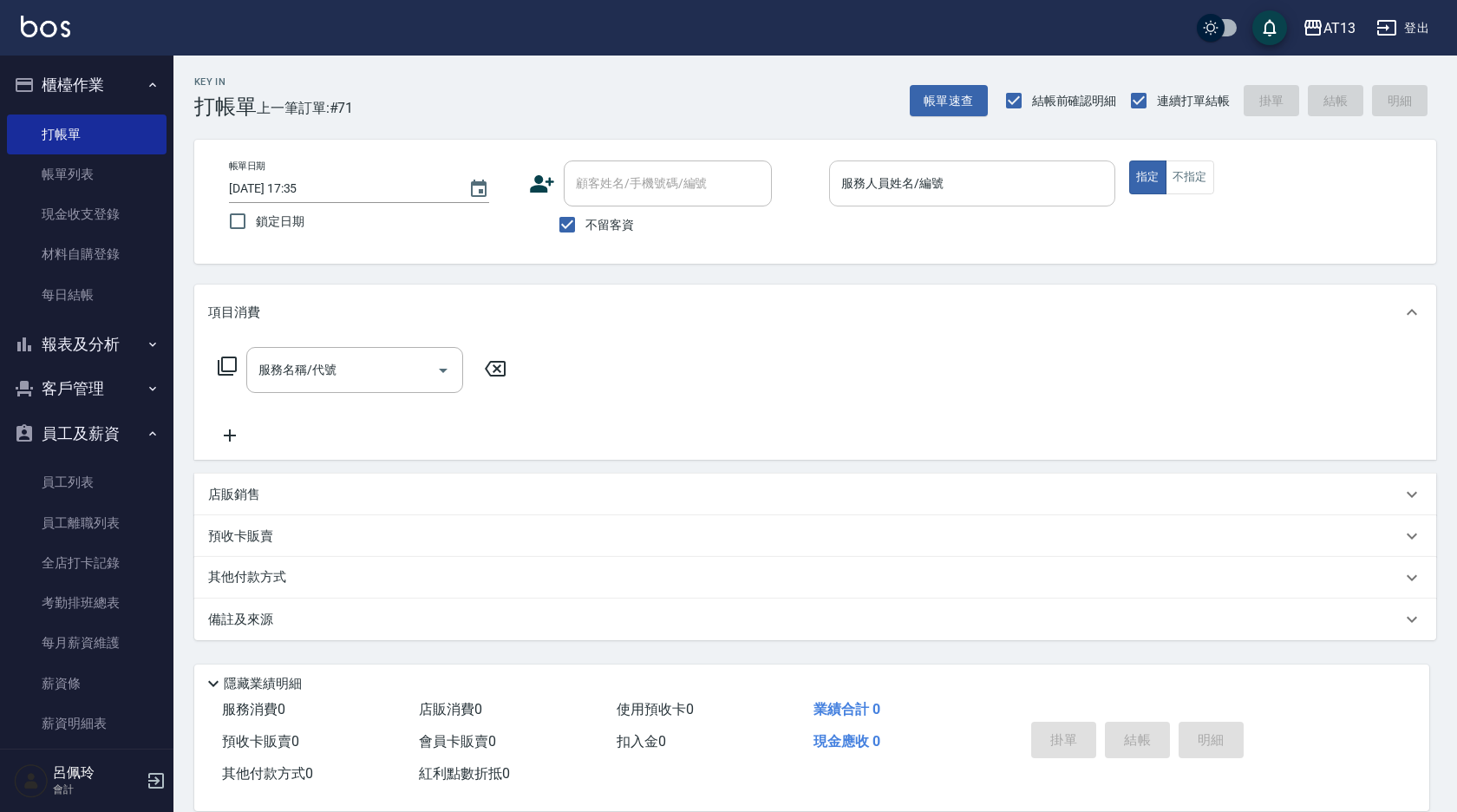
drag, startPoint x: 605, startPoint y: 687, endPoint x: 928, endPoint y: 182, distance: 599.5
click at [928, 182] on input "服務人員姓名/編號" at bounding box center [972, 183] width 271 height 30
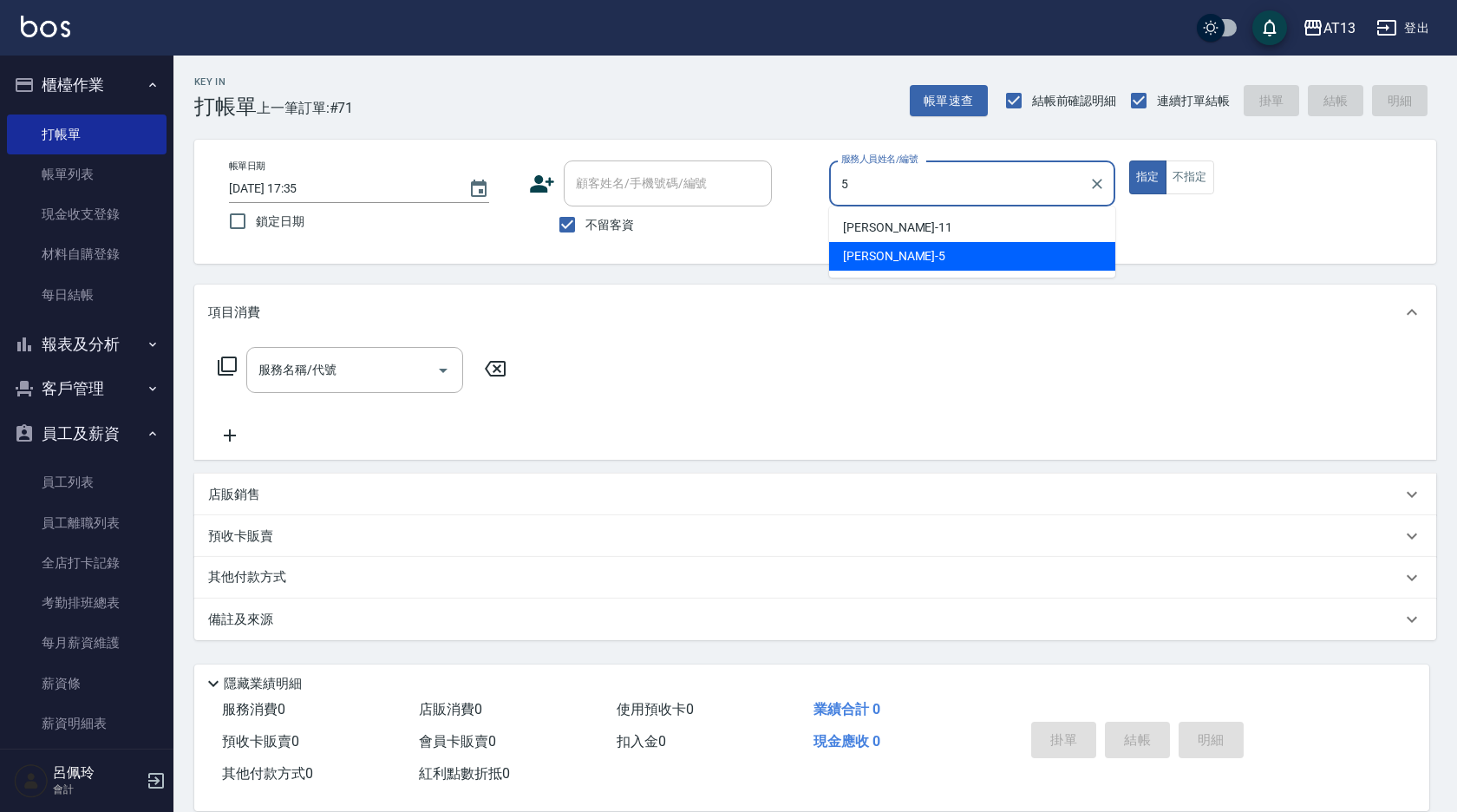
click at [990, 249] on div "[PERSON_NAME] -5" at bounding box center [972, 257] width 287 height 28
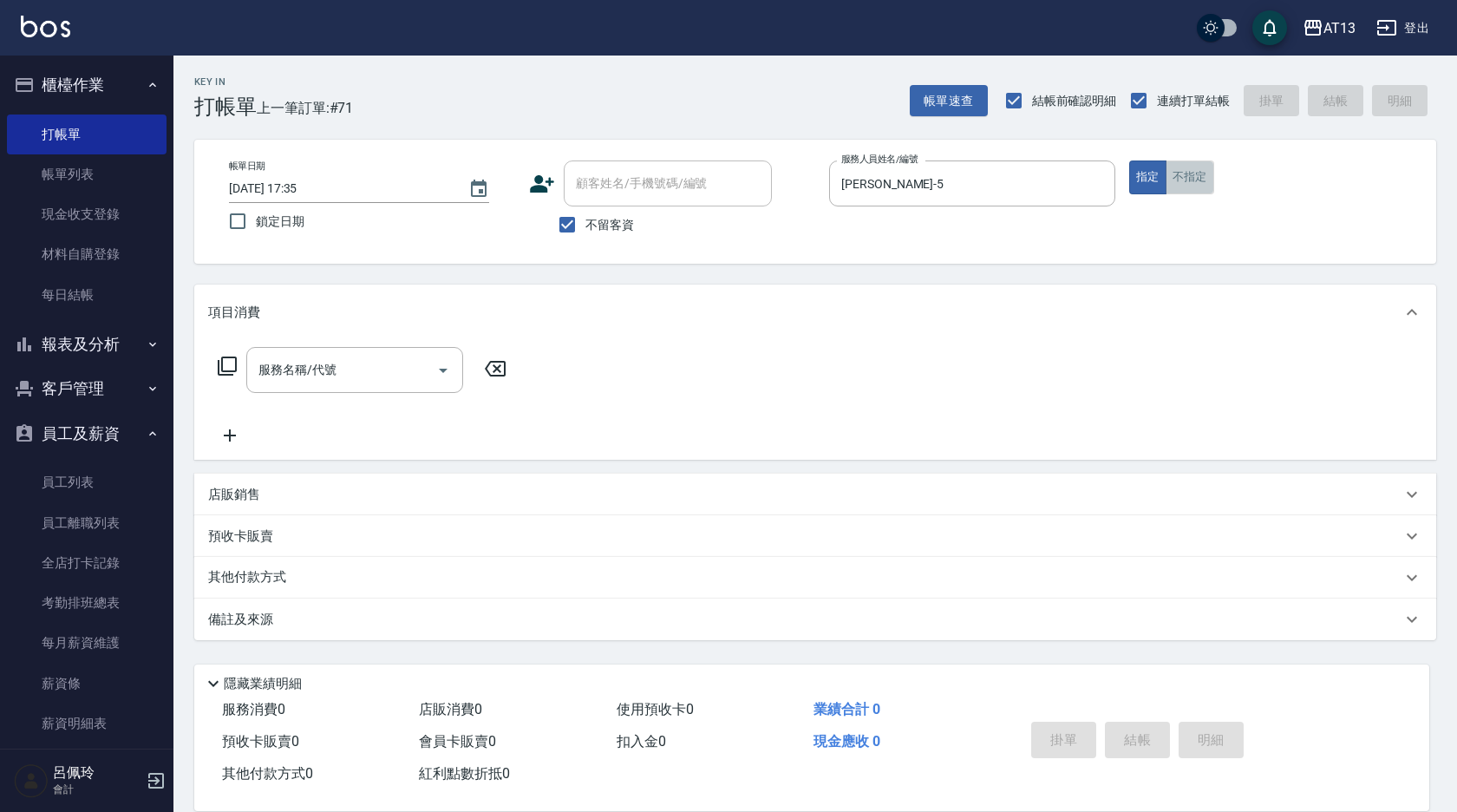
click at [1181, 178] on button "不指定" at bounding box center [1190, 177] width 49 height 34
click at [383, 348] on div "服務名稱/代號" at bounding box center [355, 370] width 217 height 46
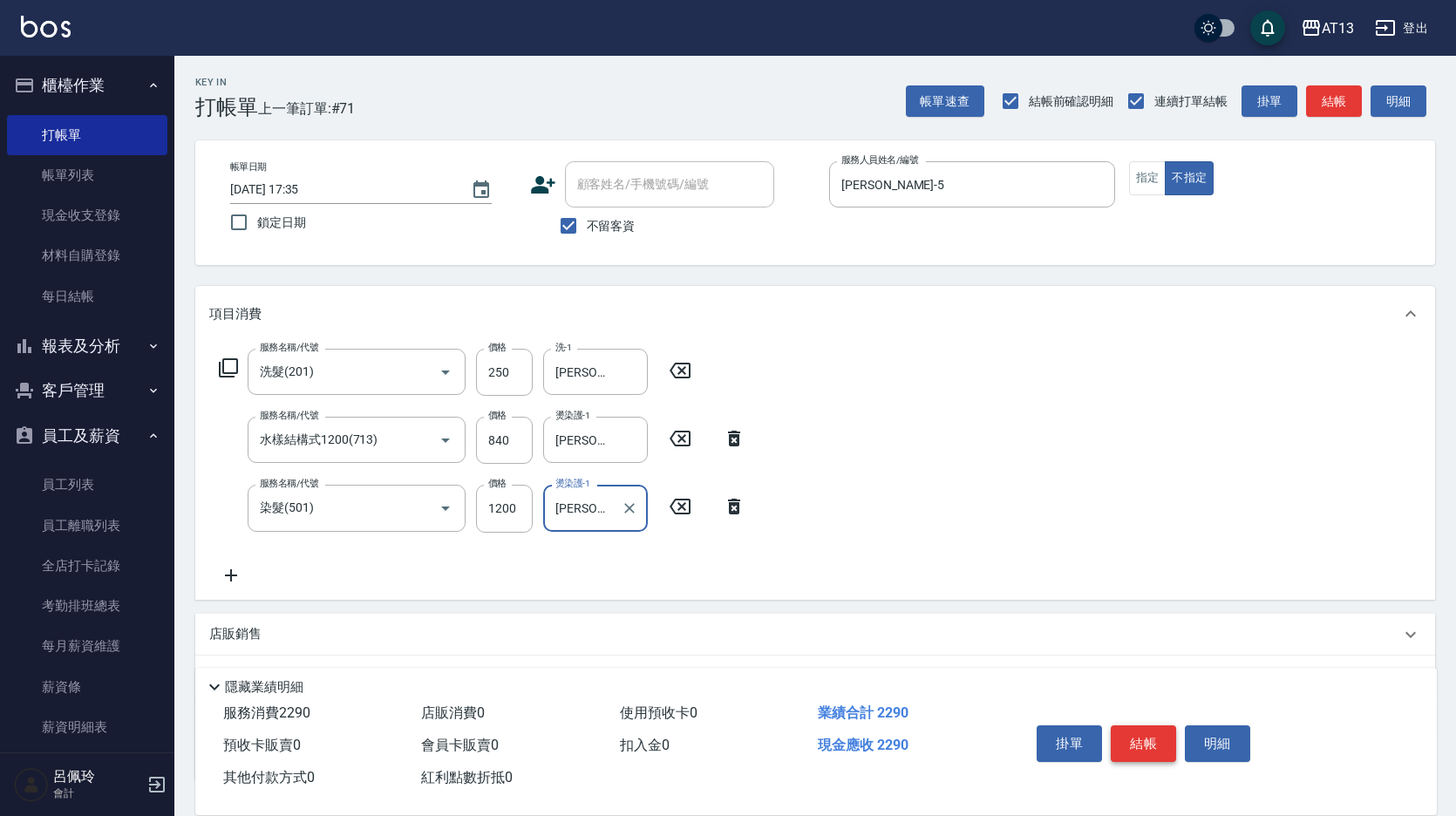
click at [1130, 732] on button "結帳" at bounding box center [1143, 743] width 65 height 37
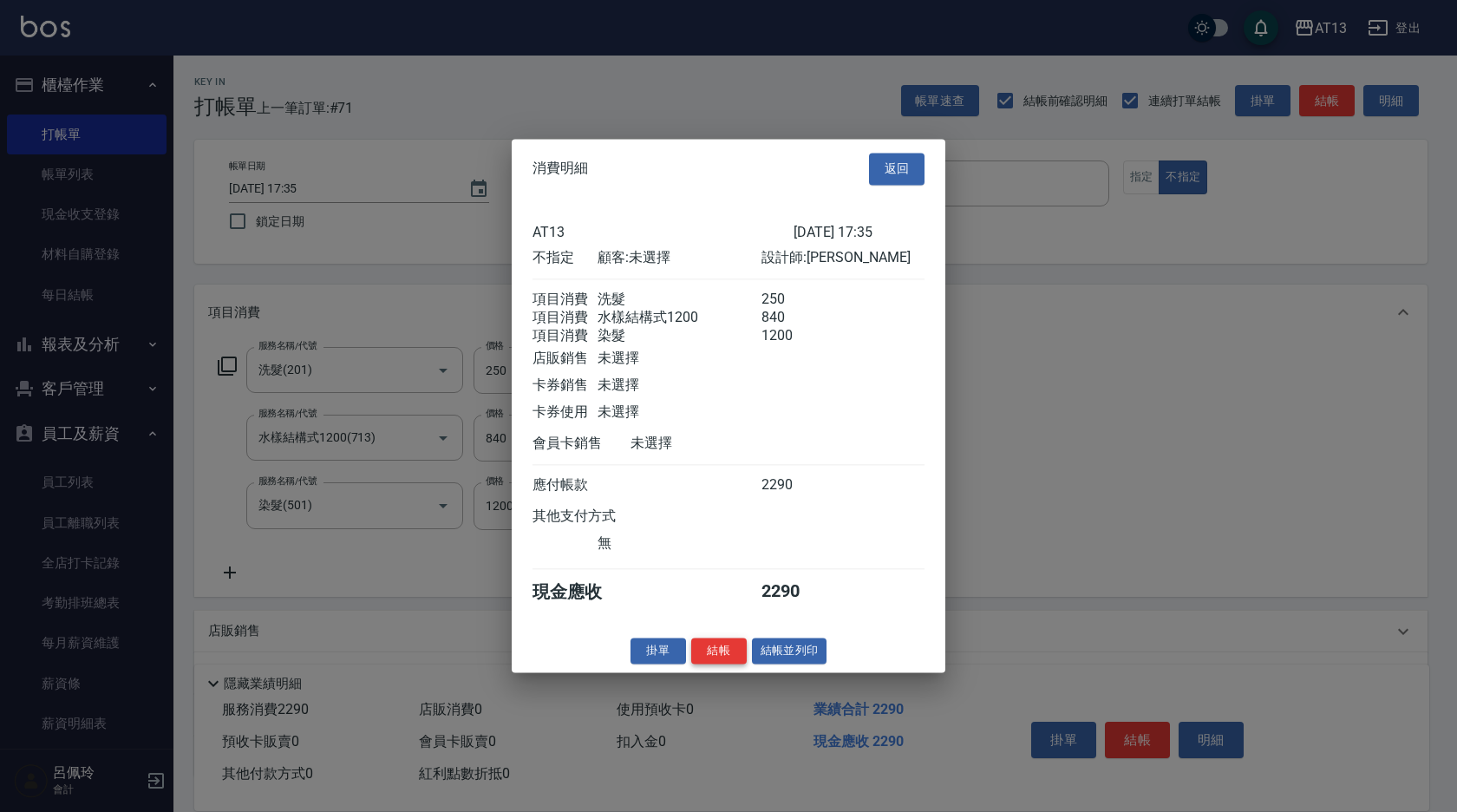
click at [720, 661] on button "結帳" at bounding box center [719, 651] width 56 height 27
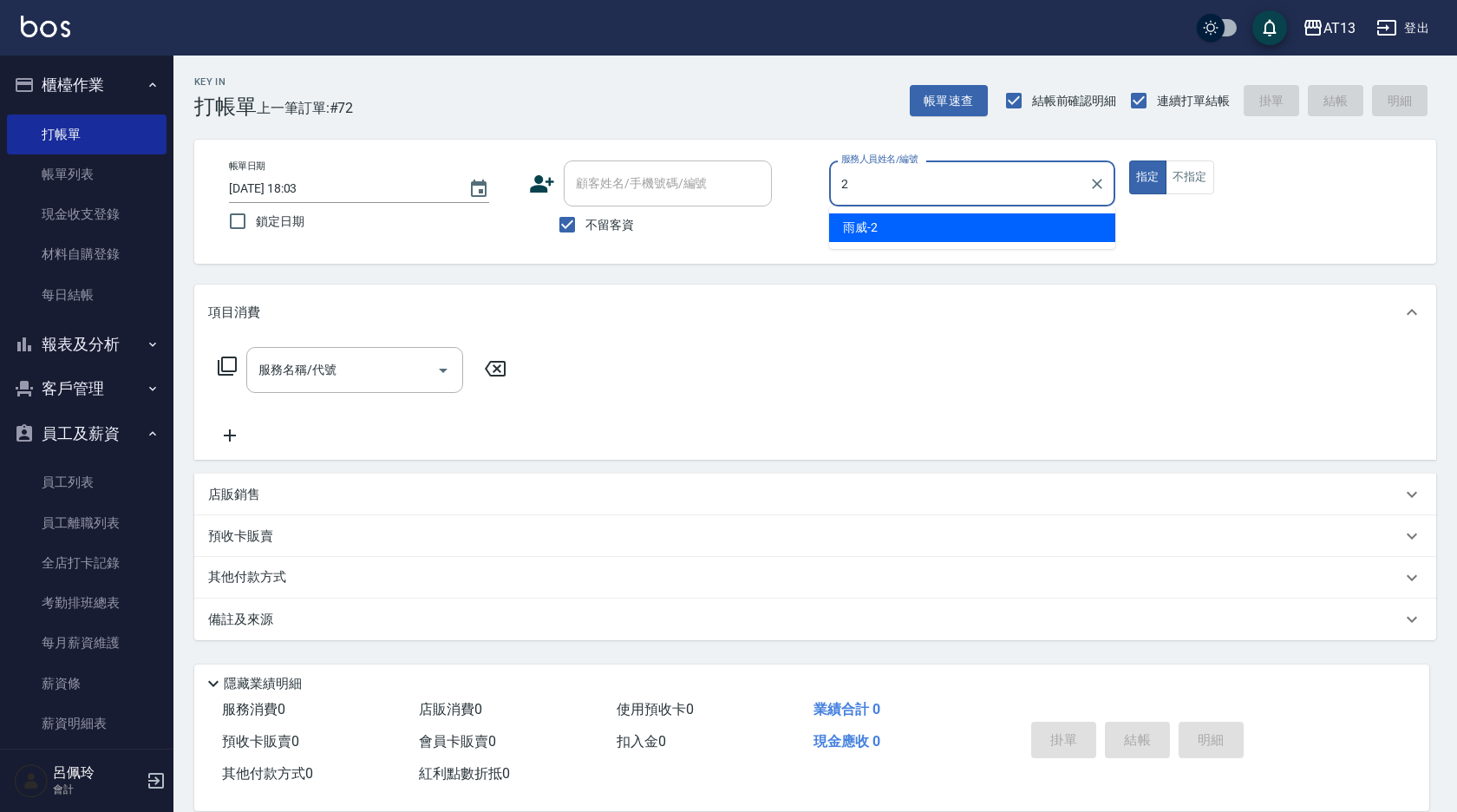
click at [918, 229] on div "雨威 -2" at bounding box center [972, 227] width 287 height 28
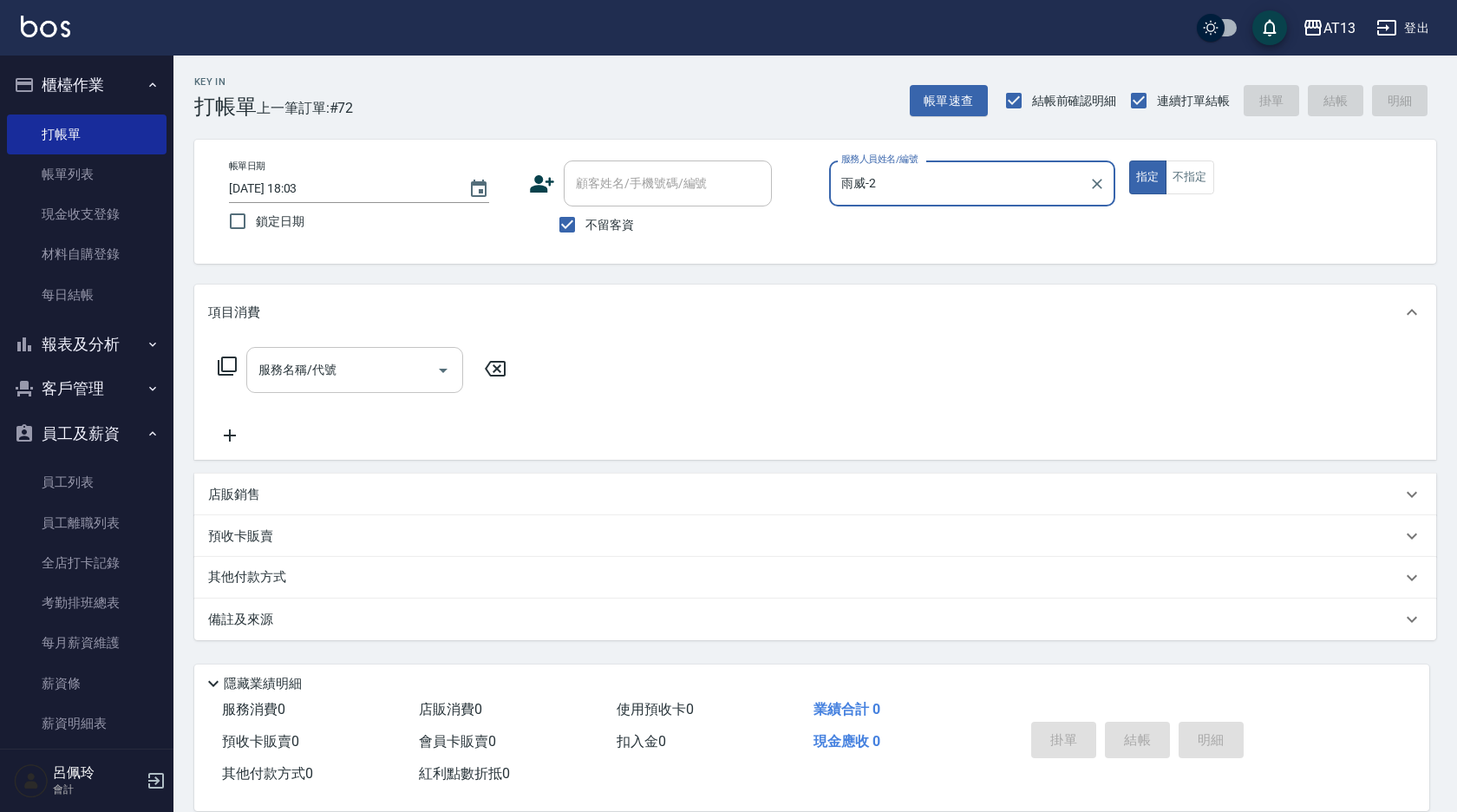
click at [366, 376] on input "服務名稱/代號" at bounding box center [341, 370] width 175 height 30
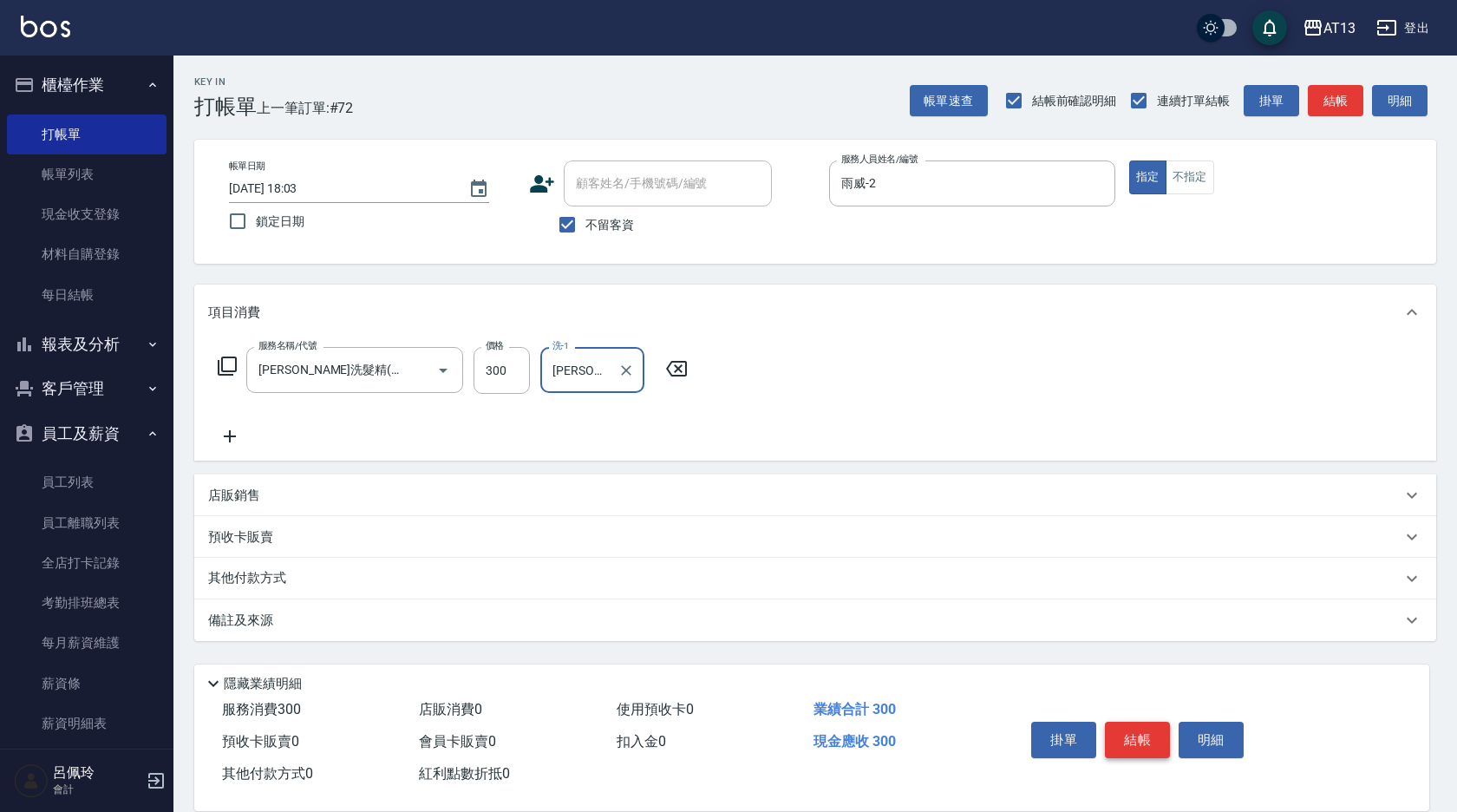
click at [1134, 721] on button "結帳" at bounding box center [1137, 739] width 65 height 37
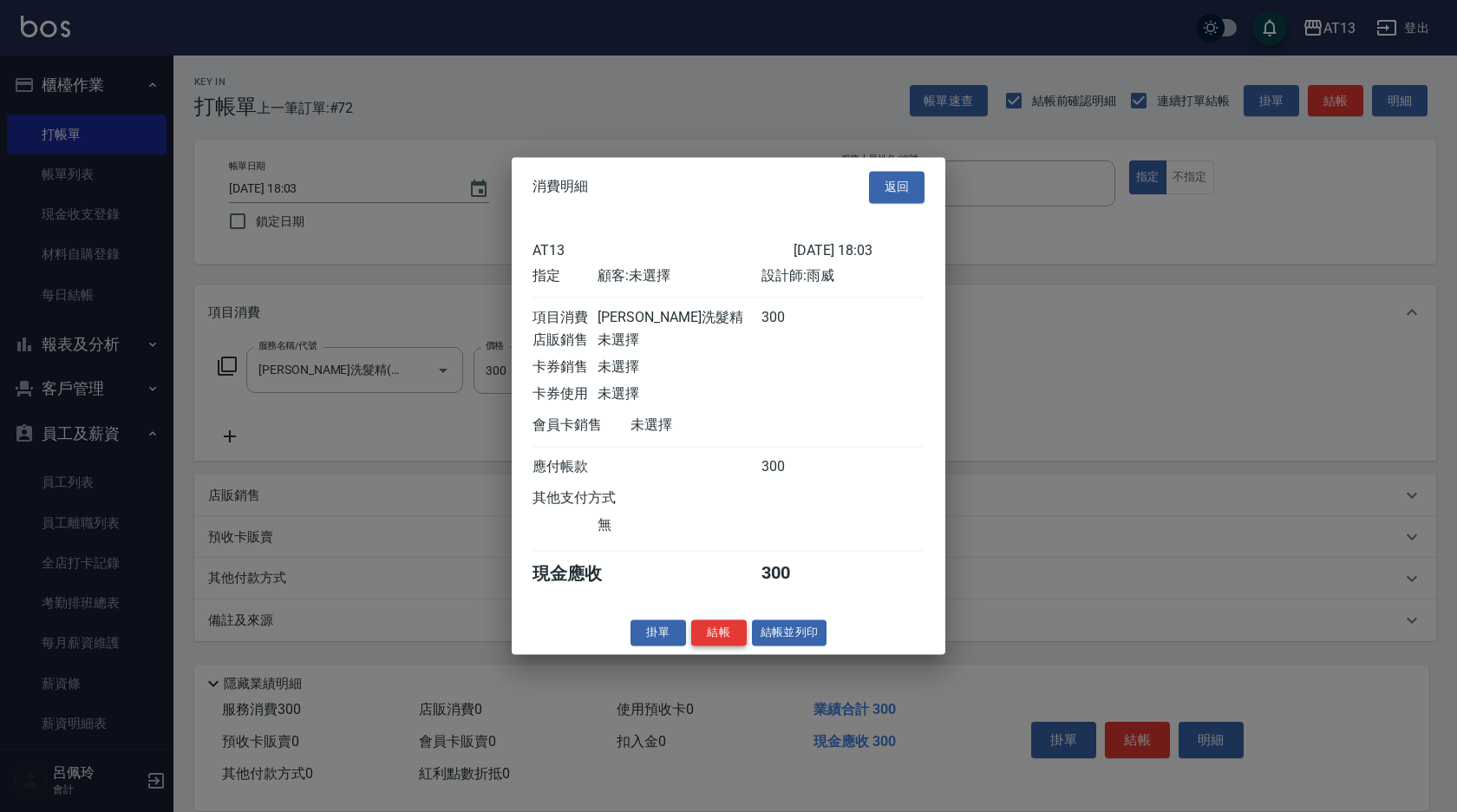
click at [704, 646] on button "結帳" at bounding box center [719, 633] width 56 height 27
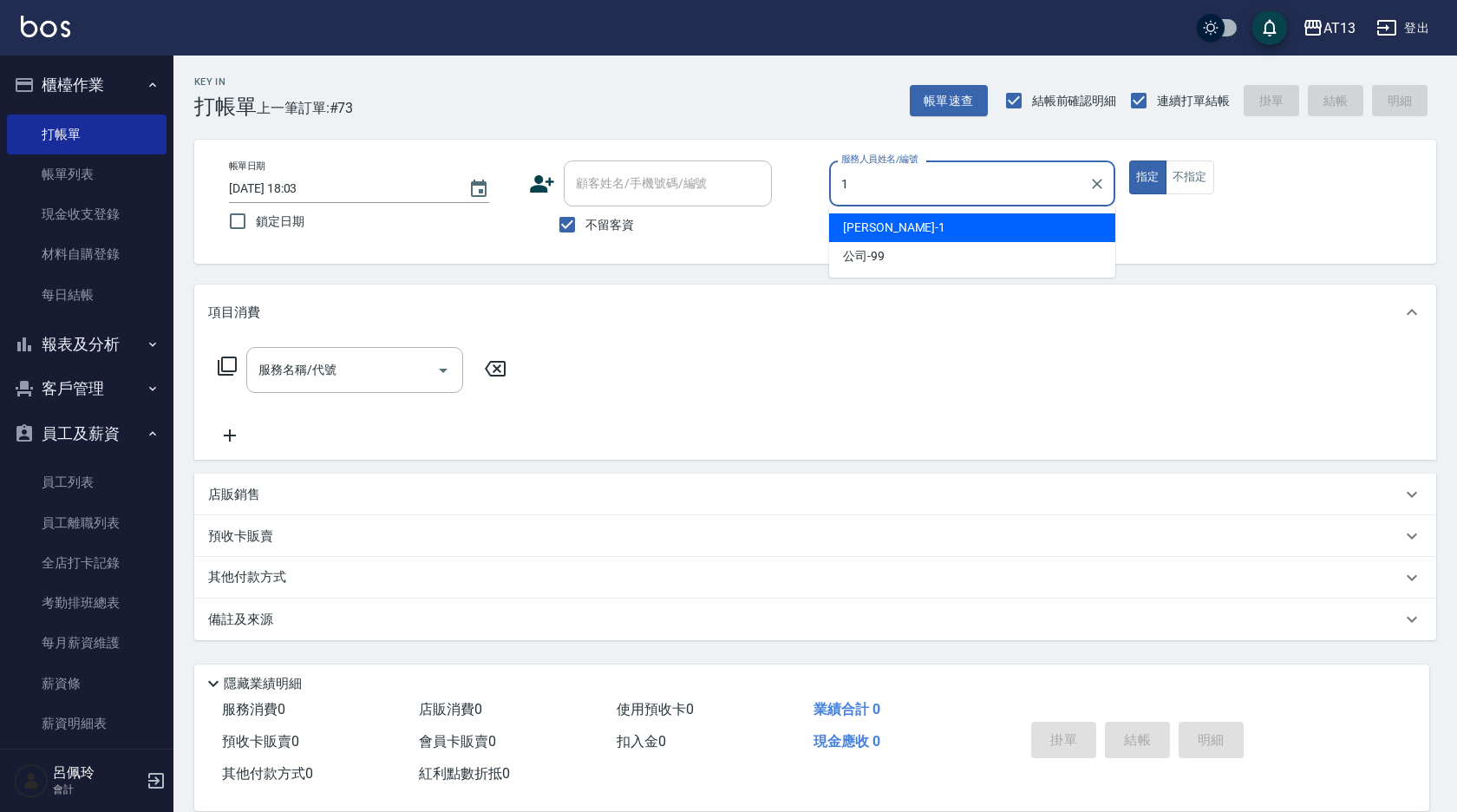
drag, startPoint x: 853, startPoint y: 239, endPoint x: 833, endPoint y: 251, distance: 23.3
click at [854, 234] on div "[PERSON_NAME] -1" at bounding box center [972, 227] width 287 height 28
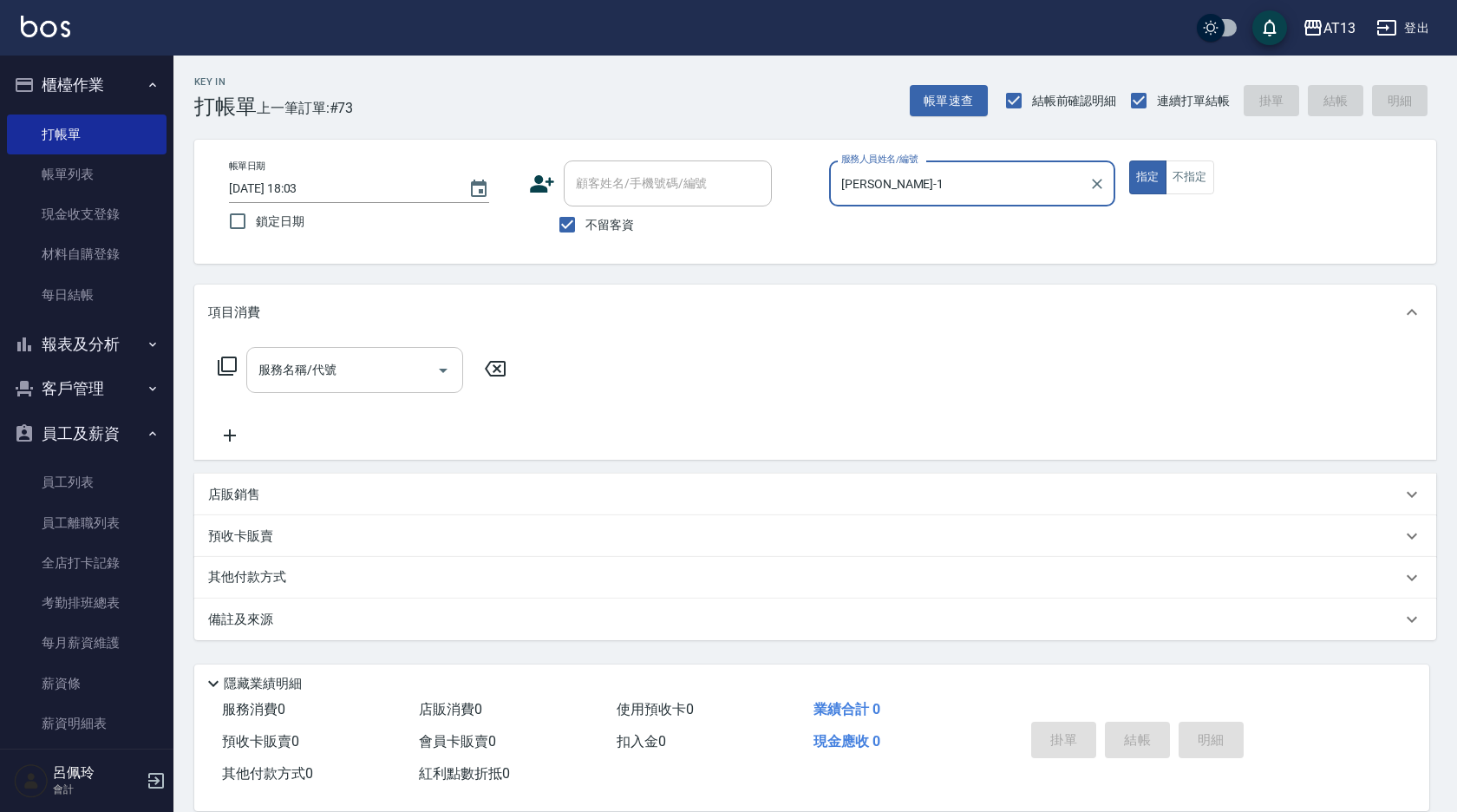
click at [405, 356] on input "服務名稱/代號" at bounding box center [341, 370] width 175 height 30
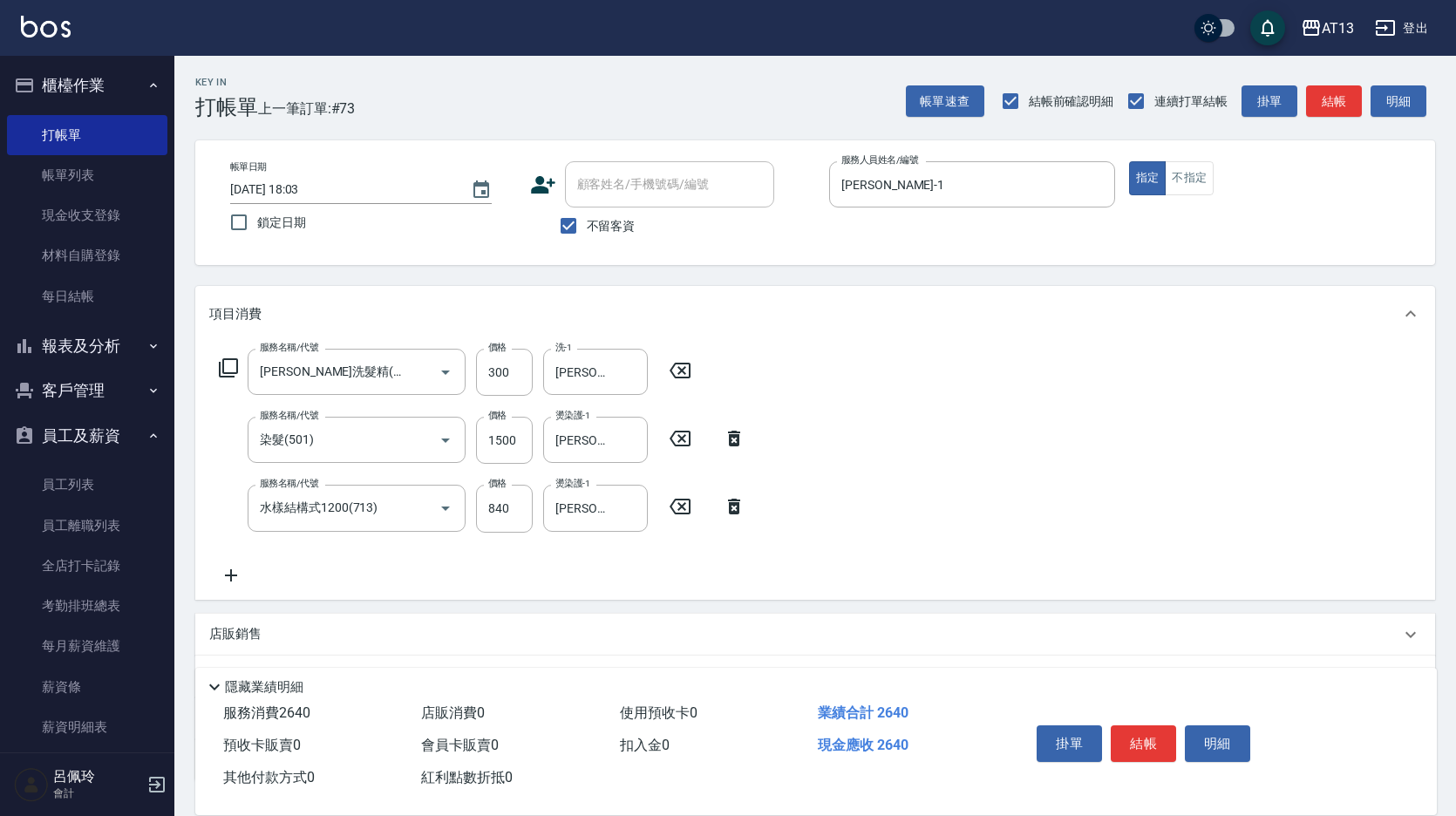
drag, startPoint x: 1080, startPoint y: 329, endPoint x: 1143, endPoint y: 592, distance: 270.4
click at [1080, 333] on div "項目消費" at bounding box center [815, 314] width 1240 height 56
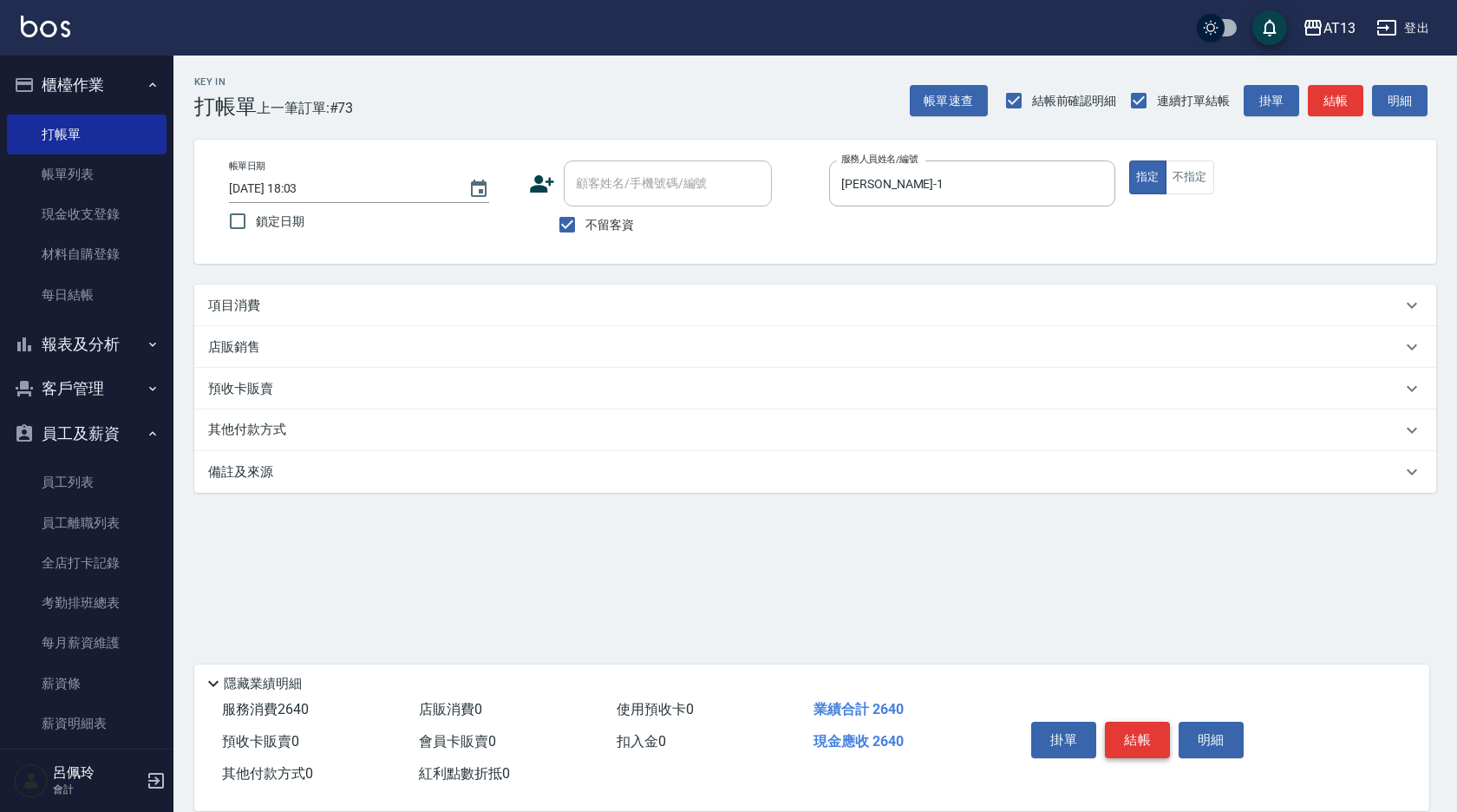
click at [1134, 721] on button "結帳" at bounding box center [1137, 739] width 65 height 37
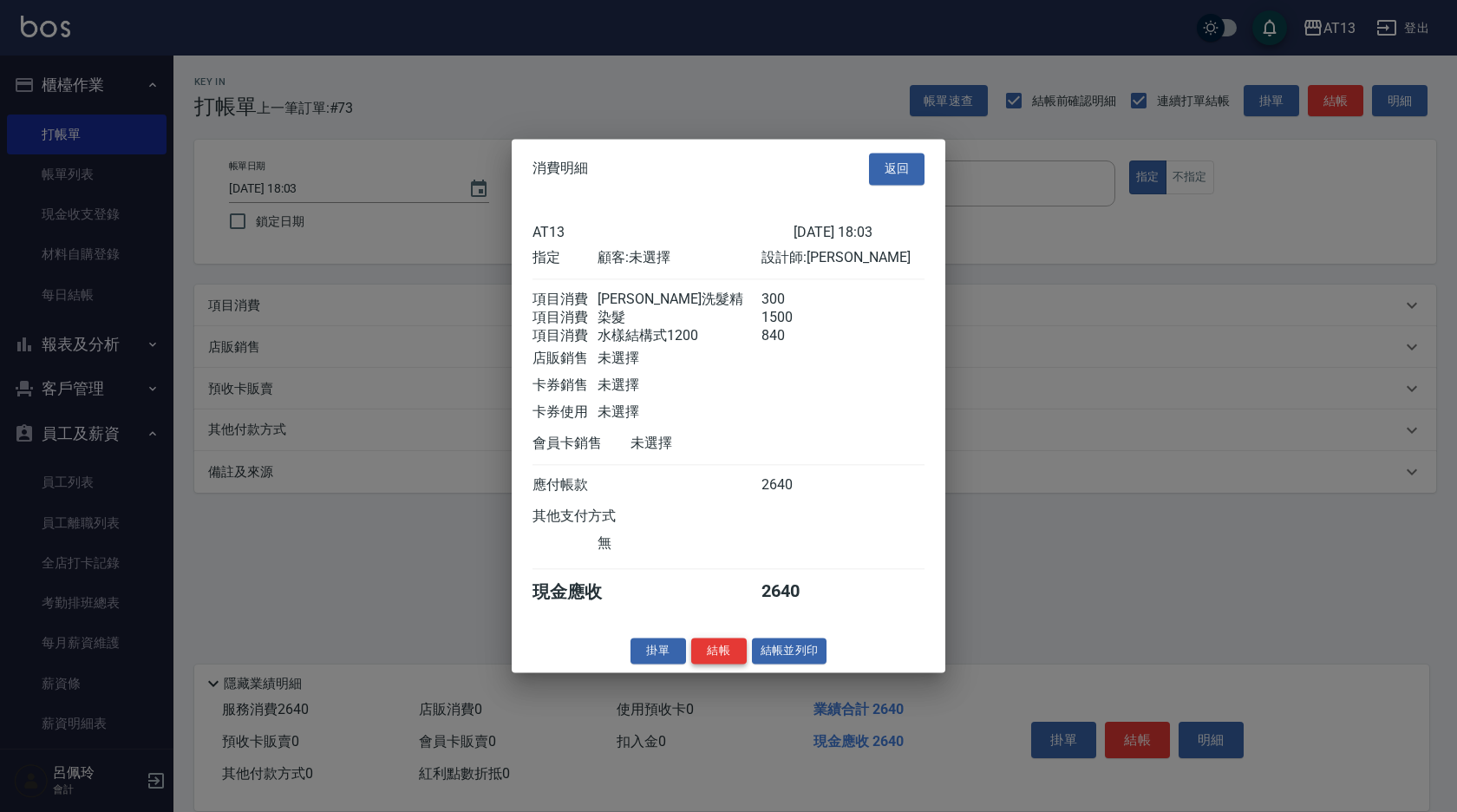
click at [738, 659] on button "結帳" at bounding box center [719, 651] width 56 height 27
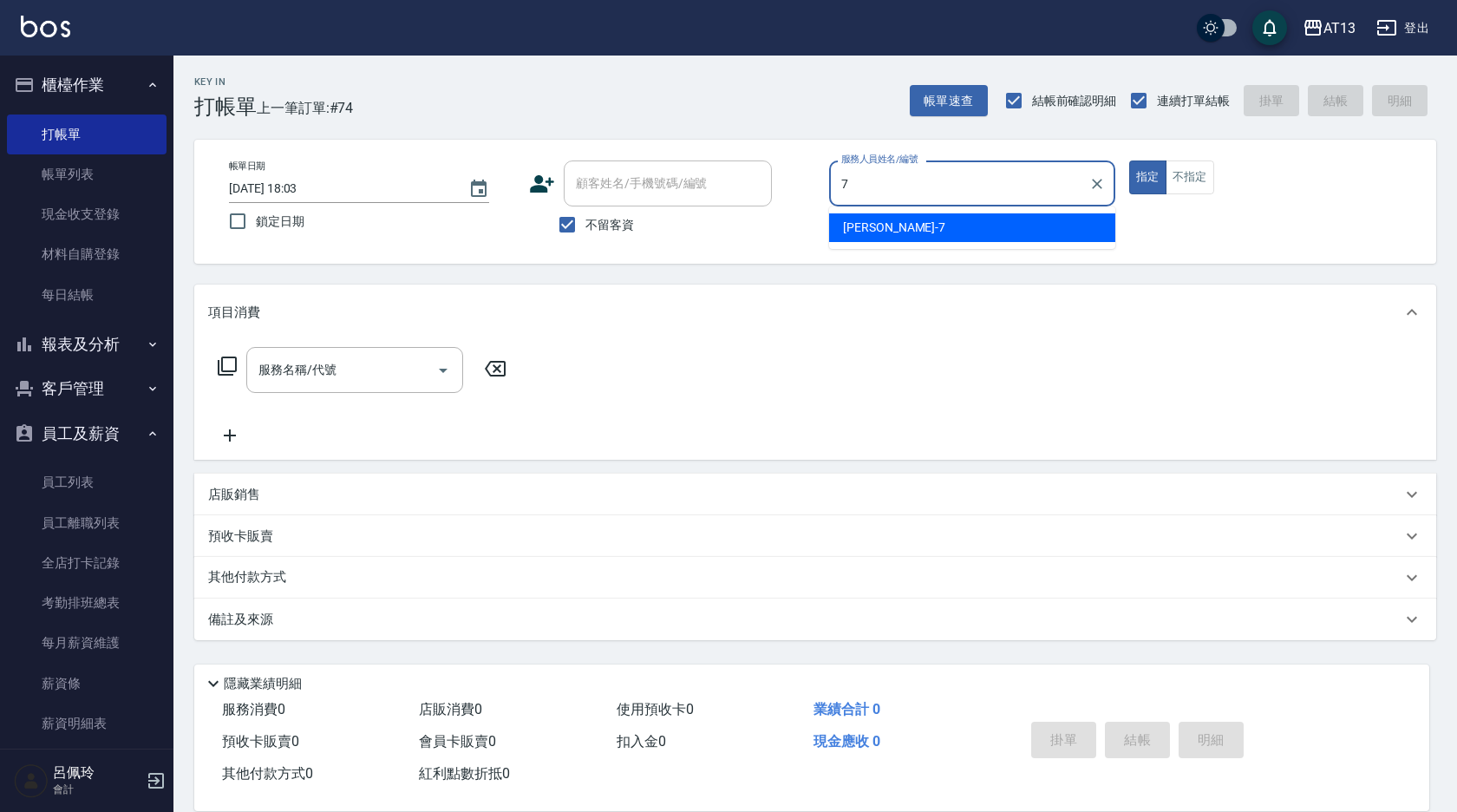
click at [955, 222] on div "[PERSON_NAME]-7" at bounding box center [972, 227] width 287 height 28
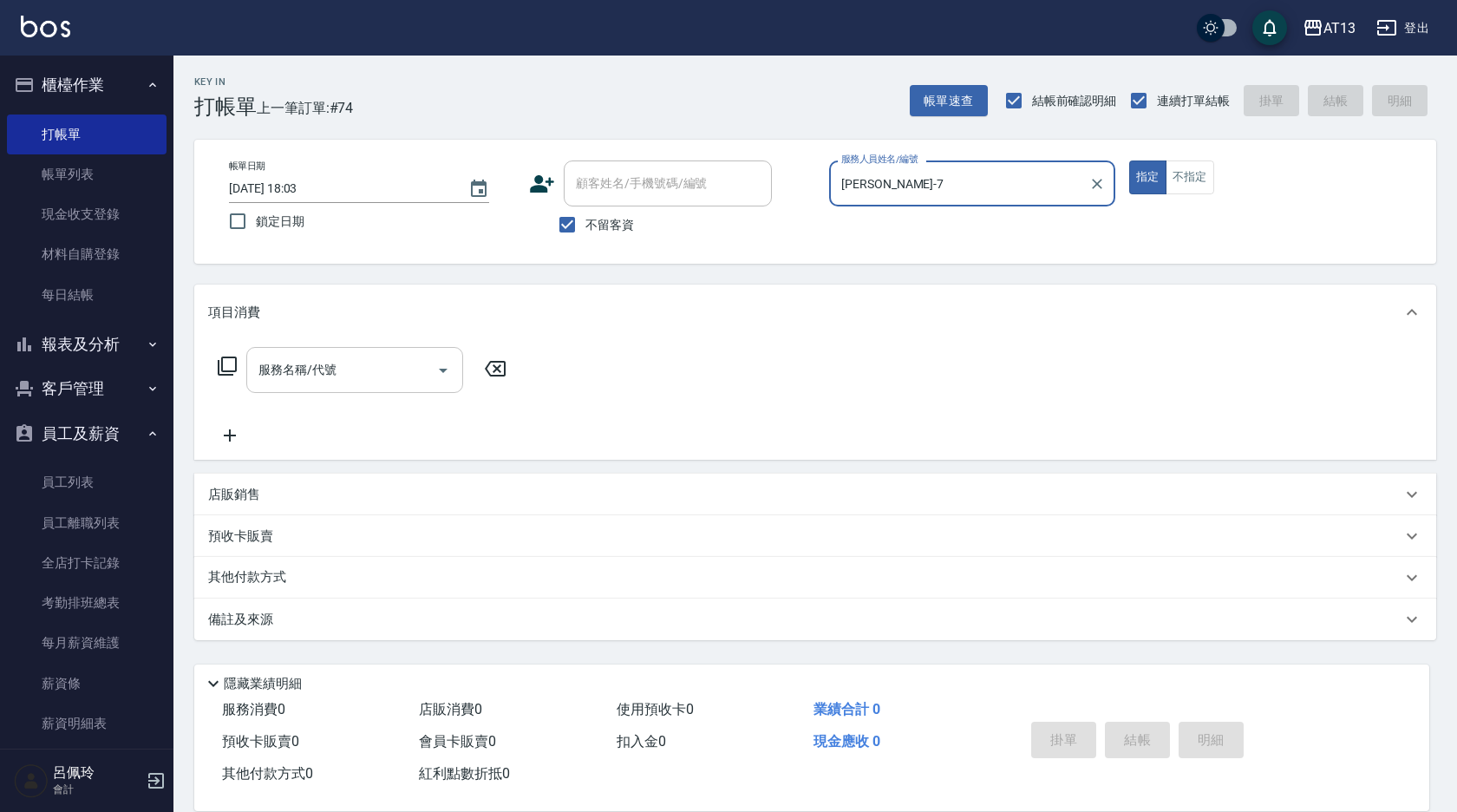
drag, startPoint x: 373, startPoint y: 361, endPoint x: 361, endPoint y: 375, distance: 18.4
click at [370, 366] on input "服務名稱/代號" at bounding box center [341, 370] width 175 height 30
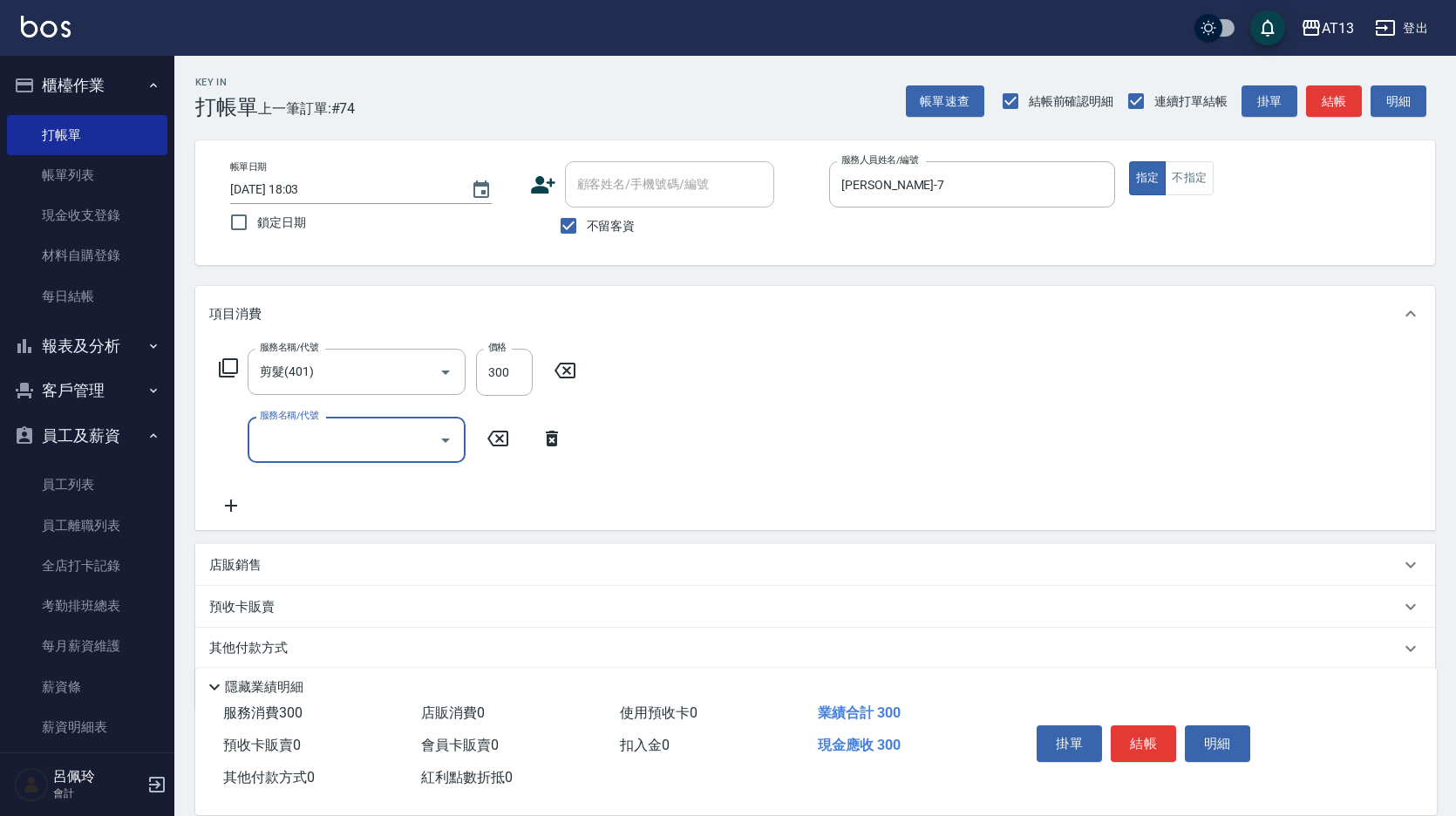
drag, startPoint x: 826, startPoint y: 512, endPoint x: 1049, endPoint y: 659, distance: 267.1
click at [827, 512] on div "服務名稱/代號 剪髮(401) 服務名稱/代號 價格 300 價格 服務名稱/代號 服務名稱/代號" at bounding box center [815, 436] width 1240 height 189
click at [1163, 743] on button "結帳" at bounding box center [1143, 743] width 65 height 37
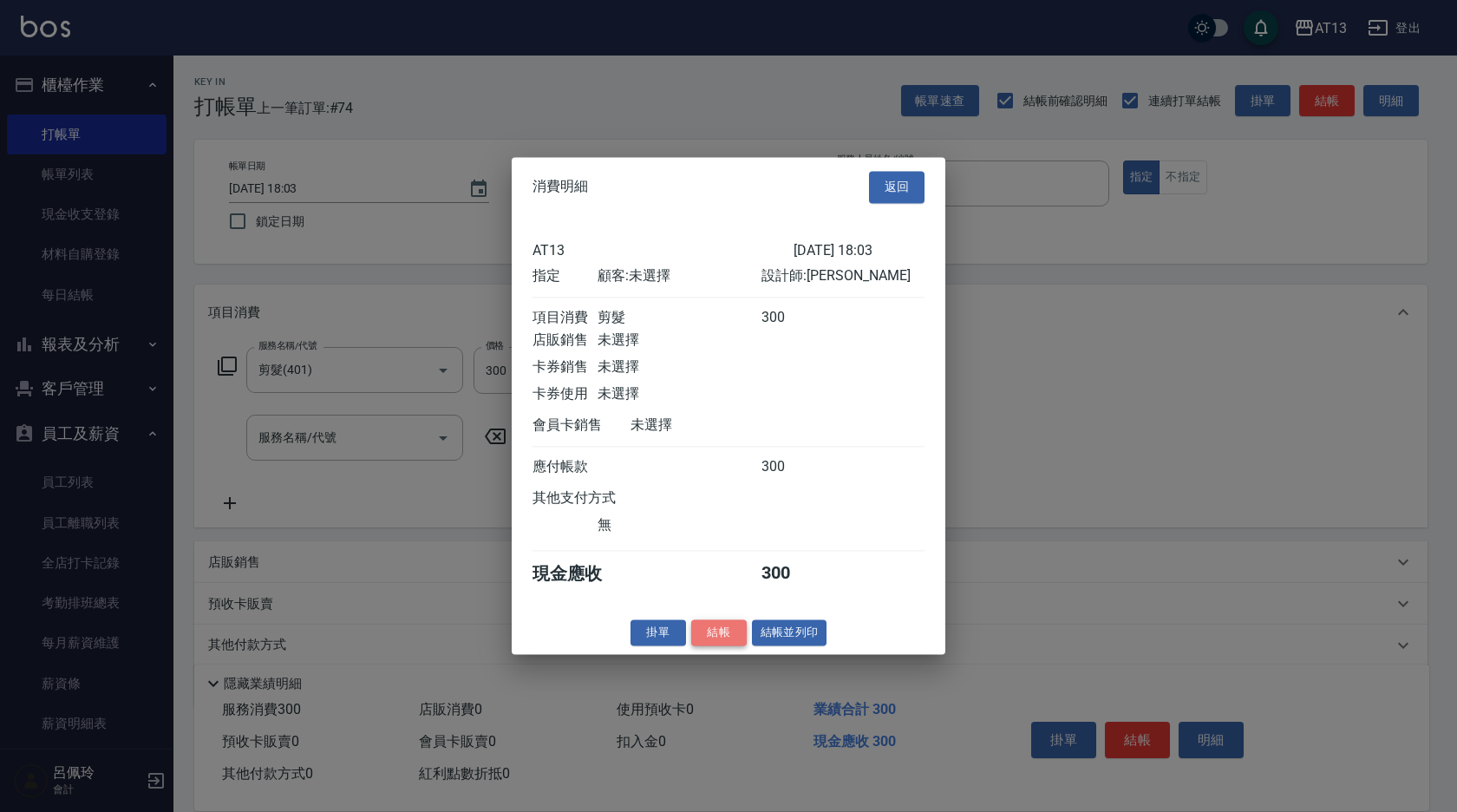
click at [720, 646] on button "結帳" at bounding box center [719, 633] width 56 height 27
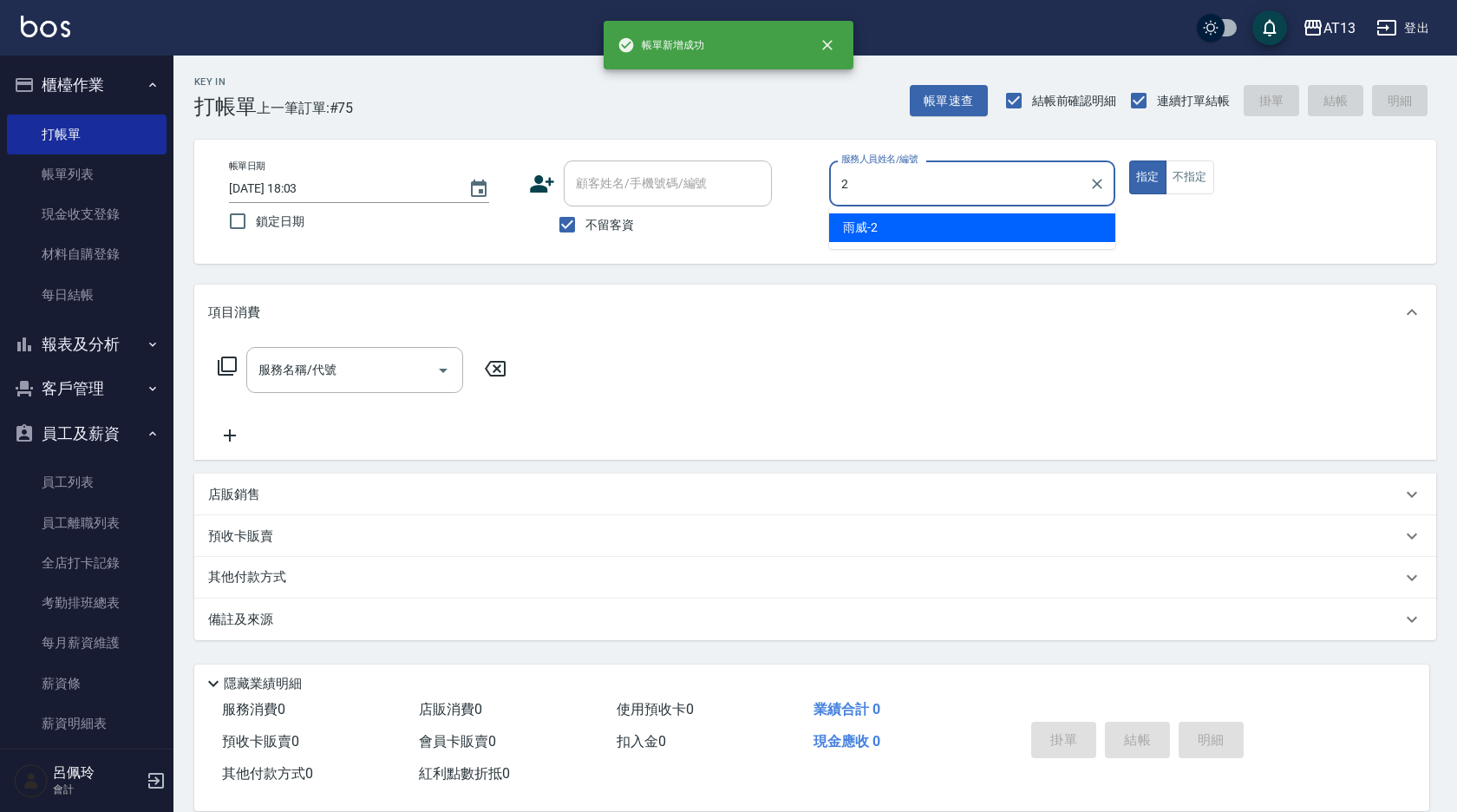
click at [869, 225] on span "雨威 -2" at bounding box center [860, 227] width 35 height 18
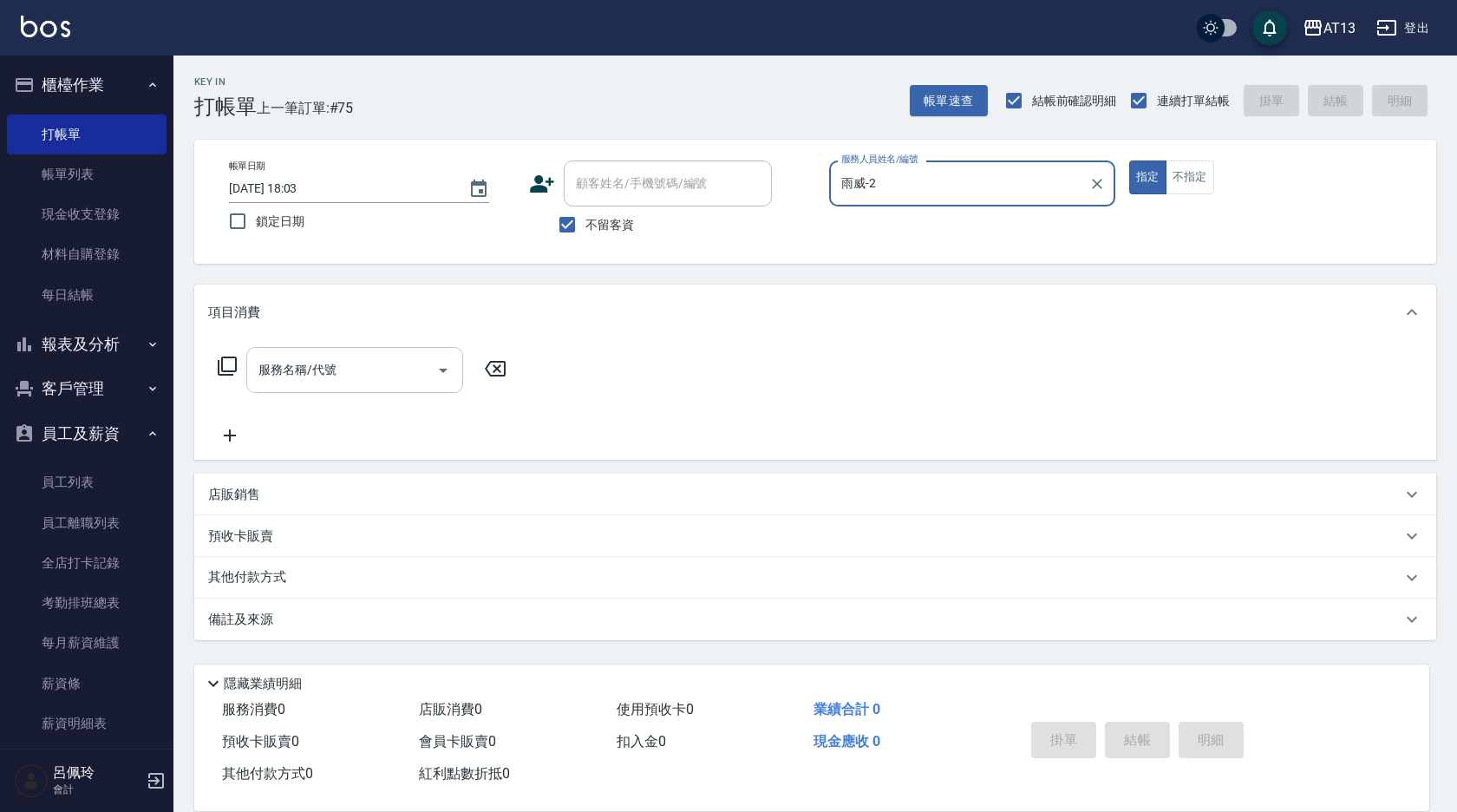
click at [383, 362] on input "服務名稱/代號" at bounding box center [341, 370] width 175 height 30
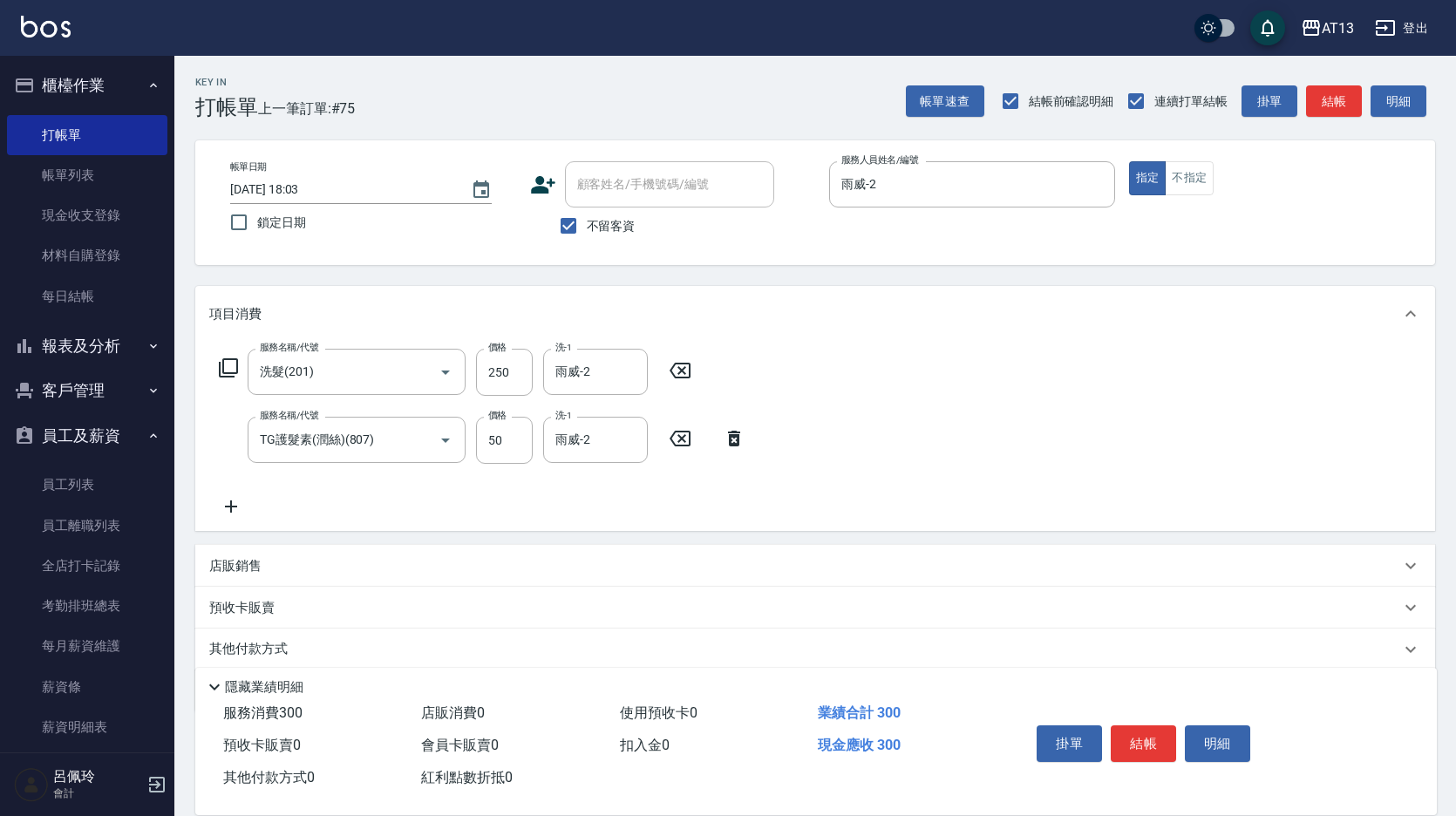
drag, startPoint x: 911, startPoint y: 451, endPoint x: 989, endPoint y: 516, distance: 101.5
click at [916, 454] on div "服務名稱/代號 洗髮(201) 服務名稱/代號 價格 250 價格 洗-1 雨威-2 洗-1 服務名稱/代號 TG護髮素(潤絲)(807) 服務名稱/代號 價…" at bounding box center [815, 437] width 1240 height 190
click at [1144, 732] on button "結帳" at bounding box center [1143, 743] width 65 height 37
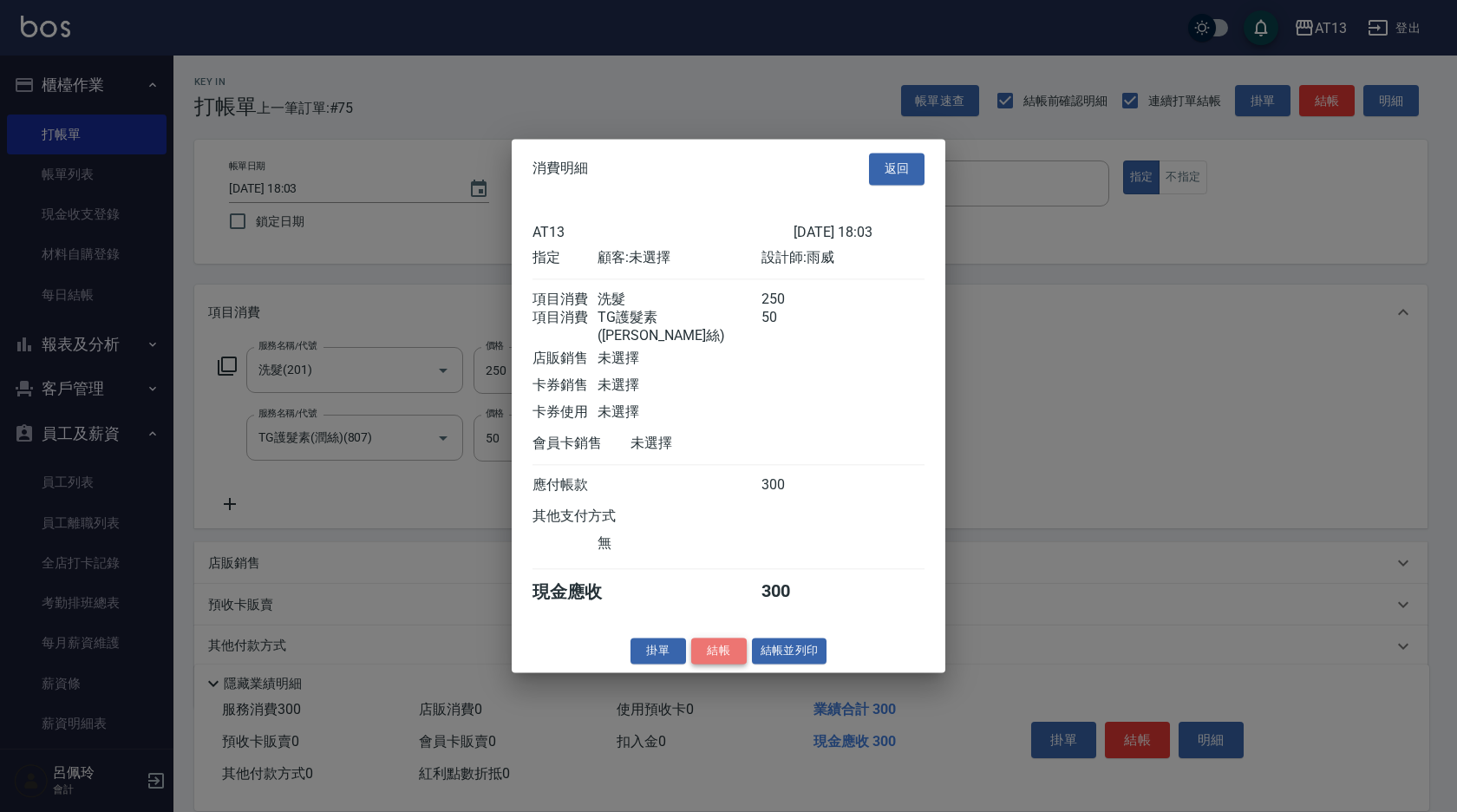
click at [720, 657] on button "結帳" at bounding box center [719, 651] width 56 height 27
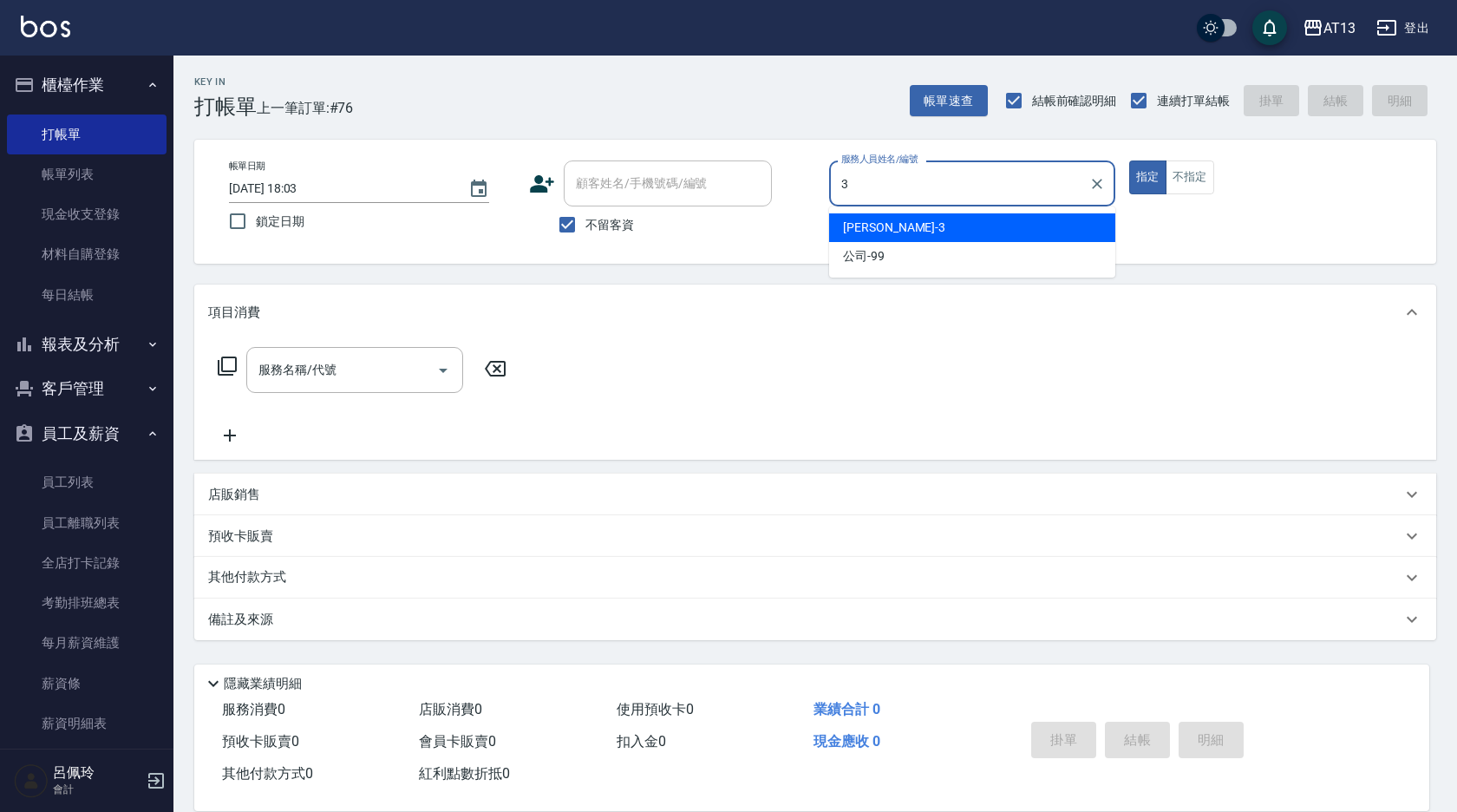
click at [872, 216] on div "[PERSON_NAME] -3" at bounding box center [972, 227] width 287 height 28
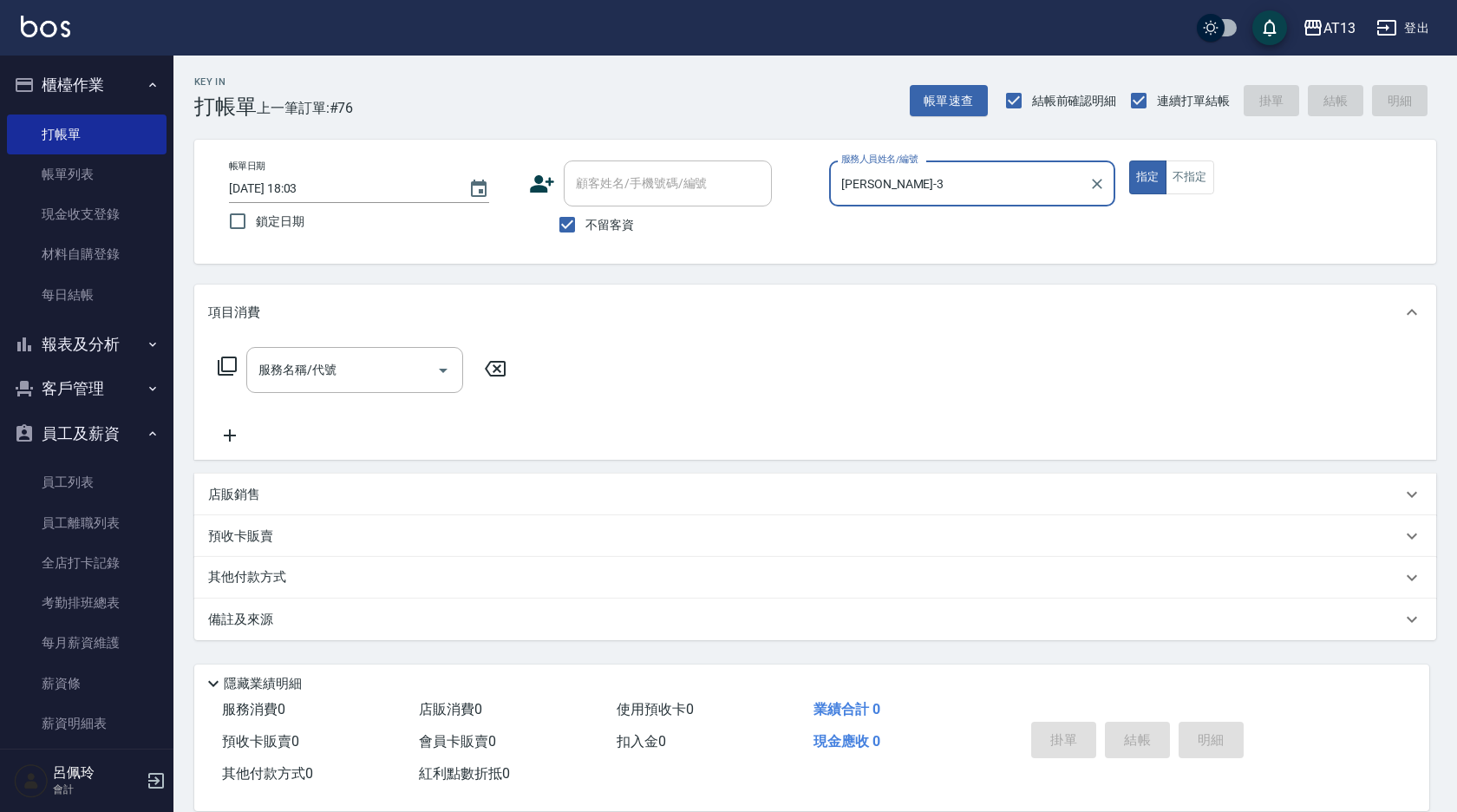
click at [353, 398] on div "服務名稱/代號 服務名稱/代號" at bounding box center [362, 396] width 308 height 99
click at [346, 363] on input "服務名稱/代號" at bounding box center [341, 370] width 175 height 30
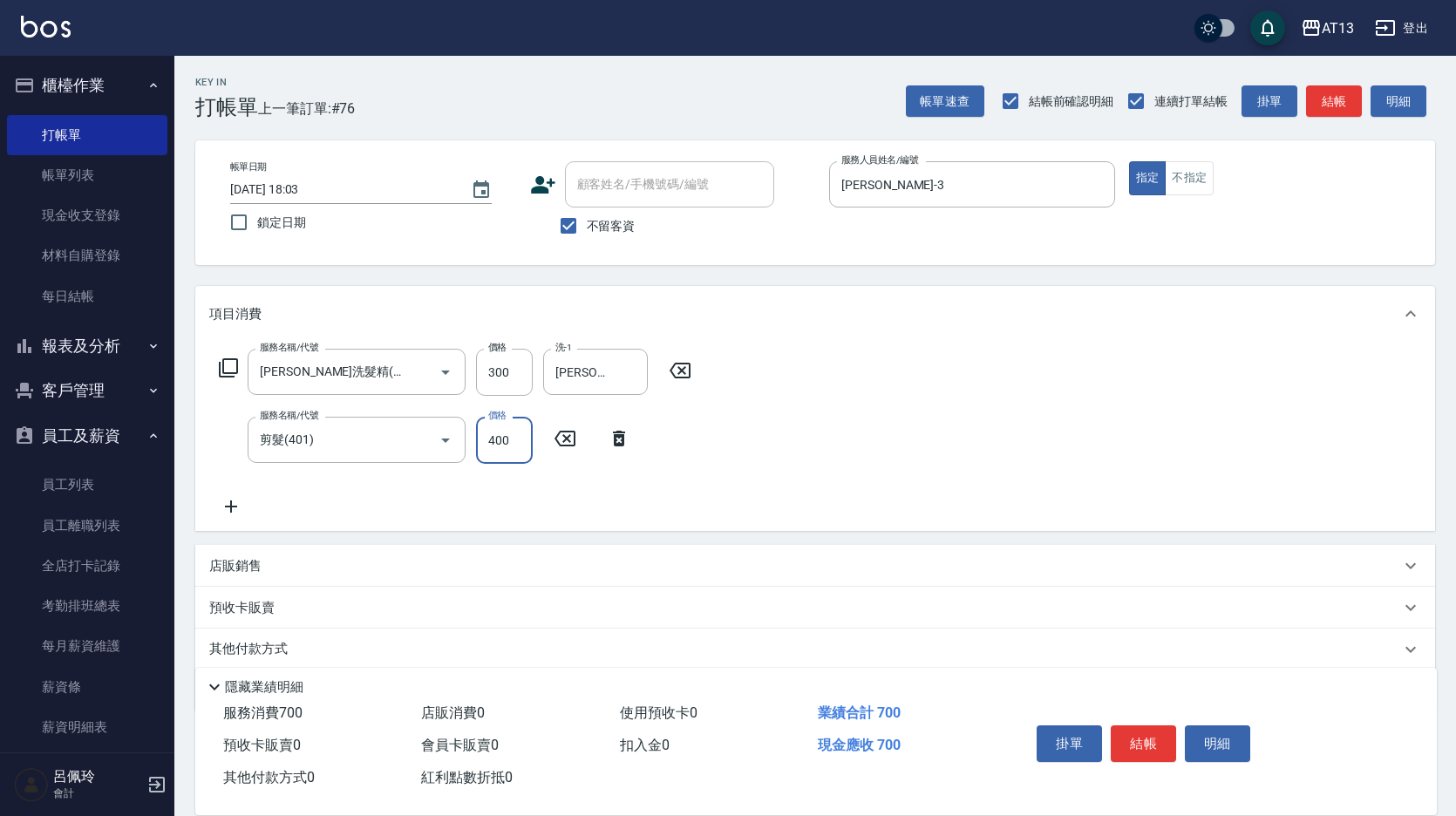
click at [1185, 425] on div "服務名稱/代號 [PERSON_NAME]洗髮精(210) 服務名稱/代號 價格 300 價格 洗-1 [PERSON_NAME]-24 洗-1 服務名稱/代…" at bounding box center [815, 437] width 1240 height 190
click at [1126, 729] on button "結帳" at bounding box center [1143, 743] width 65 height 37
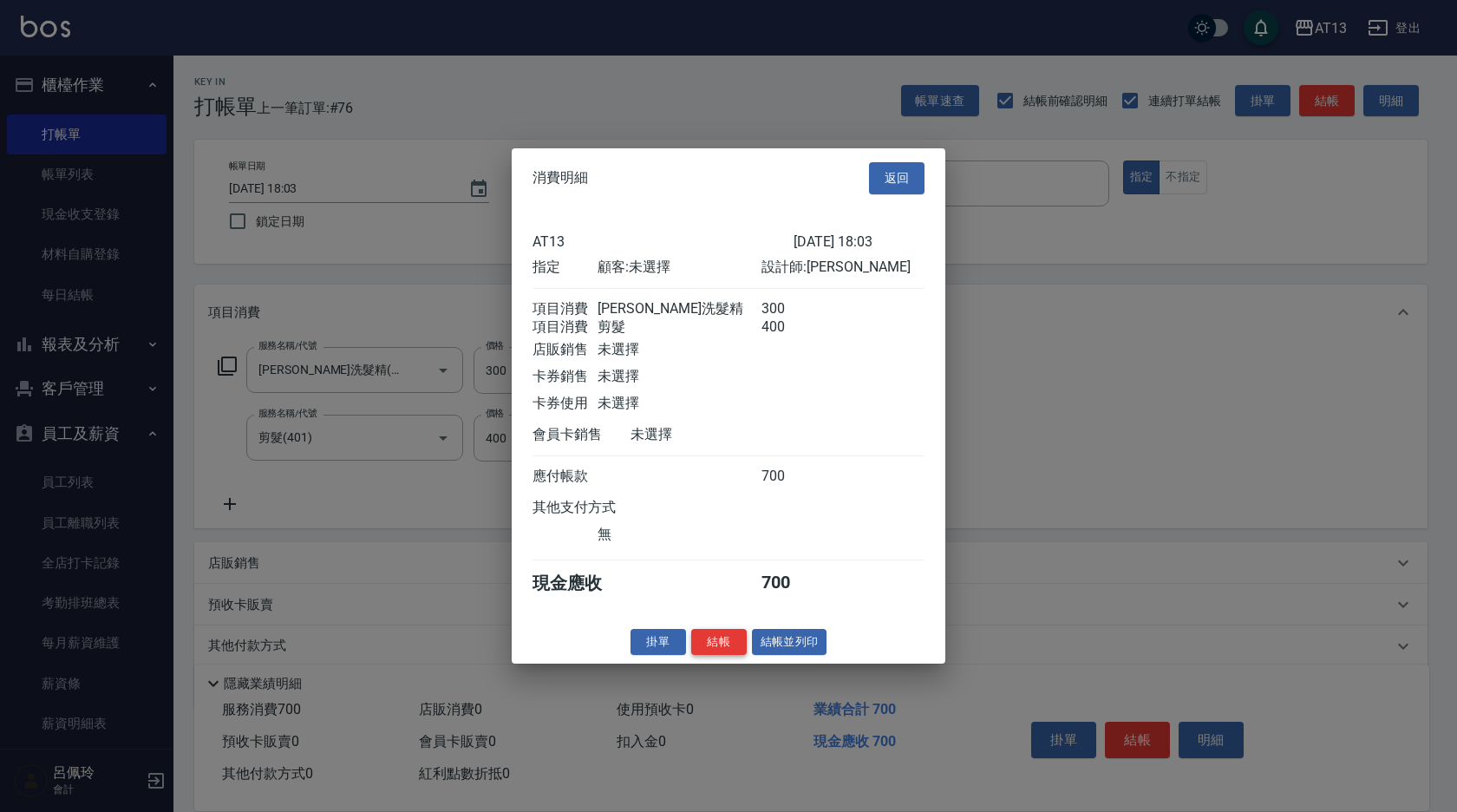
click at [730, 644] on button "結帳" at bounding box center [719, 641] width 56 height 27
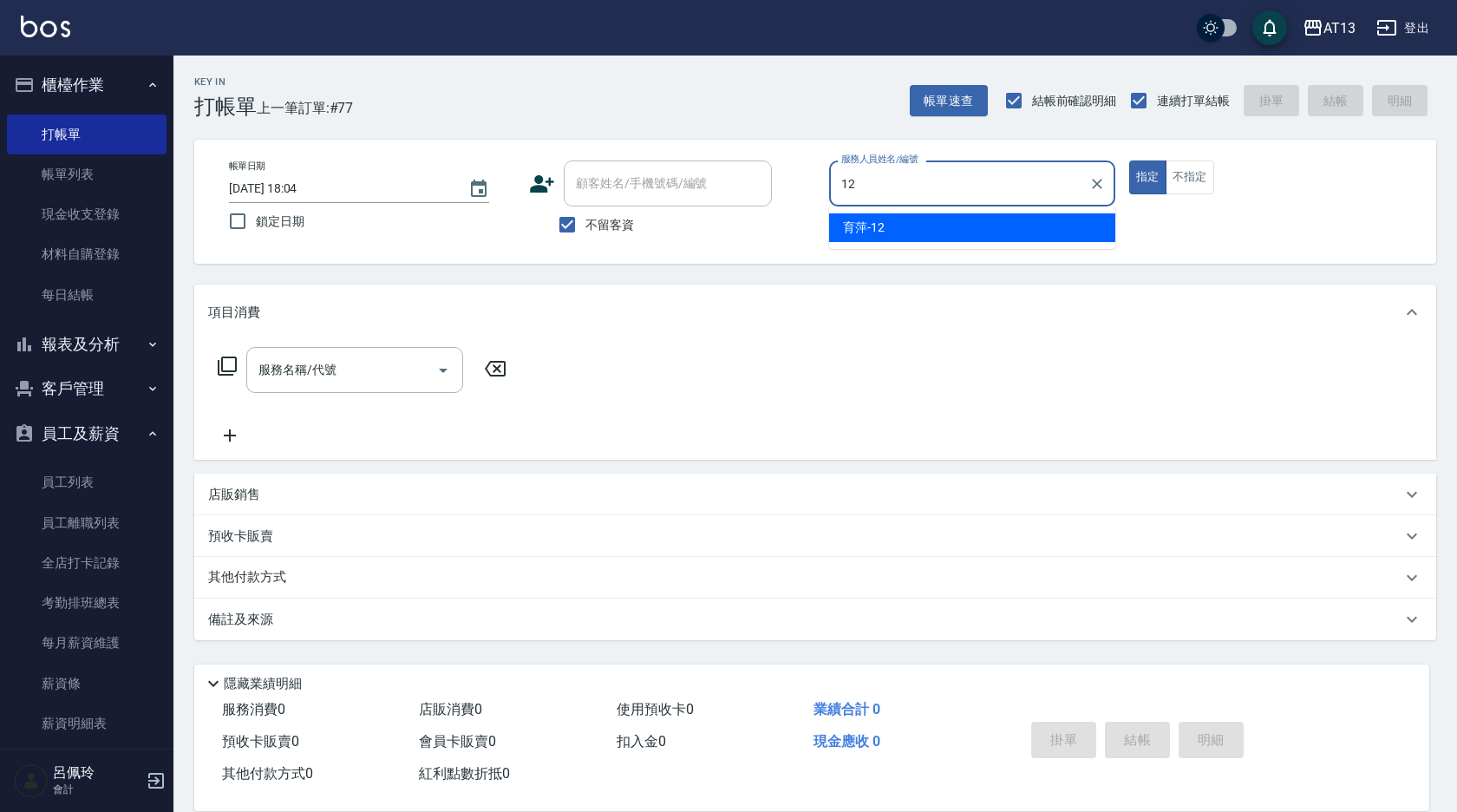
click at [891, 228] on div "育萍 -12" at bounding box center [972, 227] width 287 height 28
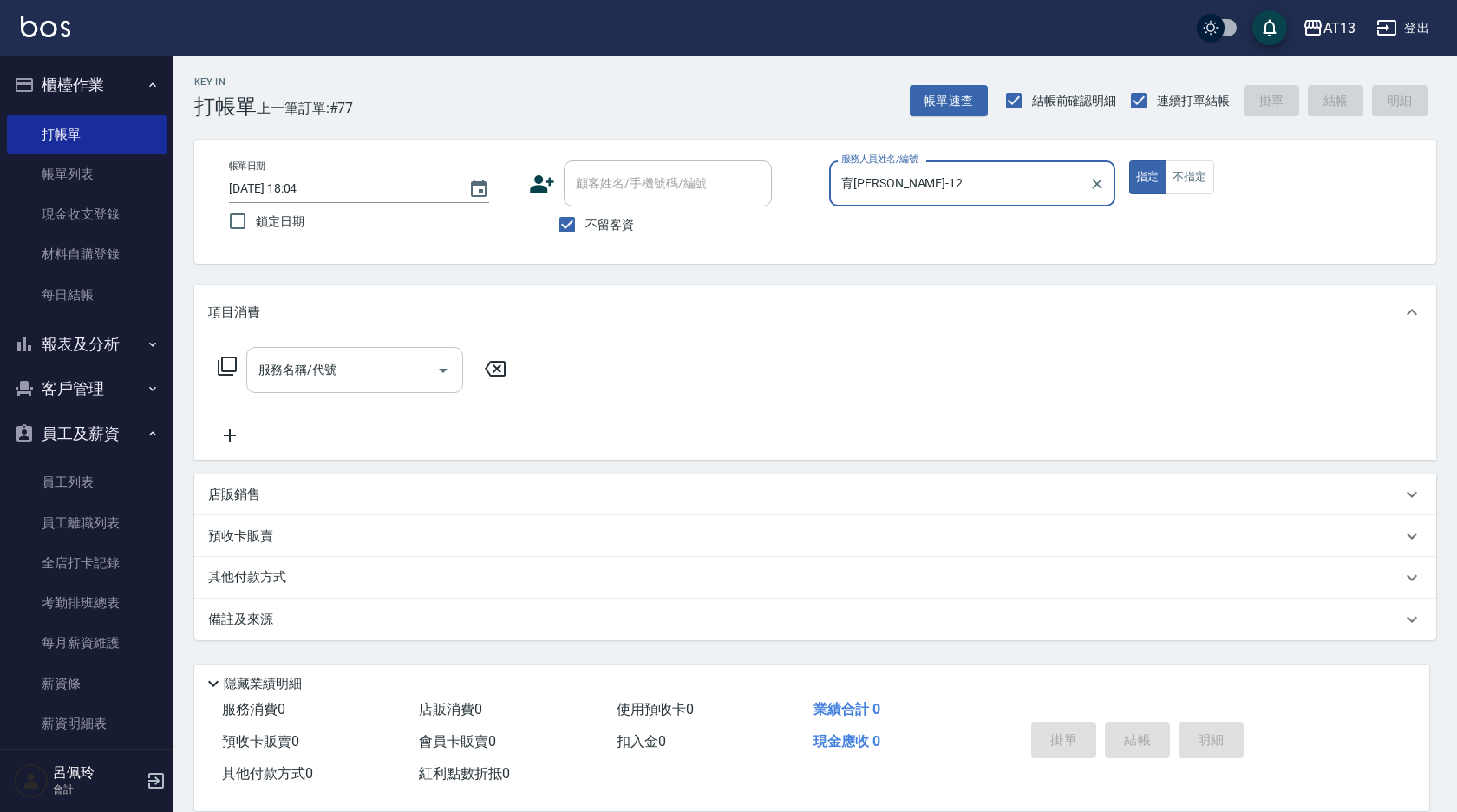
click at [373, 387] on div "服務名稱/代號" at bounding box center [355, 370] width 217 height 46
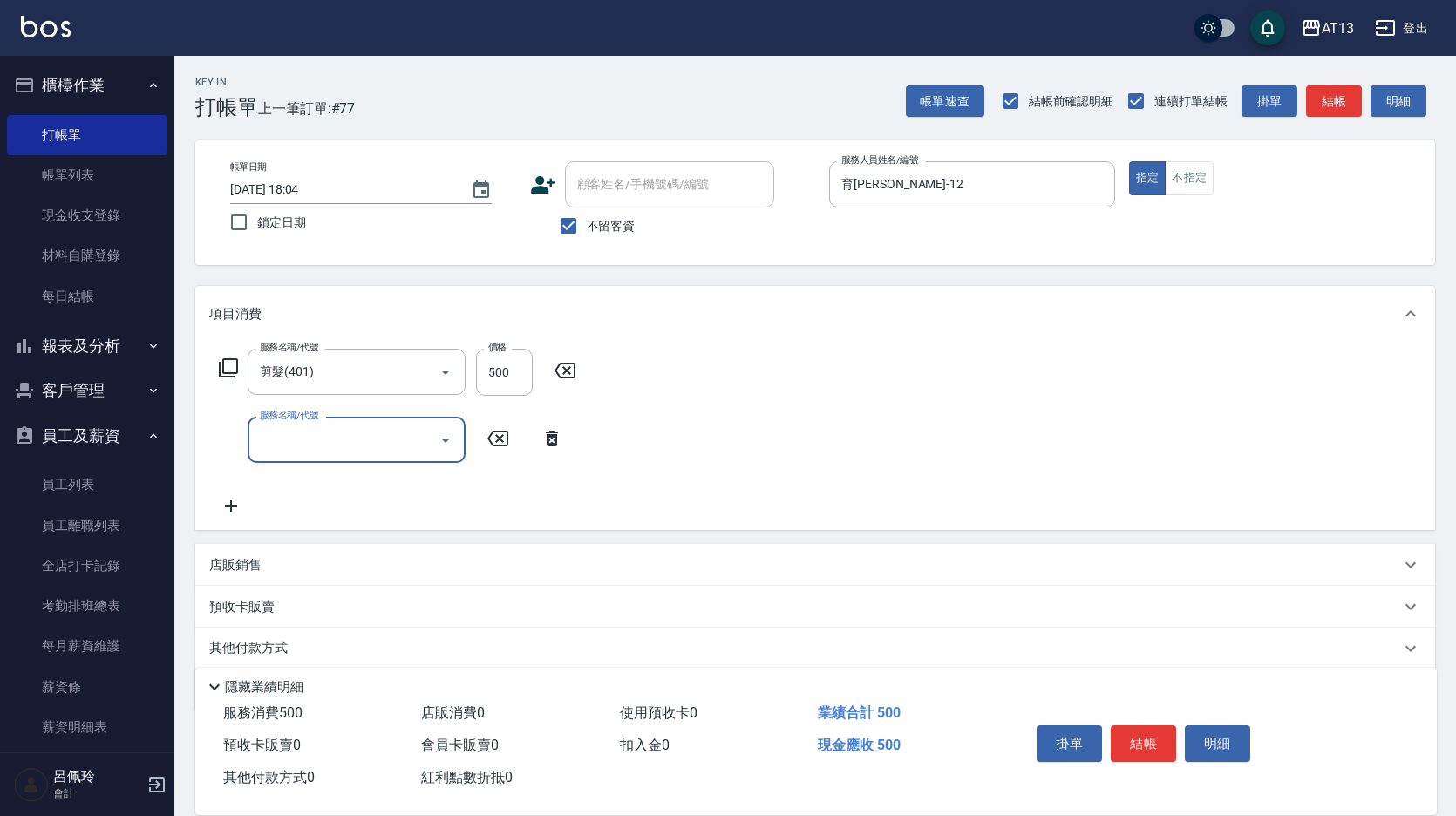
click at [910, 444] on div "服務名稱/代號 剪髮(401) 服務名稱/代號 價格 500 價格 服務名稱/代號 服務名稱/代號" at bounding box center [815, 436] width 1240 height 189
click at [1139, 740] on button "結帳" at bounding box center [1143, 743] width 65 height 37
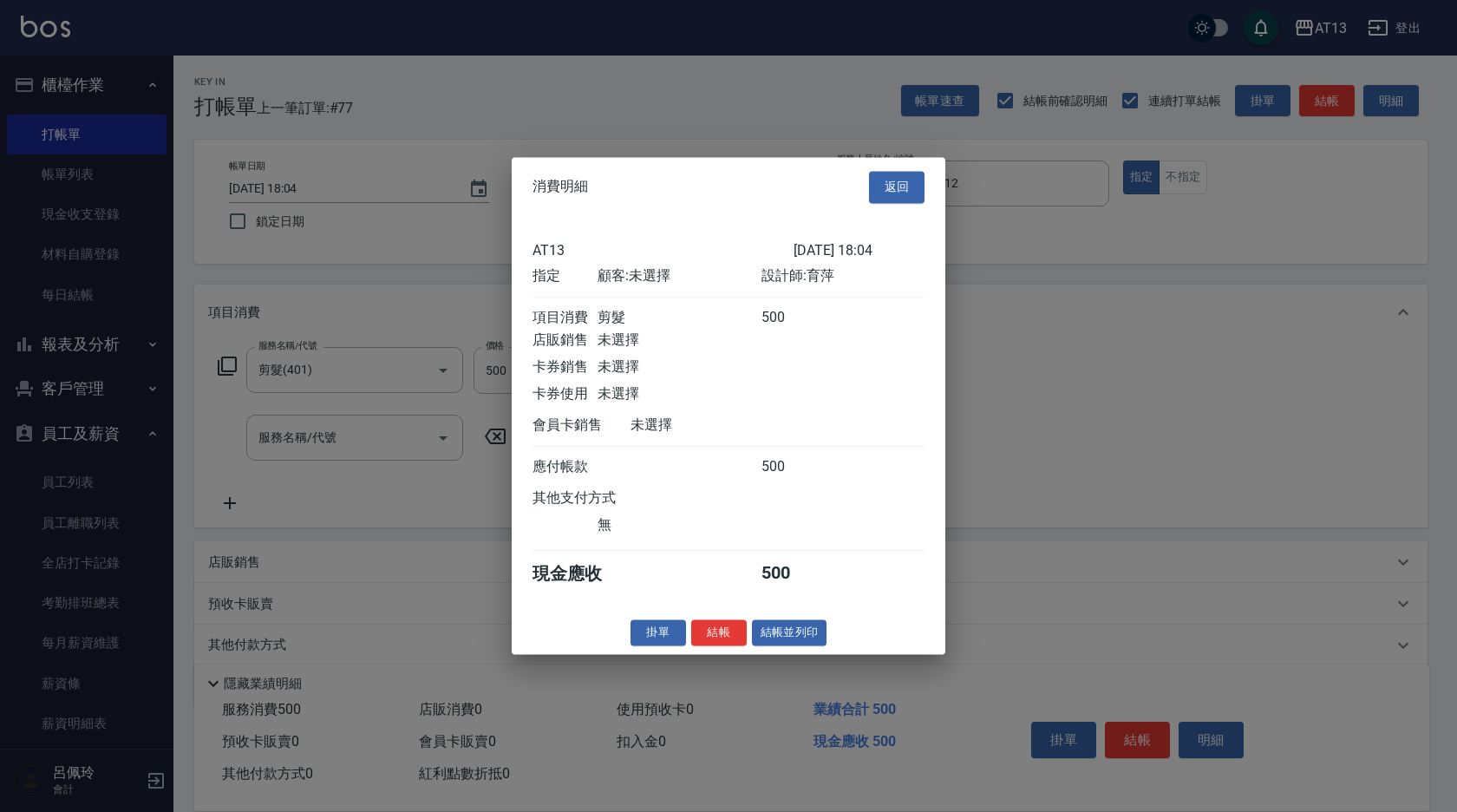
click at [723, 643] on button "結帳" at bounding box center [719, 633] width 56 height 27
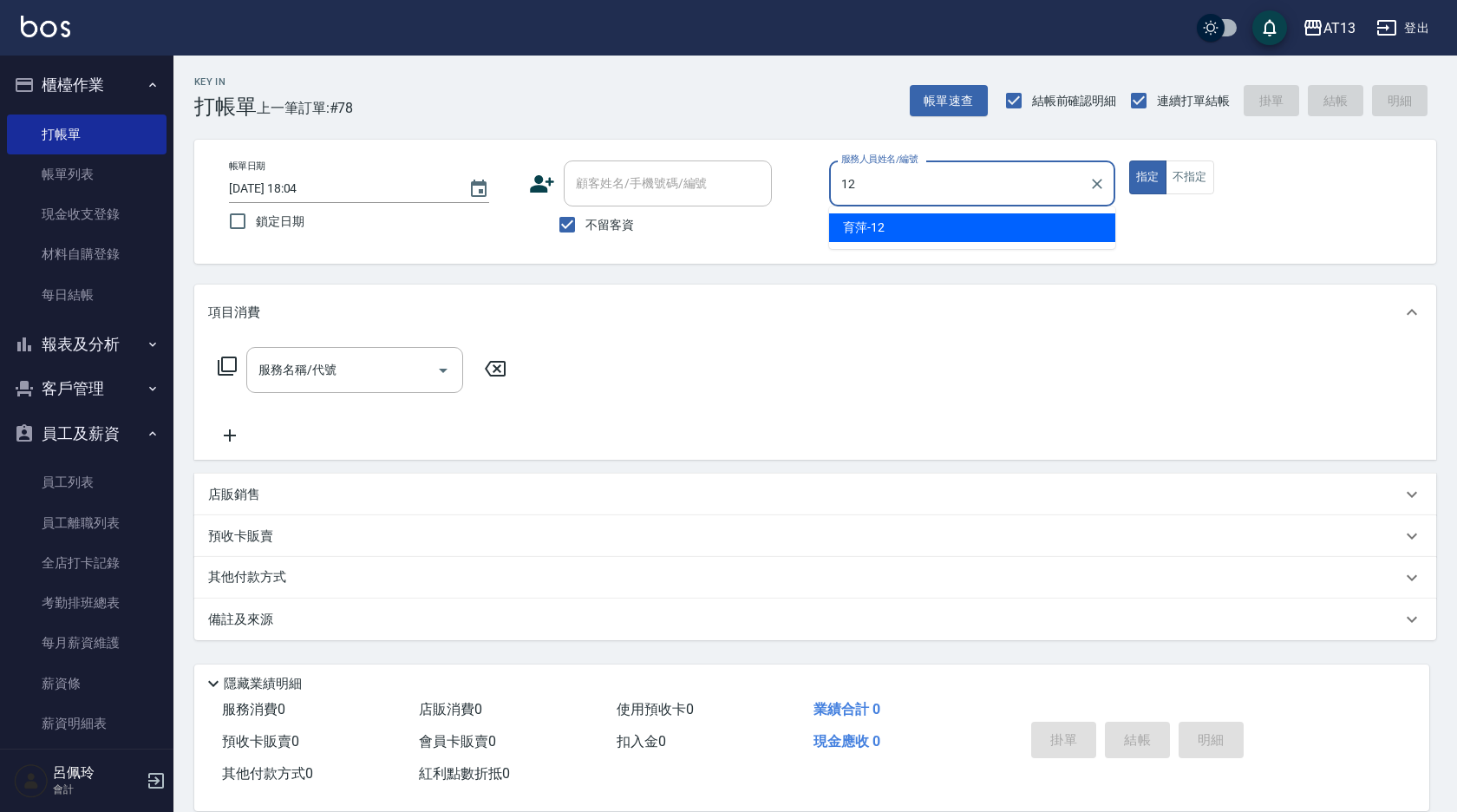
click at [917, 232] on div "育萍 -12" at bounding box center [972, 227] width 287 height 28
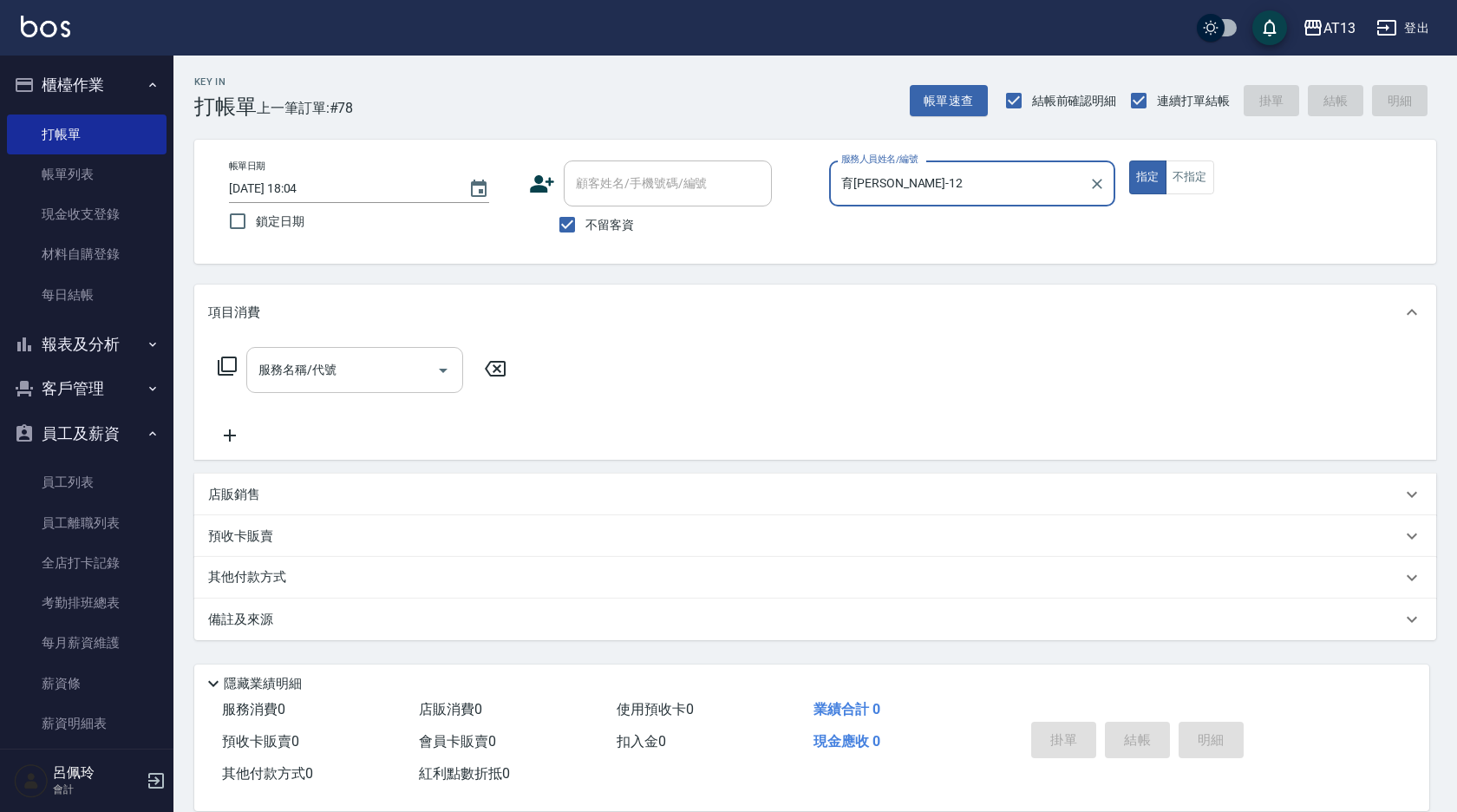
click at [406, 378] on input "服務名稱/代號" at bounding box center [341, 370] width 175 height 30
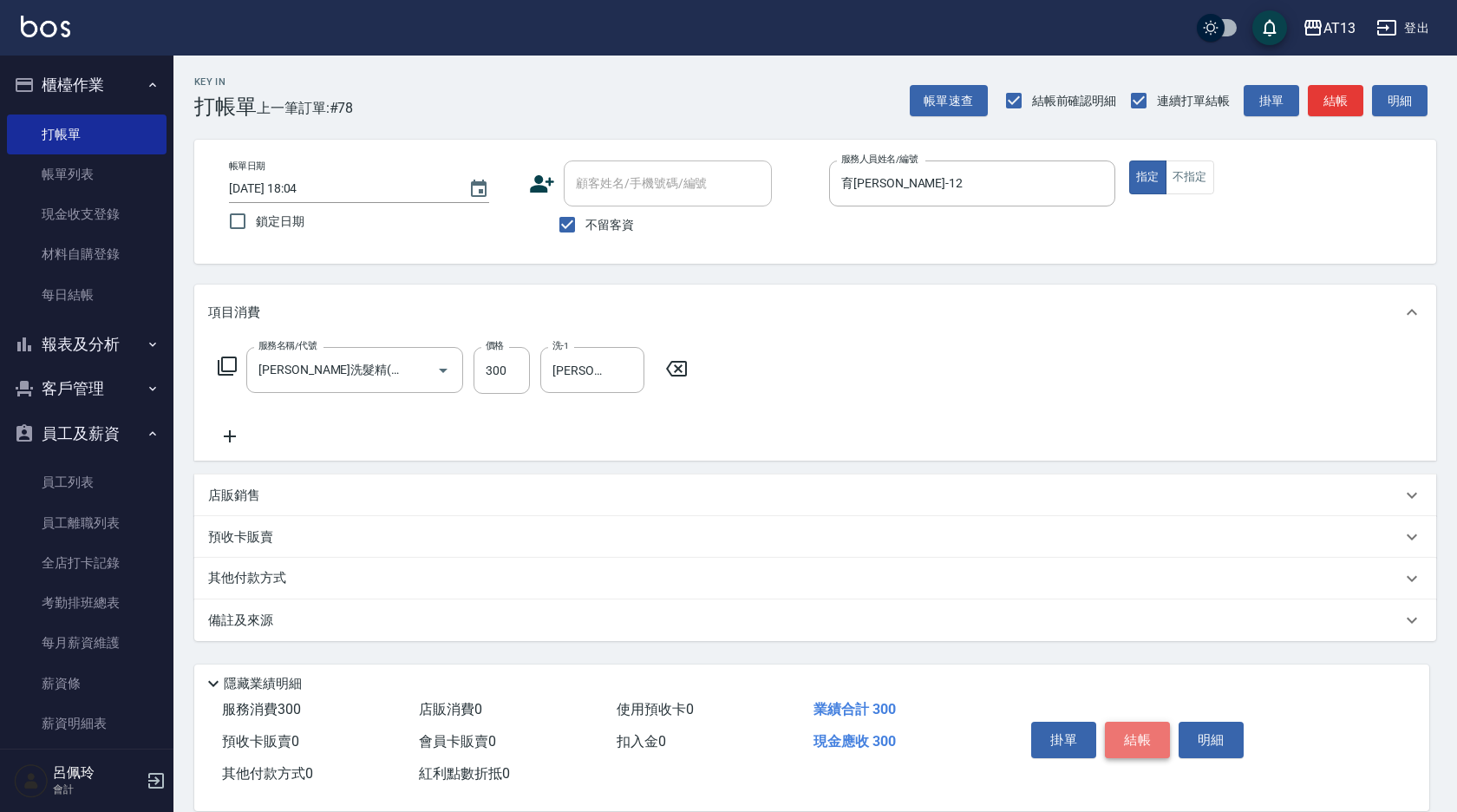
click at [1116, 729] on button "結帳" at bounding box center [1137, 739] width 65 height 37
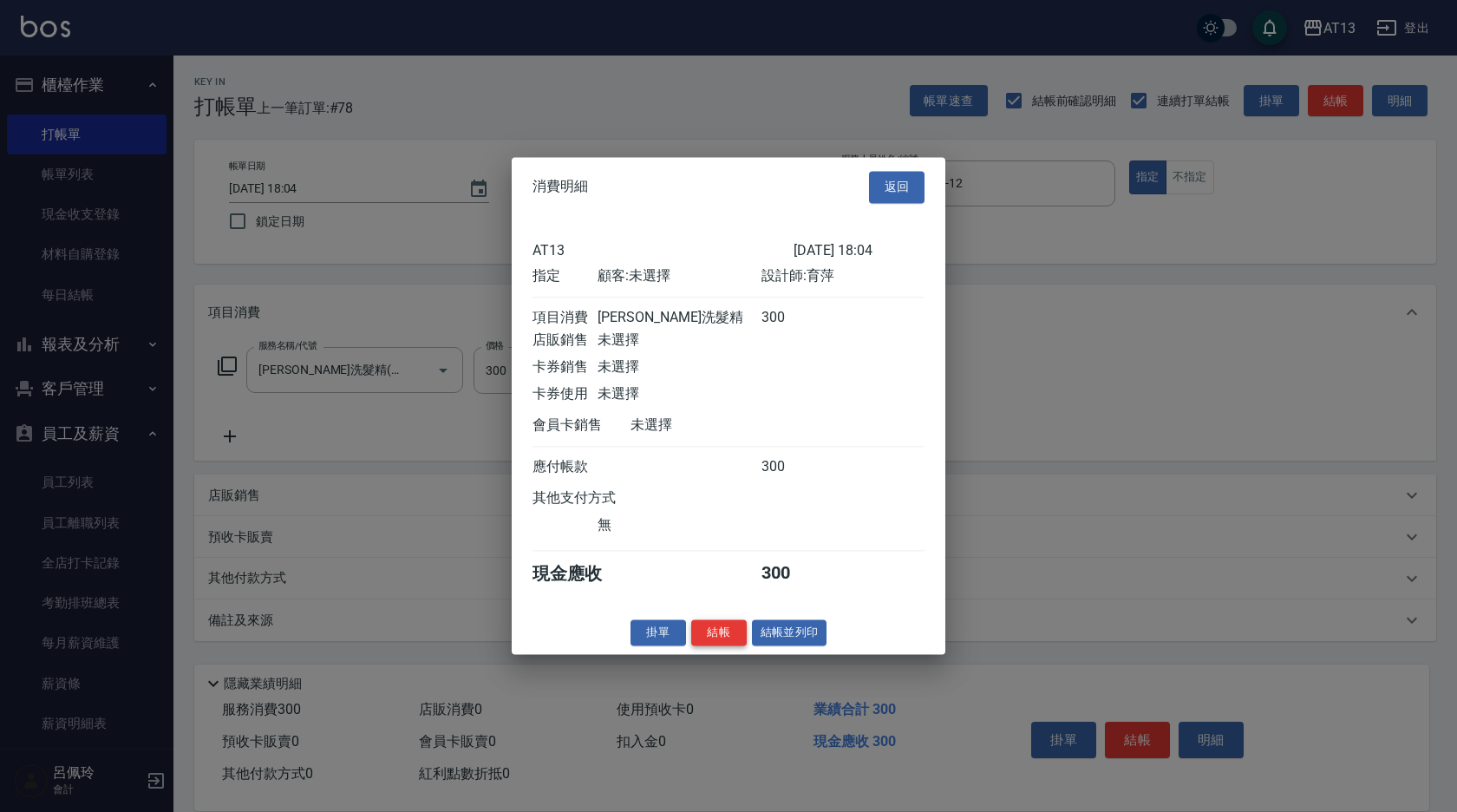
click at [732, 638] on button "結帳" at bounding box center [719, 633] width 56 height 27
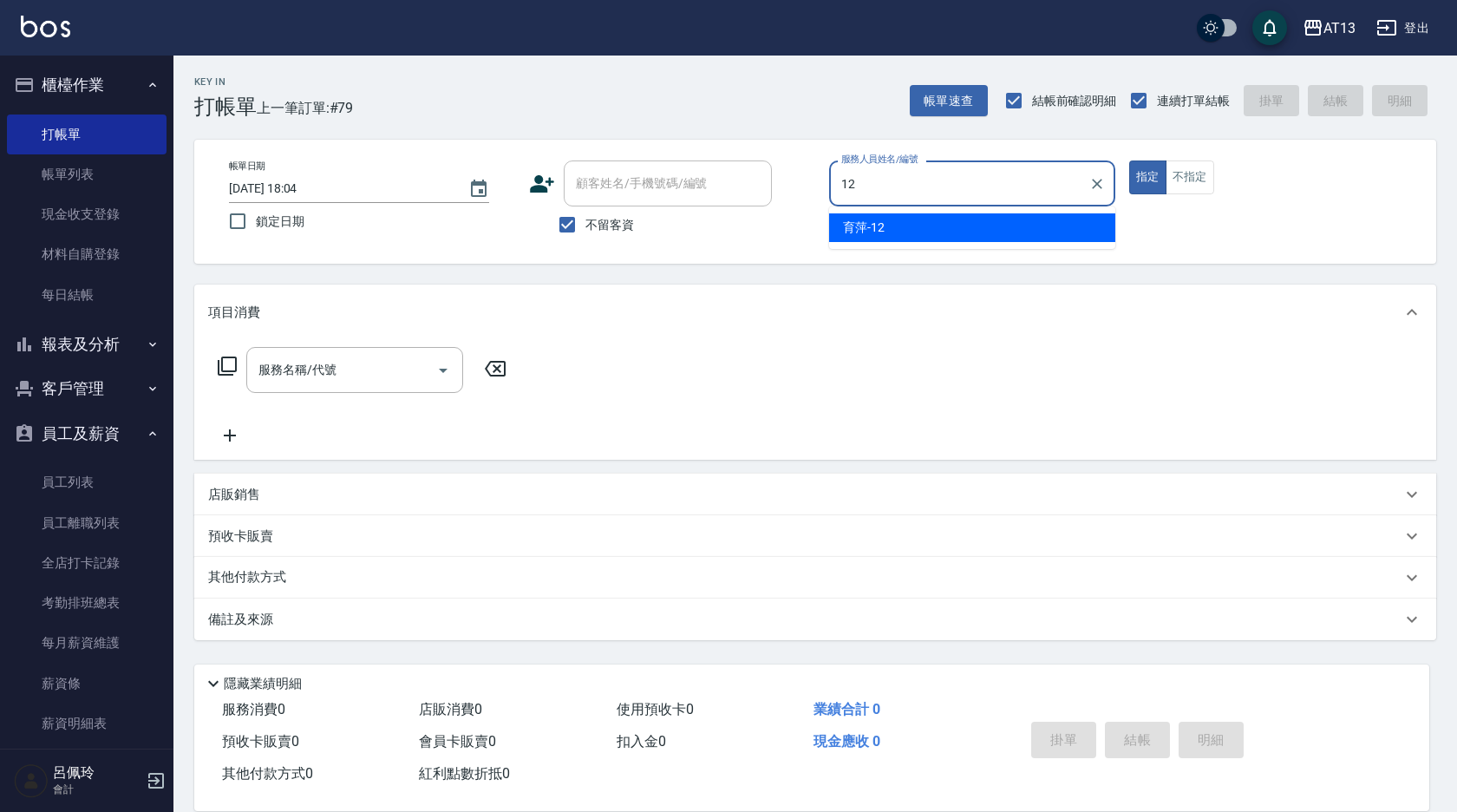
click at [882, 215] on div "育萍 -12" at bounding box center [972, 227] width 287 height 28
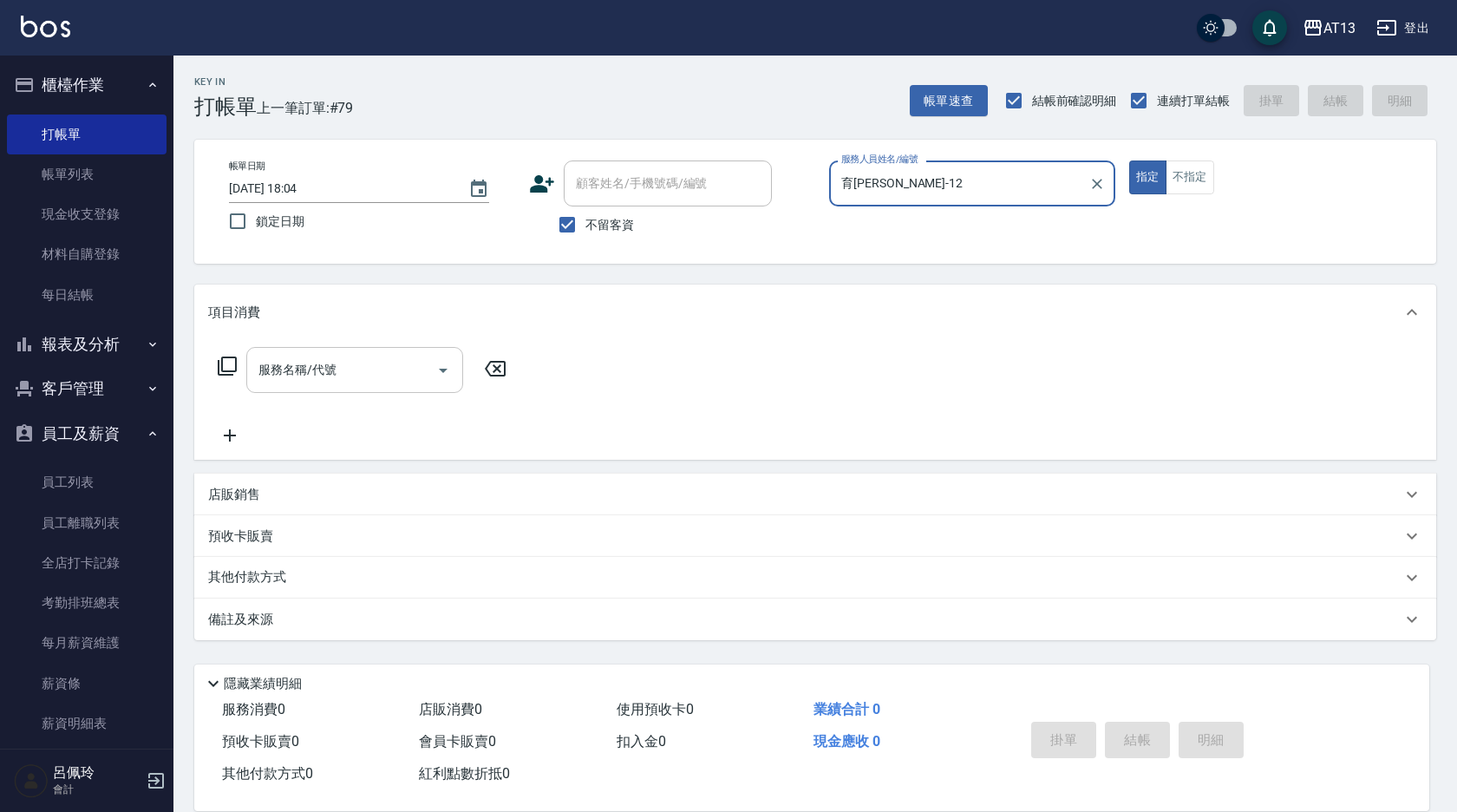
click at [343, 358] on input "服務名稱/代號" at bounding box center [341, 370] width 175 height 30
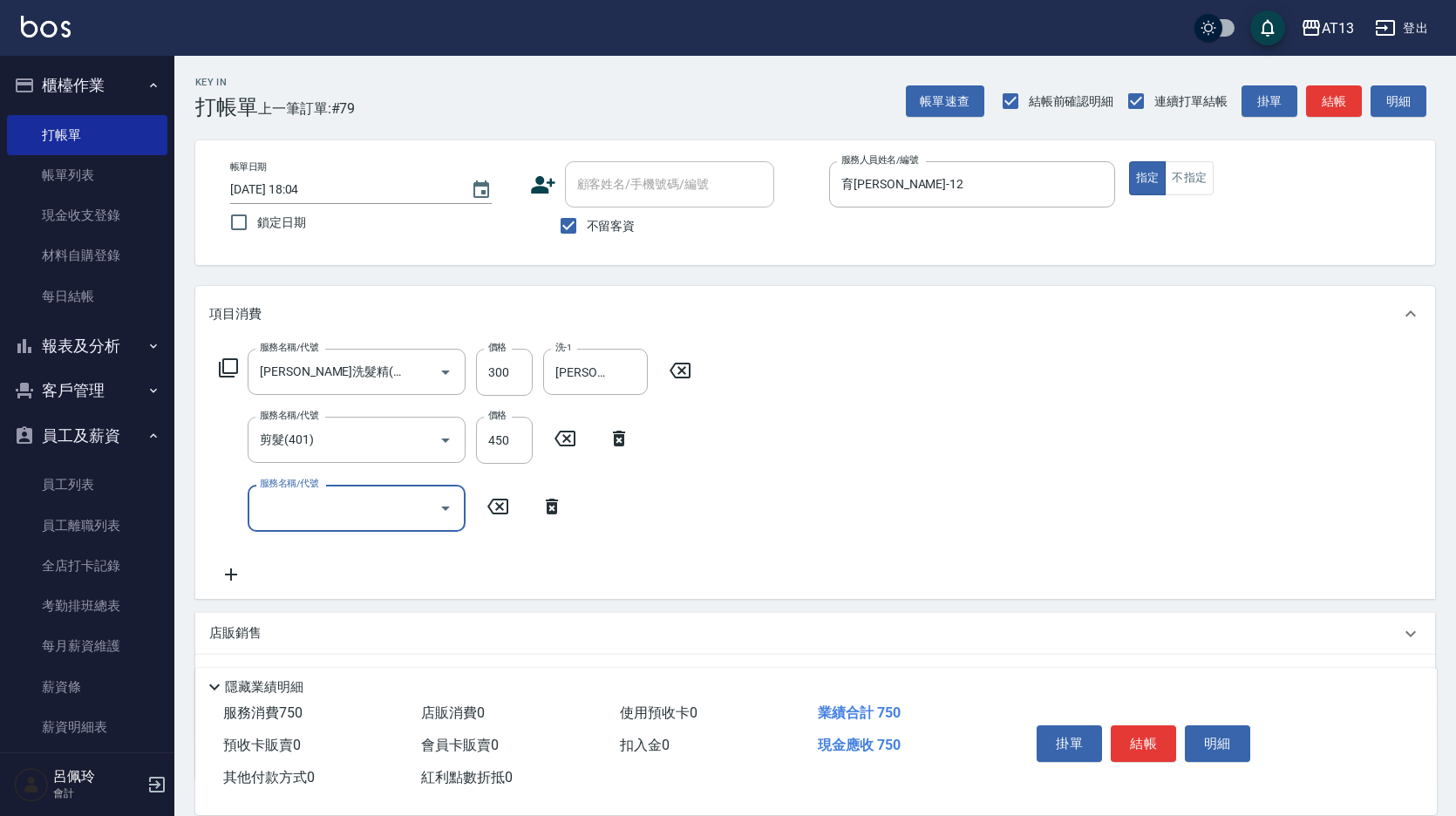
click at [997, 520] on div "服務名稱/代號 [PERSON_NAME]洗髮精(210) 服務名稱/代號 價格 300 價格 洗-1 [PERSON_NAME]-24 洗-1 服務名稱/代…" at bounding box center [815, 470] width 1240 height 256
click at [1148, 734] on button "結帳" at bounding box center [1143, 743] width 65 height 37
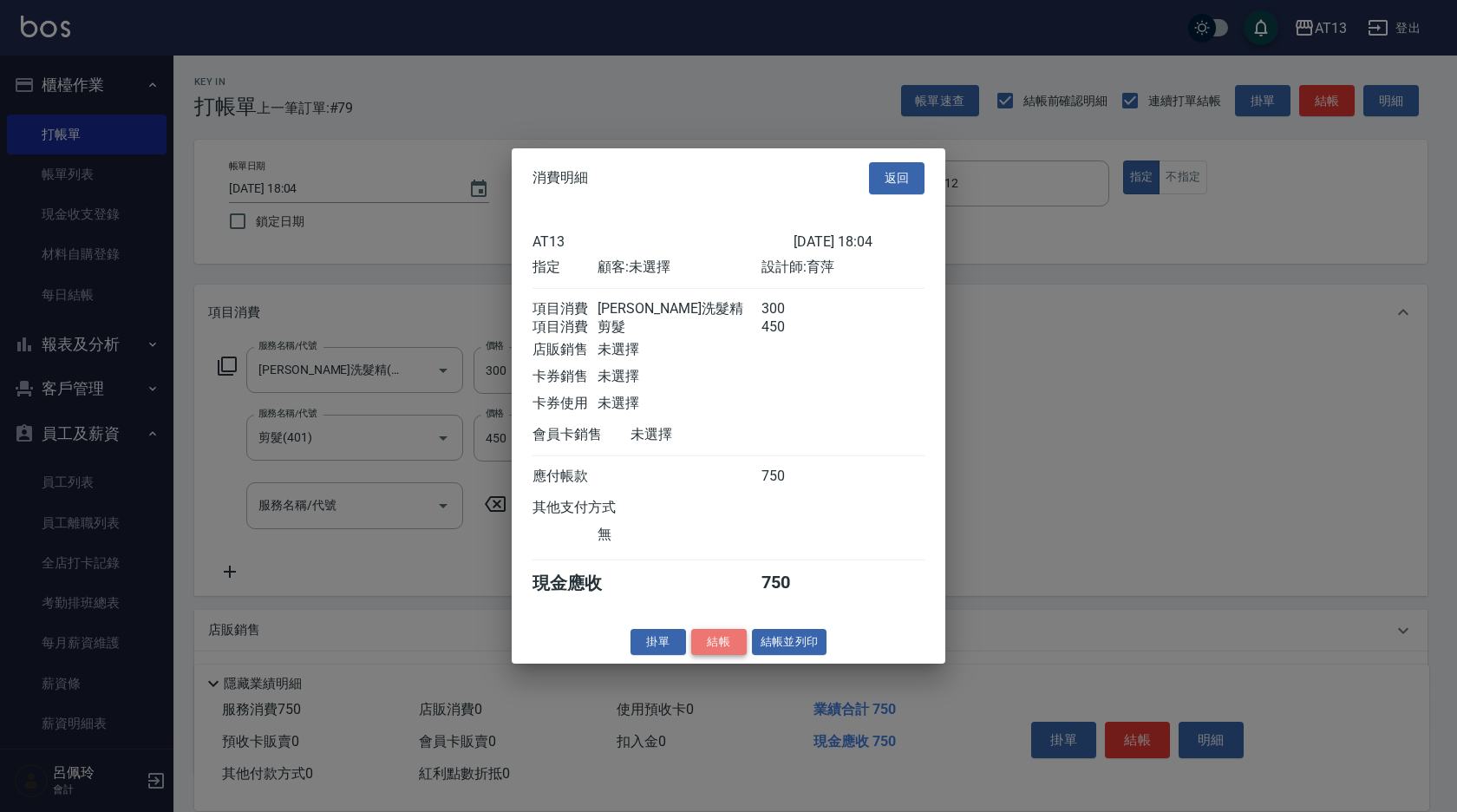
click at [712, 644] on button "結帳" at bounding box center [719, 641] width 56 height 27
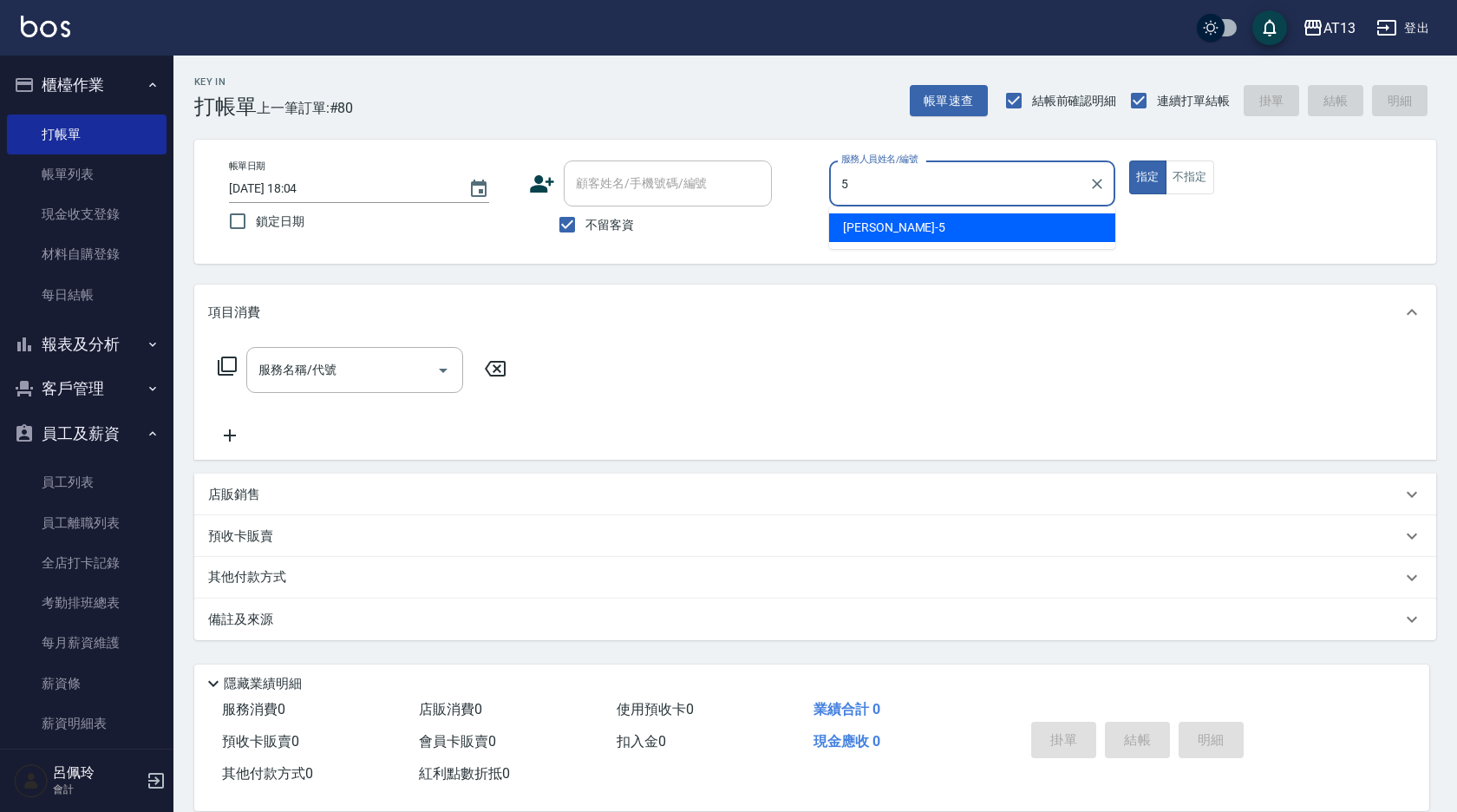
click at [914, 236] on div "[PERSON_NAME] -5" at bounding box center [972, 227] width 287 height 28
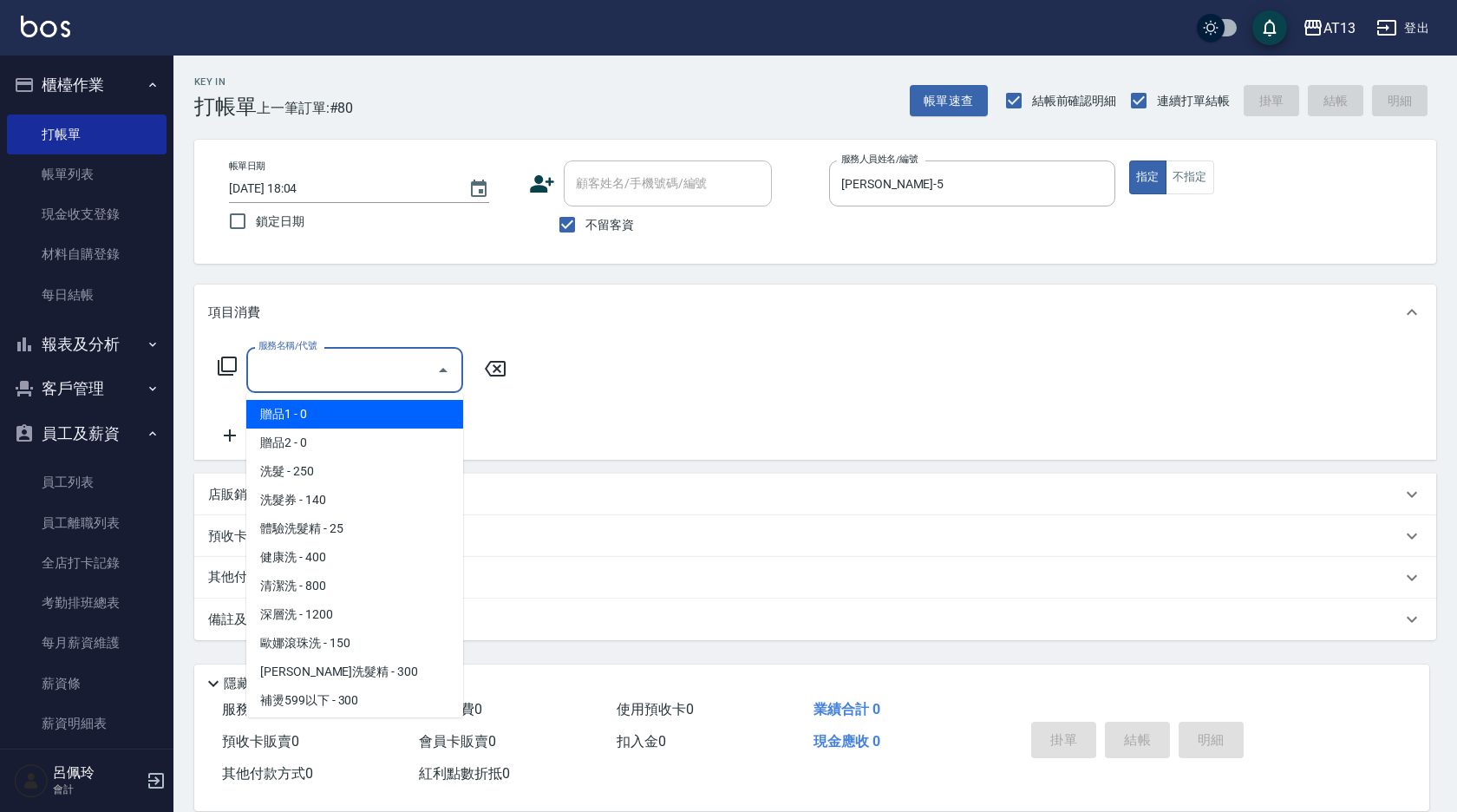
click at [390, 373] on input "服務名稱/代號" at bounding box center [341, 370] width 175 height 30
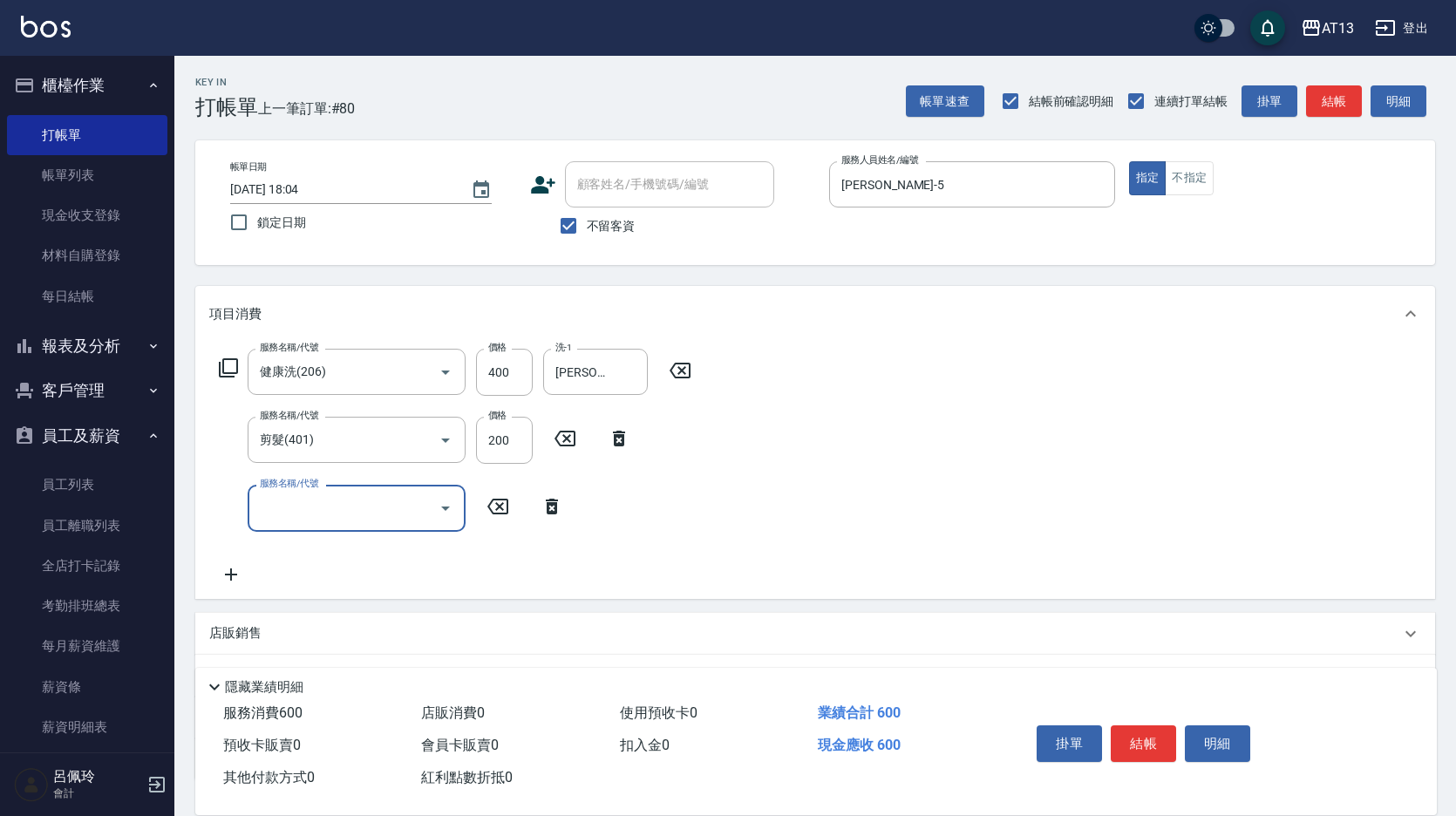
click at [923, 470] on div "服務名稱/代號 健康洗(206) 服務名稱/代號 價格 400 價格 洗-1 [PERSON_NAME]-31 洗-1 服務名稱/代號 剪髮(401) 服務名…" at bounding box center [815, 470] width 1240 height 256
click at [1158, 745] on button "結帳" at bounding box center [1143, 743] width 65 height 37
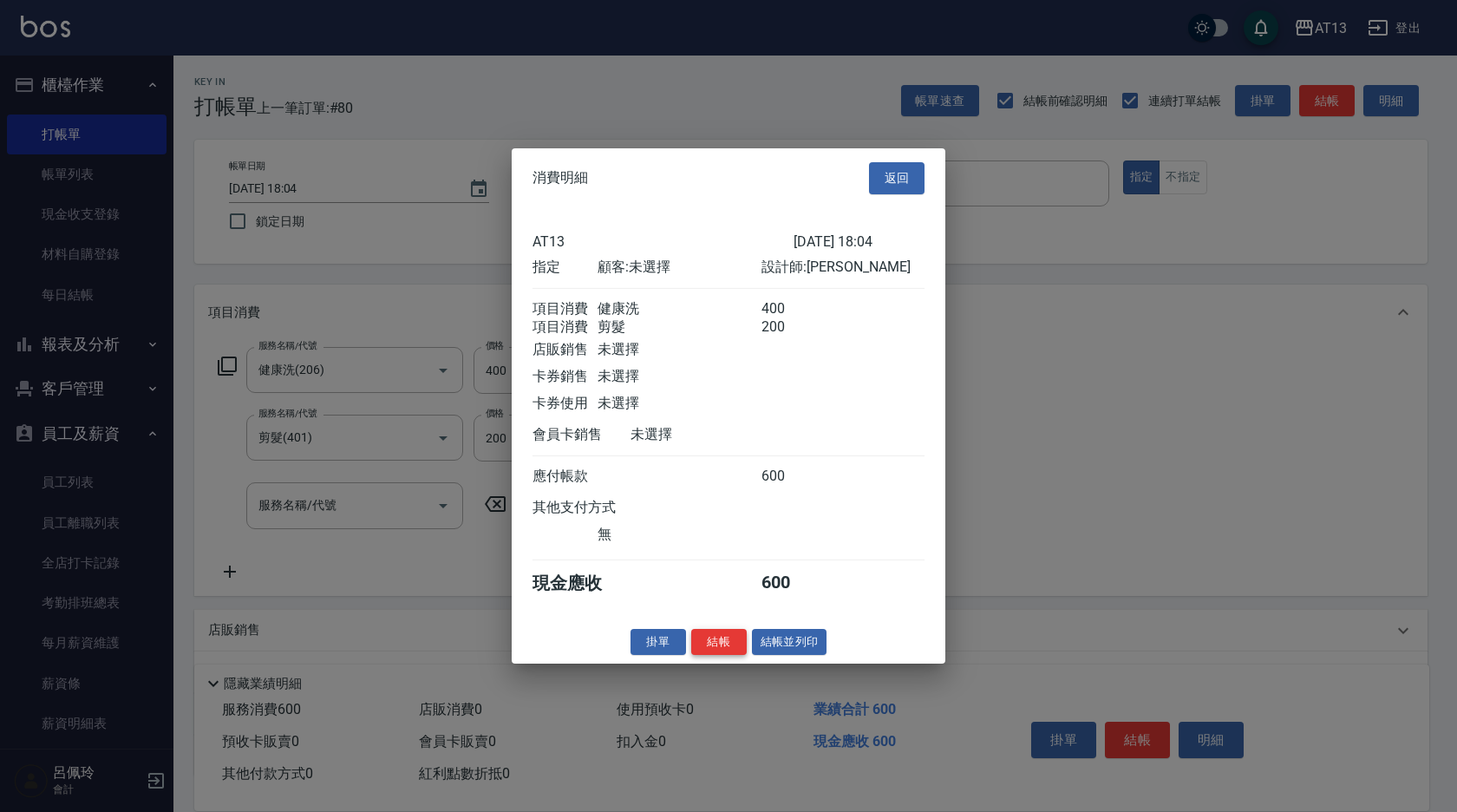
click at [715, 655] on button "結帳" at bounding box center [719, 641] width 56 height 27
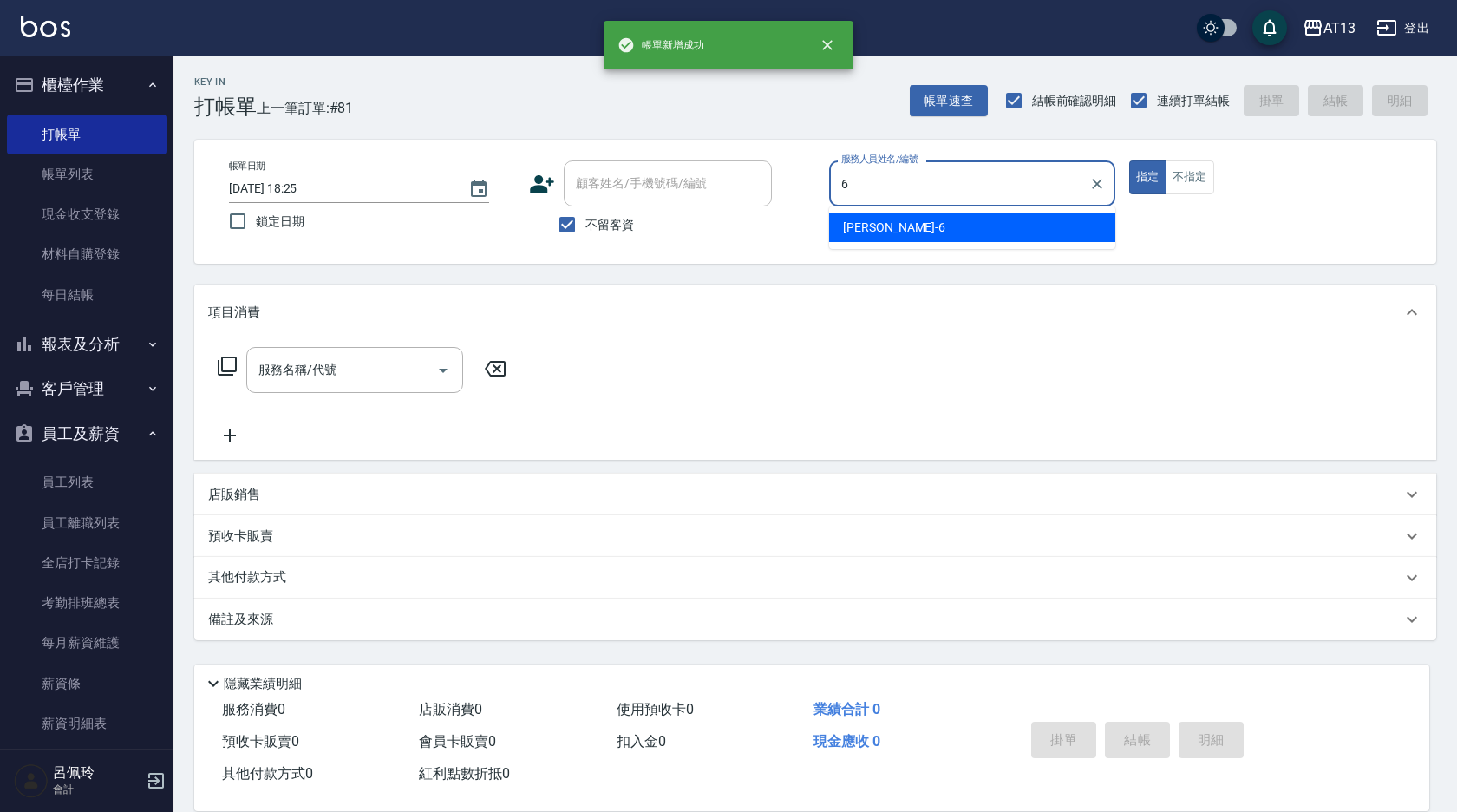
click at [933, 227] on div "亭妤 -6" at bounding box center [972, 227] width 287 height 28
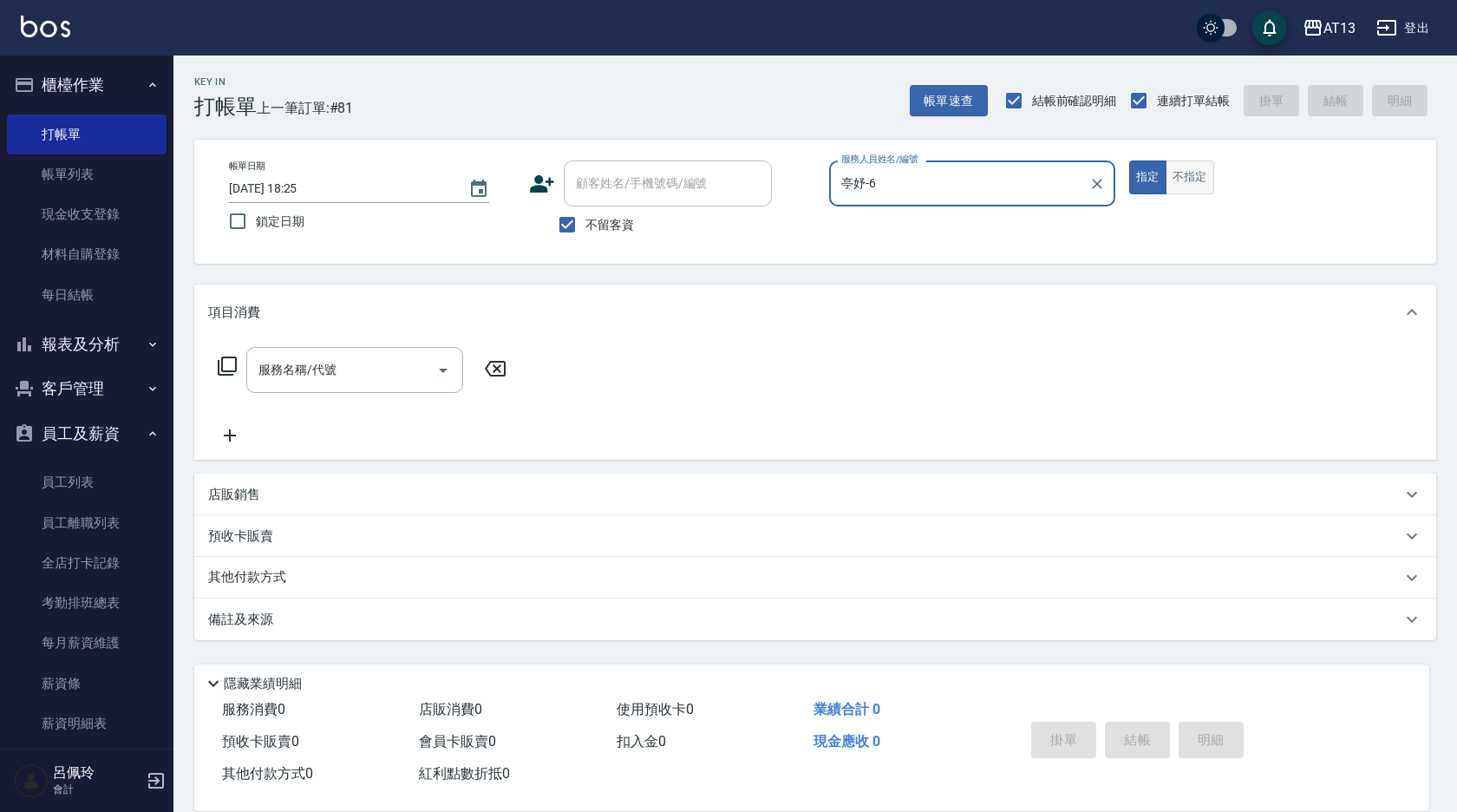
click at [1208, 173] on button "不指定" at bounding box center [1190, 177] width 49 height 34
drag, startPoint x: 427, startPoint y: 364, endPoint x: 413, endPoint y: 371, distance: 15.7
click at [416, 369] on input "服務名稱/代號" at bounding box center [341, 370] width 175 height 30
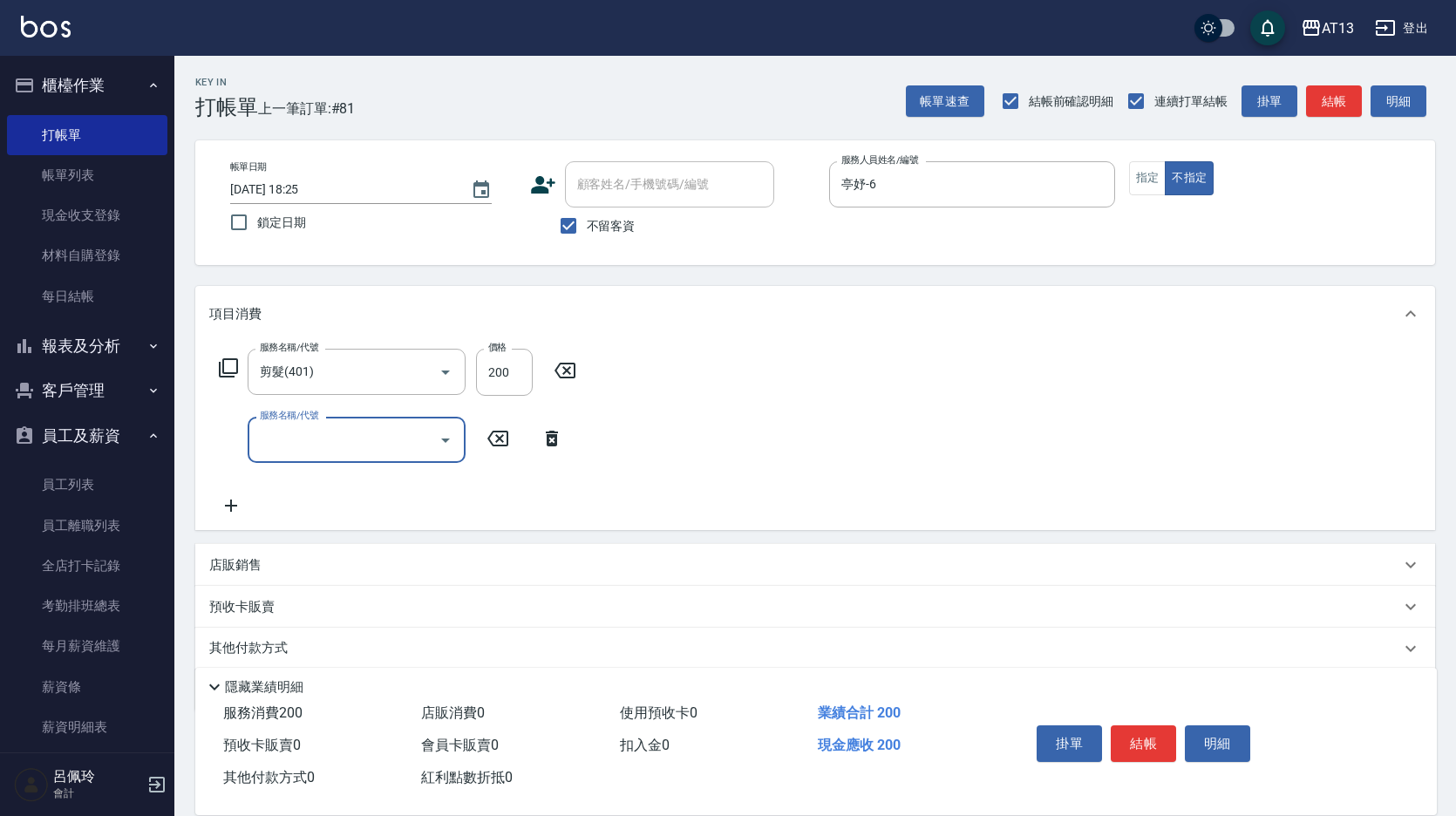
click at [1127, 483] on div "服務名稱/代號 剪髮(401) 服務名稱/代號 價格 200 價格 服務名稱/代號 服務名稱/代號" at bounding box center [815, 436] width 1240 height 189
drag, startPoint x: 1156, startPoint y: 736, endPoint x: 1123, endPoint y: 722, distance: 35.8
click at [1154, 736] on button "結帳" at bounding box center [1143, 743] width 65 height 37
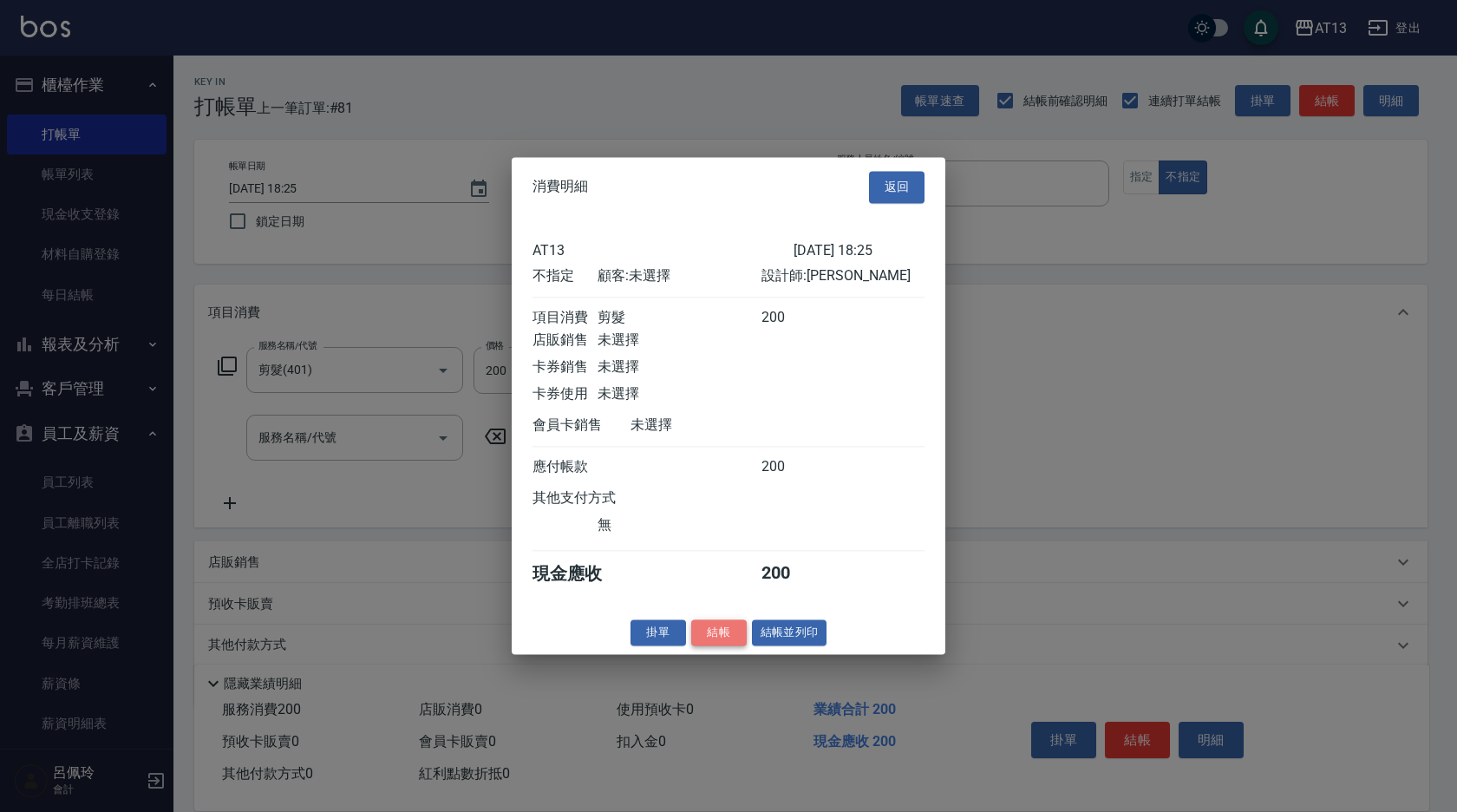
click at [731, 634] on button "結帳" at bounding box center [719, 633] width 56 height 27
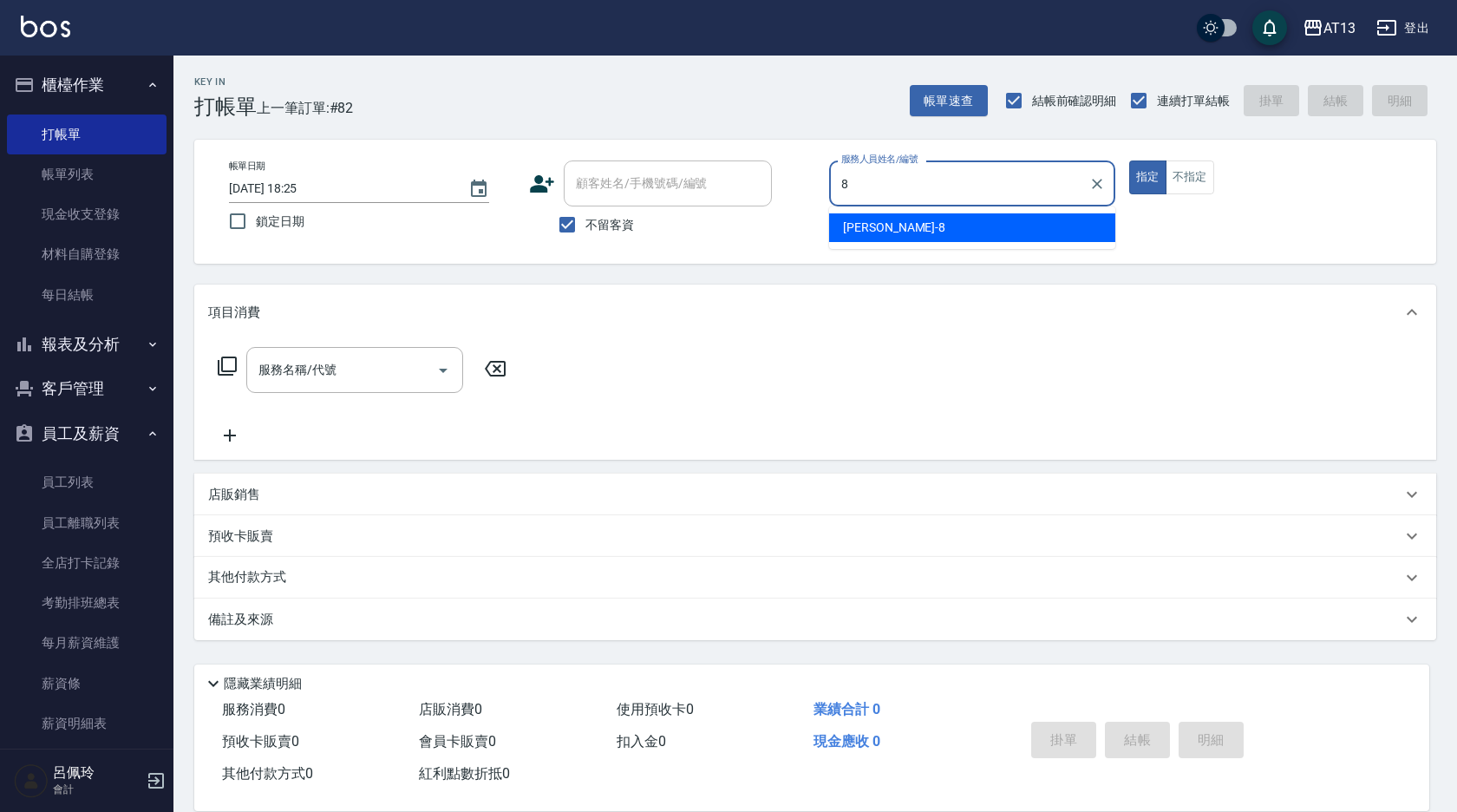
click at [923, 229] on div "[PERSON_NAME] -8" at bounding box center [972, 227] width 287 height 28
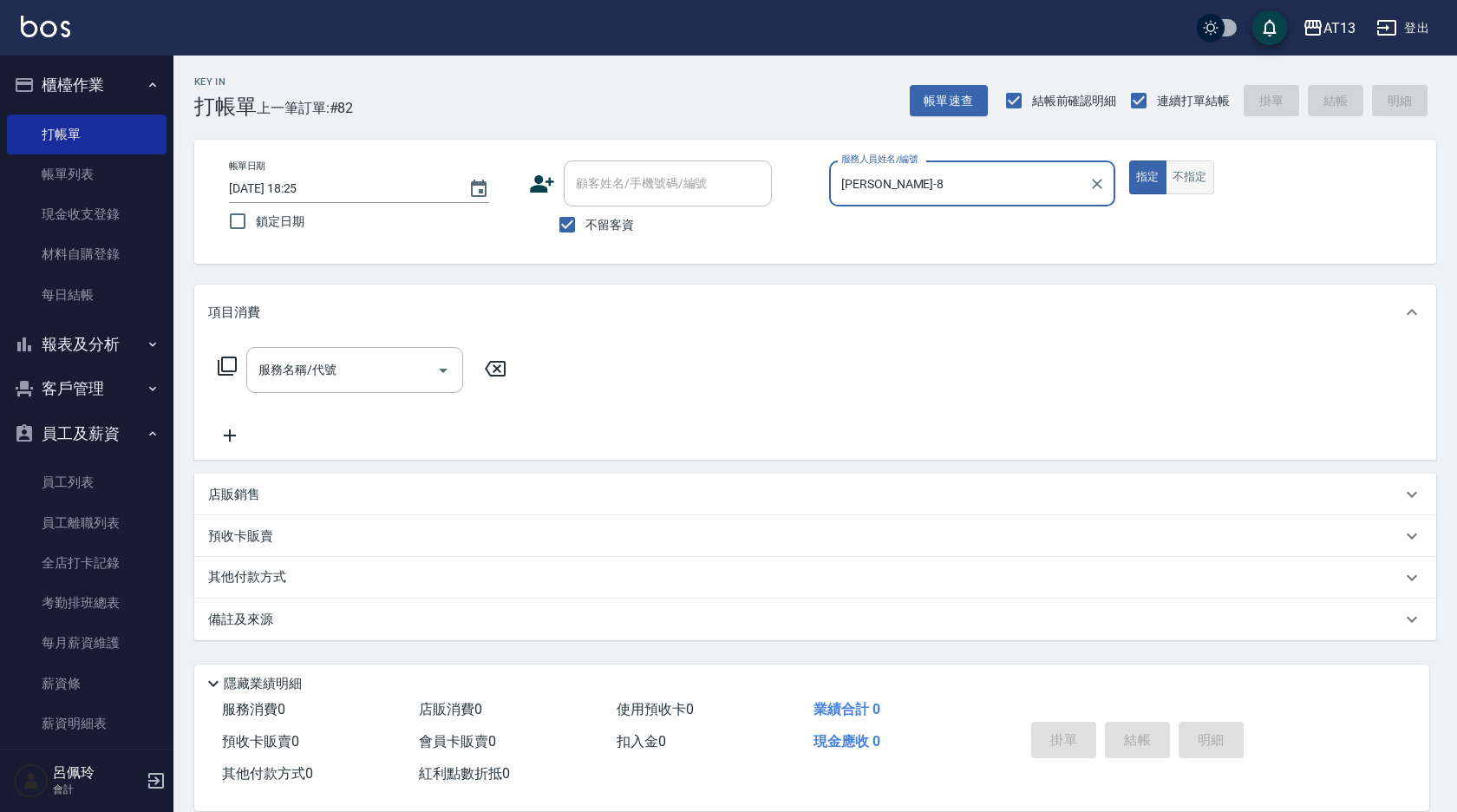
click at [1205, 170] on button "不指定" at bounding box center [1190, 177] width 49 height 34
drag, startPoint x: 381, startPoint y: 382, endPoint x: 353, endPoint y: 373, distance: 29.4
click at [375, 381] on input "服務名稱/代號" at bounding box center [341, 370] width 175 height 30
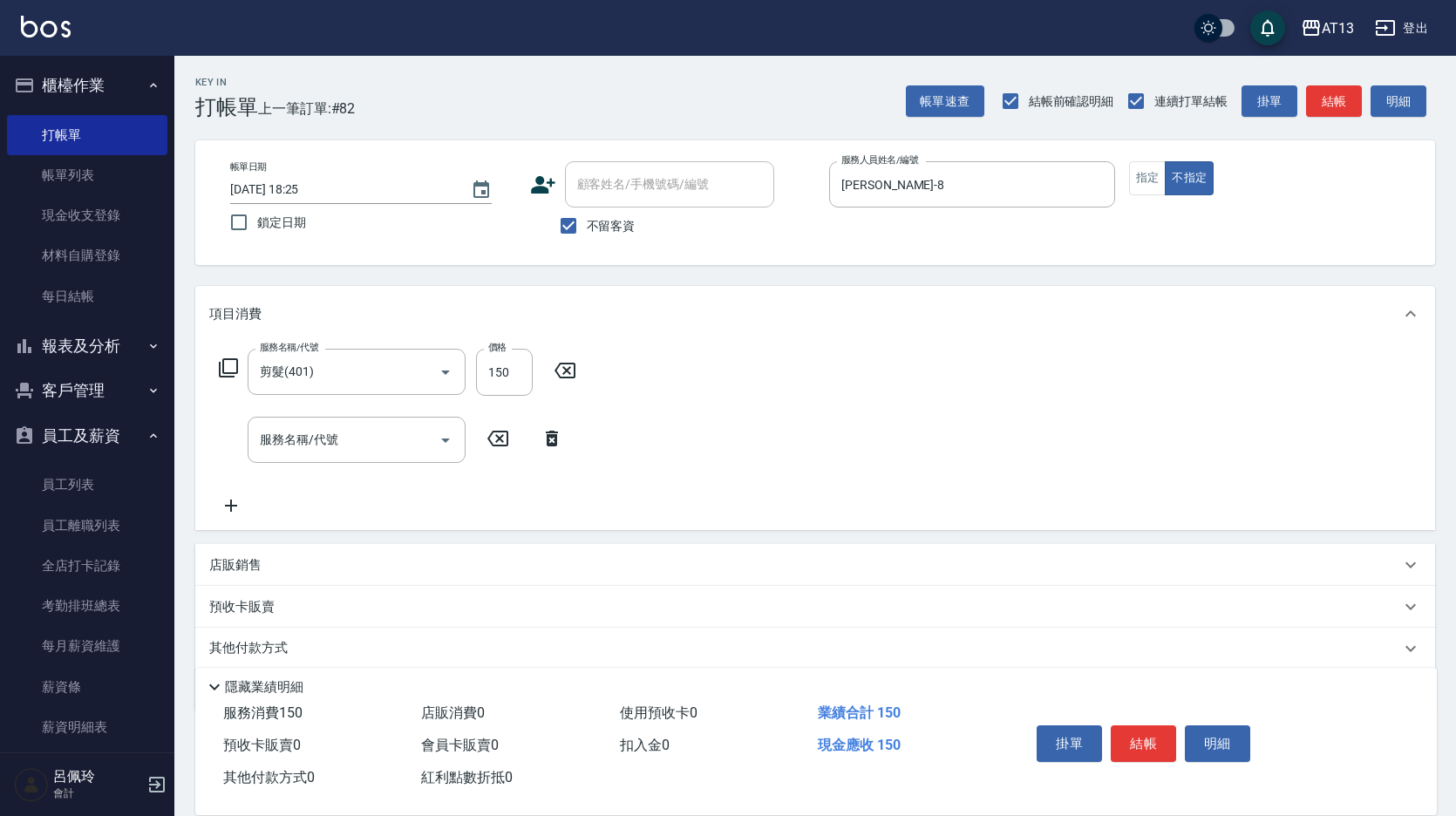
drag, startPoint x: 801, startPoint y: 401, endPoint x: 1194, endPoint y: 693, distance: 489.6
click at [805, 401] on div "服務名稱/代號 剪髮(401) 服務名稱/代號 價格 150 價格 服務名稱/代號 服務名稱/代號" at bounding box center [815, 436] width 1240 height 189
click at [1119, 734] on button "結帳" at bounding box center [1143, 743] width 65 height 37
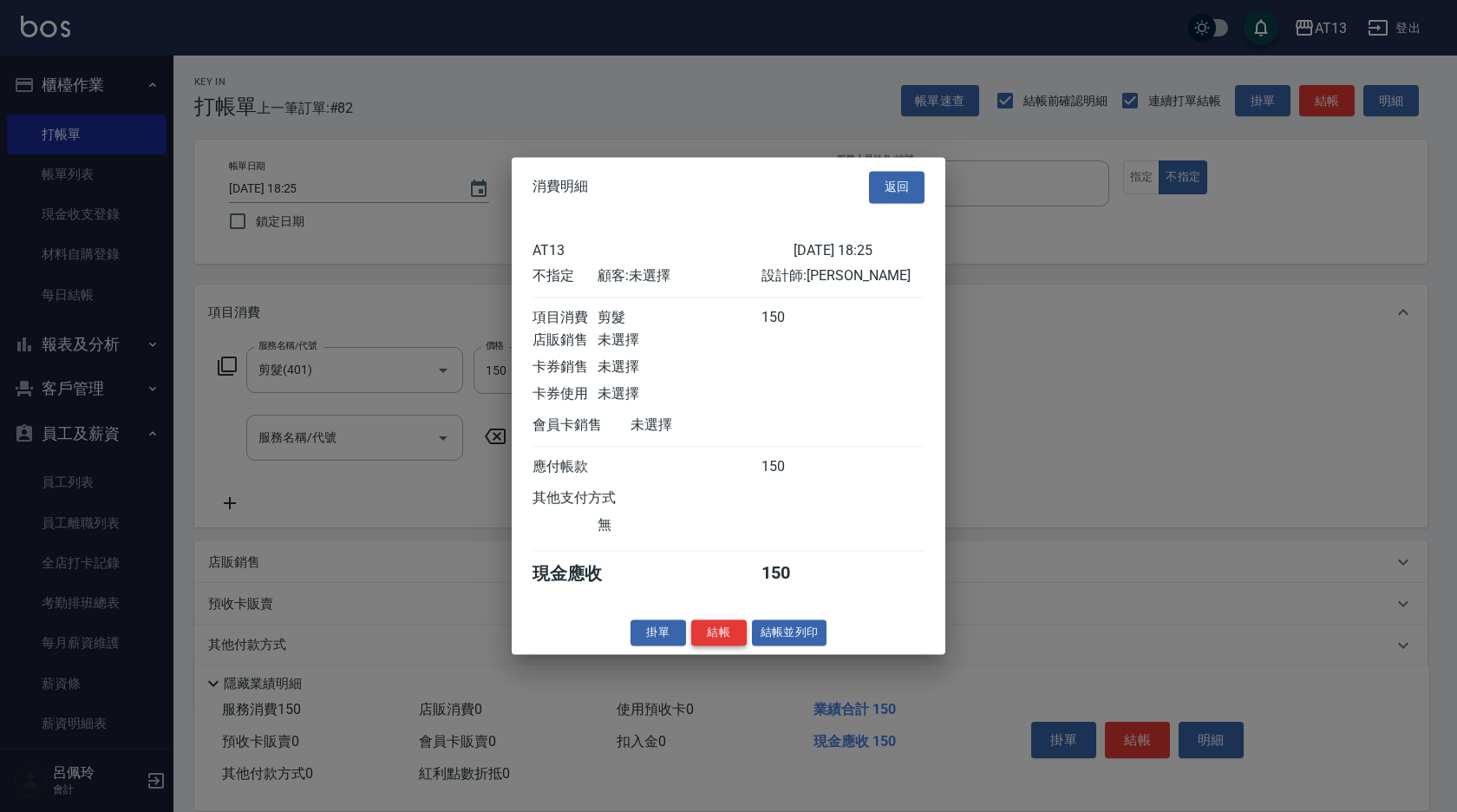
click at [717, 643] on button "結帳" at bounding box center [719, 633] width 56 height 27
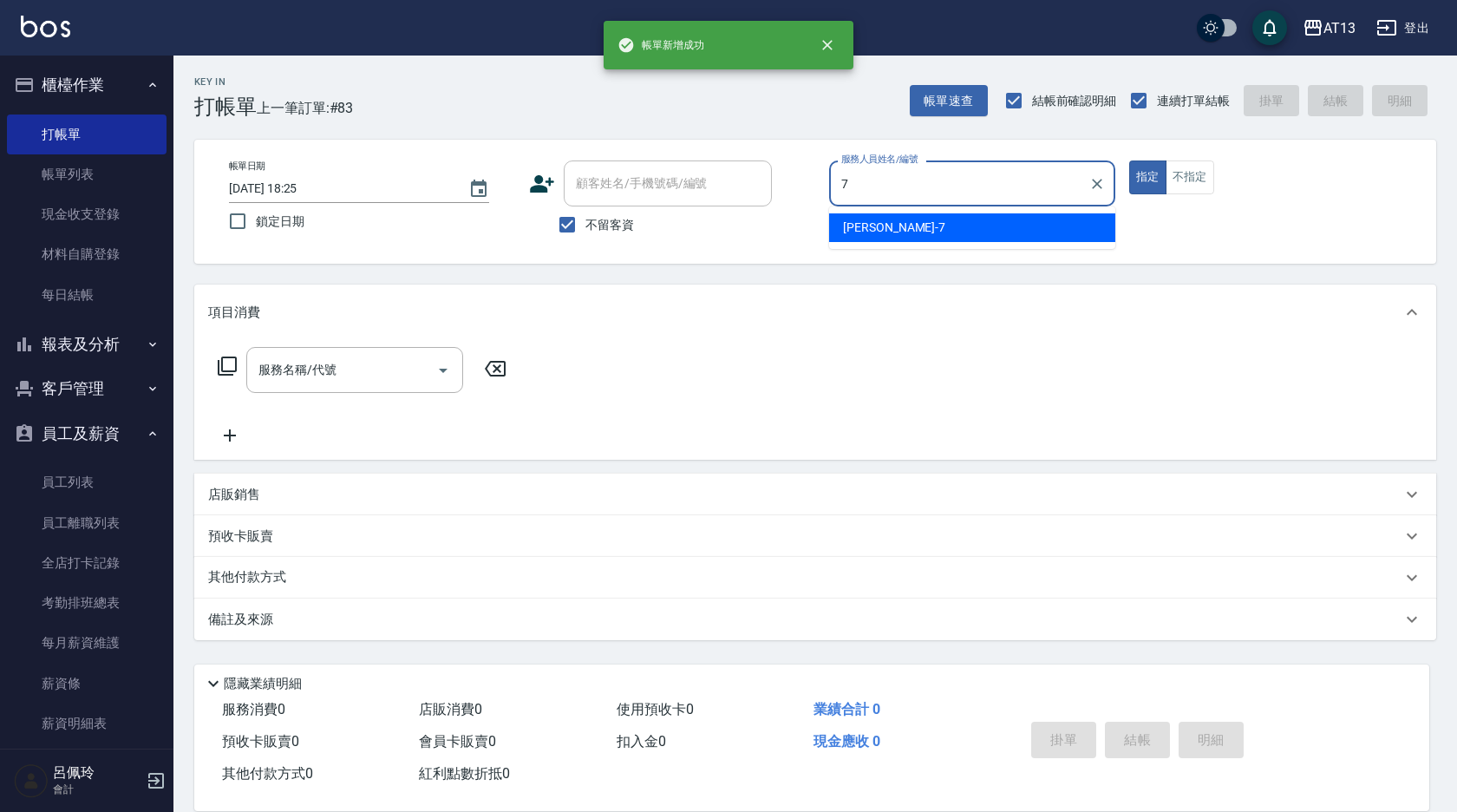
click at [858, 221] on span "[PERSON_NAME]-7" at bounding box center [894, 227] width 103 height 18
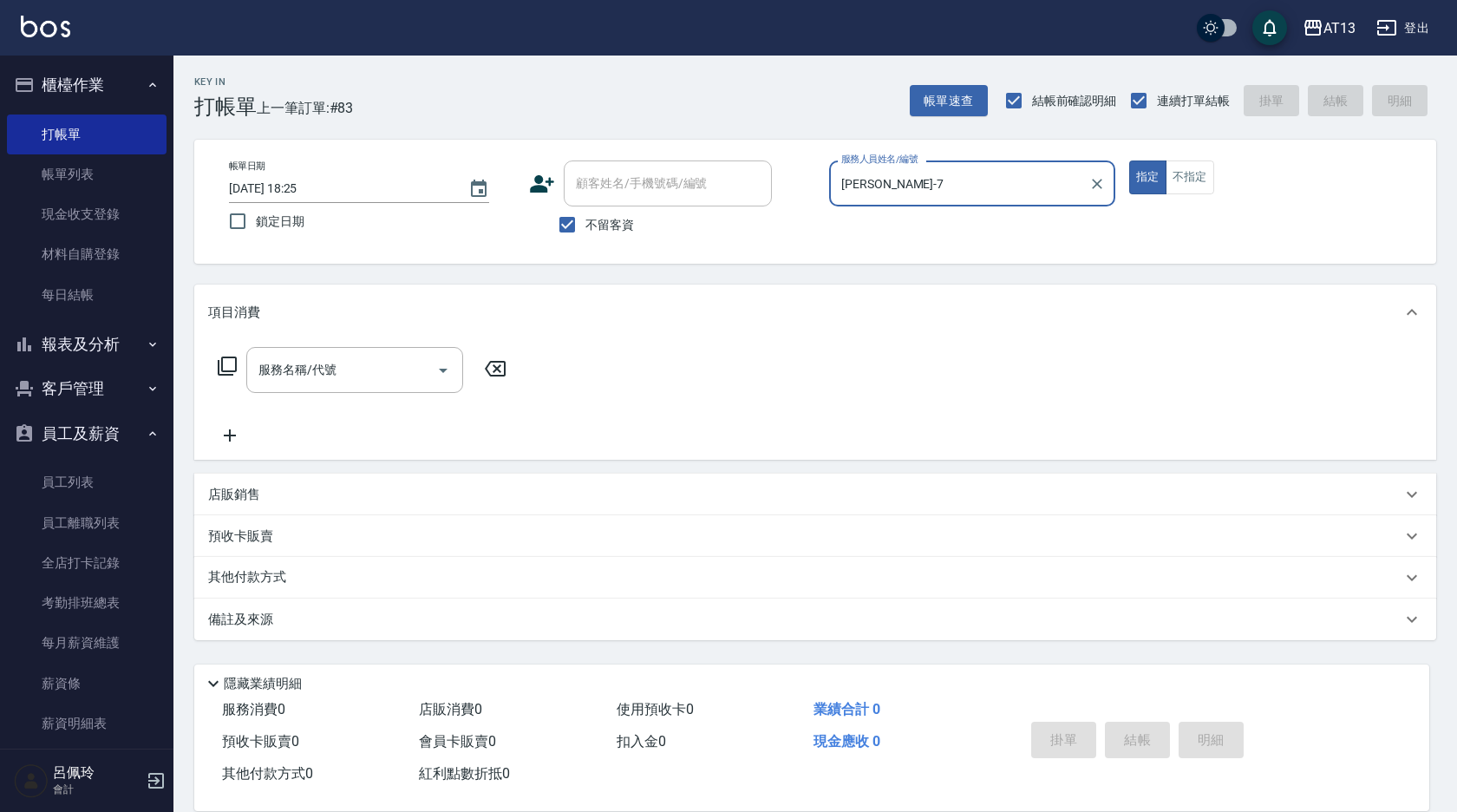
click at [1222, 160] on div "指定 不指定" at bounding box center [1273, 177] width 287 height 34
click at [1192, 169] on button "不指定" at bounding box center [1190, 177] width 49 height 34
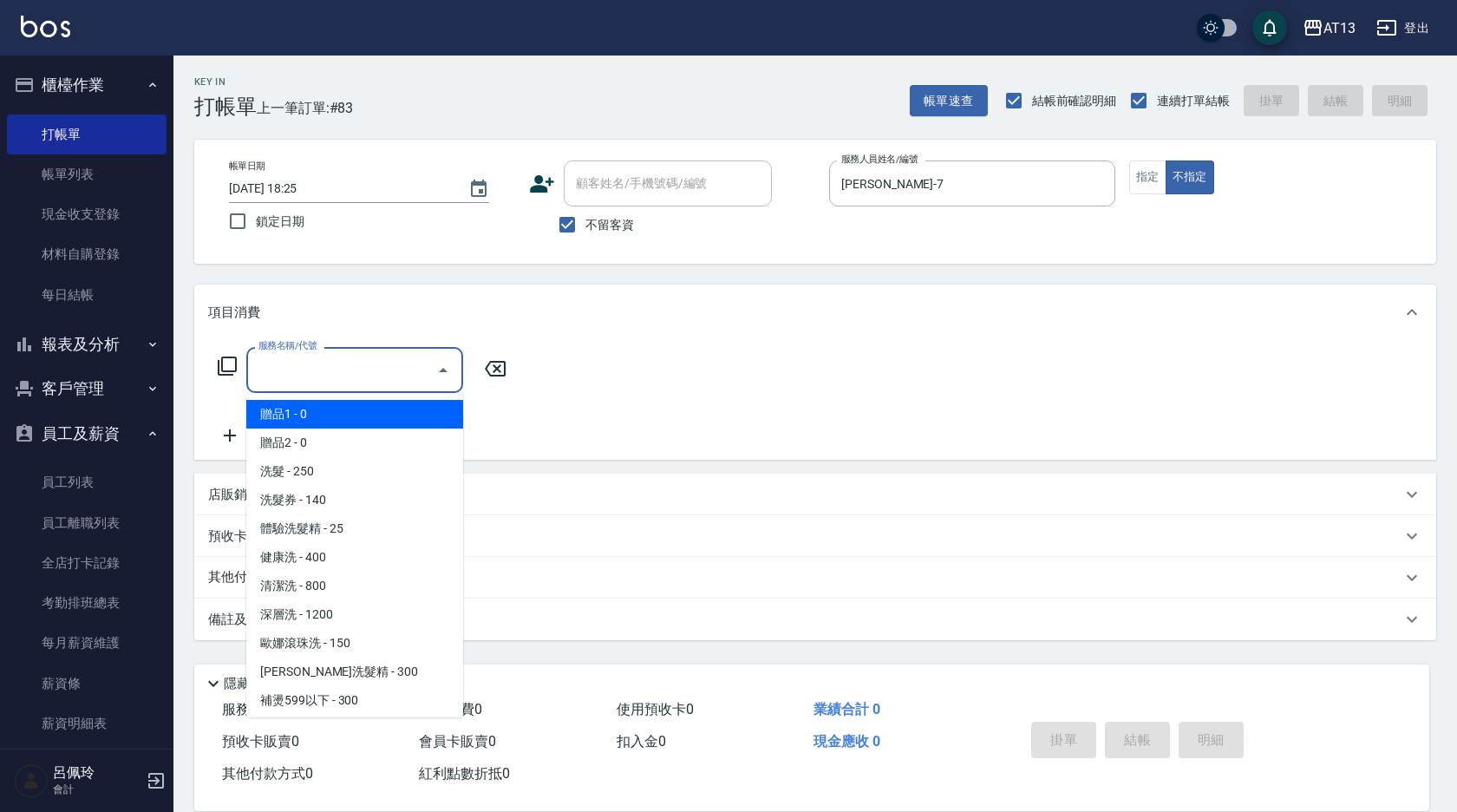
click at [395, 384] on input "服務名稱/代號" at bounding box center [341, 370] width 175 height 30
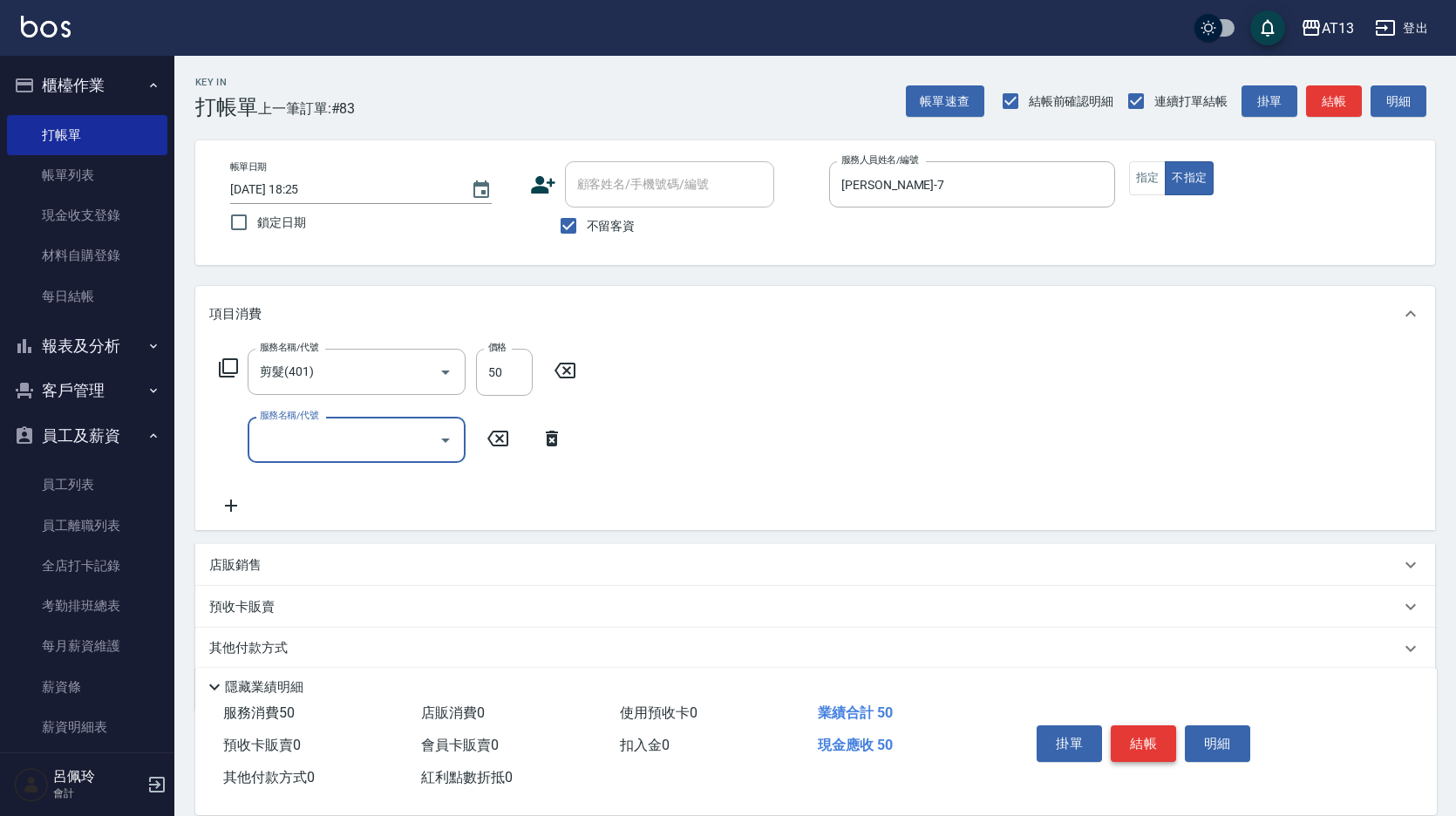
click at [1124, 734] on button "結帳" at bounding box center [1143, 743] width 65 height 37
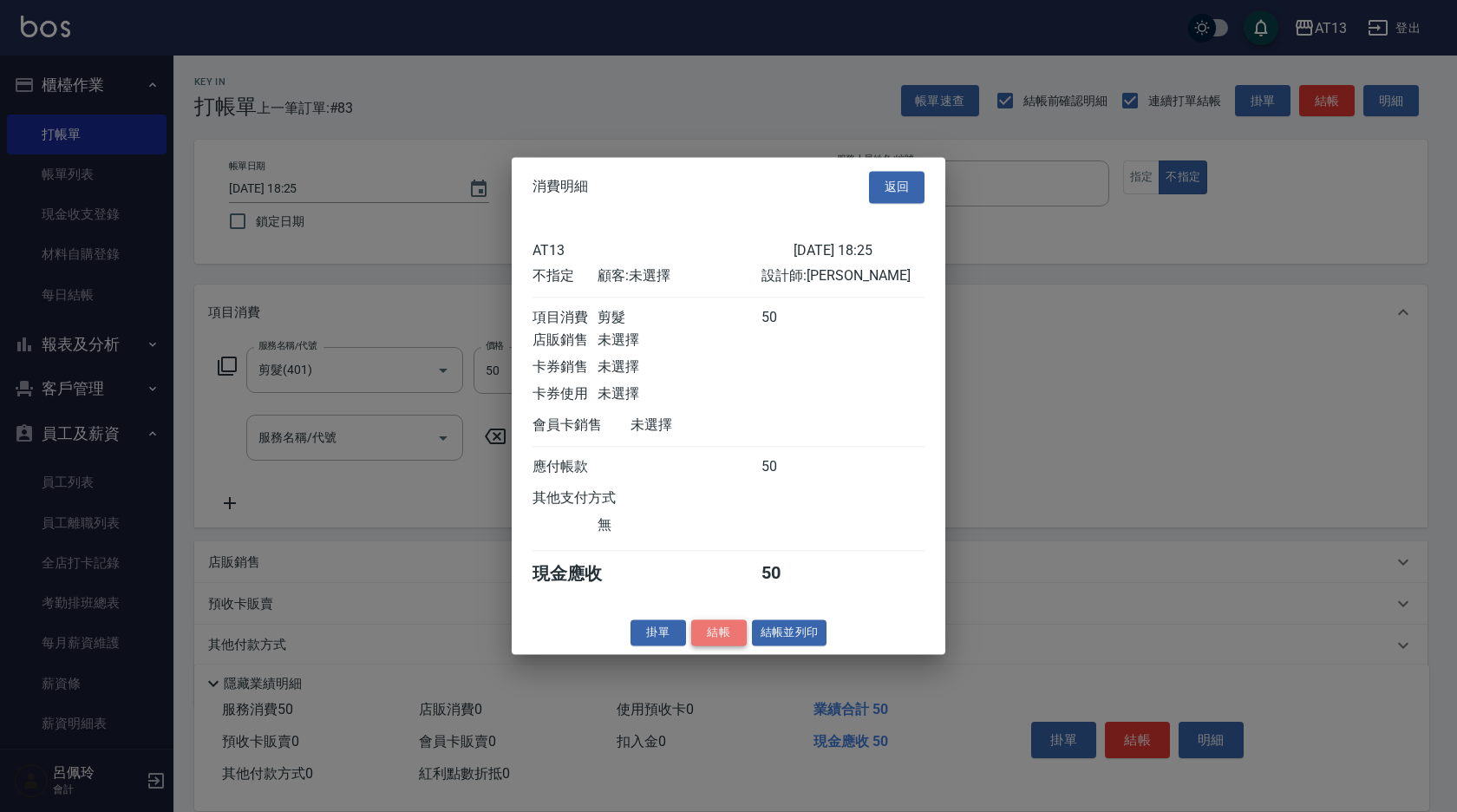
click at [704, 646] on button "結帳" at bounding box center [719, 633] width 56 height 27
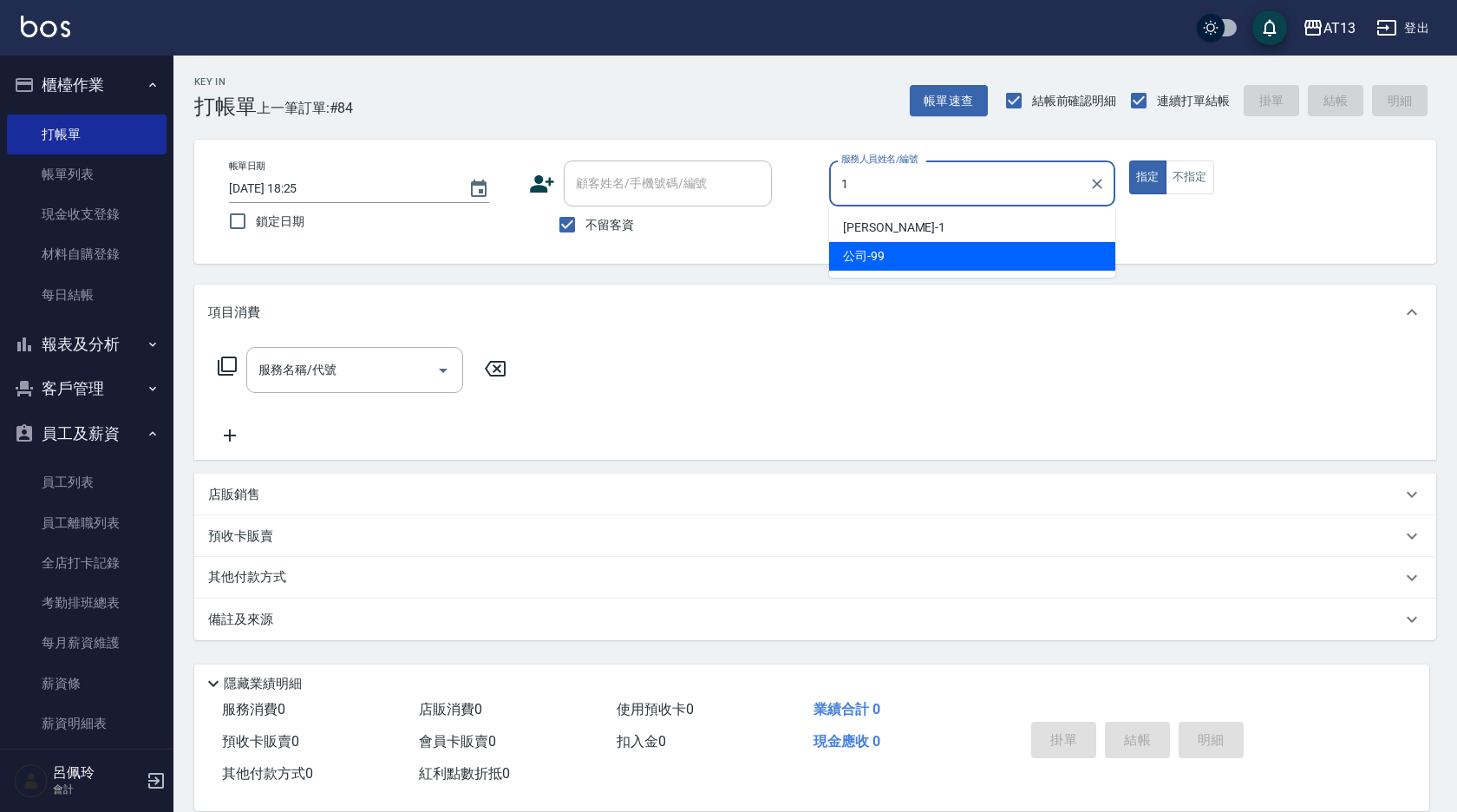
click at [915, 230] on div "[PERSON_NAME] -1" at bounding box center [972, 227] width 287 height 28
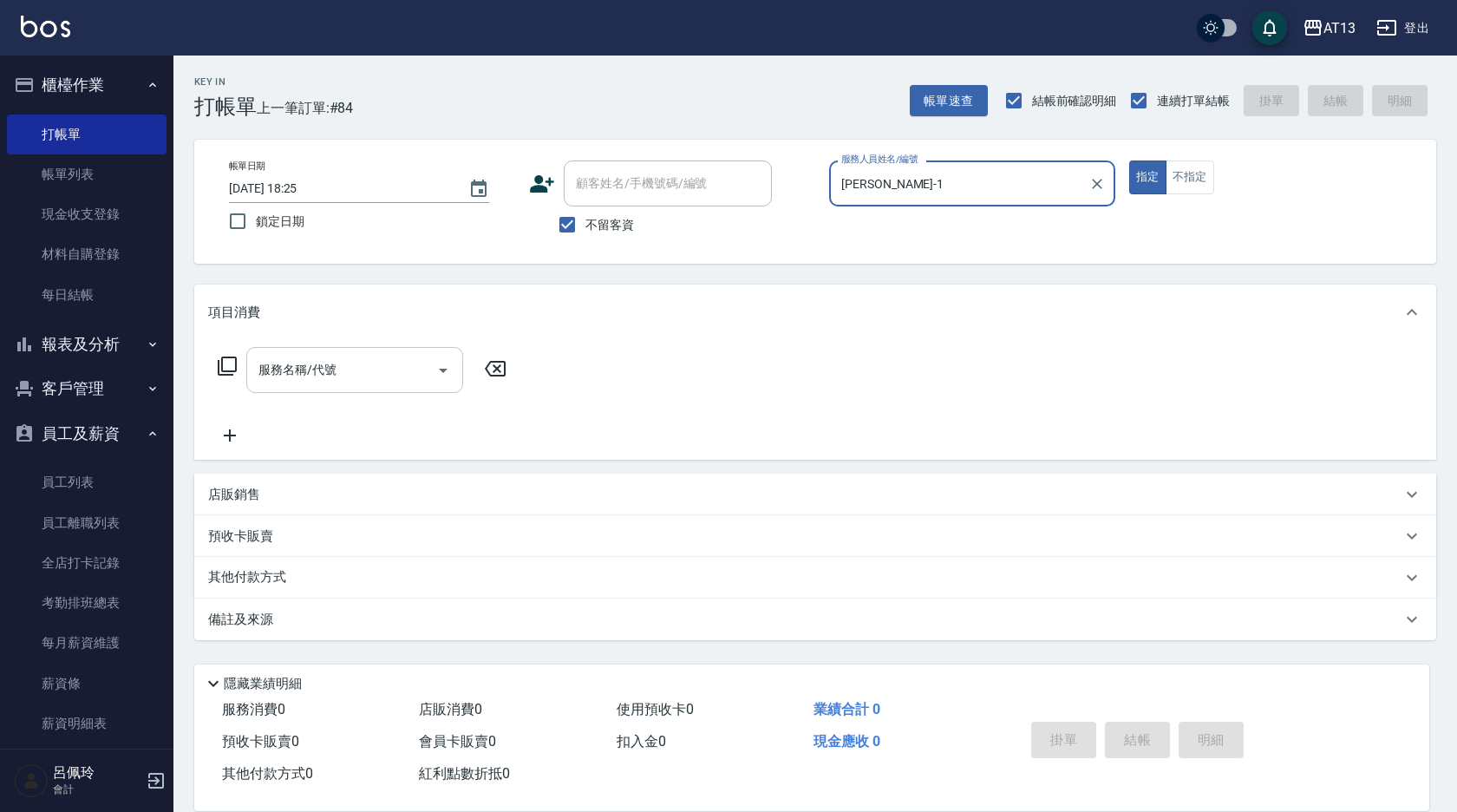
click at [383, 390] on div "服務名稱/代號" at bounding box center [355, 370] width 217 height 46
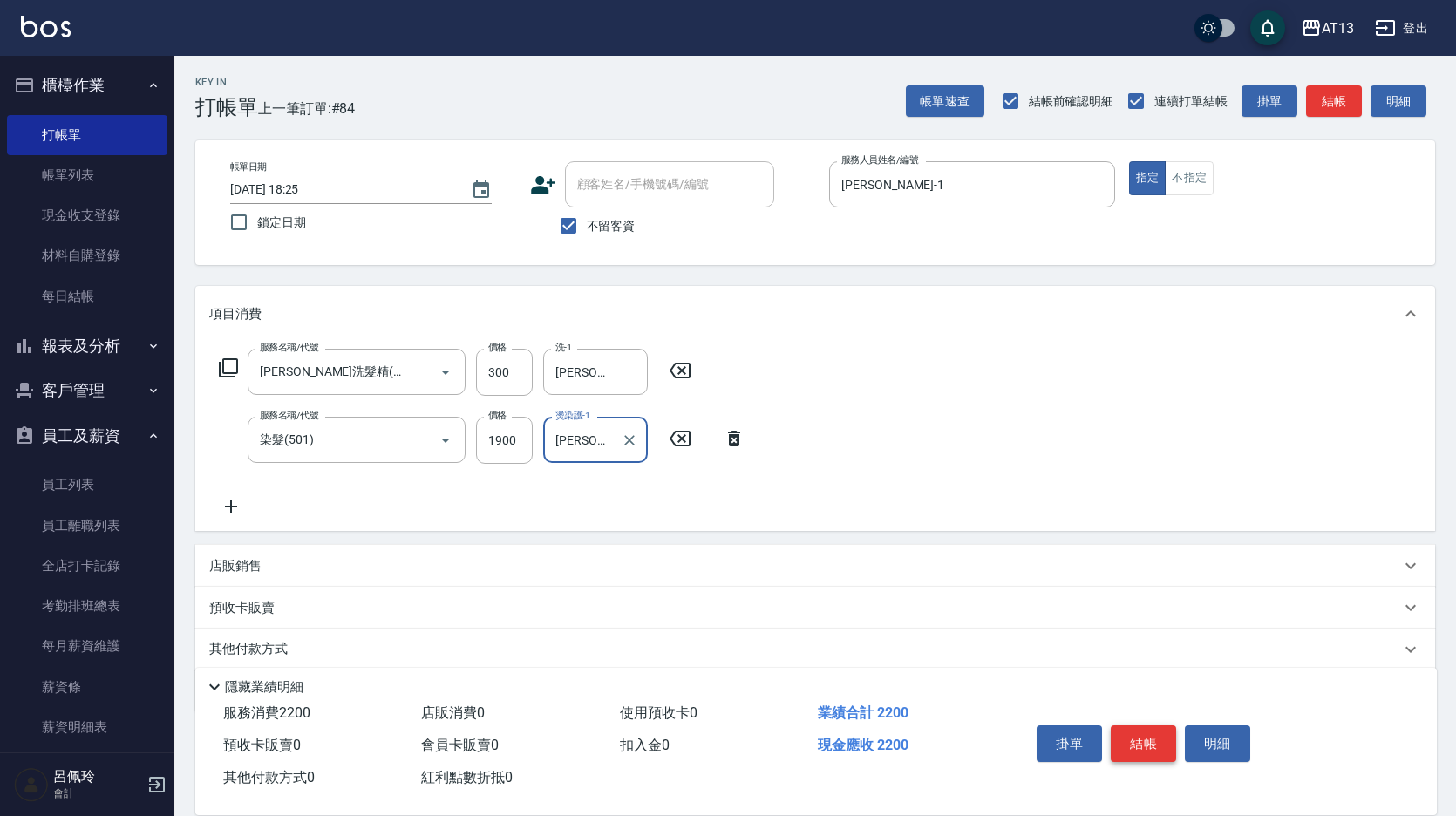
drag, startPoint x: 1154, startPoint y: 743, endPoint x: 1144, endPoint y: 713, distance: 31.6
click at [1154, 742] on button "結帳" at bounding box center [1143, 743] width 65 height 37
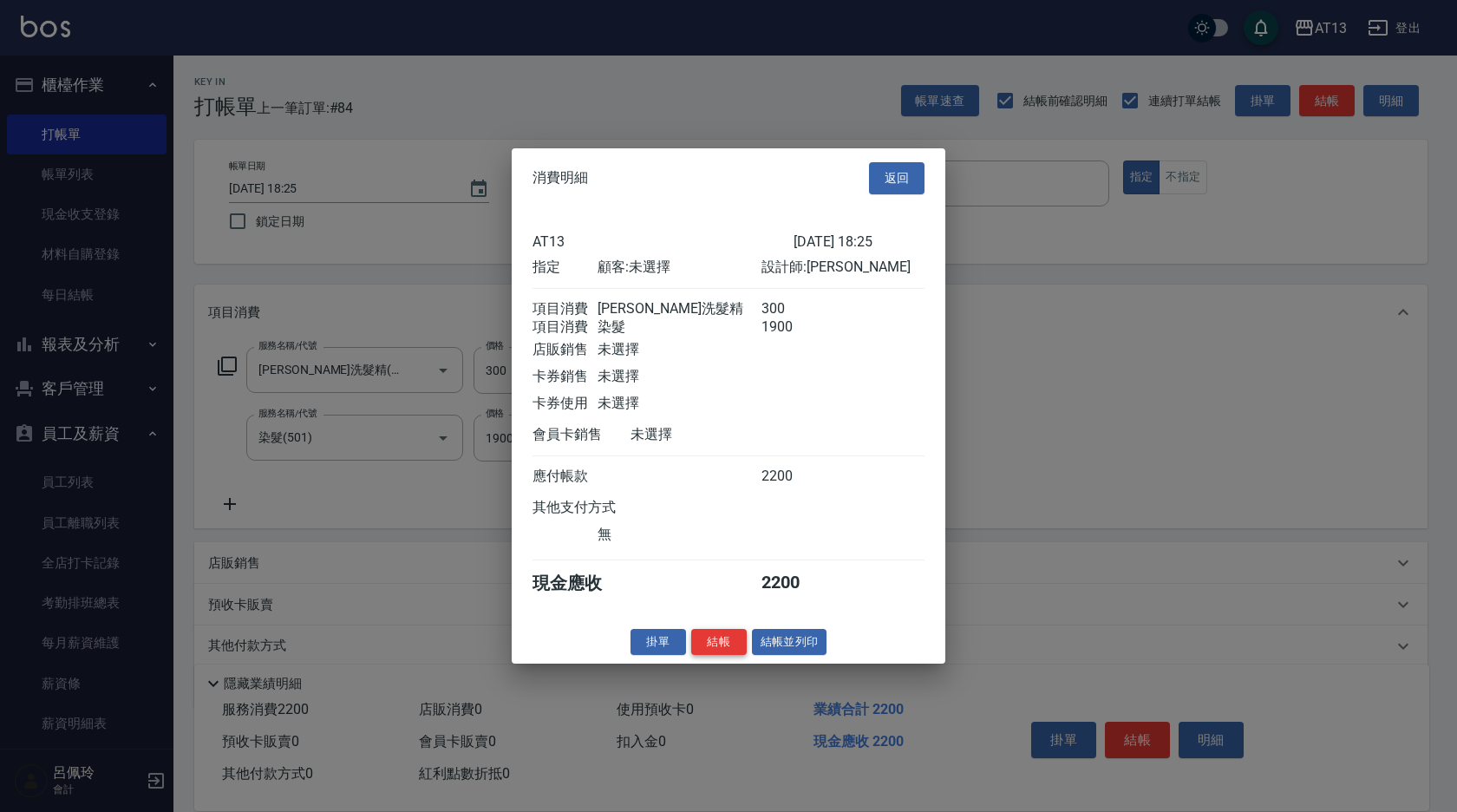
click at [728, 651] on button "結帳" at bounding box center [719, 641] width 56 height 27
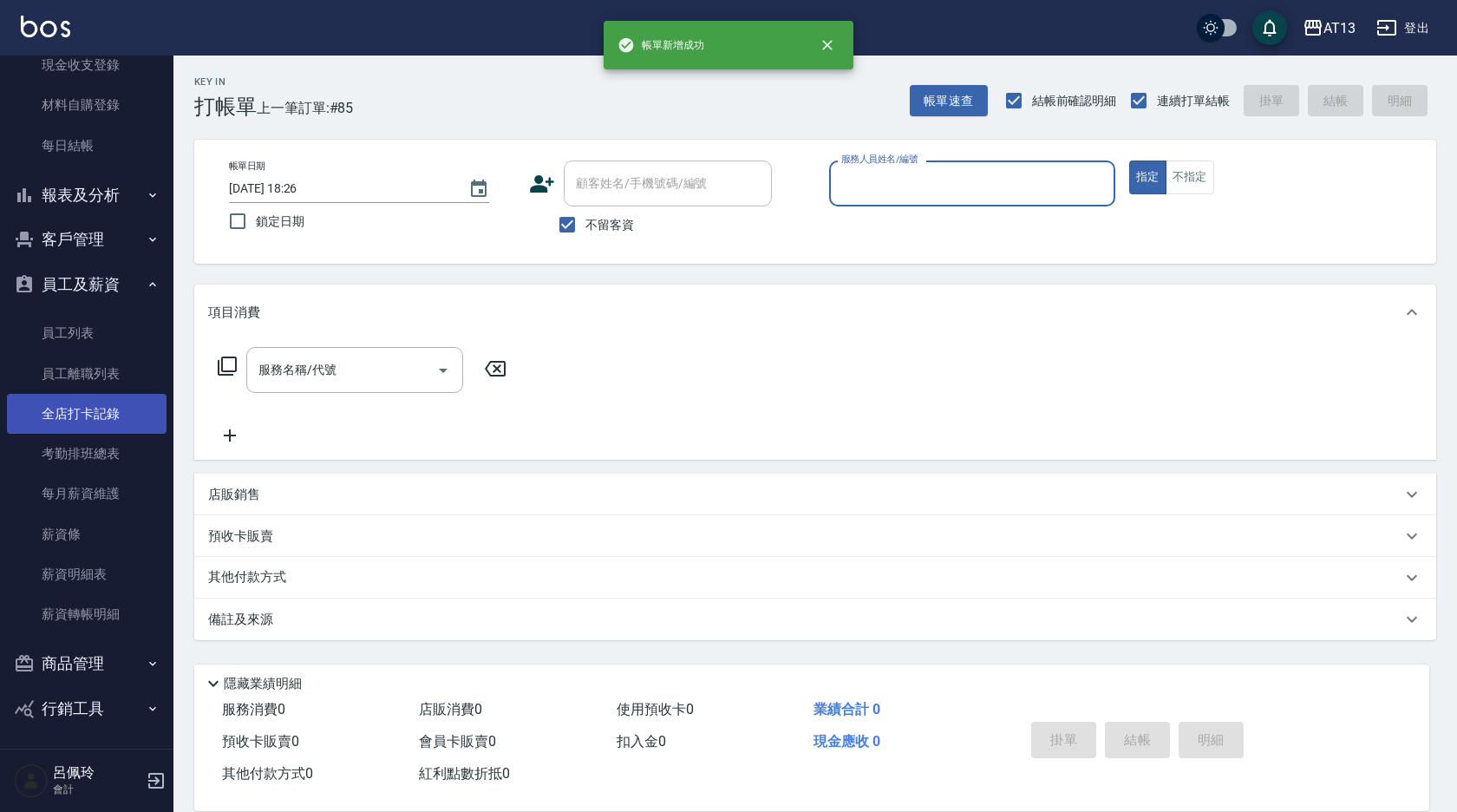
scroll to position [152, 0]
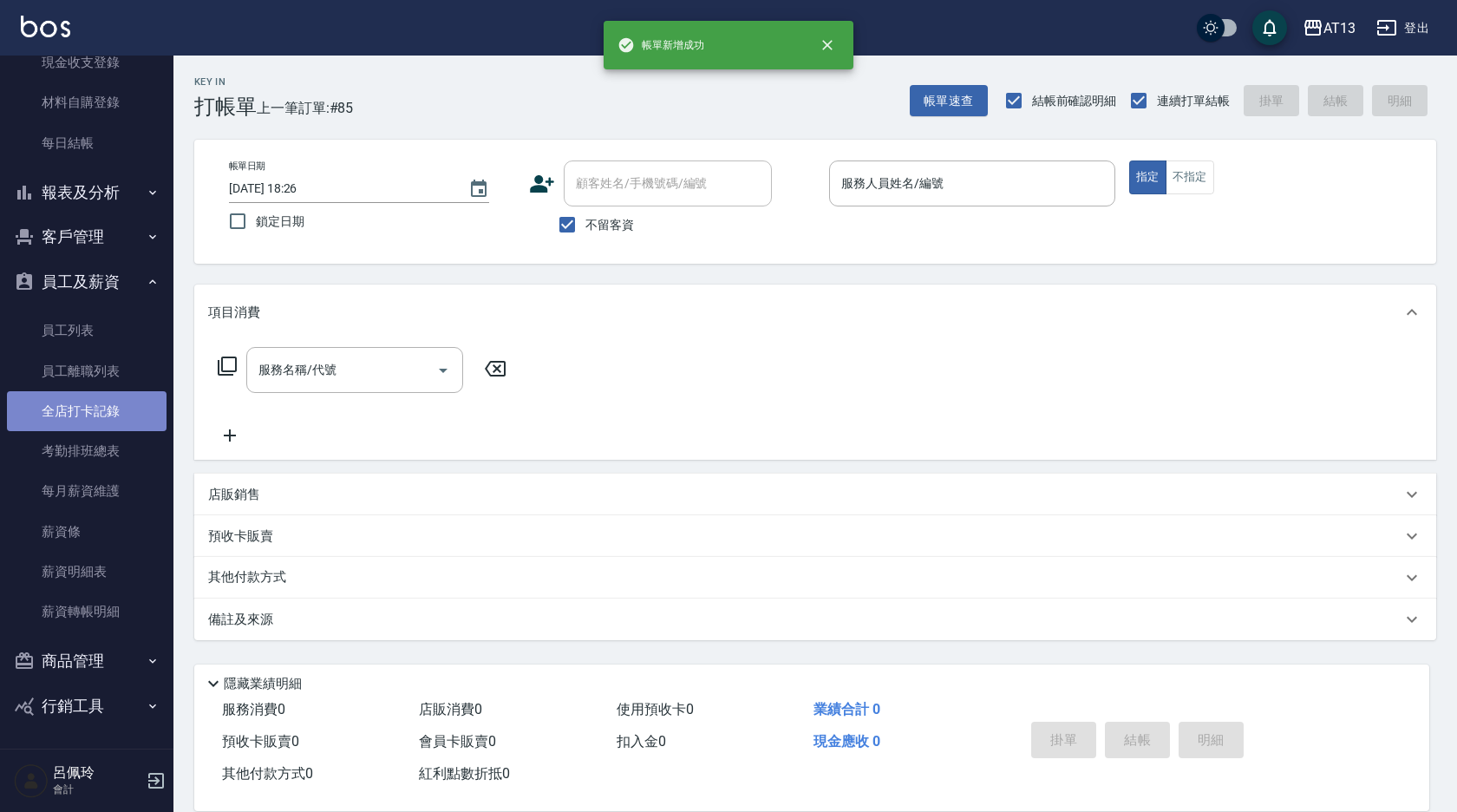
click at [98, 414] on link "全店打卡記錄" at bounding box center [86, 411] width 159 height 40
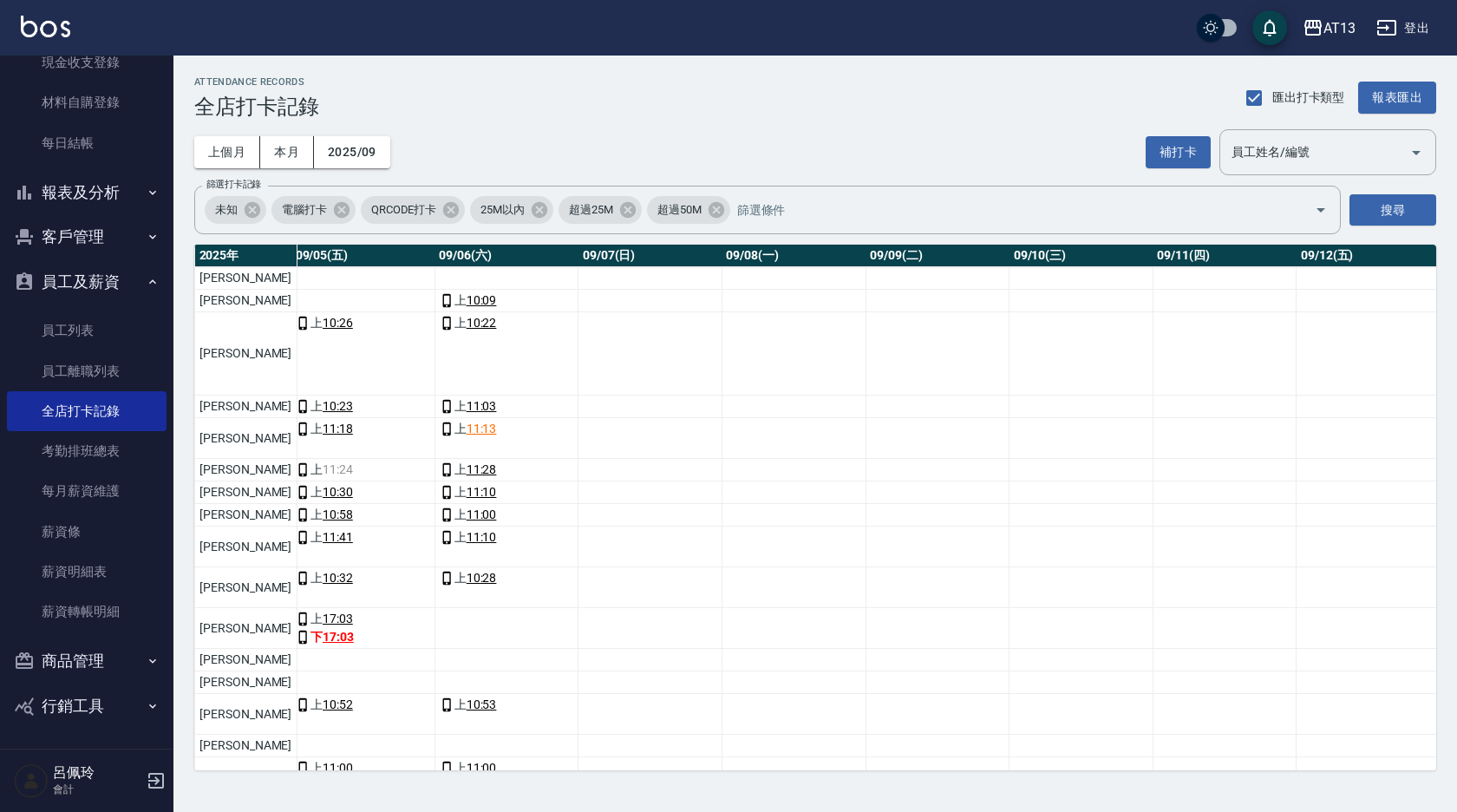
scroll to position [0, 704]
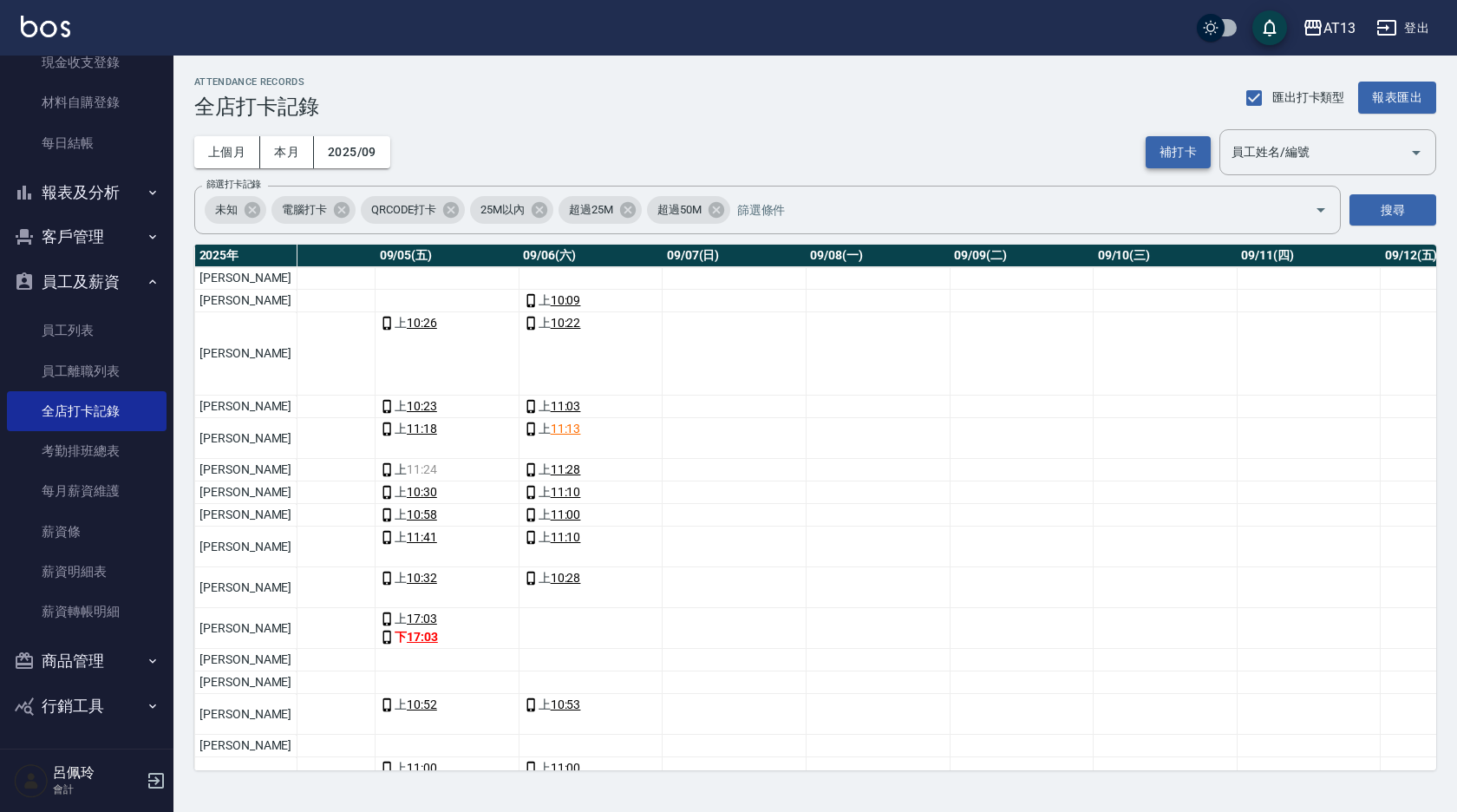
click at [1170, 144] on button "補打卡" at bounding box center [1178, 152] width 65 height 32
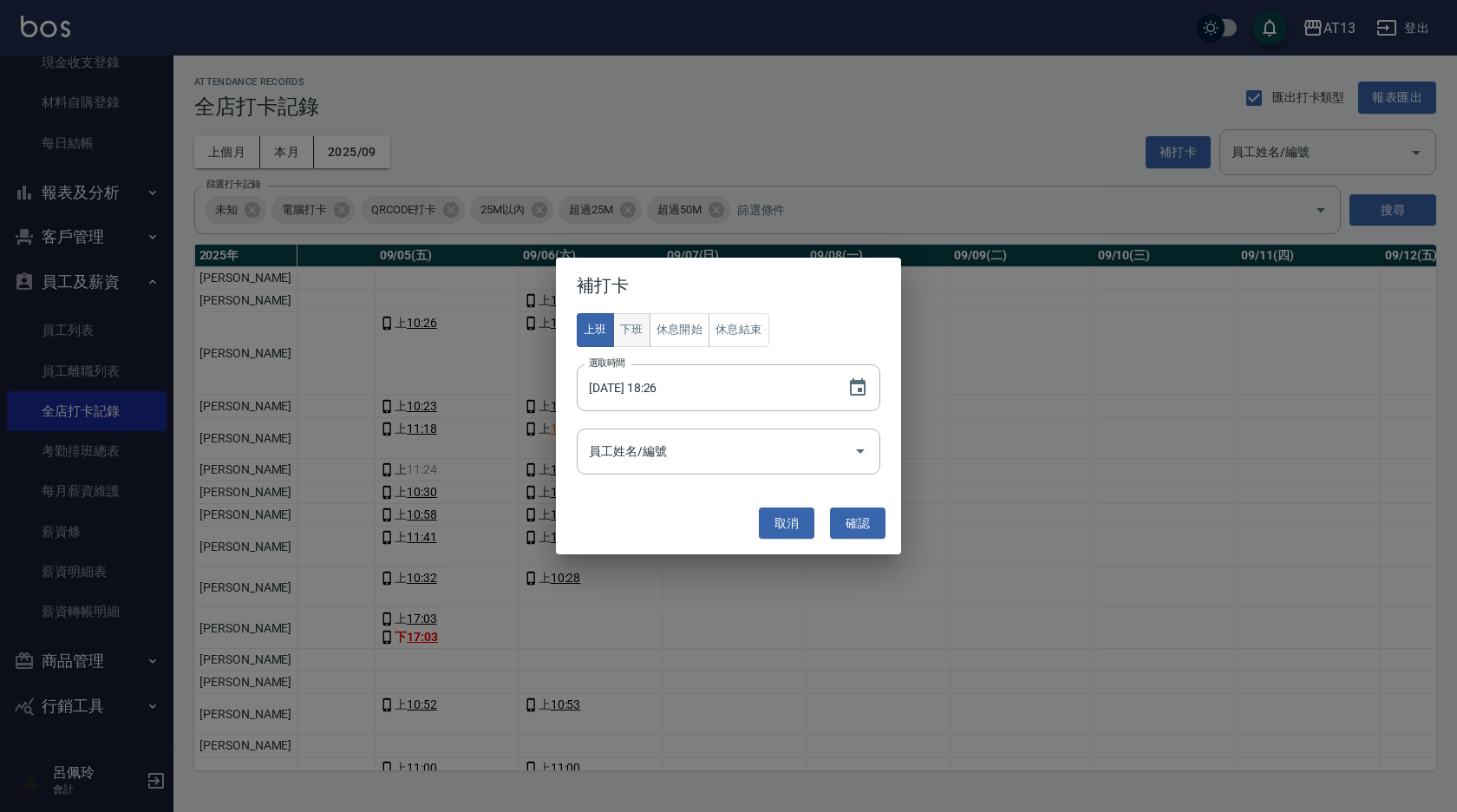
click at [625, 337] on button "下班" at bounding box center [632, 330] width 38 height 34
click at [858, 393] on icon "Choose date, selected date is 2025-09-06" at bounding box center [858, 388] width 21 height 21
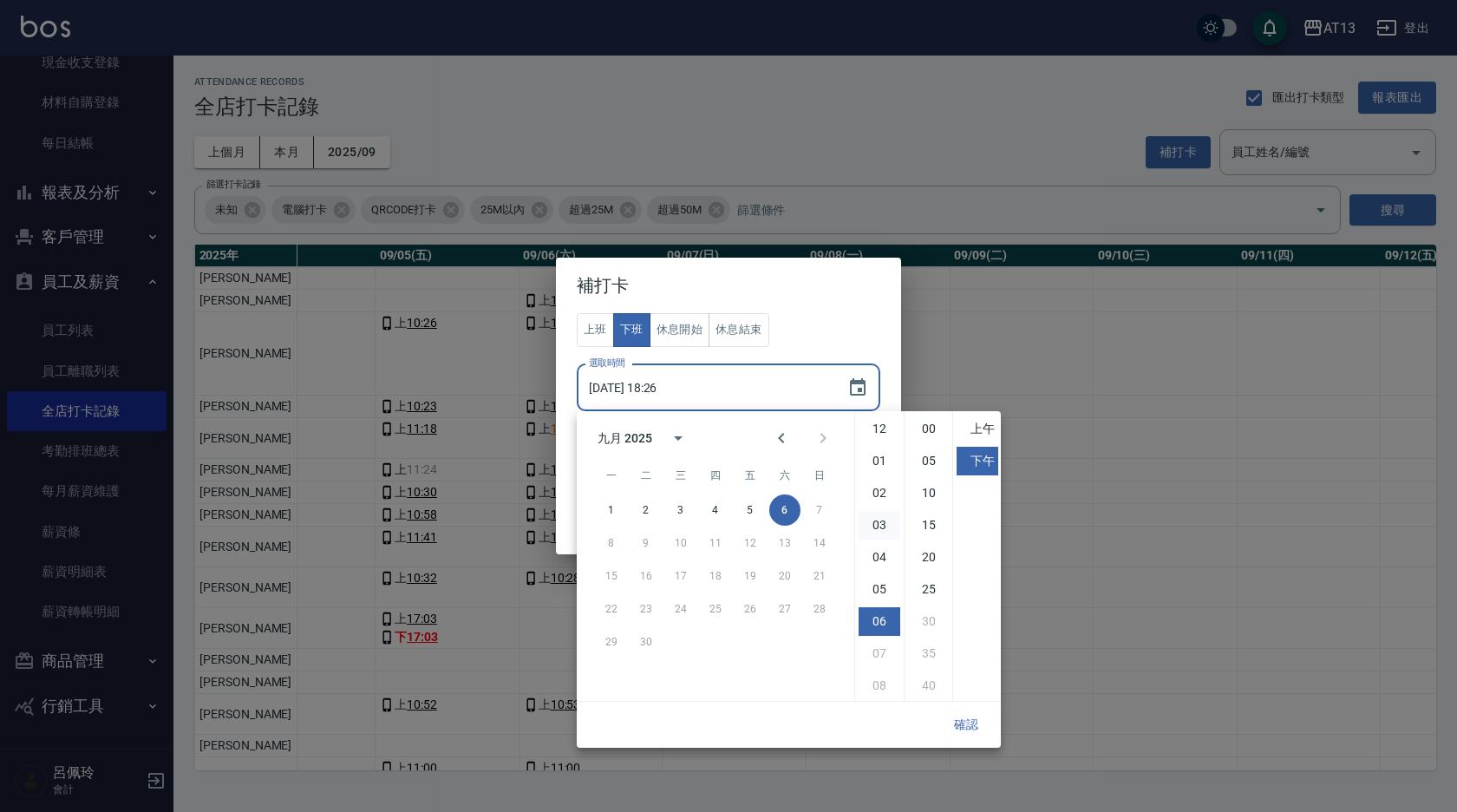
scroll to position [97, 0]
click at [750, 511] on button "5" at bounding box center [750, 509] width 31 height 31
click at [923, 427] on li "00" at bounding box center [929, 429] width 41 height 28
click at [967, 721] on button "確認" at bounding box center [966, 724] width 56 height 32
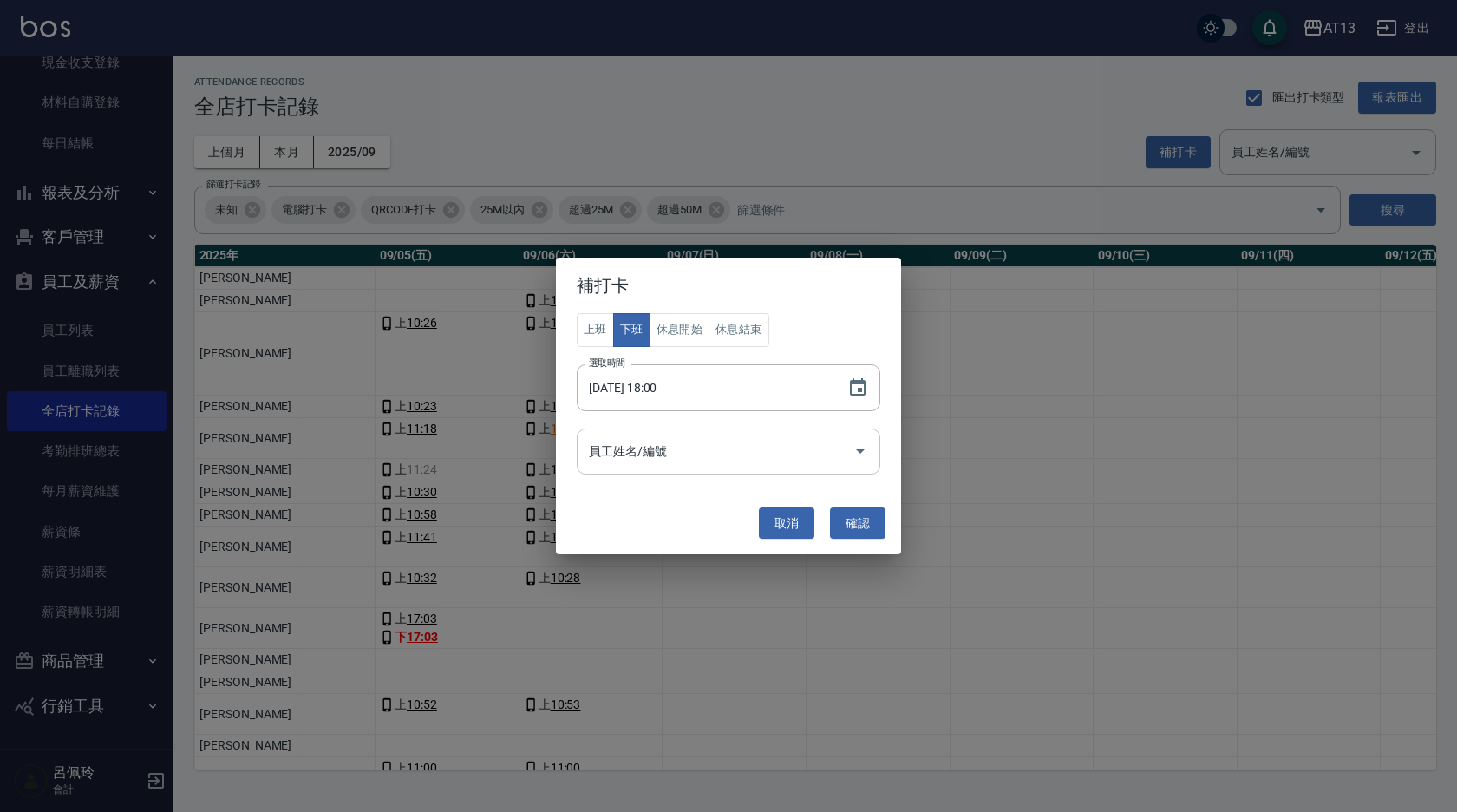
click at [863, 452] on icon "Open" at bounding box center [860, 451] width 21 height 21
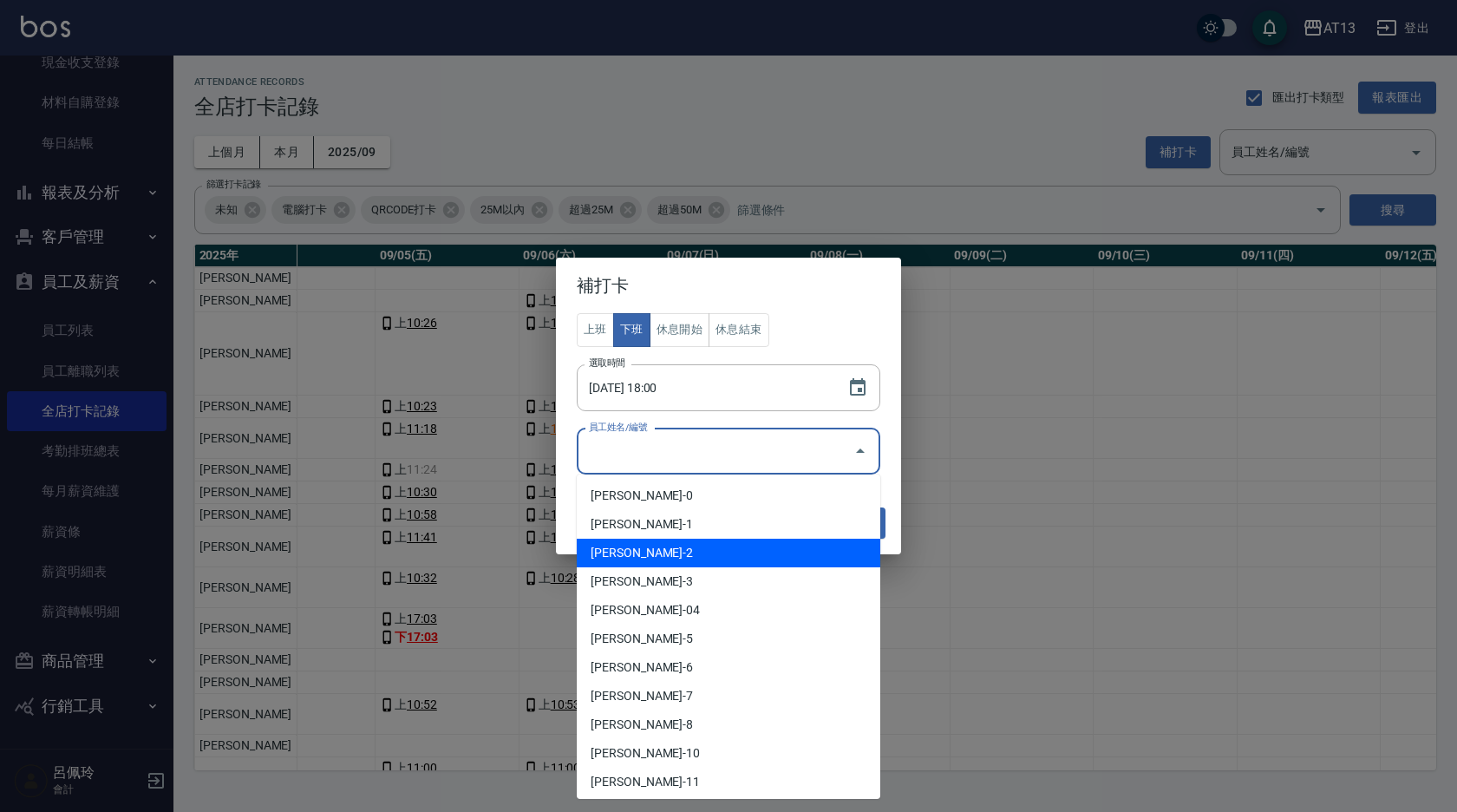
click at [751, 543] on li "[PERSON_NAME]-2" at bounding box center [729, 553] width 304 height 28
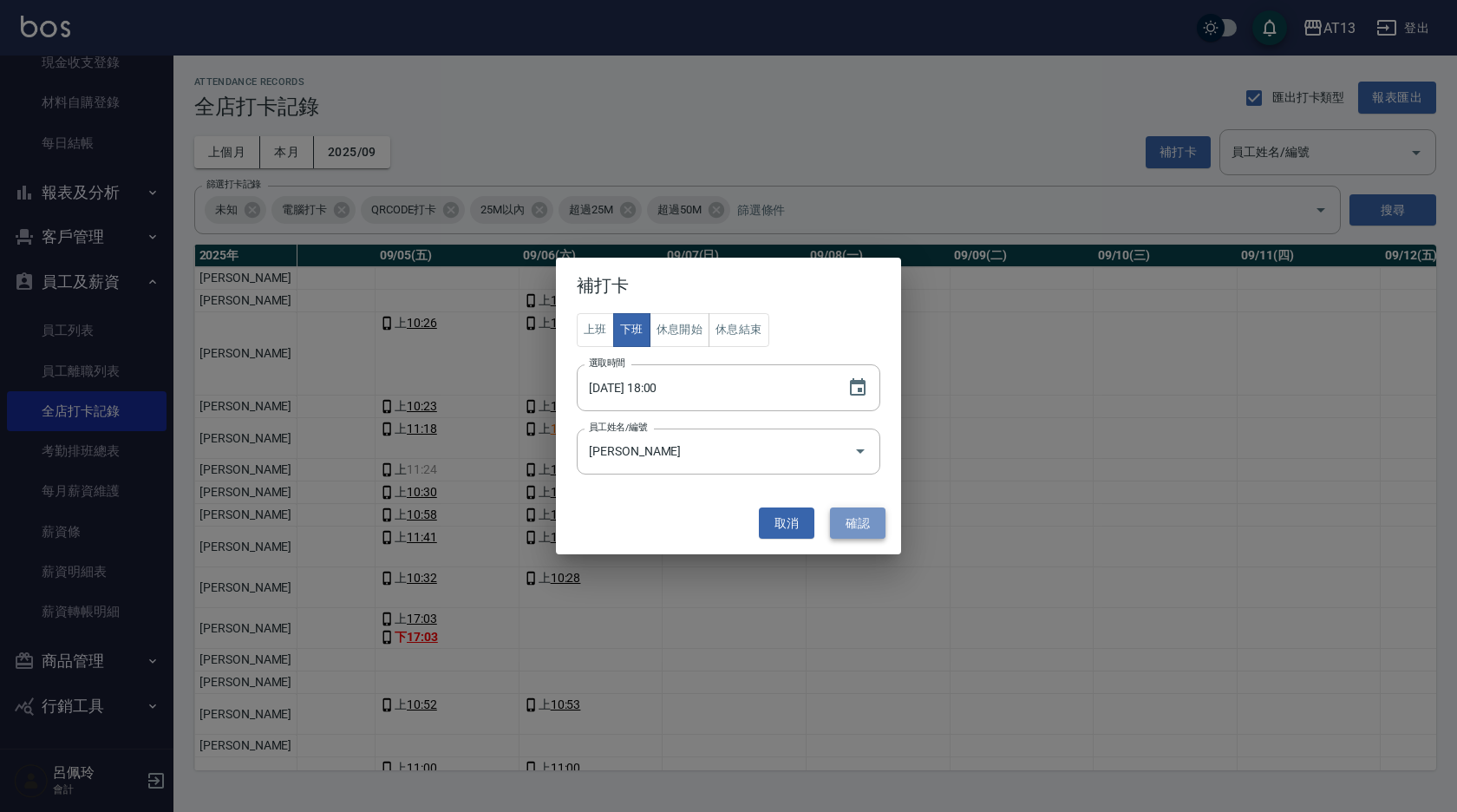
click at [852, 522] on button "確認" at bounding box center [857, 523] width 56 height 32
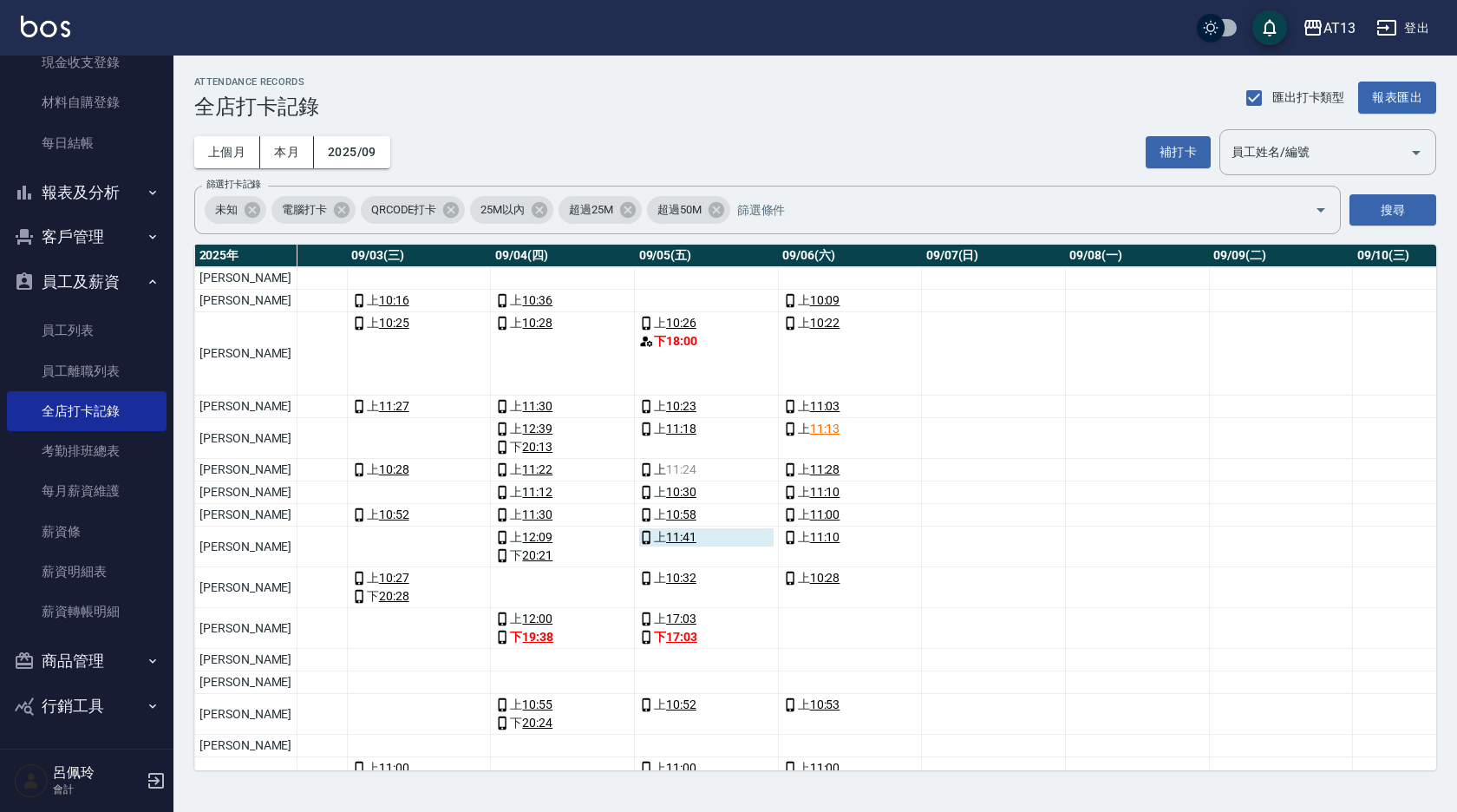
scroll to position [87, 444]
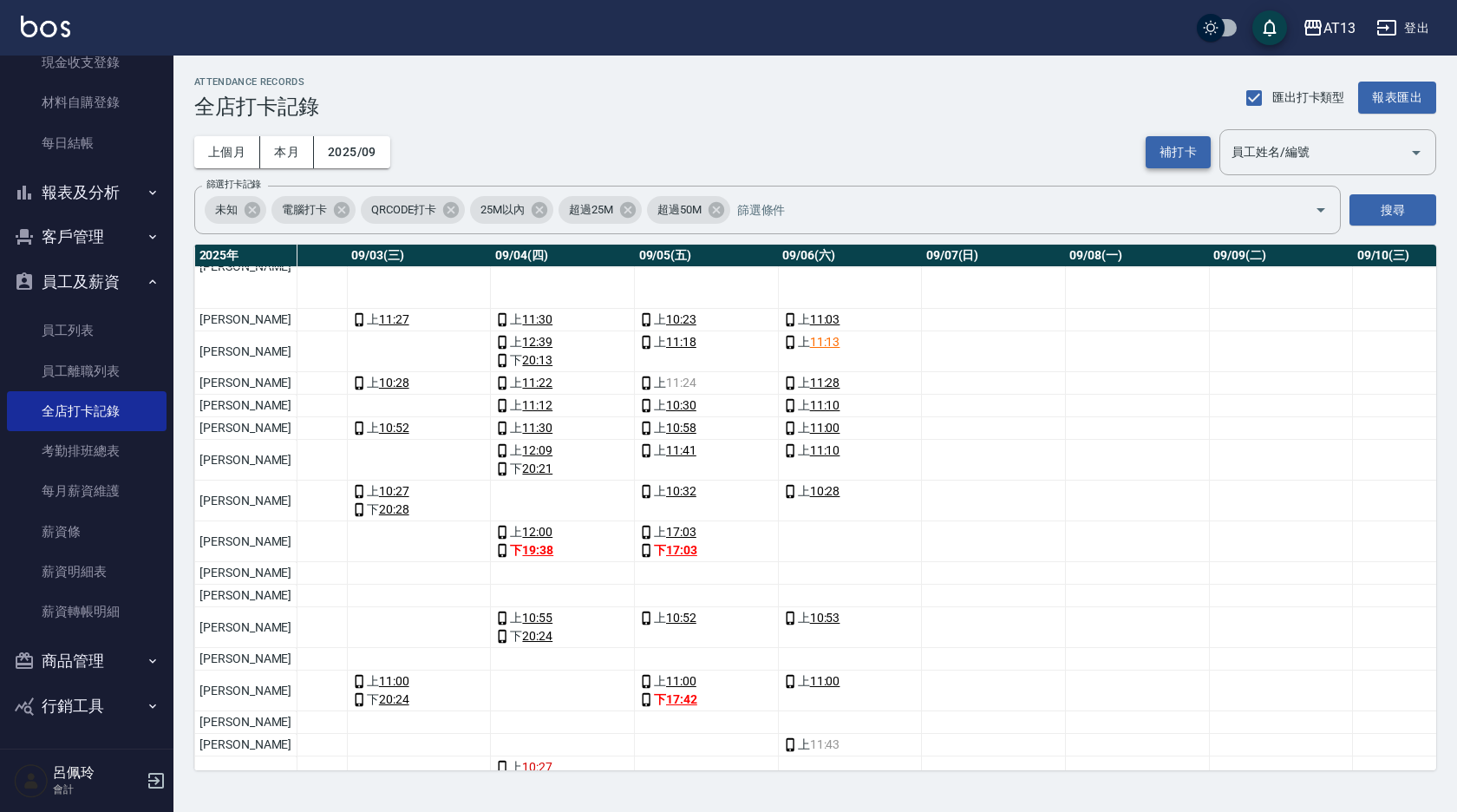
click at [1169, 153] on button "補打卡" at bounding box center [1178, 152] width 65 height 32
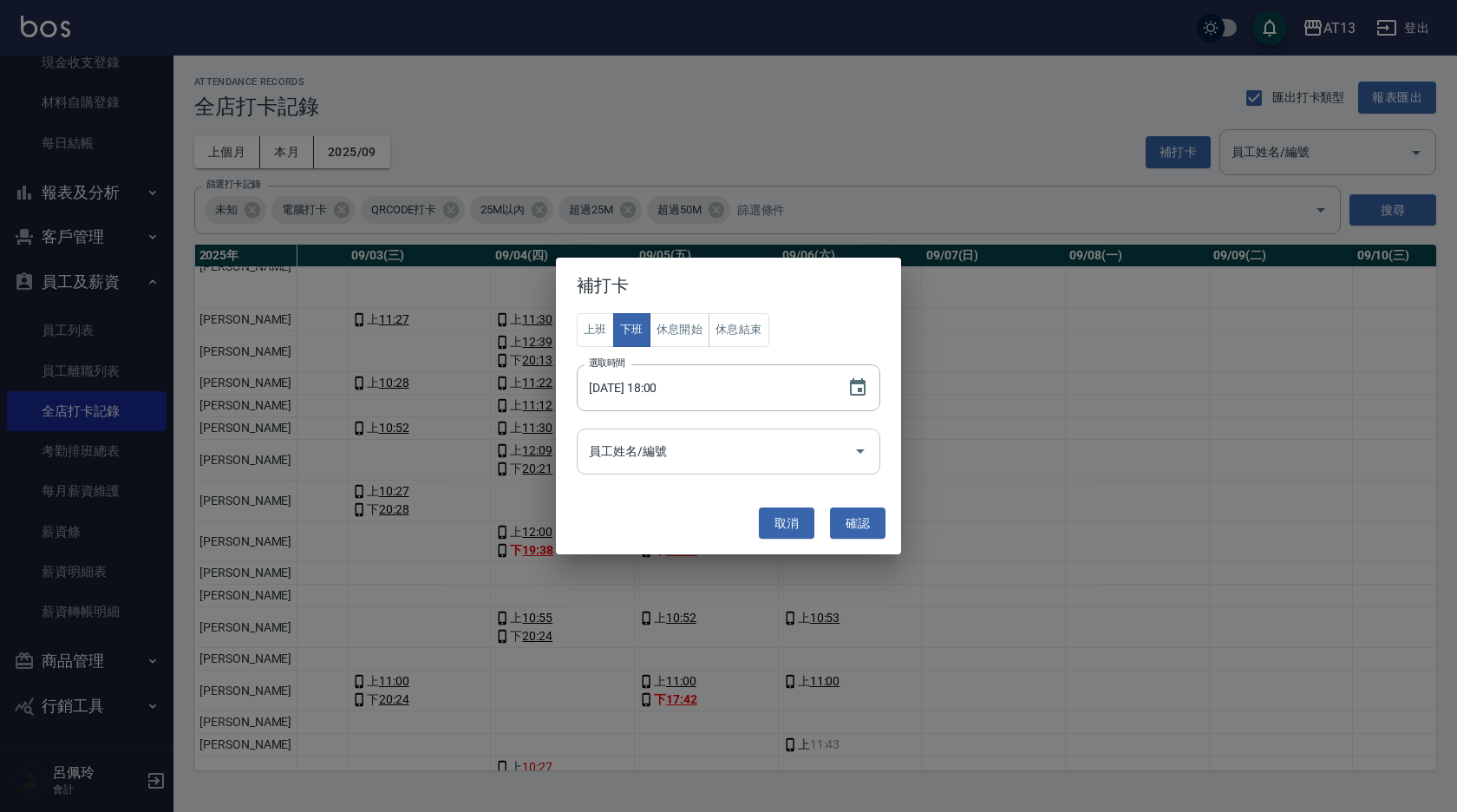
click at [858, 453] on icon "Open" at bounding box center [860, 451] width 21 height 21
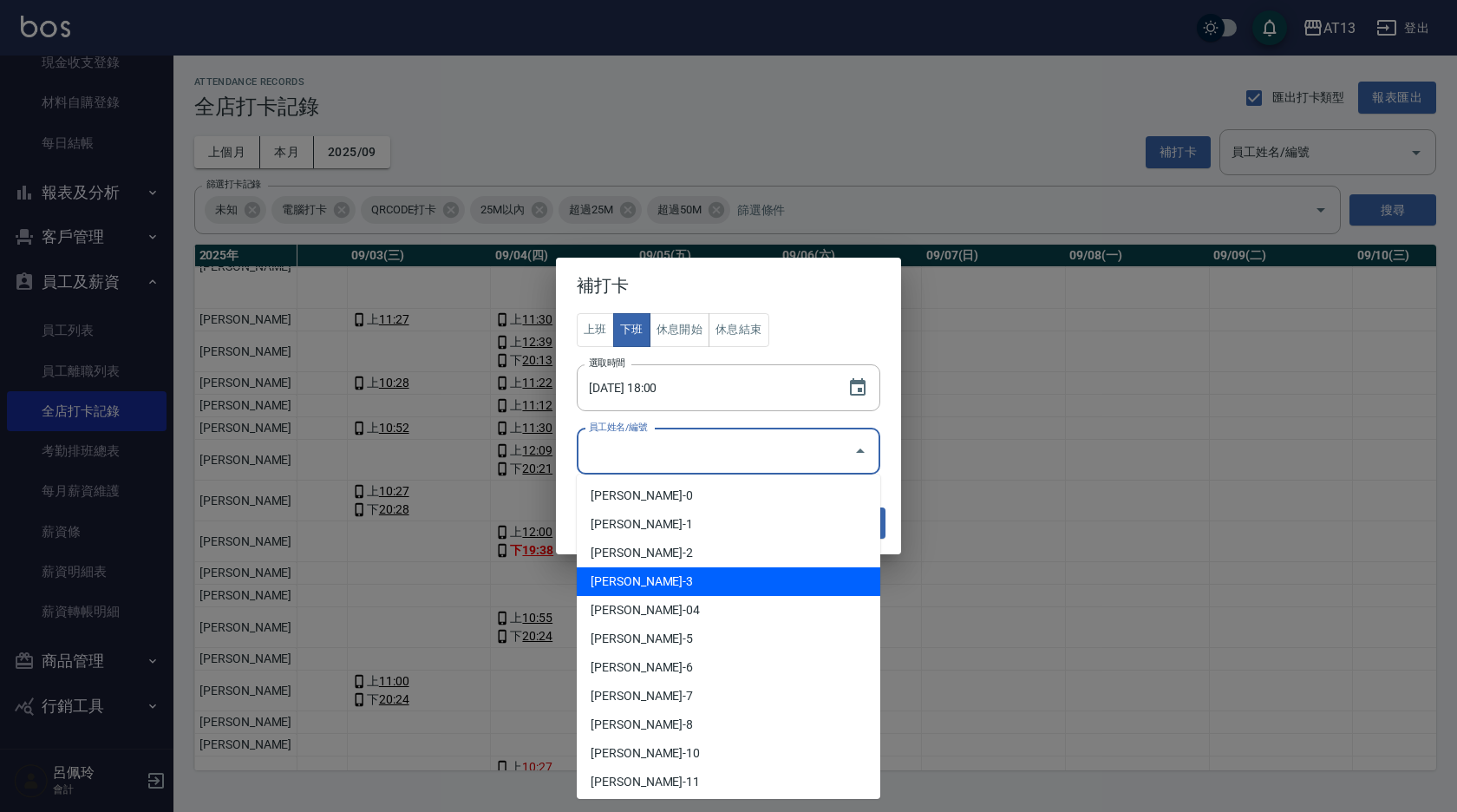
click at [645, 577] on li "[PERSON_NAME]-3" at bounding box center [729, 582] width 304 height 28
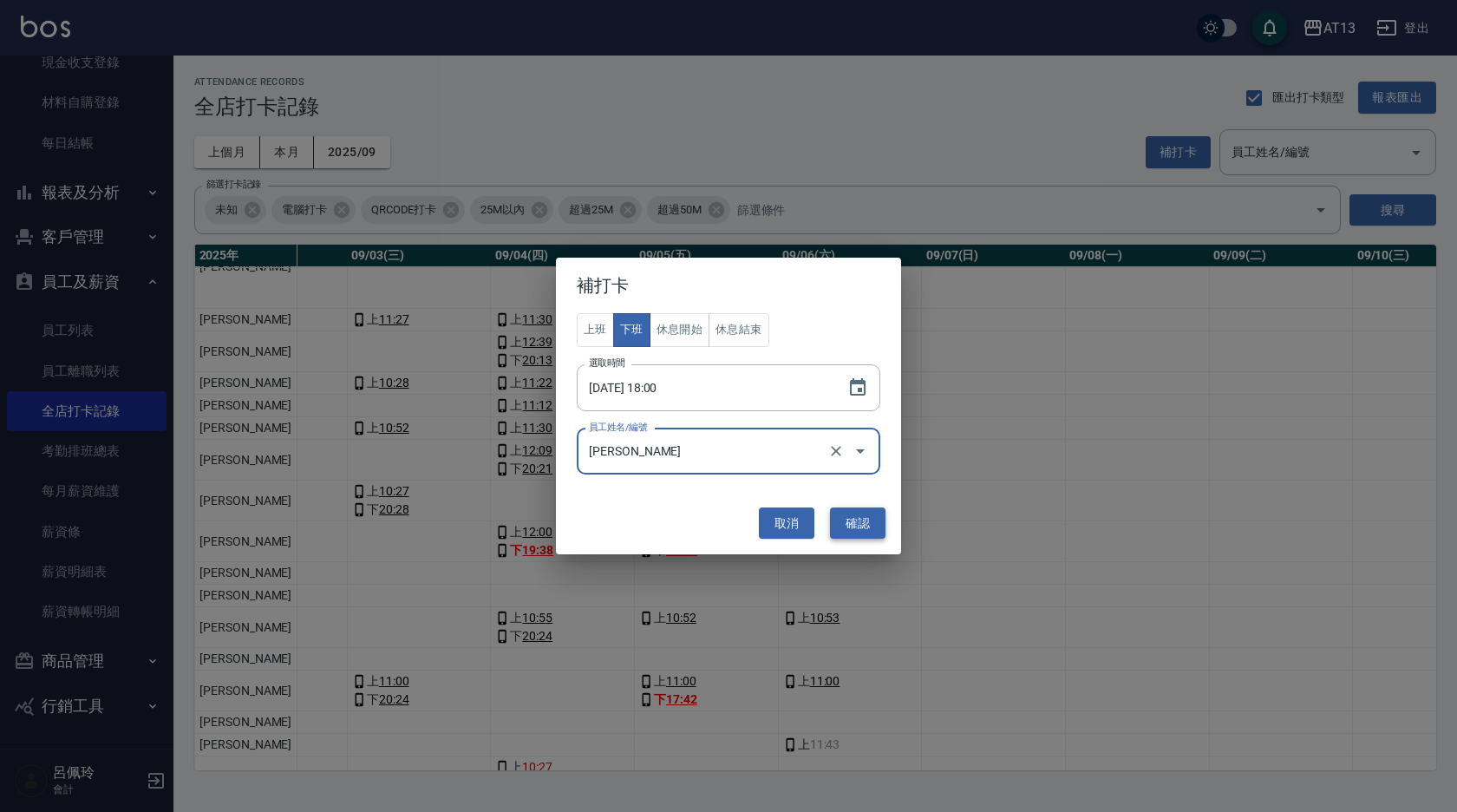
click at [860, 528] on button "確認" at bounding box center [857, 523] width 56 height 32
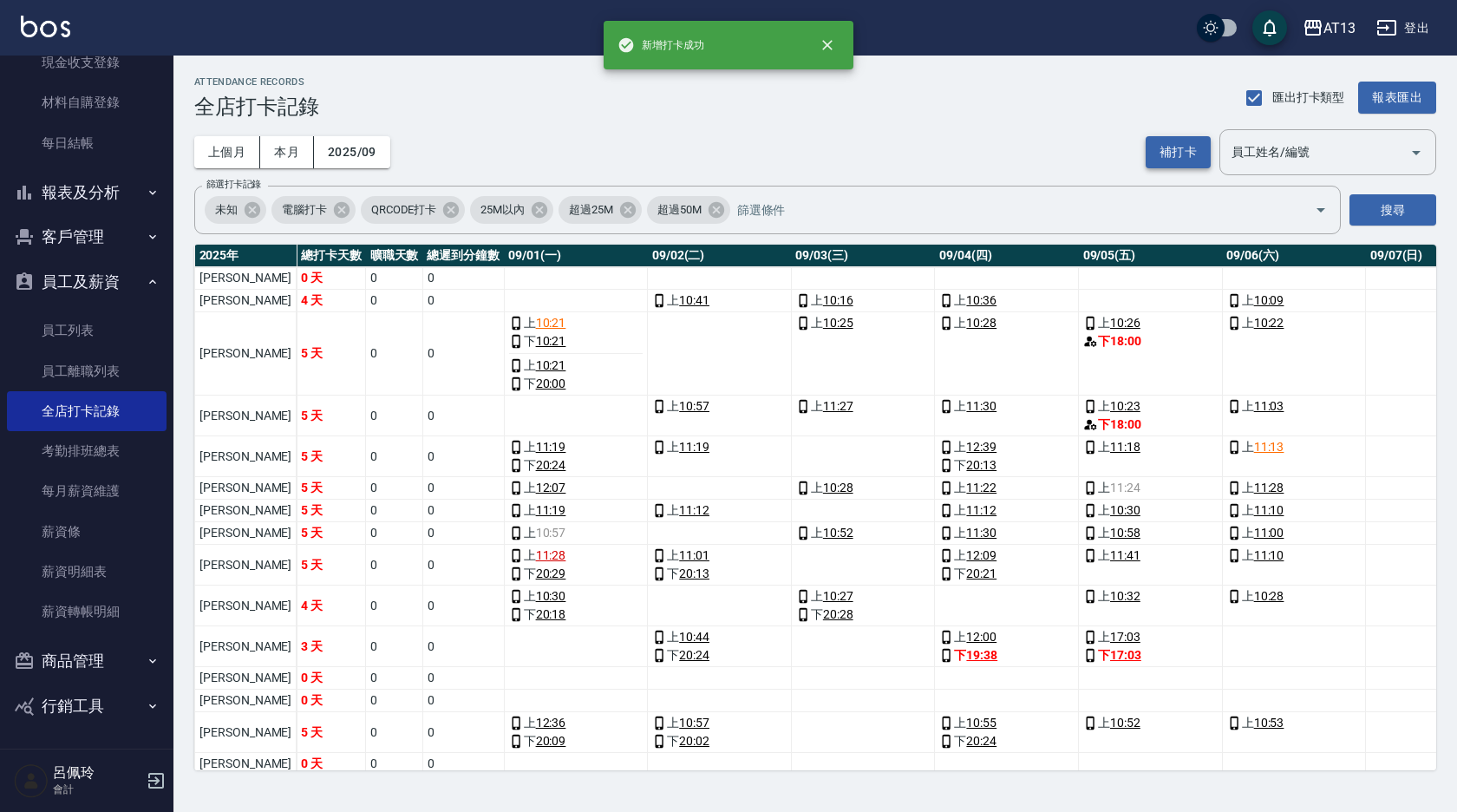
click at [1158, 156] on button "補打卡" at bounding box center [1178, 152] width 65 height 32
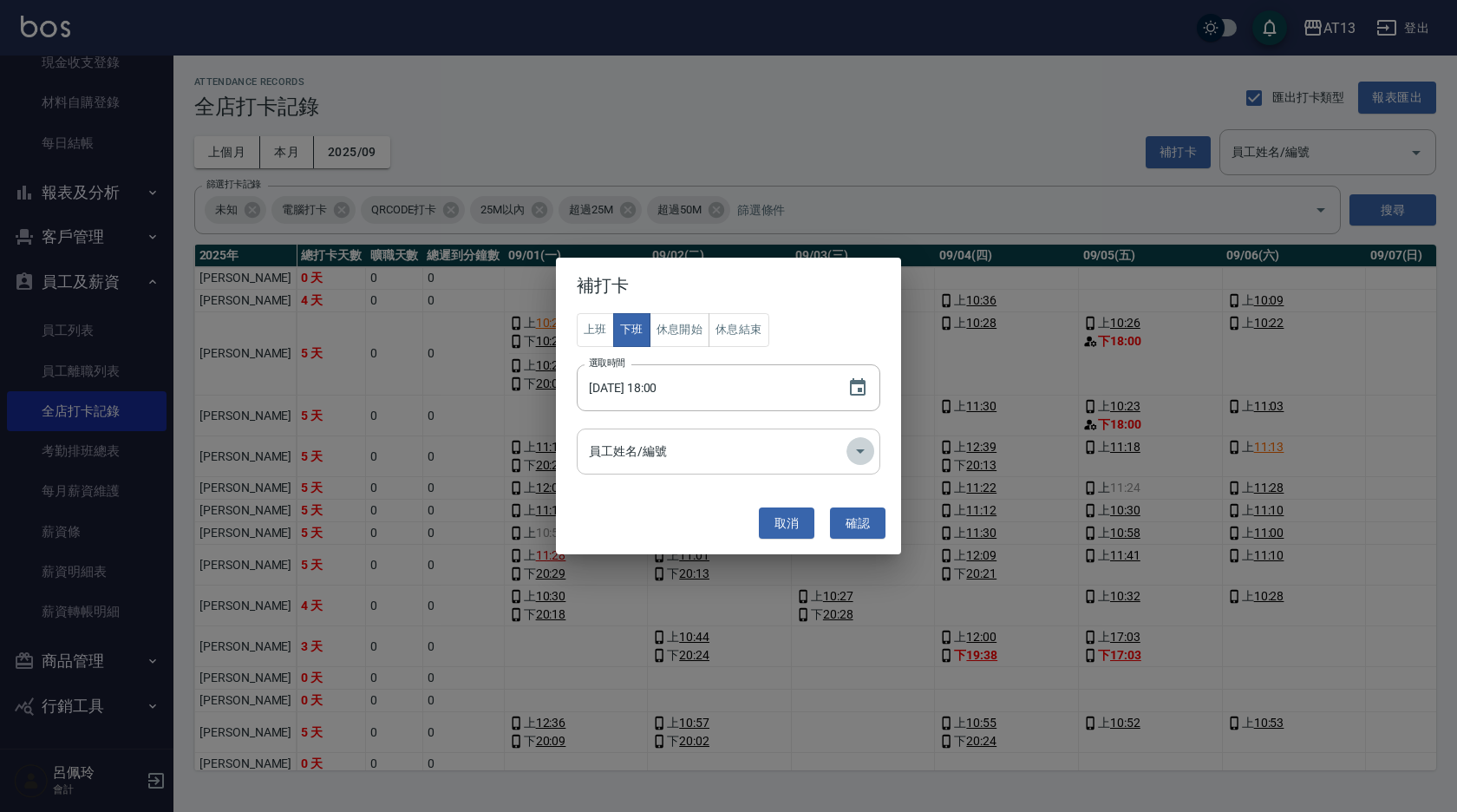
click at [860, 447] on icon "Open" at bounding box center [860, 451] width 21 height 21
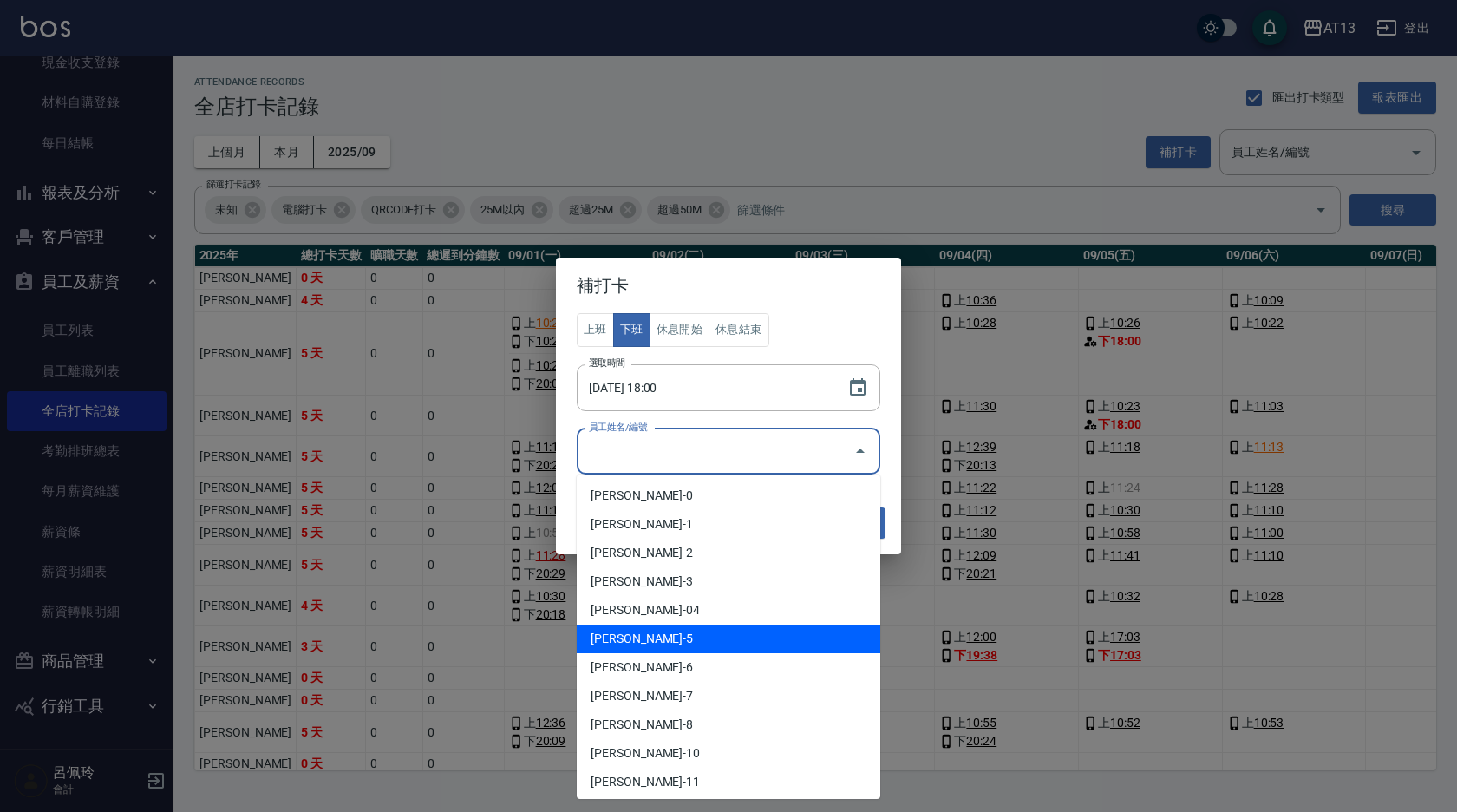
click at [669, 634] on li "[PERSON_NAME]-5" at bounding box center [729, 638] width 304 height 28
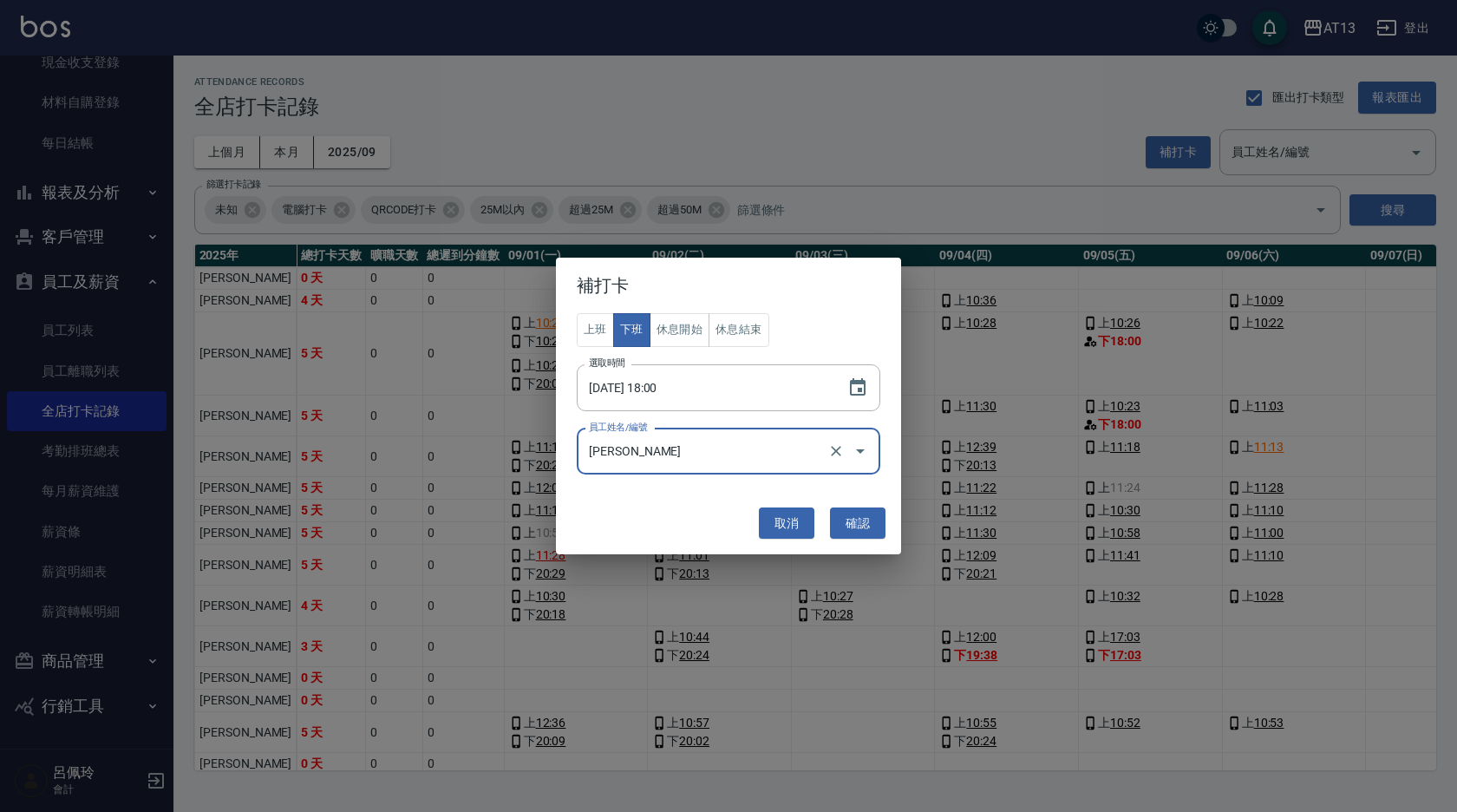
click at [859, 528] on button "確認" at bounding box center [857, 523] width 56 height 32
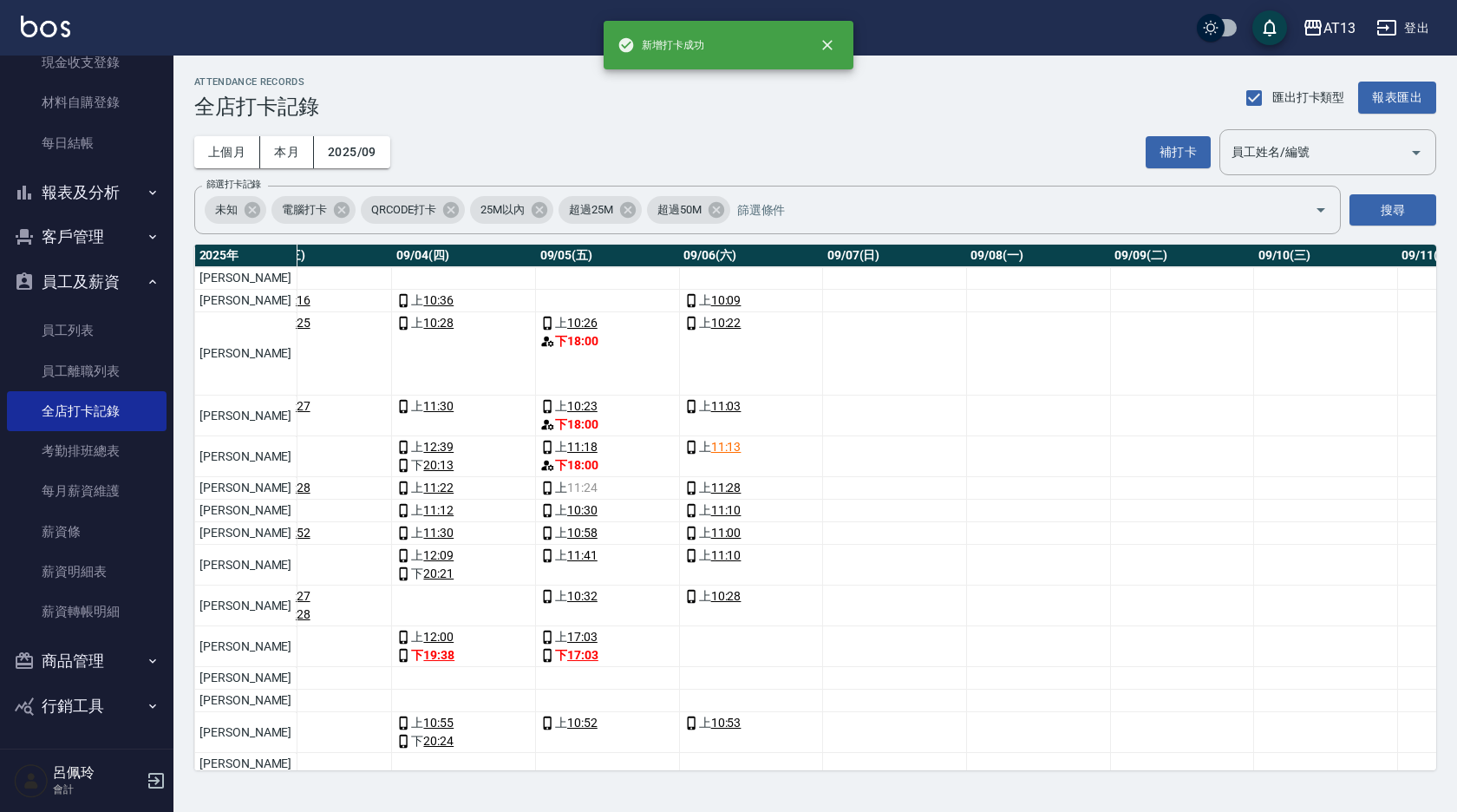
scroll to position [0, 598]
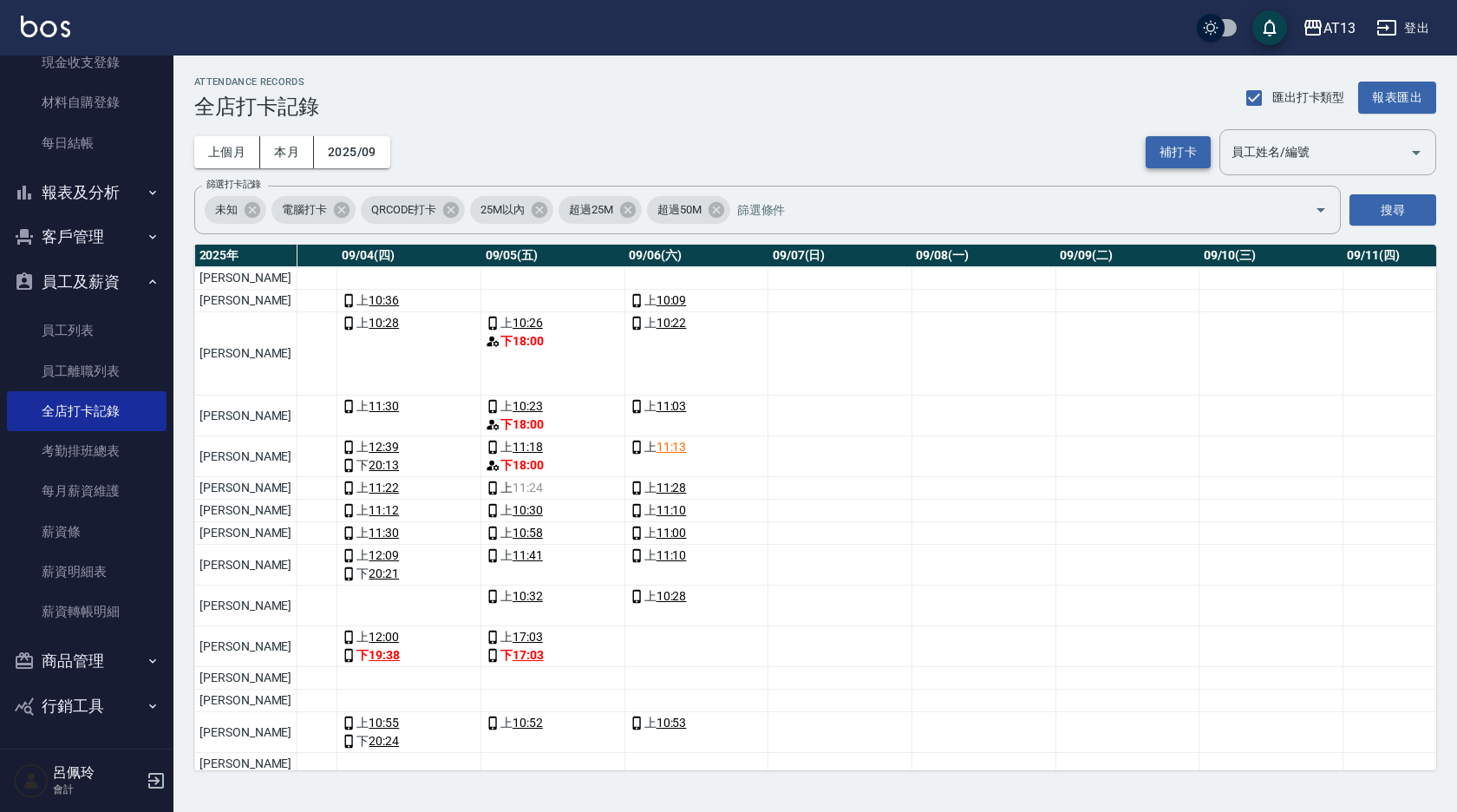
click at [1169, 150] on button "補打卡" at bounding box center [1178, 152] width 65 height 32
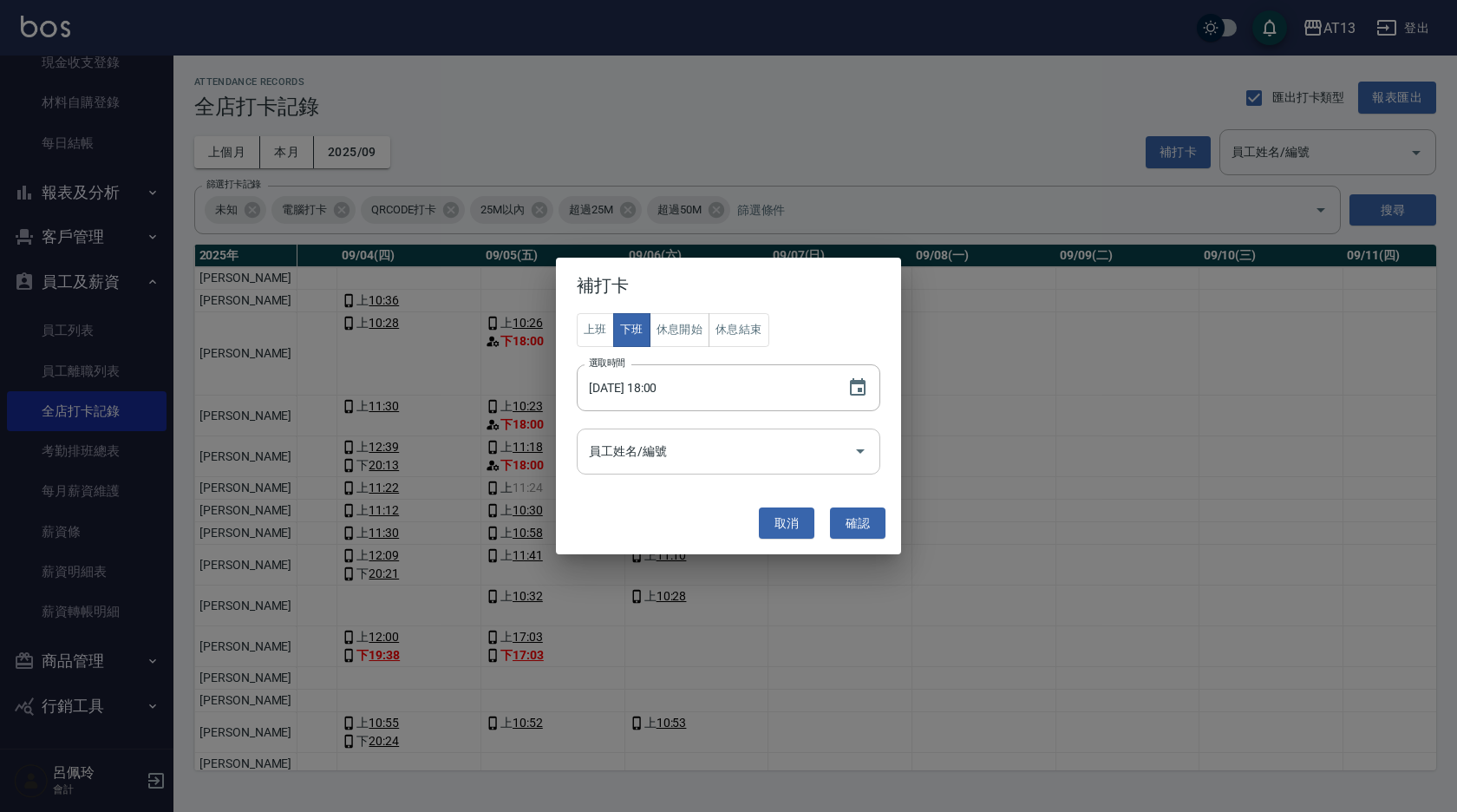
click at [861, 446] on icon "Open" at bounding box center [860, 451] width 21 height 21
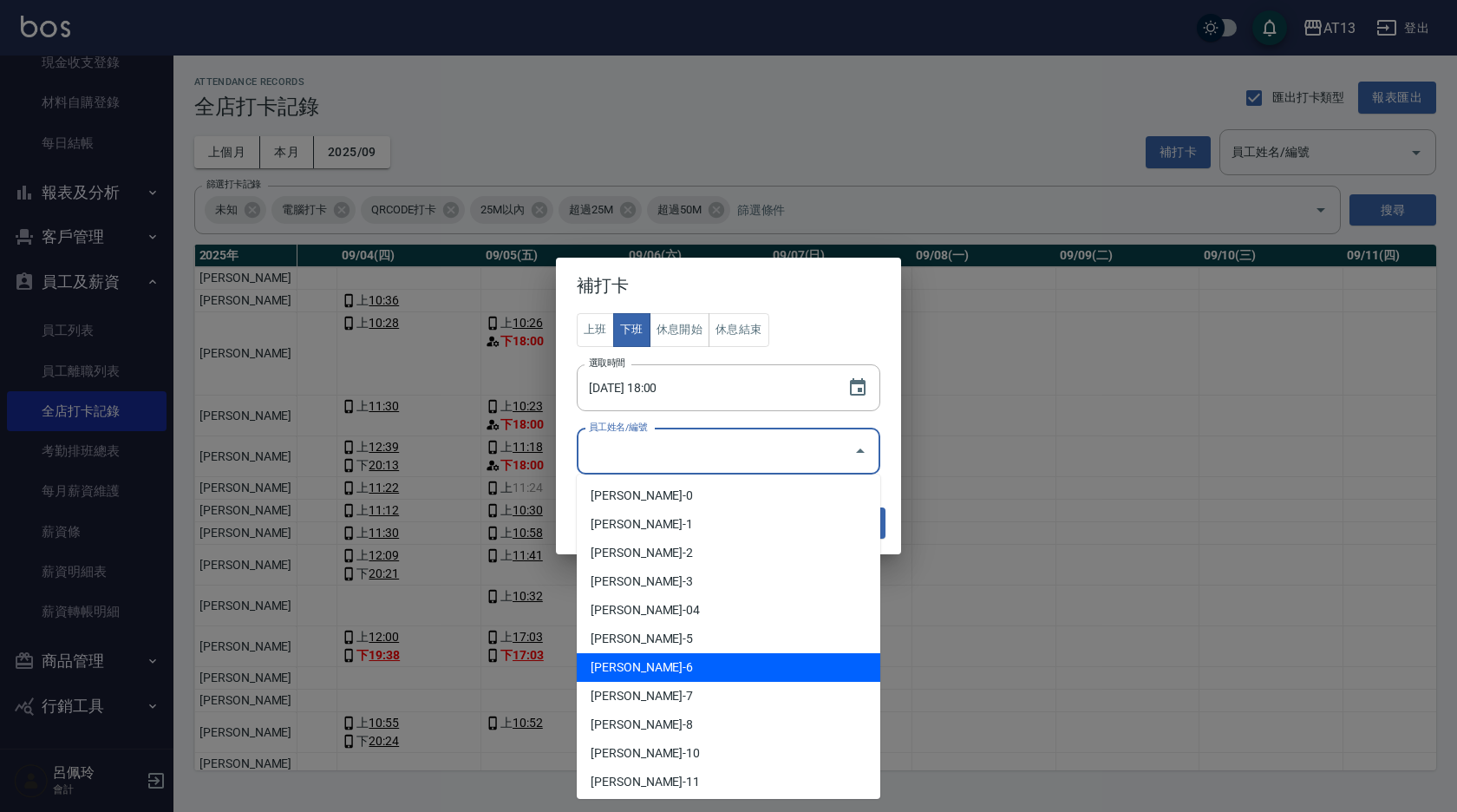
click at [672, 674] on li "[PERSON_NAME]-6" at bounding box center [729, 668] width 304 height 28
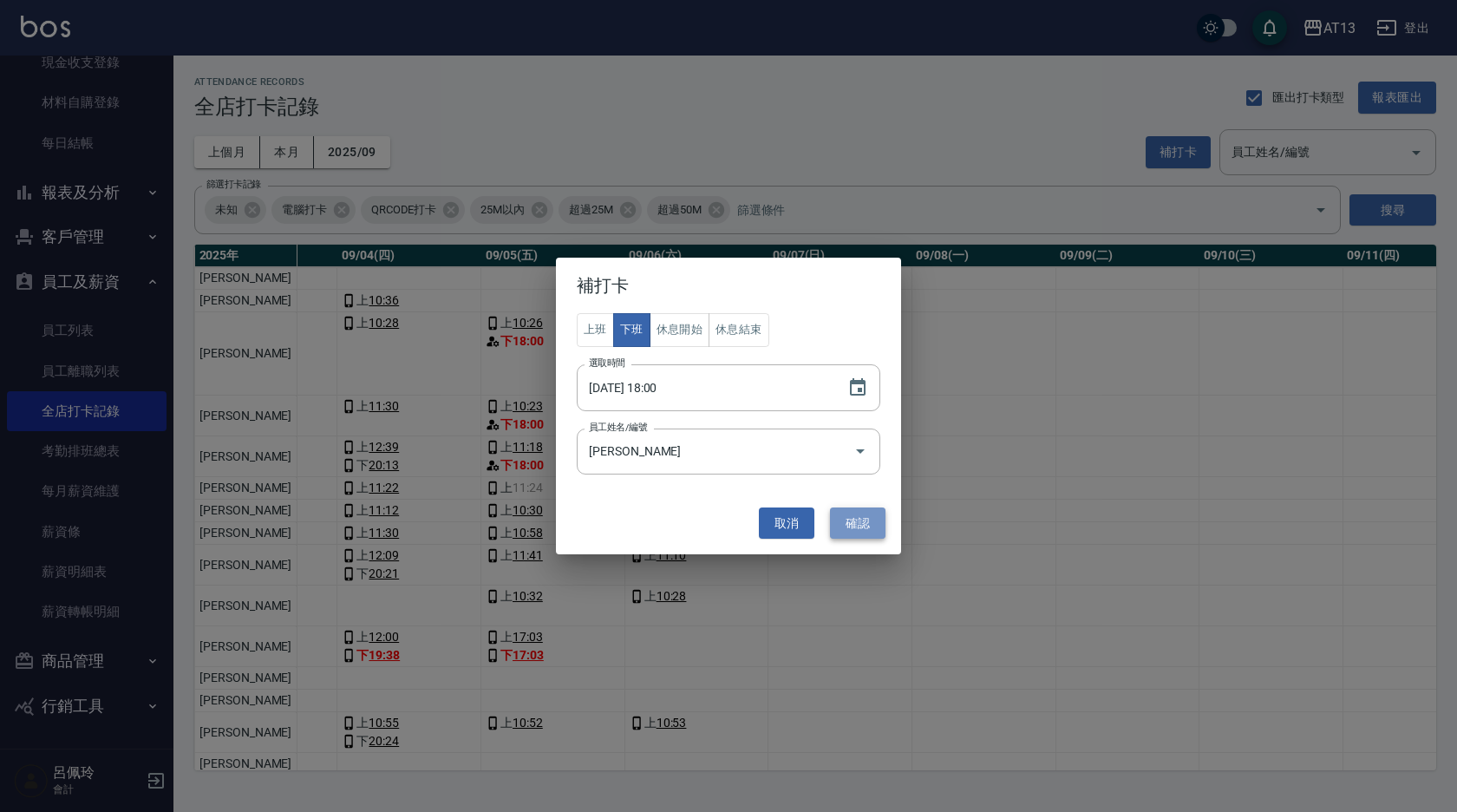
click at [852, 526] on button "確認" at bounding box center [857, 523] width 56 height 32
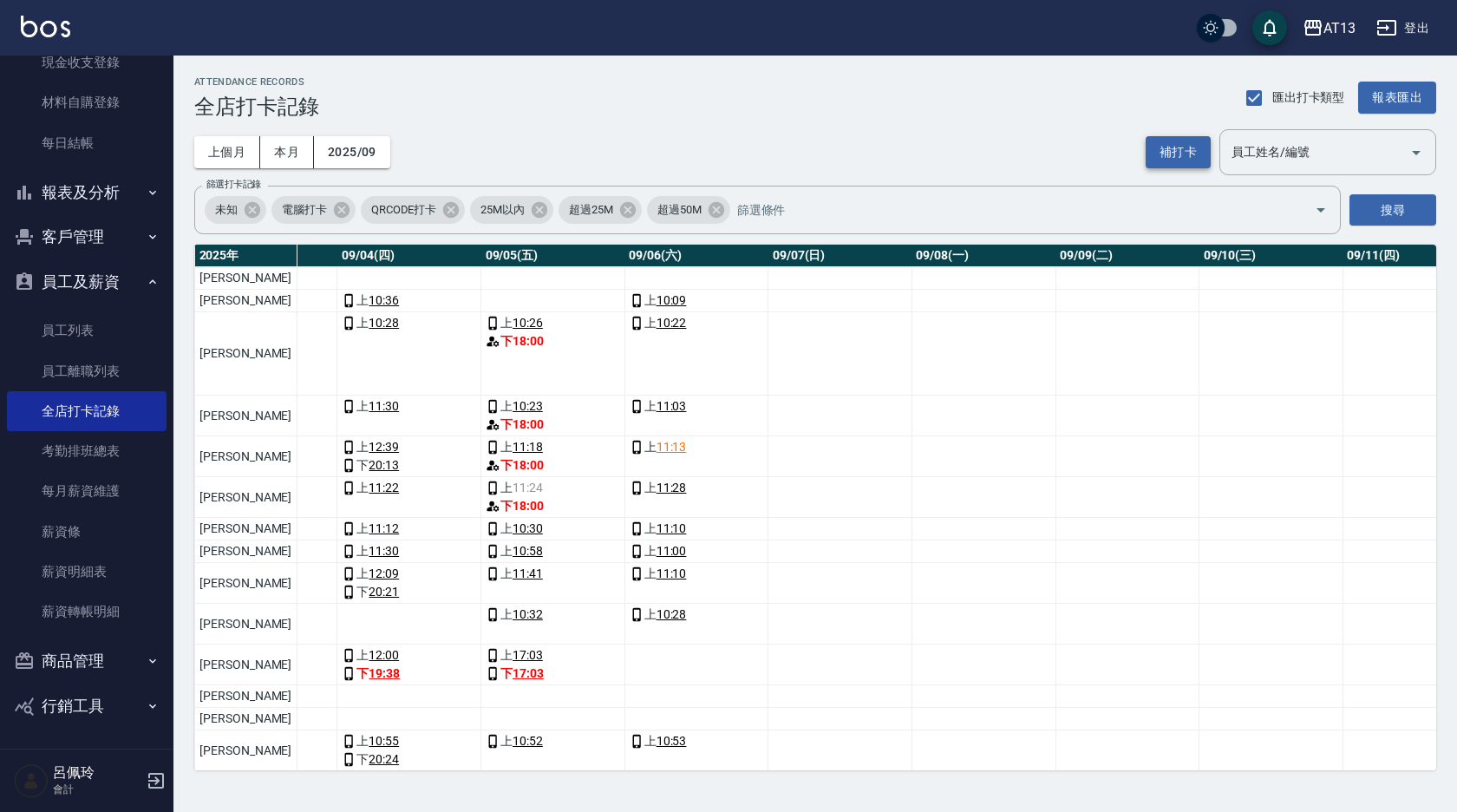
click at [1157, 140] on button "補打卡" at bounding box center [1178, 152] width 65 height 32
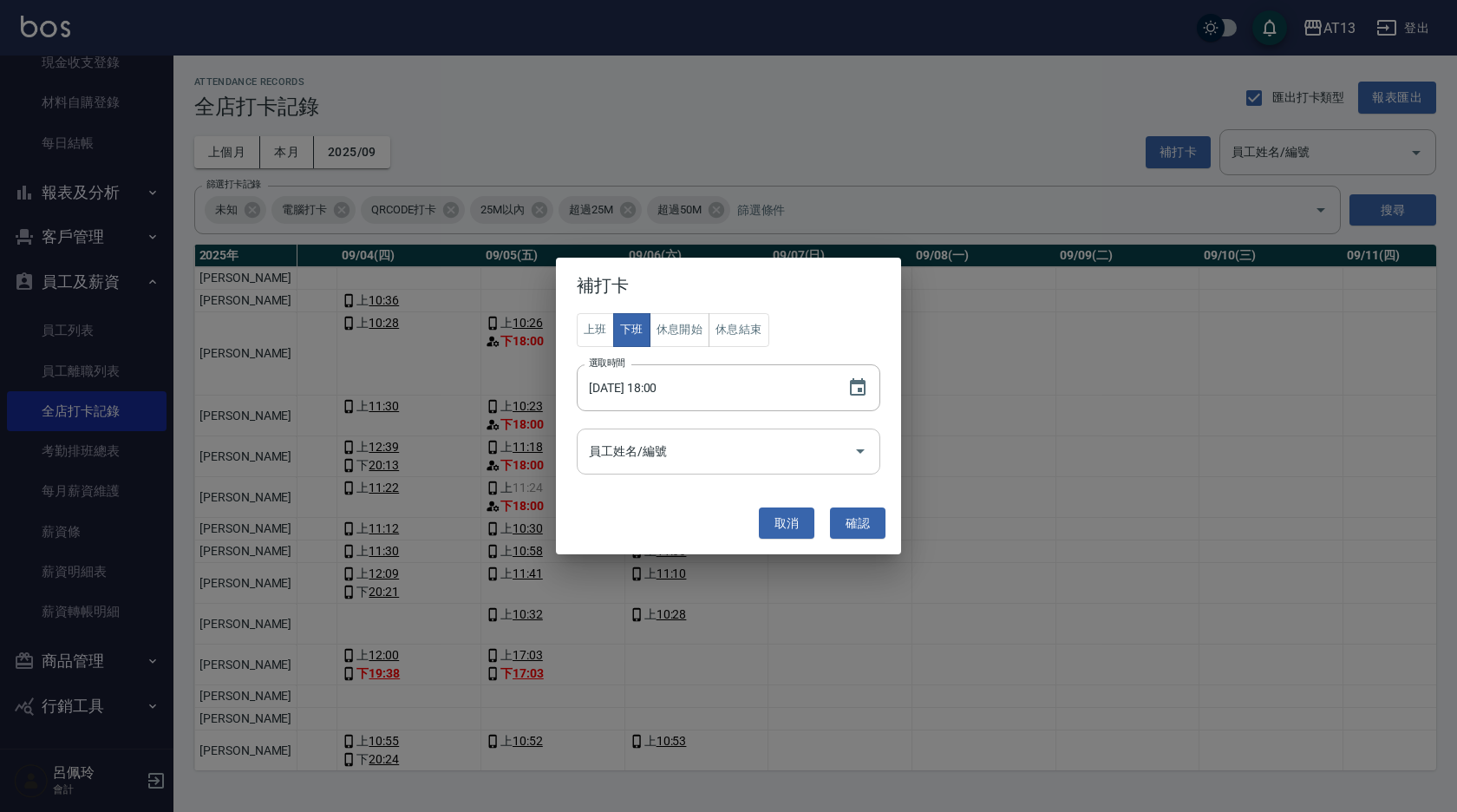
drag, startPoint x: 868, startPoint y: 449, endPoint x: 872, endPoint y: 438, distance: 11.7
click at [870, 449] on icon "Open" at bounding box center [860, 451] width 21 height 21
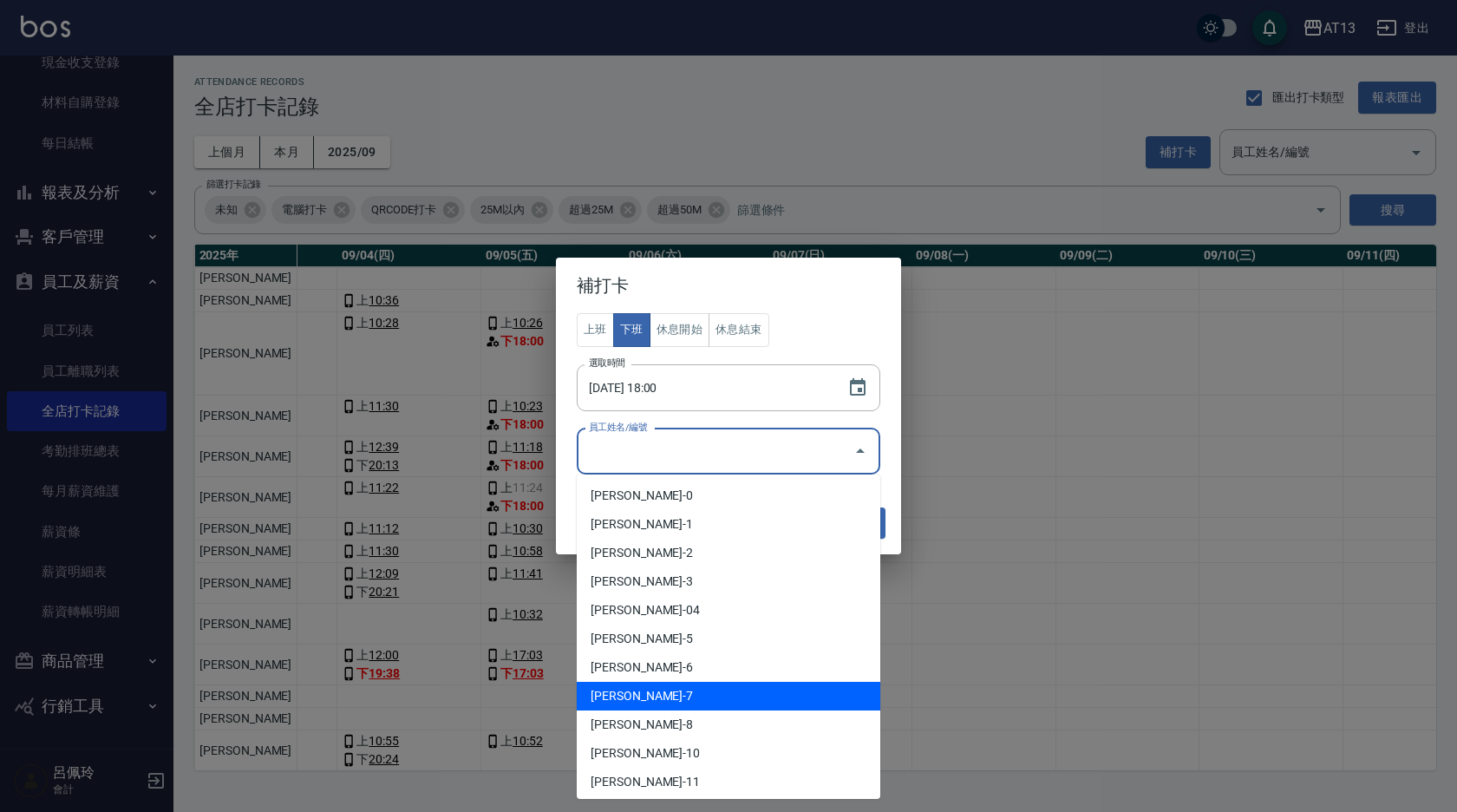
drag, startPoint x: 675, startPoint y: 704, endPoint x: 772, endPoint y: 631, distance: 121.4
click at [675, 705] on li "[PERSON_NAME]-7" at bounding box center [729, 696] width 304 height 28
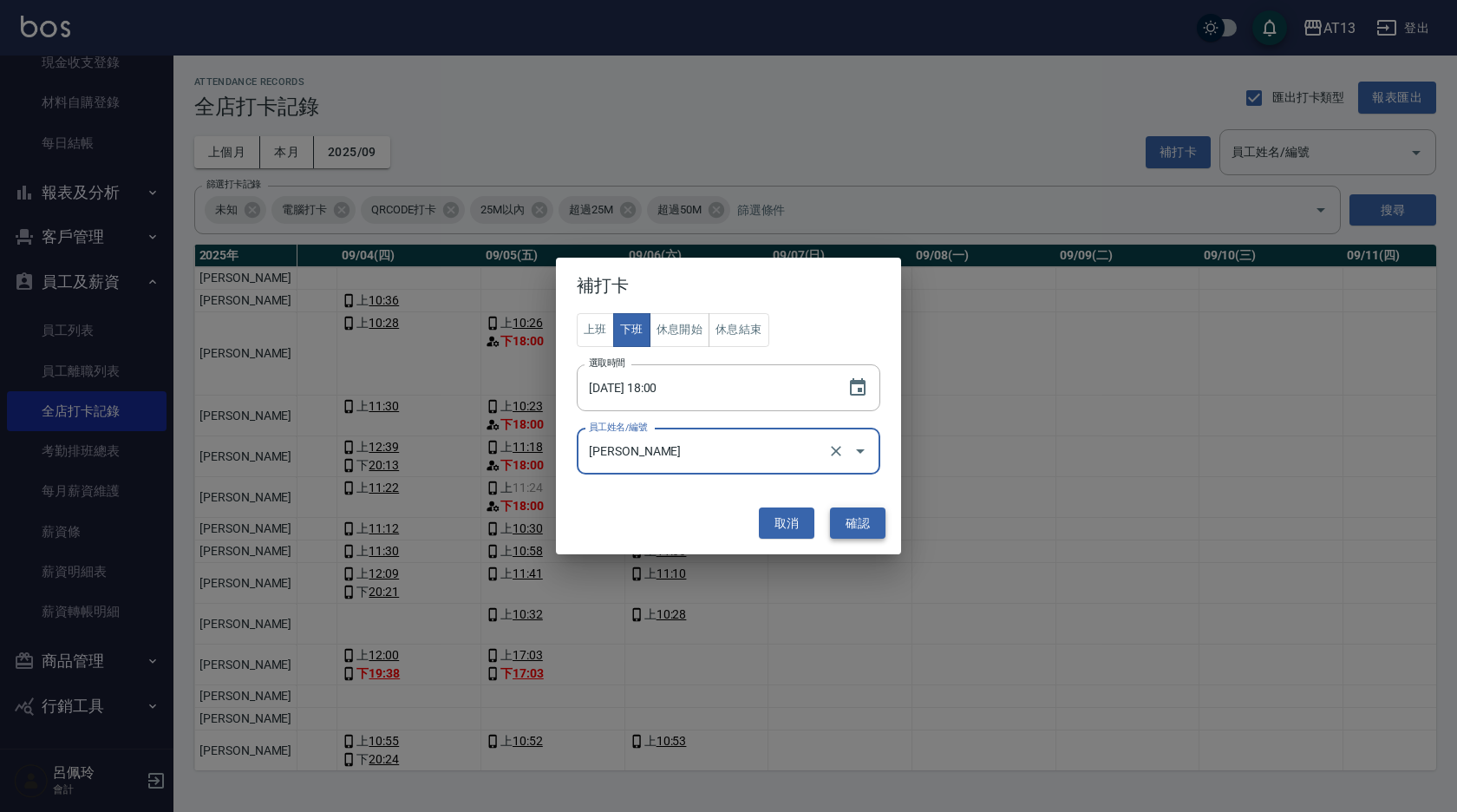
click at [855, 515] on button "確認" at bounding box center [857, 523] width 56 height 32
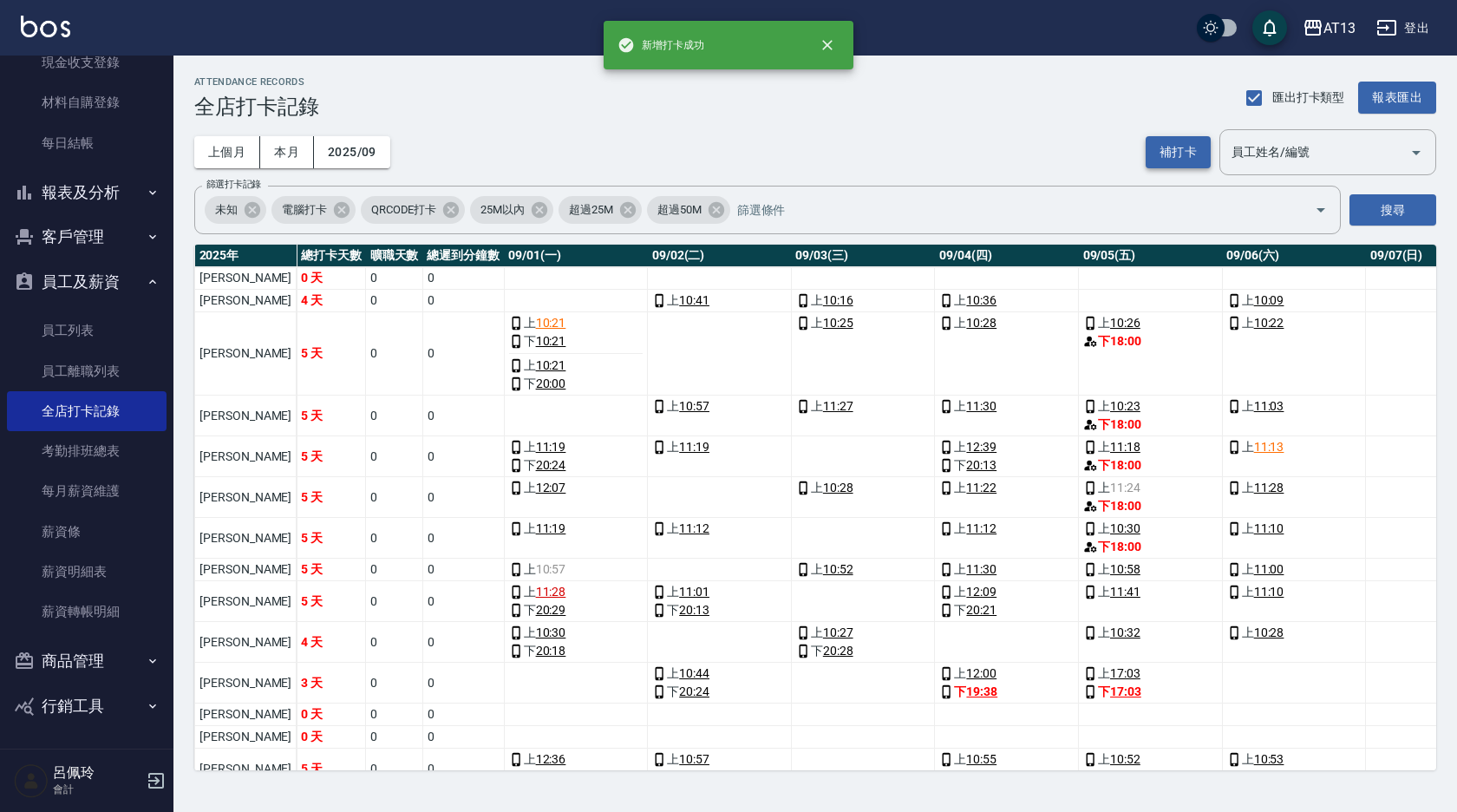
click at [1151, 136] on button "補打卡" at bounding box center [1178, 152] width 65 height 32
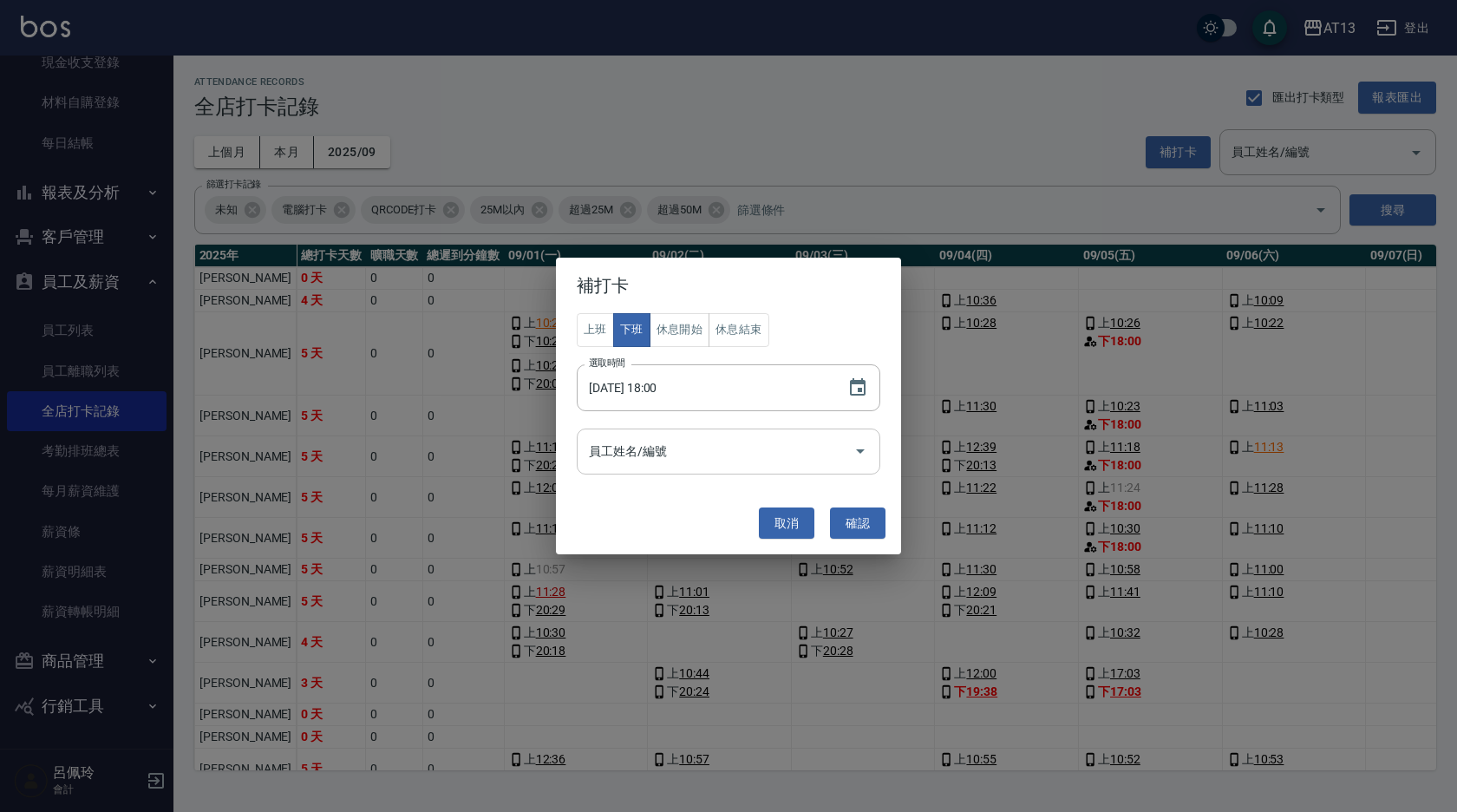
click at [858, 449] on icon "Open" at bounding box center [860, 451] width 21 height 21
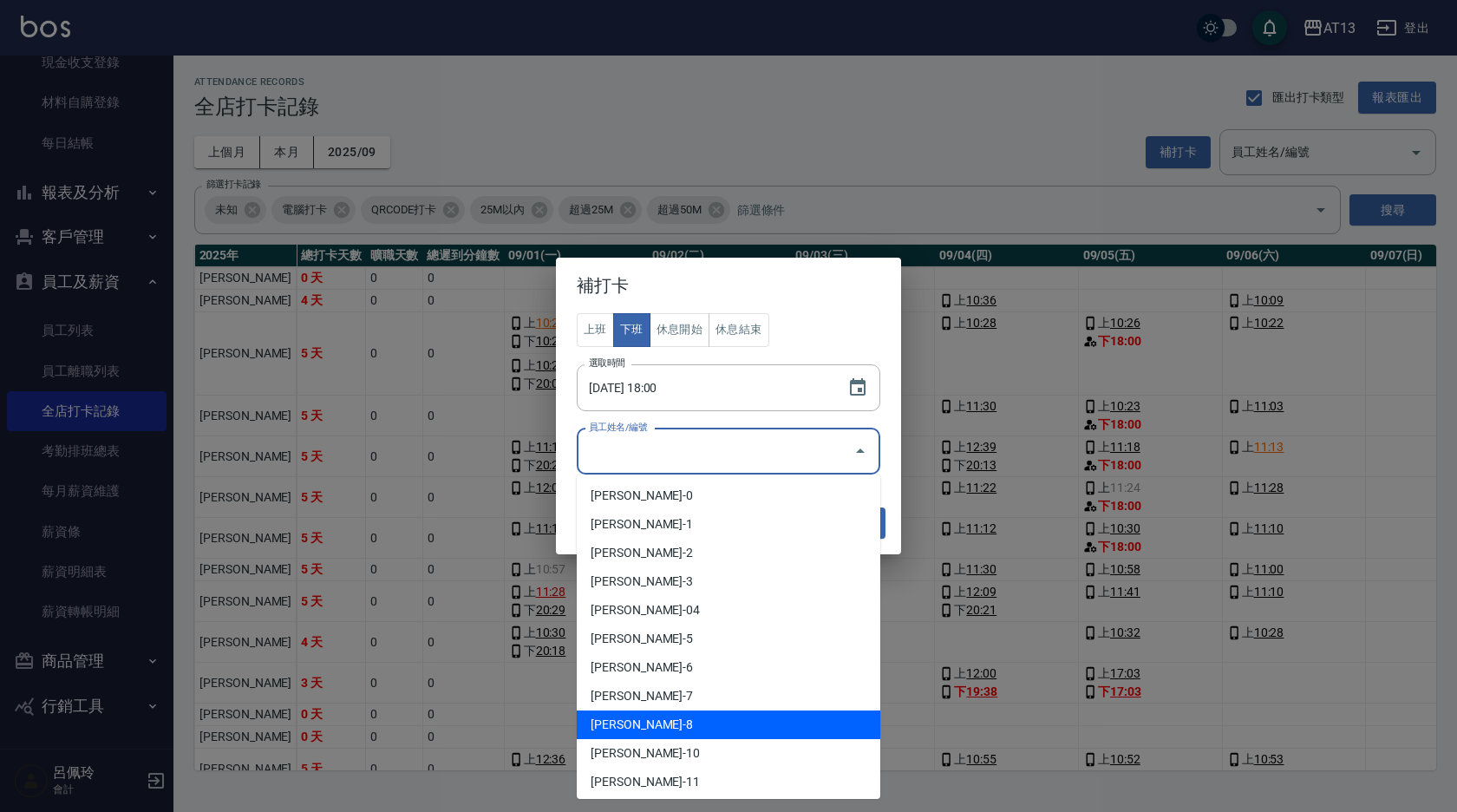
click at [652, 728] on li "[PERSON_NAME]-8" at bounding box center [729, 724] width 304 height 28
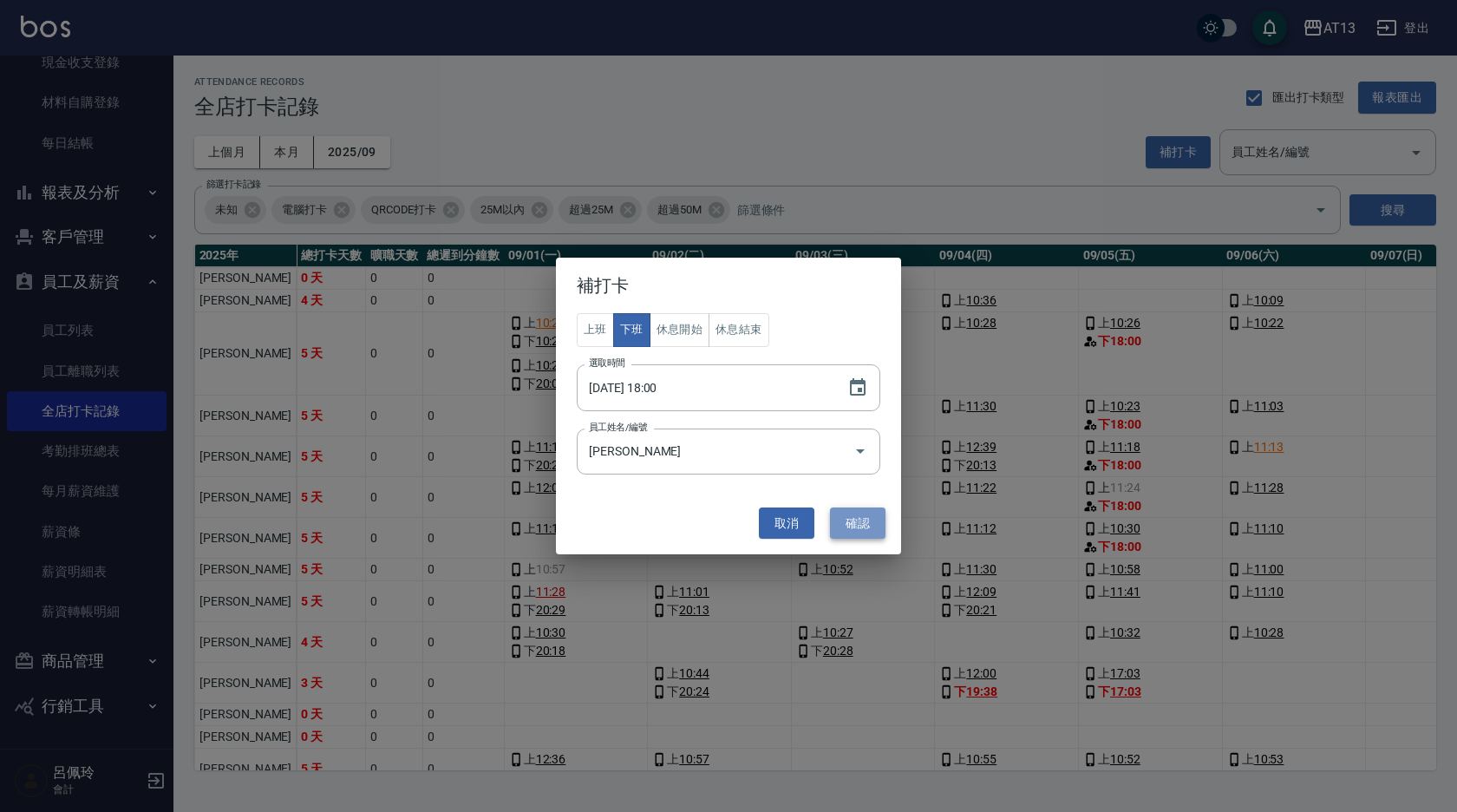
click at [838, 528] on button "確認" at bounding box center [857, 523] width 56 height 32
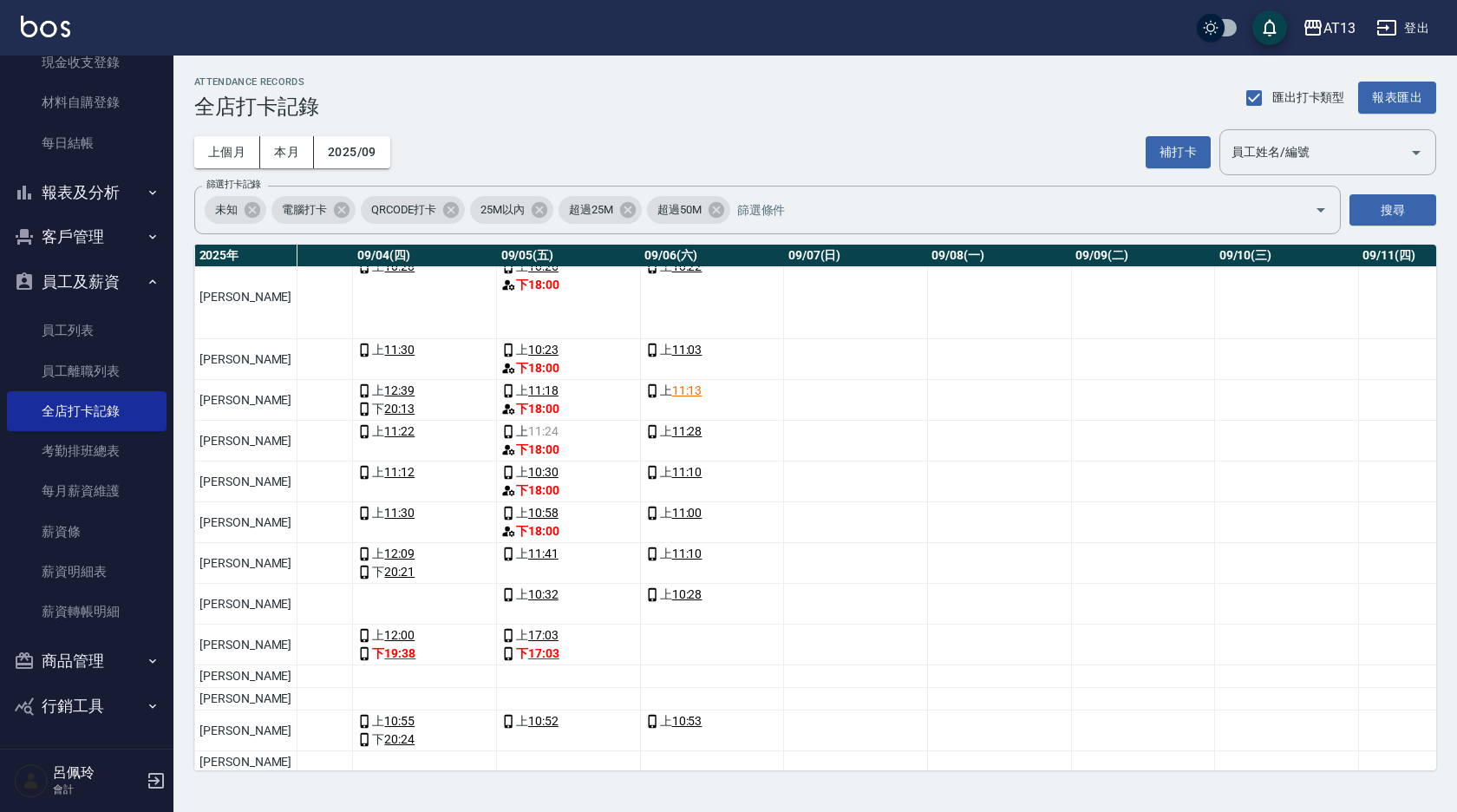
scroll to position [87, 582]
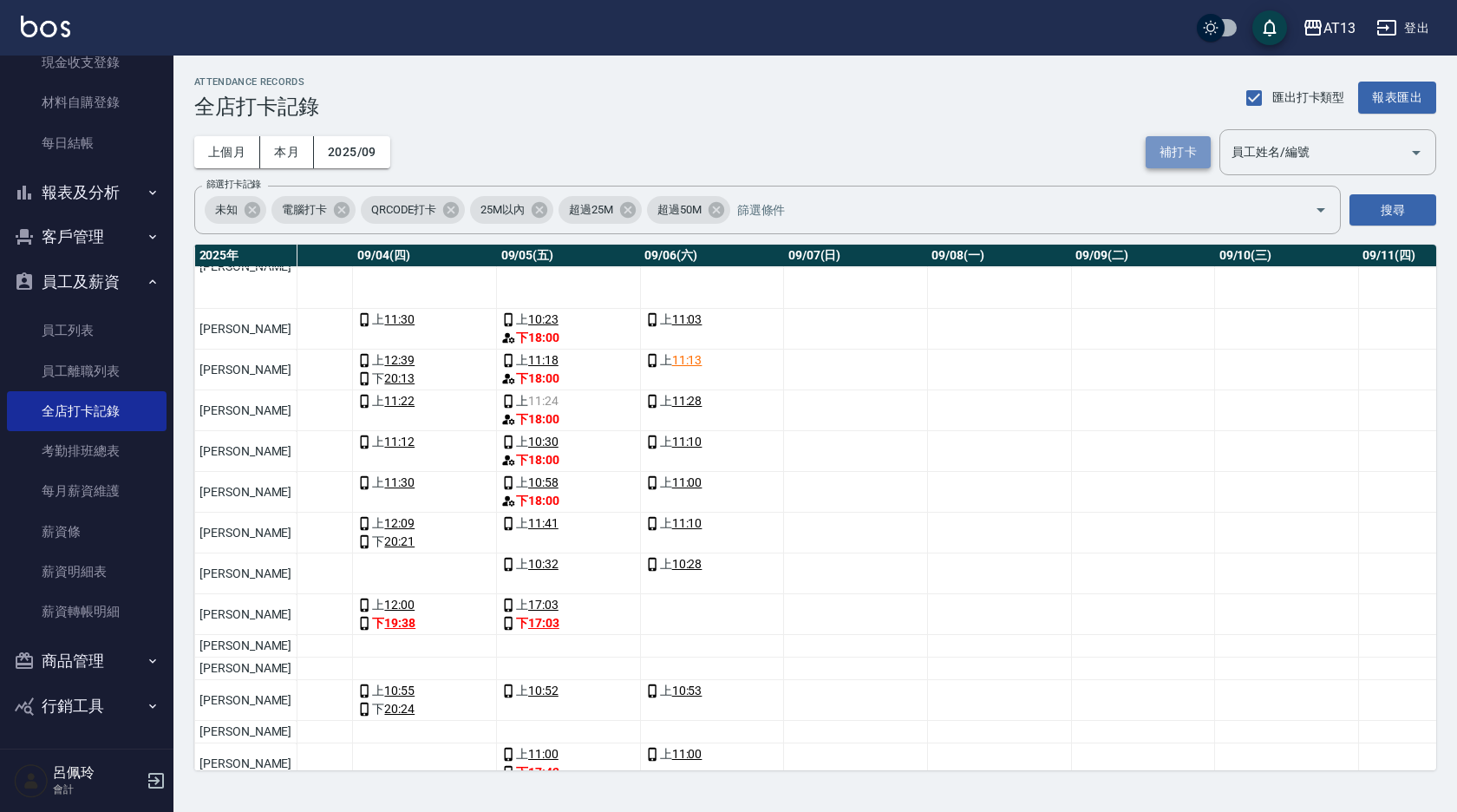
click at [1165, 157] on button "補打卡" at bounding box center [1178, 152] width 65 height 32
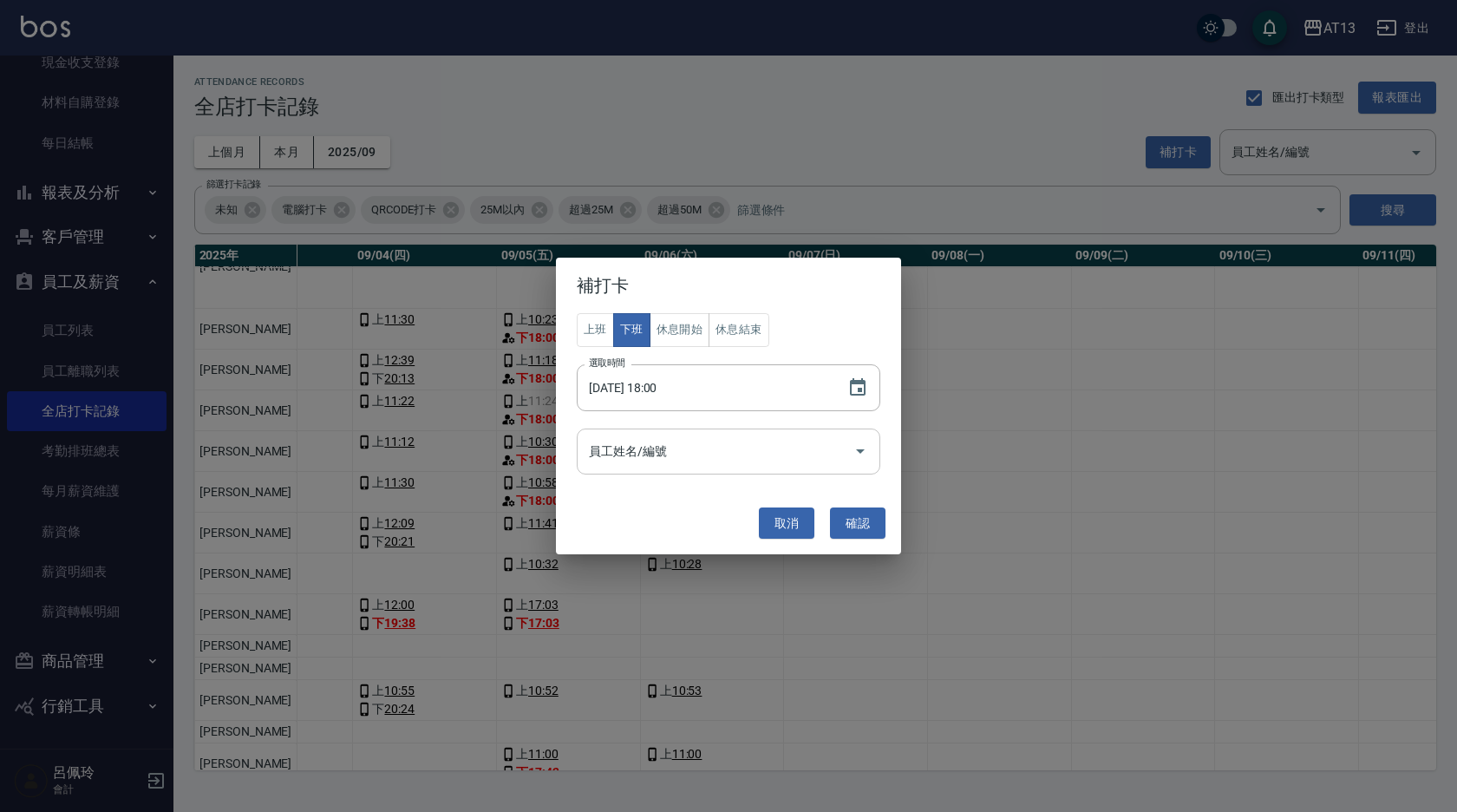
drag, startPoint x: 861, startPoint y: 451, endPoint x: 872, endPoint y: 437, distance: 17.8
click at [863, 451] on icon "Open" at bounding box center [860, 451] width 8 height 5
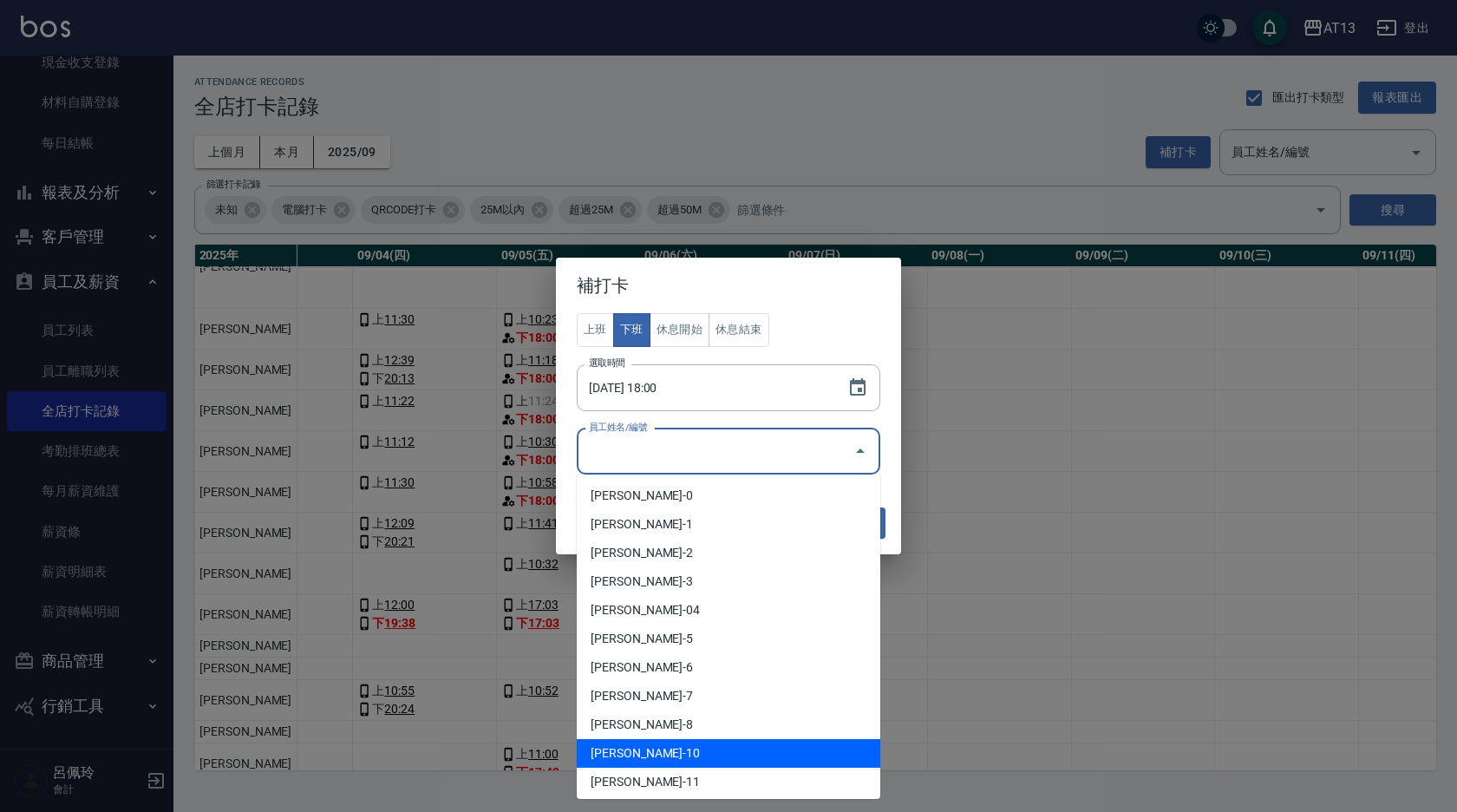
click at [676, 744] on li "[PERSON_NAME]-10" at bounding box center [729, 754] width 304 height 28
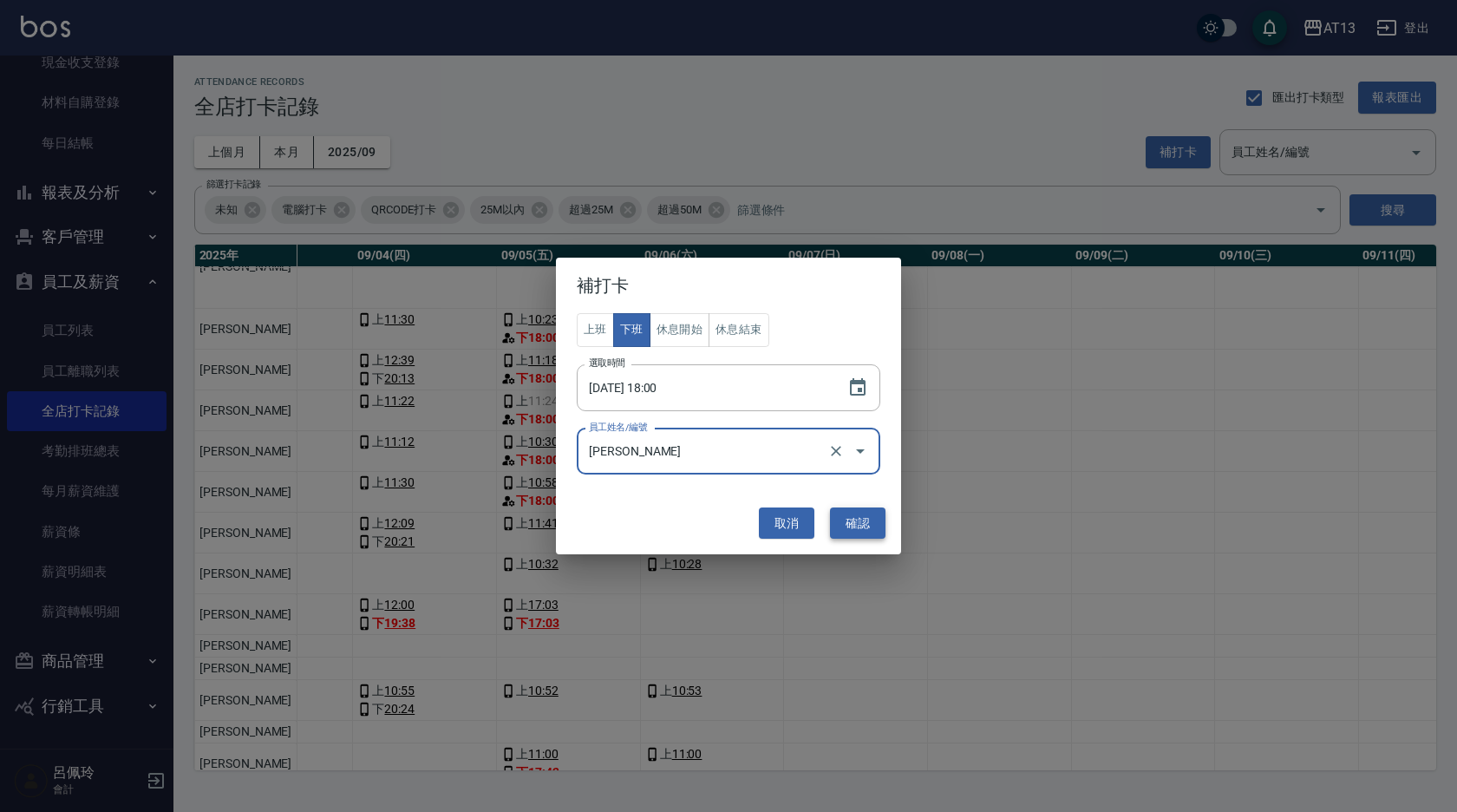
click at [848, 535] on button "確認" at bounding box center [857, 523] width 56 height 32
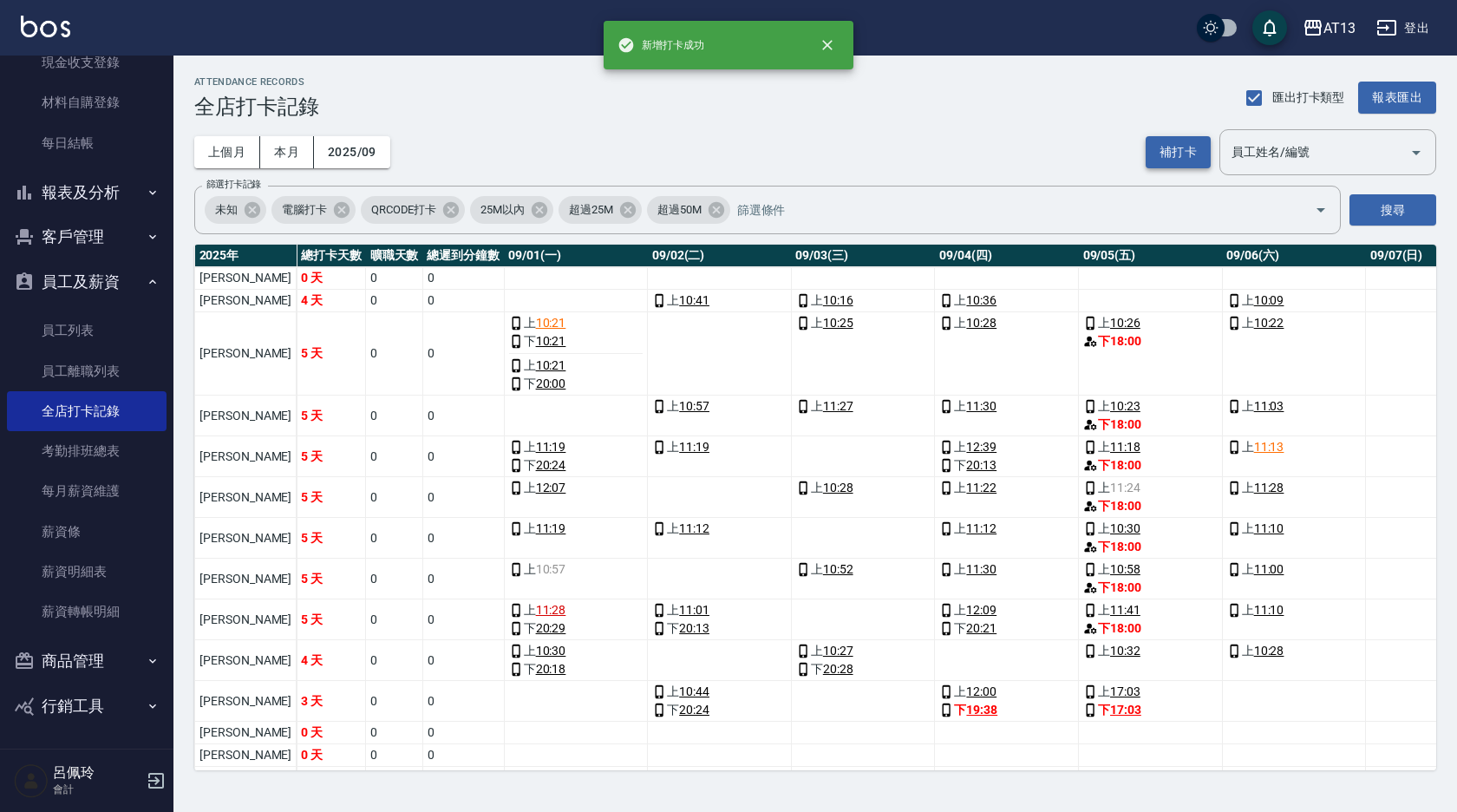
click at [1185, 151] on button "補打卡" at bounding box center [1178, 152] width 65 height 32
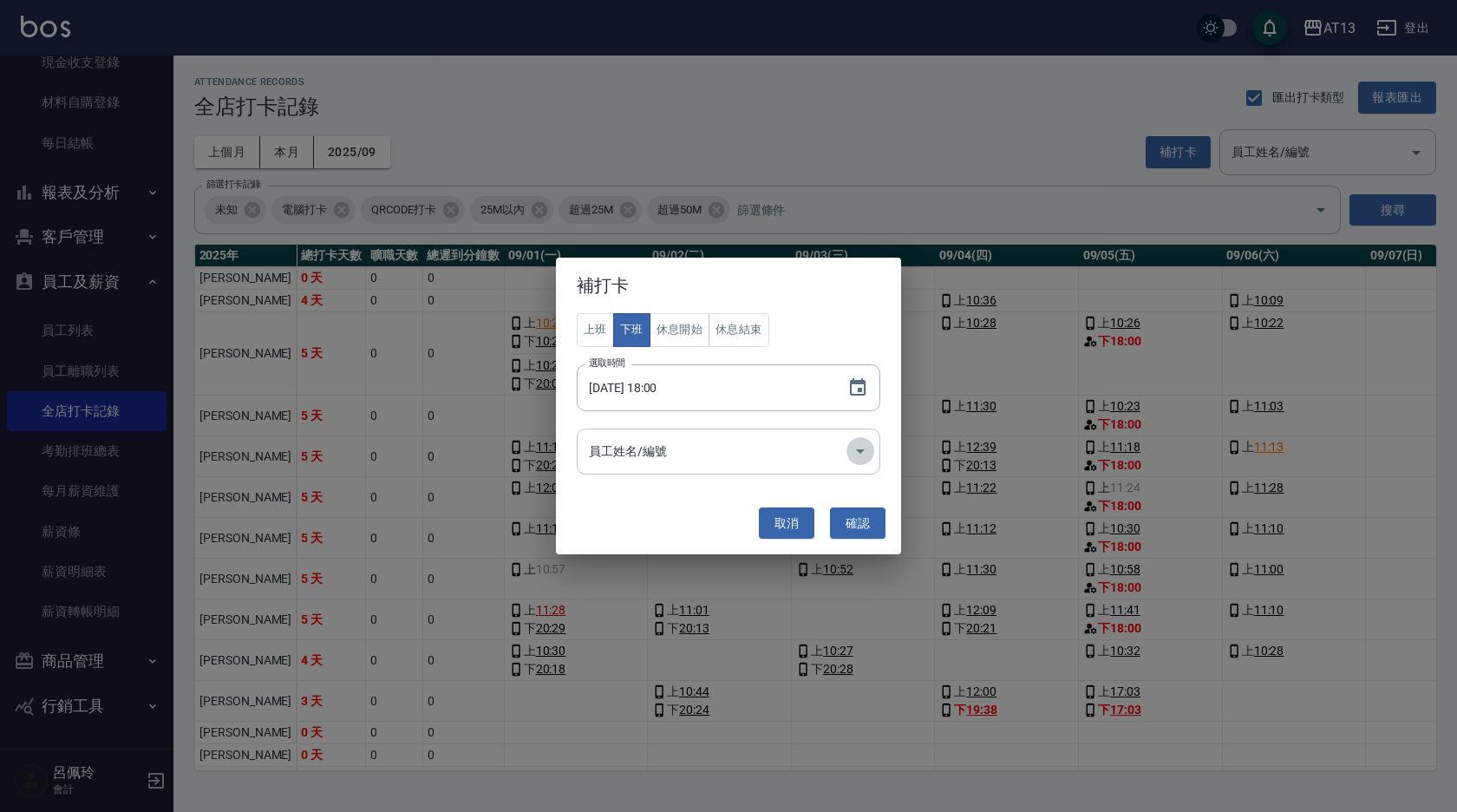
click at [863, 455] on icon "Open" at bounding box center [860, 451] width 21 height 21
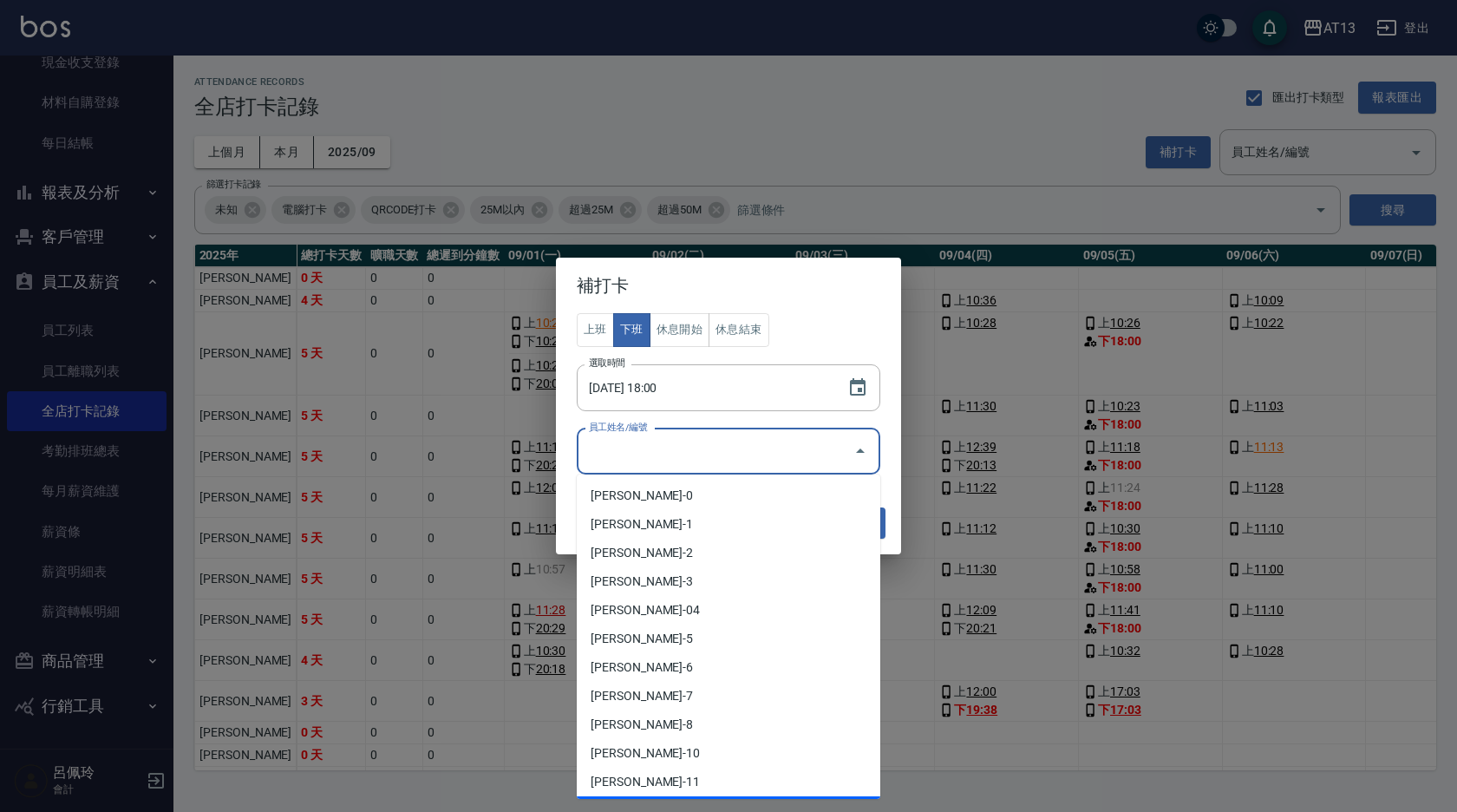
click at [692, 797] on li "[PERSON_NAME]-12" at bounding box center [729, 810] width 304 height 28
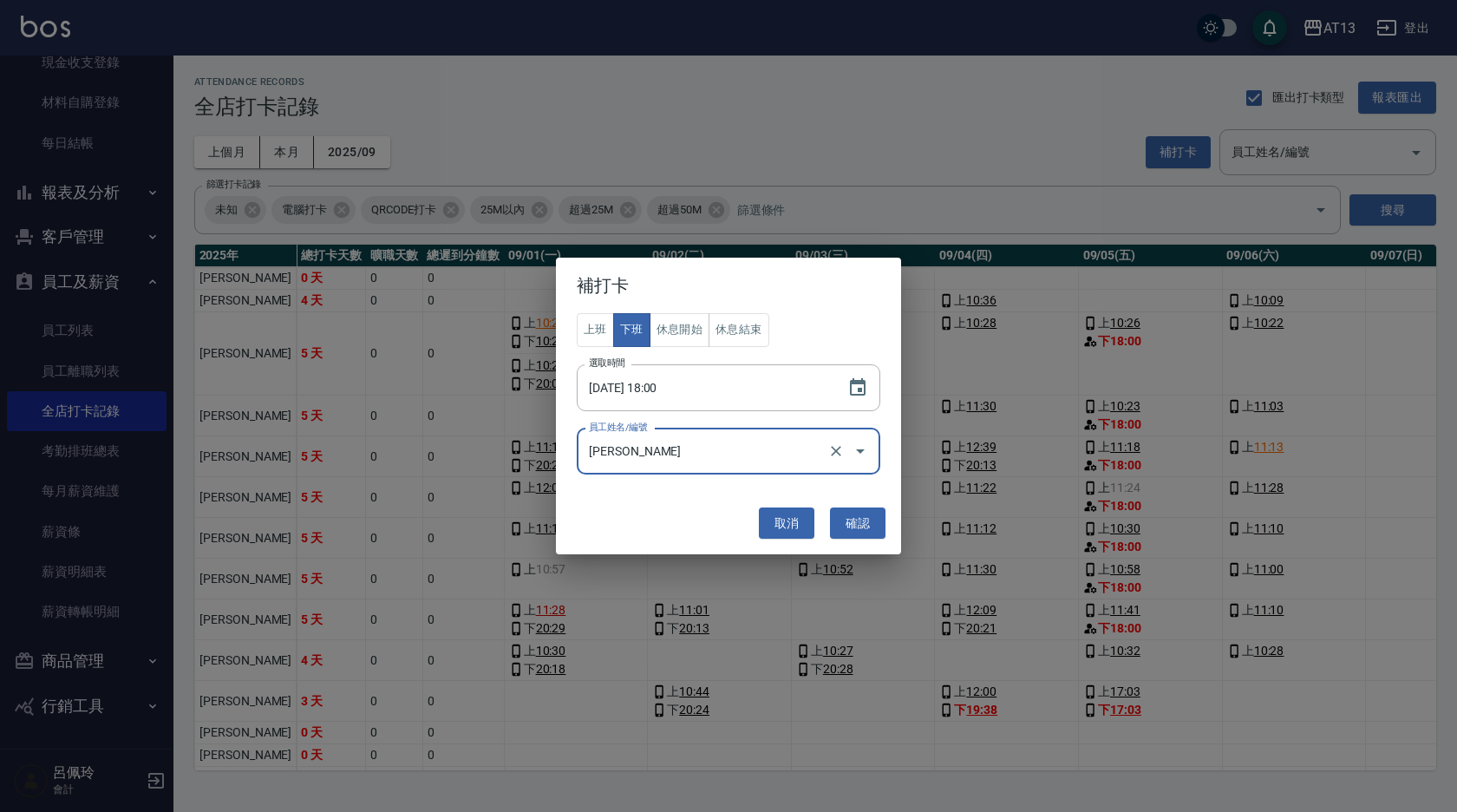
click at [694, 788] on div "補打卡 上班 下班 休息開始 休息結束 選取時間 [DATE] 18:00 選取時間 員工姓名/編號 [PERSON_NAME]姓名/編號 取消 確認" at bounding box center [728, 406] width 1457 height 812
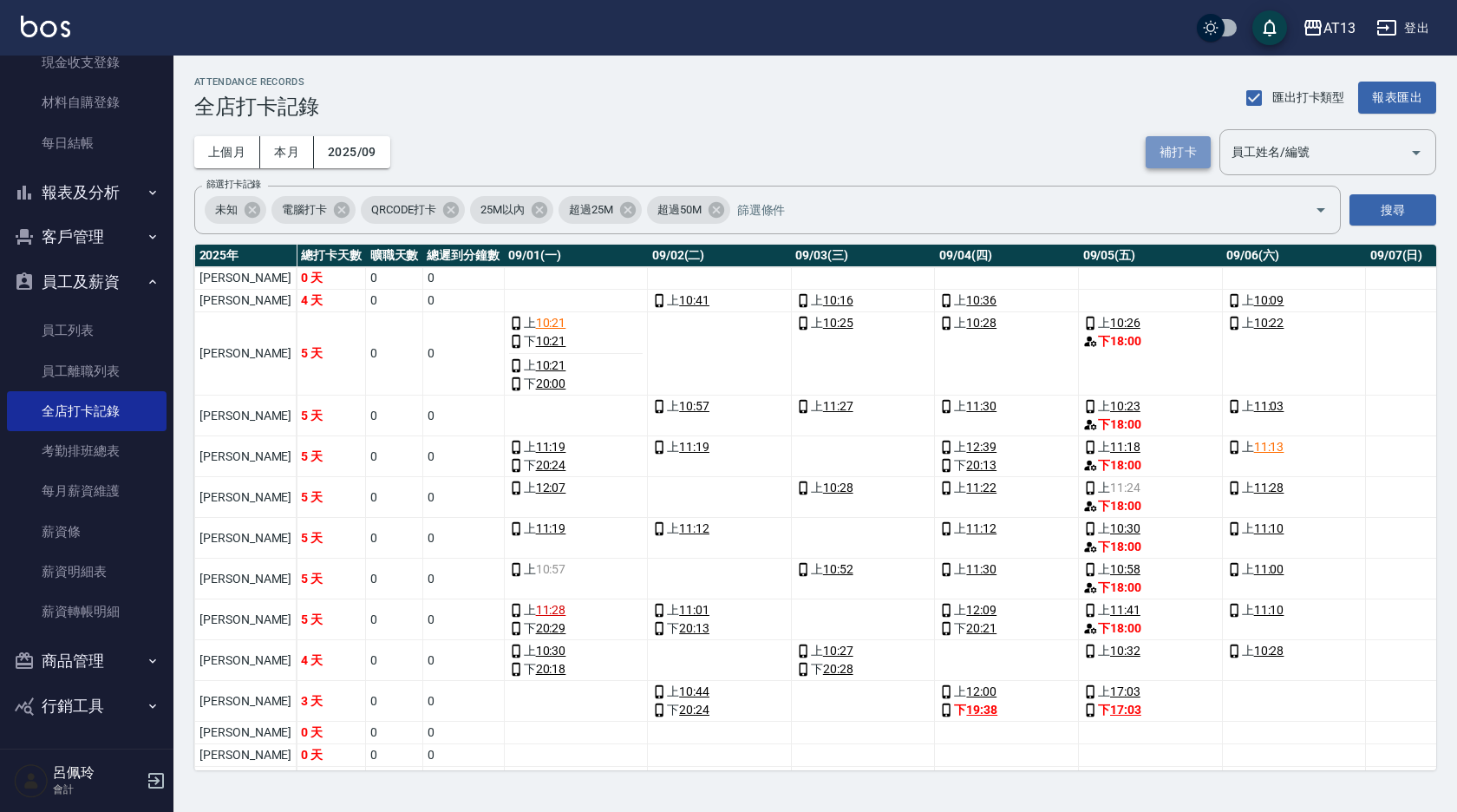
click at [1157, 163] on button "補打卡" at bounding box center [1178, 152] width 65 height 32
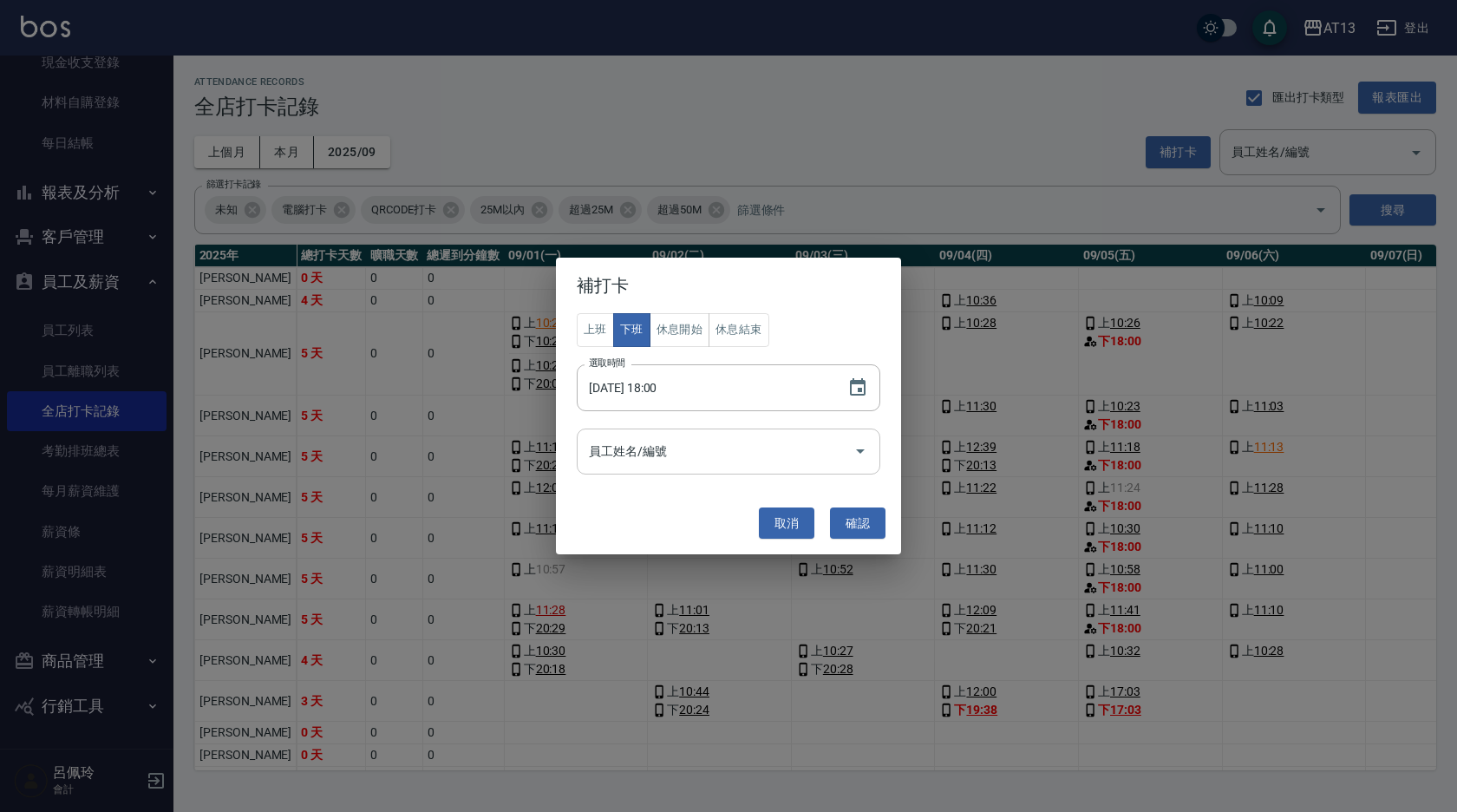
click at [853, 452] on icon "Open" at bounding box center [860, 451] width 21 height 21
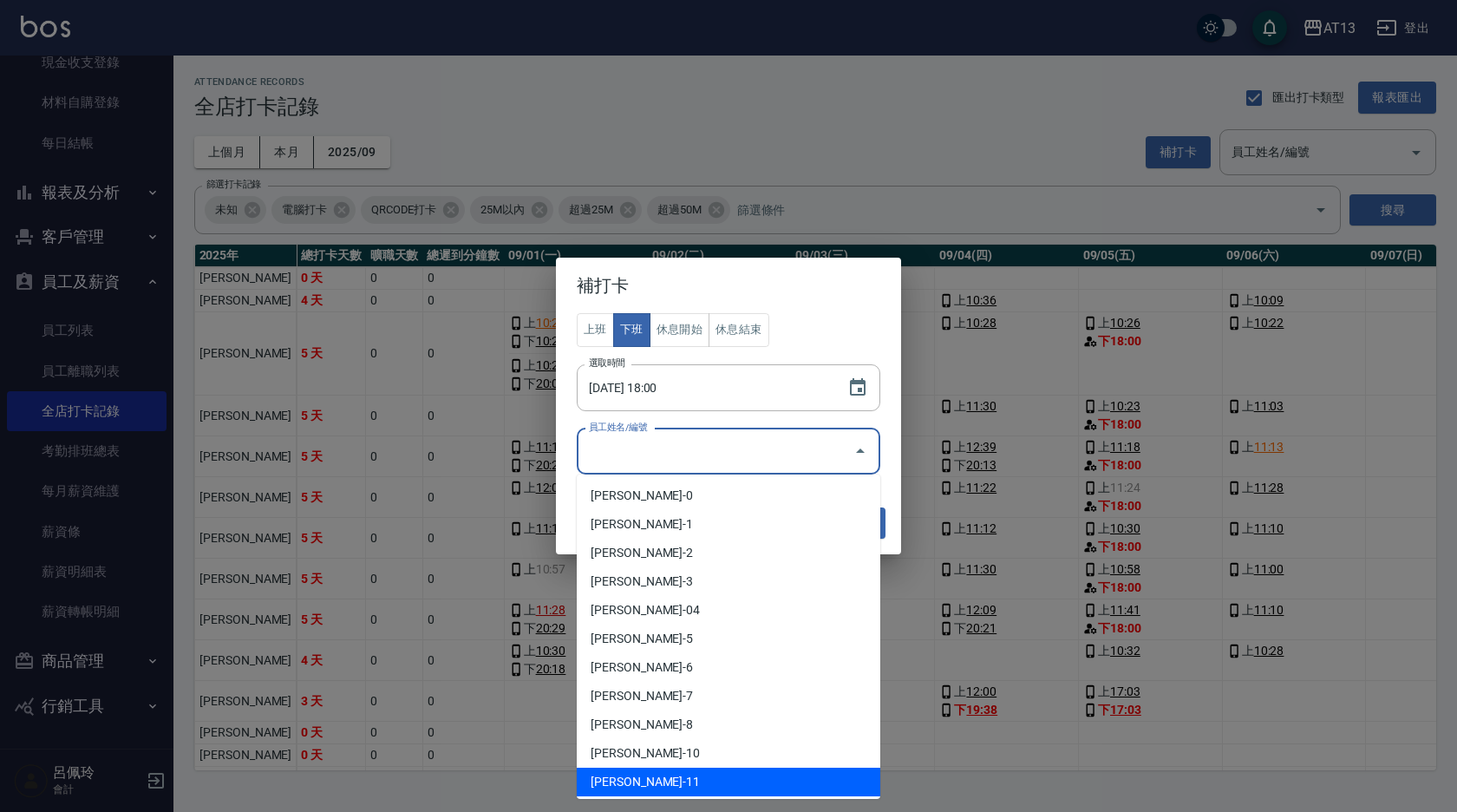
click at [645, 774] on li "[PERSON_NAME]-11" at bounding box center [729, 782] width 304 height 28
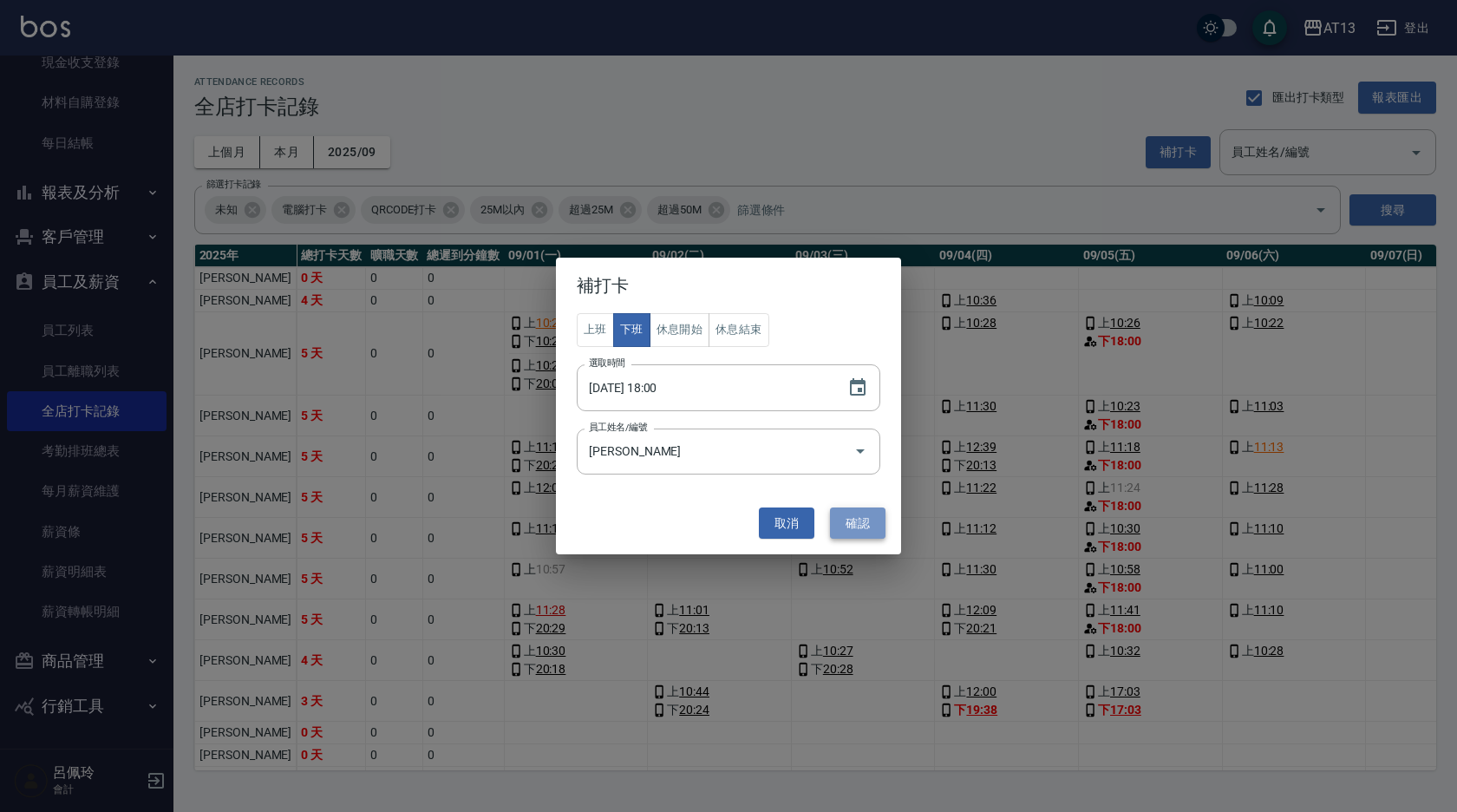
click at [873, 514] on button "確認" at bounding box center [857, 523] width 56 height 32
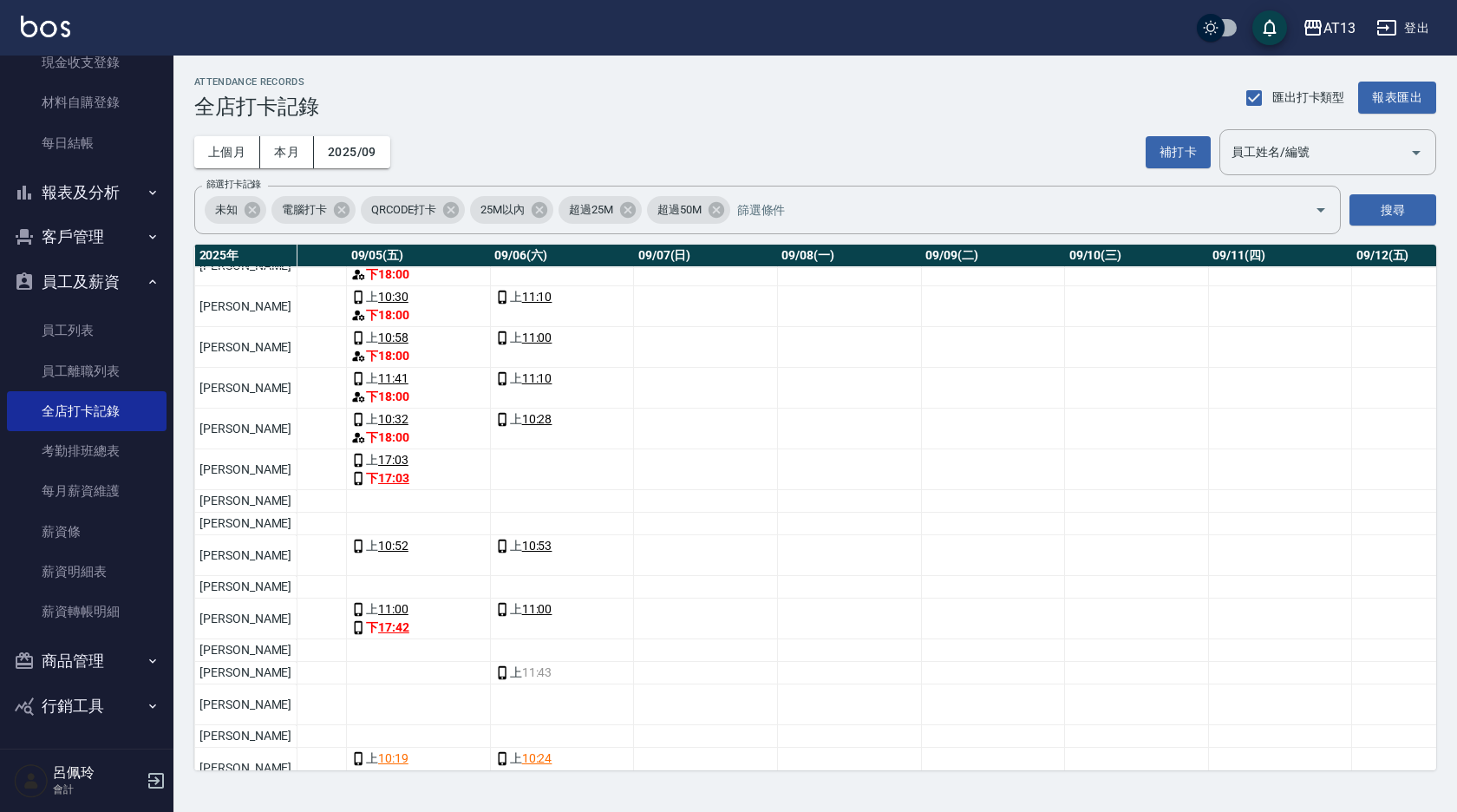
scroll to position [260, 732]
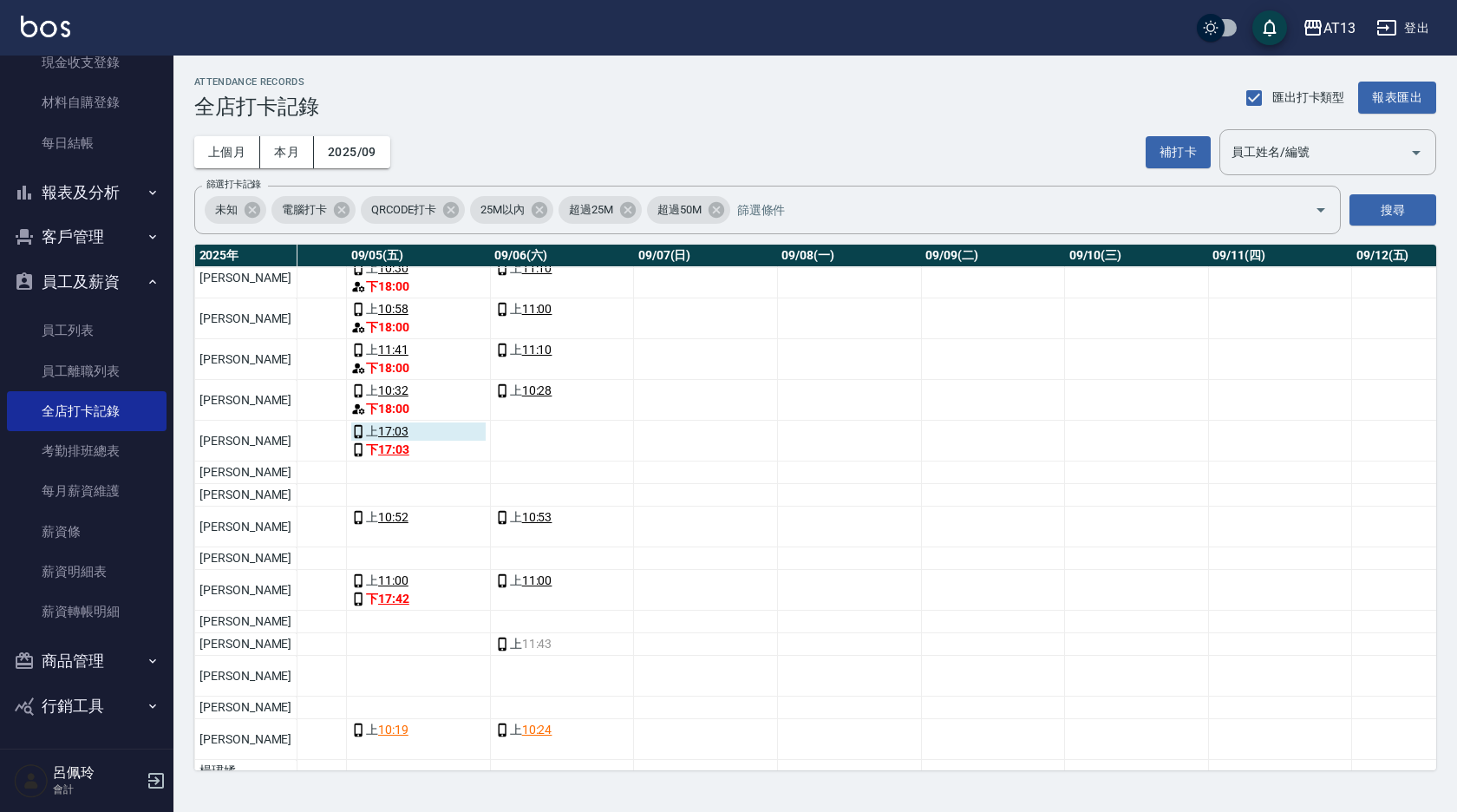
click at [351, 432] on div "上 17:03" at bounding box center [418, 431] width 135 height 18
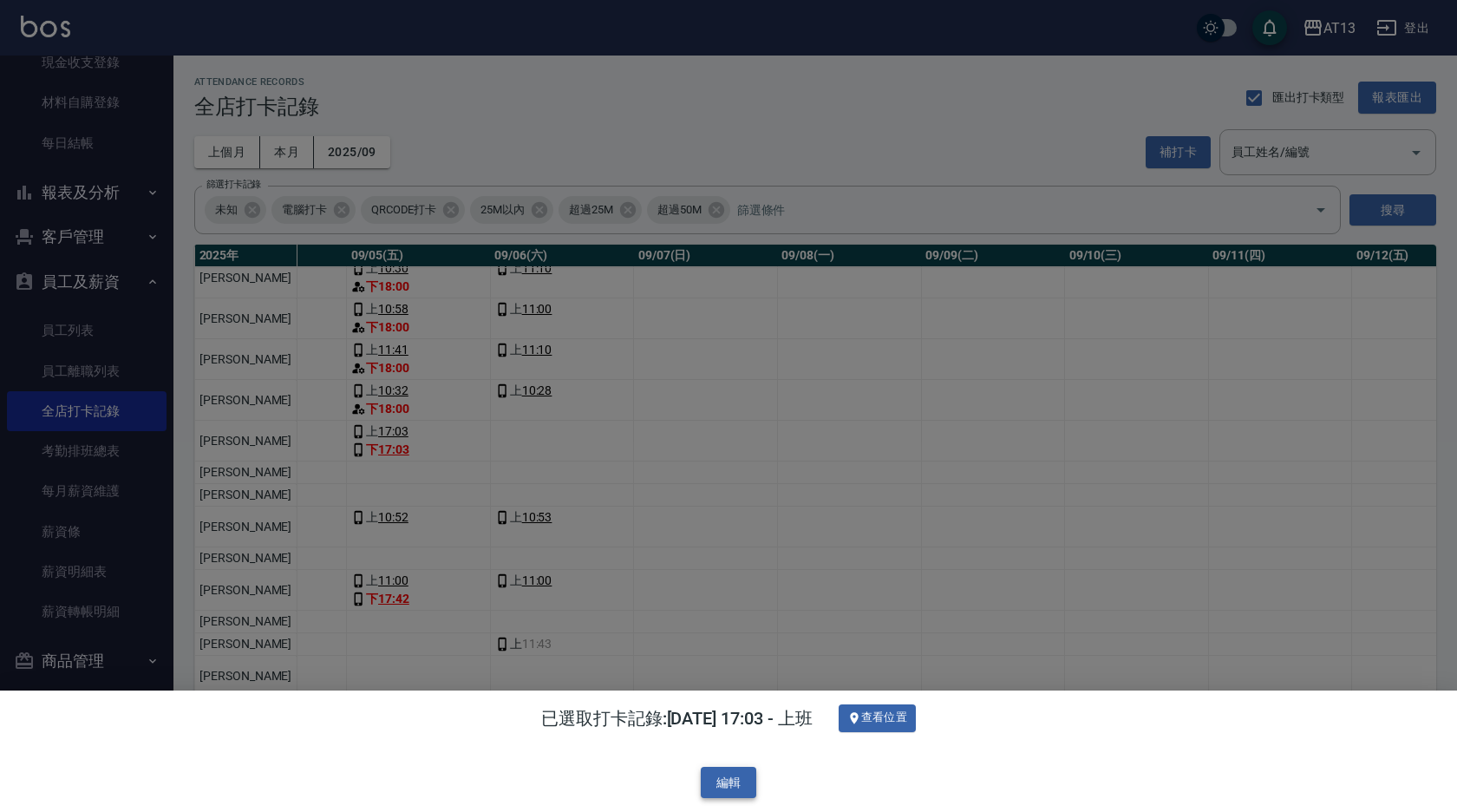
click at [734, 782] on button "編輯" at bounding box center [728, 783] width 56 height 32
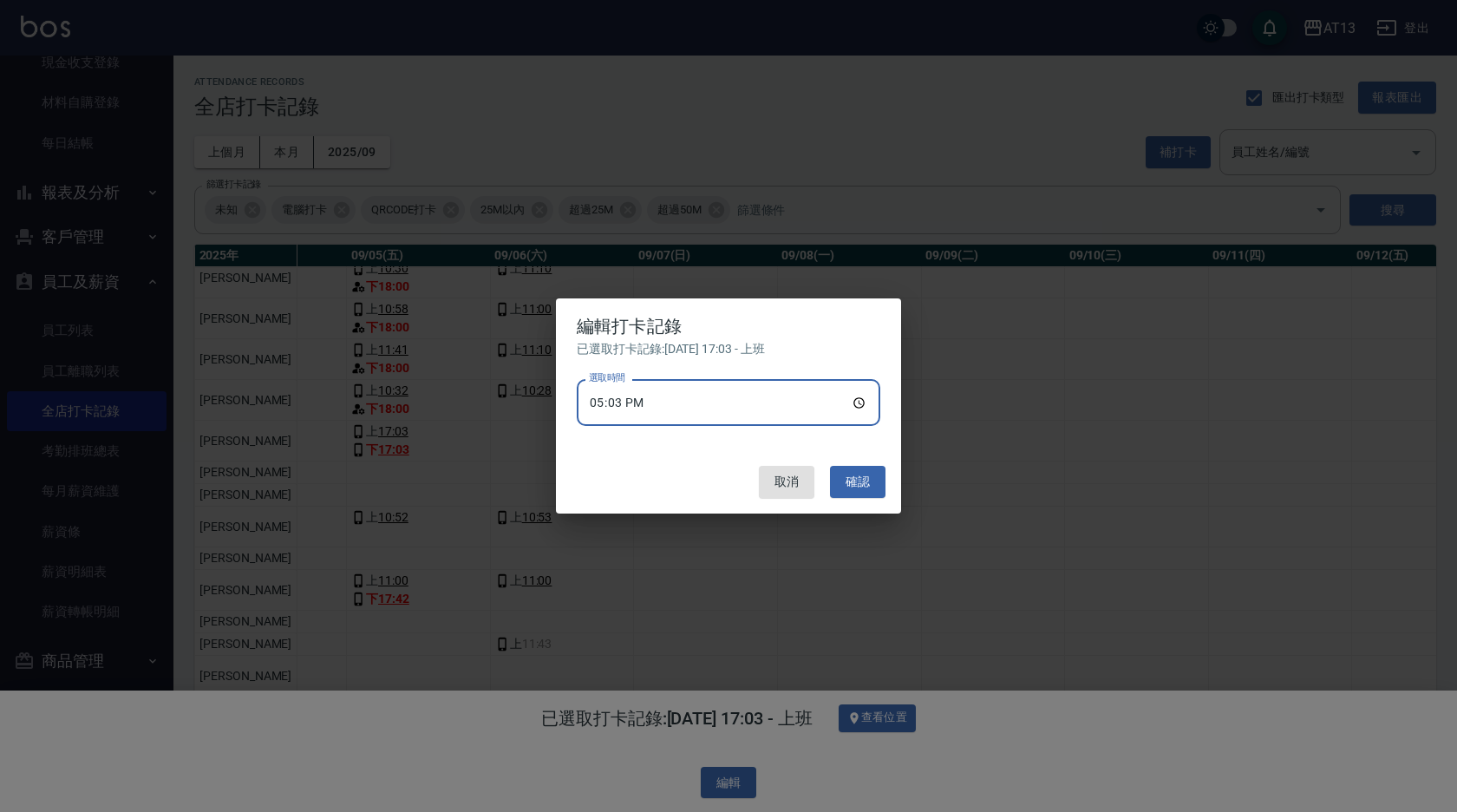
click at [859, 406] on input "17:03" at bounding box center [729, 403] width 304 height 47
click at [866, 481] on button "確認" at bounding box center [857, 482] width 56 height 32
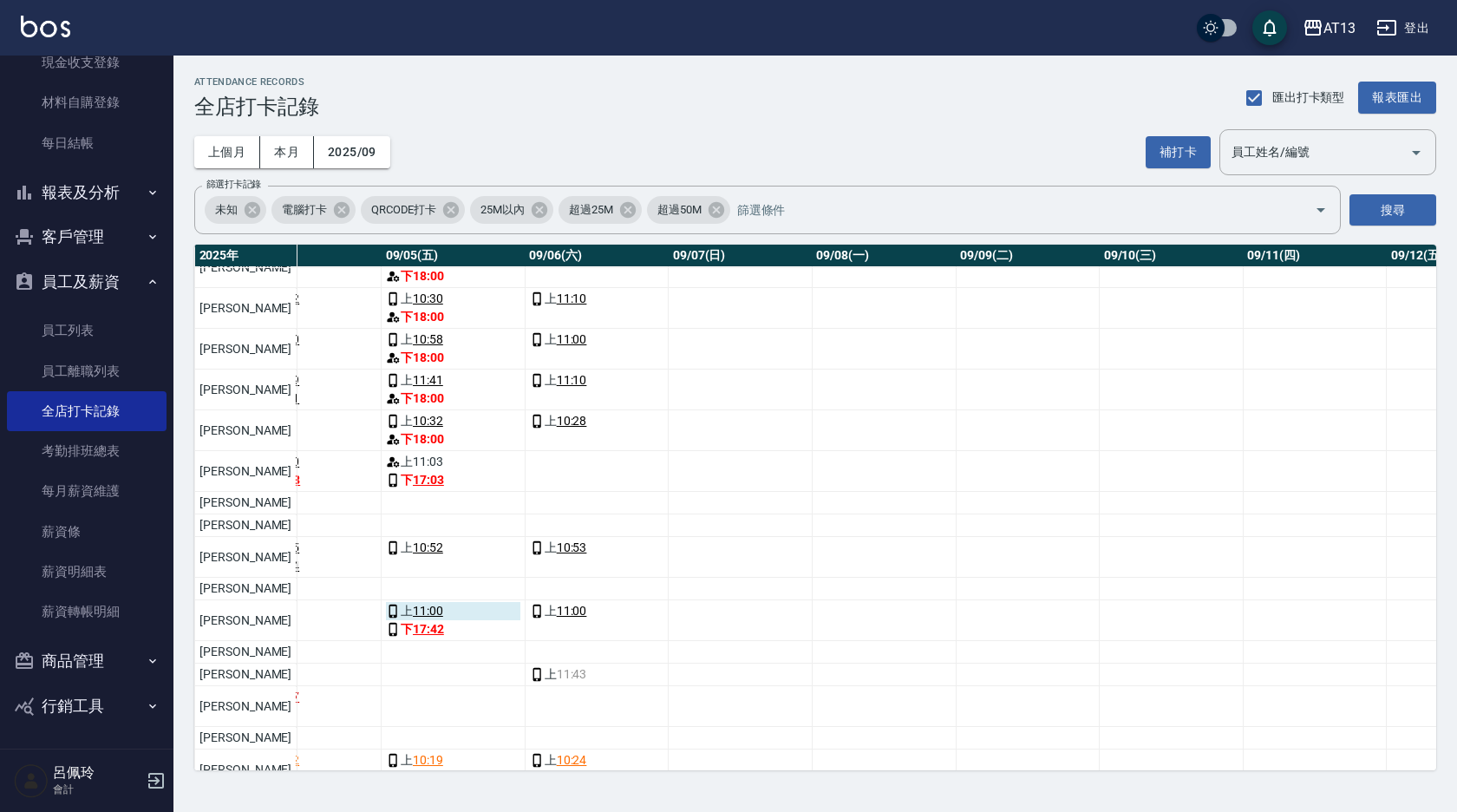
scroll to position [260, 697]
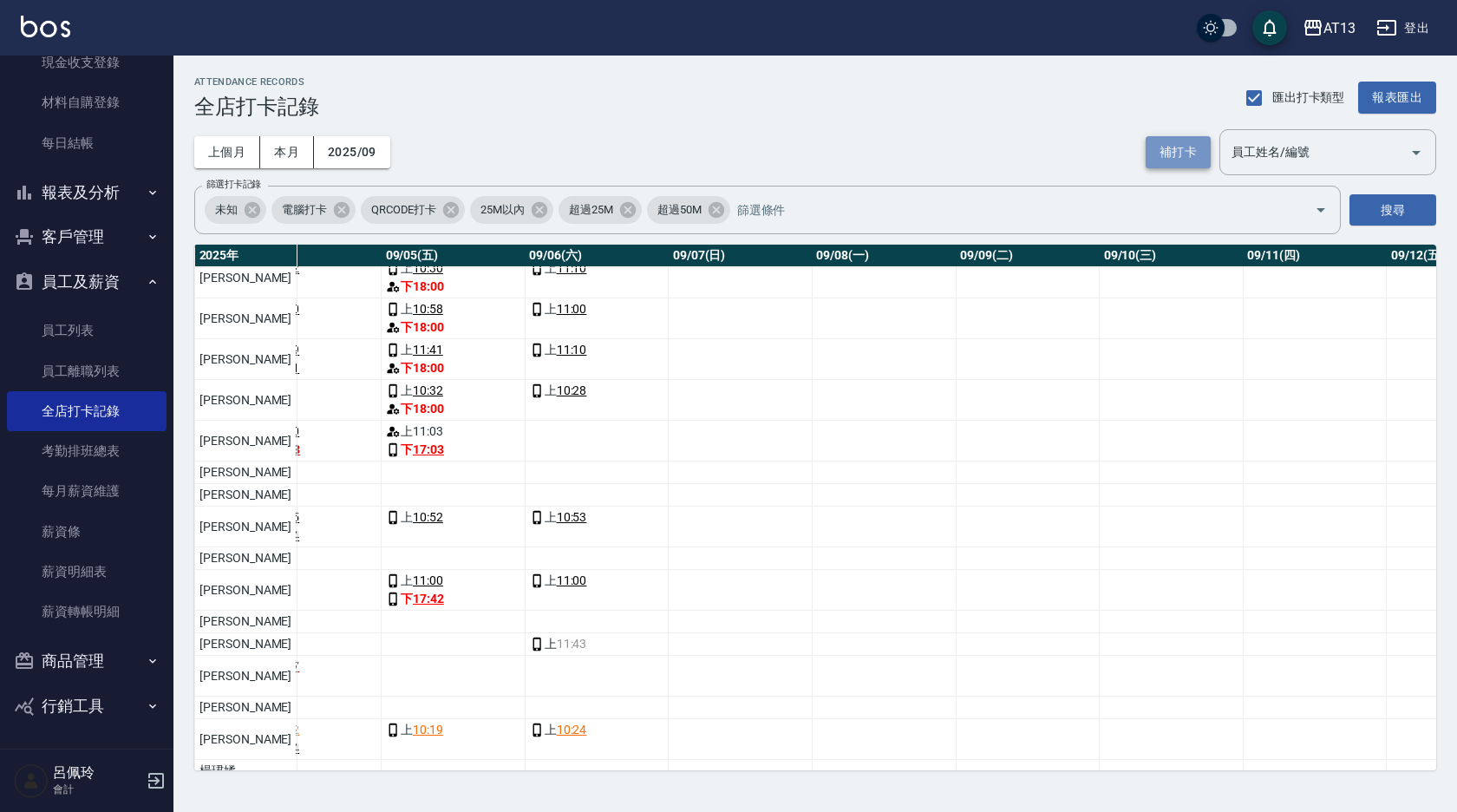
click at [1169, 148] on button "補打卡" at bounding box center [1178, 152] width 65 height 32
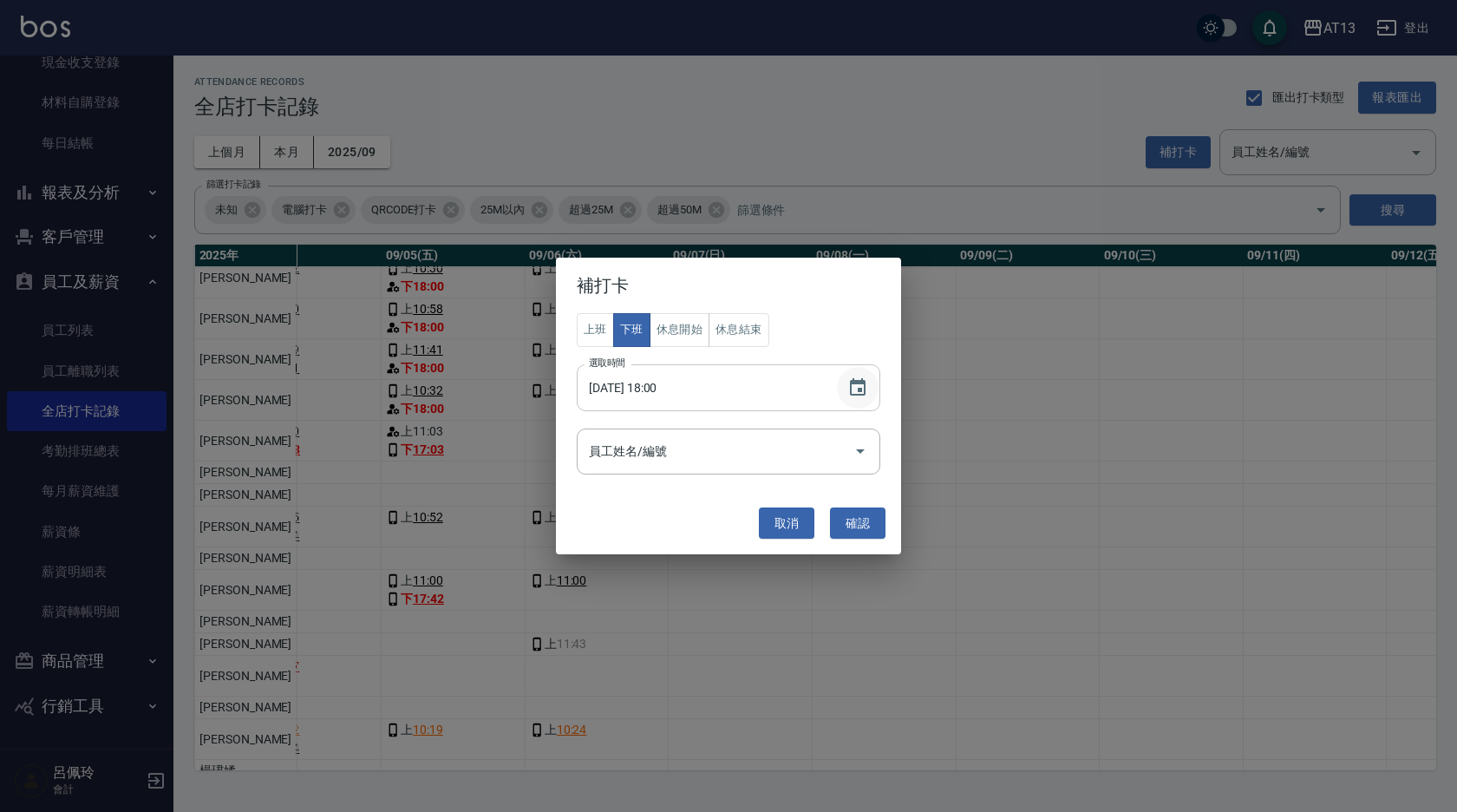
click at [859, 387] on icon "Choose date, selected date is 2025-09-05" at bounding box center [858, 388] width 21 height 21
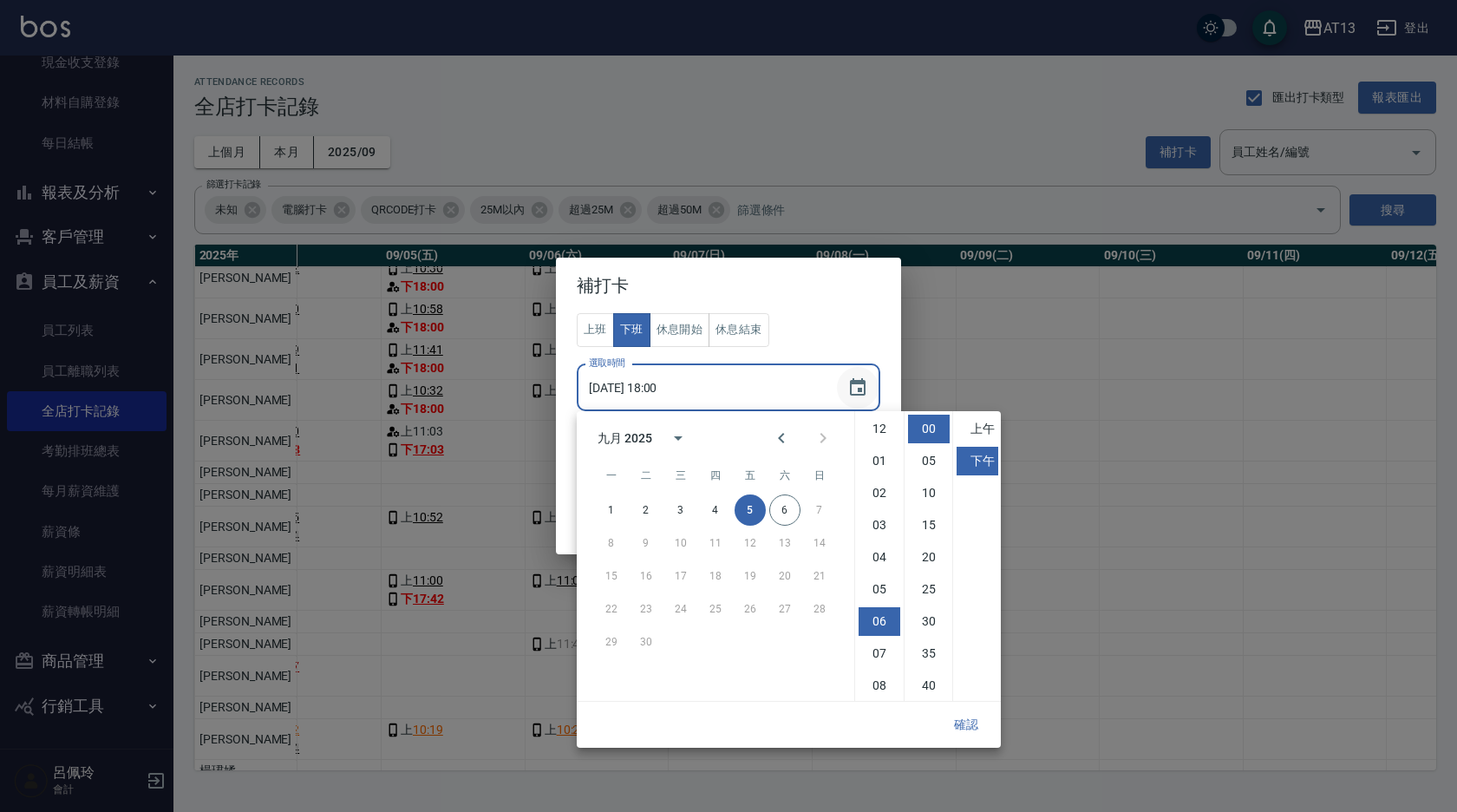
scroll to position [97, 0]
click at [1043, 421] on div "補打卡 上班 下班 休息開始 休息結束 選取時間 [DATE] 18:00 選取時間 員工姓名/編號 員工姓名/編號 取消 確認" at bounding box center [728, 406] width 1457 height 812
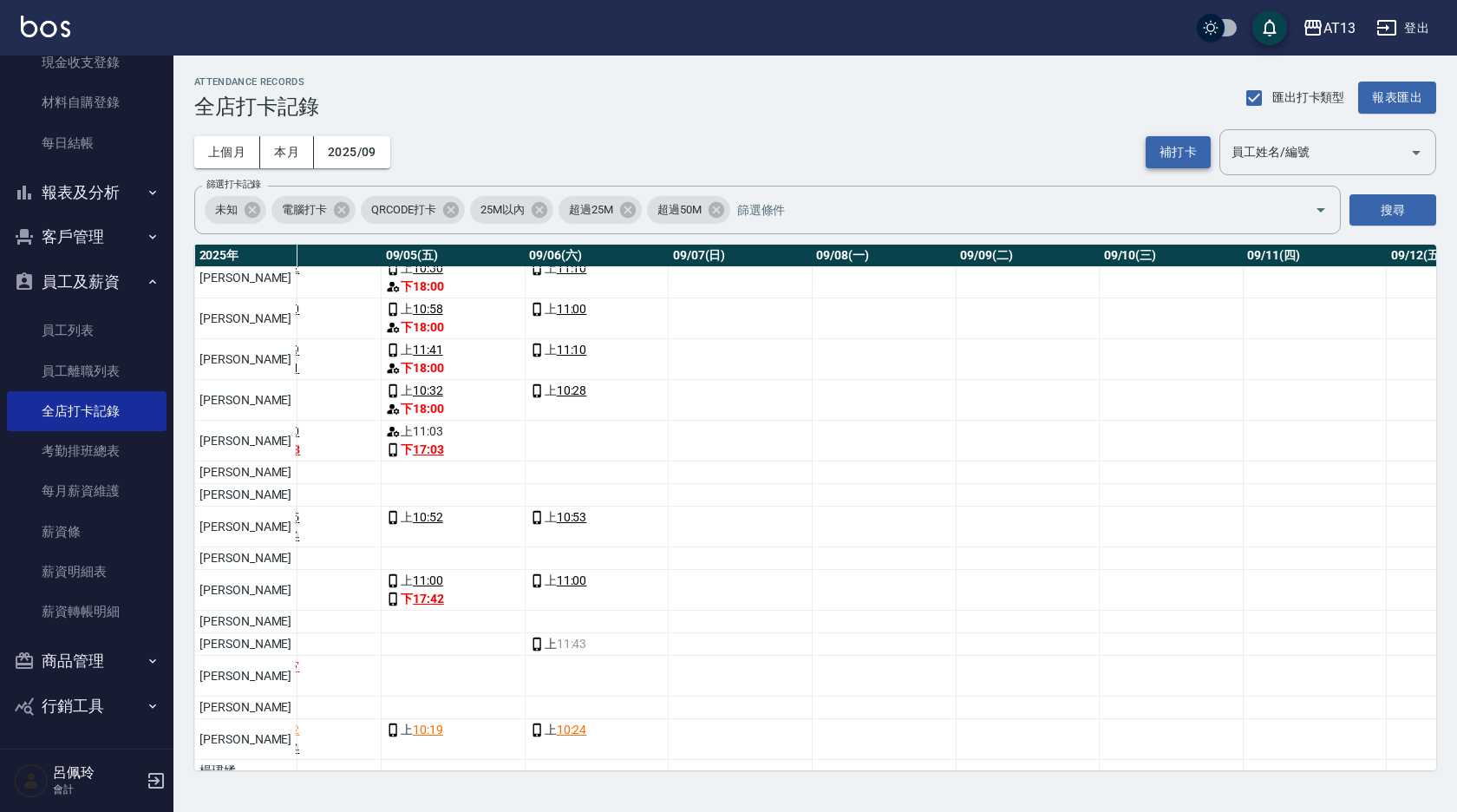
click at [1163, 147] on button "補打卡" at bounding box center [1178, 152] width 65 height 32
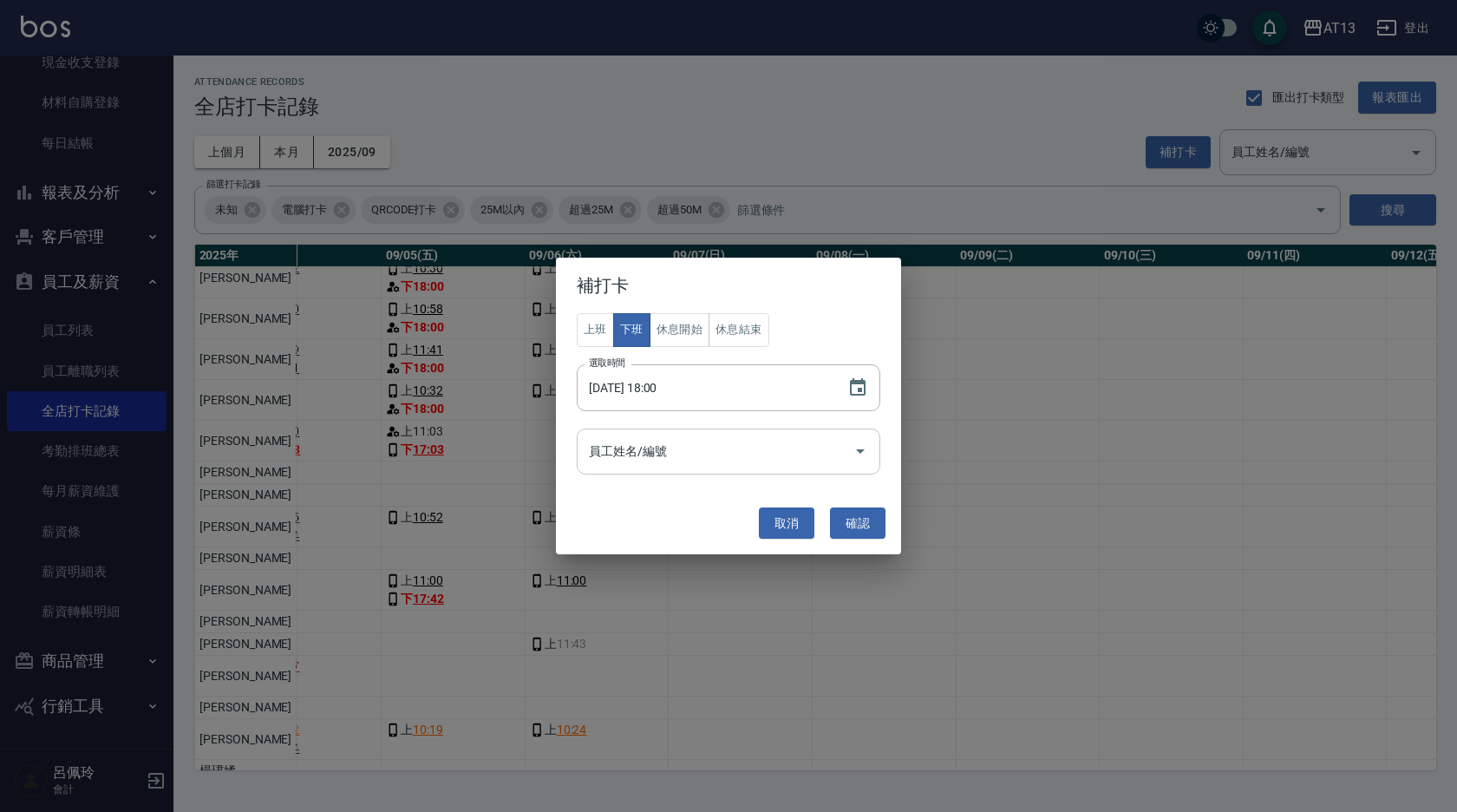
click at [858, 457] on icon "Open" at bounding box center [860, 451] width 21 height 21
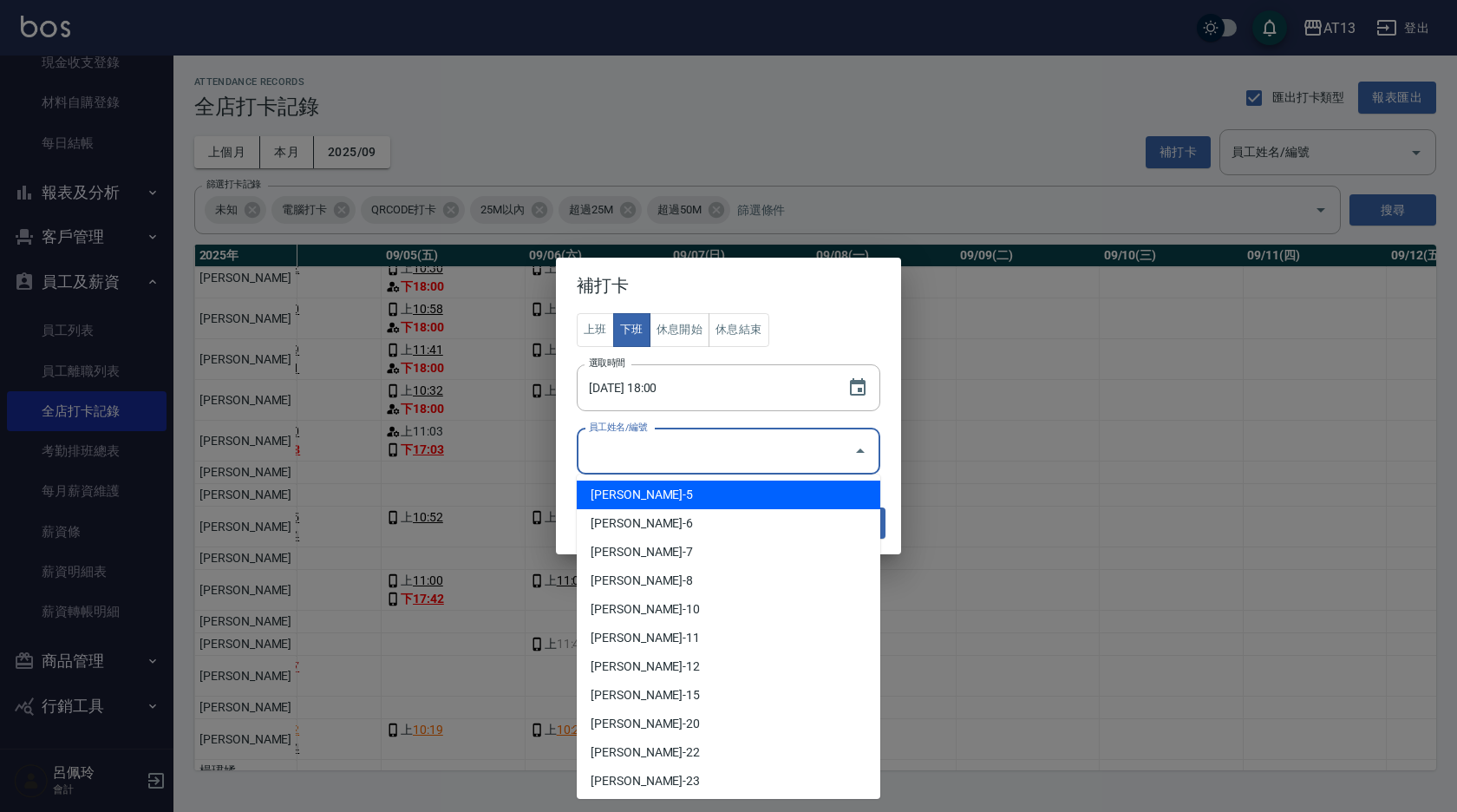
scroll to position [434, 0]
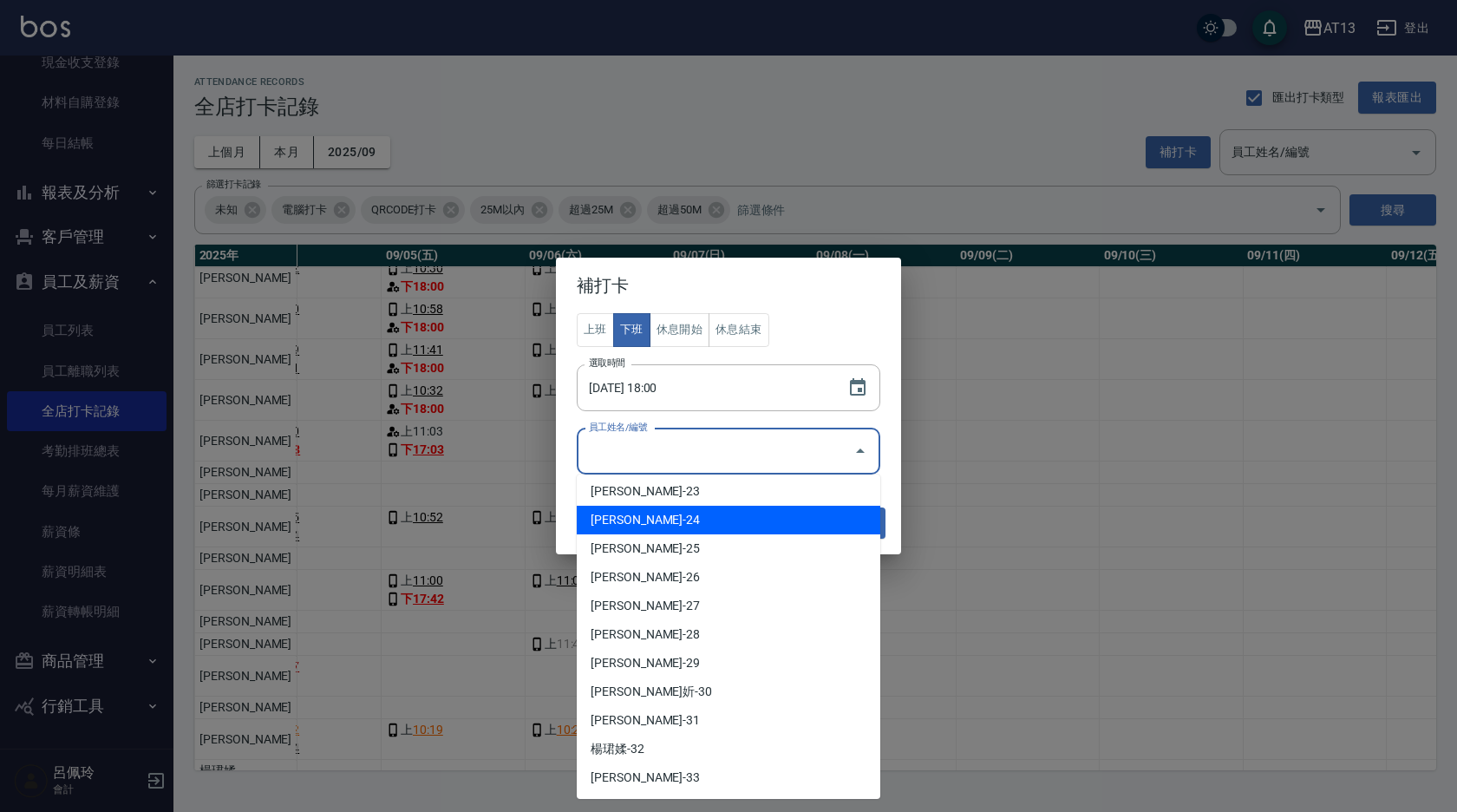
click at [684, 524] on li "[PERSON_NAME]-24" at bounding box center [729, 520] width 304 height 28
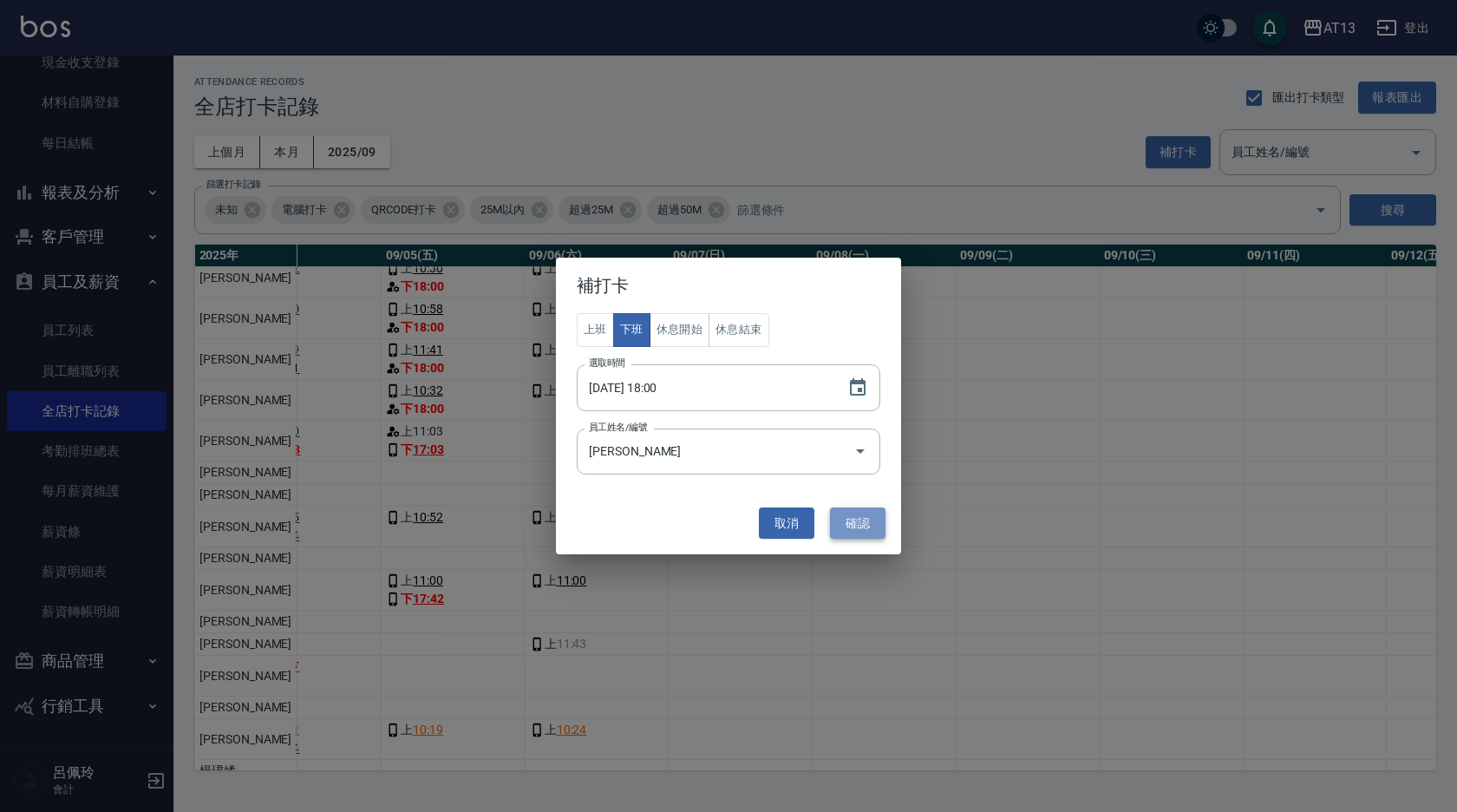
click at [848, 514] on button "確認" at bounding box center [857, 523] width 56 height 32
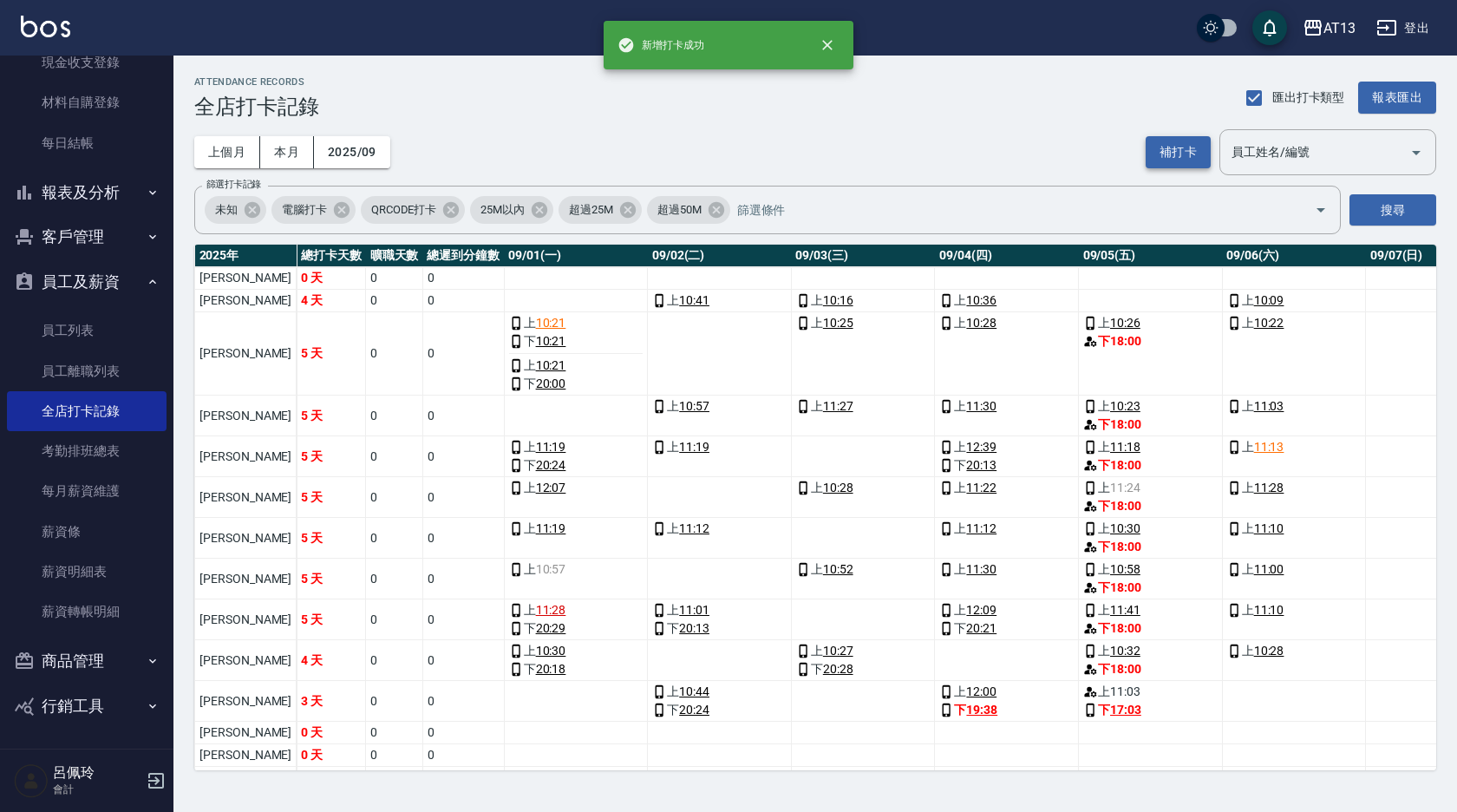
click at [1195, 156] on button "補打卡" at bounding box center [1178, 152] width 65 height 32
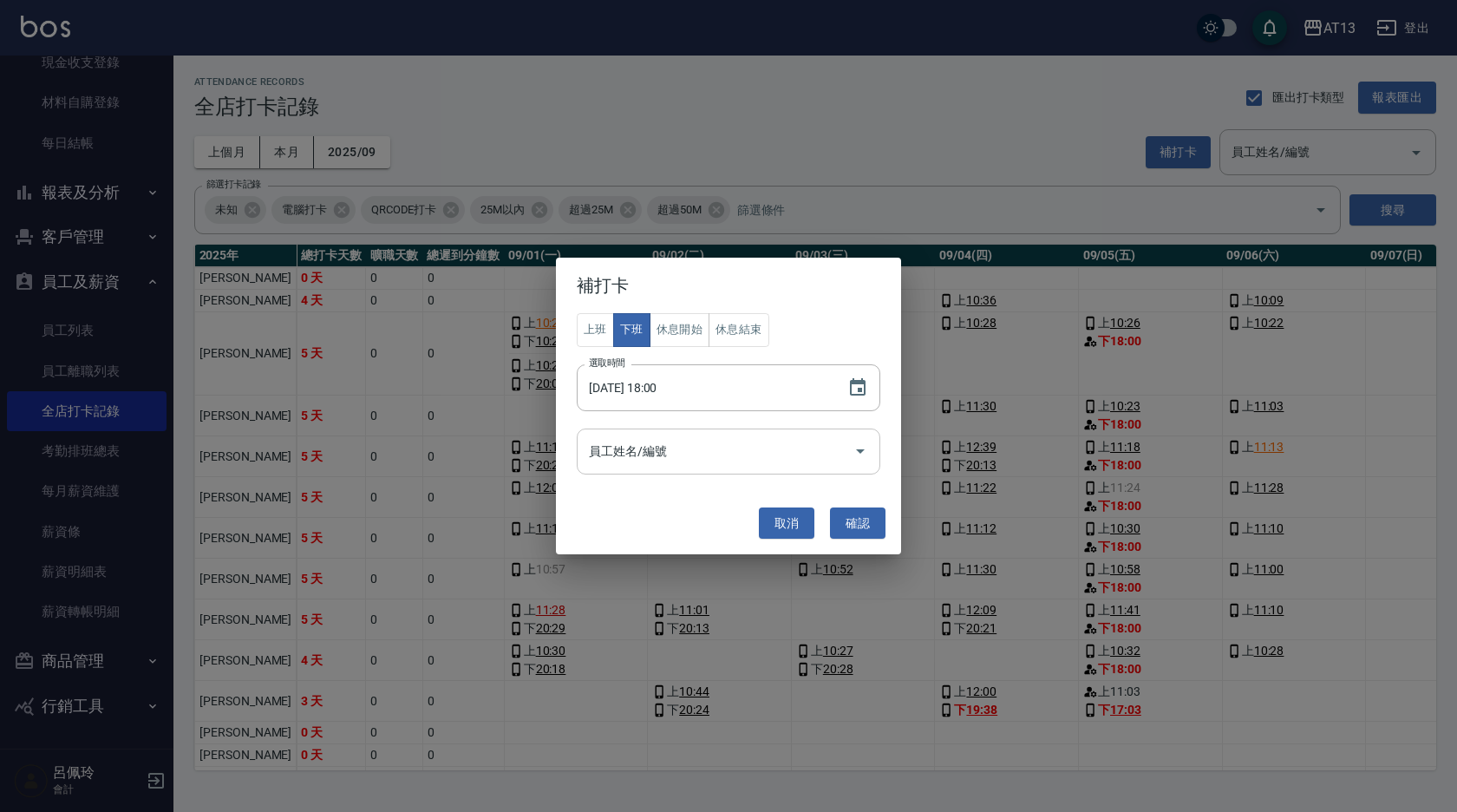
click at [861, 457] on icon "Open" at bounding box center [860, 451] width 21 height 21
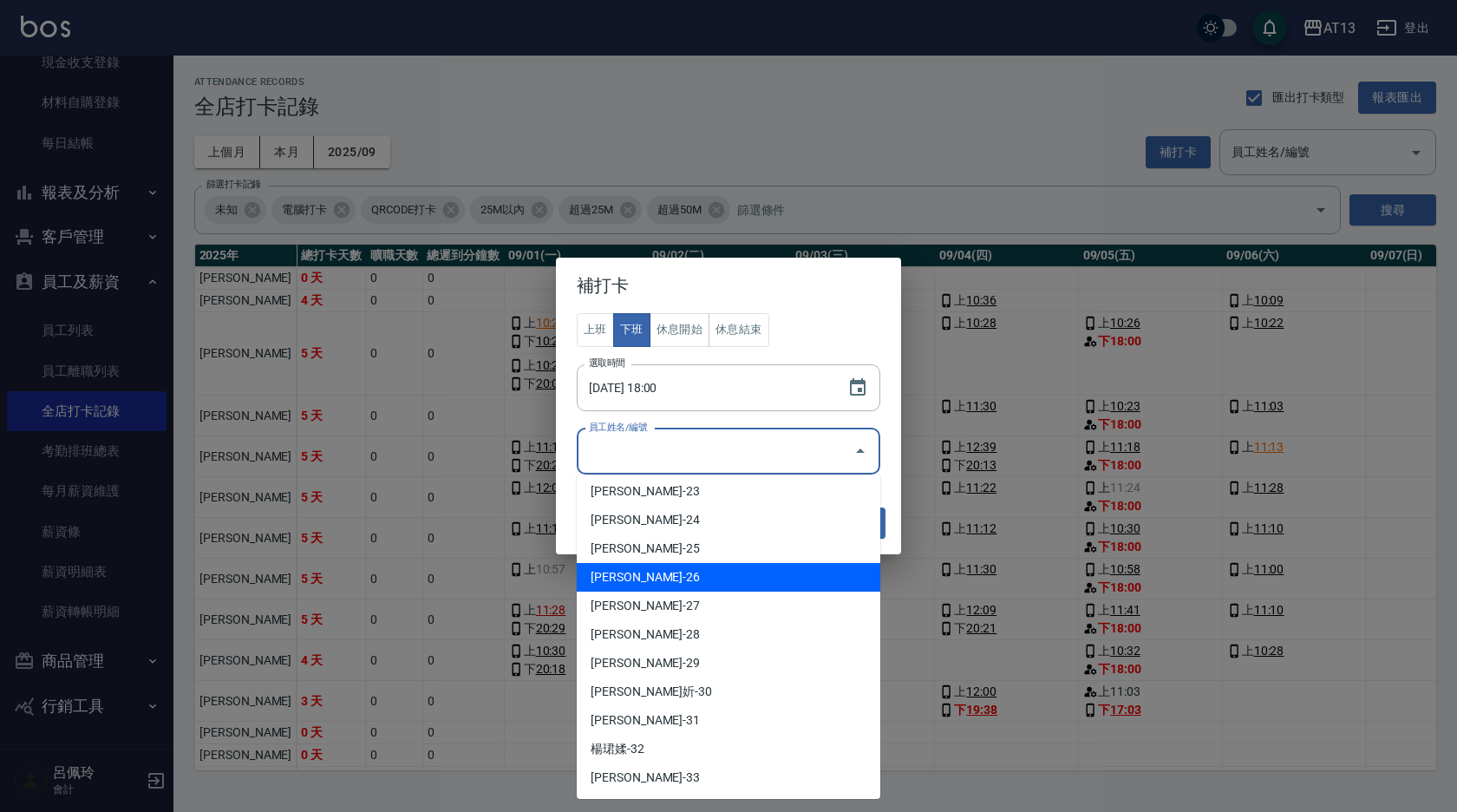
click at [654, 571] on li "[PERSON_NAME]-26" at bounding box center [729, 577] width 304 height 28
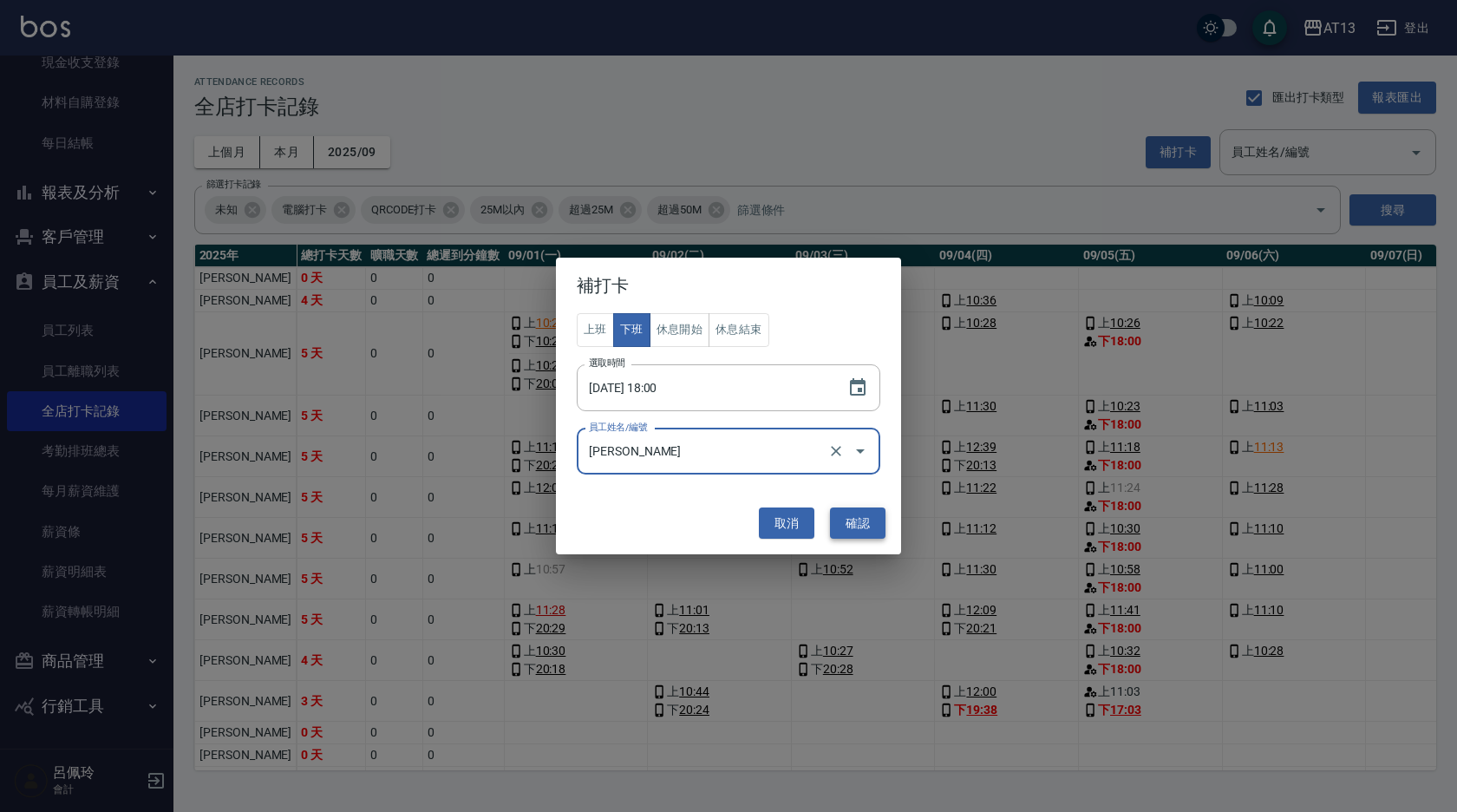
click at [839, 529] on button "確認" at bounding box center [857, 523] width 56 height 32
click at [776, 516] on button "取消" at bounding box center [786, 523] width 56 height 32
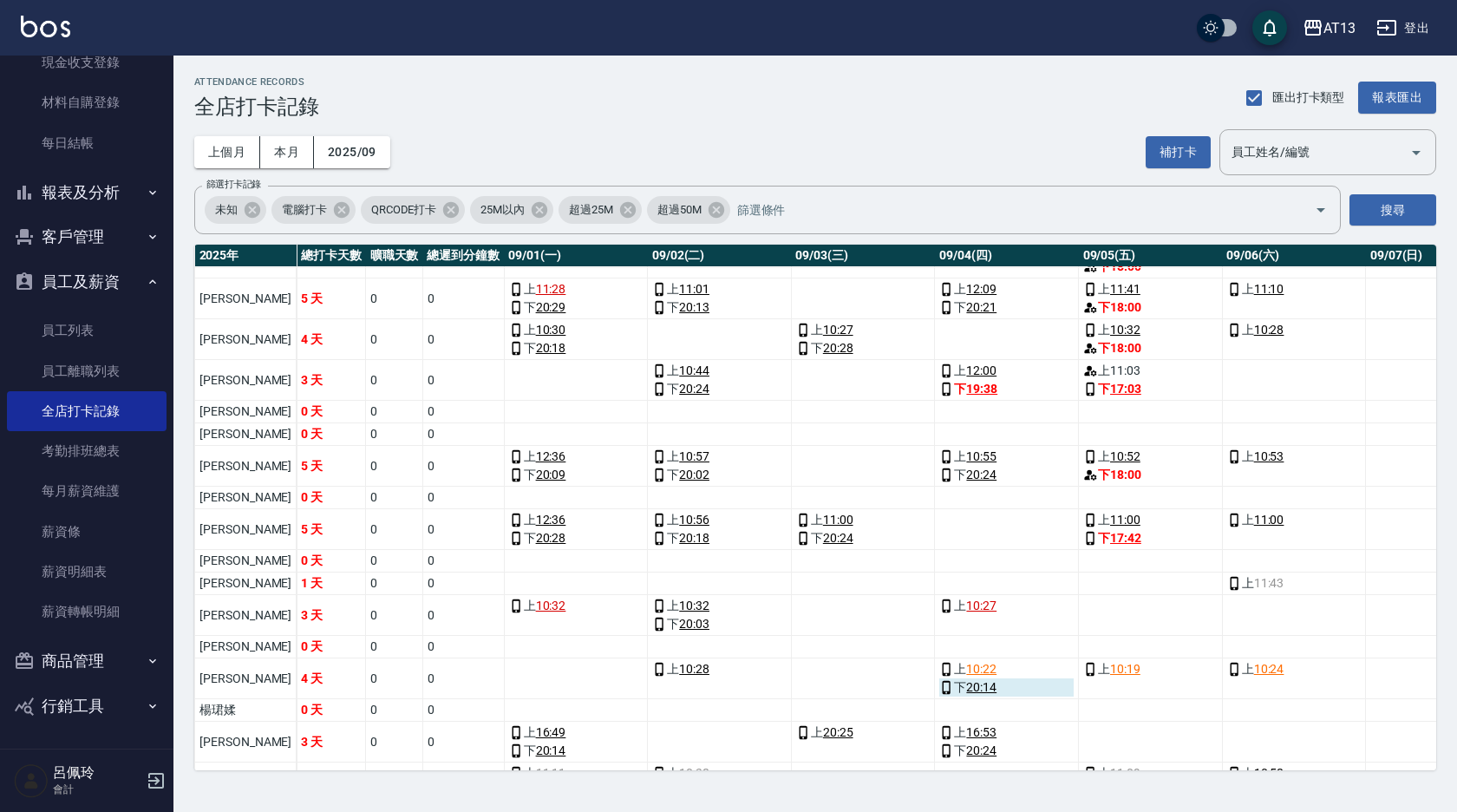
scroll to position [347, 0]
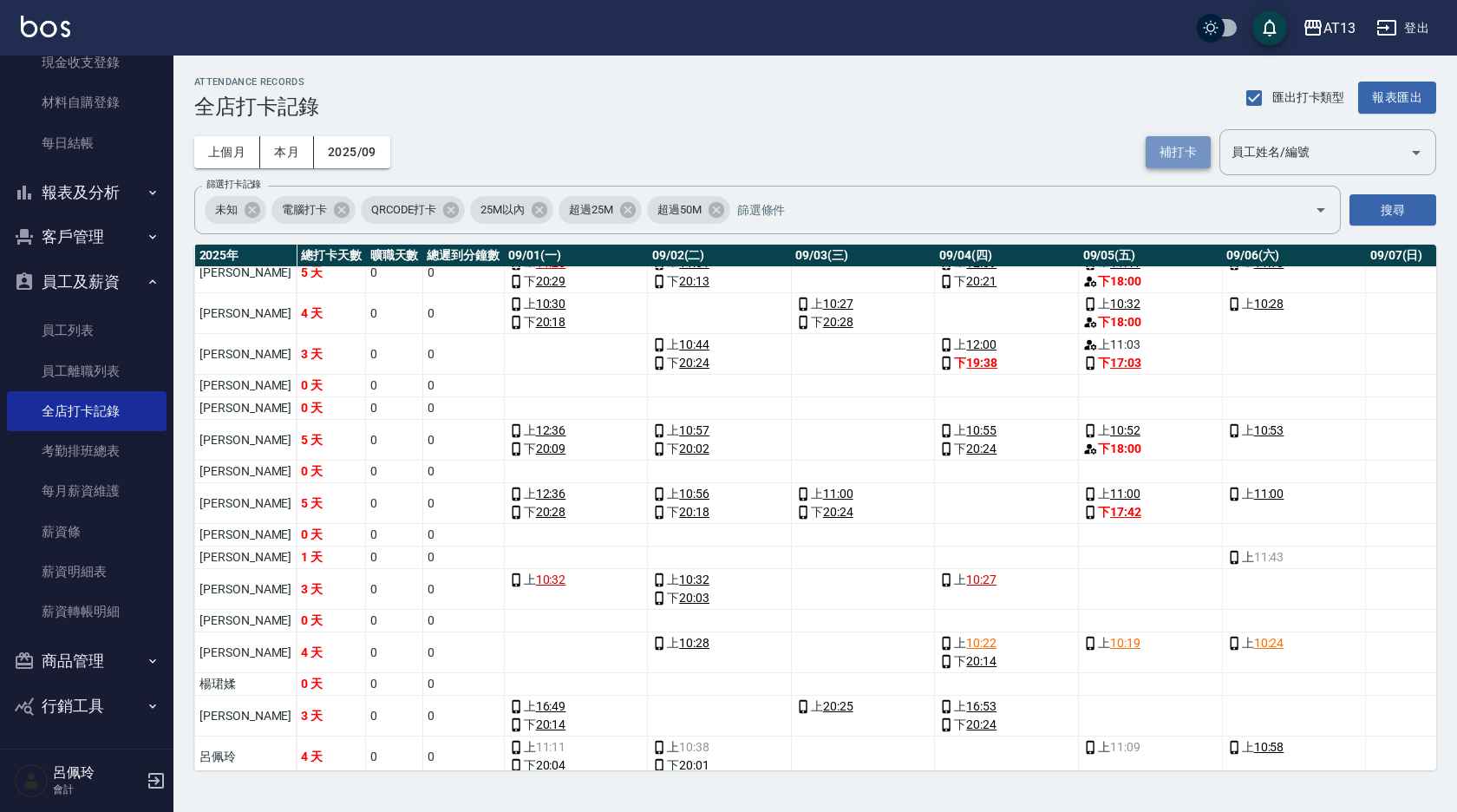
click at [1168, 153] on button "補打卡" at bounding box center [1178, 152] width 65 height 32
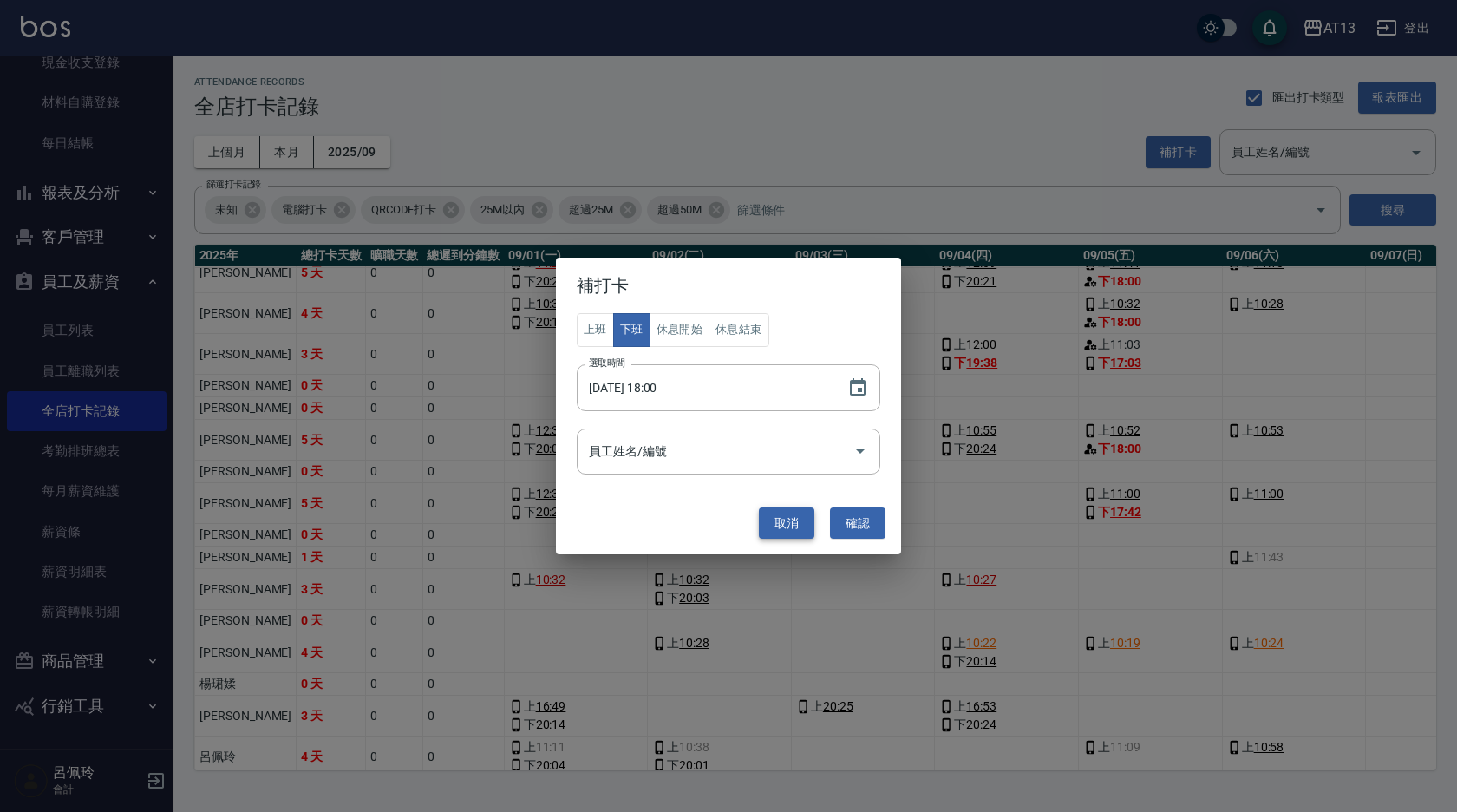
click at [796, 525] on button "取消" at bounding box center [786, 523] width 56 height 32
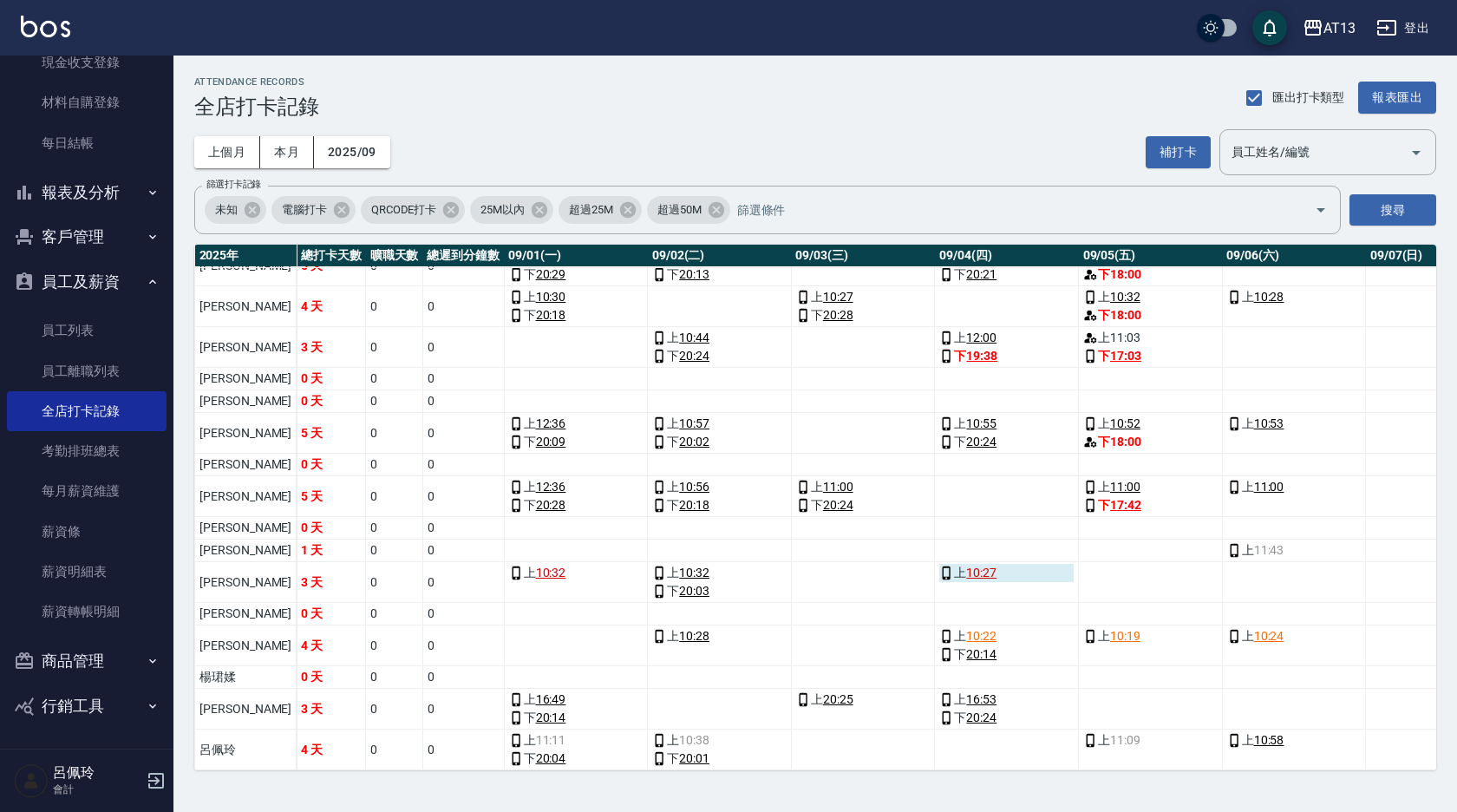
scroll to position [367, 0]
click at [1179, 174] on div "補打卡 員工姓名/編號 員工姓名/編號" at bounding box center [1291, 152] width 290 height 46
click at [1180, 154] on button "補打卡" at bounding box center [1178, 152] width 65 height 32
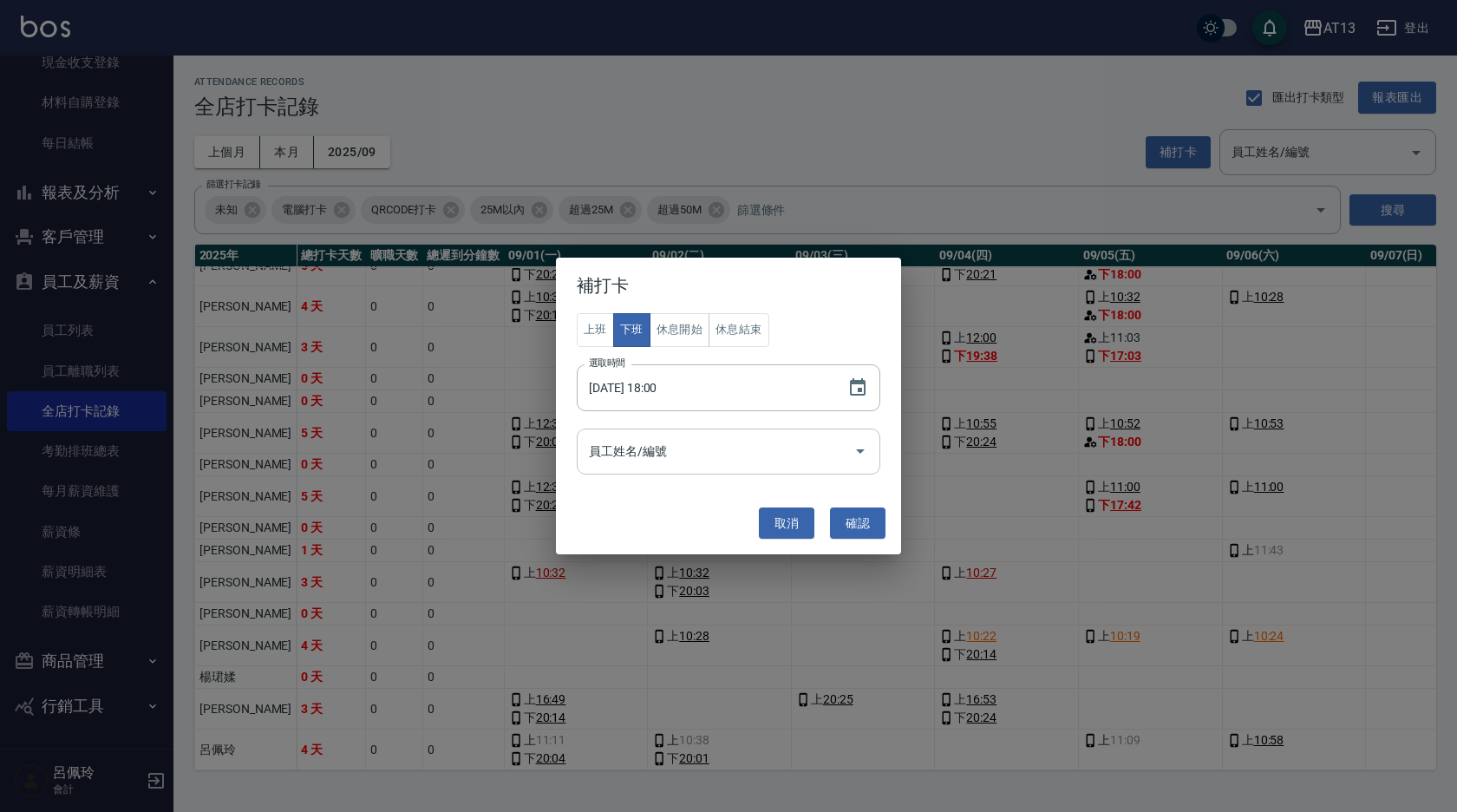
click at [864, 446] on icon "Open" at bounding box center [860, 451] width 21 height 21
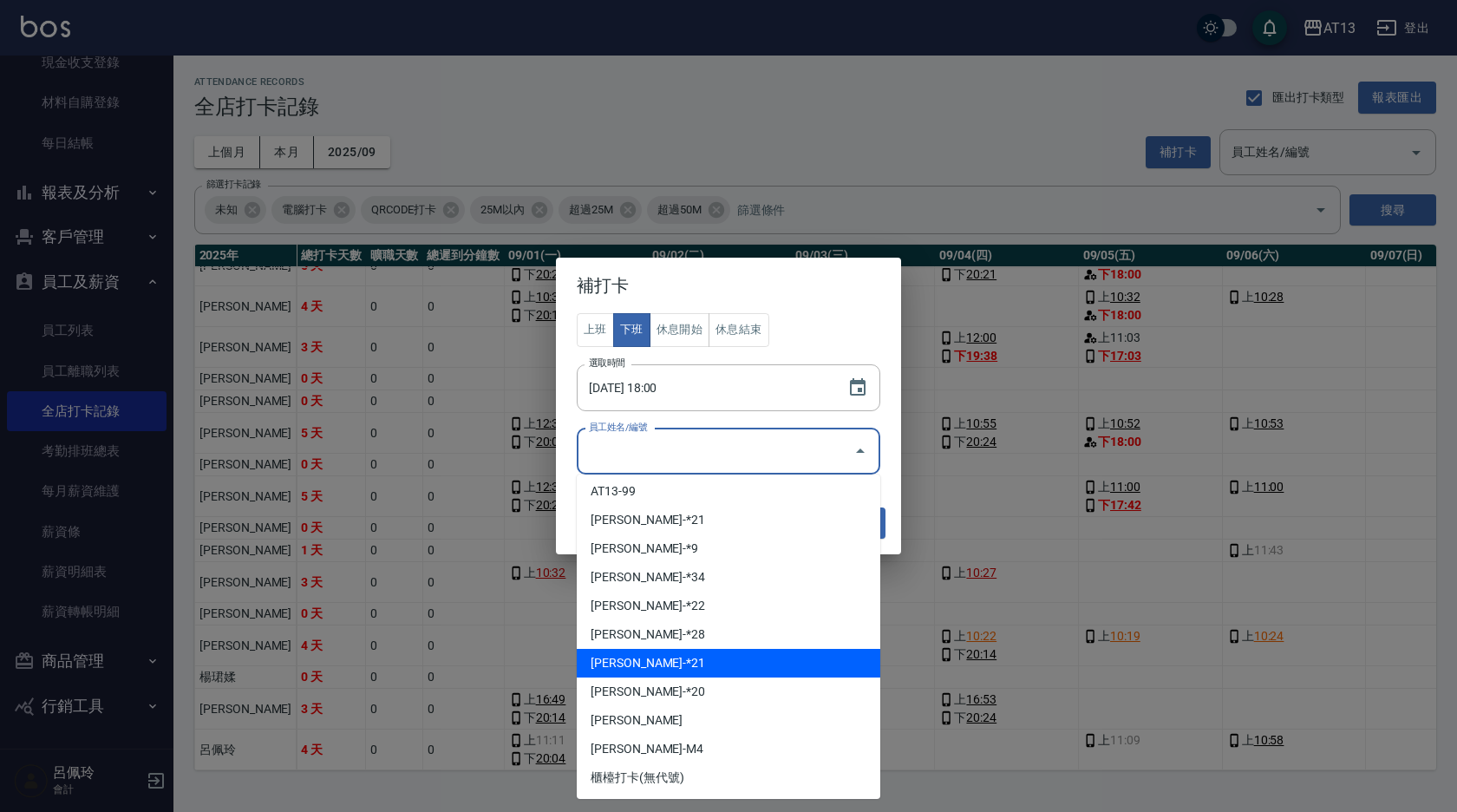
scroll to position [489, 0]
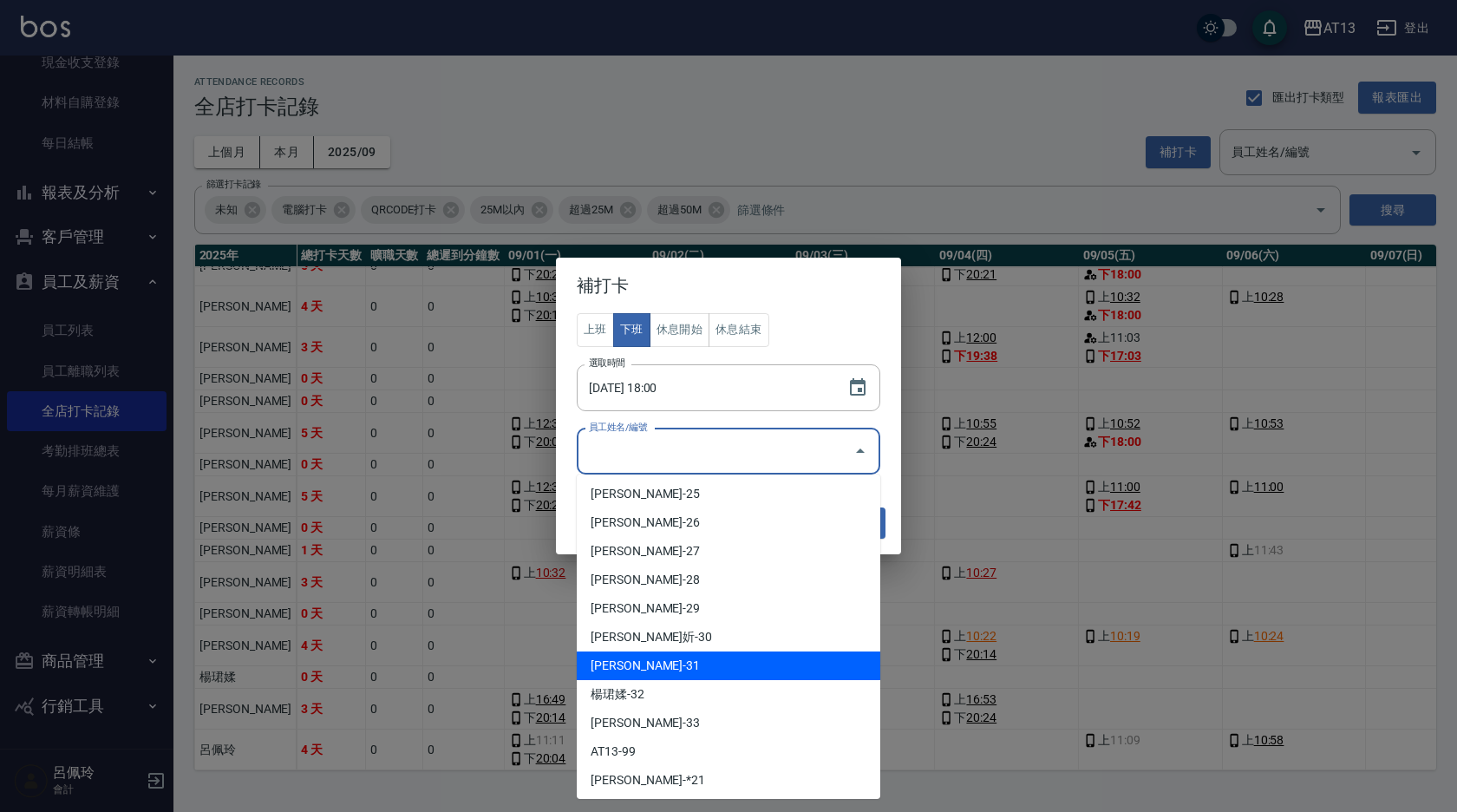
click at [689, 659] on li "[PERSON_NAME]-31" at bounding box center [729, 666] width 304 height 28
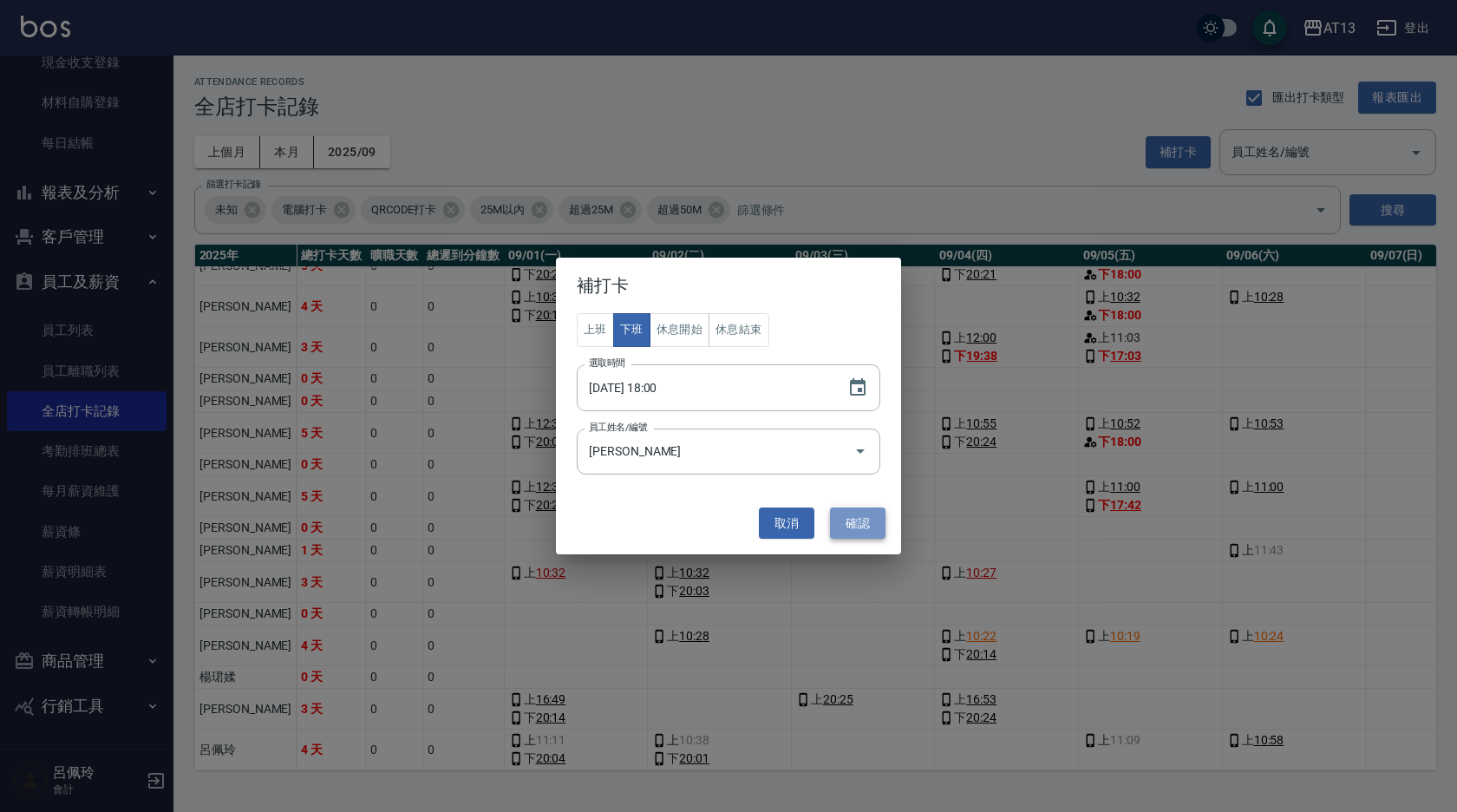
click at [856, 536] on button "確認" at bounding box center [857, 523] width 56 height 32
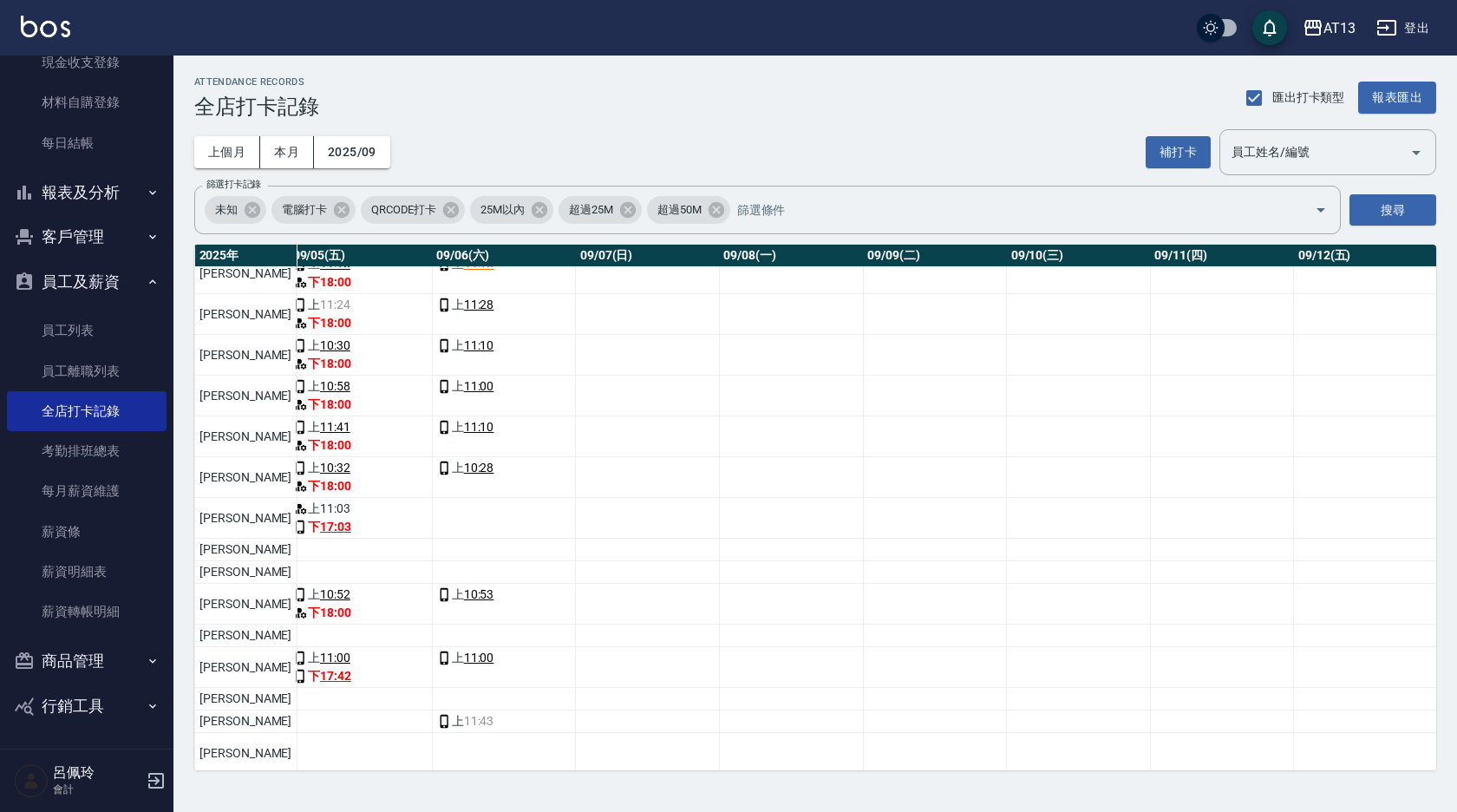
scroll to position [367, 790]
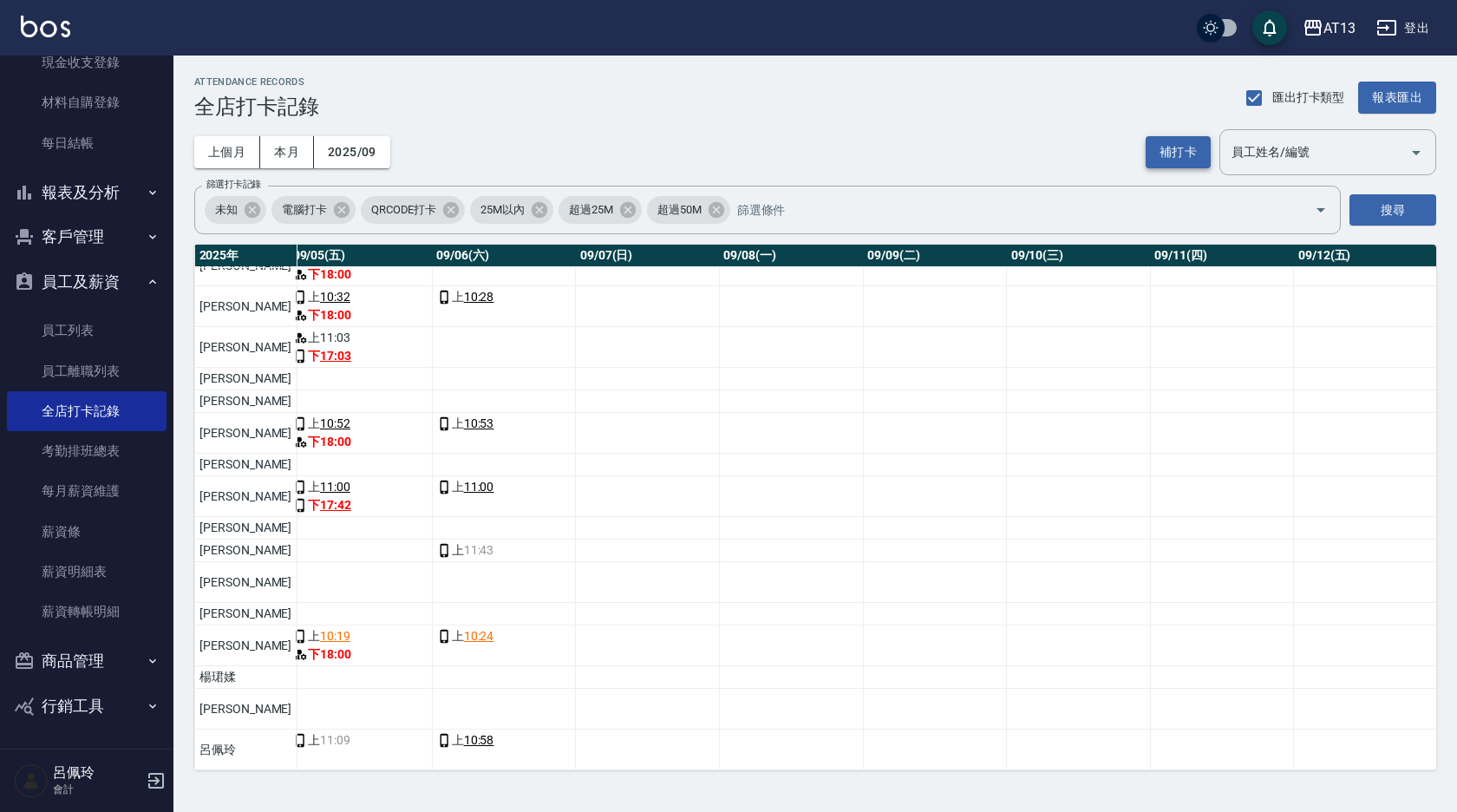
click at [1173, 153] on button "補打卡" at bounding box center [1178, 152] width 65 height 32
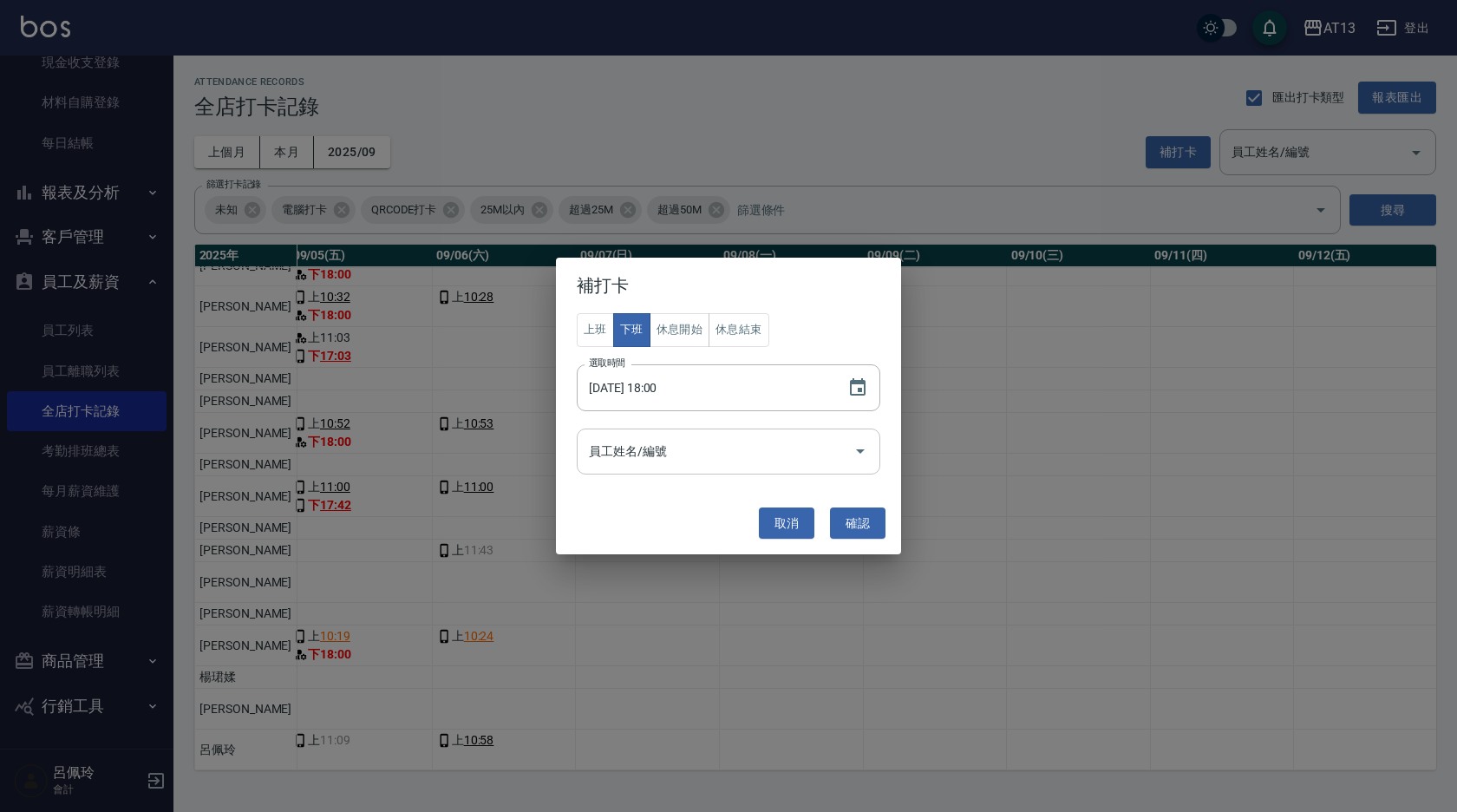
click at [863, 450] on icon "Open" at bounding box center [860, 451] width 8 height 5
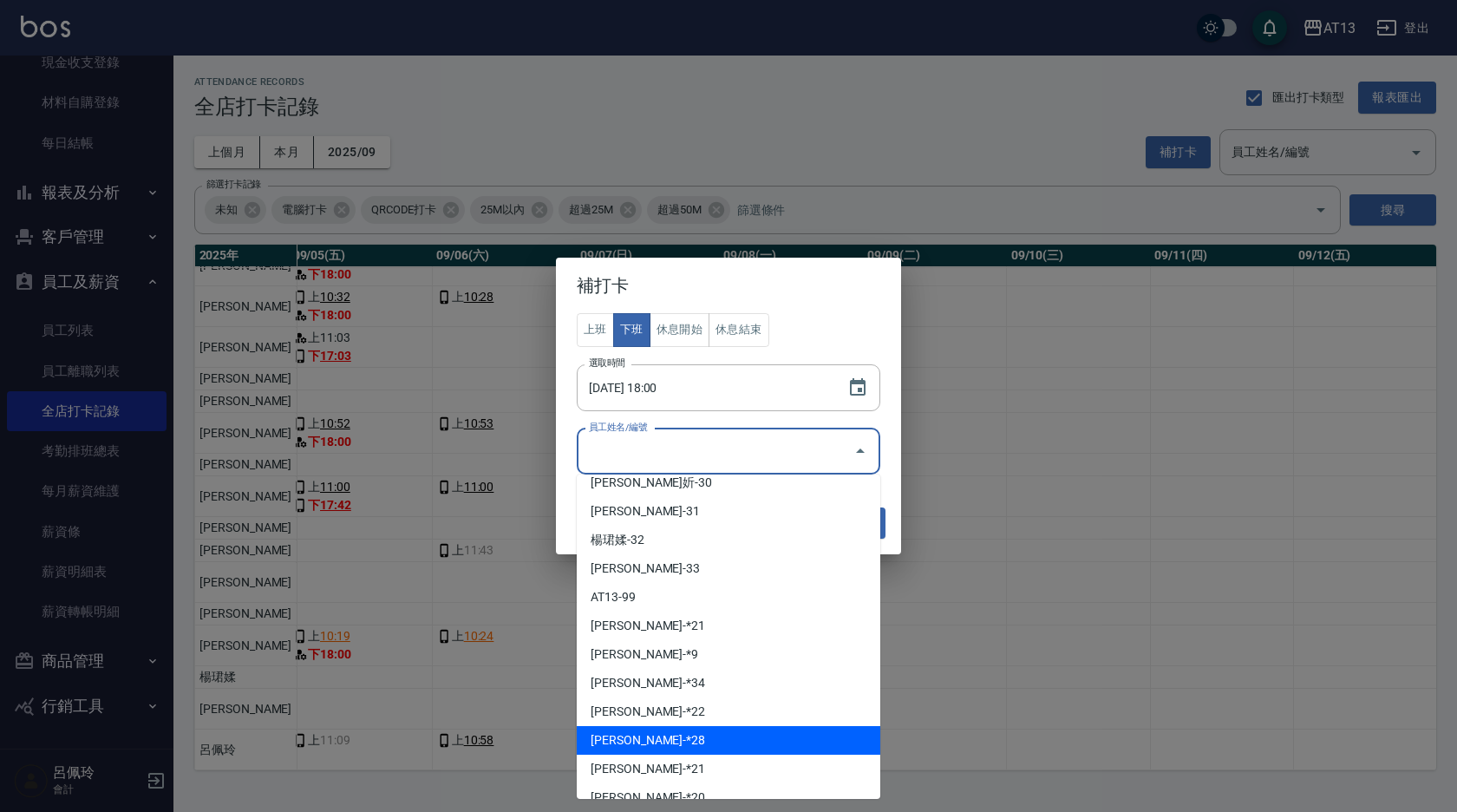
scroll to position [749, 0]
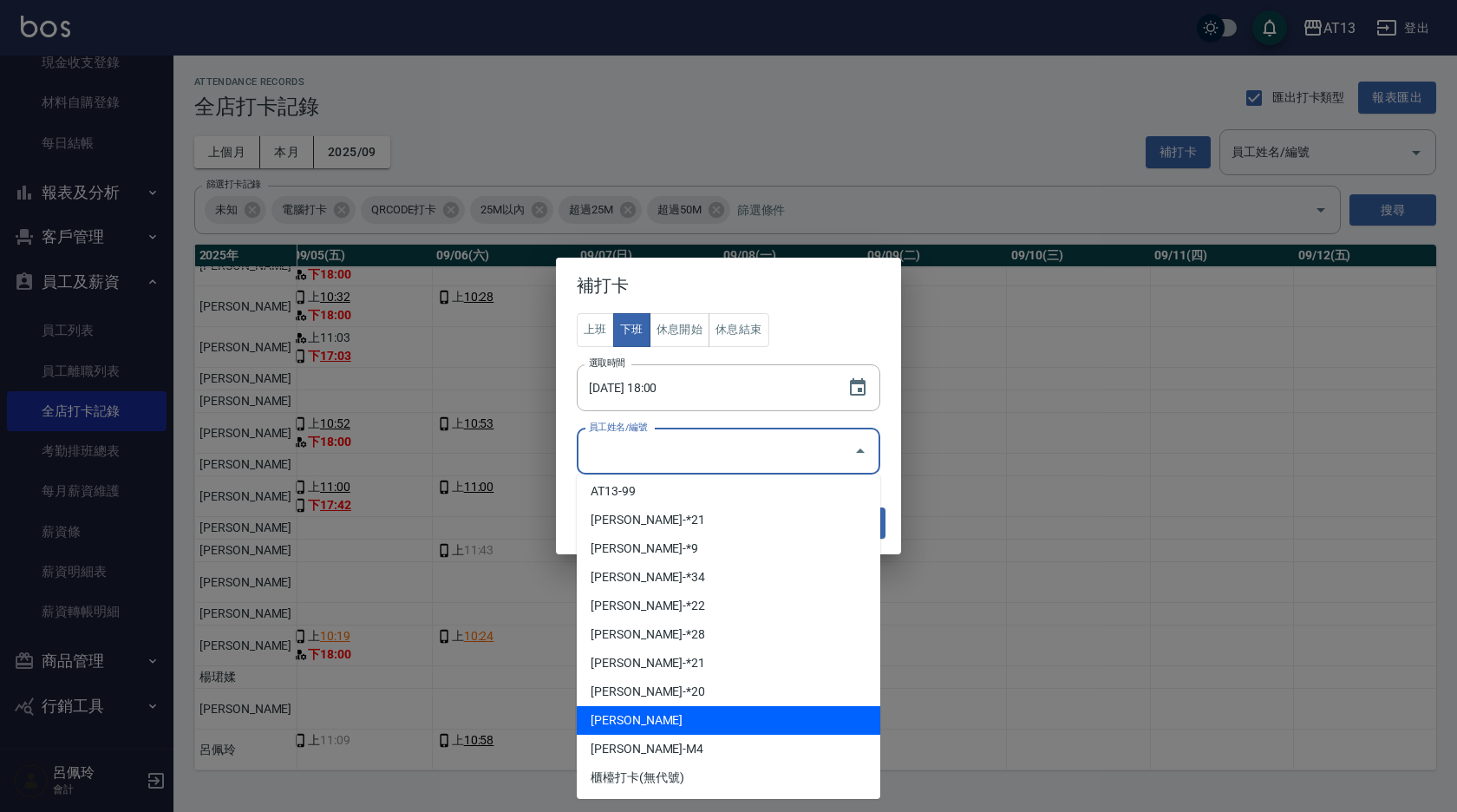
click at [616, 728] on li "[PERSON_NAME]" at bounding box center [729, 721] width 304 height 28
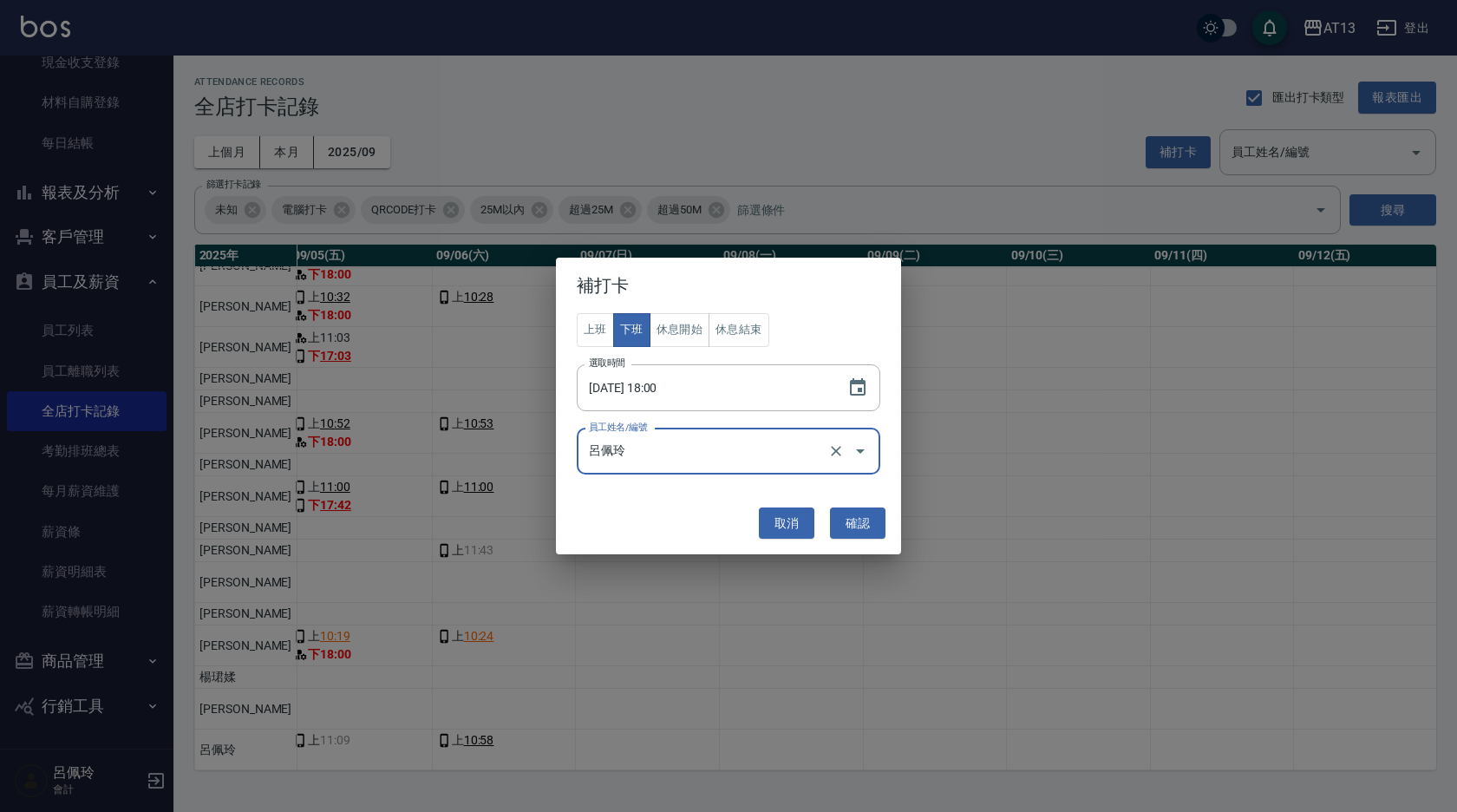
drag, startPoint x: 835, startPoint y: 527, endPoint x: 836, endPoint y: 515, distance: 12.0
click at [836, 527] on button "確認" at bounding box center [857, 523] width 56 height 32
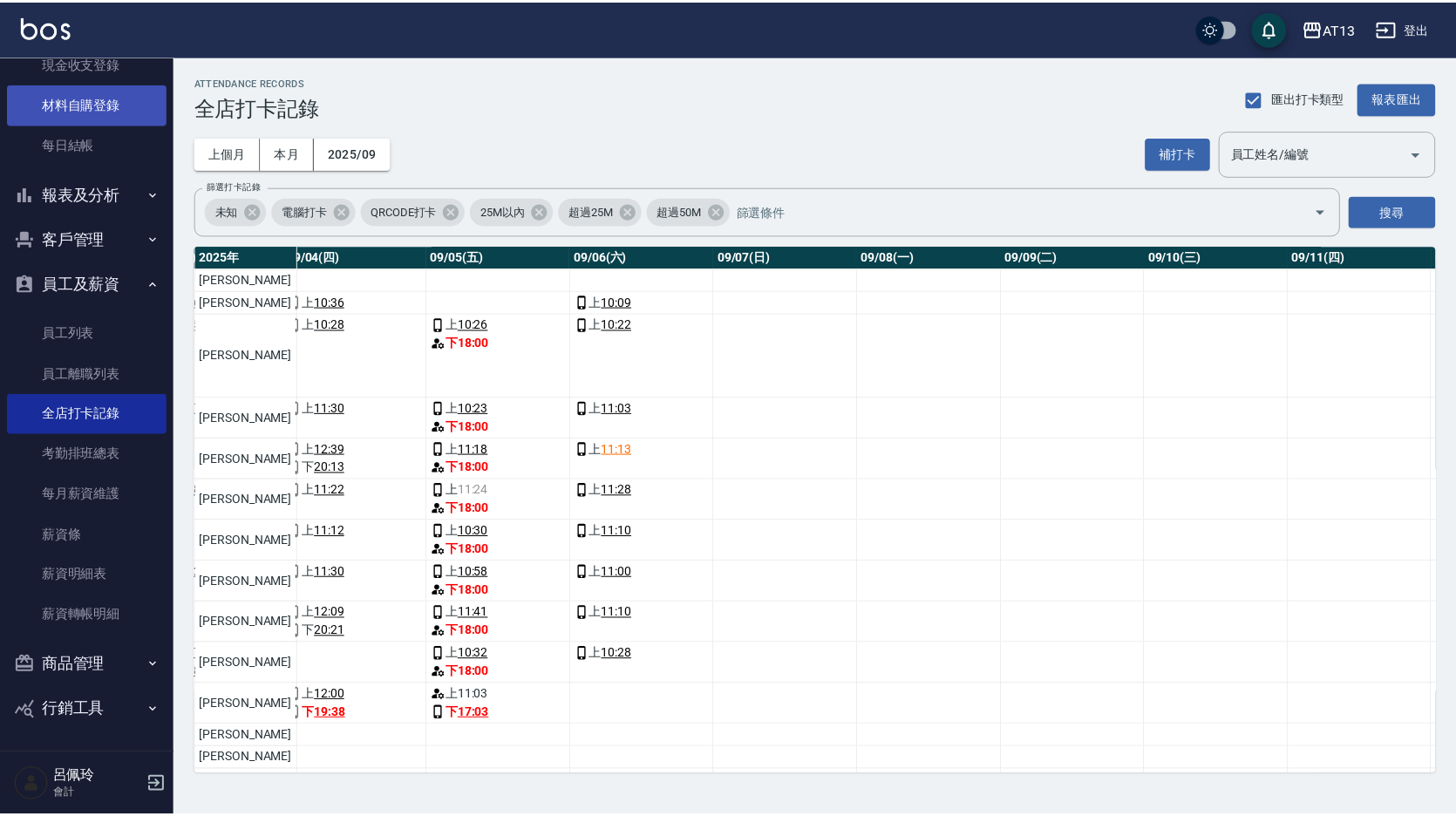
scroll to position [0, 0]
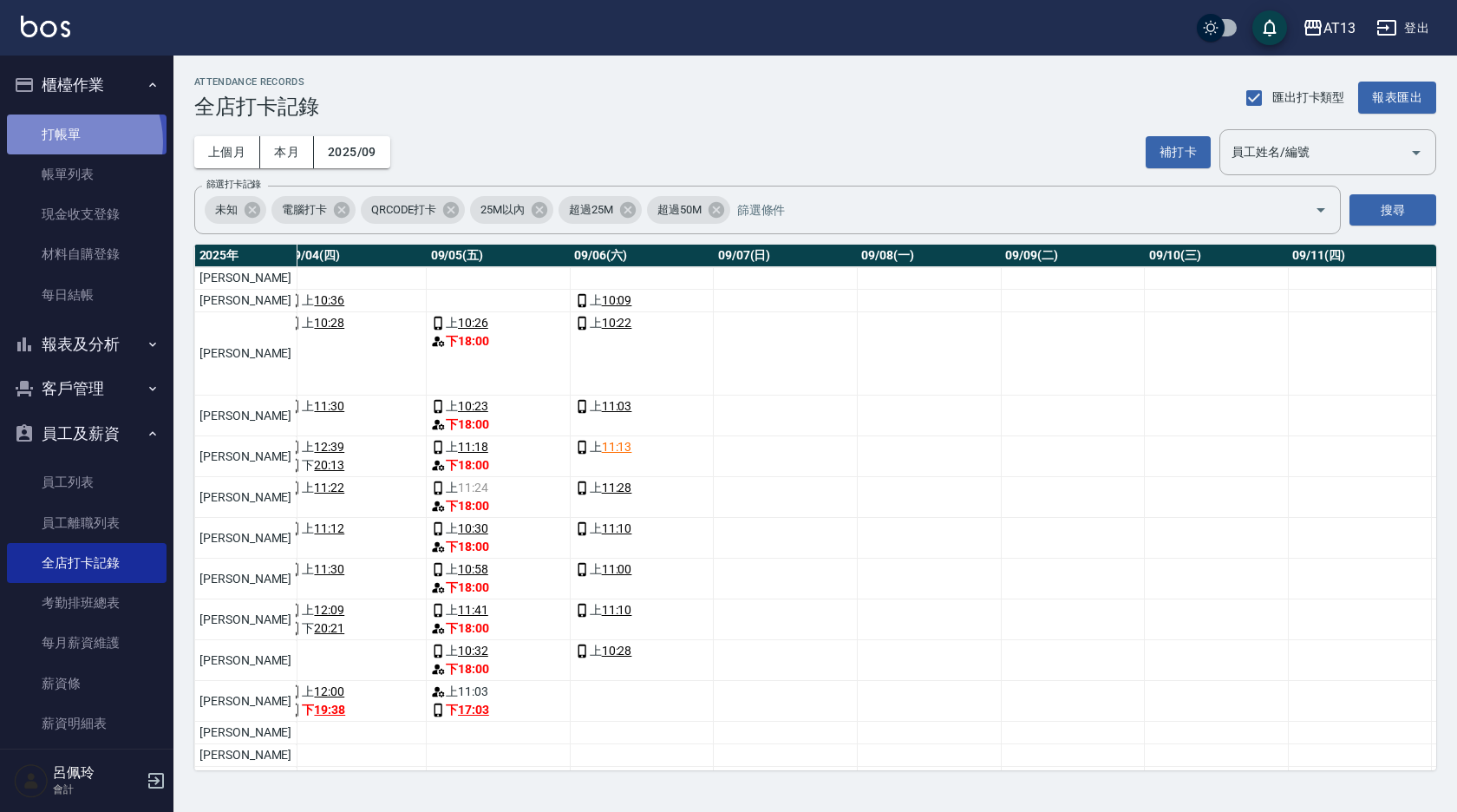
click at [65, 141] on link "打帳單" at bounding box center [86, 134] width 159 height 40
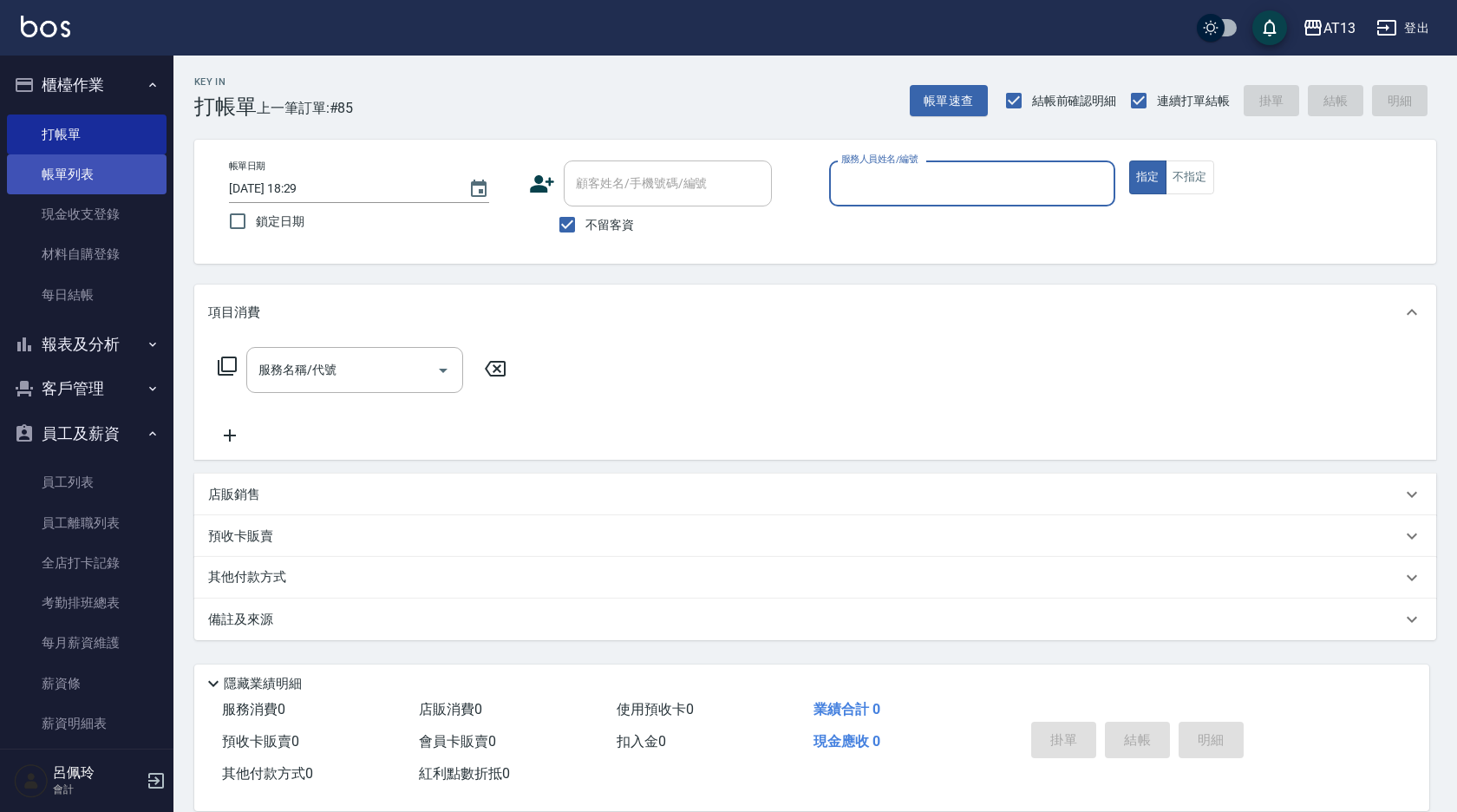
click at [52, 178] on link "帳單列表" at bounding box center [86, 174] width 159 height 40
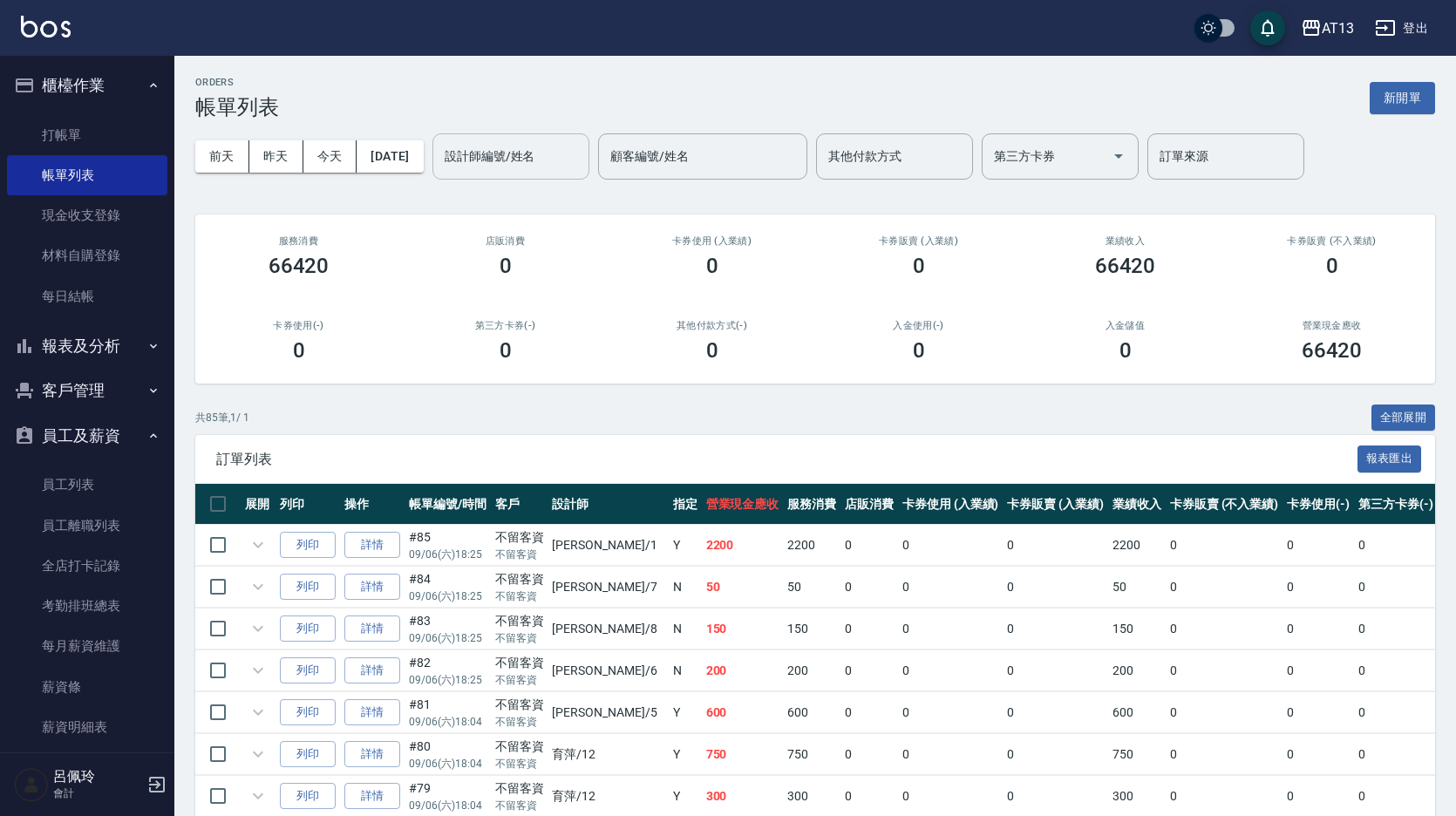
click at [491, 155] on div "設計師編號/姓名 設計師編號/姓名" at bounding box center [511, 156] width 157 height 46
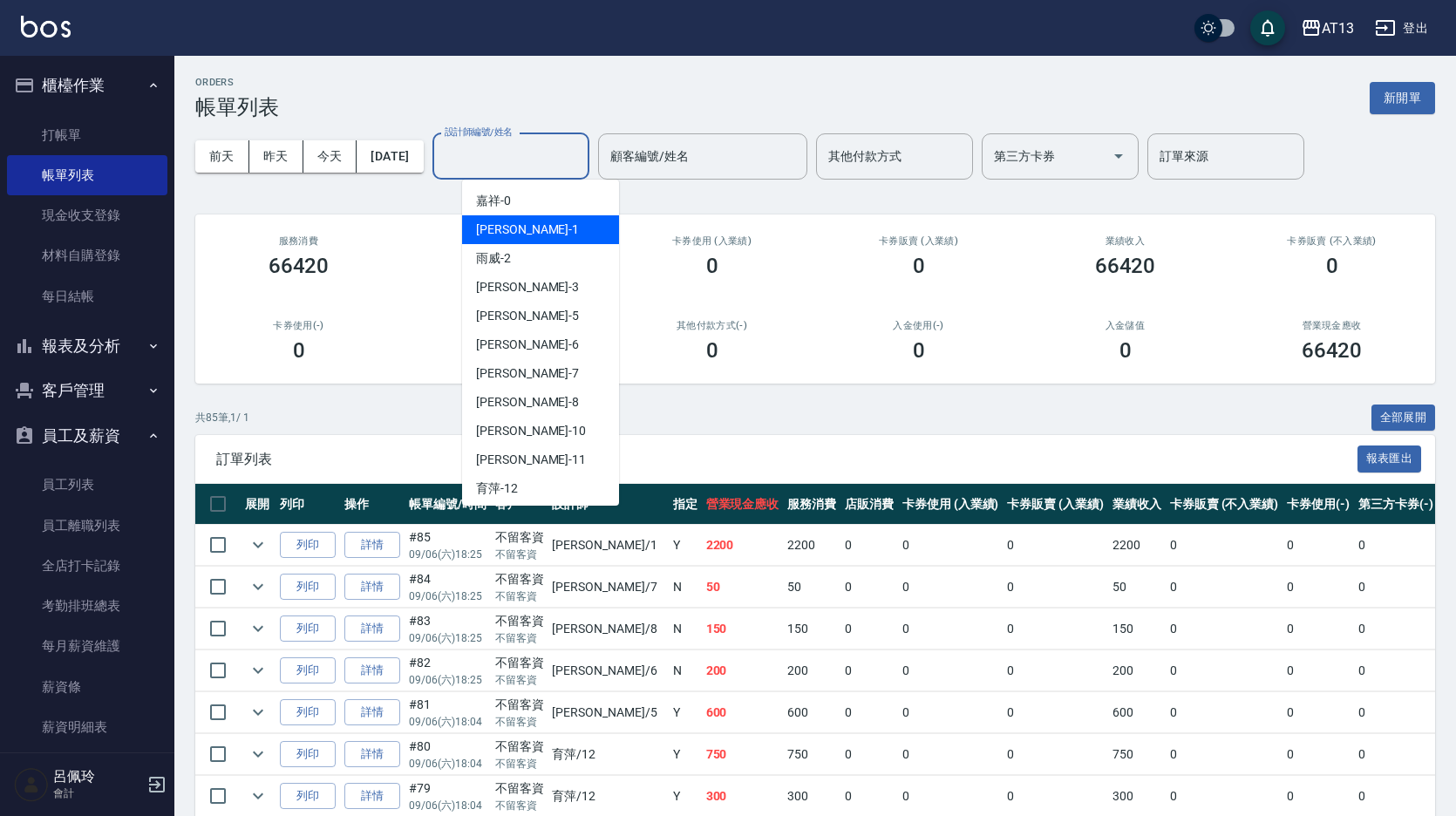
click at [510, 227] on span "[PERSON_NAME] -1" at bounding box center [527, 229] width 103 height 18
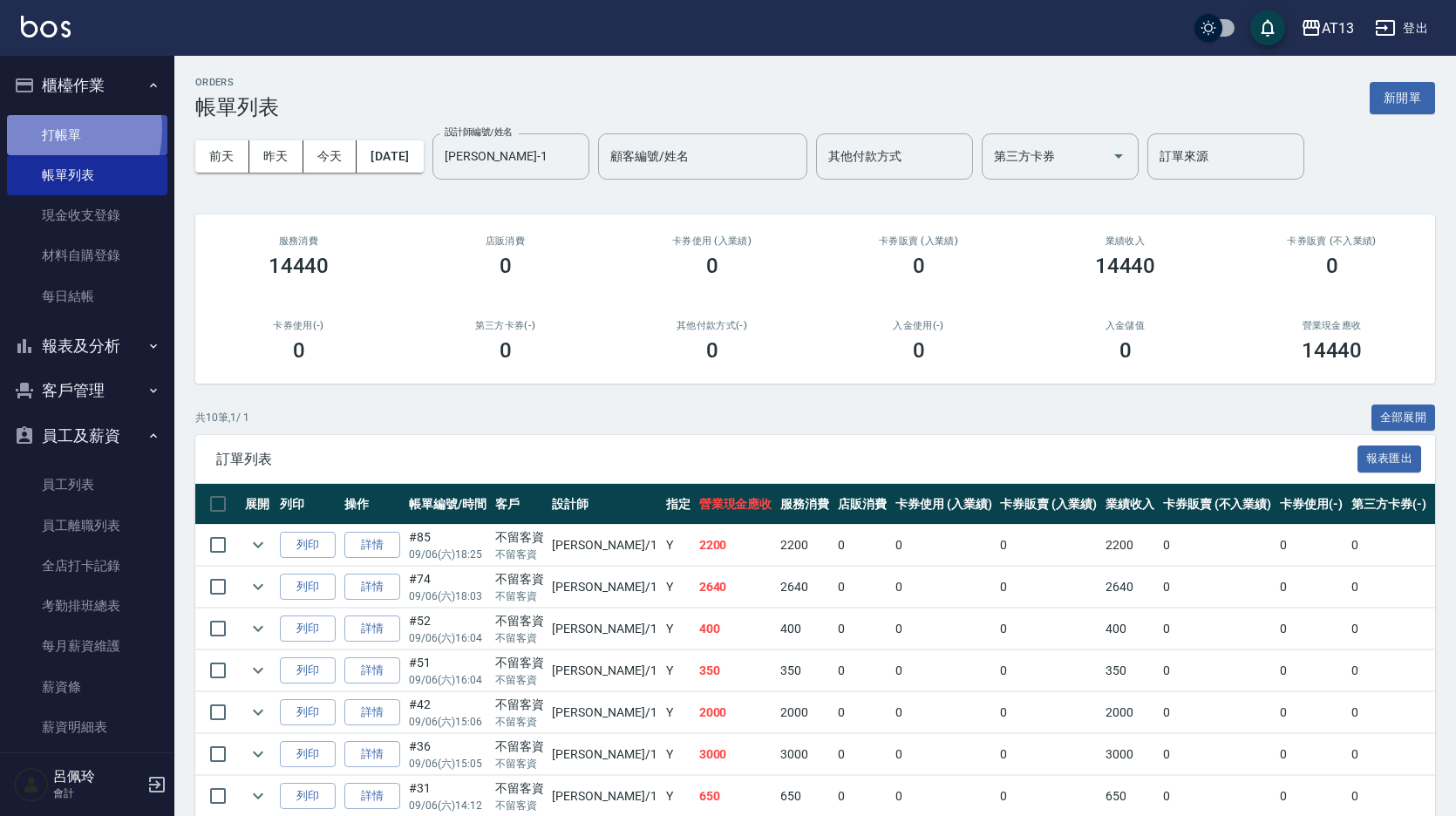
click at [47, 129] on link "打帳單" at bounding box center [86, 135] width 160 height 40
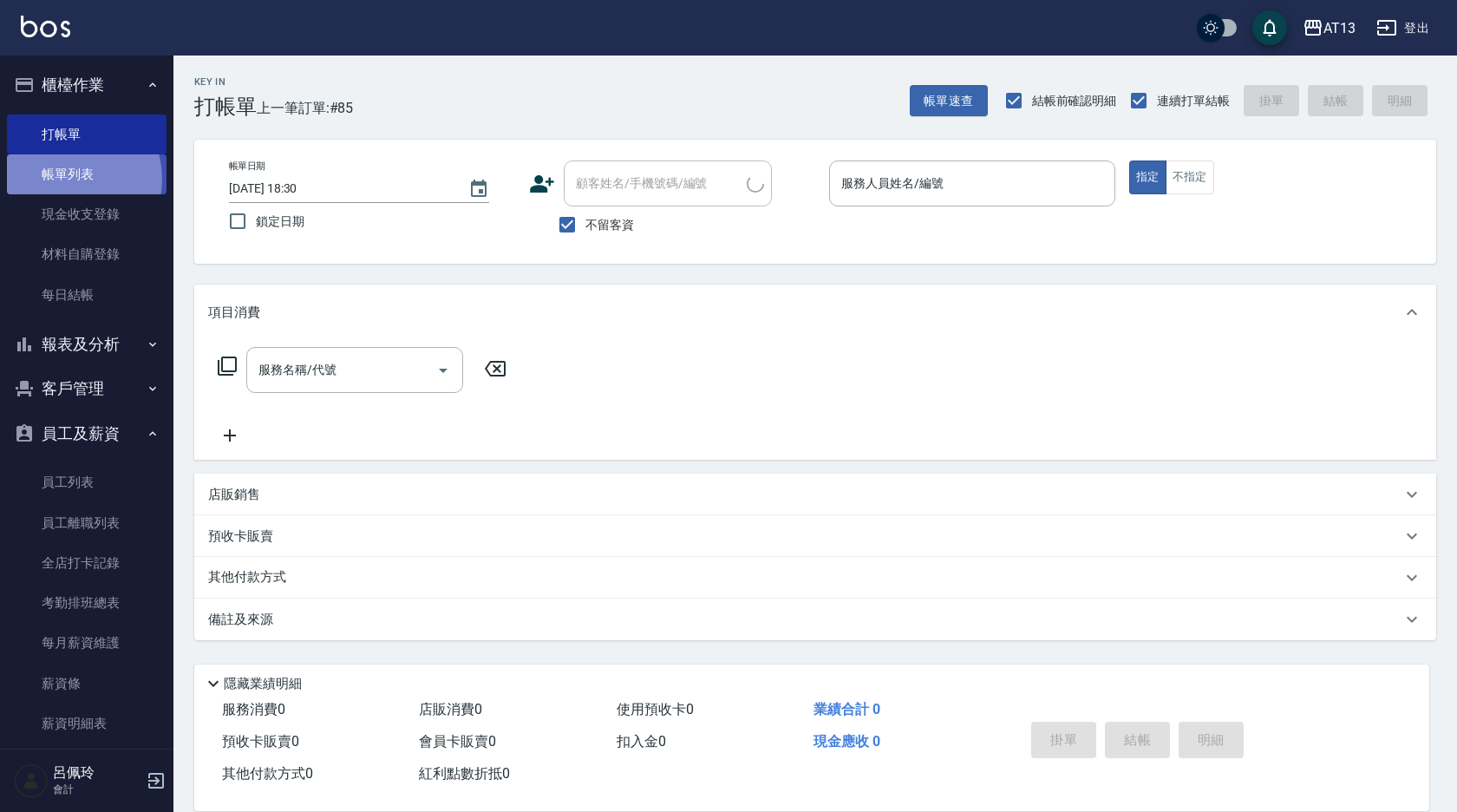
click at [69, 178] on link "帳單列表" at bounding box center [86, 174] width 159 height 40
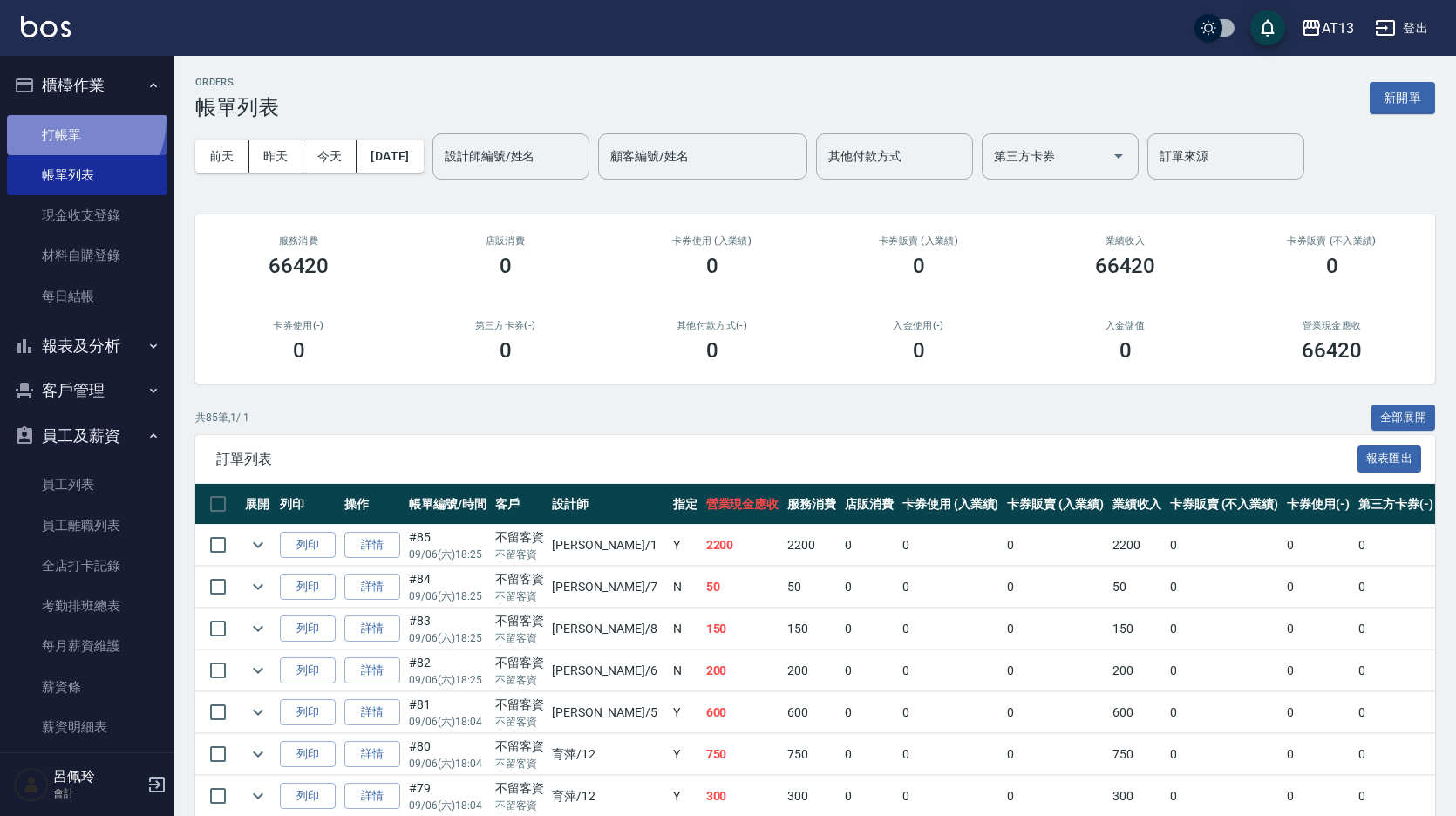
click at [55, 117] on link "打帳單" at bounding box center [86, 135] width 160 height 40
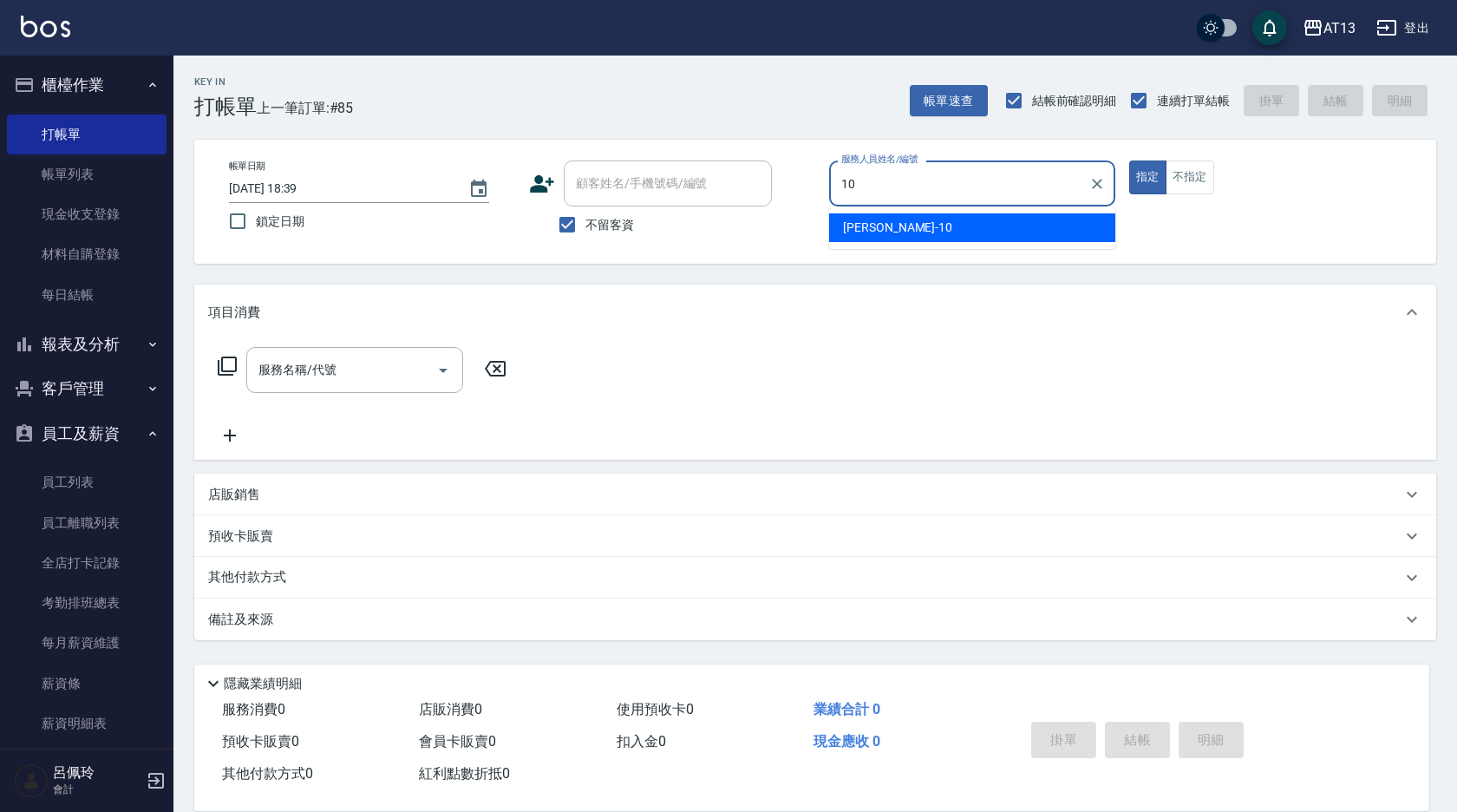
drag, startPoint x: 997, startPoint y: 246, endPoint x: 992, endPoint y: 237, distance: 10.3
click at [996, 243] on ul "[PERSON_NAME] -10" at bounding box center [972, 227] width 287 height 42
click at [988, 230] on div "[PERSON_NAME] -10" at bounding box center [972, 227] width 287 height 28
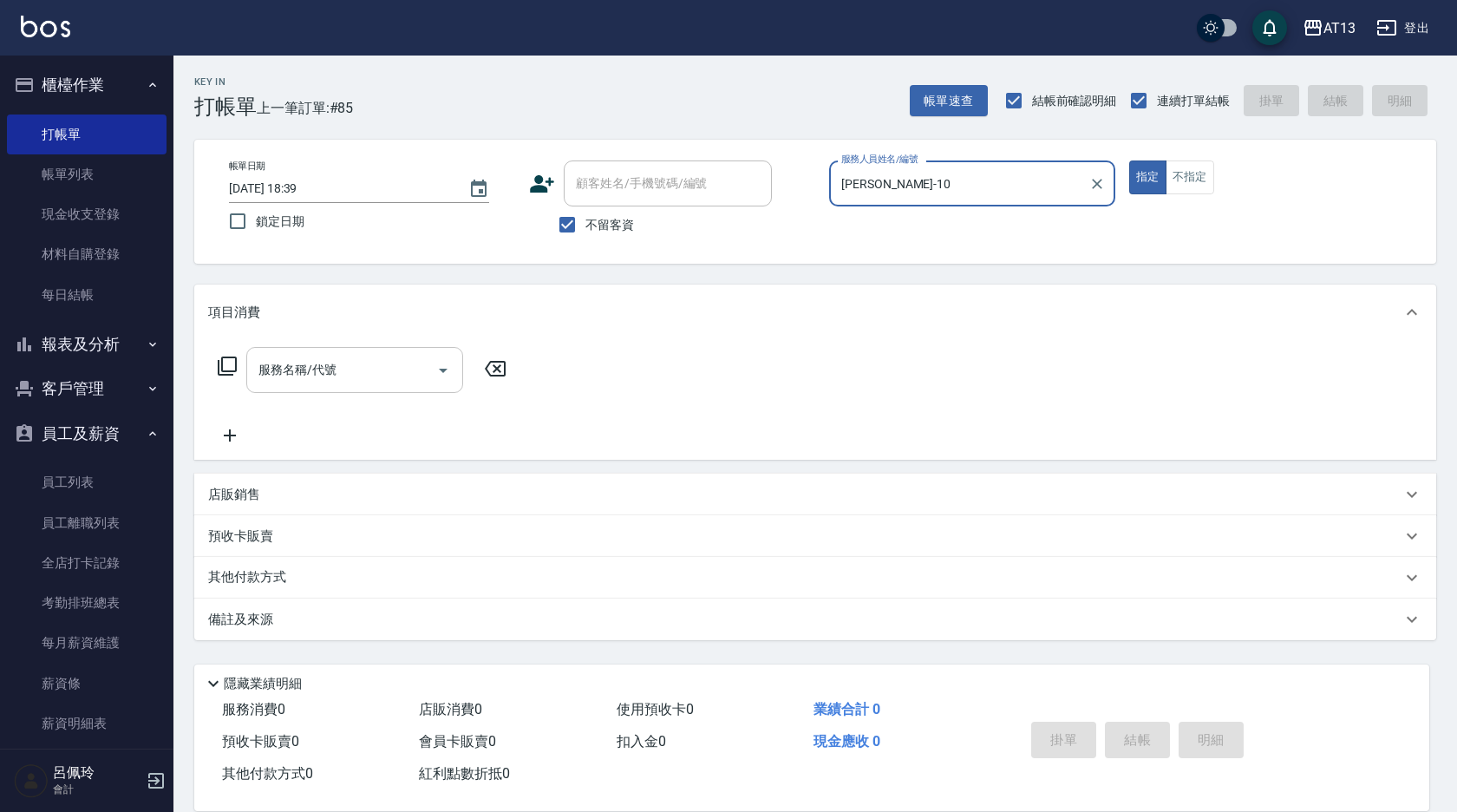
click at [417, 363] on input "服務名稱/代號" at bounding box center [341, 370] width 175 height 30
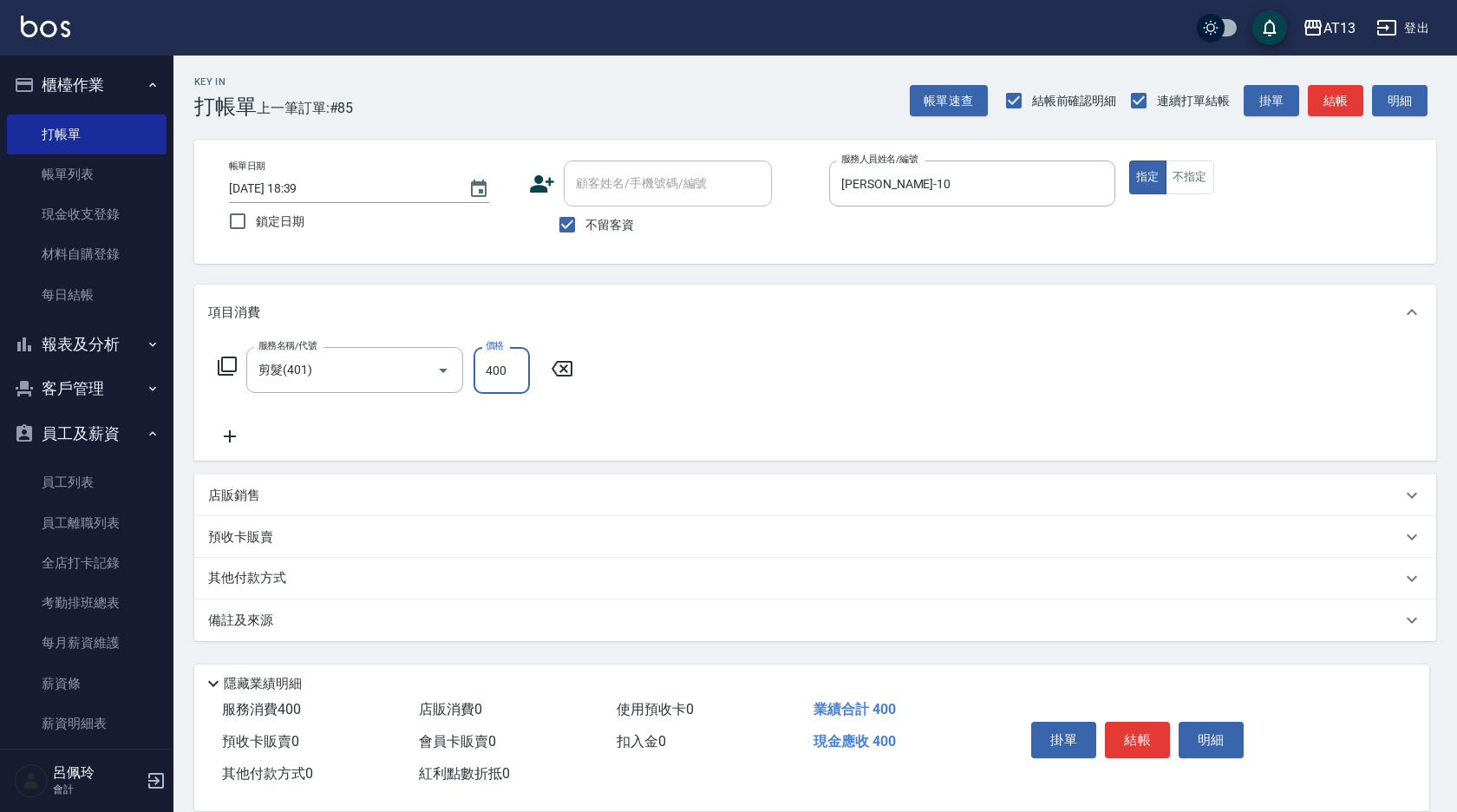
drag, startPoint x: 968, startPoint y: 391, endPoint x: 1204, endPoint y: 638, distance: 341.6
click at [968, 391] on div "服務名稱/代號 剪髮(401) 服務名稱/代號 價格 400 價格" at bounding box center [815, 401] width 1242 height 121
click at [1160, 732] on button "結帳" at bounding box center [1137, 739] width 65 height 37
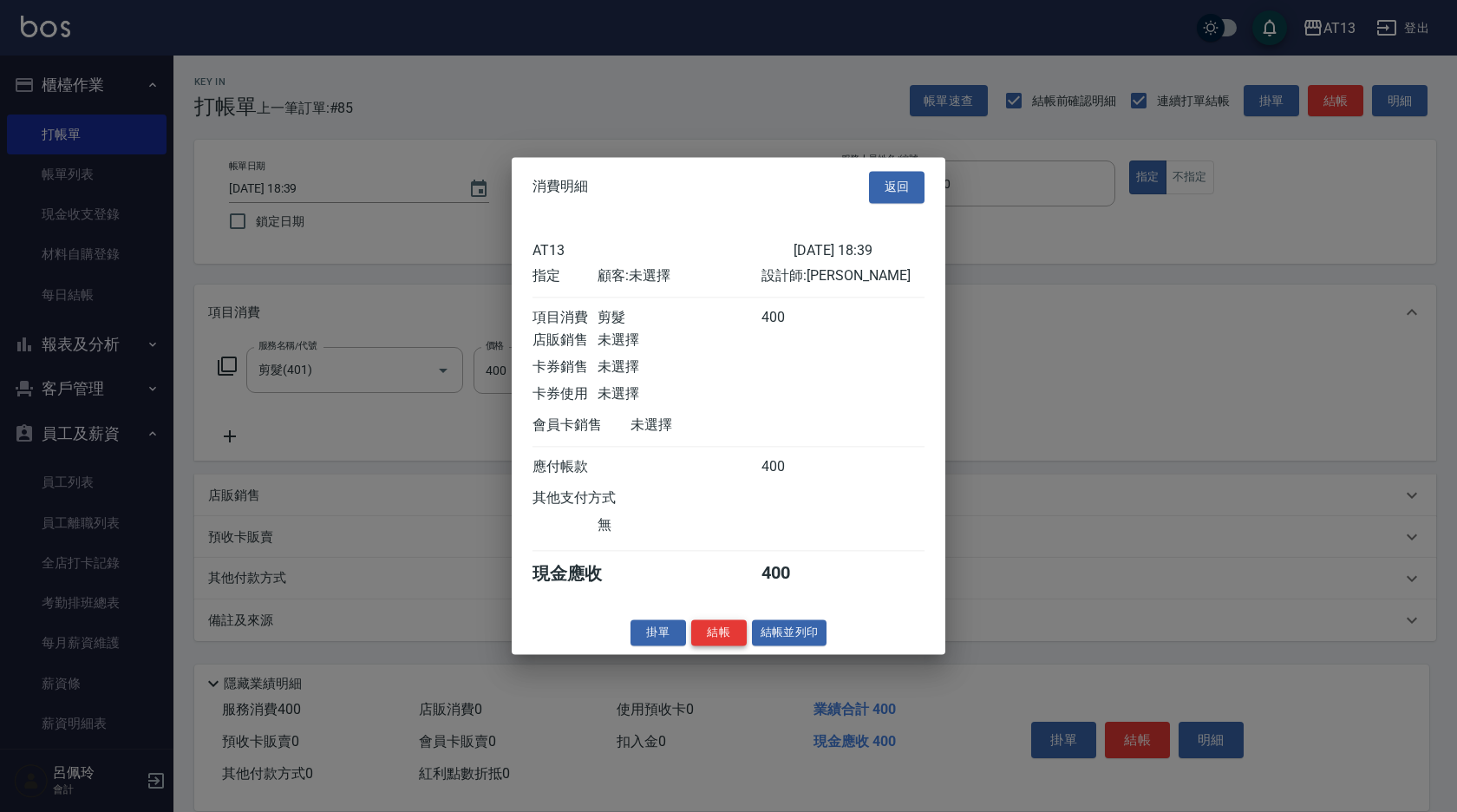
click at [740, 646] on button "結帳" at bounding box center [719, 633] width 56 height 27
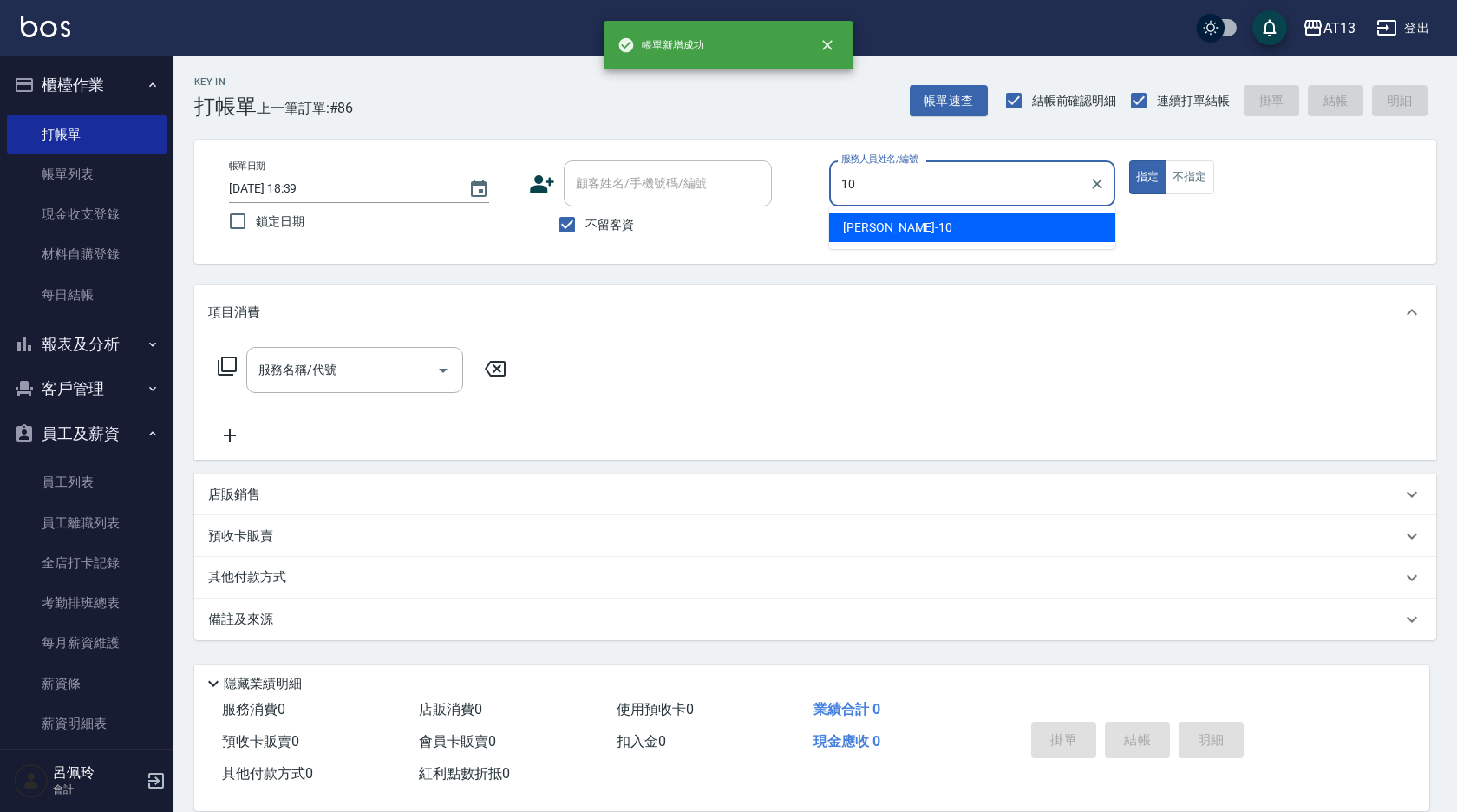
click at [902, 223] on div "[PERSON_NAME] -10" at bounding box center [972, 227] width 287 height 28
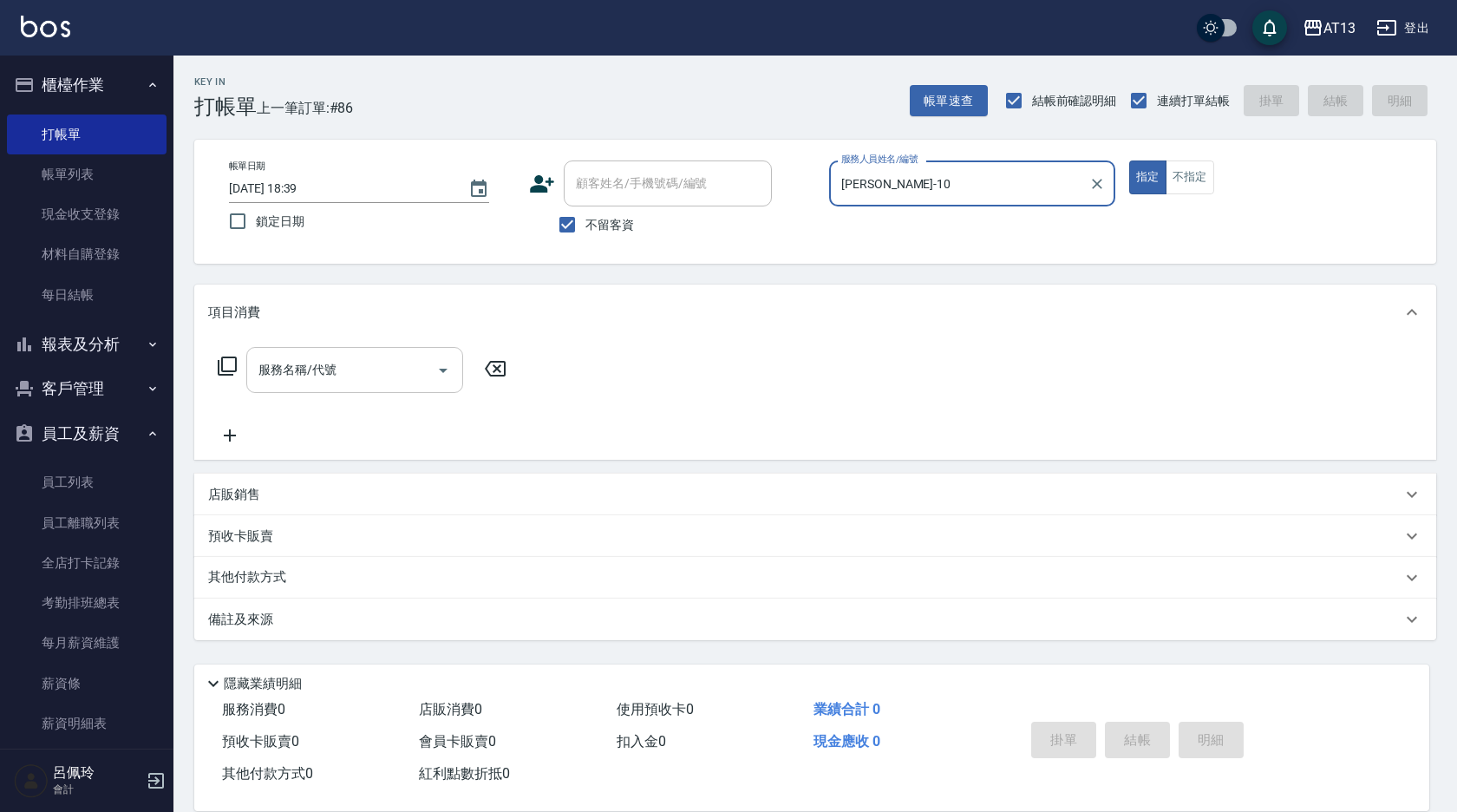
click at [353, 382] on input "服務名稱/代號" at bounding box center [341, 370] width 175 height 30
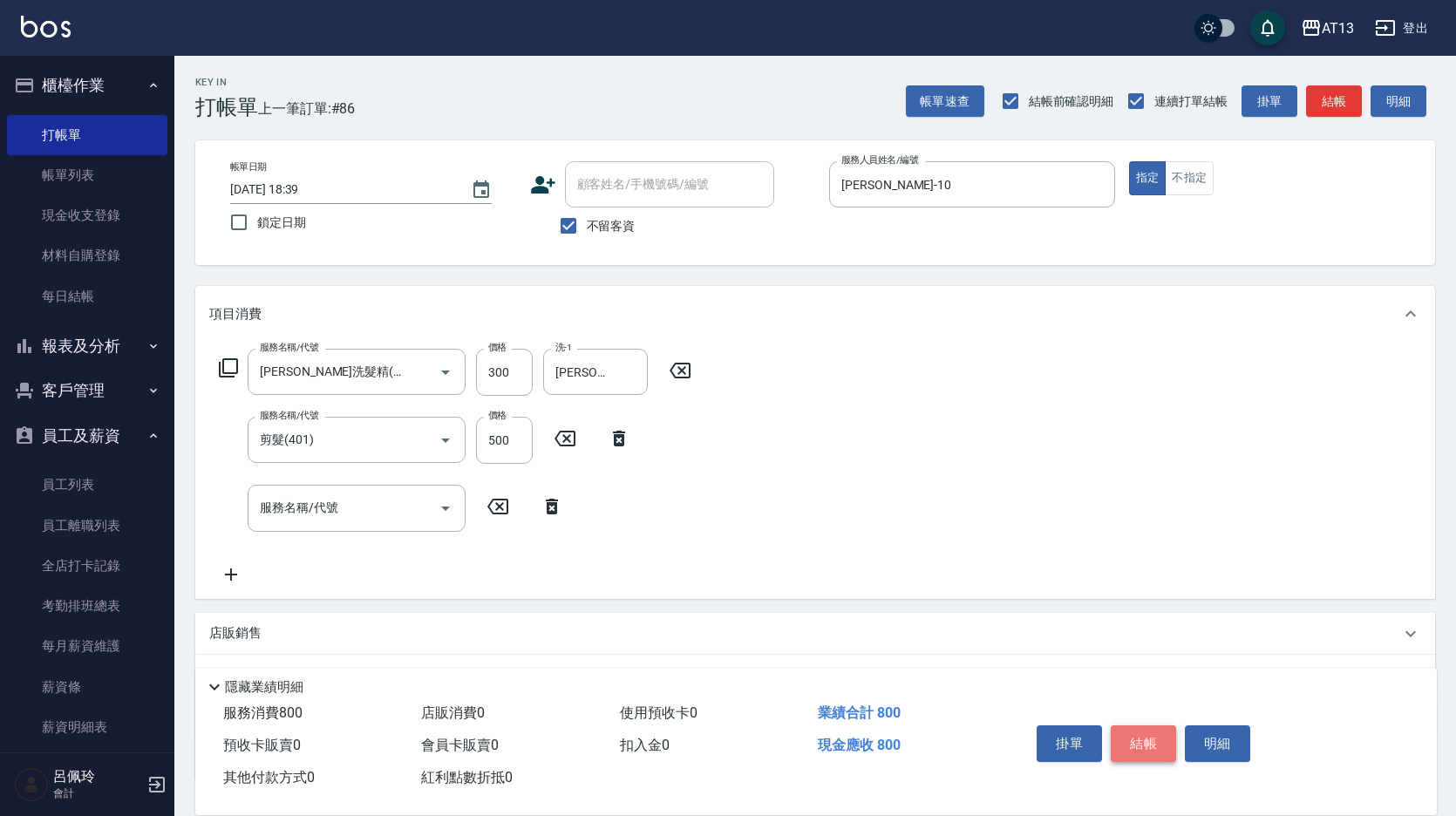
click at [1143, 725] on button "結帳" at bounding box center [1143, 743] width 65 height 37
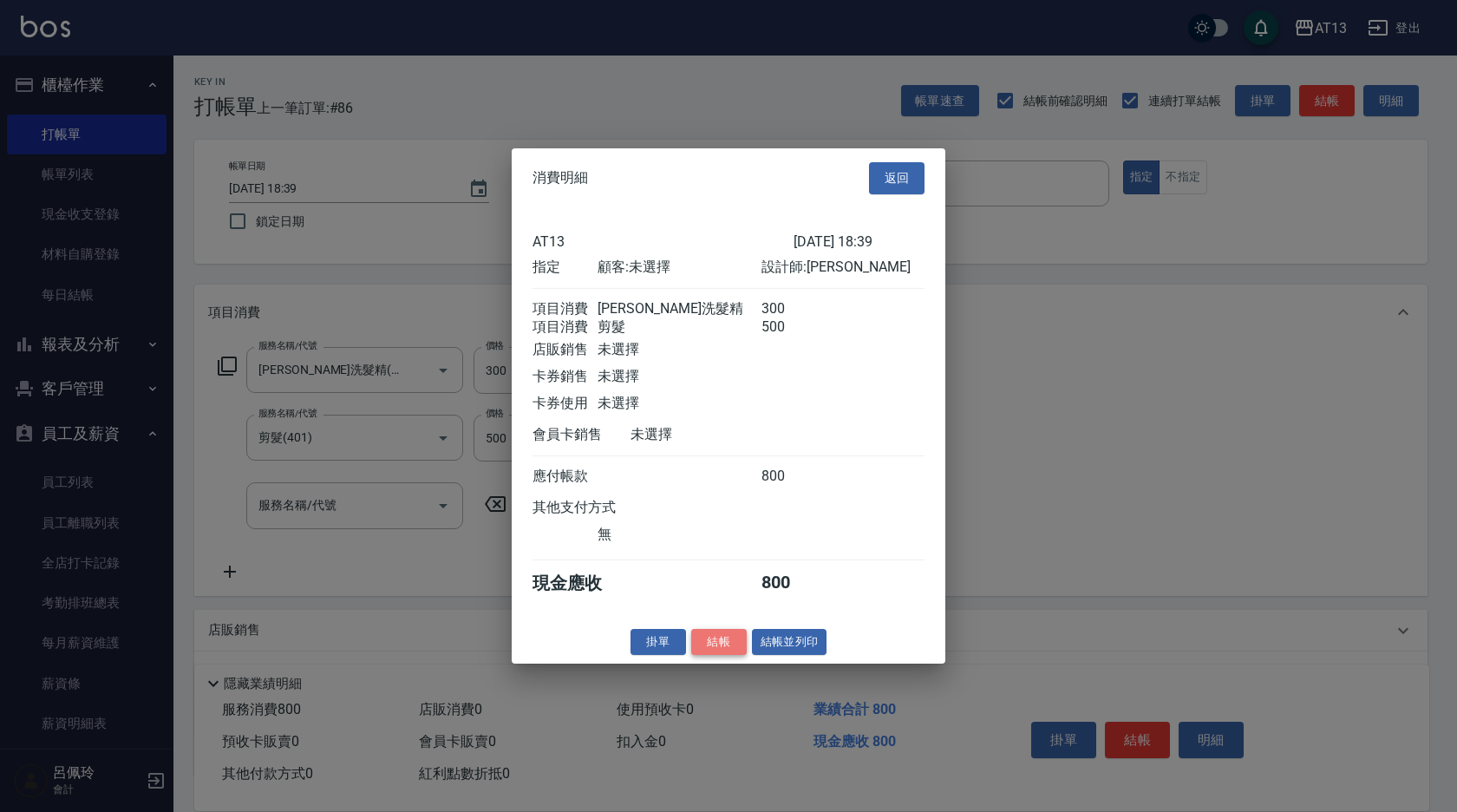
click at [715, 655] on button "結帳" at bounding box center [719, 641] width 56 height 27
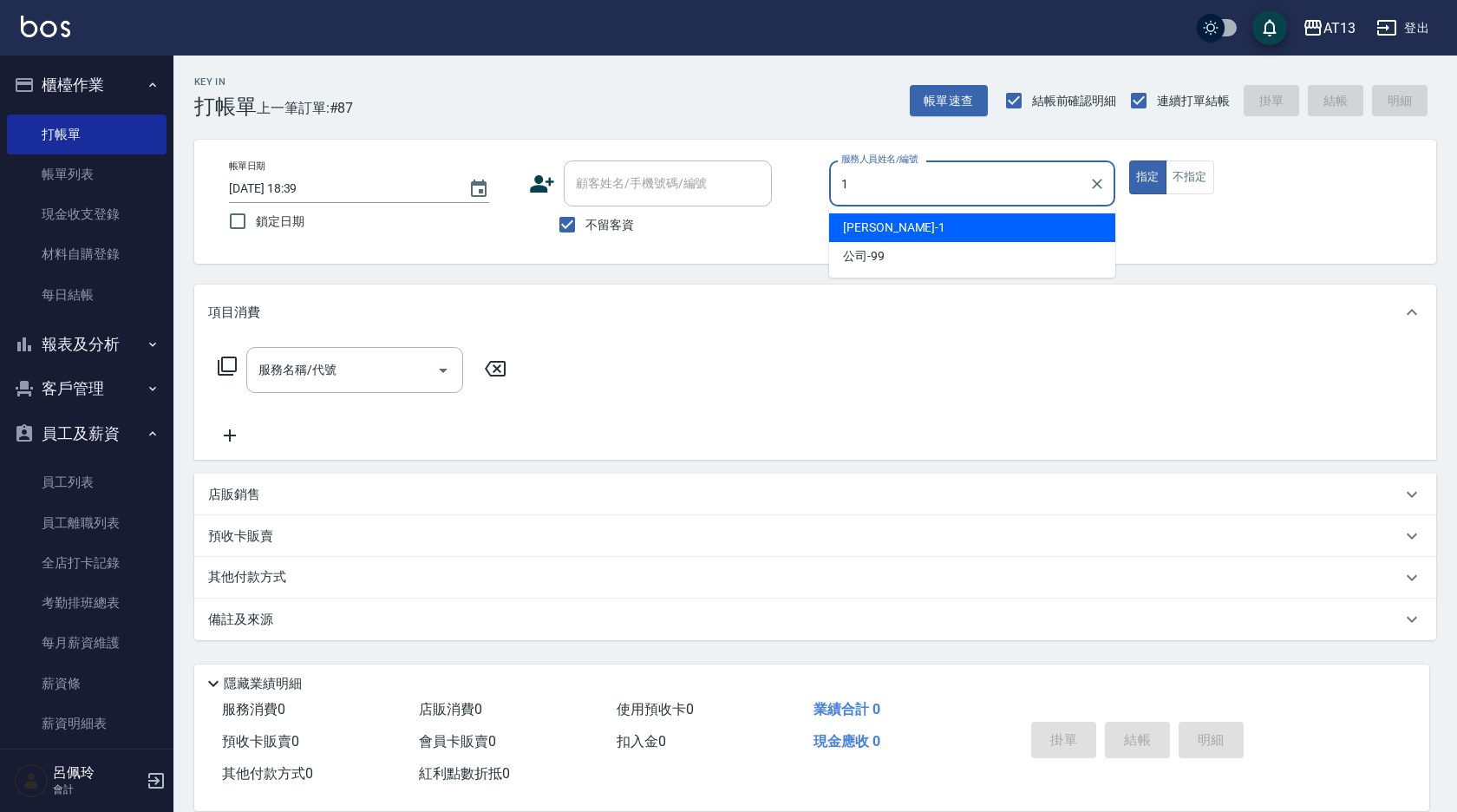
click at [964, 234] on div "[PERSON_NAME] -1" at bounding box center [972, 227] width 287 height 28
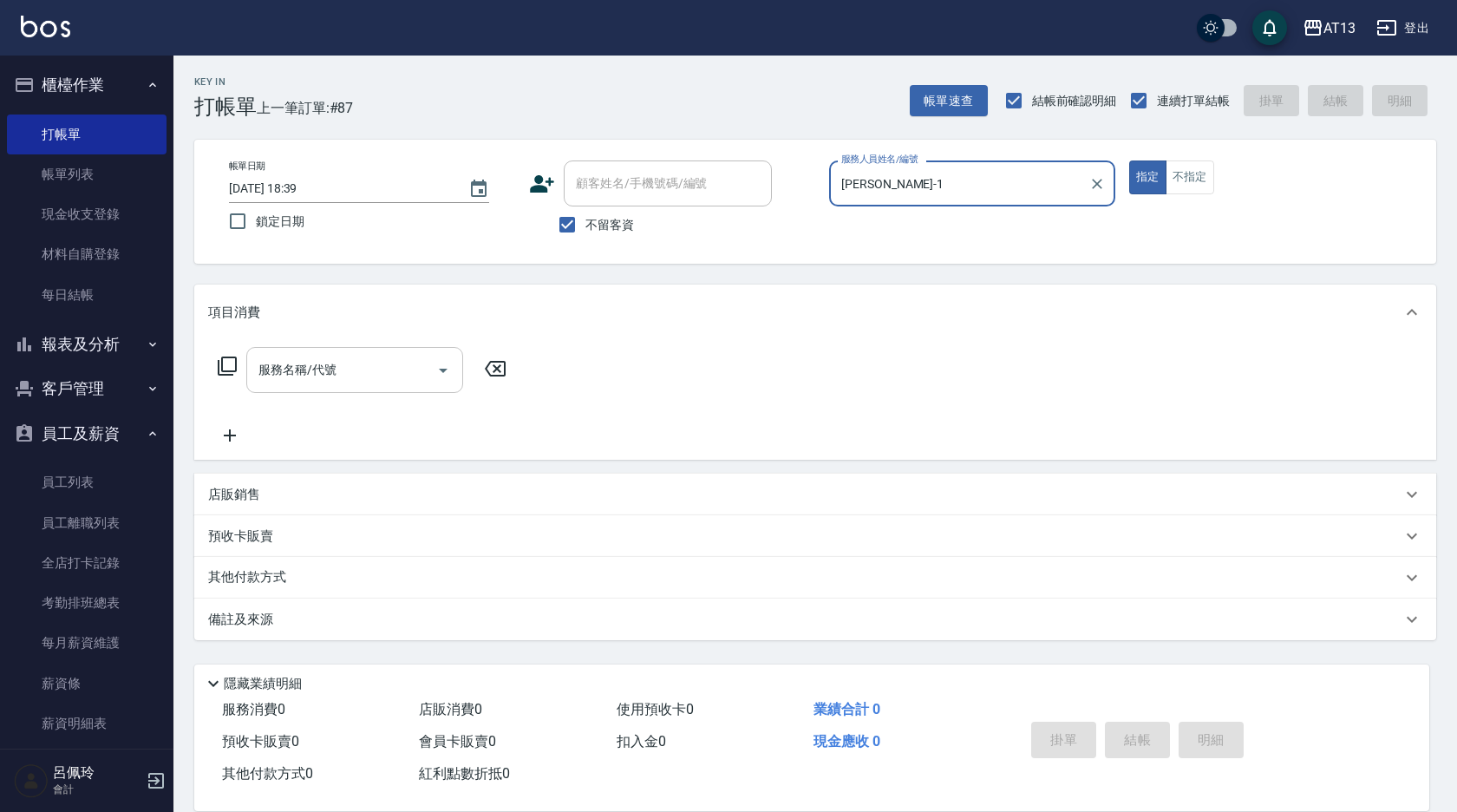
click at [388, 365] on input "服務名稱/代號" at bounding box center [341, 370] width 175 height 30
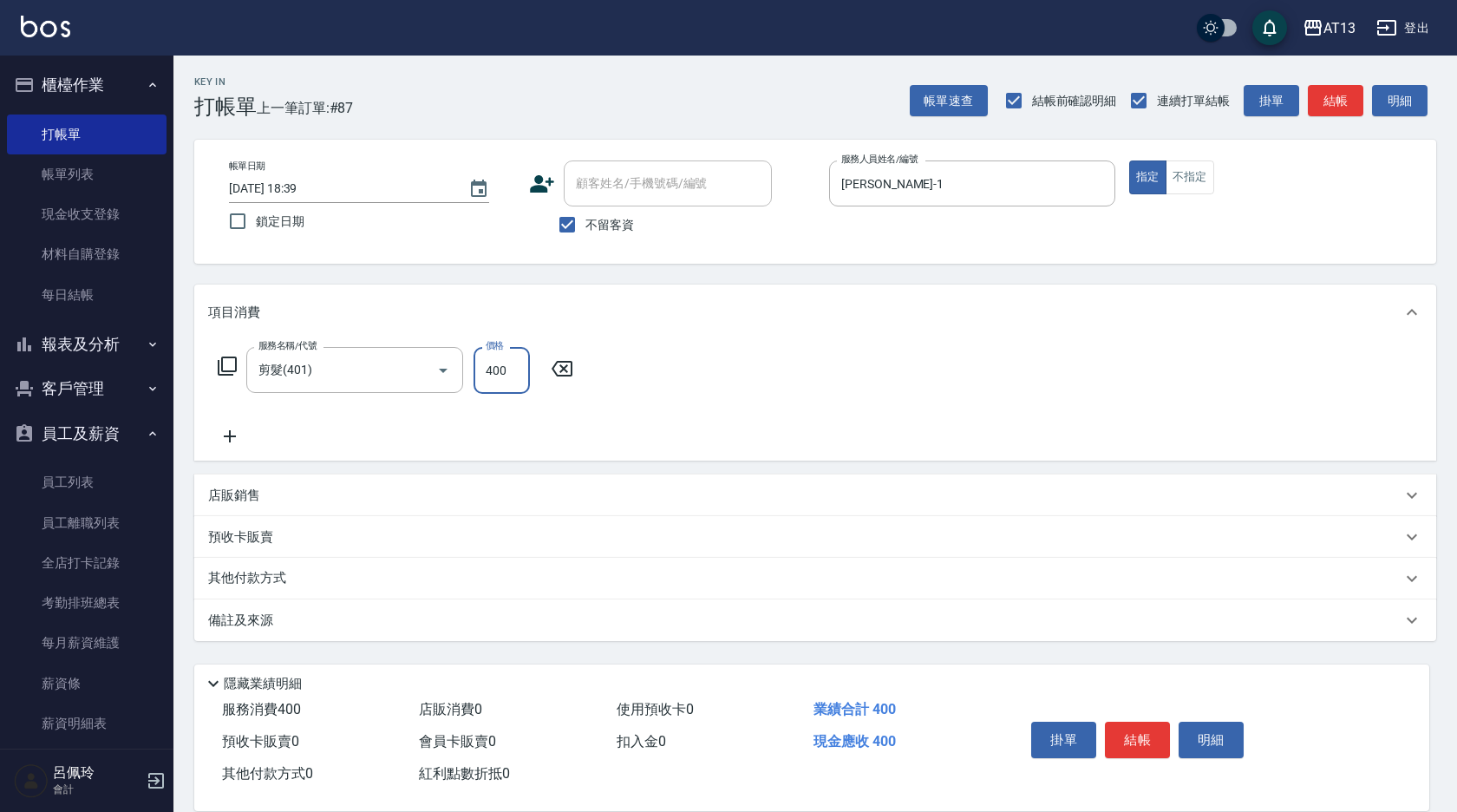
click at [877, 431] on div "服務名稱/代號 剪髮(401) 服務名稱/代號 價格 400 價格" at bounding box center [815, 401] width 1242 height 121
click at [1138, 721] on button "結帳" at bounding box center [1137, 739] width 65 height 37
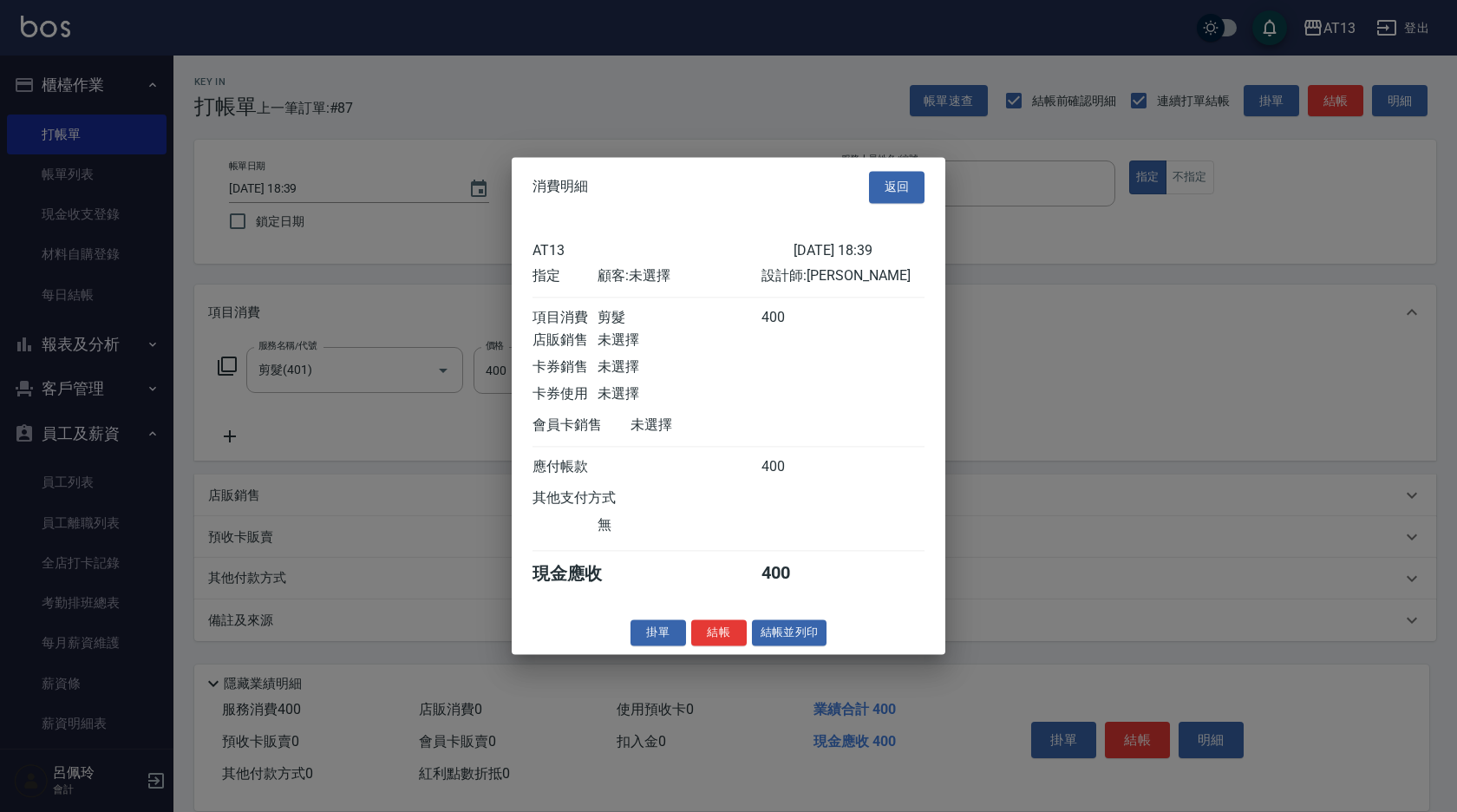
click at [720, 640] on button "結帳" at bounding box center [719, 633] width 56 height 27
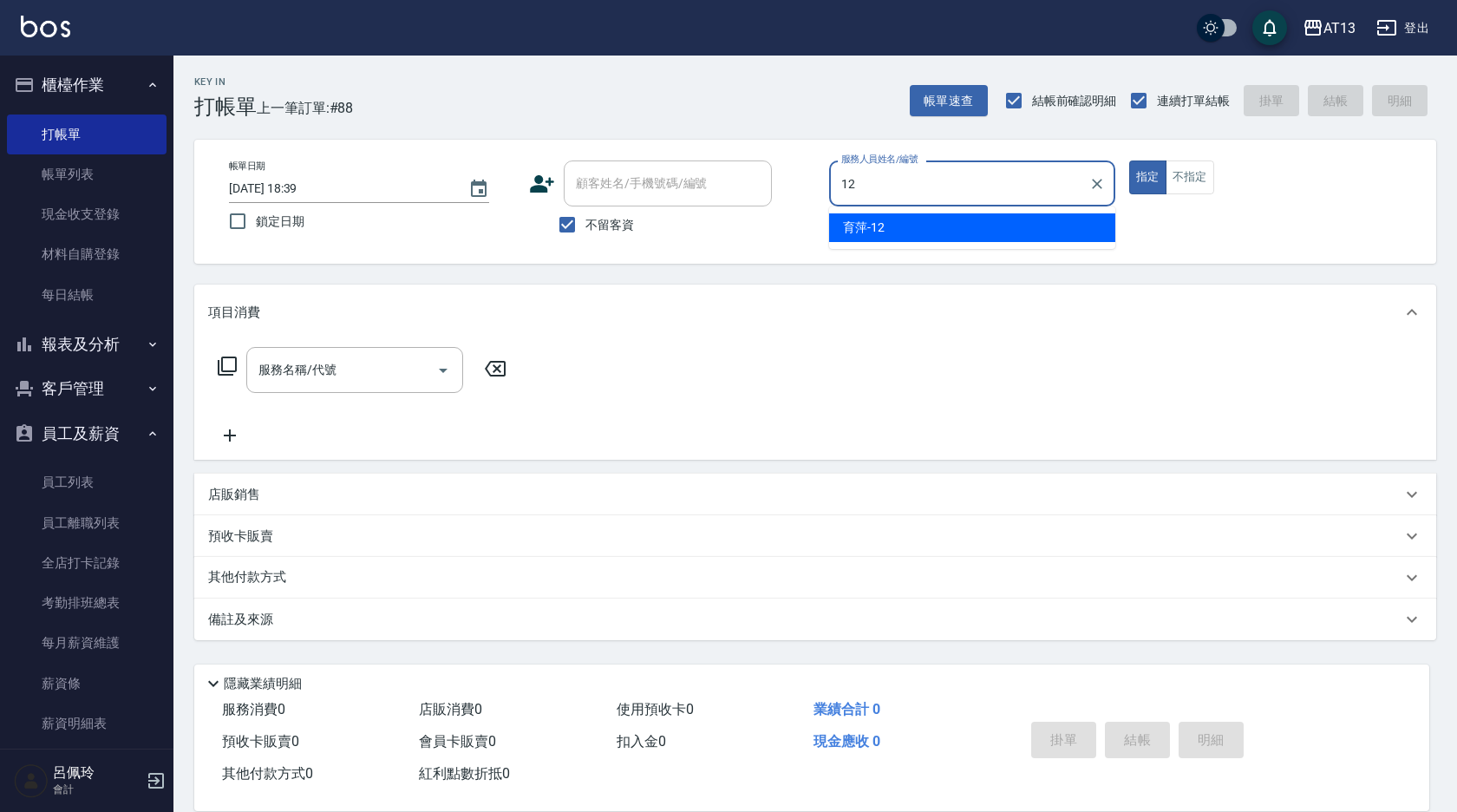
click at [1074, 227] on div "育萍 -12" at bounding box center [972, 227] width 287 height 28
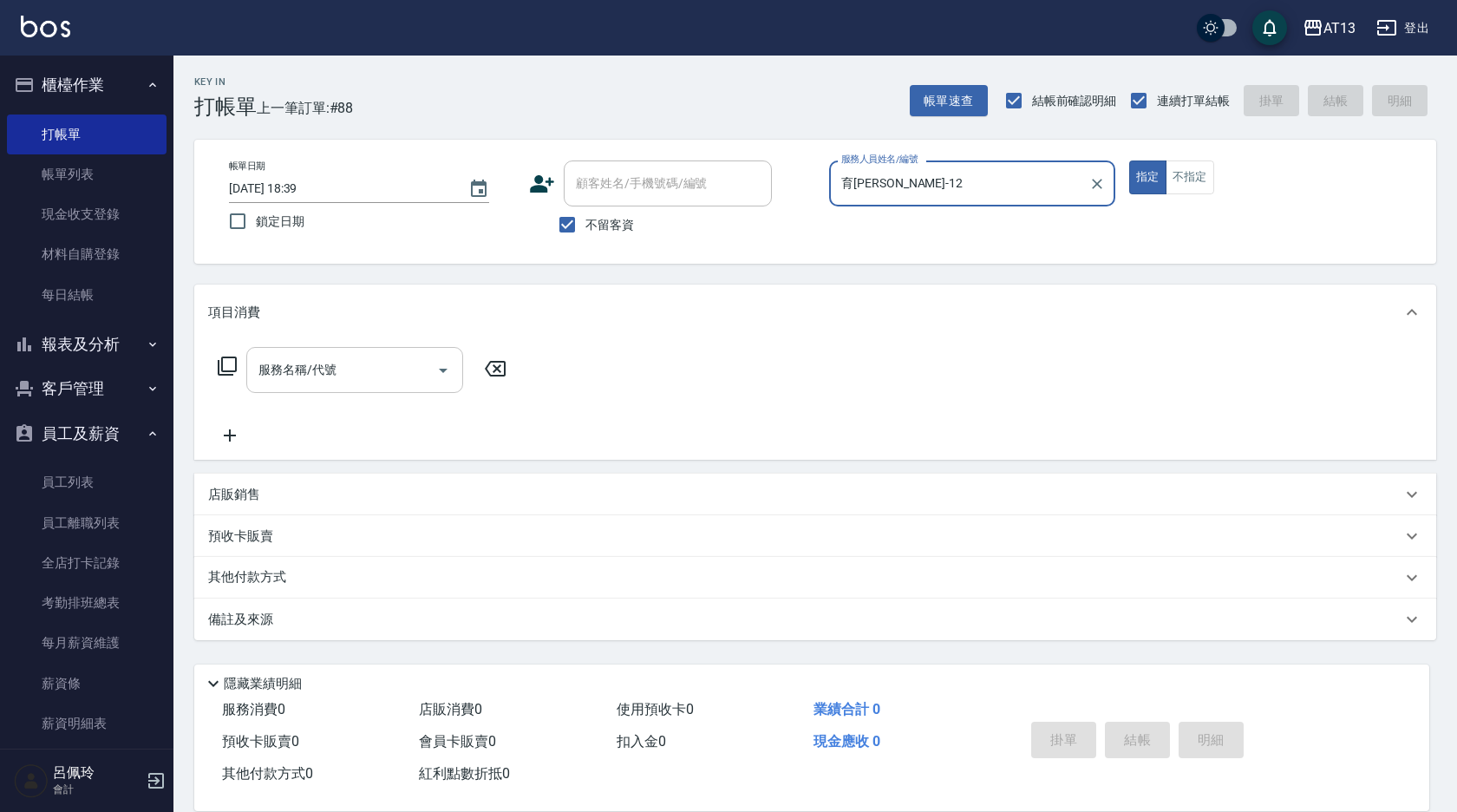
click at [423, 380] on input "服務名稱/代號" at bounding box center [341, 370] width 175 height 30
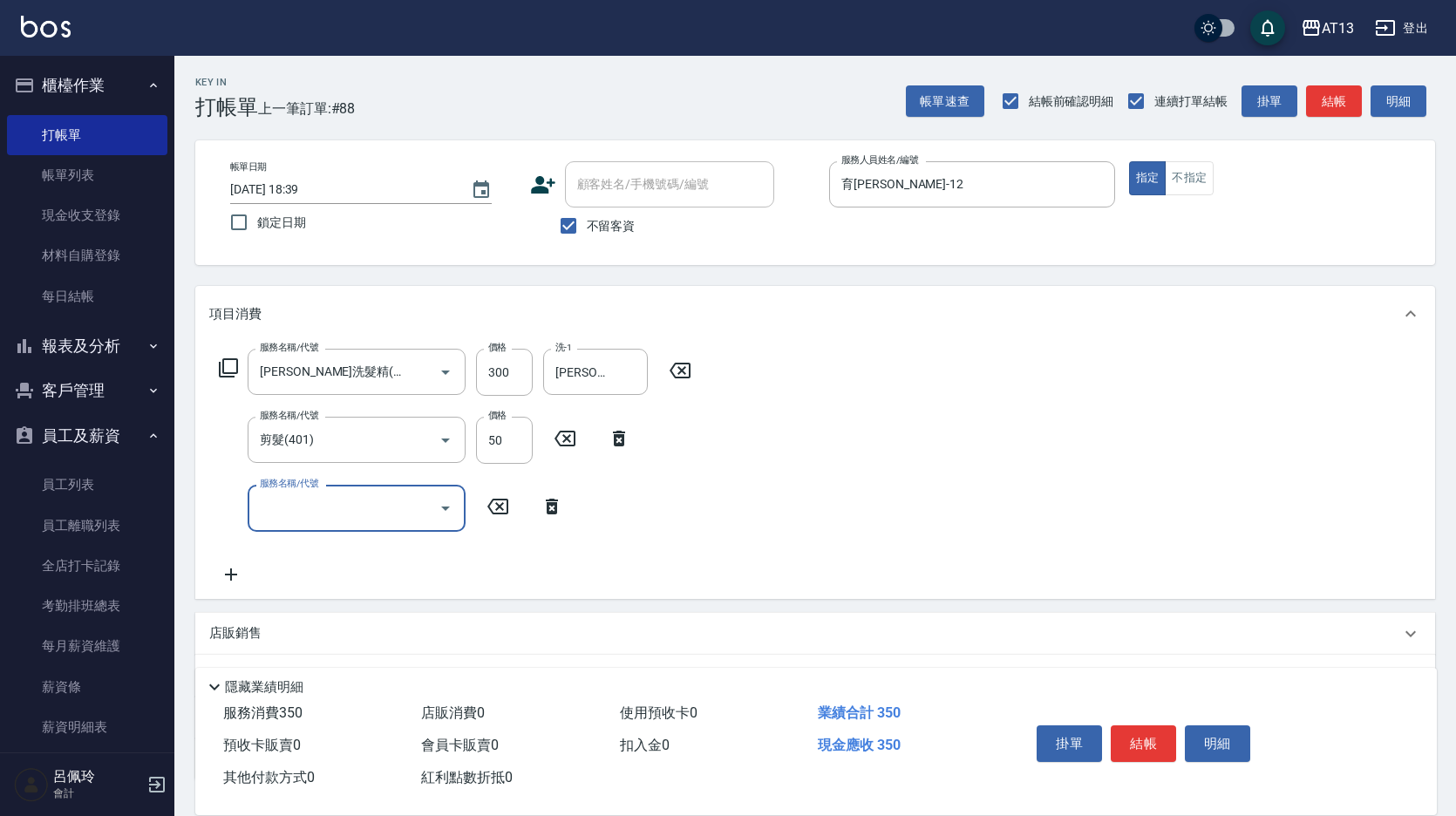
drag, startPoint x: 875, startPoint y: 437, endPoint x: 886, endPoint y: 457, distance: 22.8
click at [875, 438] on div "服務名稱/代號 [PERSON_NAME]洗髮精(210) 服務名稱/代號 價格 300 價格 洗-1 [PERSON_NAME]-28 洗-1 服務名稱/代…" at bounding box center [815, 470] width 1240 height 256
click at [1168, 749] on button "結帳" at bounding box center [1143, 743] width 65 height 37
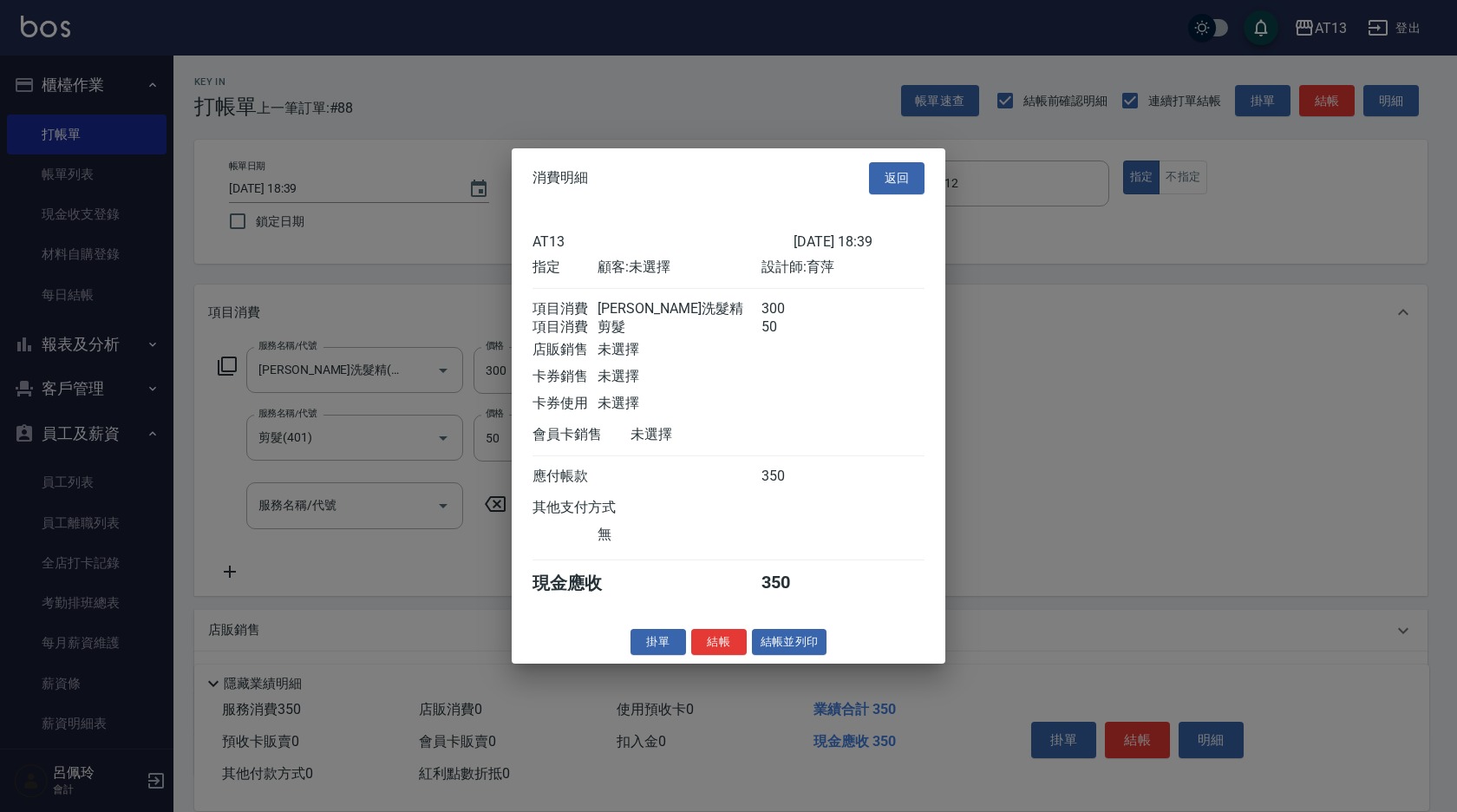
click at [716, 649] on button "結帳" at bounding box center [719, 641] width 56 height 27
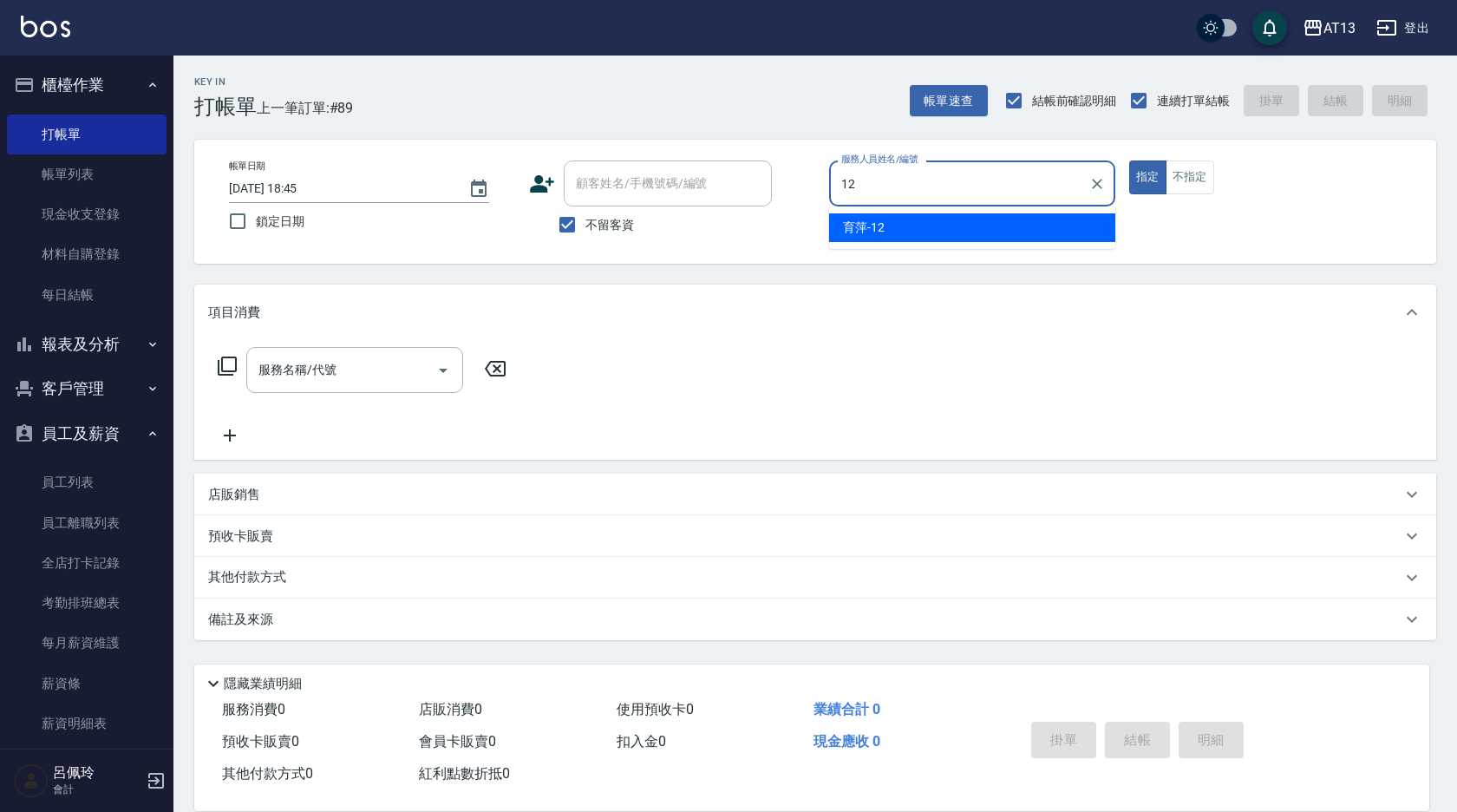
click at [1004, 223] on div "育萍 -12" at bounding box center [972, 227] width 287 height 28
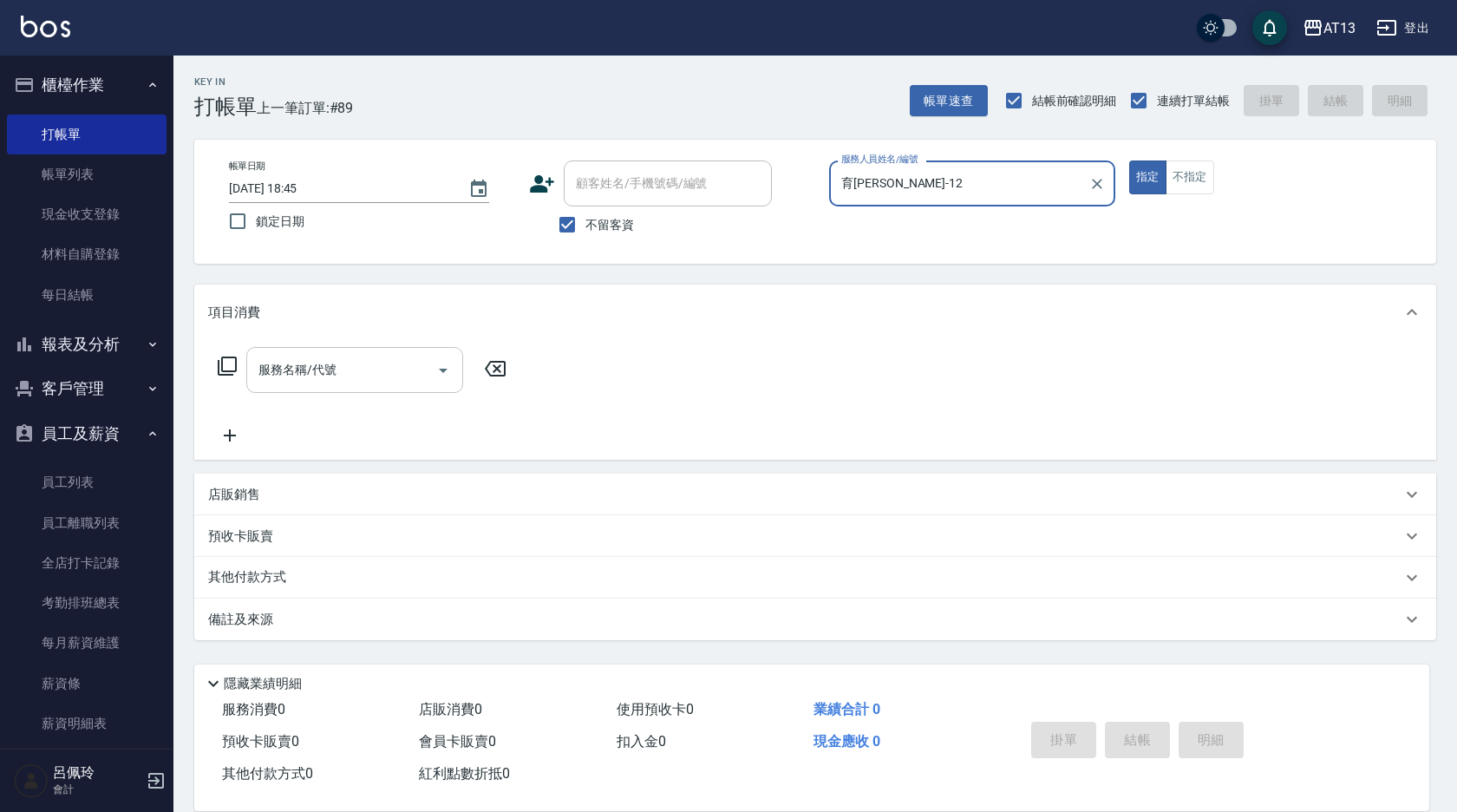
click at [356, 357] on input "服務名稱/代號" at bounding box center [341, 370] width 175 height 30
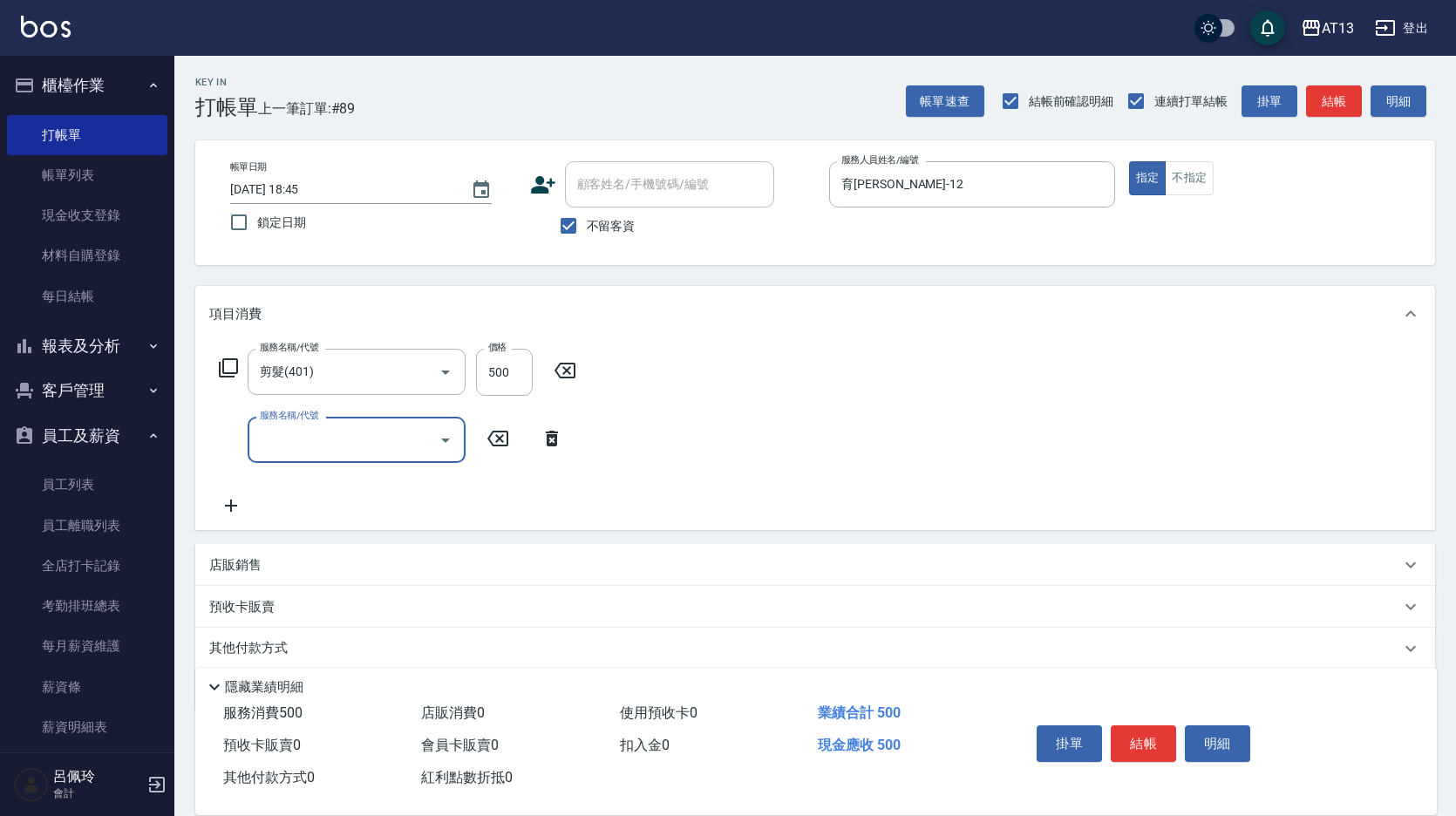
click at [1139, 737] on button "結帳" at bounding box center [1143, 743] width 65 height 37
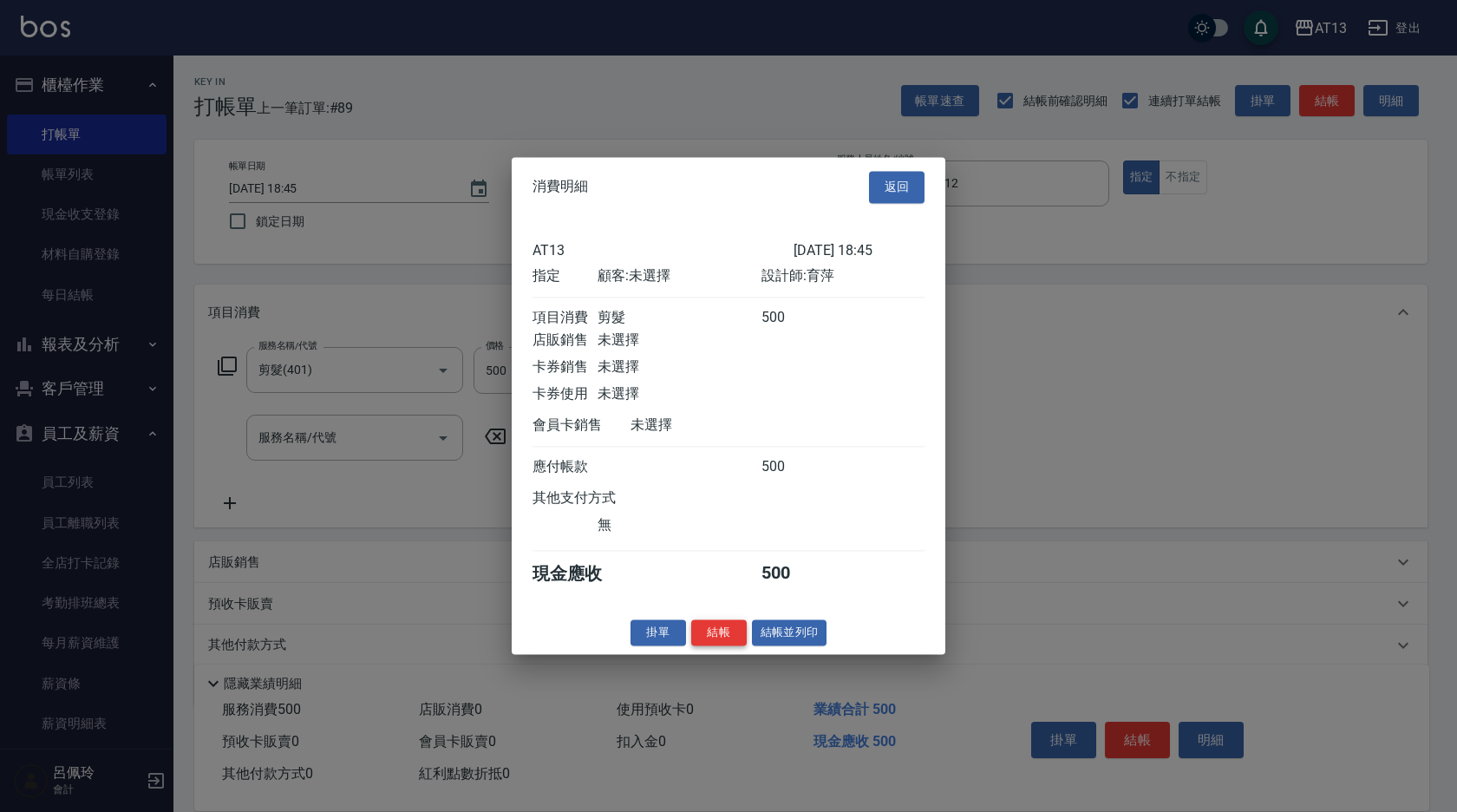
click at [714, 637] on button "結帳" at bounding box center [719, 633] width 56 height 27
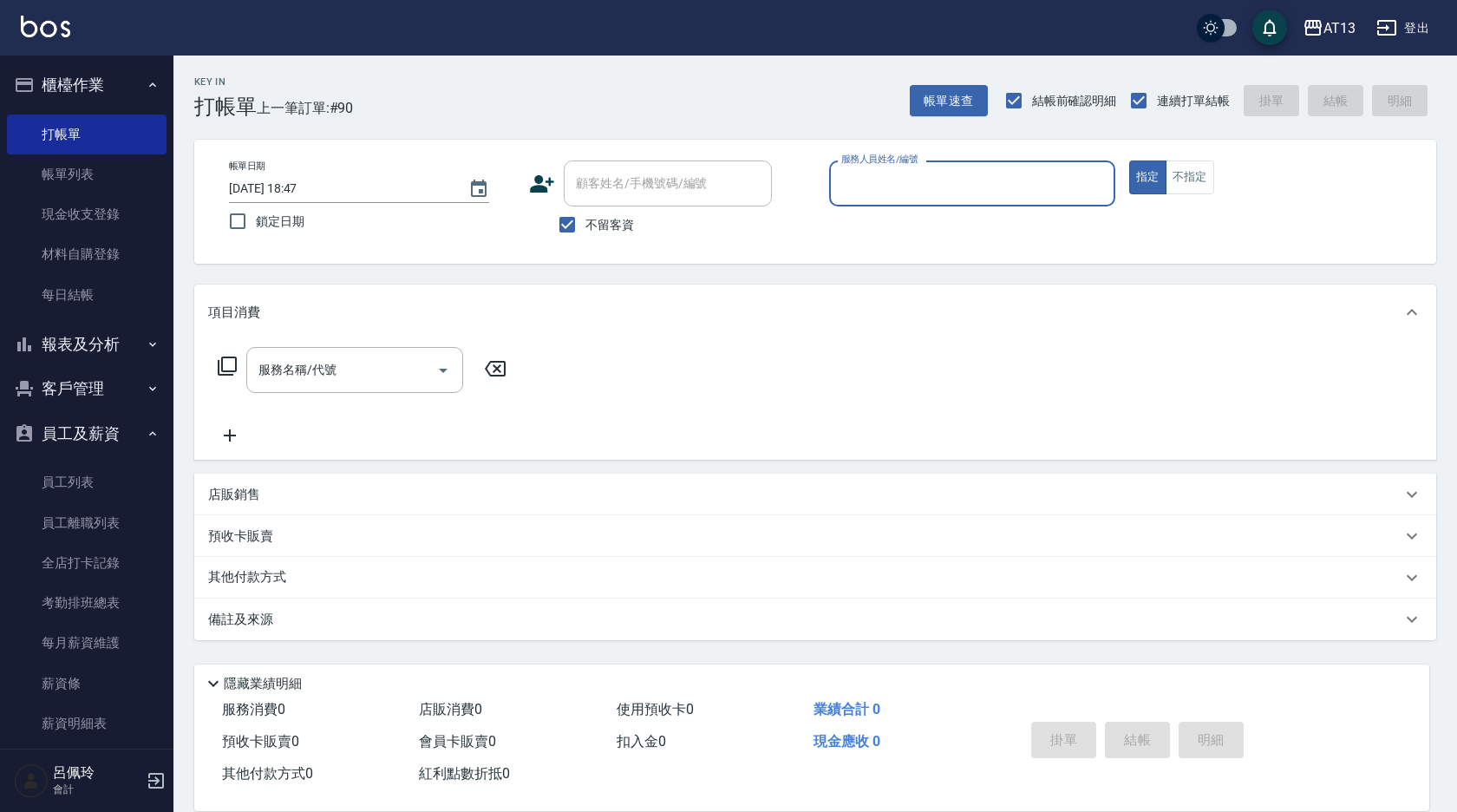
drag, startPoint x: 78, startPoint y: 178, endPoint x: 93, endPoint y: 105, distance: 74.5
click at [78, 179] on link "帳單列表" at bounding box center [86, 174] width 159 height 40
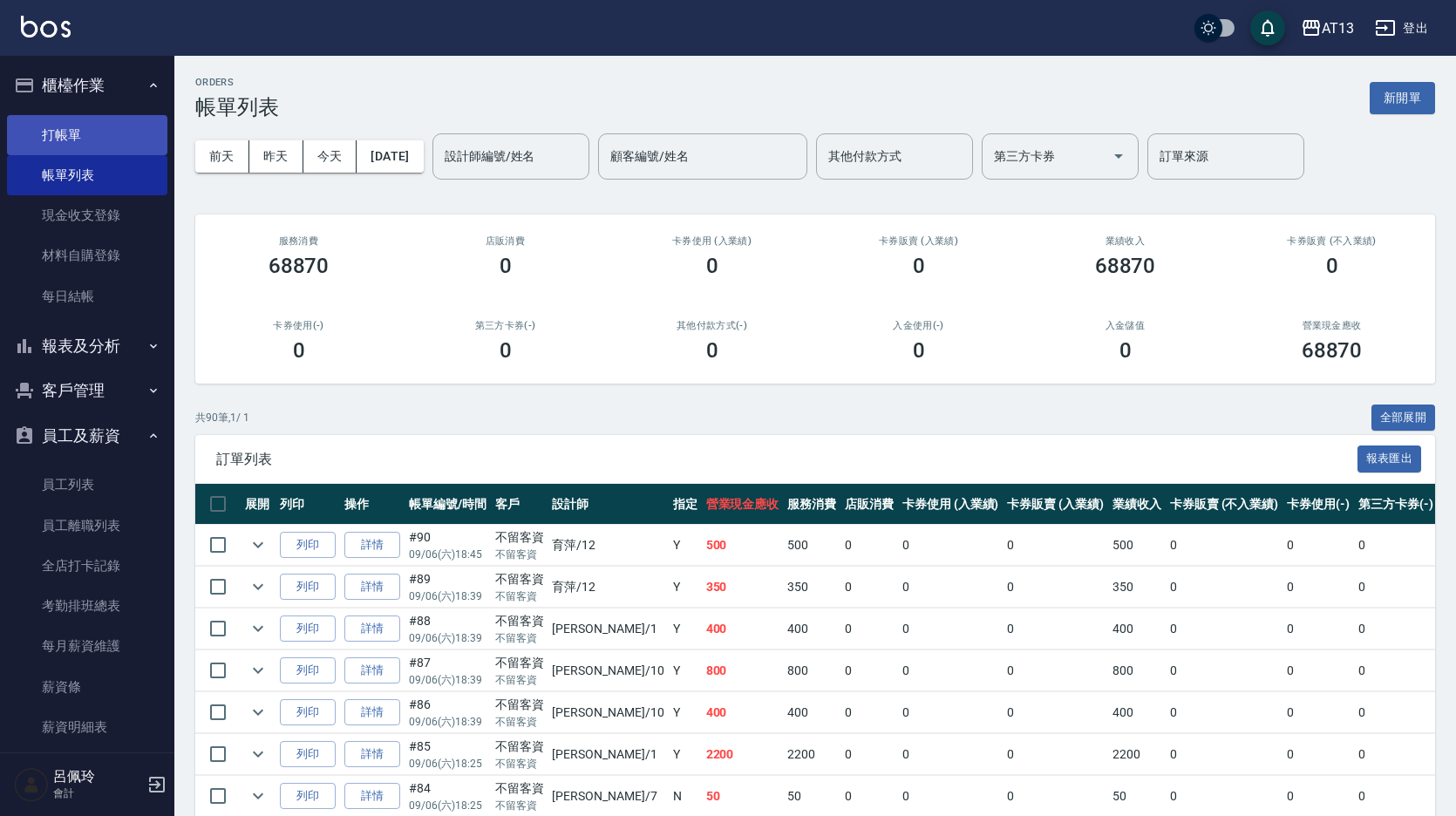
click at [81, 136] on link "打帳單" at bounding box center [86, 135] width 160 height 40
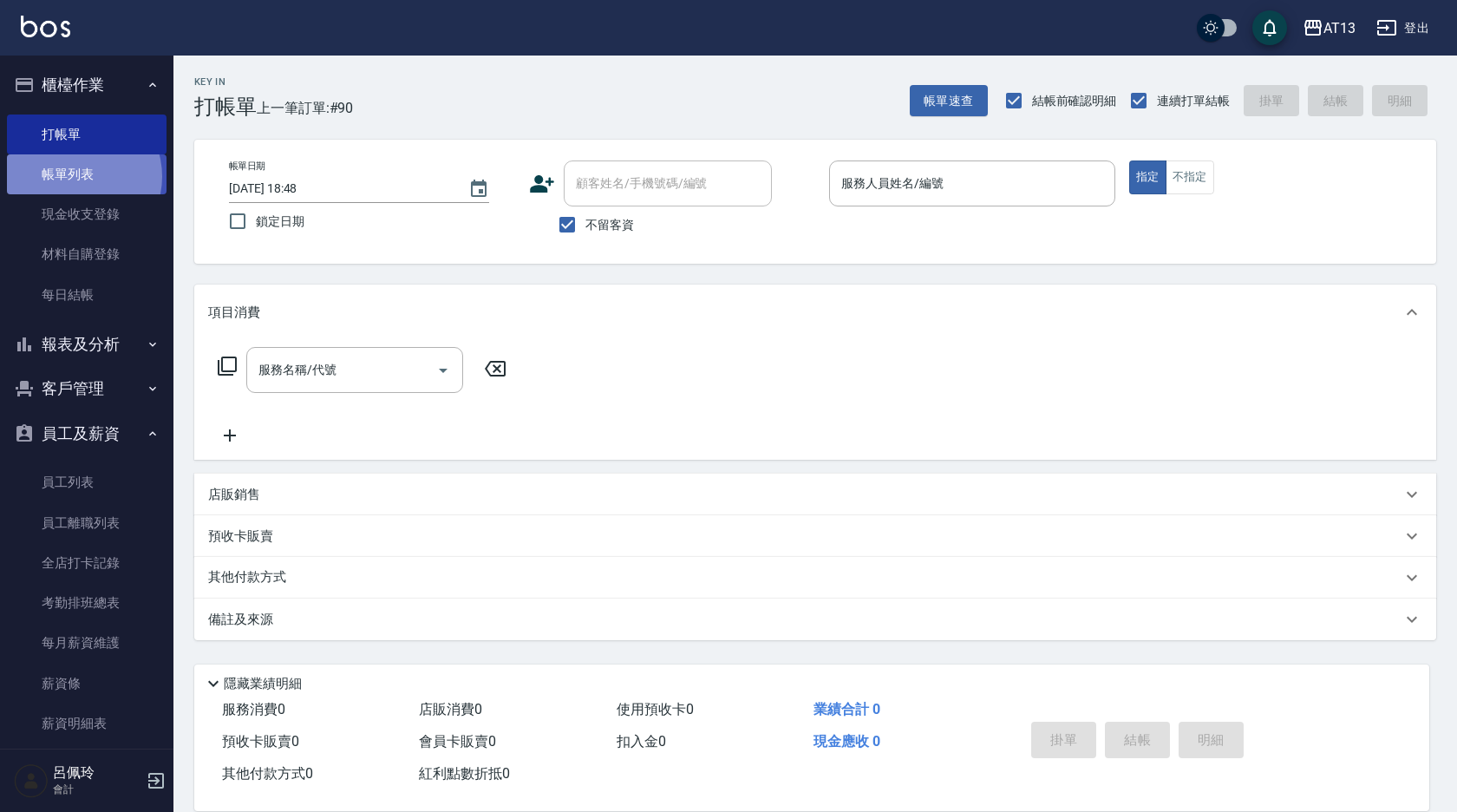
click at [75, 177] on link "帳單列表" at bounding box center [86, 174] width 159 height 40
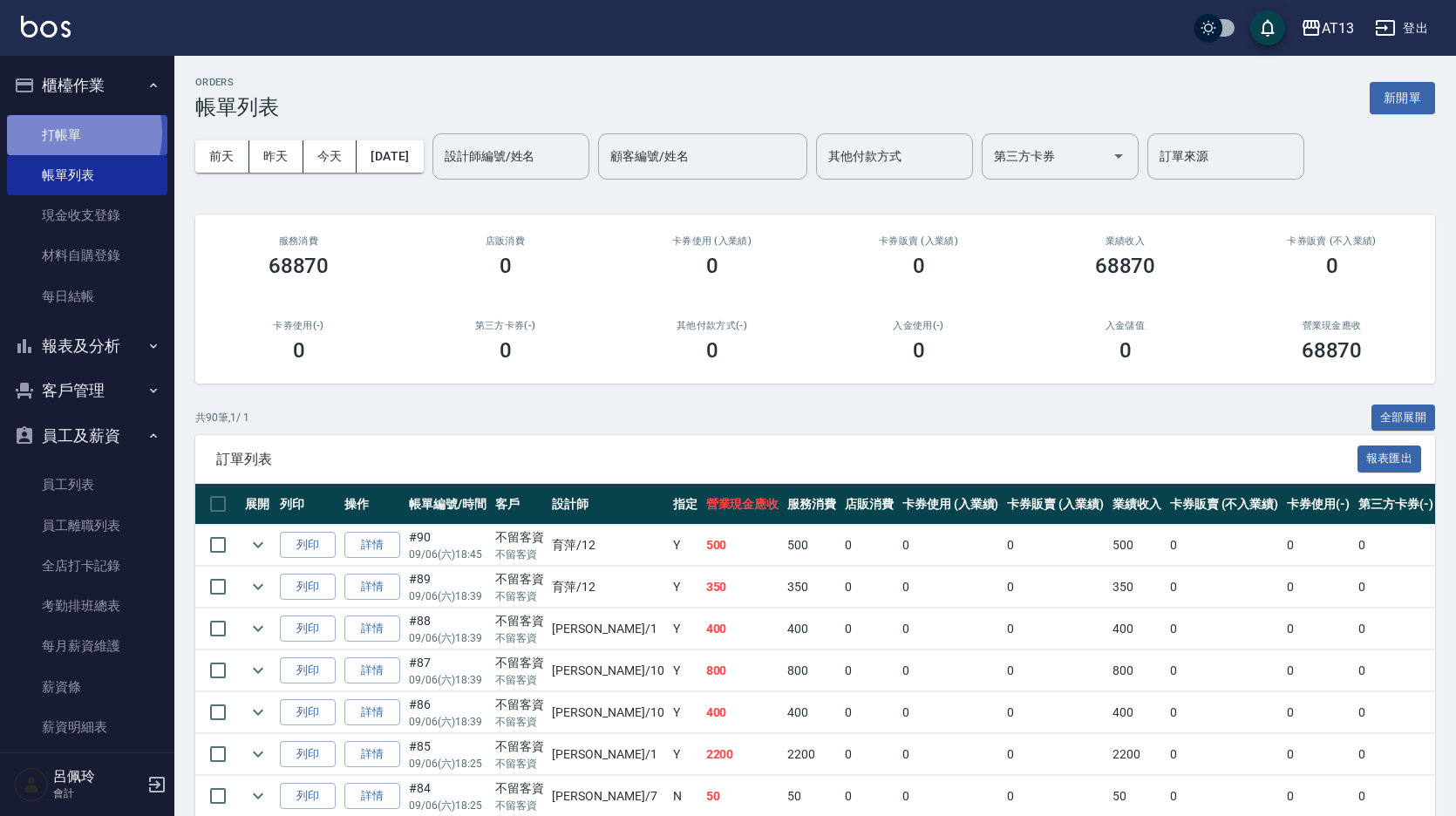
click at [69, 133] on link "打帳單" at bounding box center [86, 135] width 160 height 40
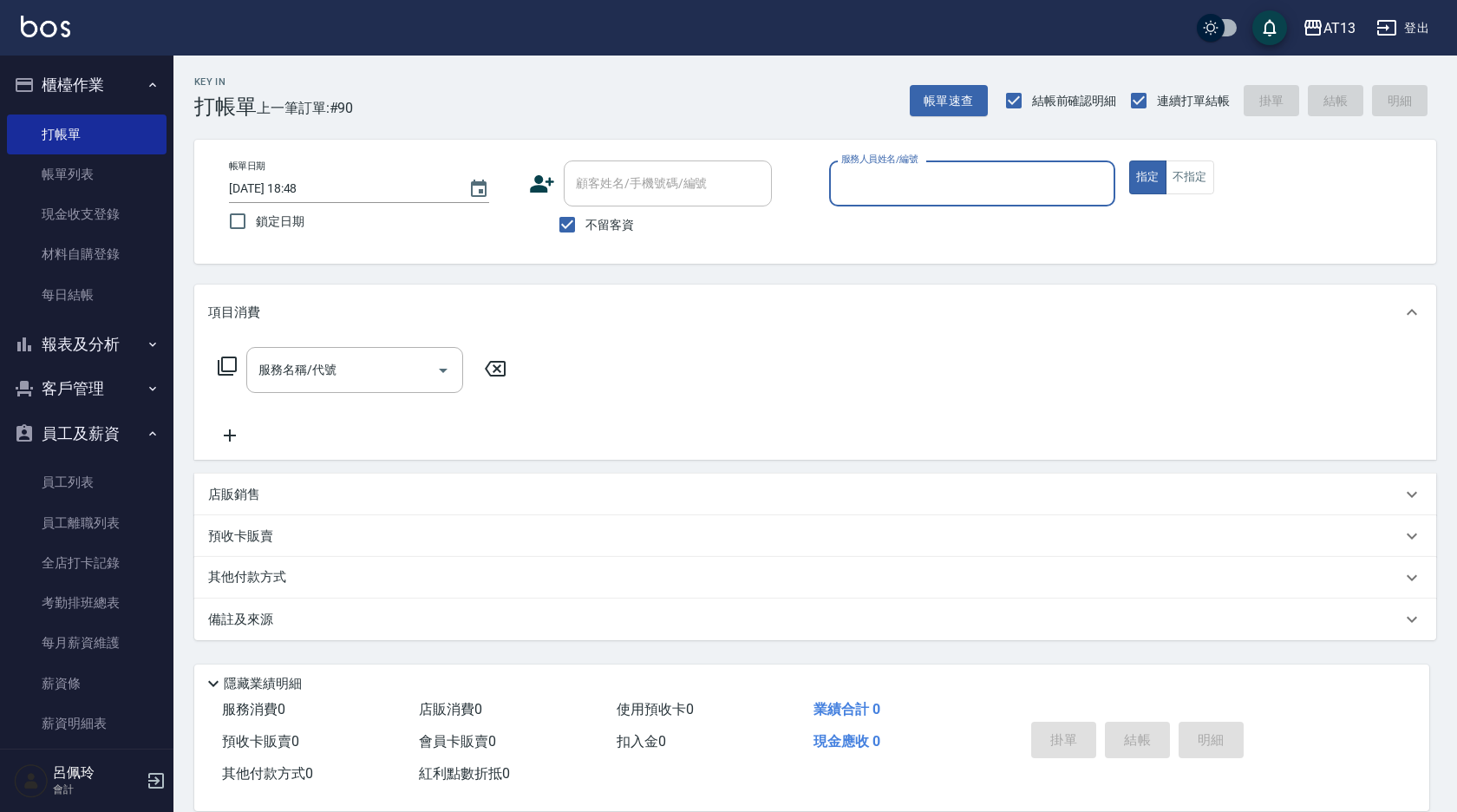
click at [1225, 645] on div "Key In 打帳單 上一筆訂單:#90 帳單速查 結帳前確認明細 連續打單結帳 掛單 結帳 明細 帳單日期 [DATE] 18:48 鎖定日期 顧客姓名/手…" at bounding box center [815, 431] width 1283 height 751
click at [70, 334] on button "報表及分析" at bounding box center [86, 344] width 159 height 45
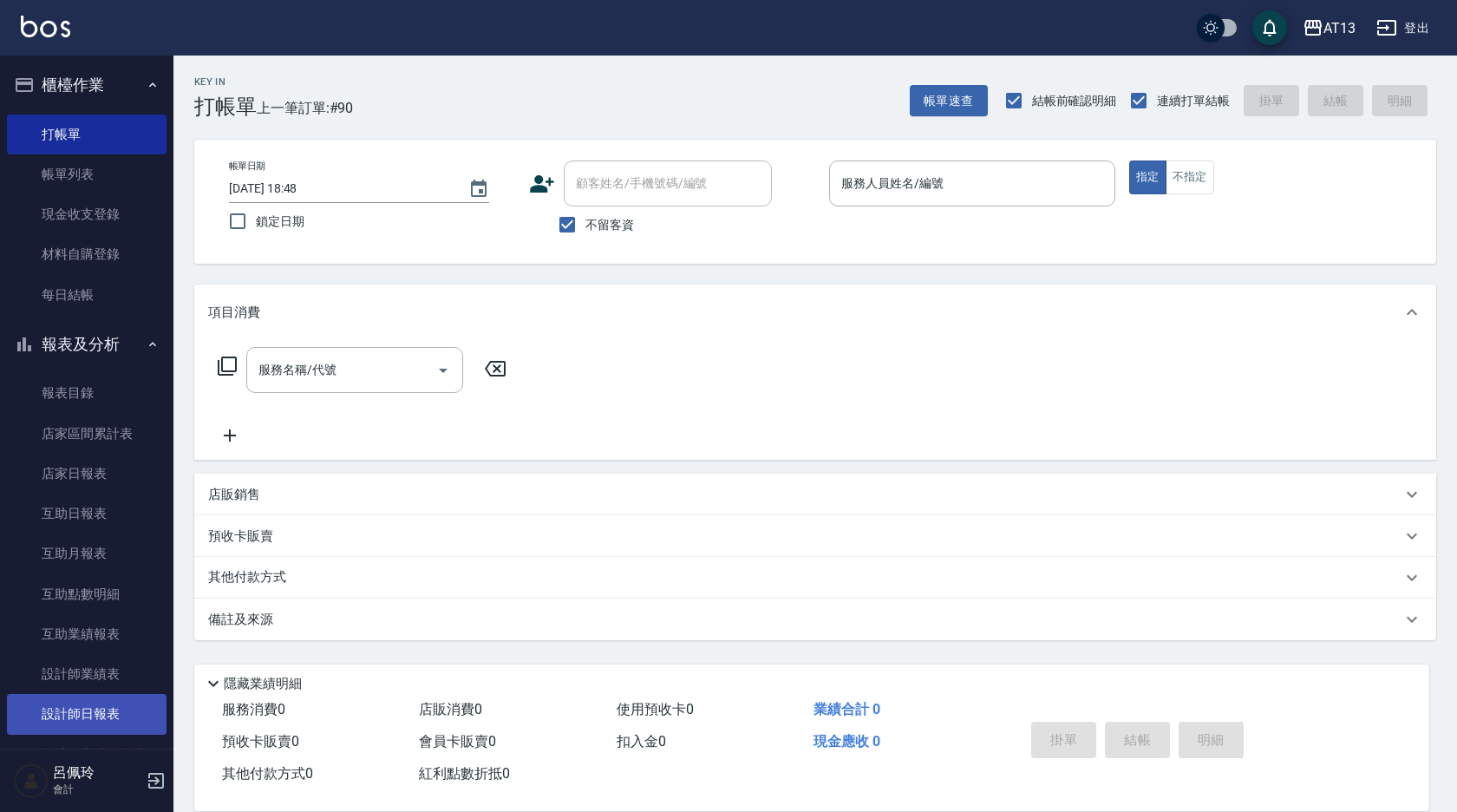
click at [90, 714] on link "設計師日報表" at bounding box center [86, 714] width 159 height 40
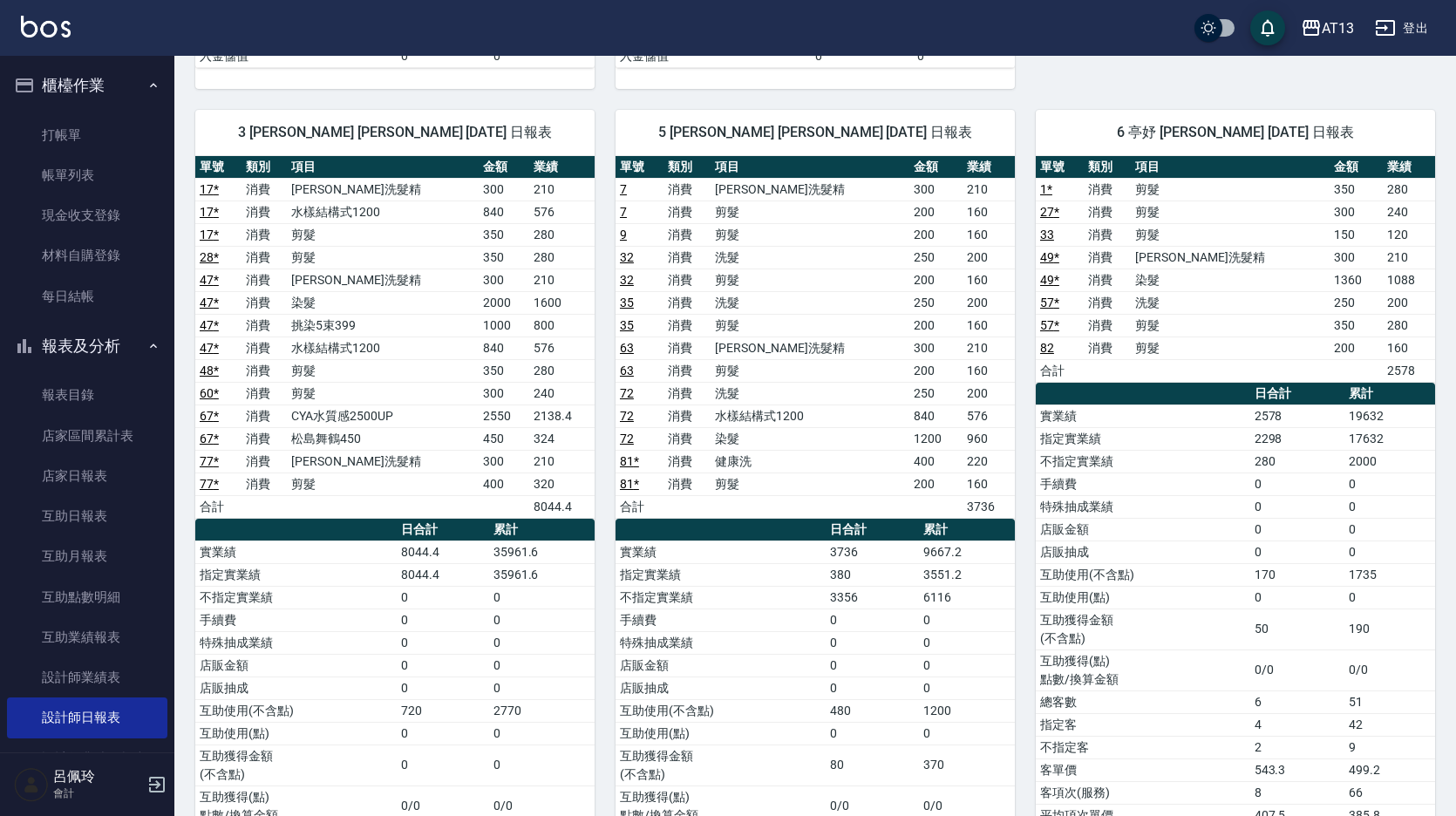
scroll to position [1046, 0]
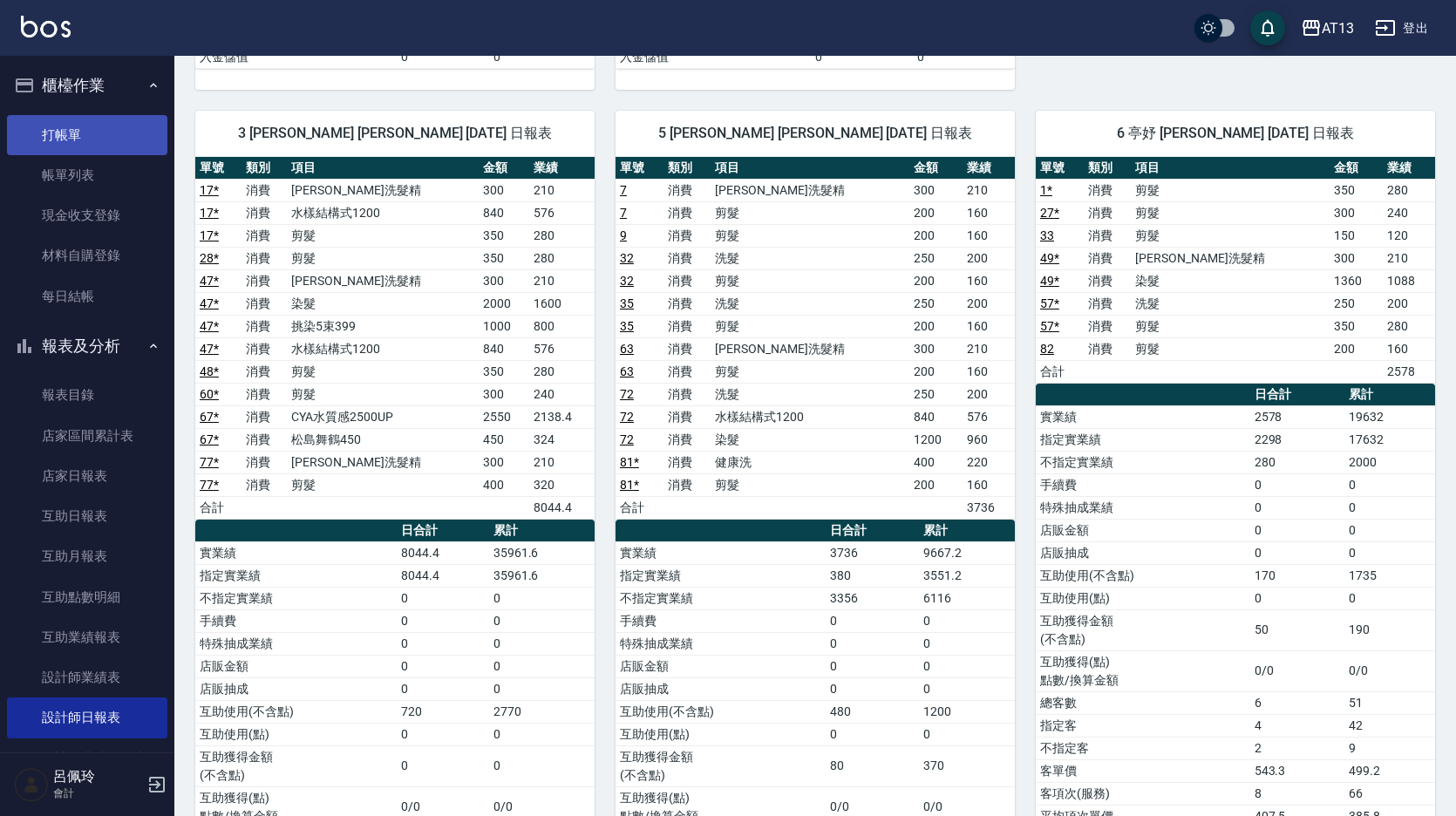
click at [64, 140] on link "打帳單" at bounding box center [86, 135] width 160 height 40
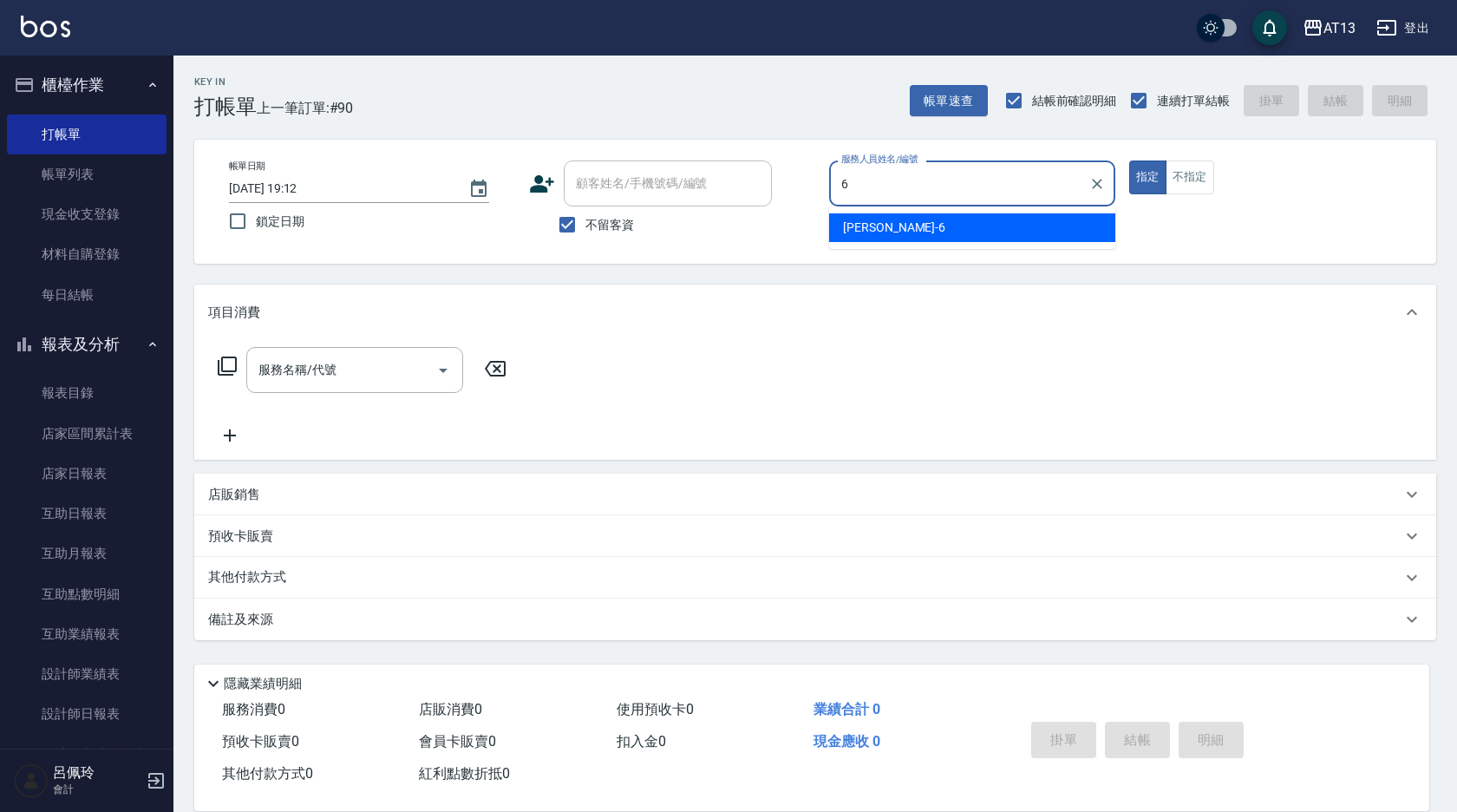
click at [902, 230] on div "亭妤 -6" at bounding box center [972, 227] width 287 height 28
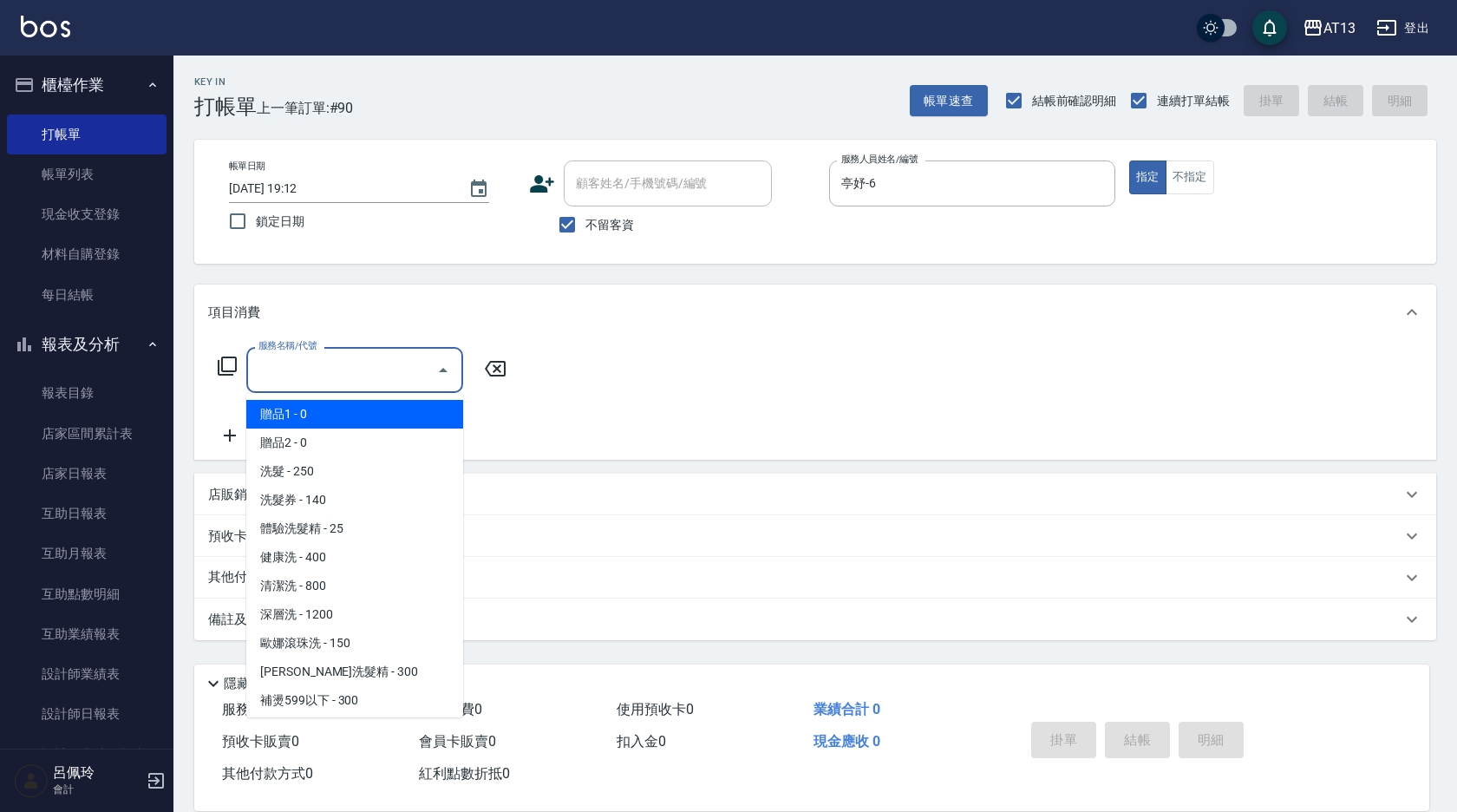
click at [323, 378] on input "服務名稱/代號" at bounding box center [341, 370] width 175 height 30
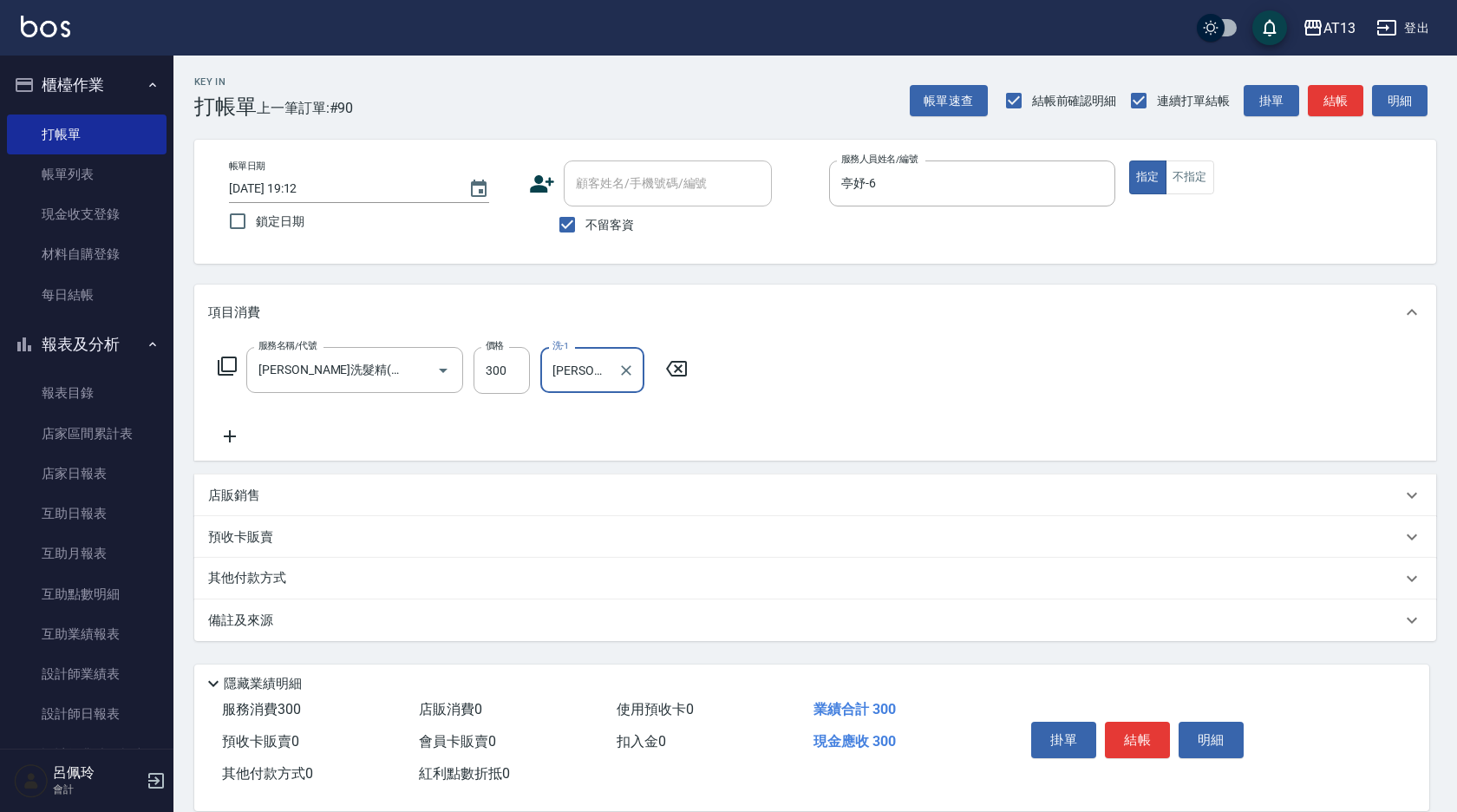
click at [1130, 439] on div "服務名稱/代號 [PERSON_NAME]洗髮精(210) 服務名稱/代號 價格 300 價格 洗-1 [PERSON_NAME]-24 洗-1" at bounding box center [815, 401] width 1242 height 121
click at [1151, 732] on button "結帳" at bounding box center [1137, 739] width 65 height 37
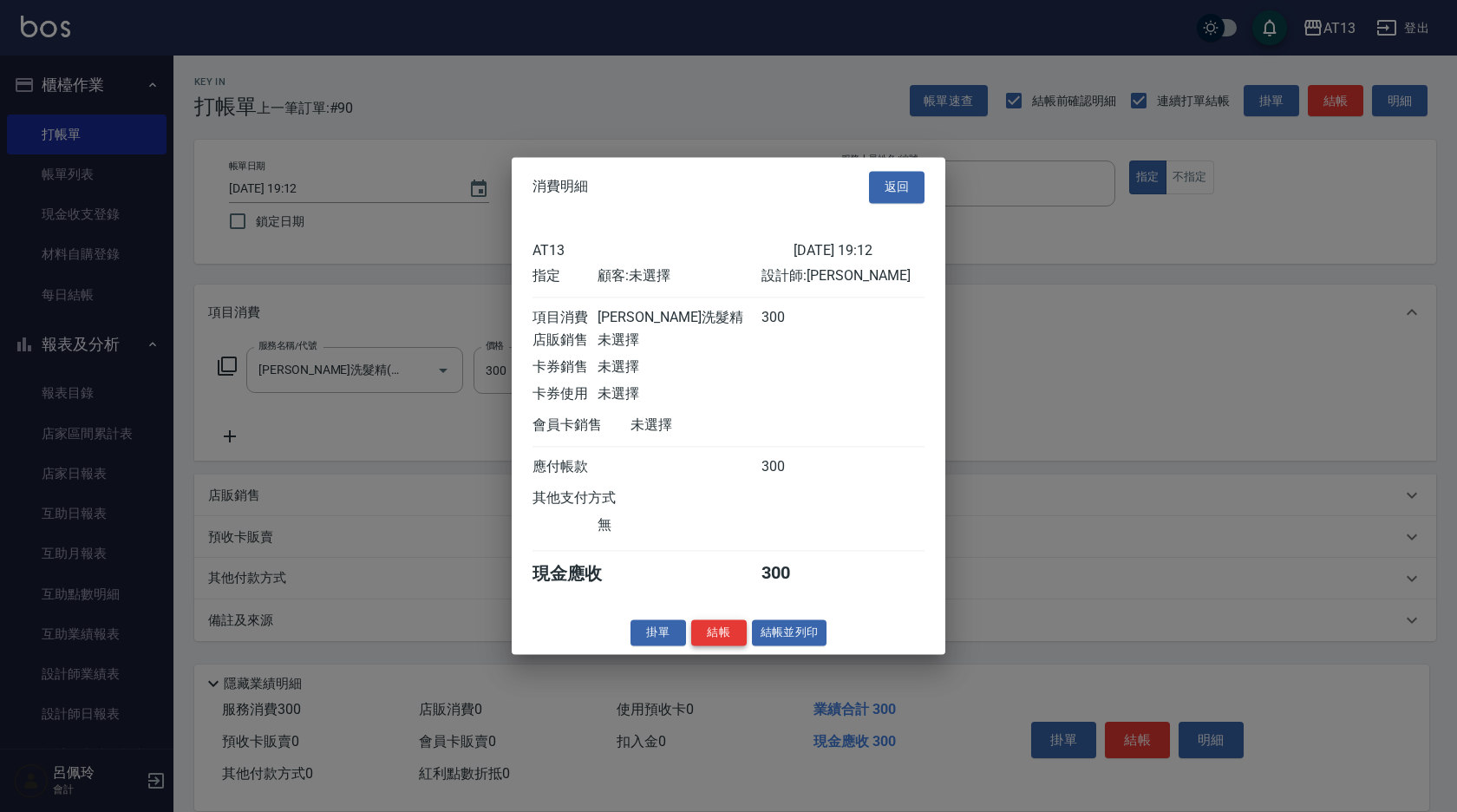
click at [735, 645] on button "結帳" at bounding box center [719, 633] width 56 height 27
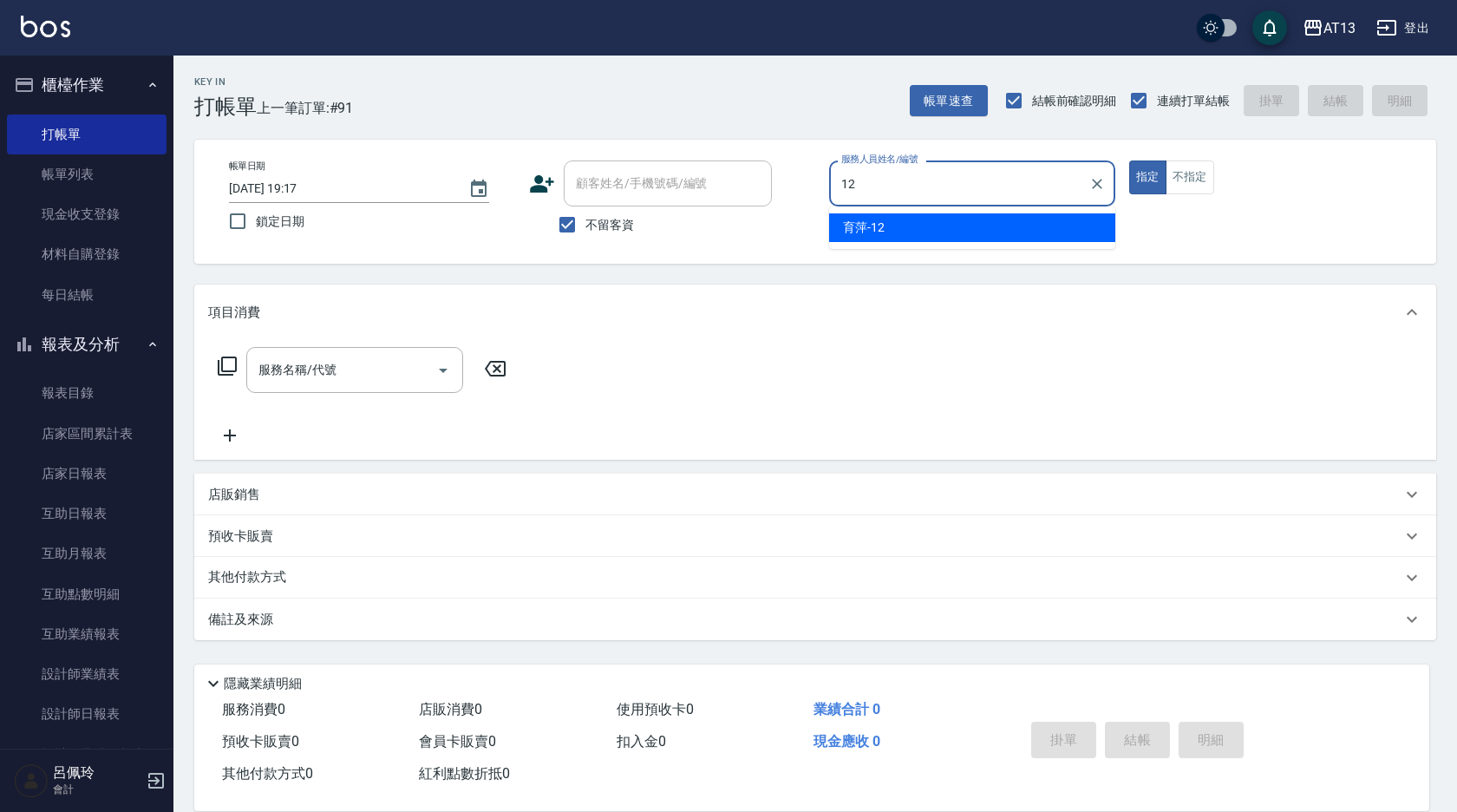
click at [1002, 226] on div "育萍 -12" at bounding box center [972, 227] width 287 height 28
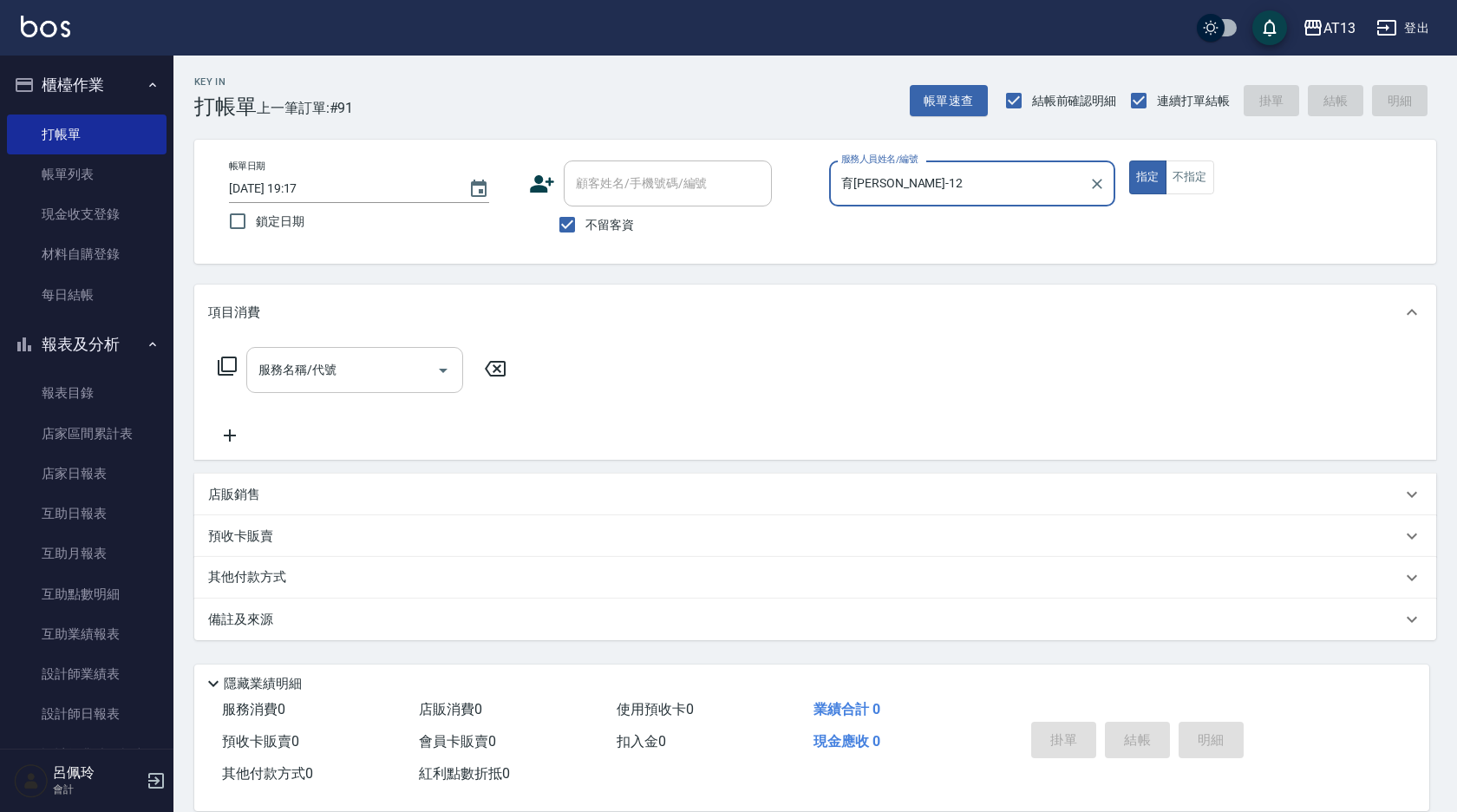
click at [373, 373] on input "服務名稱/代號" at bounding box center [341, 370] width 175 height 30
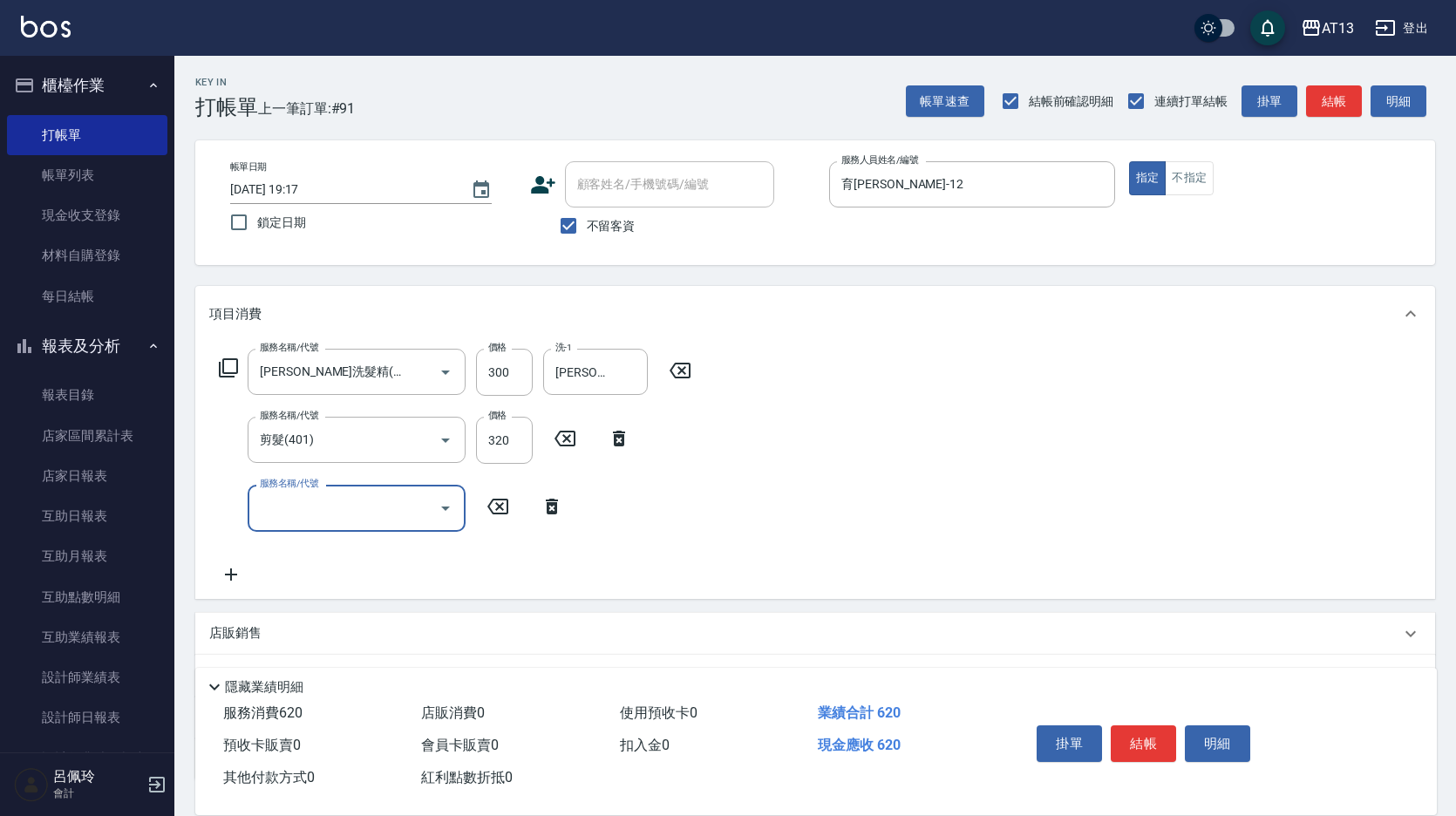
click at [900, 435] on div "服務名稱/代號 [PERSON_NAME]洗髮精(210) 服務名稱/代號 價格 300 價格 洗-1 [PERSON_NAME]-24 洗-1 服務名稱/代…" at bounding box center [815, 470] width 1240 height 256
click at [1138, 743] on button "結帳" at bounding box center [1143, 743] width 65 height 37
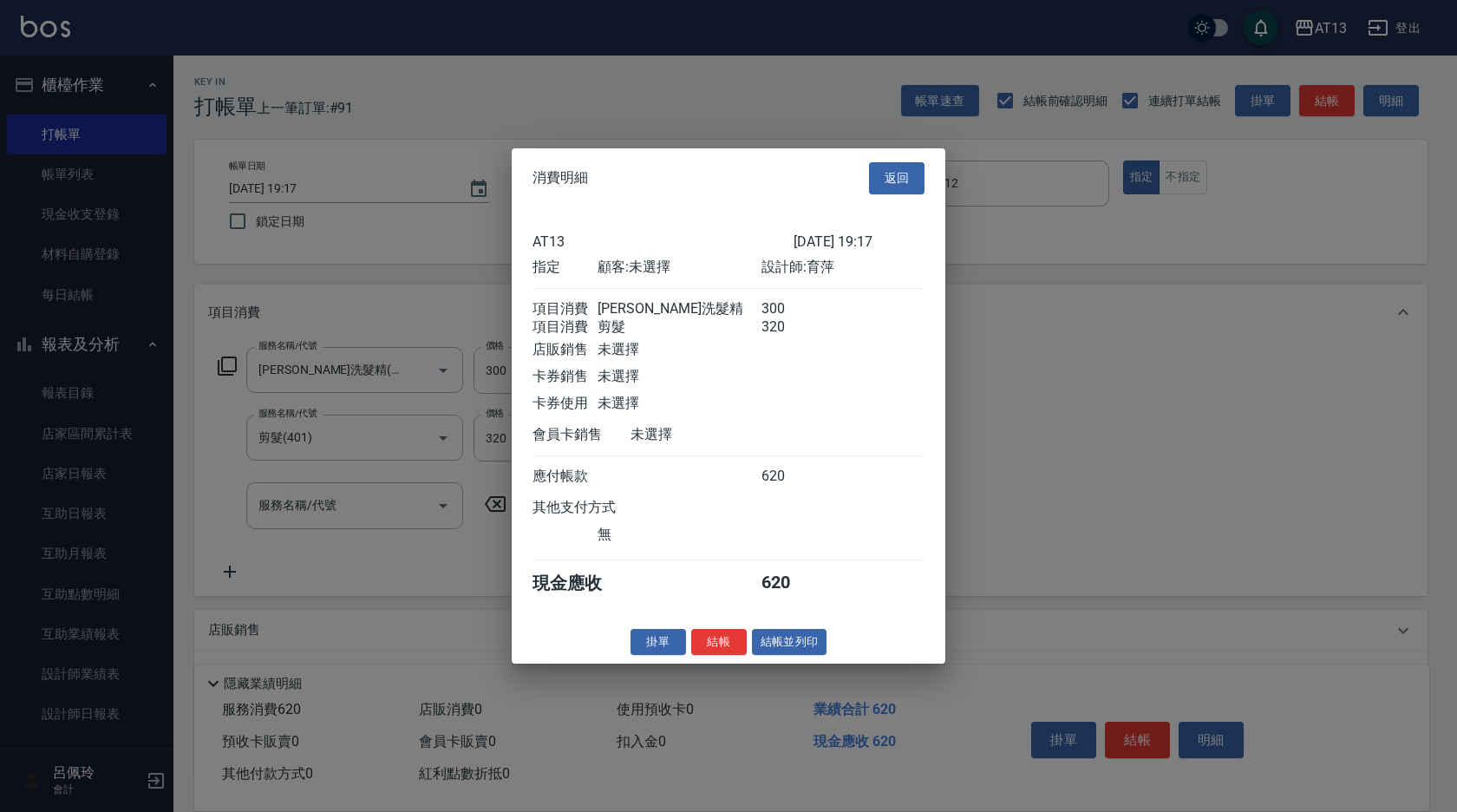
click at [1140, 738] on div at bounding box center [728, 406] width 1457 height 812
click at [740, 650] on button "結帳" at bounding box center [719, 641] width 56 height 27
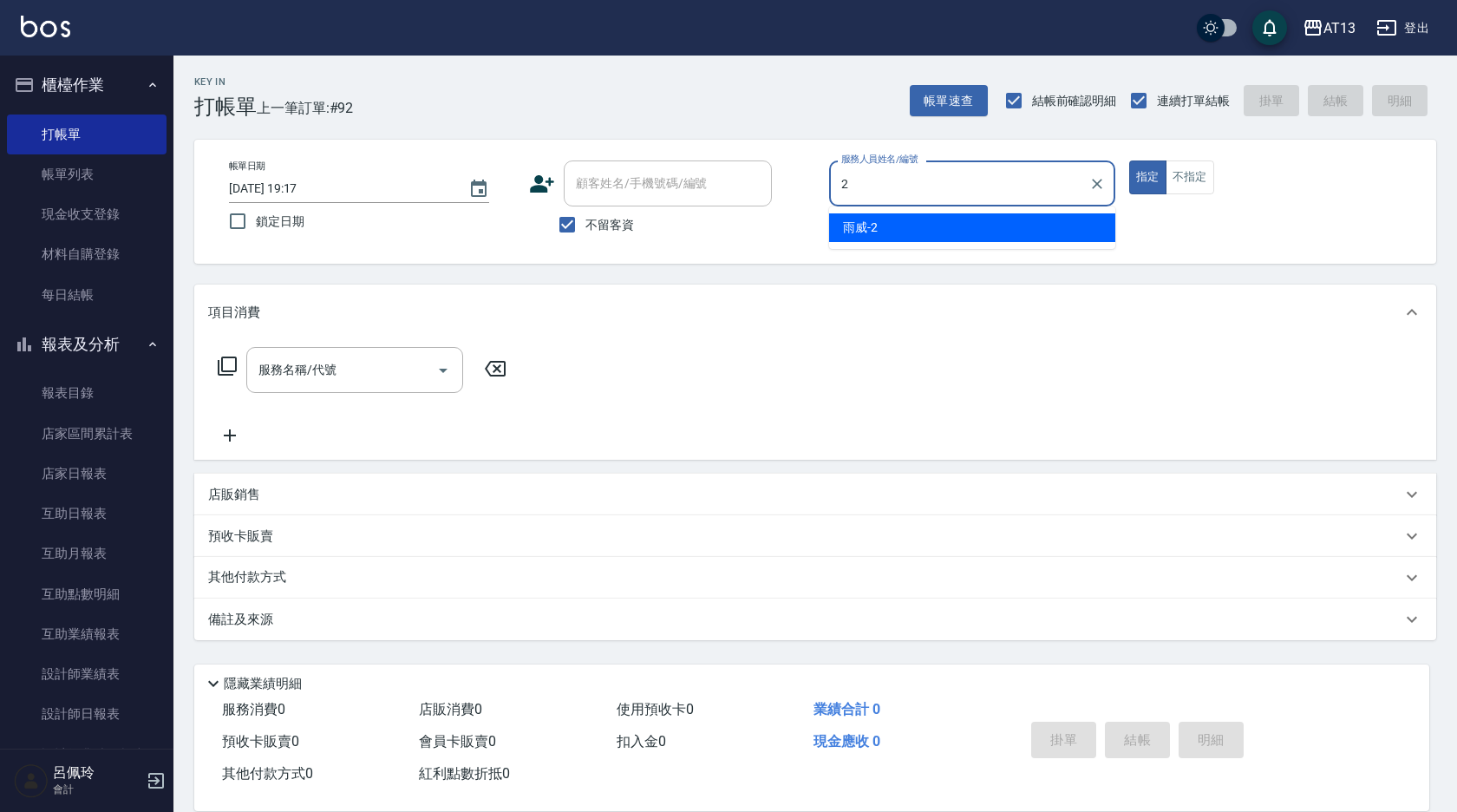
click at [860, 230] on span "雨威 -2" at bounding box center [860, 227] width 35 height 18
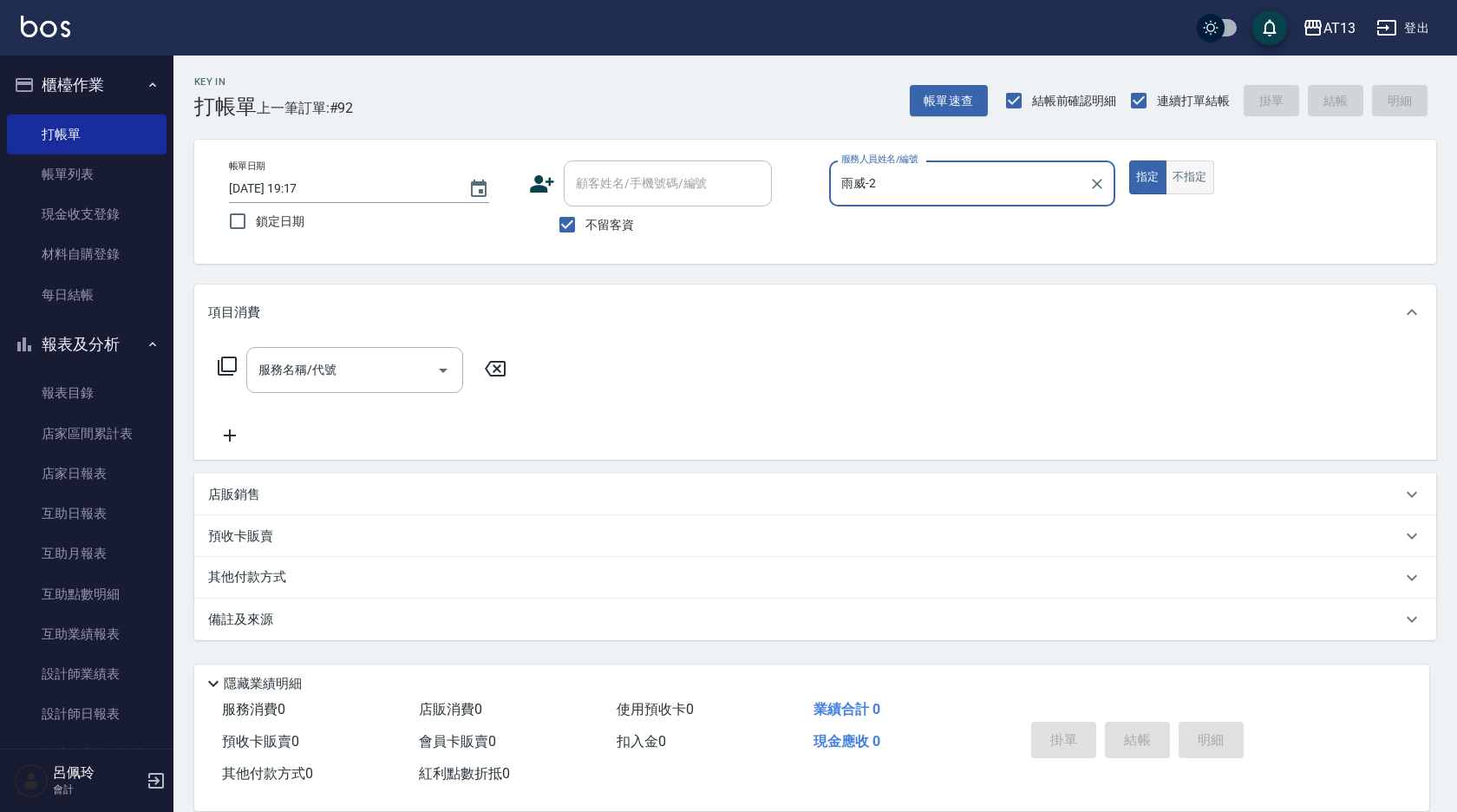
click at [1201, 174] on button "不指定" at bounding box center [1190, 177] width 49 height 34
click at [356, 365] on input "服務名稱/代號" at bounding box center [341, 370] width 175 height 30
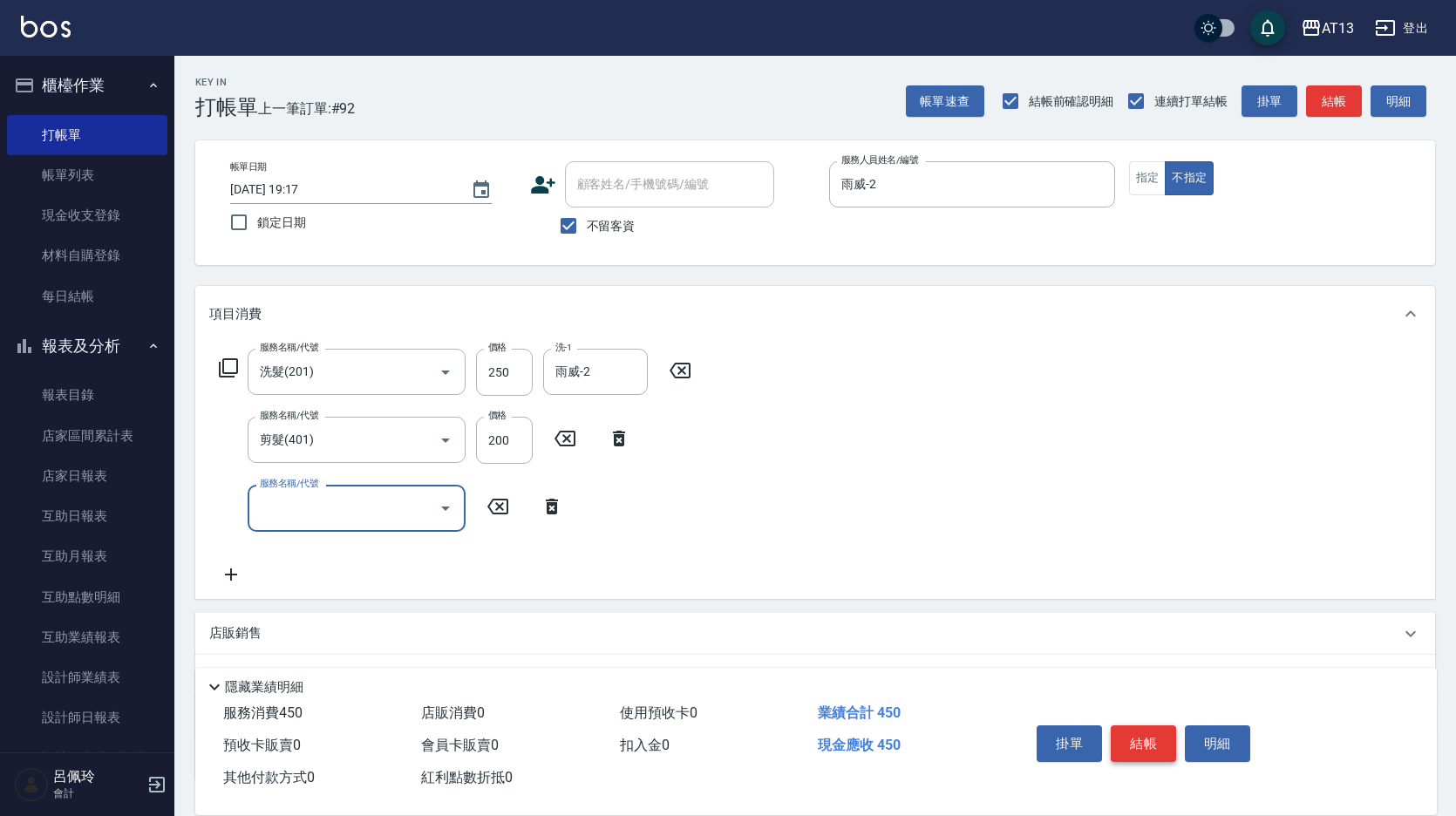
click at [1145, 736] on button "結帳" at bounding box center [1143, 743] width 65 height 37
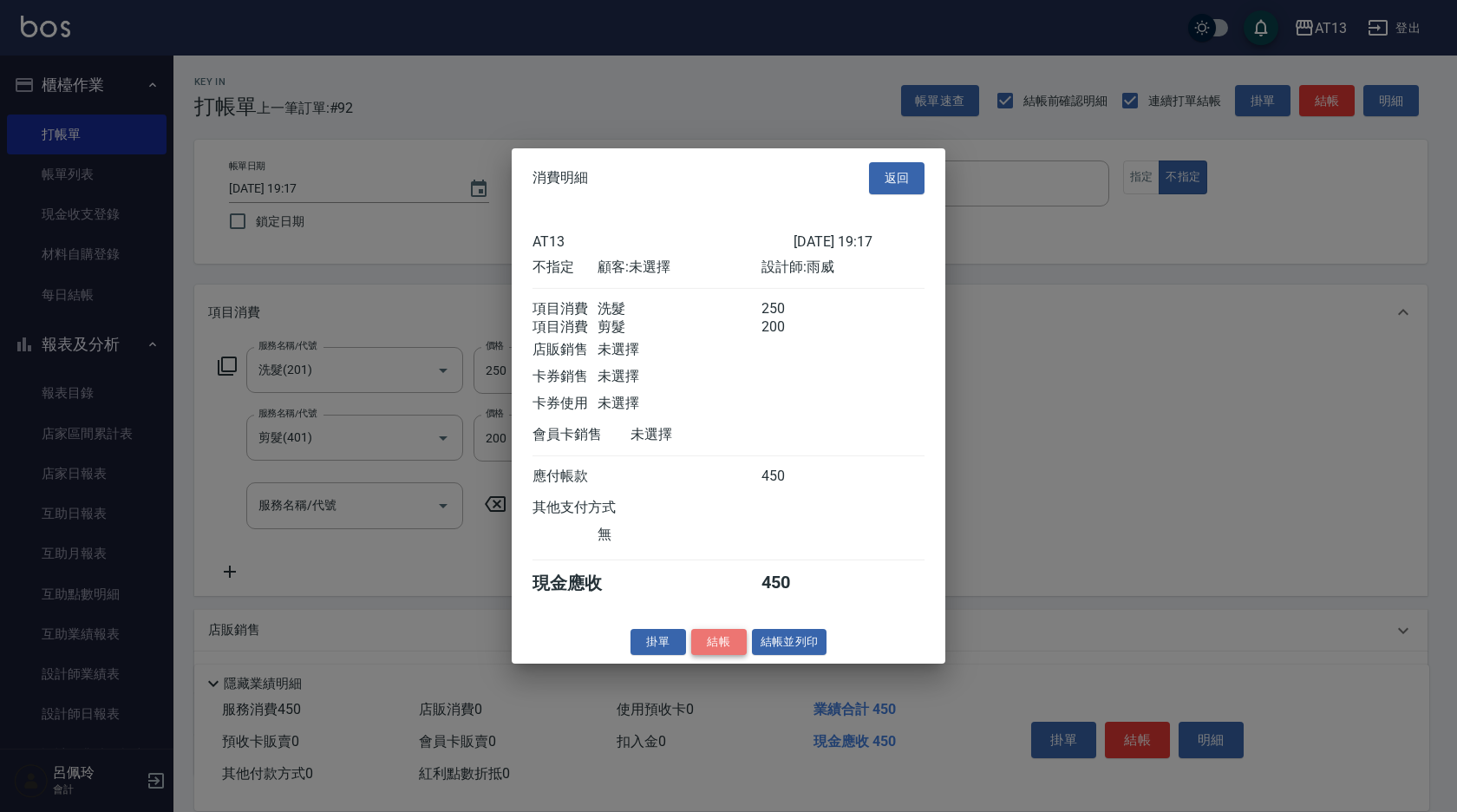
click at [725, 655] on button "結帳" at bounding box center [719, 641] width 56 height 27
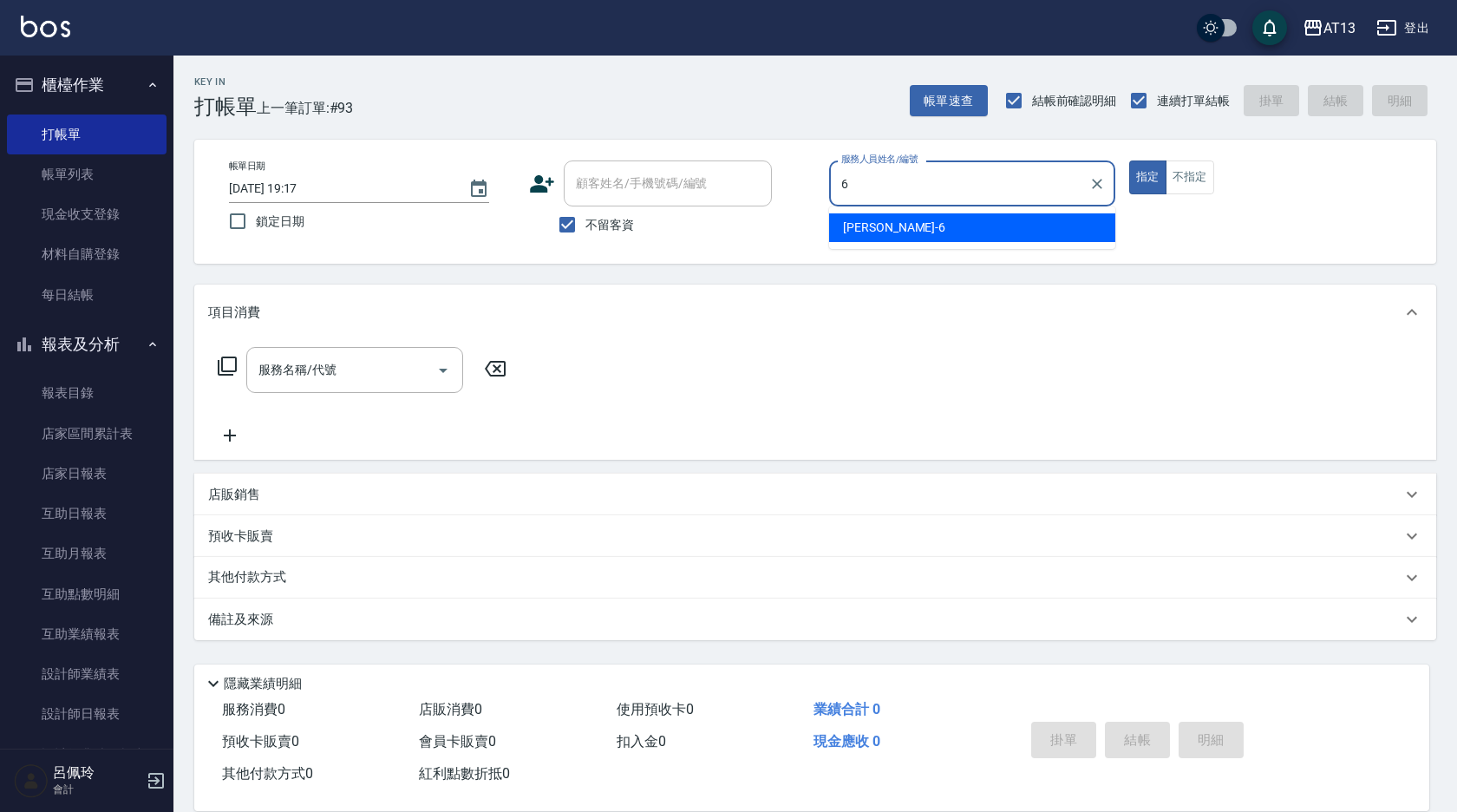
click at [911, 240] on ul "亭妤 -6" at bounding box center [972, 227] width 287 height 42
click at [842, 232] on div "亭妤 -6" at bounding box center [972, 227] width 287 height 28
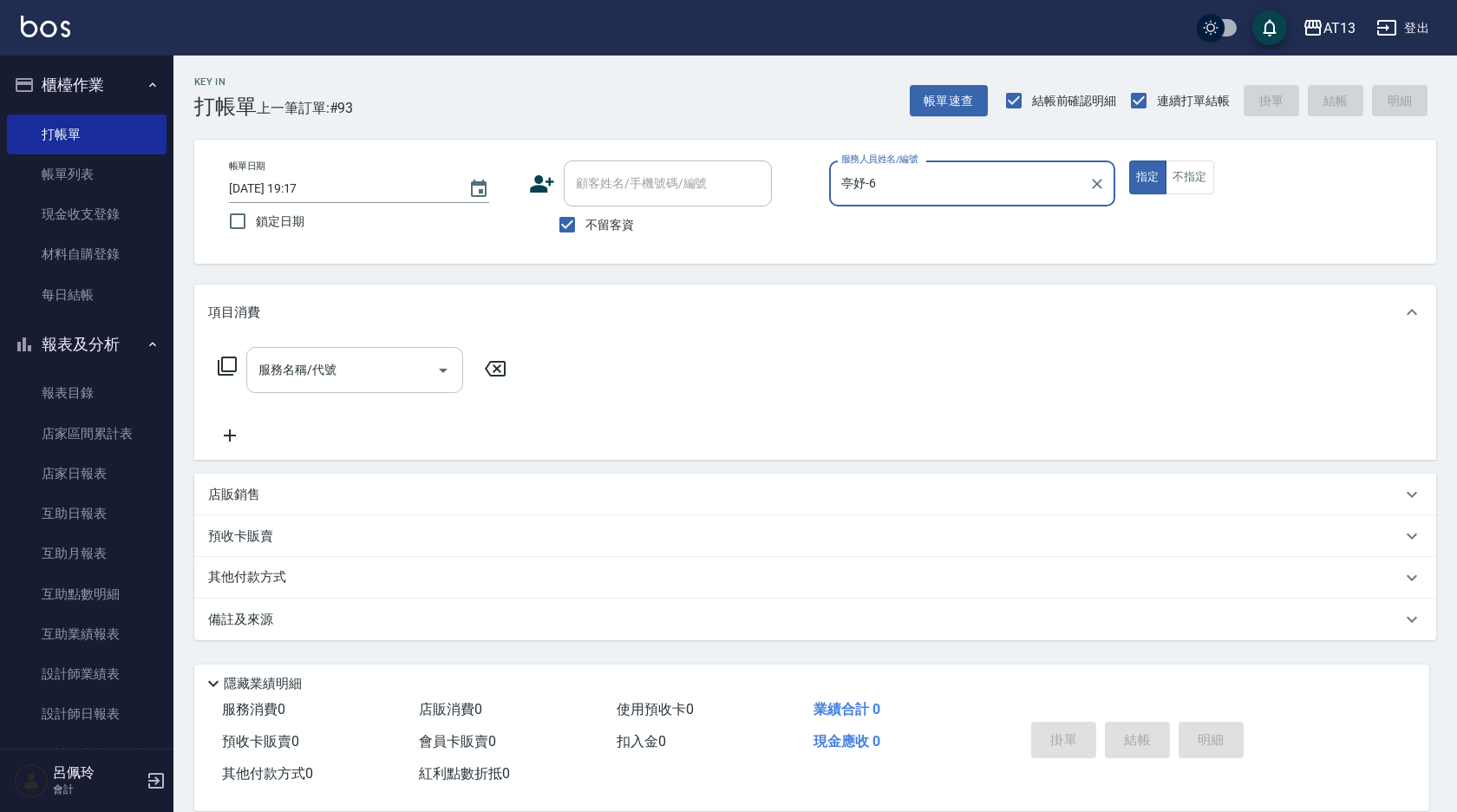
click at [319, 391] on div "服務名稱/代號" at bounding box center [355, 370] width 217 height 46
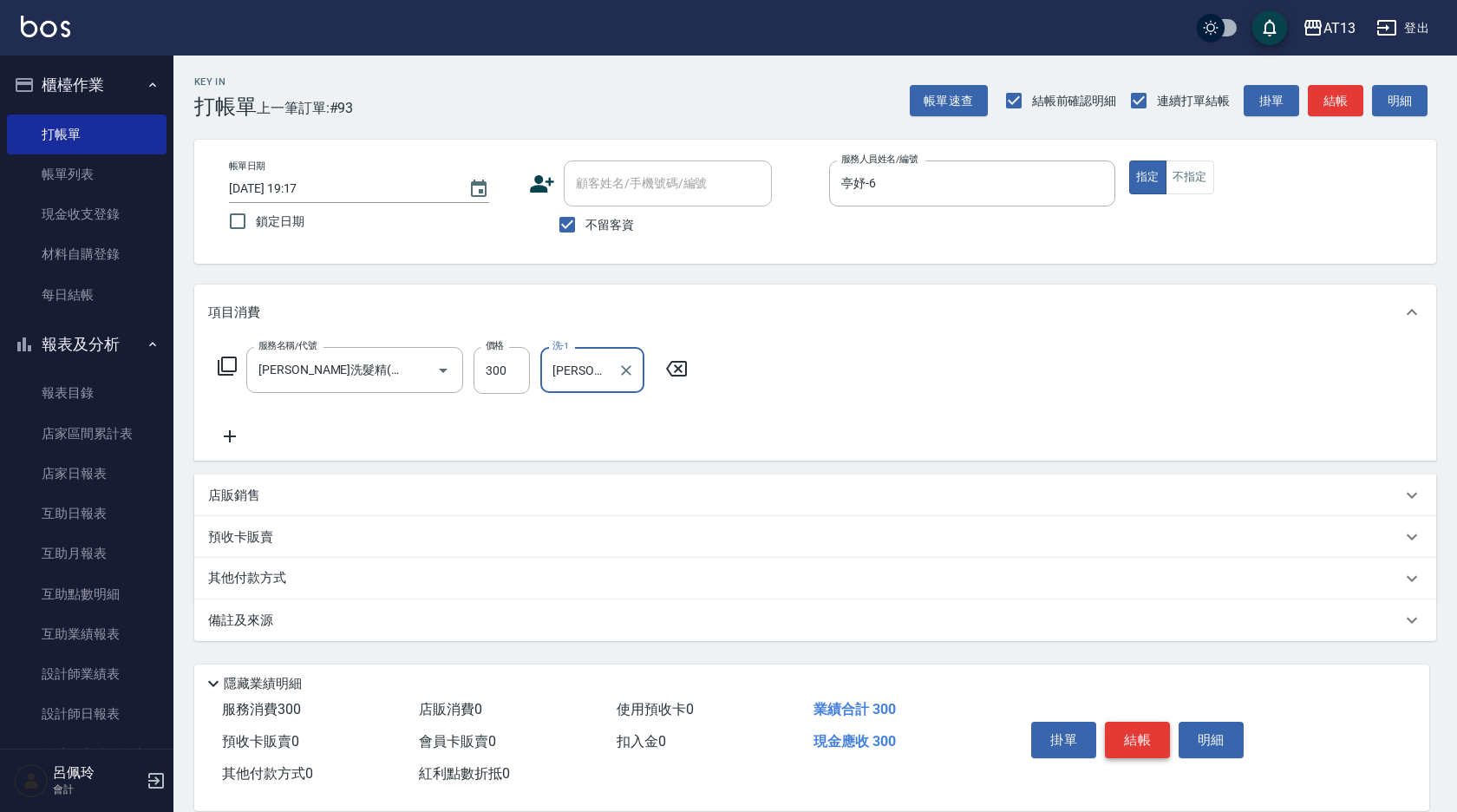
click at [1144, 736] on button "結帳" at bounding box center [1137, 739] width 65 height 37
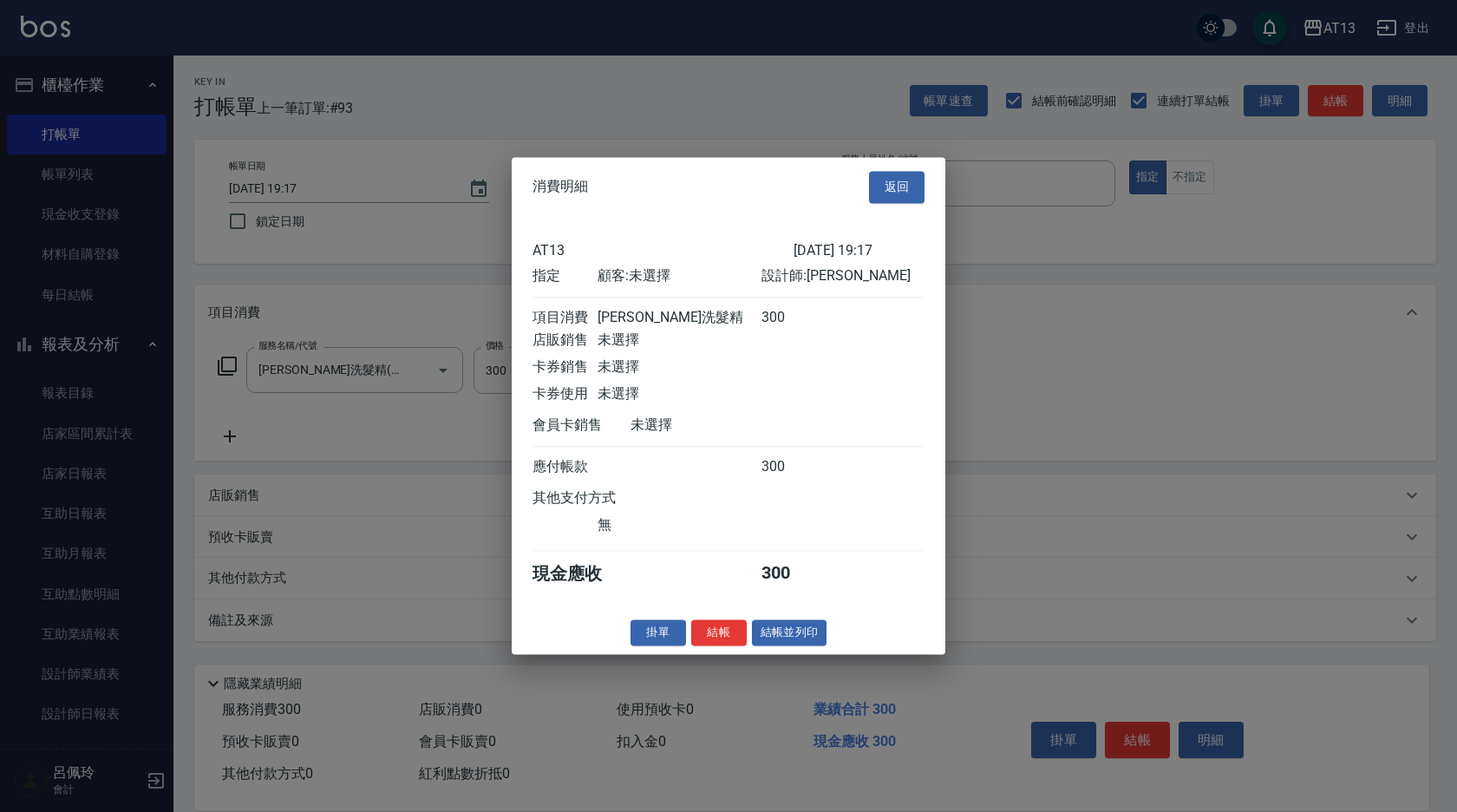
click at [729, 631] on div "消費明細 返回 AT13 [DATE] 19:17 指定 顧客: 未選擇 設計師: 亭妤 項目消費 歐娜洗髮精 300 店販銷售 未選擇 卡券銷售 未選擇 卡…" at bounding box center [729, 405] width 434 height 497
click at [729, 636] on button "結帳" at bounding box center [719, 633] width 56 height 27
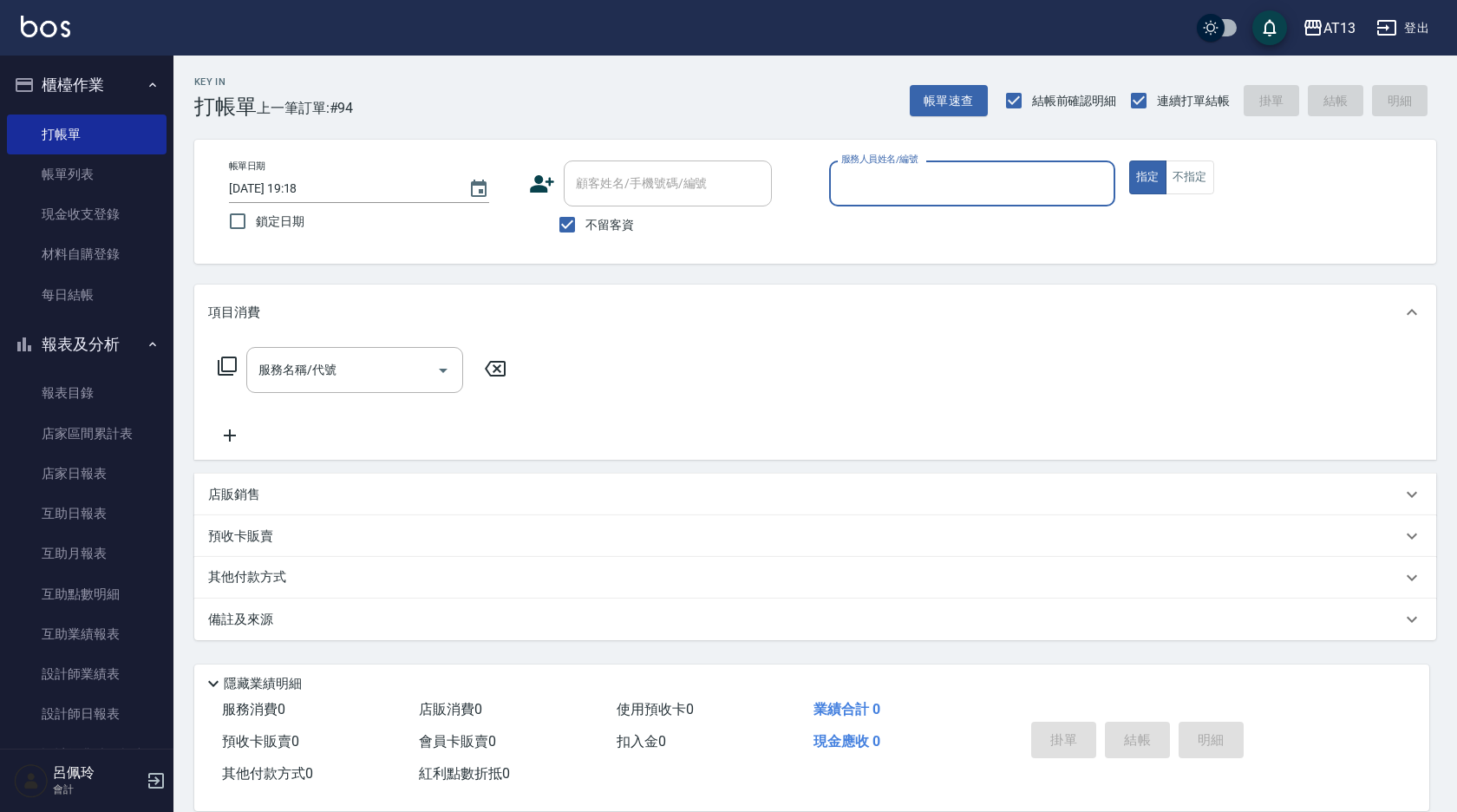
drag, startPoint x: 30, startPoint y: 168, endPoint x: 274, endPoint y: 811, distance: 687.7
click at [30, 168] on link "帳單列表" at bounding box center [86, 174] width 159 height 40
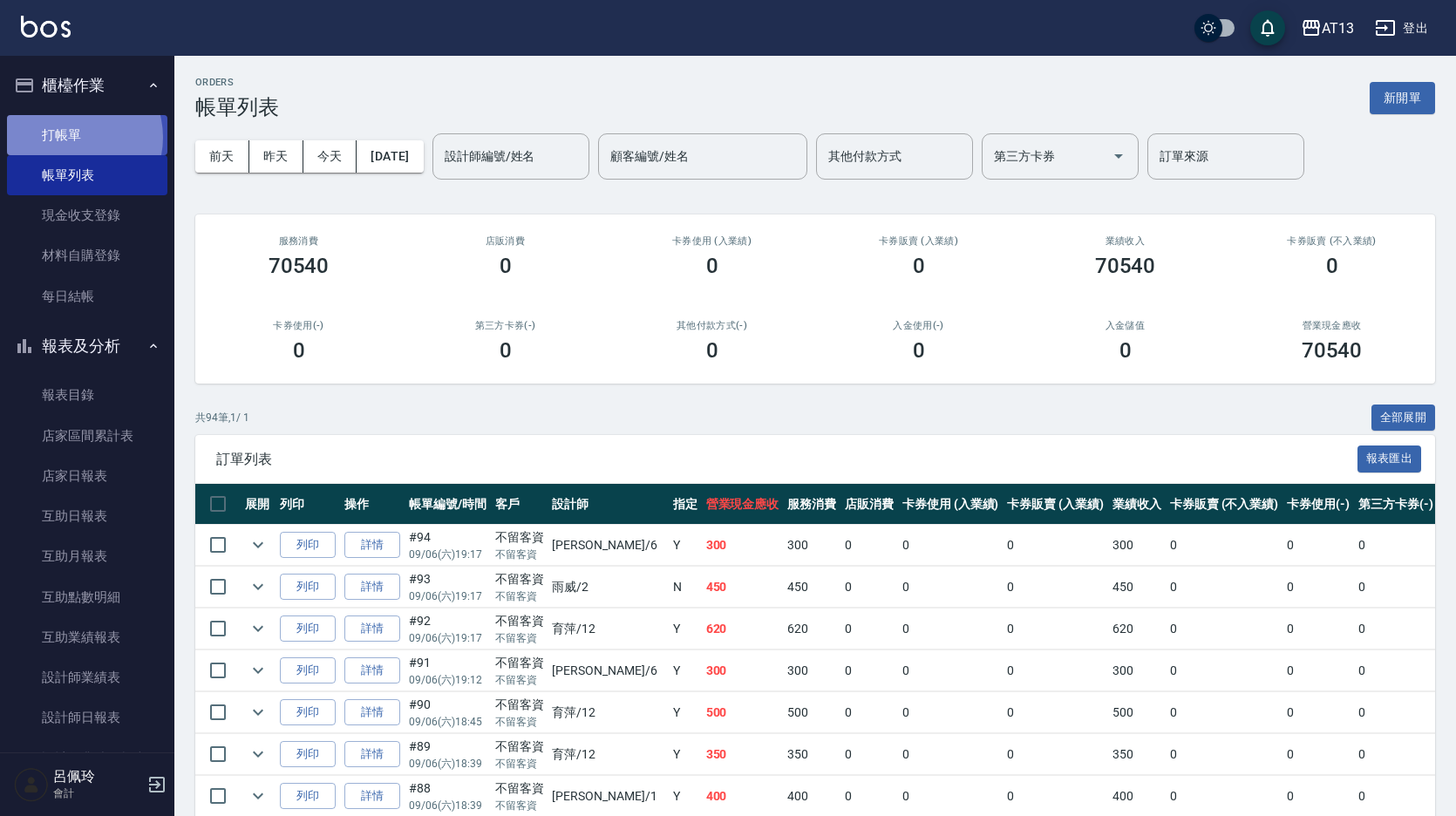
click at [70, 136] on link "打帳單" at bounding box center [86, 135] width 160 height 40
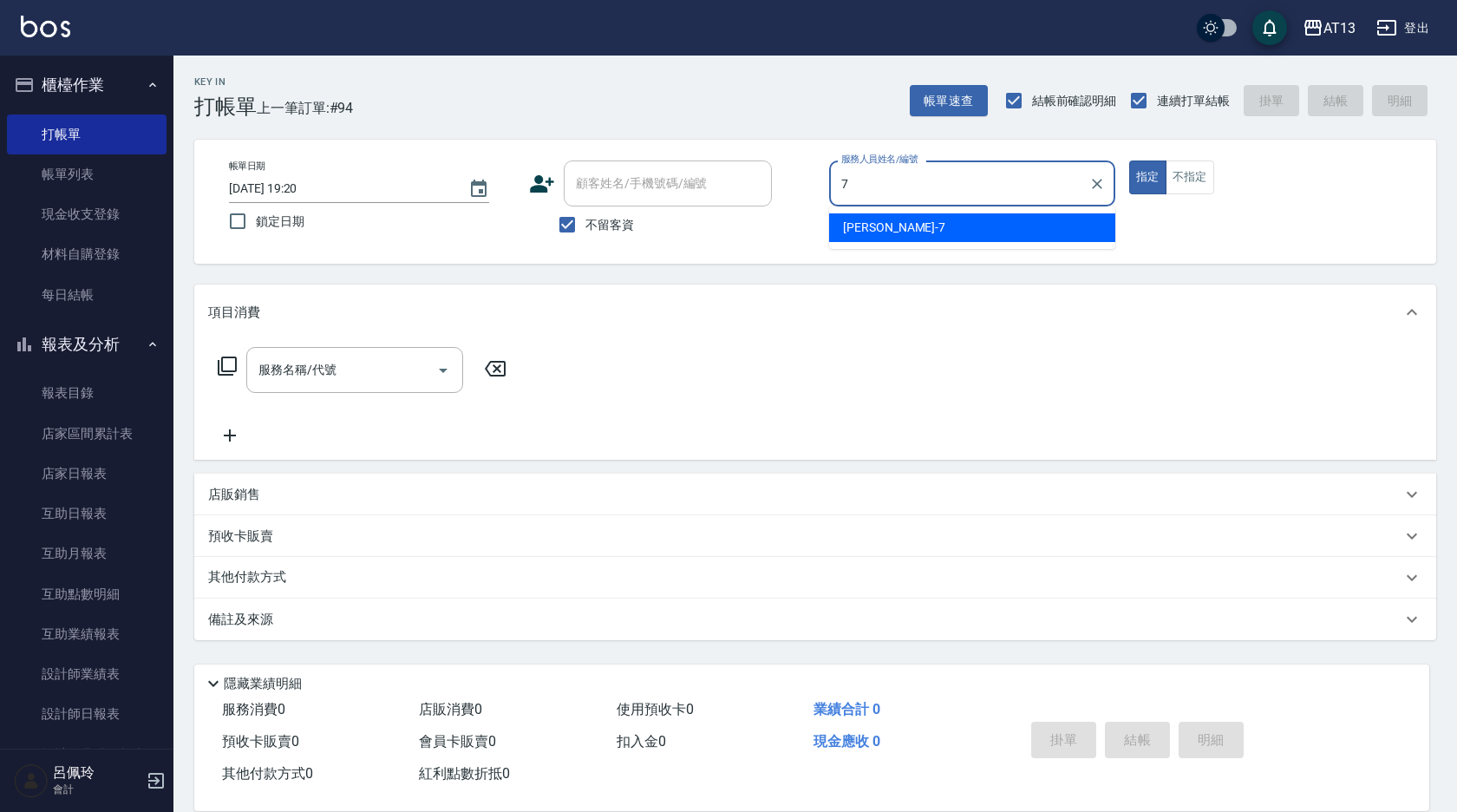
click at [1045, 225] on div "[PERSON_NAME]-7" at bounding box center [972, 227] width 287 height 28
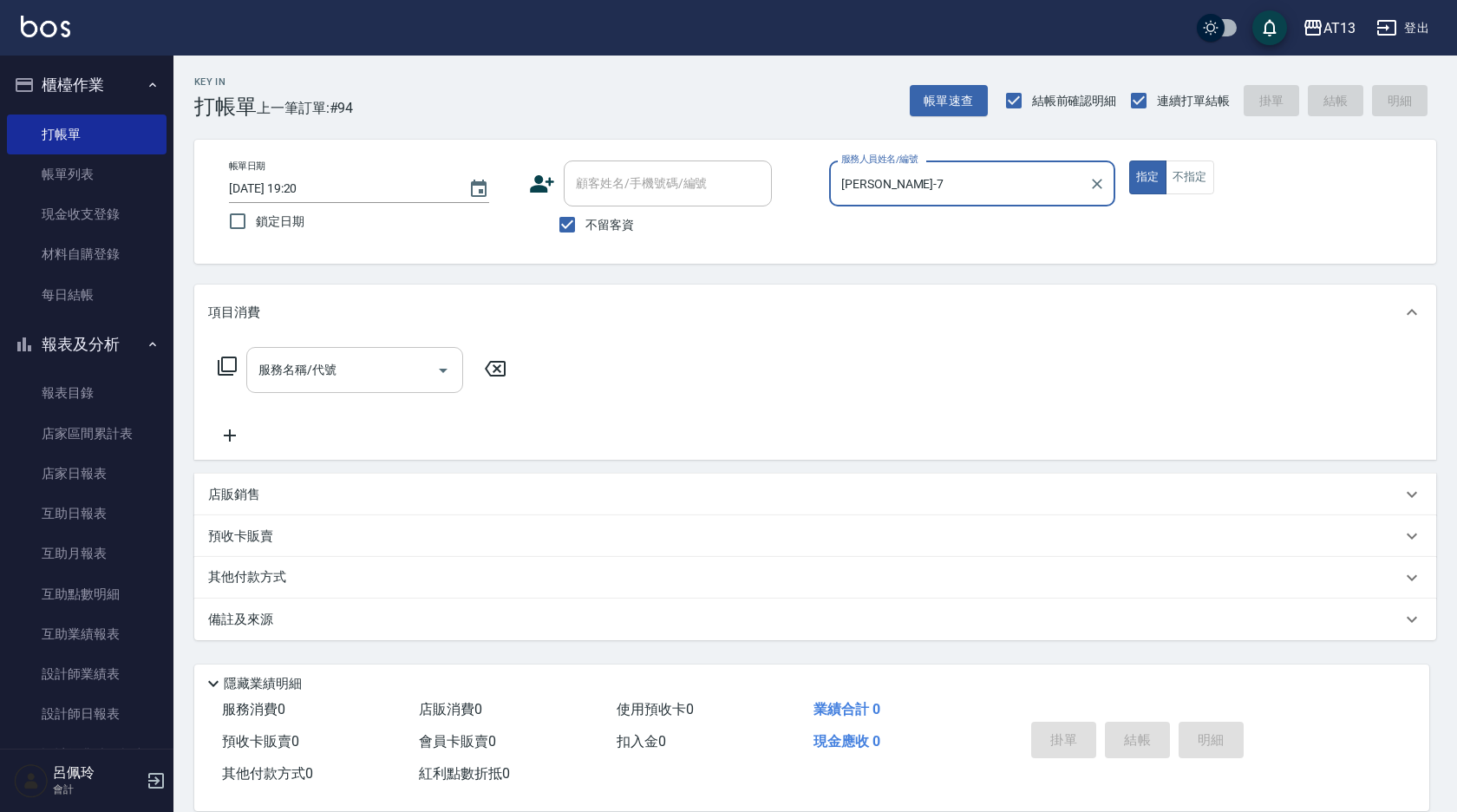
click at [351, 373] on input "服務名稱/代號" at bounding box center [341, 370] width 175 height 30
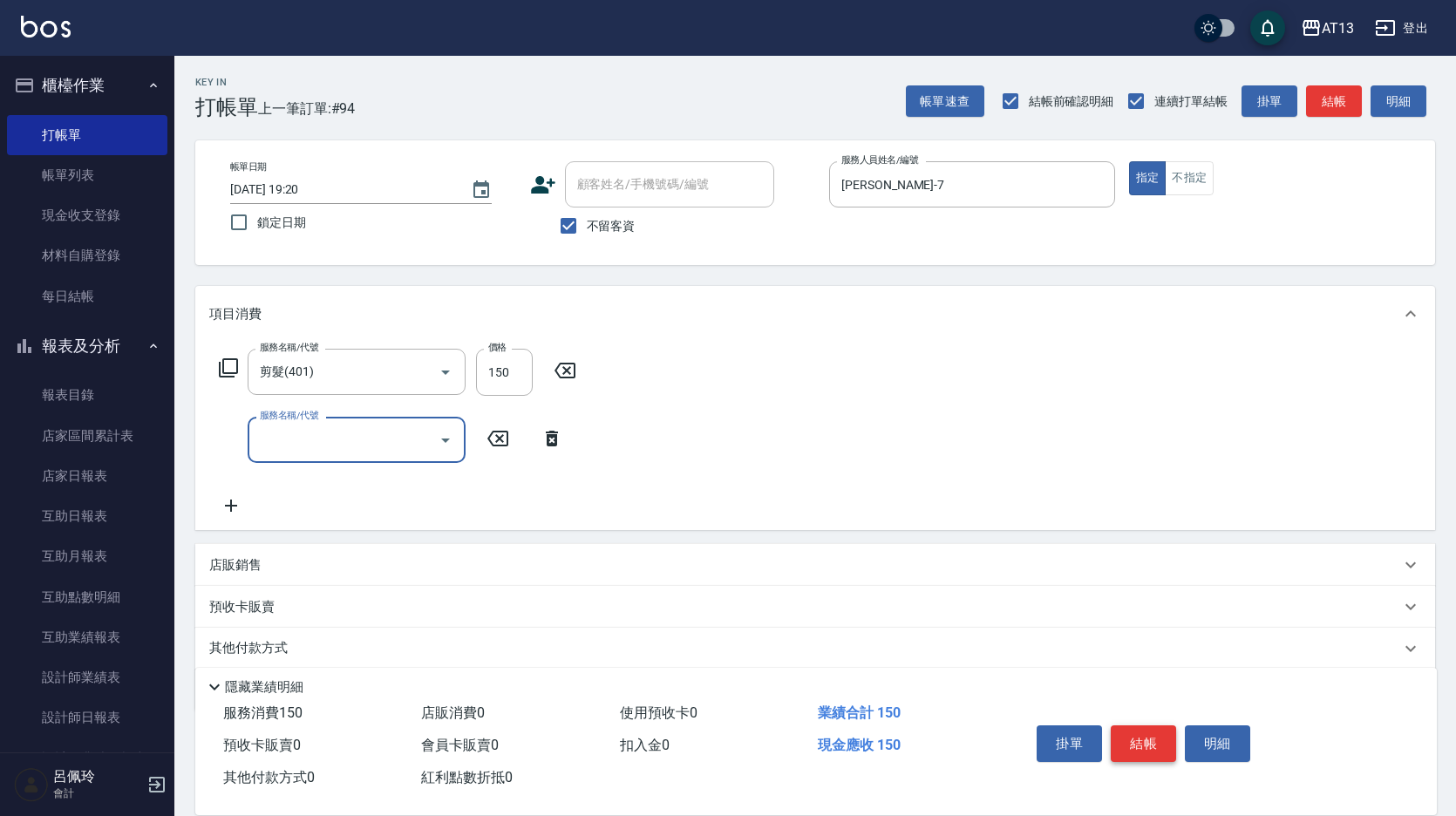
click at [1148, 735] on button "結帳" at bounding box center [1143, 743] width 65 height 37
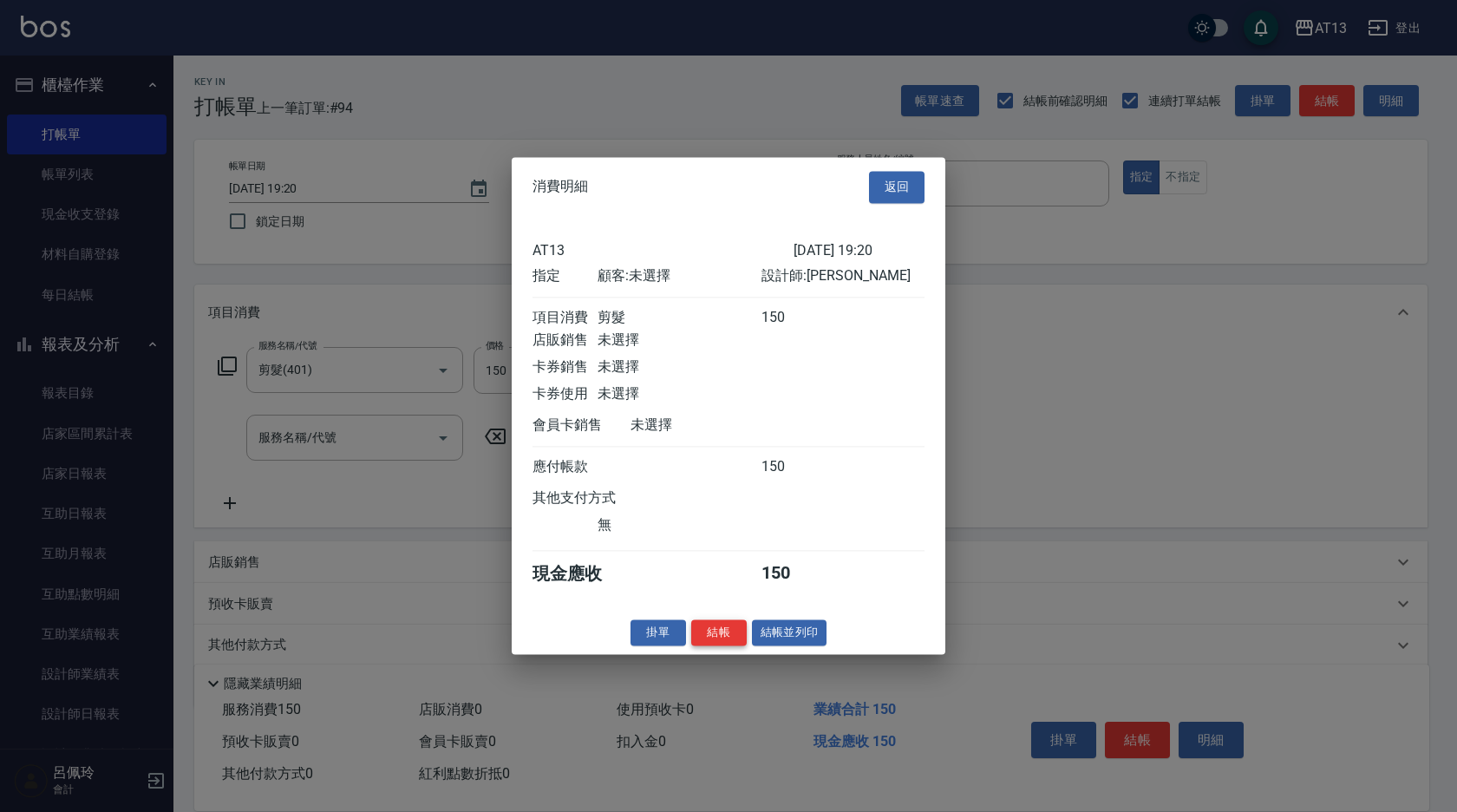
click at [705, 646] on button "結帳" at bounding box center [719, 633] width 56 height 27
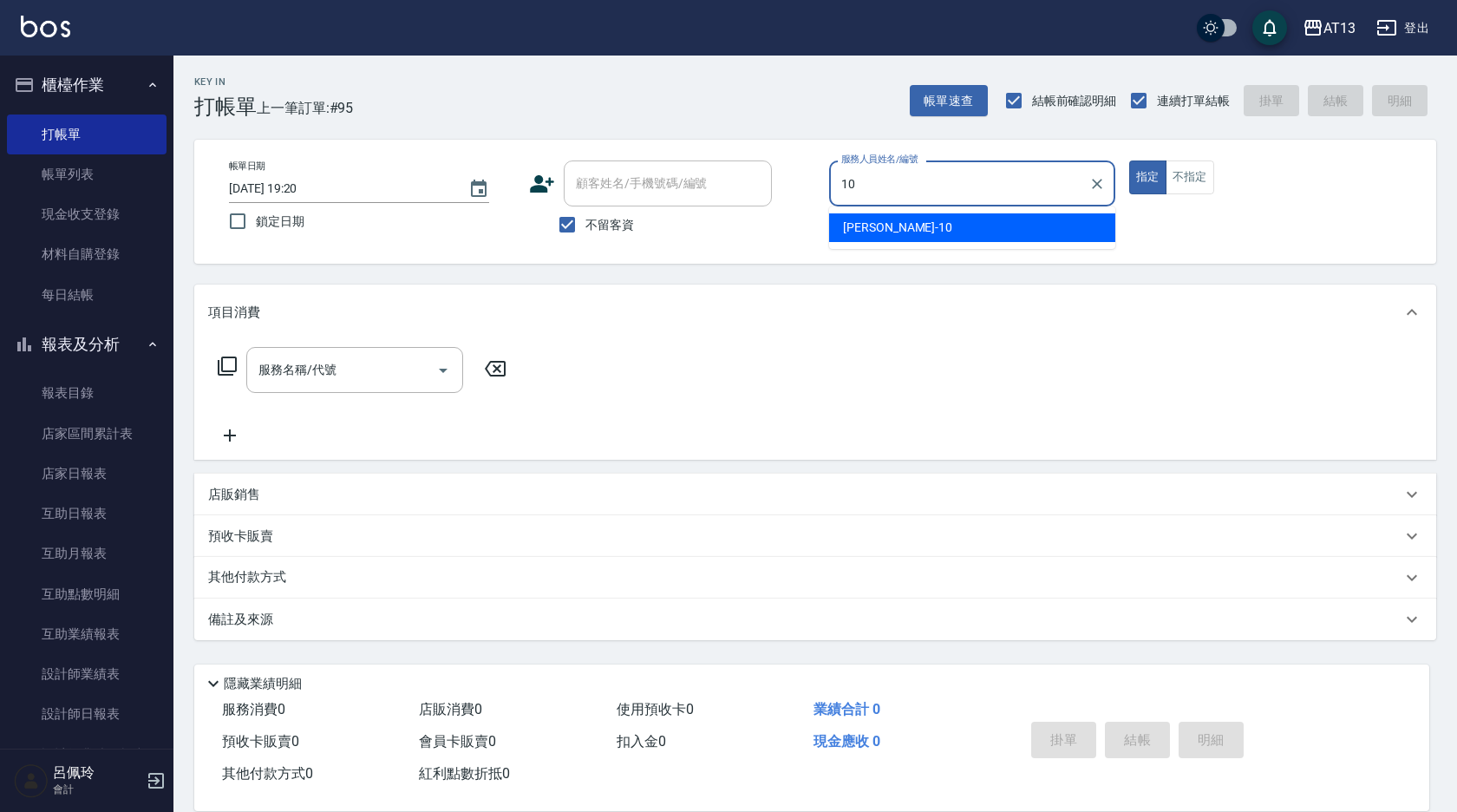
click at [881, 219] on span "[PERSON_NAME] -10" at bounding box center [898, 227] width 109 height 18
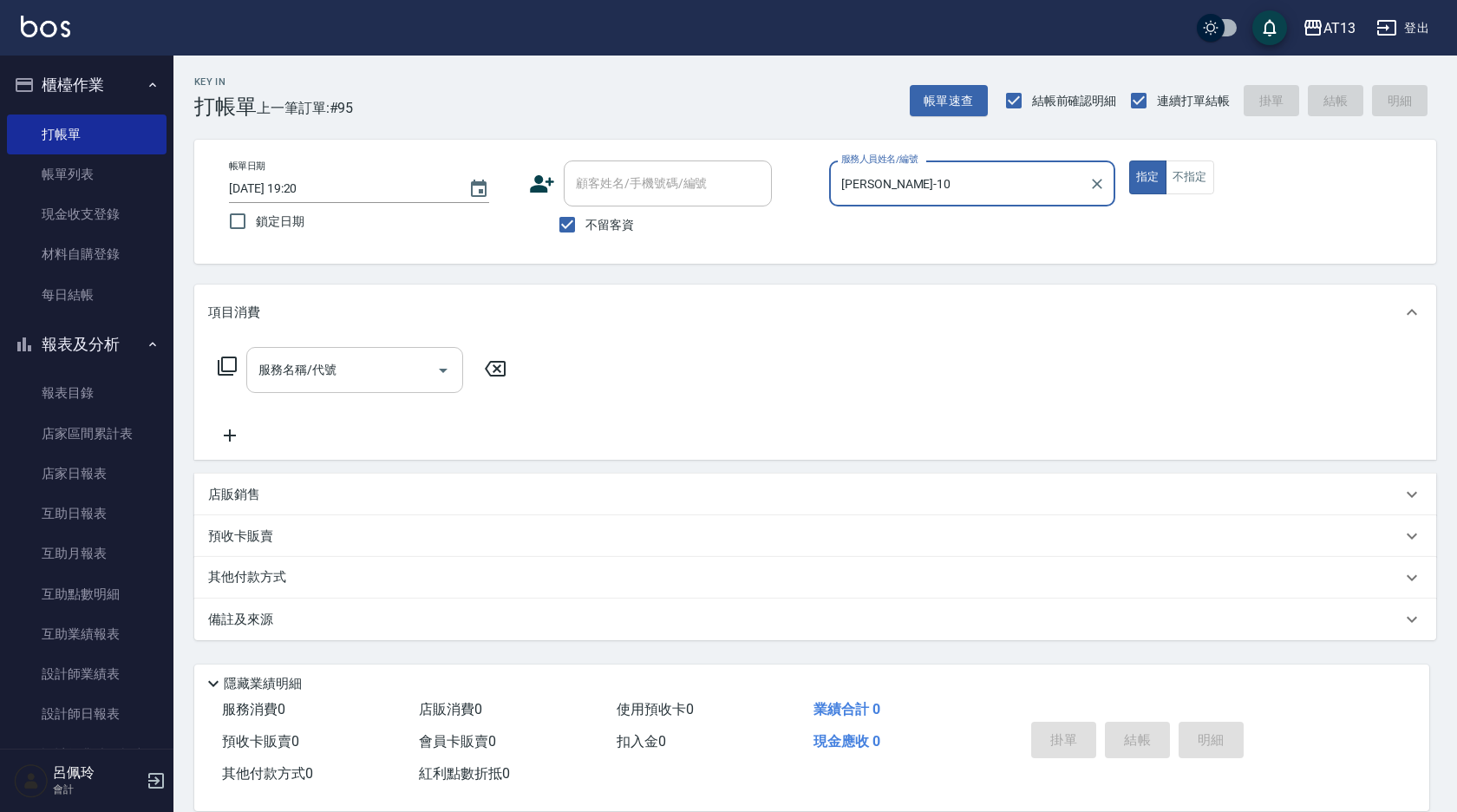
click at [419, 377] on input "服務名稱/代號" at bounding box center [341, 370] width 175 height 30
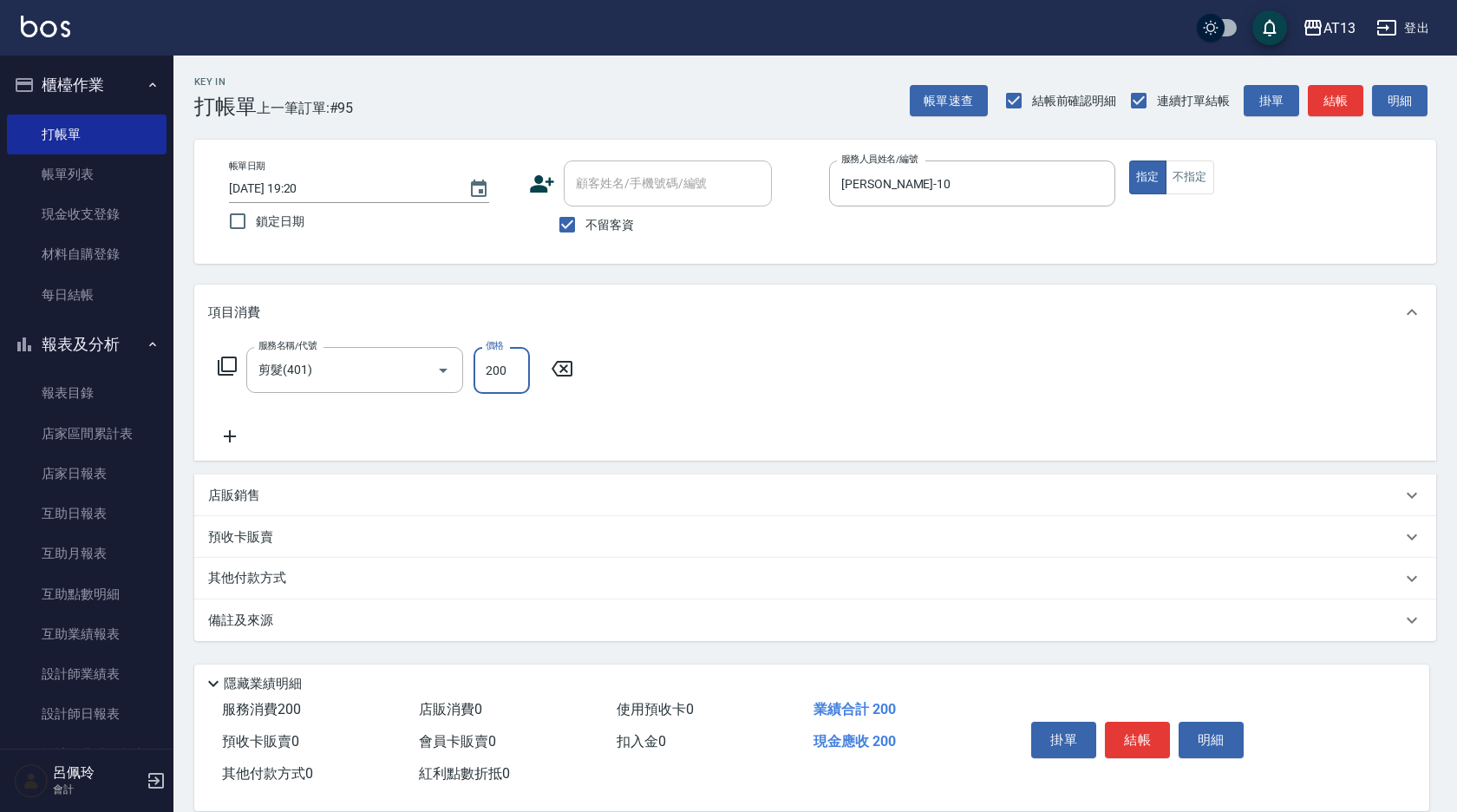
drag, startPoint x: 741, startPoint y: 436, endPoint x: 1098, endPoint y: 618, distance: 400.7
click at [744, 436] on div "服務名稱/代號 剪髮(401) 服務名稱/代號 價格 200 價格" at bounding box center [815, 401] width 1242 height 121
click at [1140, 740] on button "結帳" at bounding box center [1137, 739] width 65 height 37
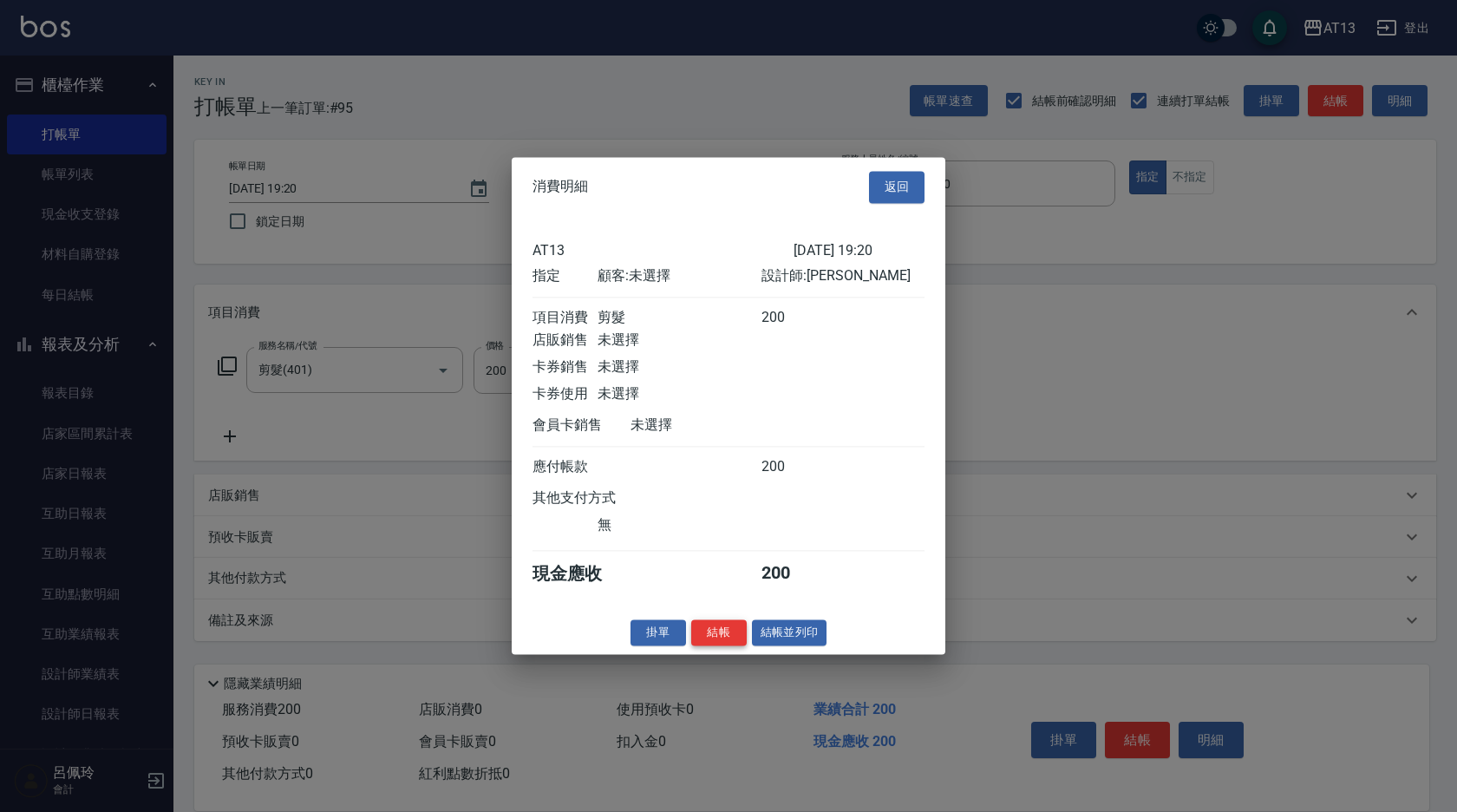
click at [732, 645] on button "結帳" at bounding box center [719, 633] width 56 height 27
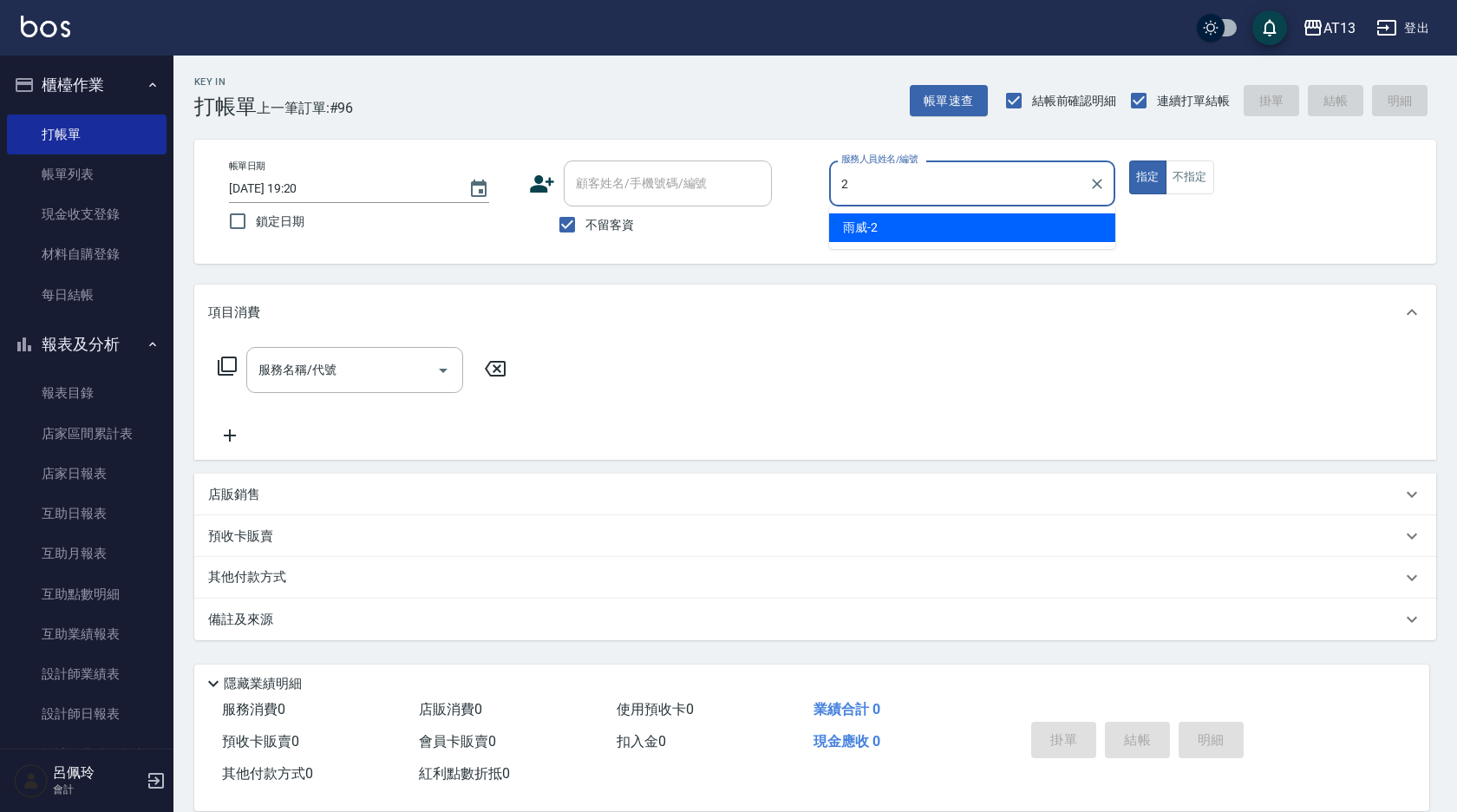
click at [856, 231] on span "雨威 -2" at bounding box center [860, 227] width 35 height 18
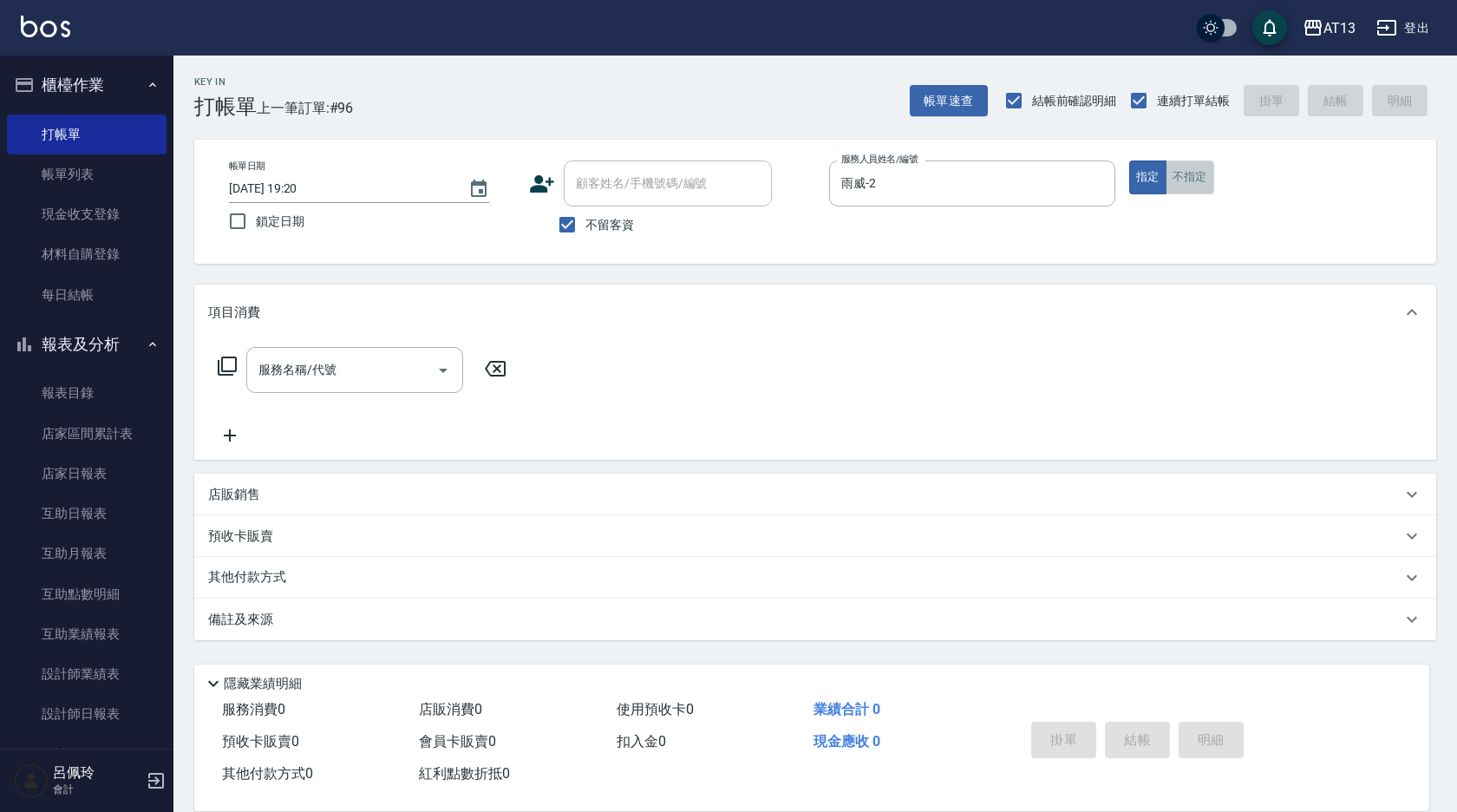
click at [1180, 174] on button "不指定" at bounding box center [1190, 177] width 49 height 34
click at [368, 370] on input "服務名稱/代號" at bounding box center [341, 370] width 175 height 30
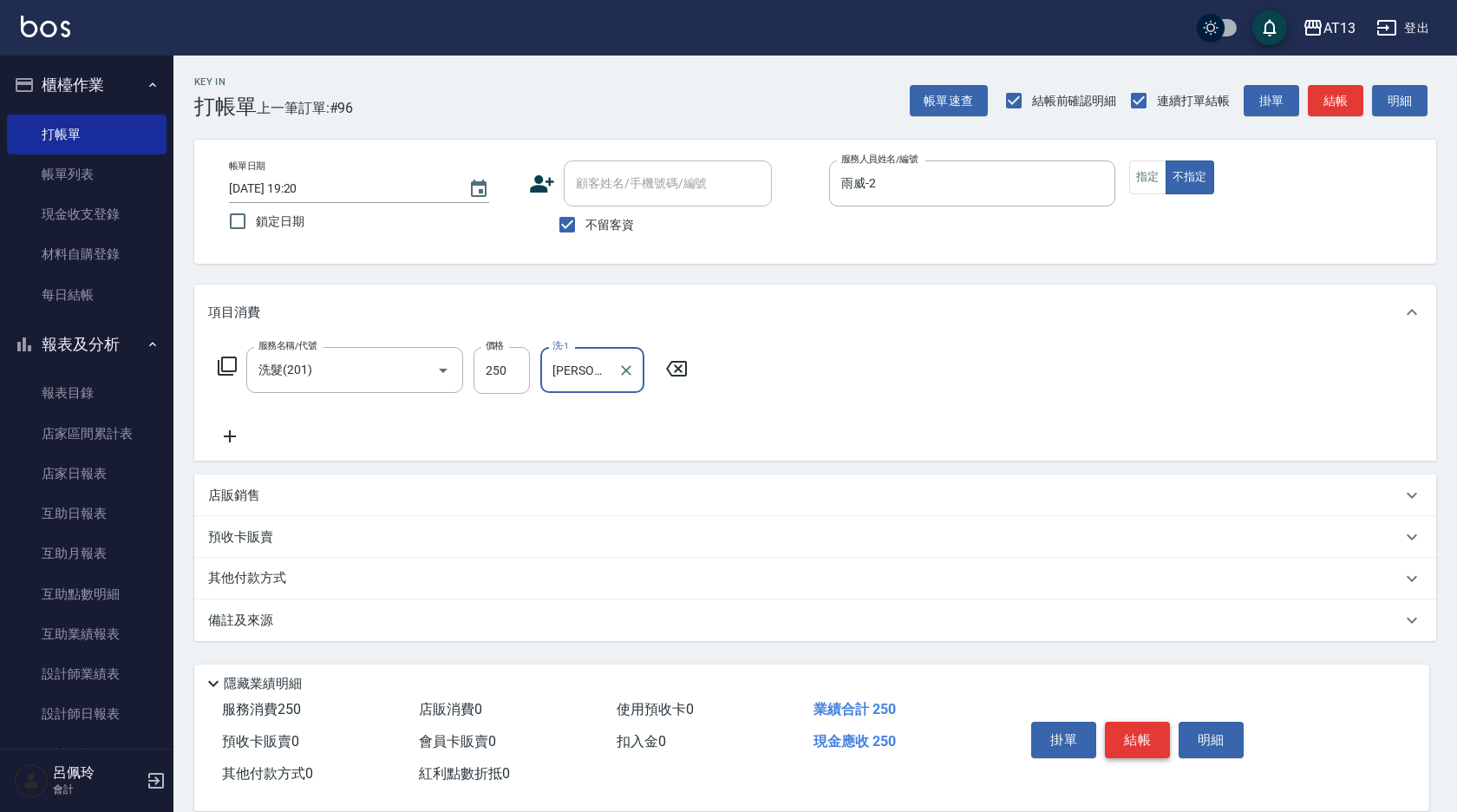
click at [1148, 735] on button "結帳" at bounding box center [1137, 739] width 65 height 37
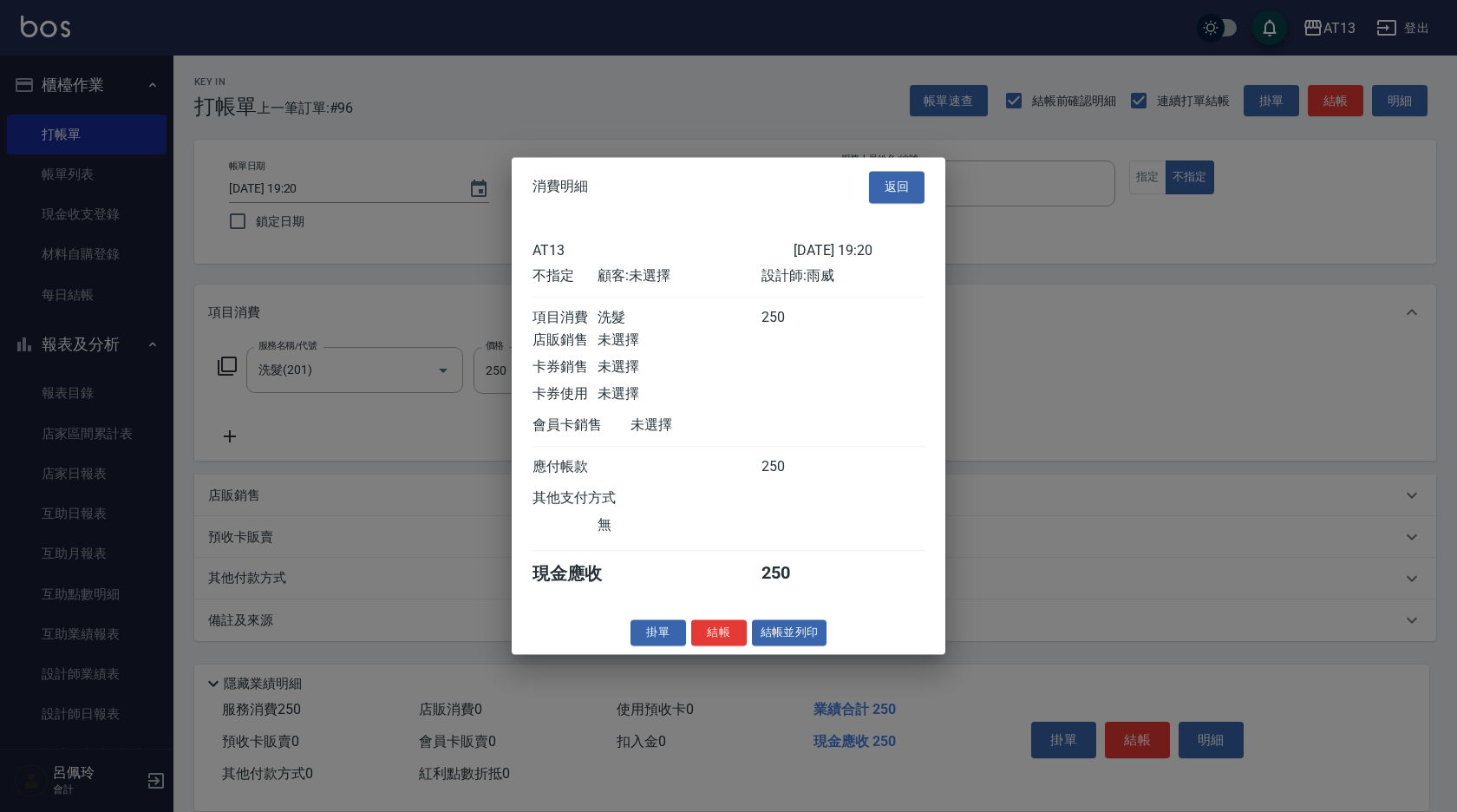
click at [706, 630] on div "消費明細 返回 AT13 [DATE] 19:20 不指定 顧客: 未選擇 設計師: 雨威 項目消費 洗髮 250 店販銷售 未選擇 卡券銷售 未選擇 卡券使…" at bounding box center [729, 405] width 434 height 497
click at [712, 637] on button "結帳" at bounding box center [719, 633] width 56 height 27
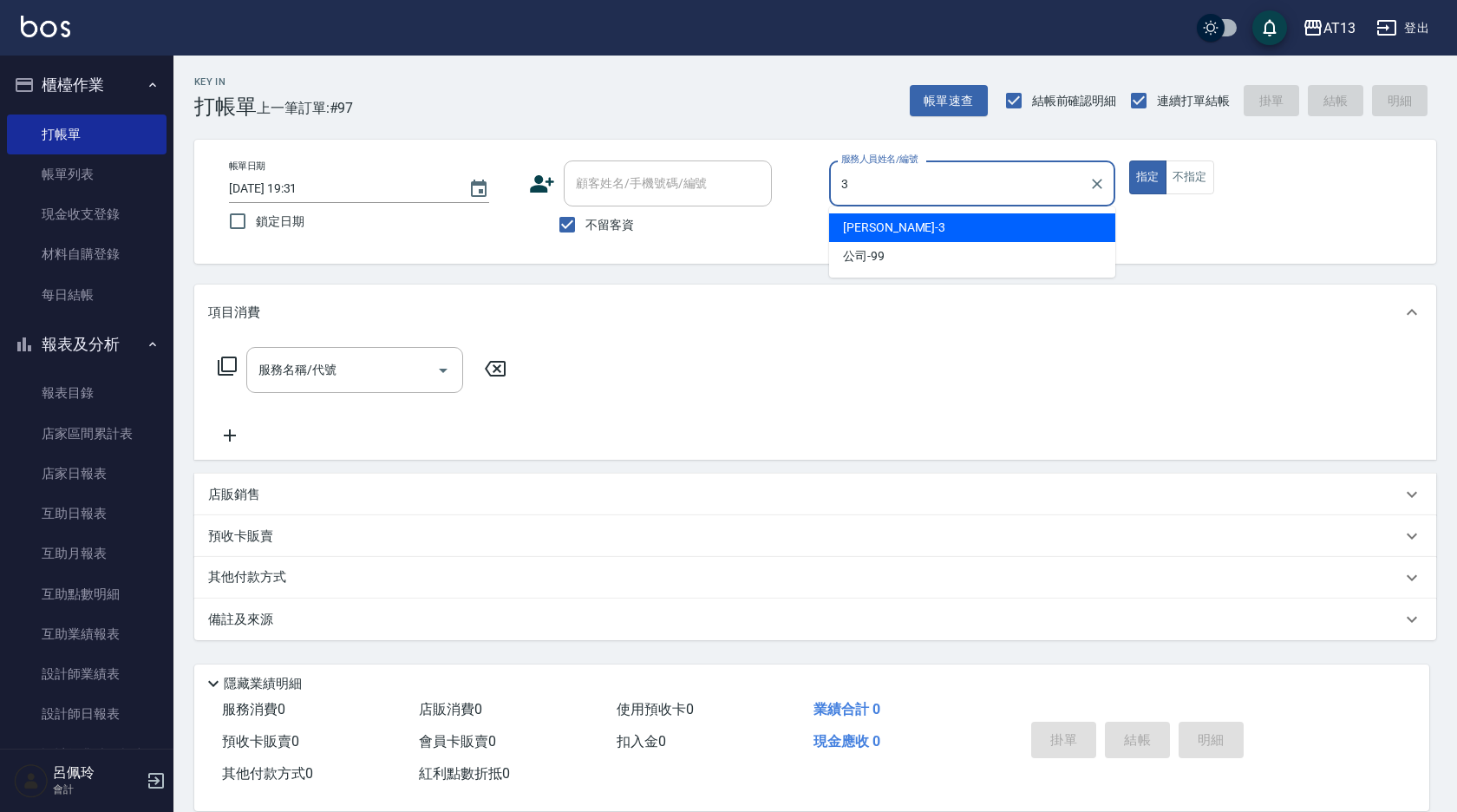
click at [877, 222] on span "[PERSON_NAME] -3" at bounding box center [894, 227] width 103 height 18
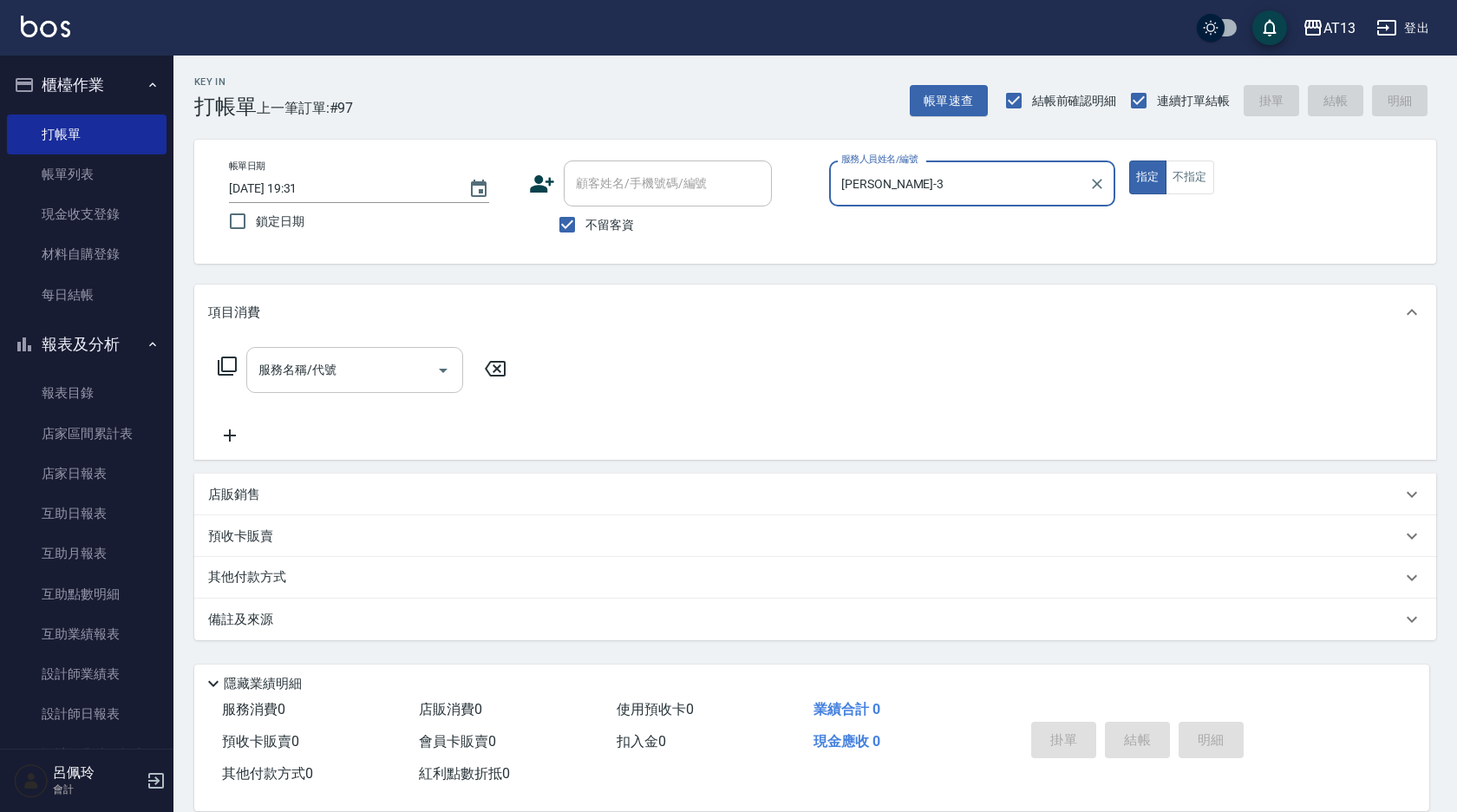
click at [311, 351] on div "服務名稱/代號" at bounding box center [355, 370] width 217 height 46
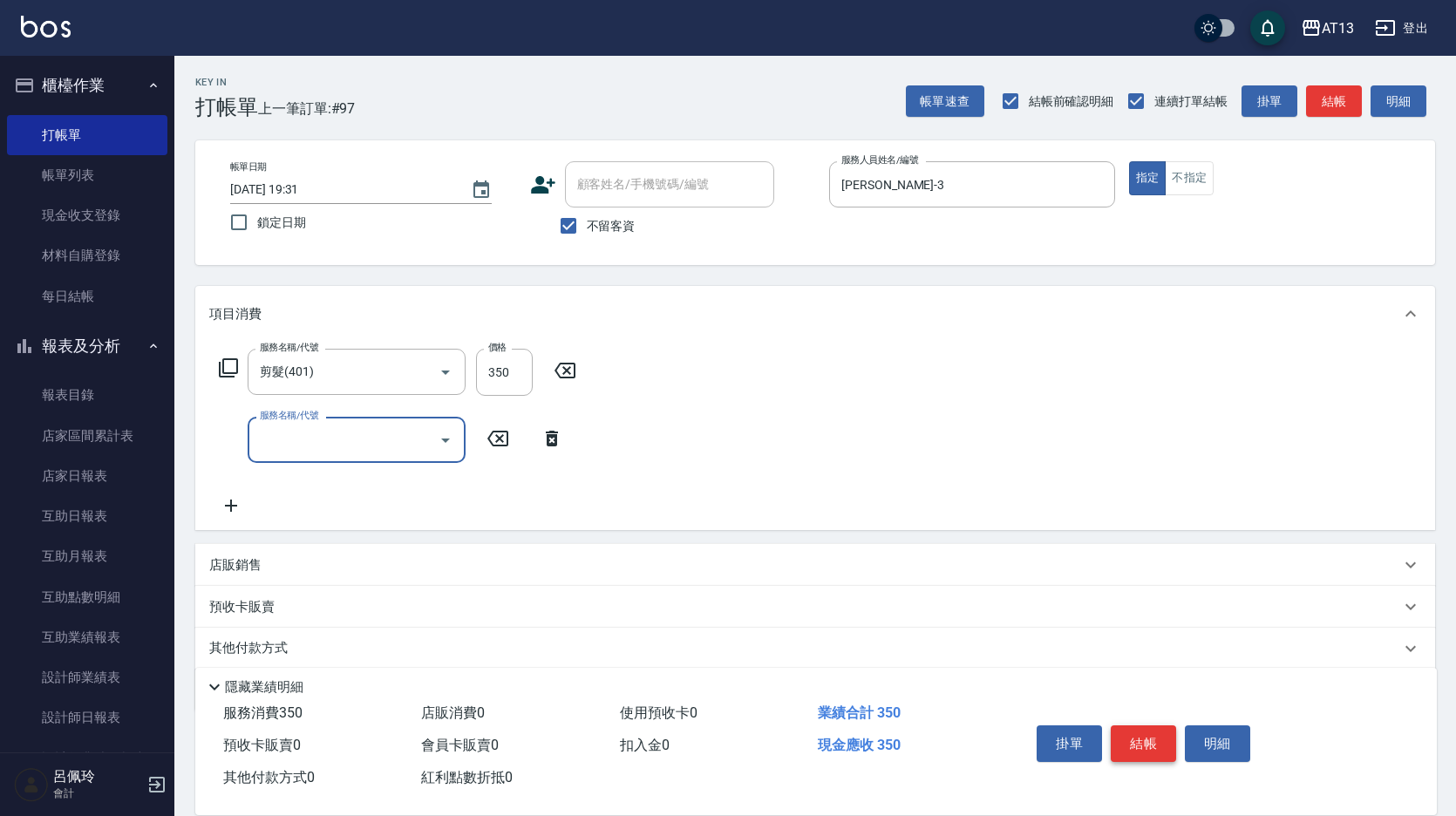
click at [1138, 740] on button "結帳" at bounding box center [1143, 743] width 65 height 37
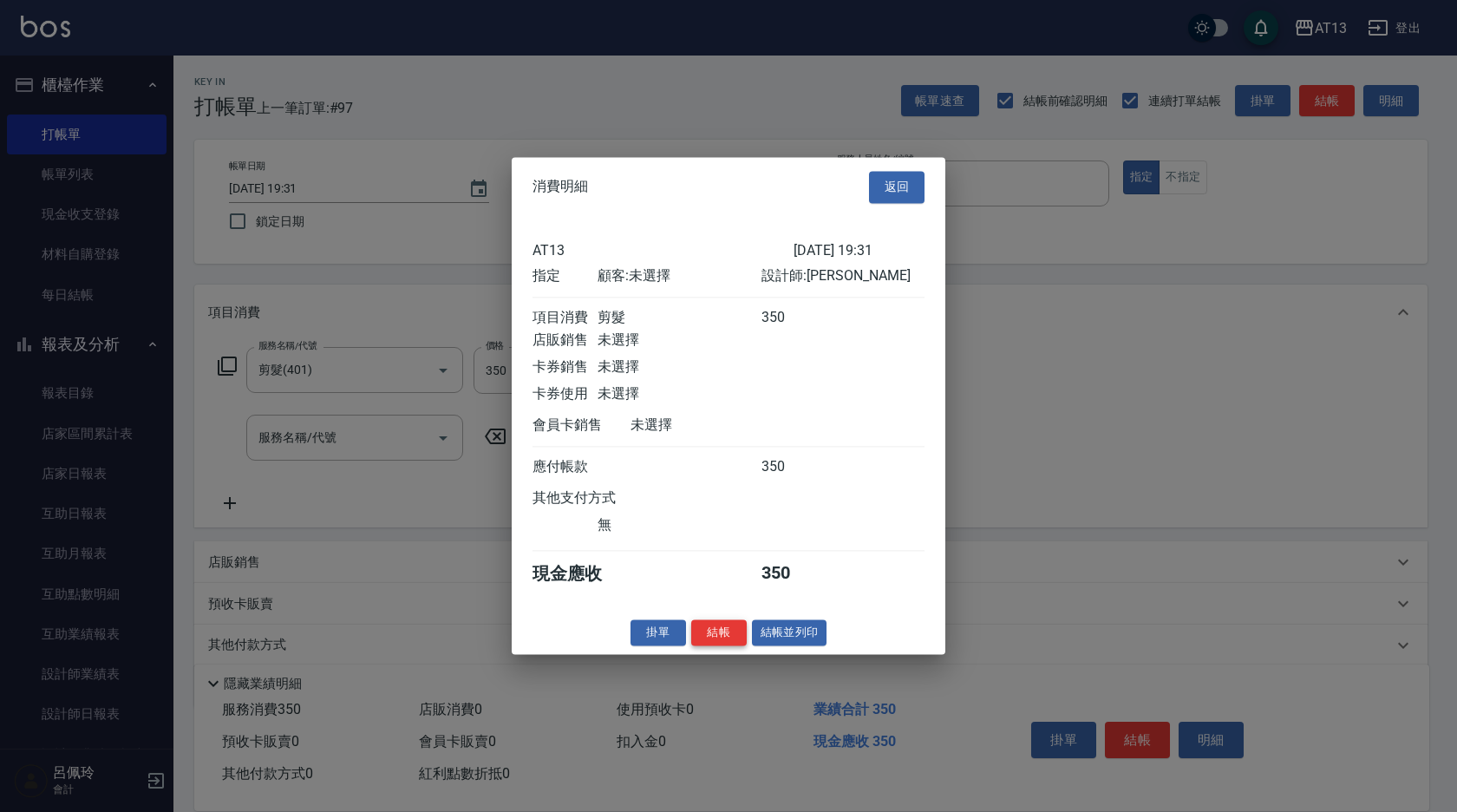
click at [713, 634] on button "結帳" at bounding box center [719, 633] width 56 height 27
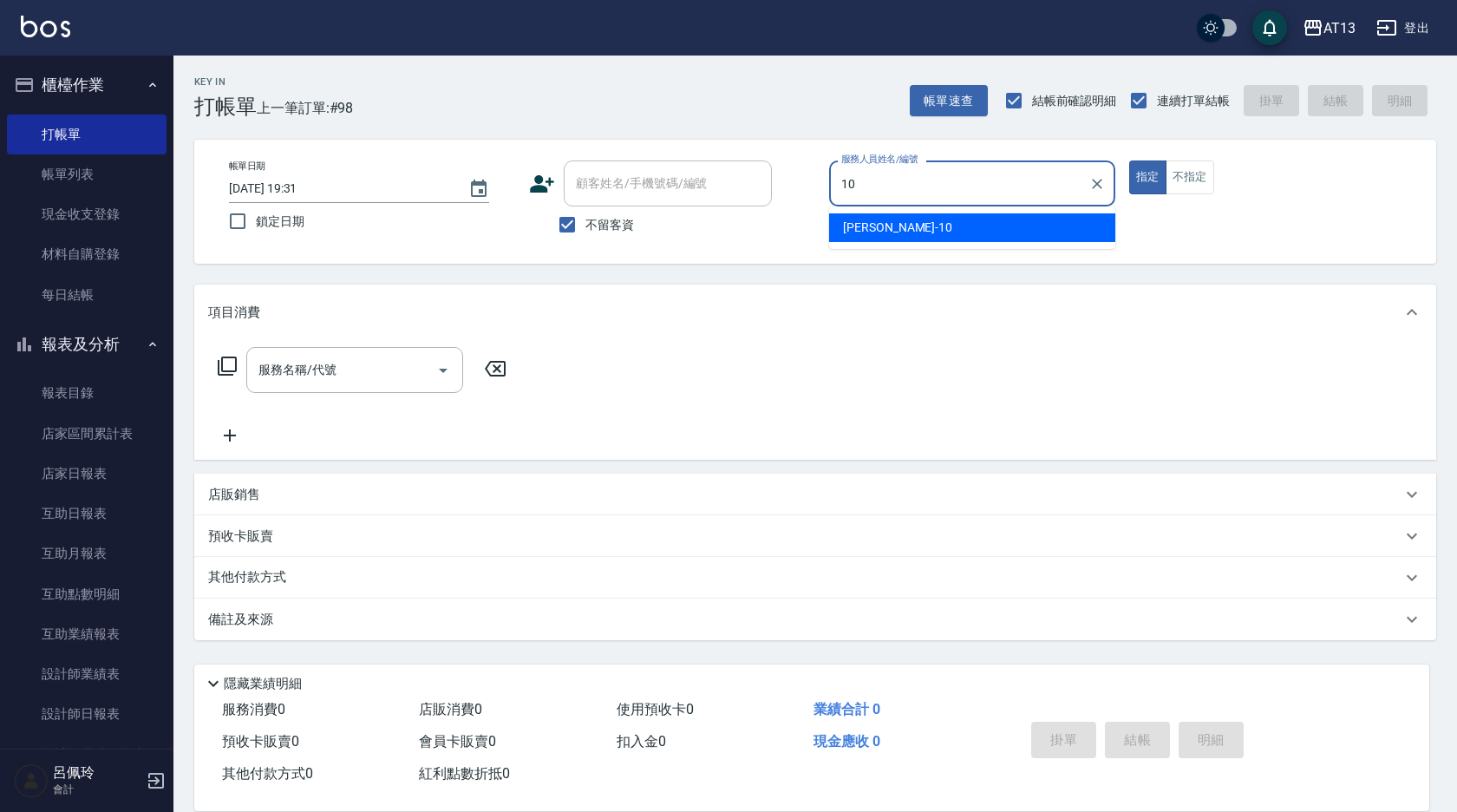
click at [932, 231] on div "[PERSON_NAME] -10" at bounding box center [972, 227] width 287 height 28
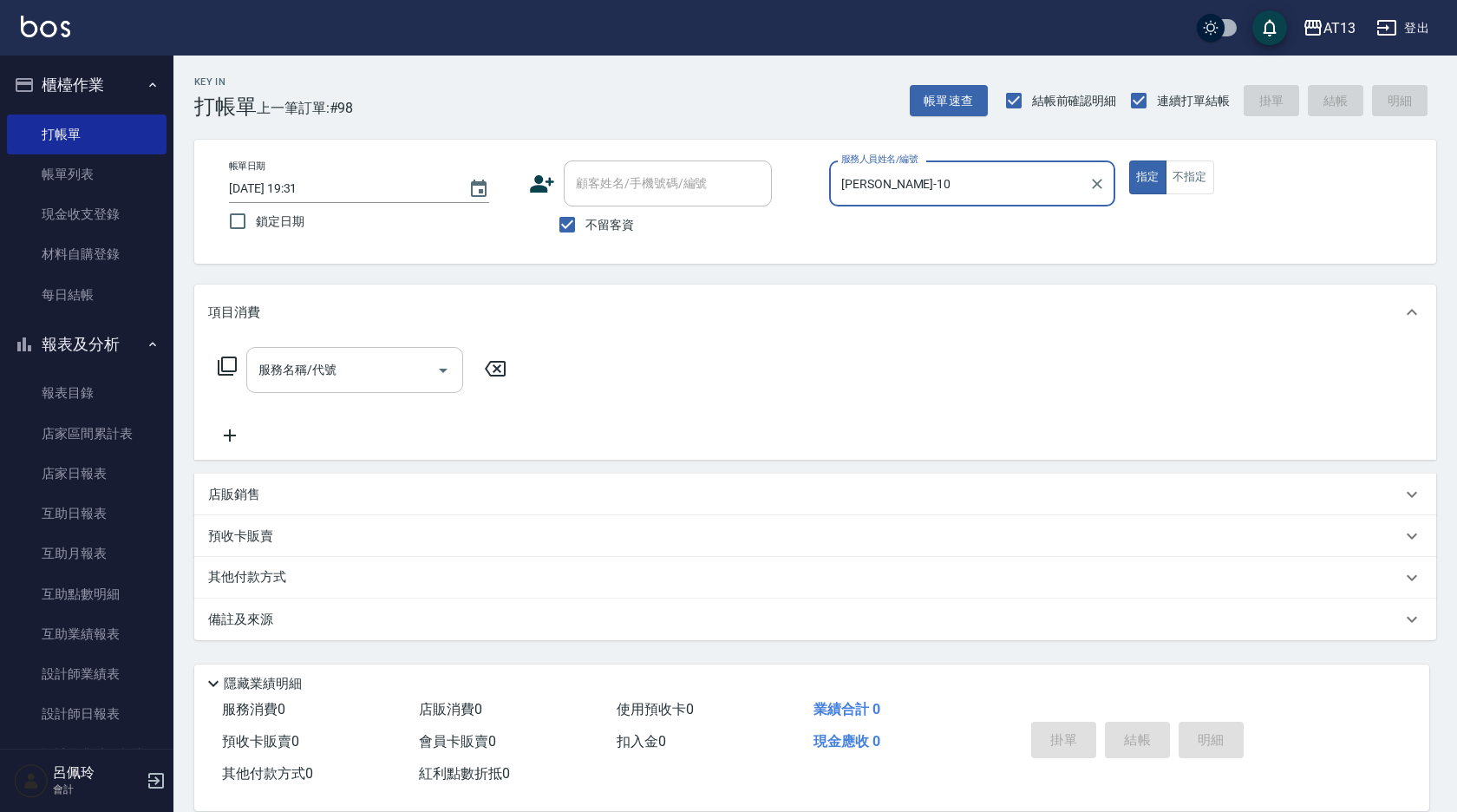
click at [340, 367] on input "服務名稱/代號" at bounding box center [341, 370] width 175 height 30
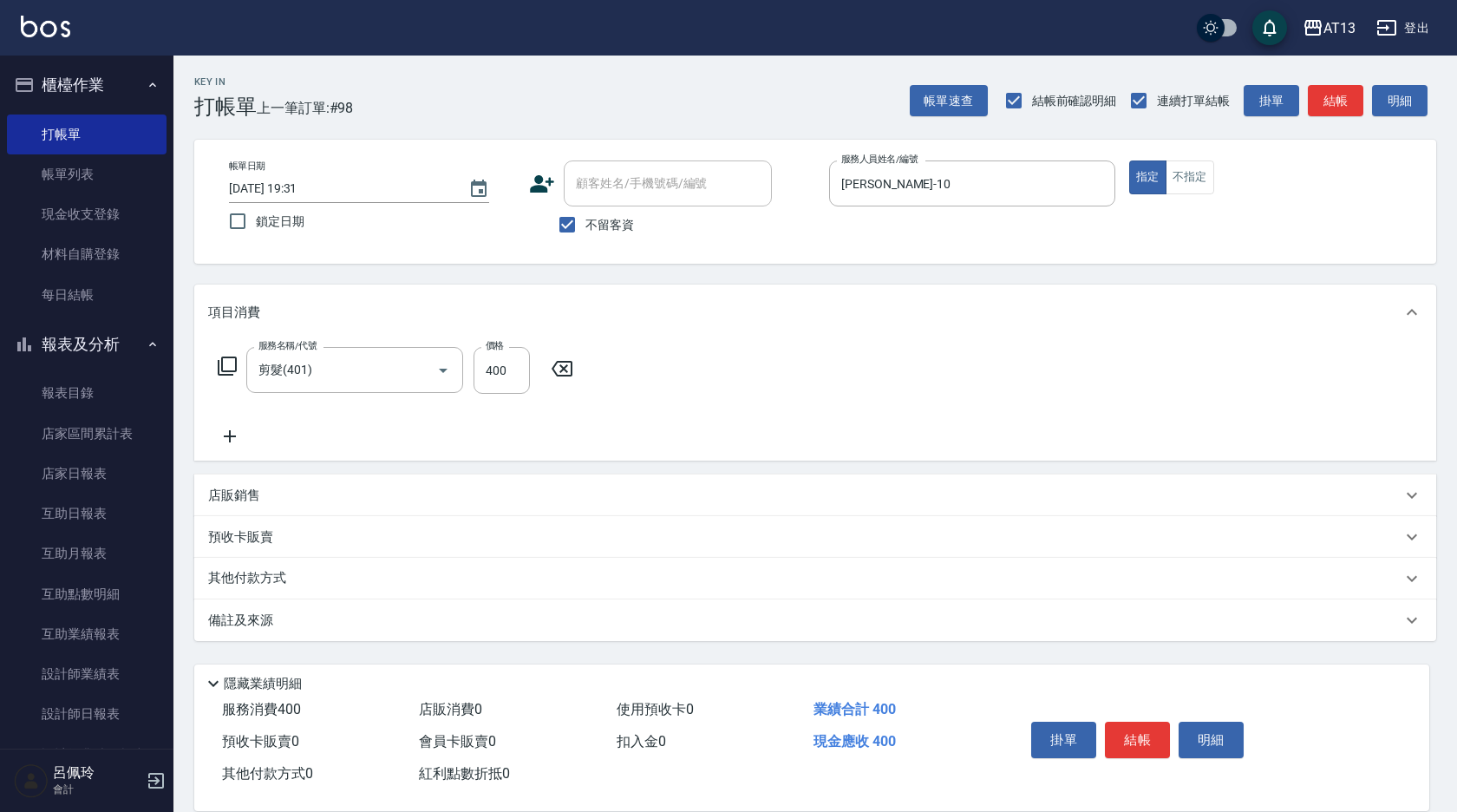
click at [1191, 585] on div "其他付款方式" at bounding box center [805, 578] width 1194 height 19
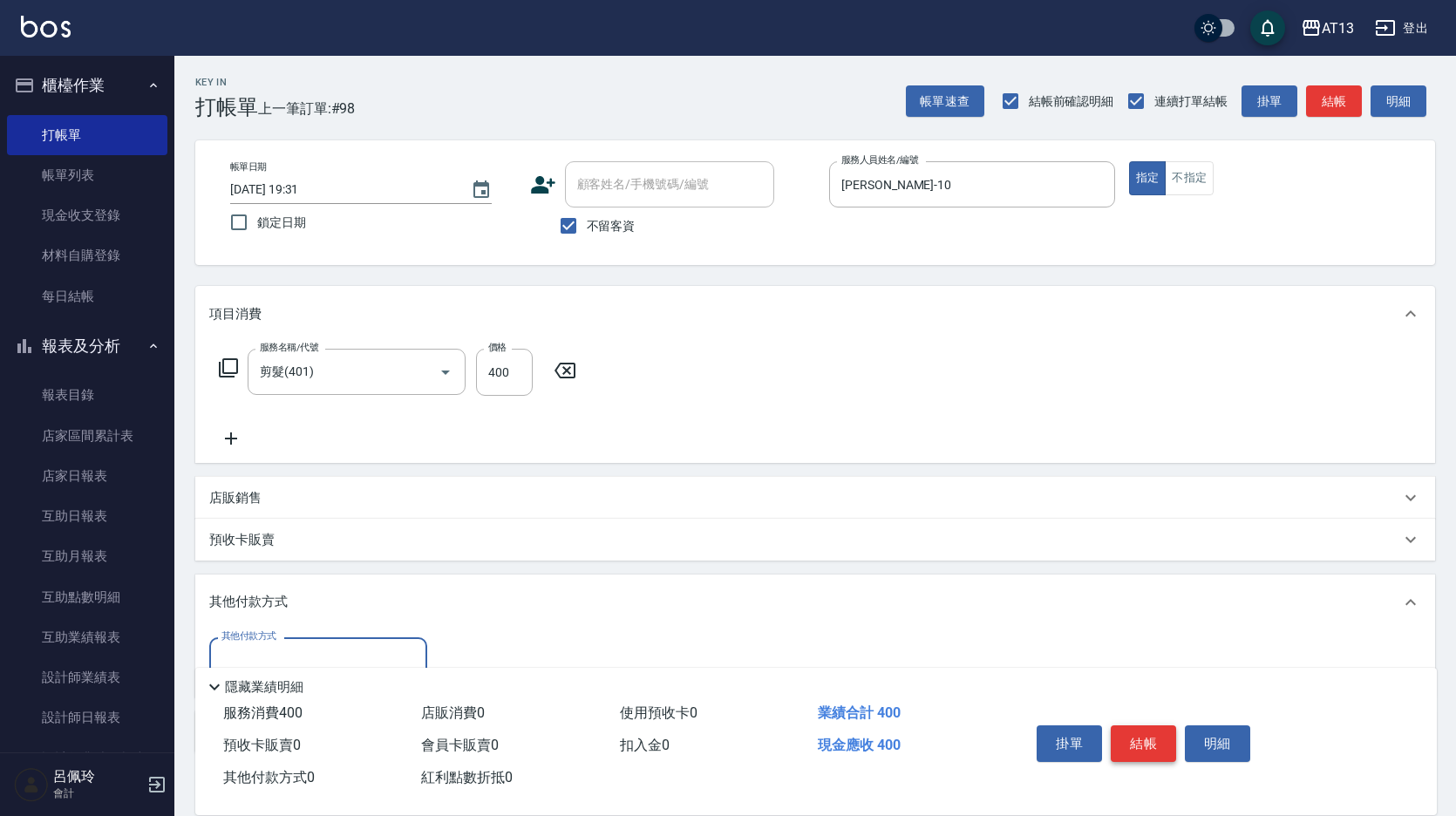
click at [1125, 742] on button "結帳" at bounding box center [1143, 743] width 65 height 37
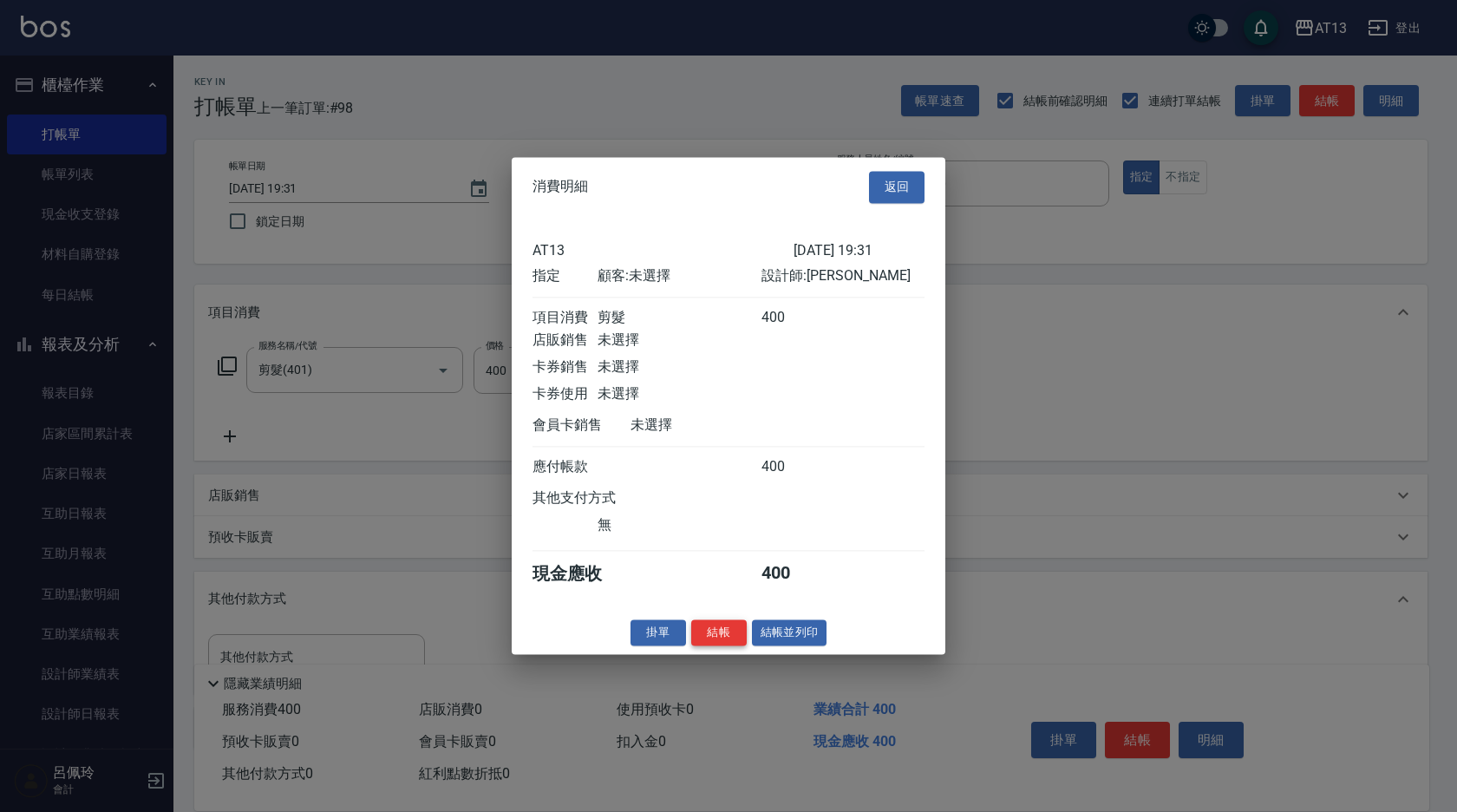
click at [713, 641] on button "結帳" at bounding box center [719, 633] width 56 height 27
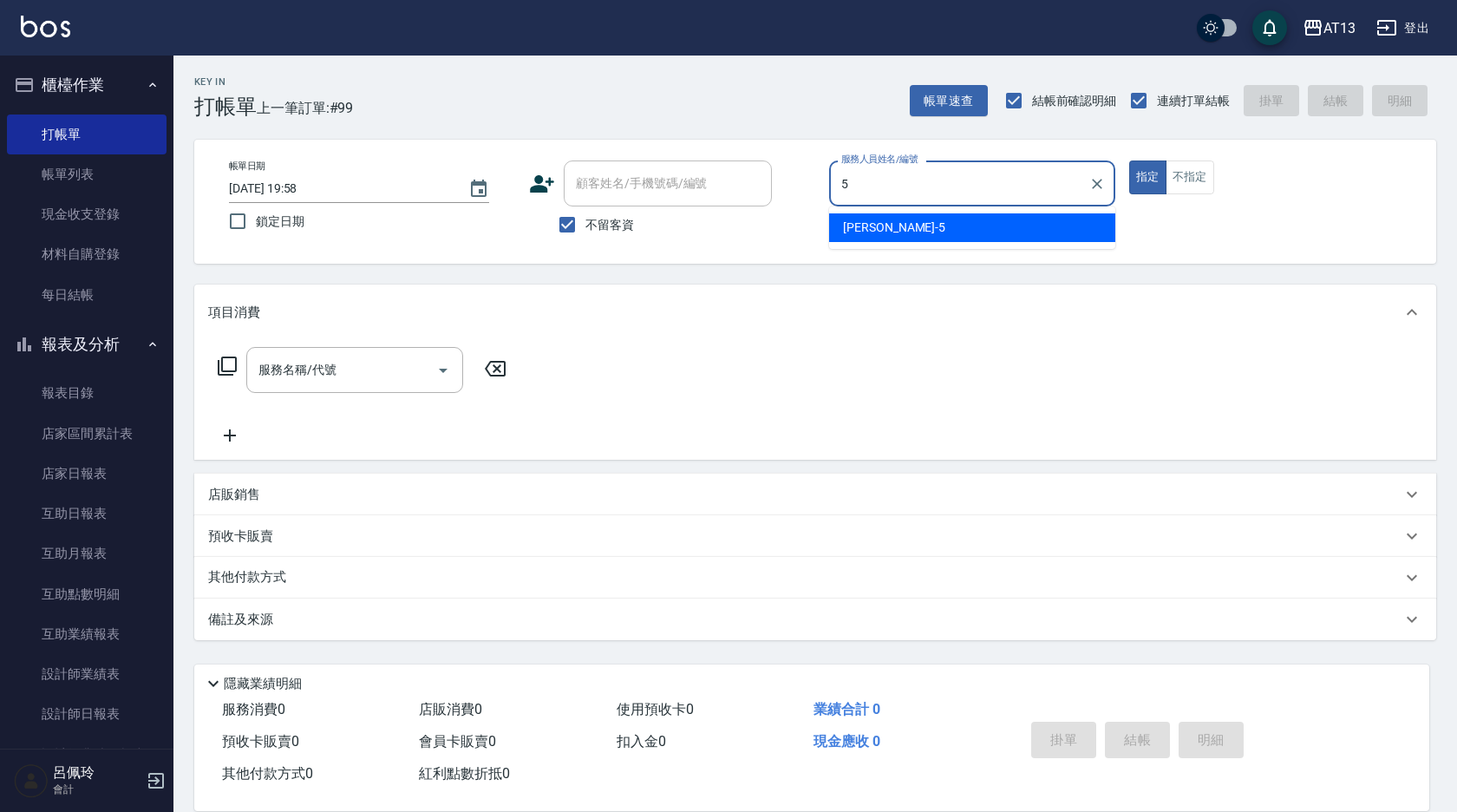
click at [1001, 226] on div "[PERSON_NAME] -5" at bounding box center [972, 227] width 287 height 28
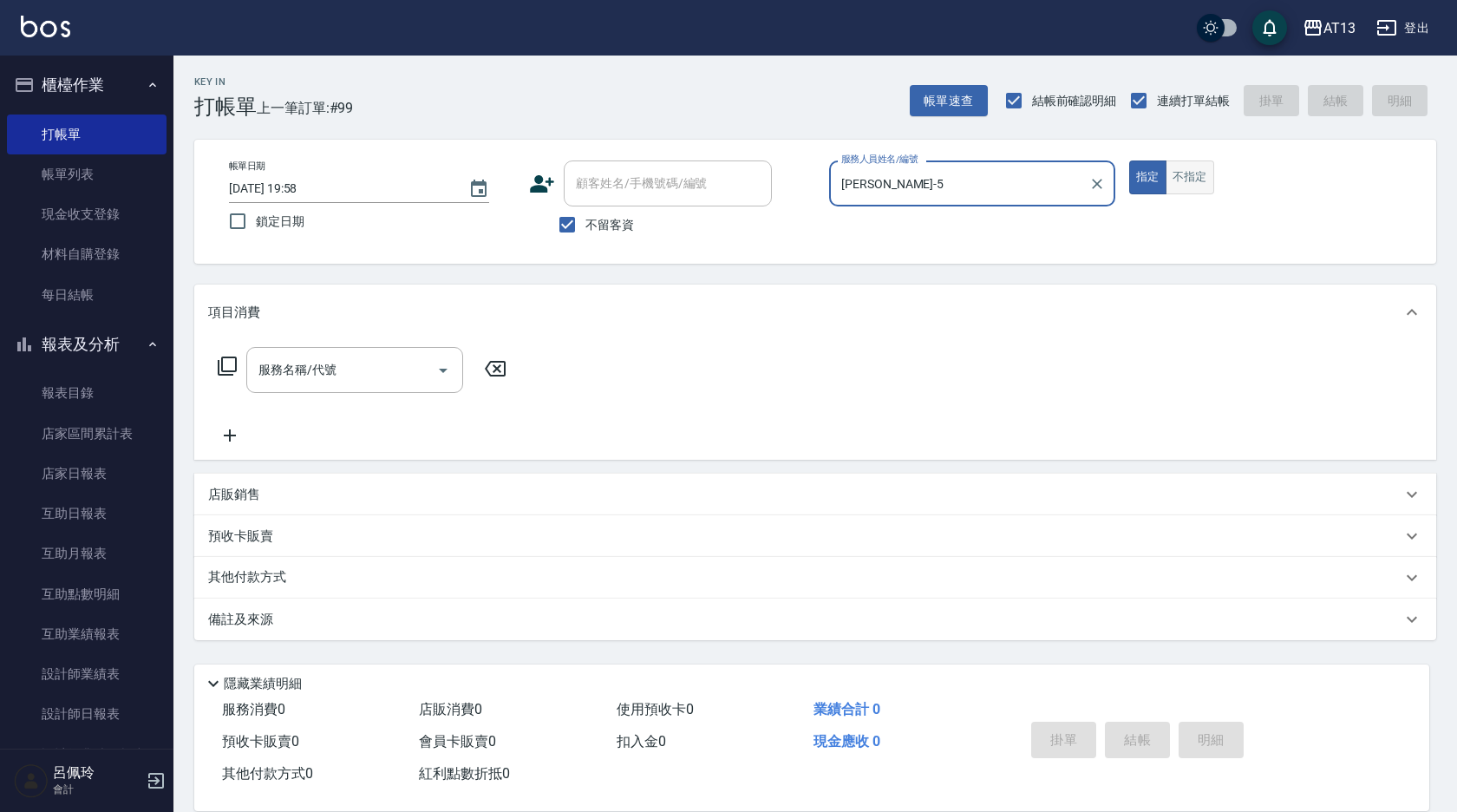
click at [1184, 175] on button "不指定" at bounding box center [1190, 177] width 49 height 34
click at [339, 374] on input "服務名稱/代號" at bounding box center [341, 370] width 175 height 30
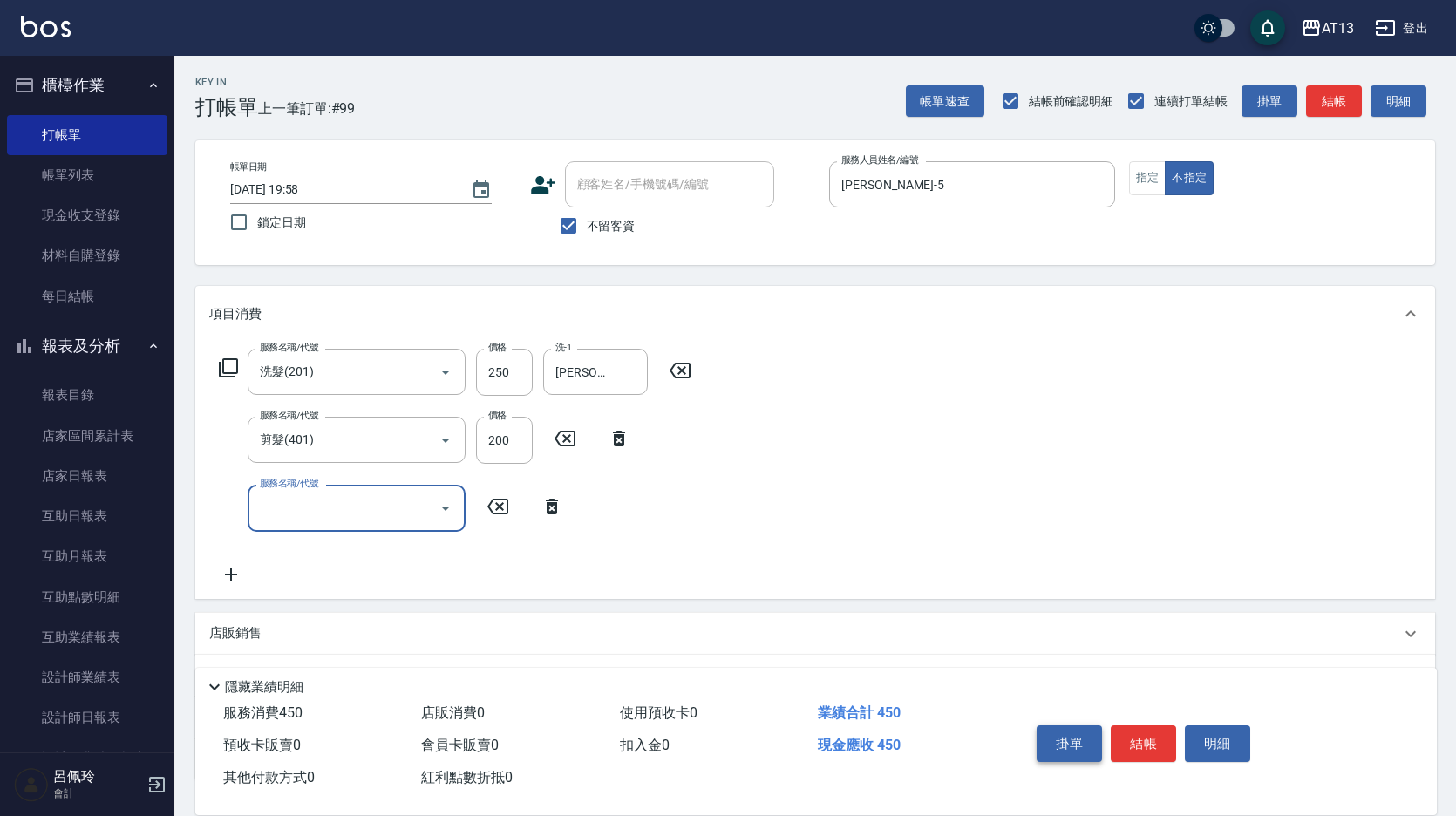
click at [1137, 736] on button "結帳" at bounding box center [1143, 743] width 65 height 37
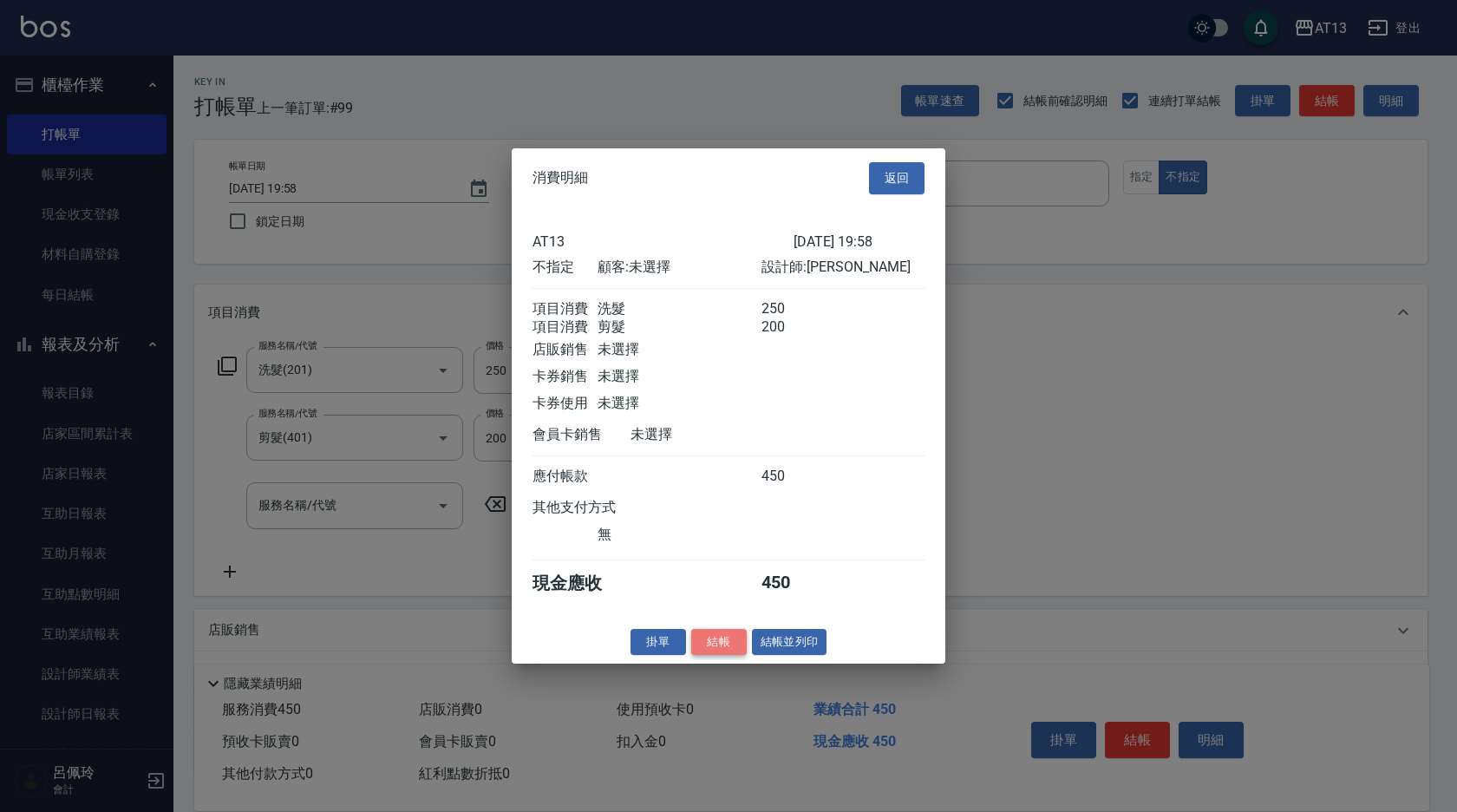
click at [720, 655] on button "結帳" at bounding box center [719, 641] width 56 height 27
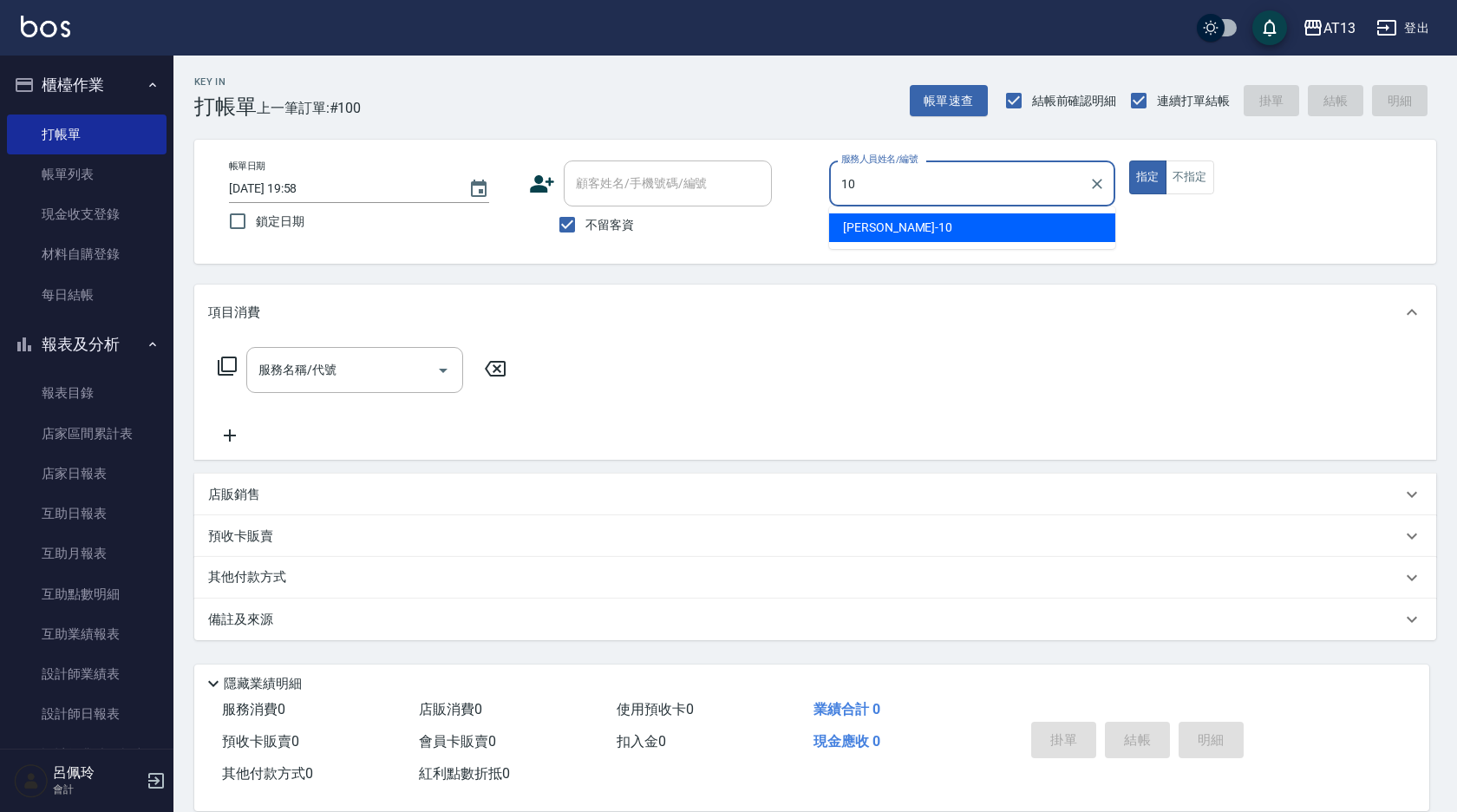
click at [1041, 210] on ul "[PERSON_NAME] -10" at bounding box center [972, 227] width 287 height 42
click at [1054, 220] on div "[PERSON_NAME] -10" at bounding box center [972, 227] width 287 height 28
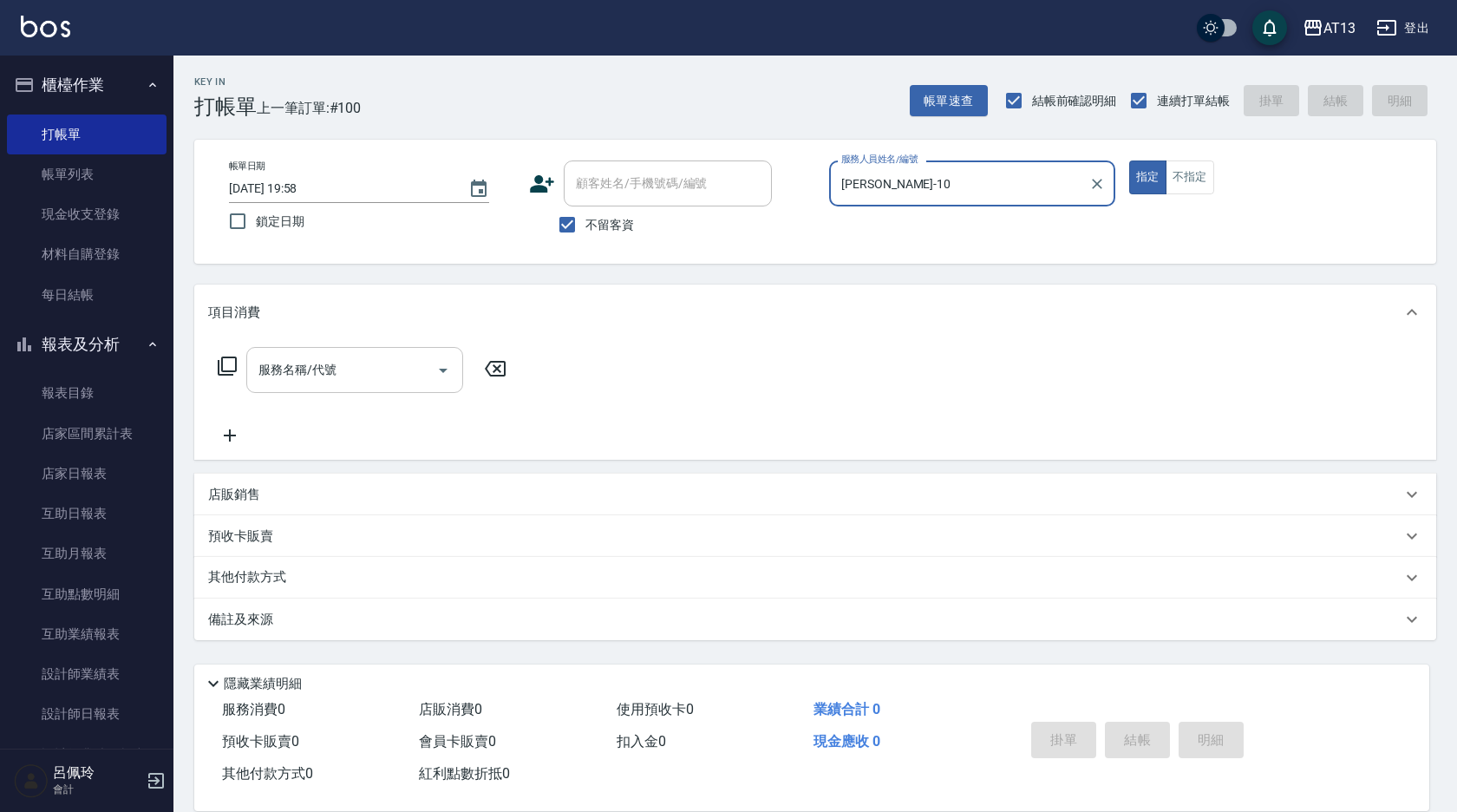
click at [383, 361] on input "服務名稱/代號" at bounding box center [341, 370] width 175 height 30
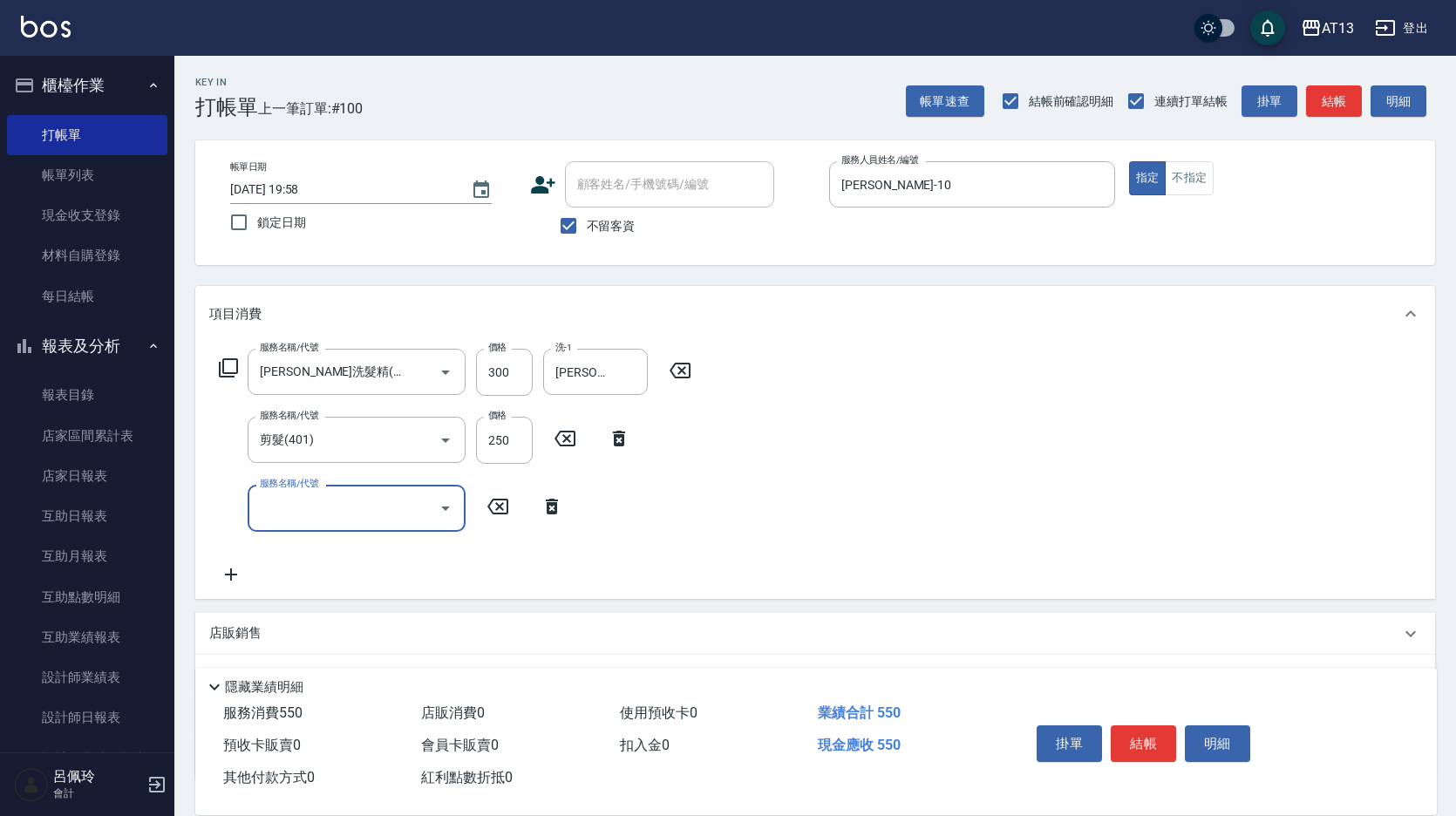
click at [1092, 478] on div "服務名稱/代號 [PERSON_NAME]洗髮精(210) 服務名稱/代號 價格 300 價格 洗-1 [PERSON_NAME]-31 洗-1 服務名稱/代…" at bounding box center [815, 470] width 1240 height 256
drag, startPoint x: 1146, startPoint y: 740, endPoint x: 1154, endPoint y: 729, distance: 13.6
click at [1147, 740] on button "結帳" at bounding box center [1143, 743] width 65 height 37
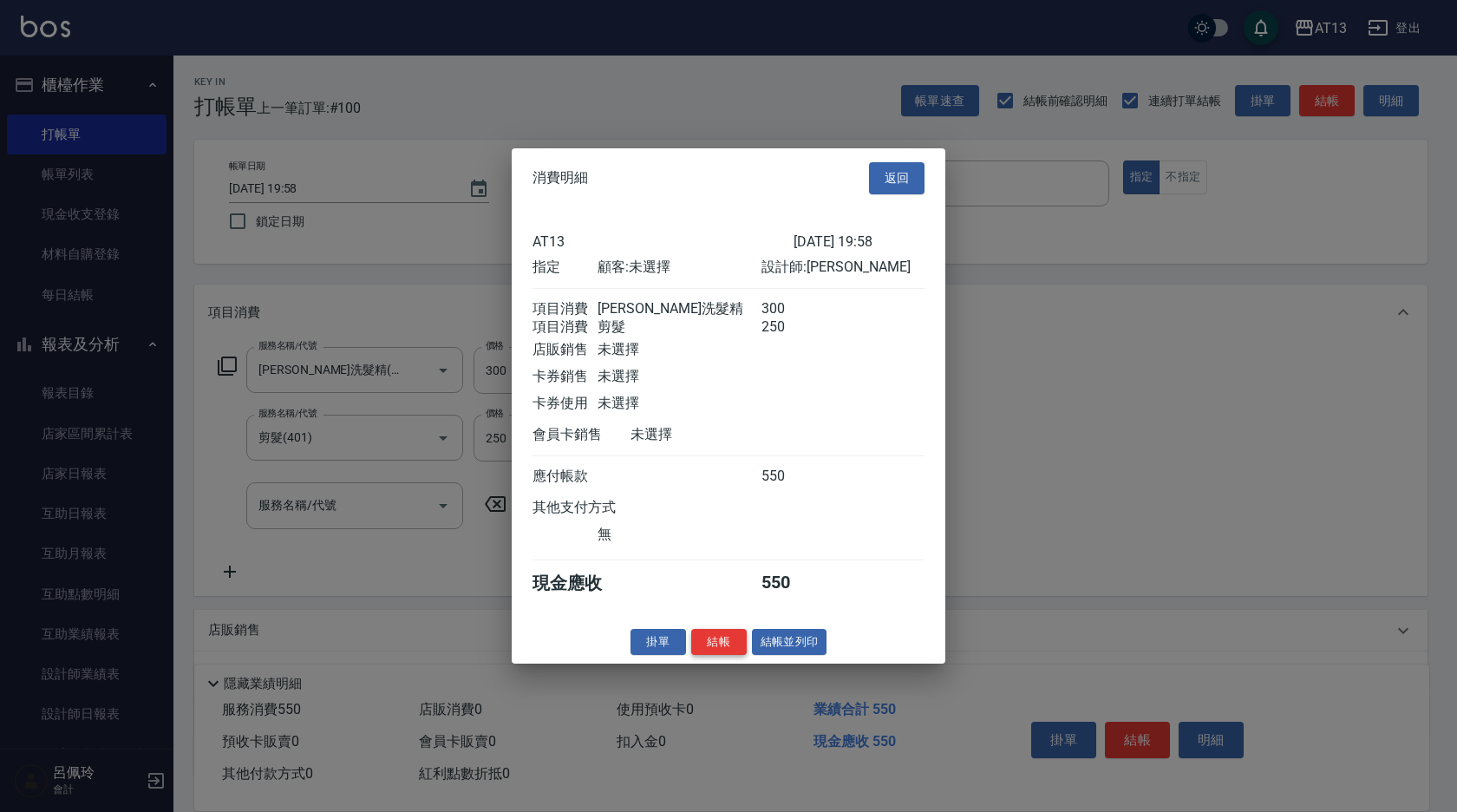
click at [726, 650] on button "結帳" at bounding box center [719, 641] width 56 height 27
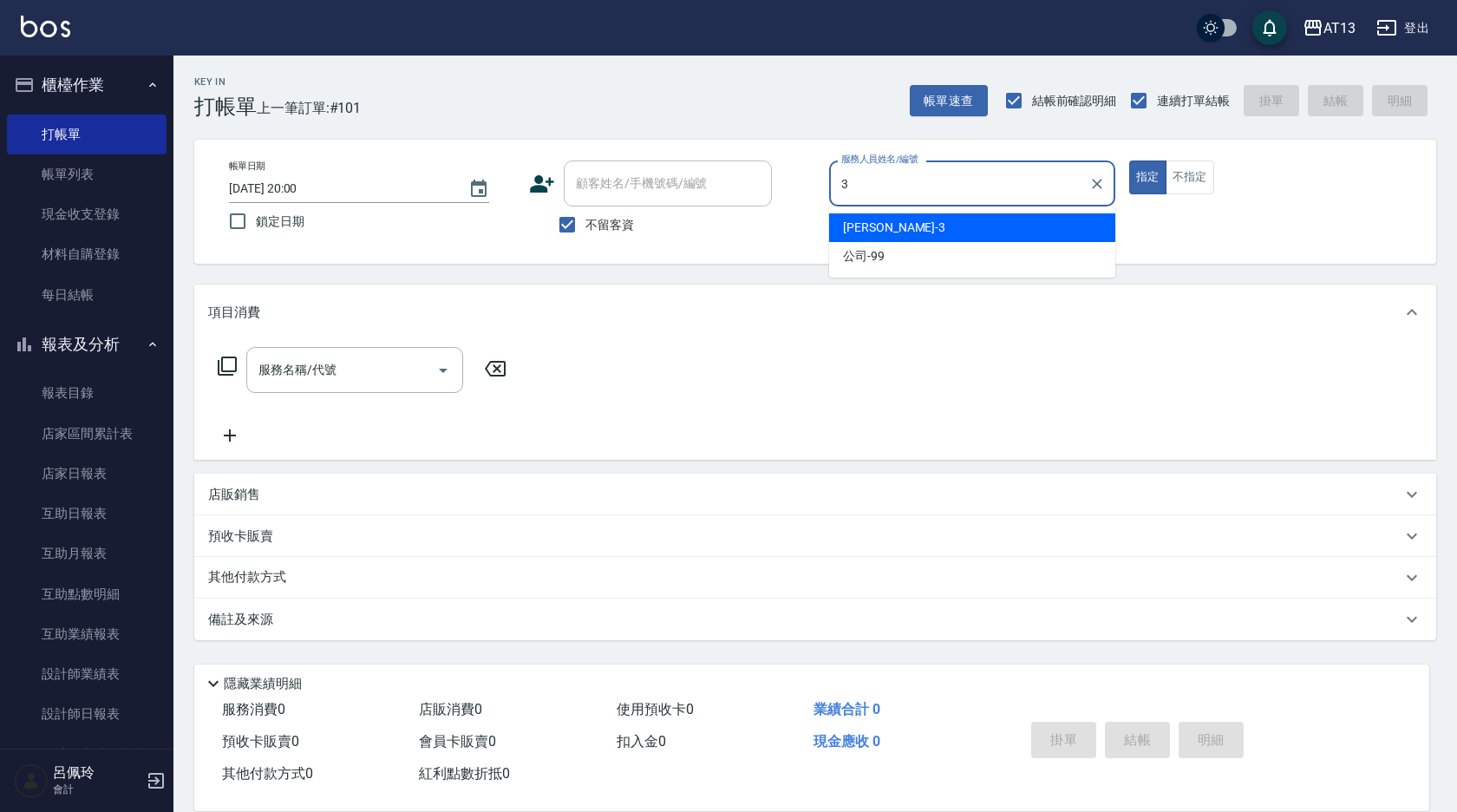
click at [935, 227] on div "[PERSON_NAME] -3" at bounding box center [972, 227] width 287 height 28
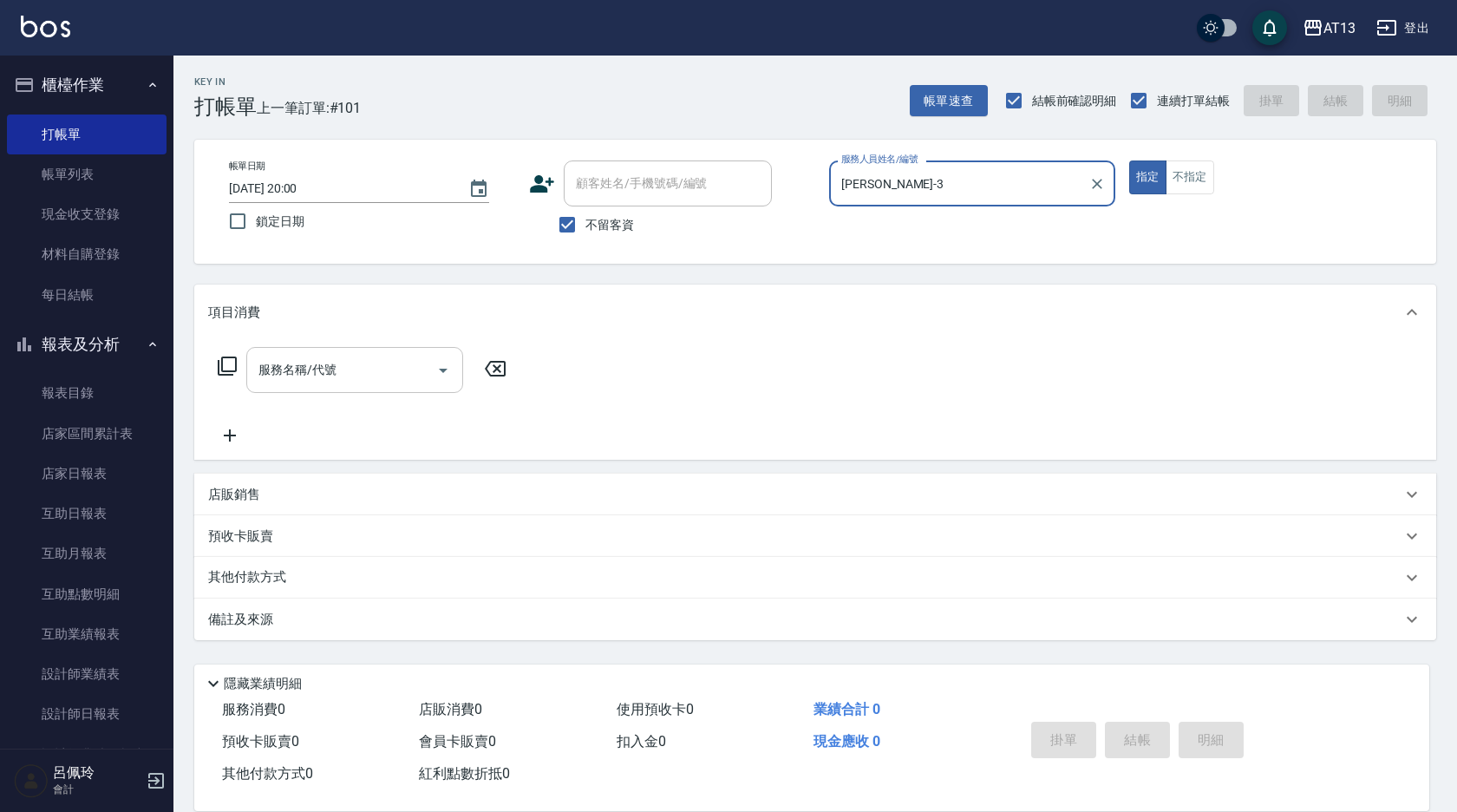
click at [316, 379] on input "服務名稱/代號" at bounding box center [341, 370] width 175 height 30
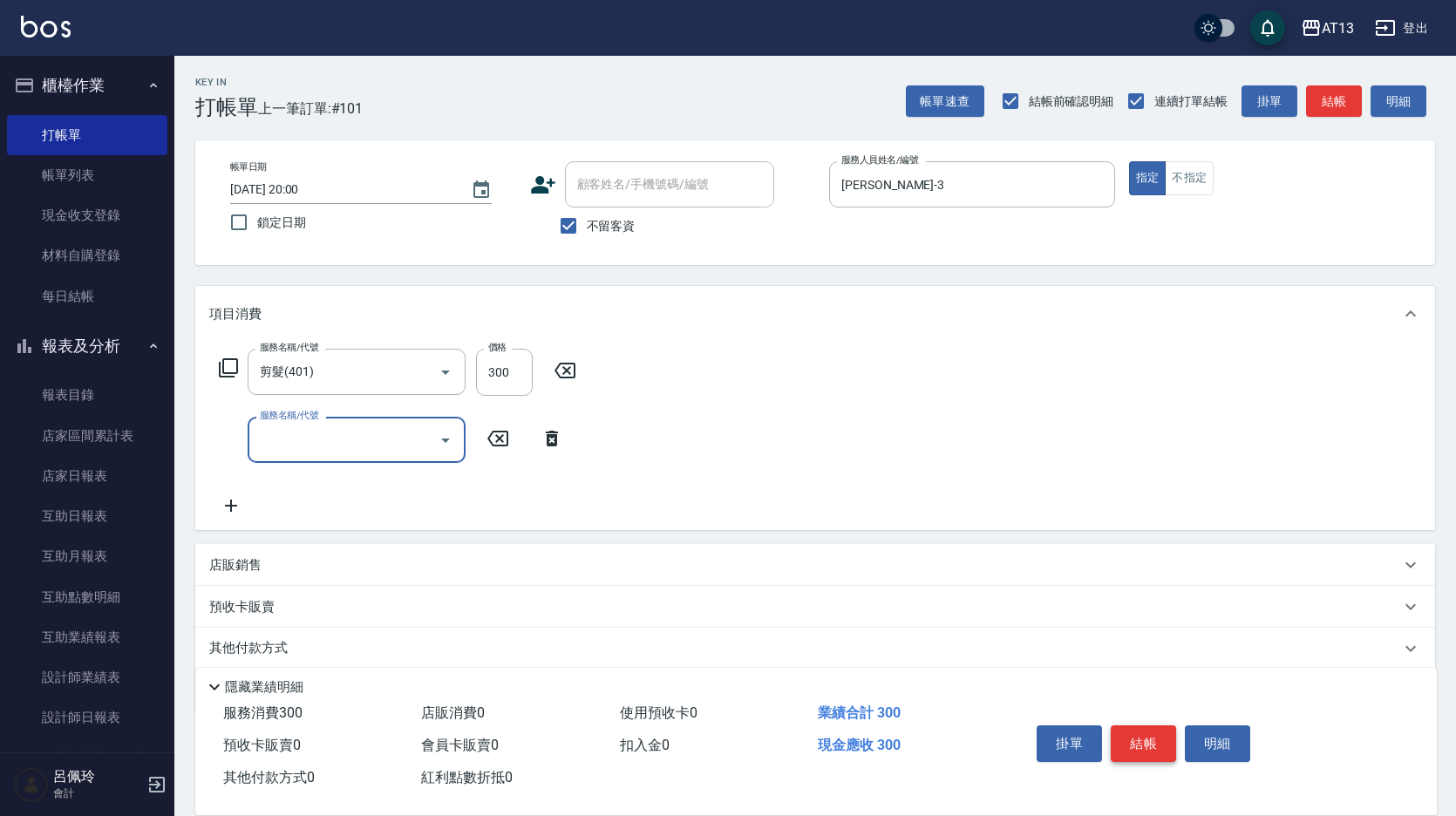
click at [1115, 729] on button "結帳" at bounding box center [1143, 743] width 65 height 37
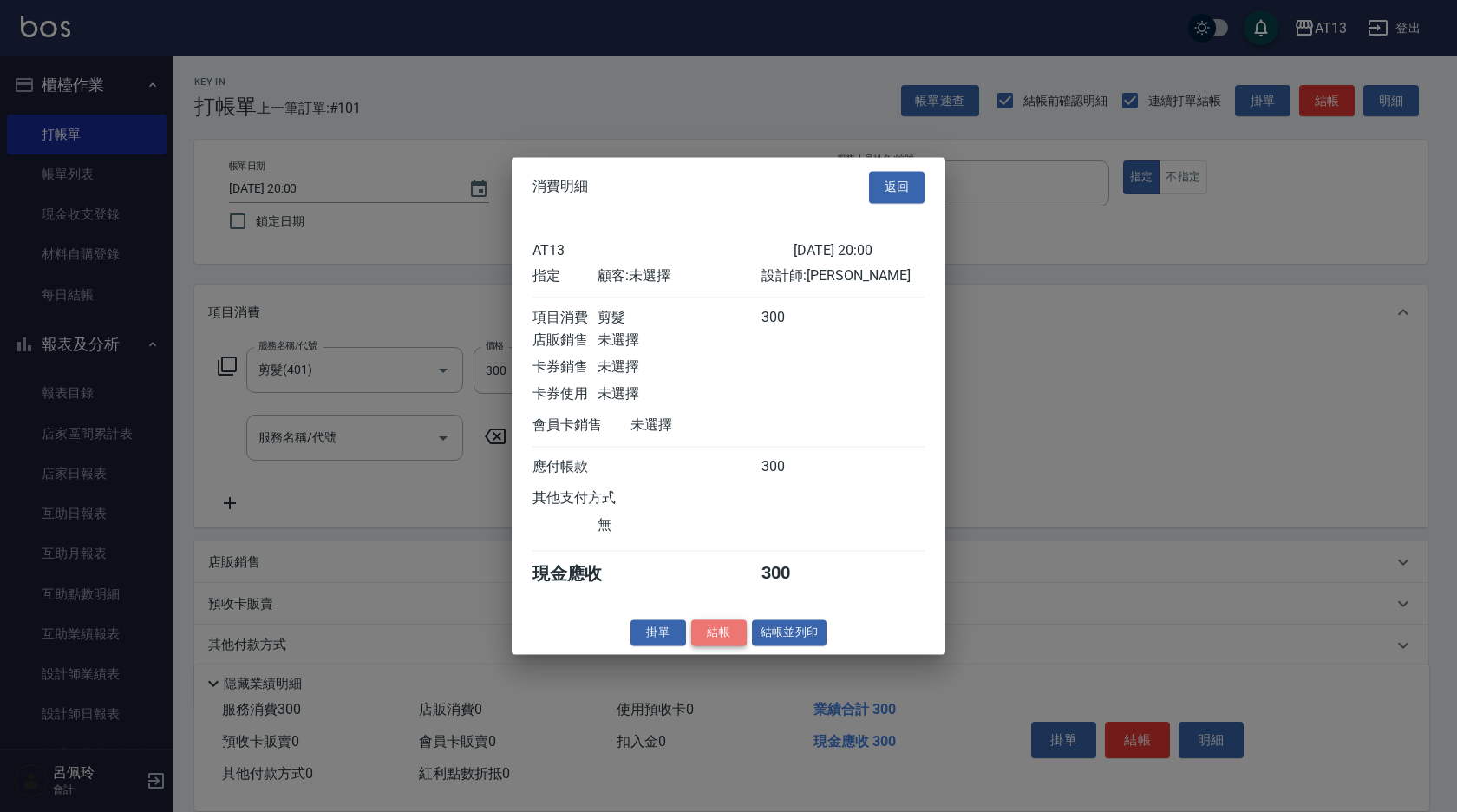
click at [738, 641] on button "結帳" at bounding box center [719, 633] width 56 height 27
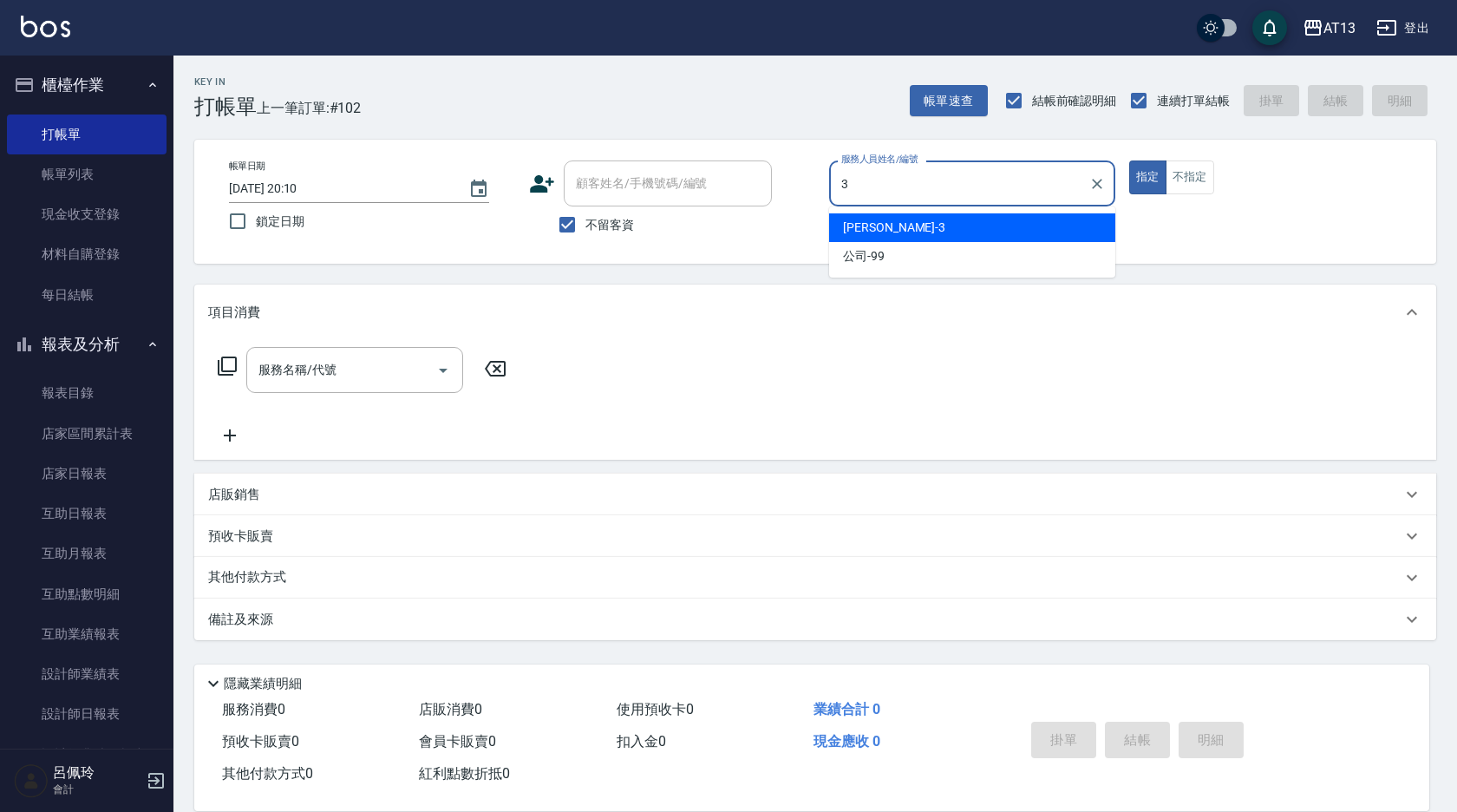
click at [905, 222] on div "[PERSON_NAME] -3" at bounding box center [972, 227] width 287 height 28
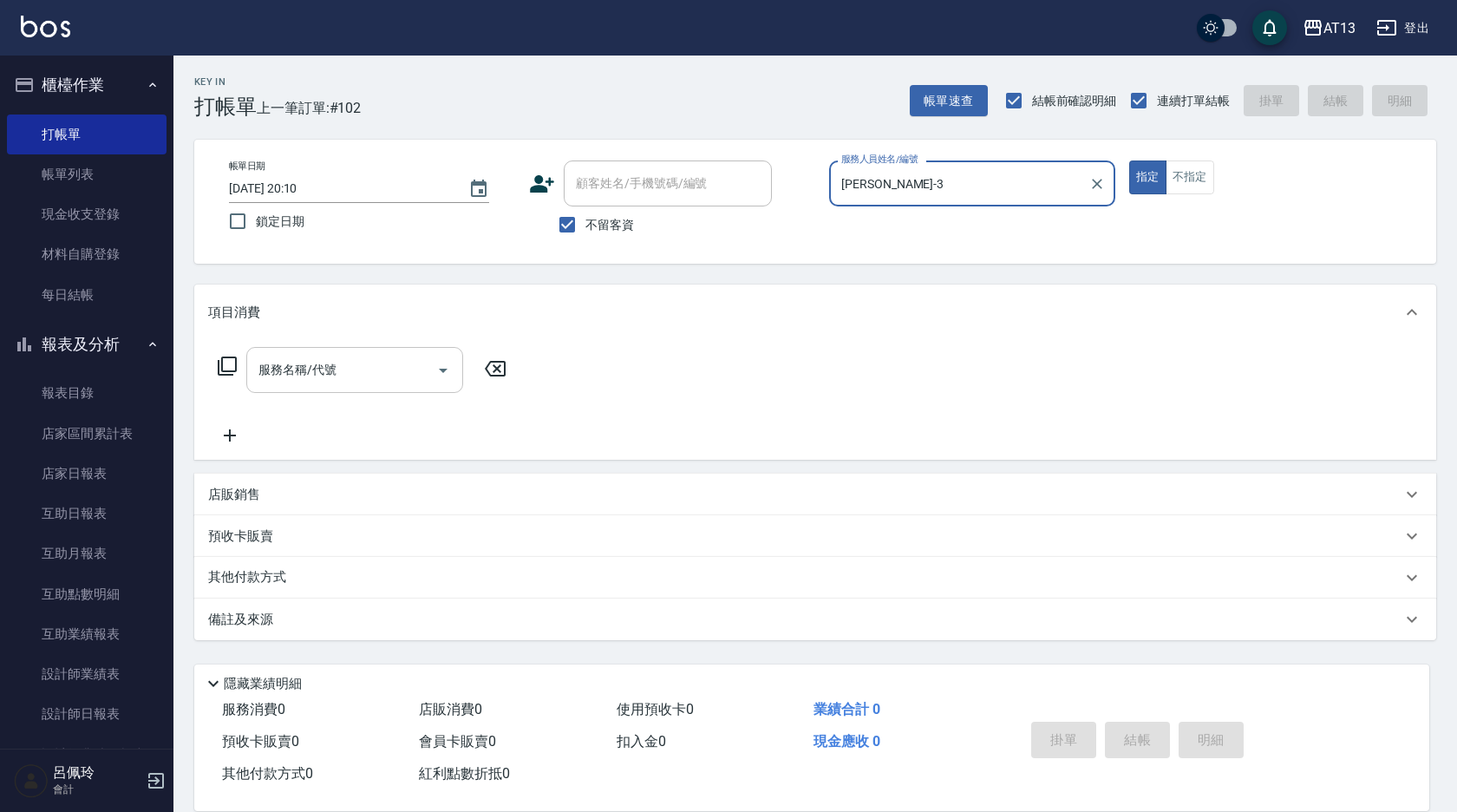
click at [401, 368] on input "服務名稱/代號" at bounding box center [341, 370] width 175 height 30
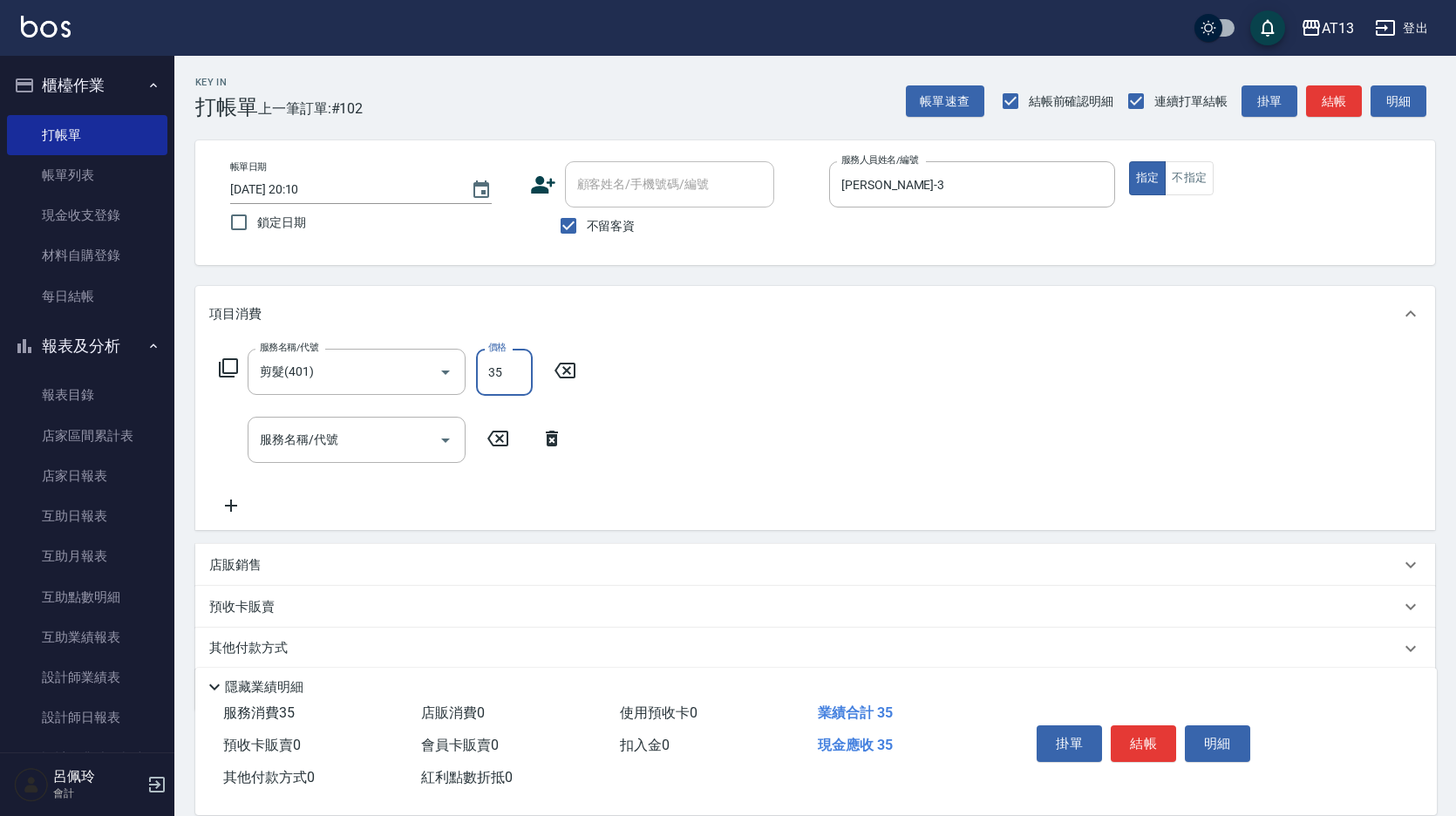
click at [518, 365] on input "35" at bounding box center [504, 372] width 57 height 47
click at [1163, 732] on button "結帳" at bounding box center [1143, 743] width 65 height 37
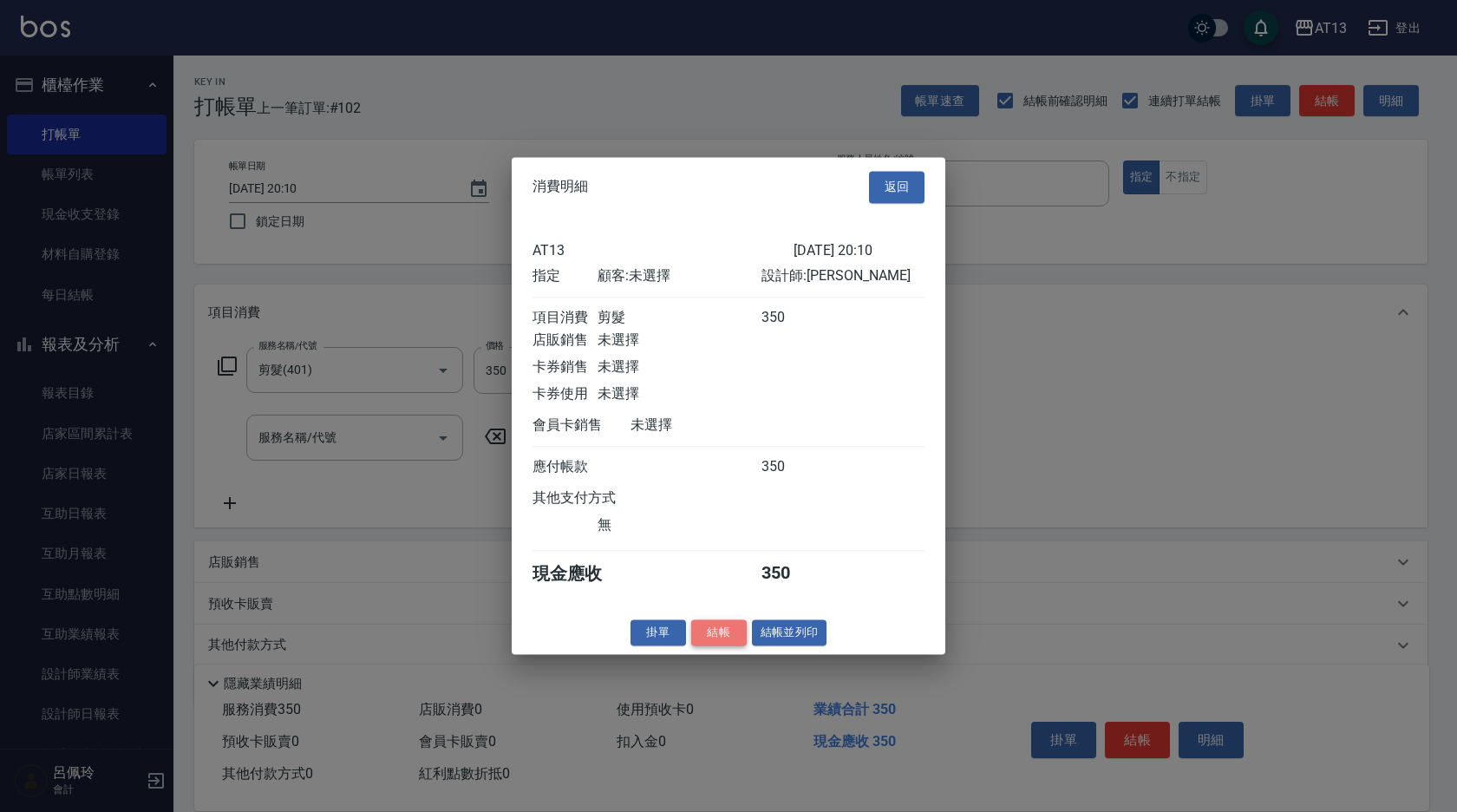
click at [720, 646] on button "結帳" at bounding box center [719, 633] width 56 height 27
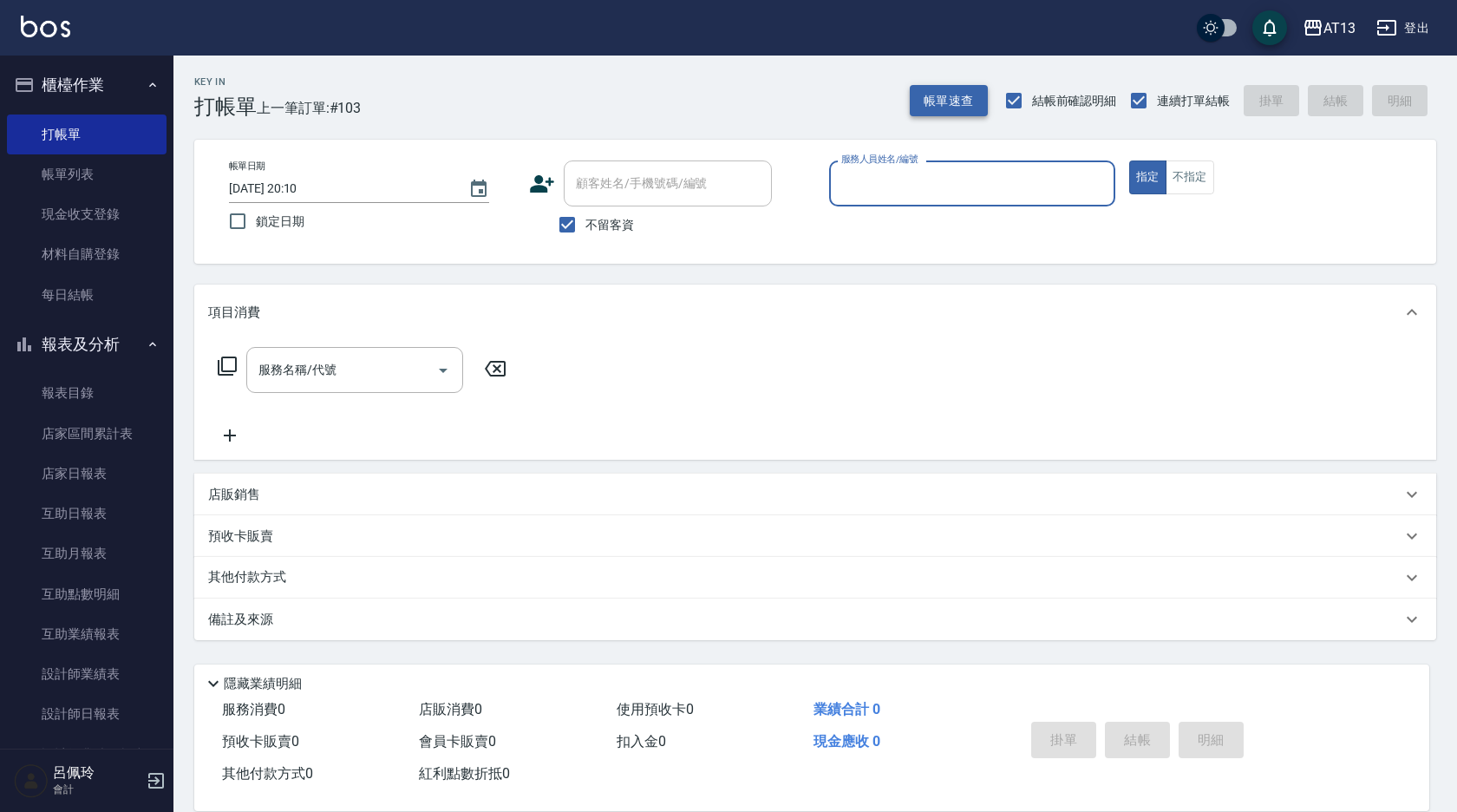
click at [968, 101] on button "帳單速查" at bounding box center [949, 101] width 78 height 32
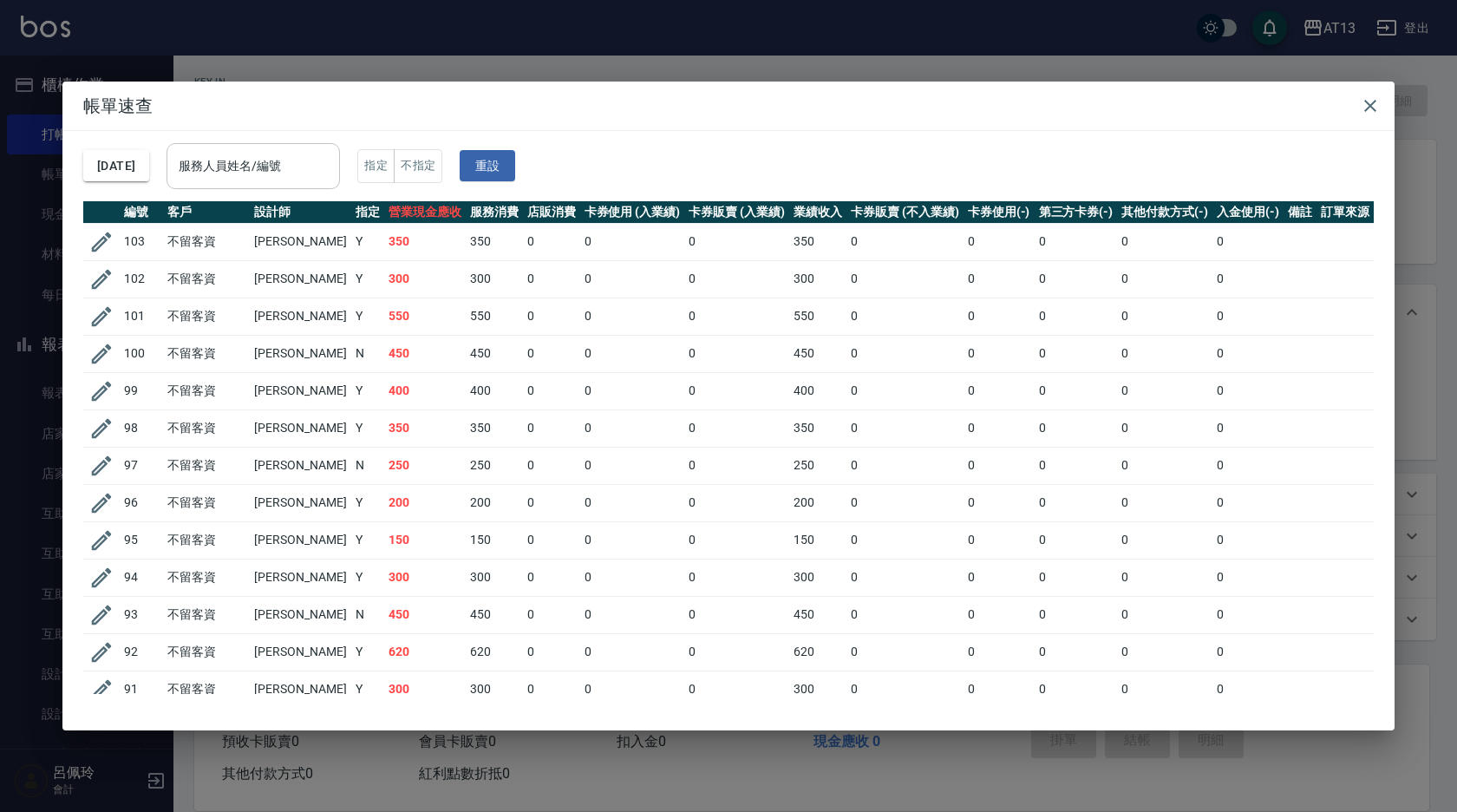
click at [265, 154] on input "服務人員姓名/編號" at bounding box center [253, 166] width 157 height 30
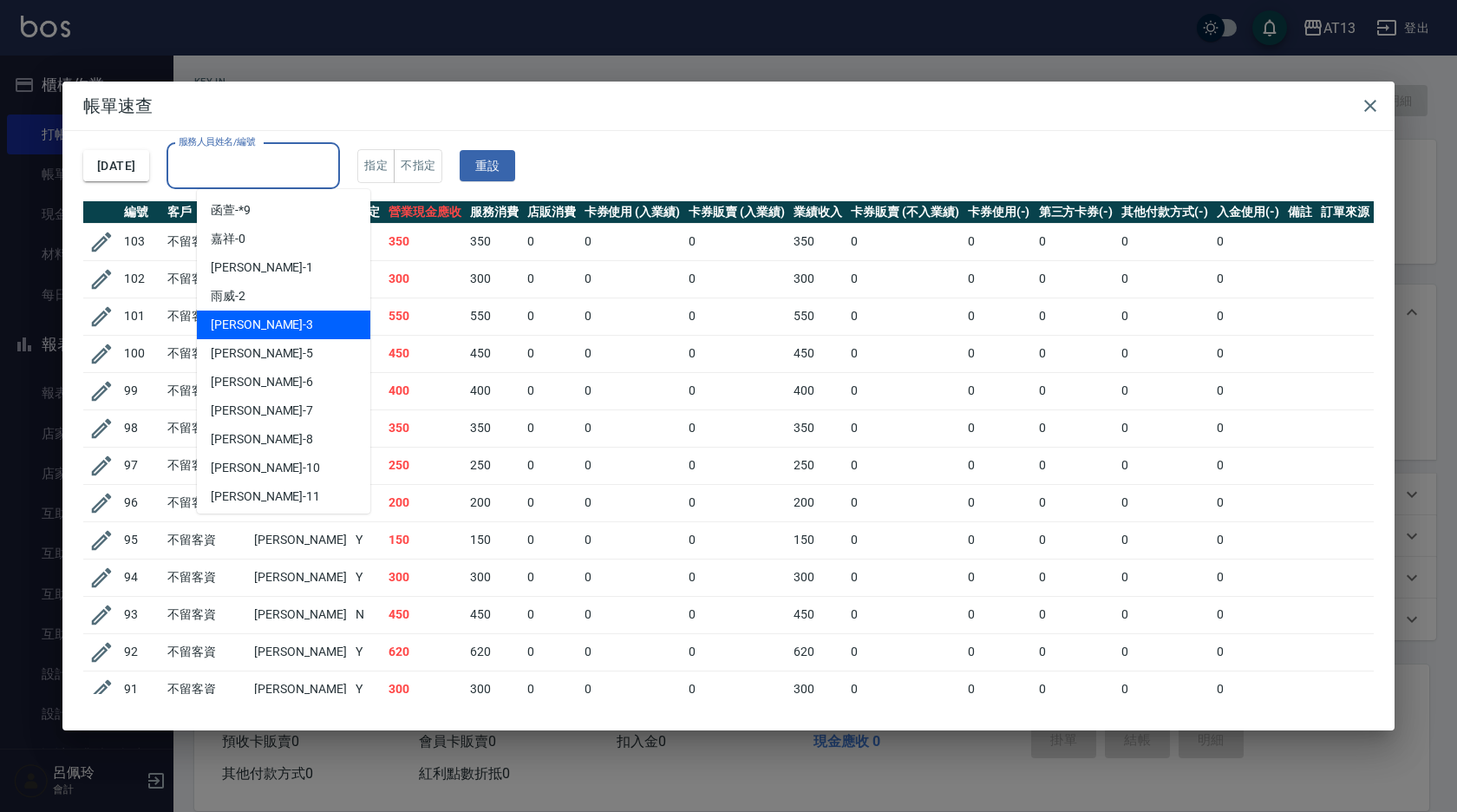
click at [276, 336] on div "[PERSON_NAME] -3" at bounding box center [284, 324] width 174 height 28
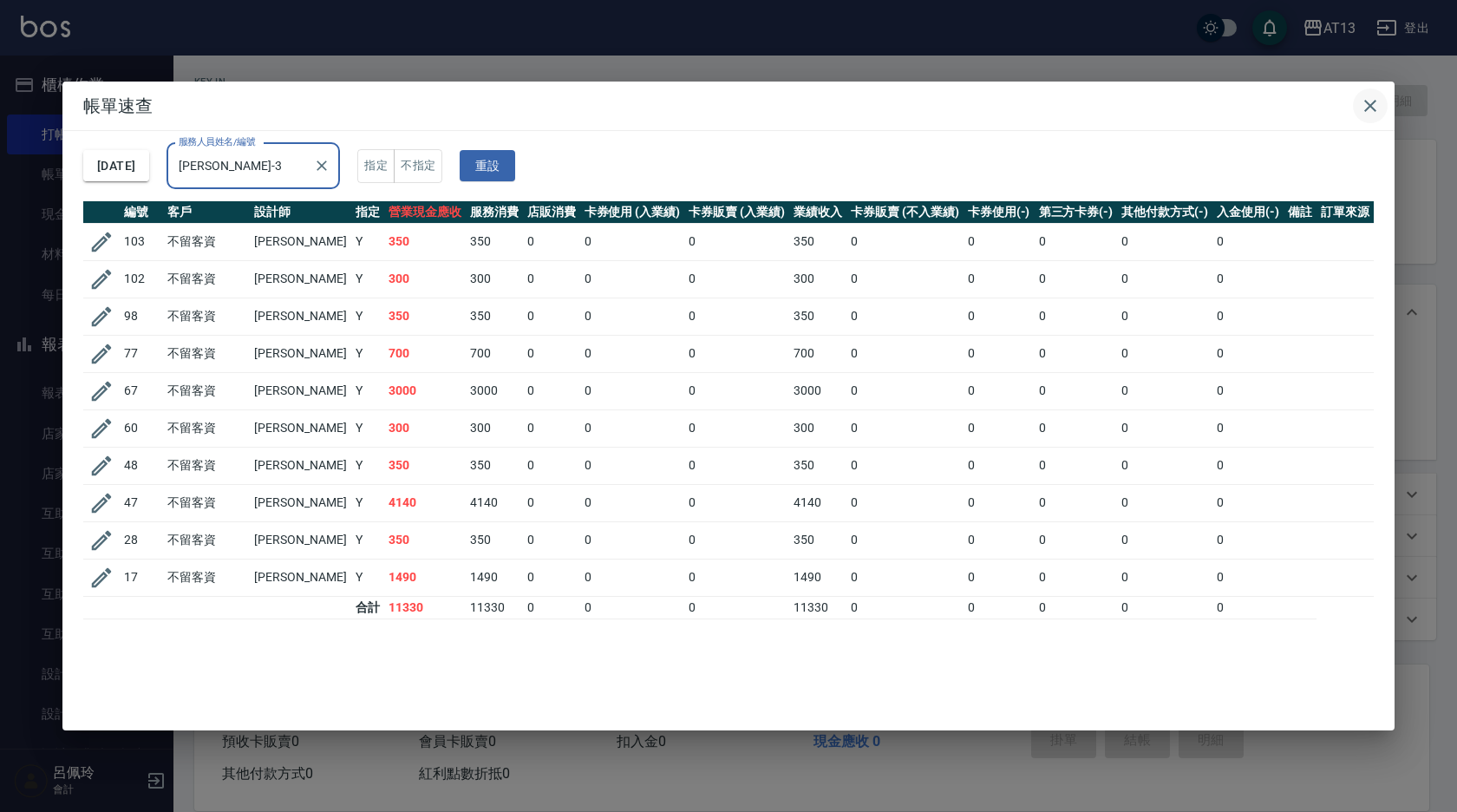
click at [1366, 110] on icon "button" at bounding box center [1370, 106] width 12 height 12
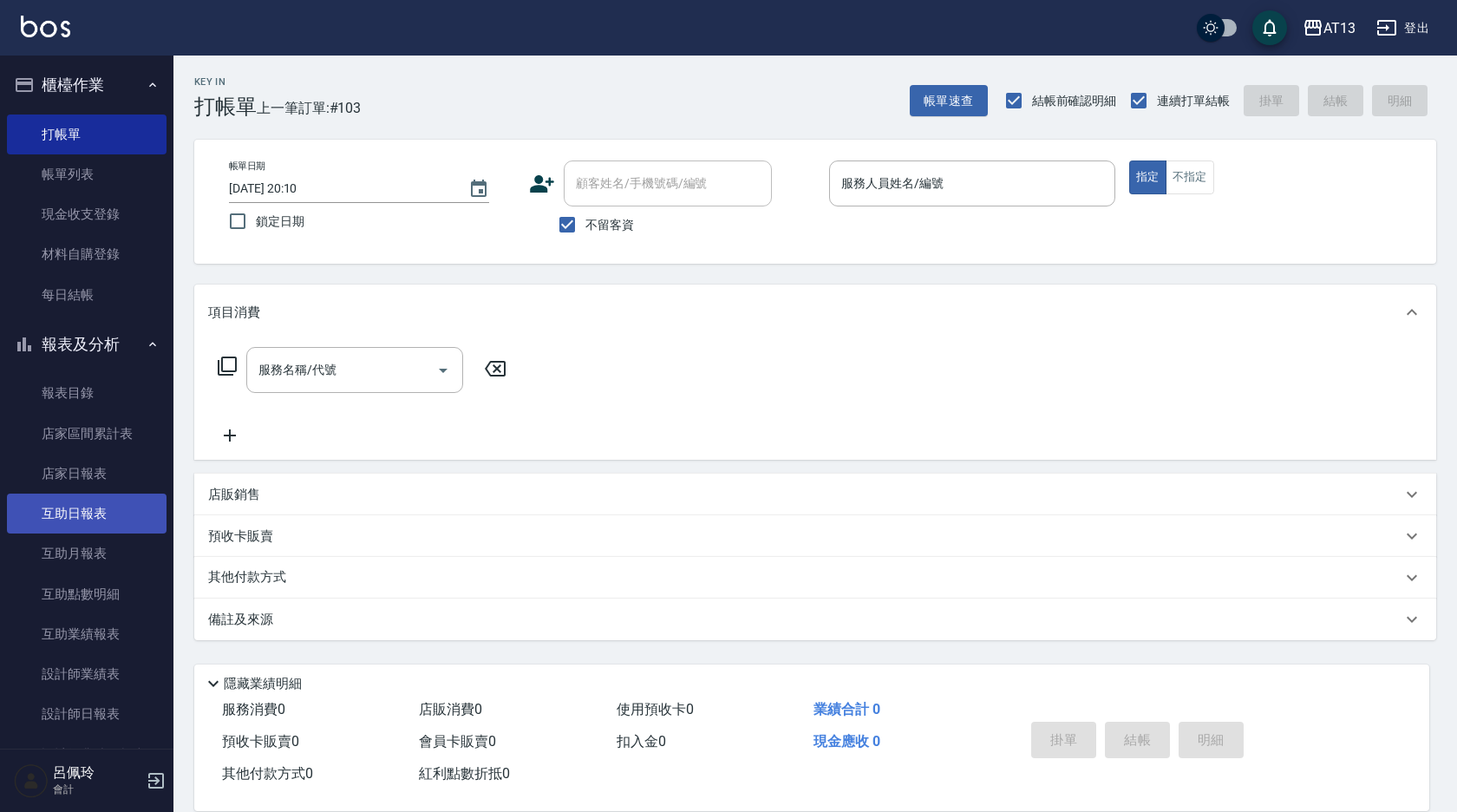
click at [108, 505] on link "互助日報表" at bounding box center [86, 513] width 159 height 40
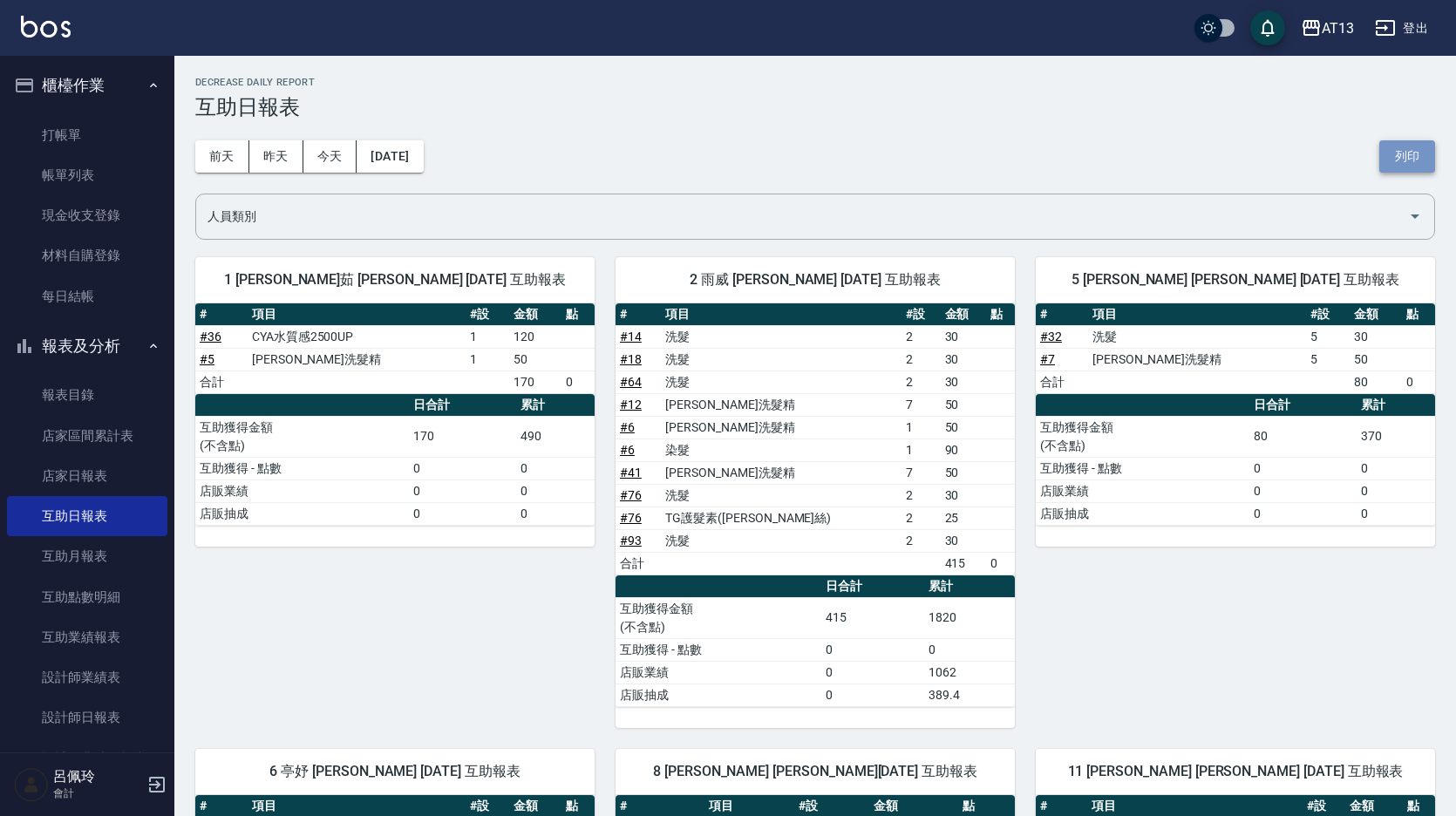
click at [1418, 155] on button "列印" at bounding box center [1407, 156] width 56 height 32
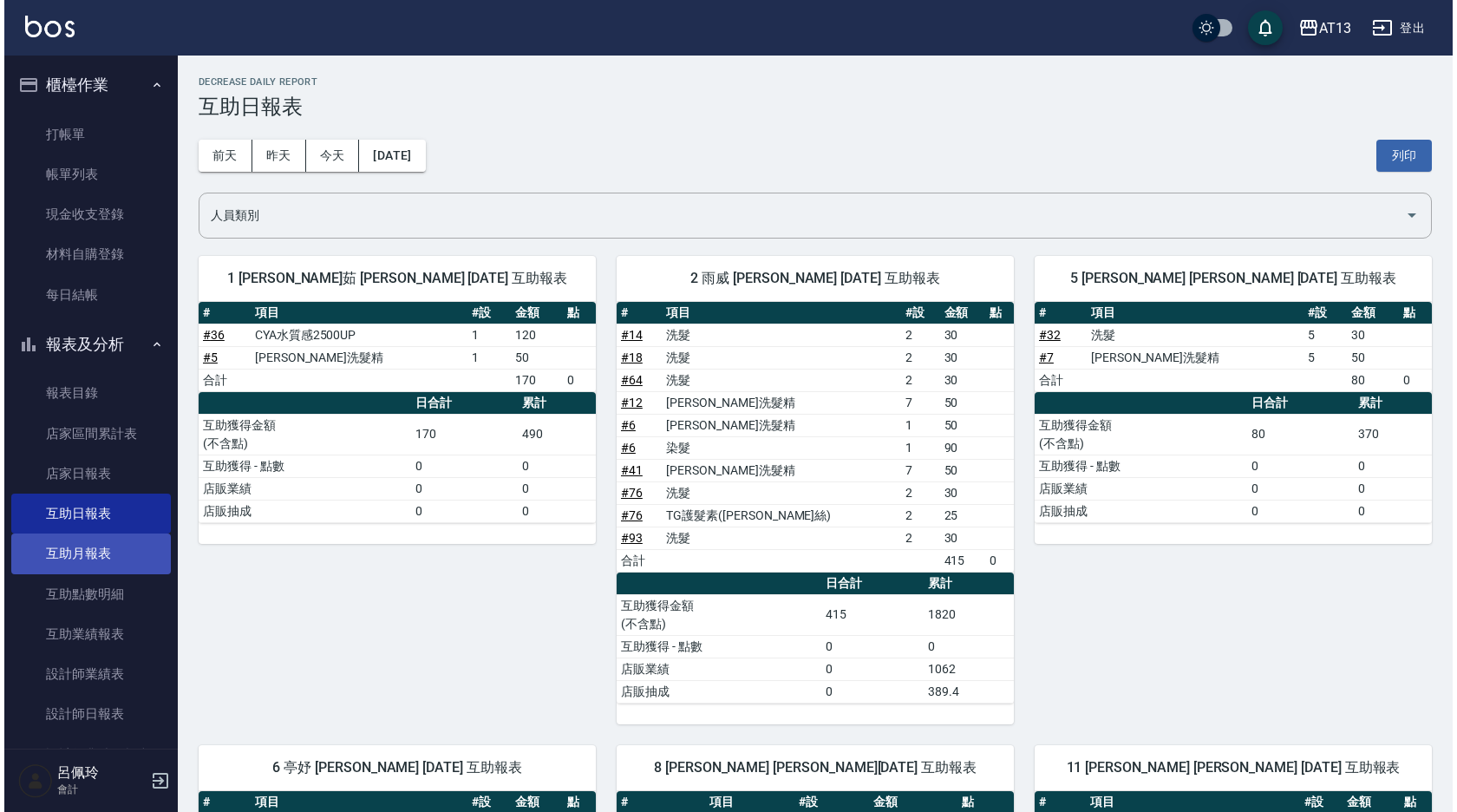
scroll to position [87, 0]
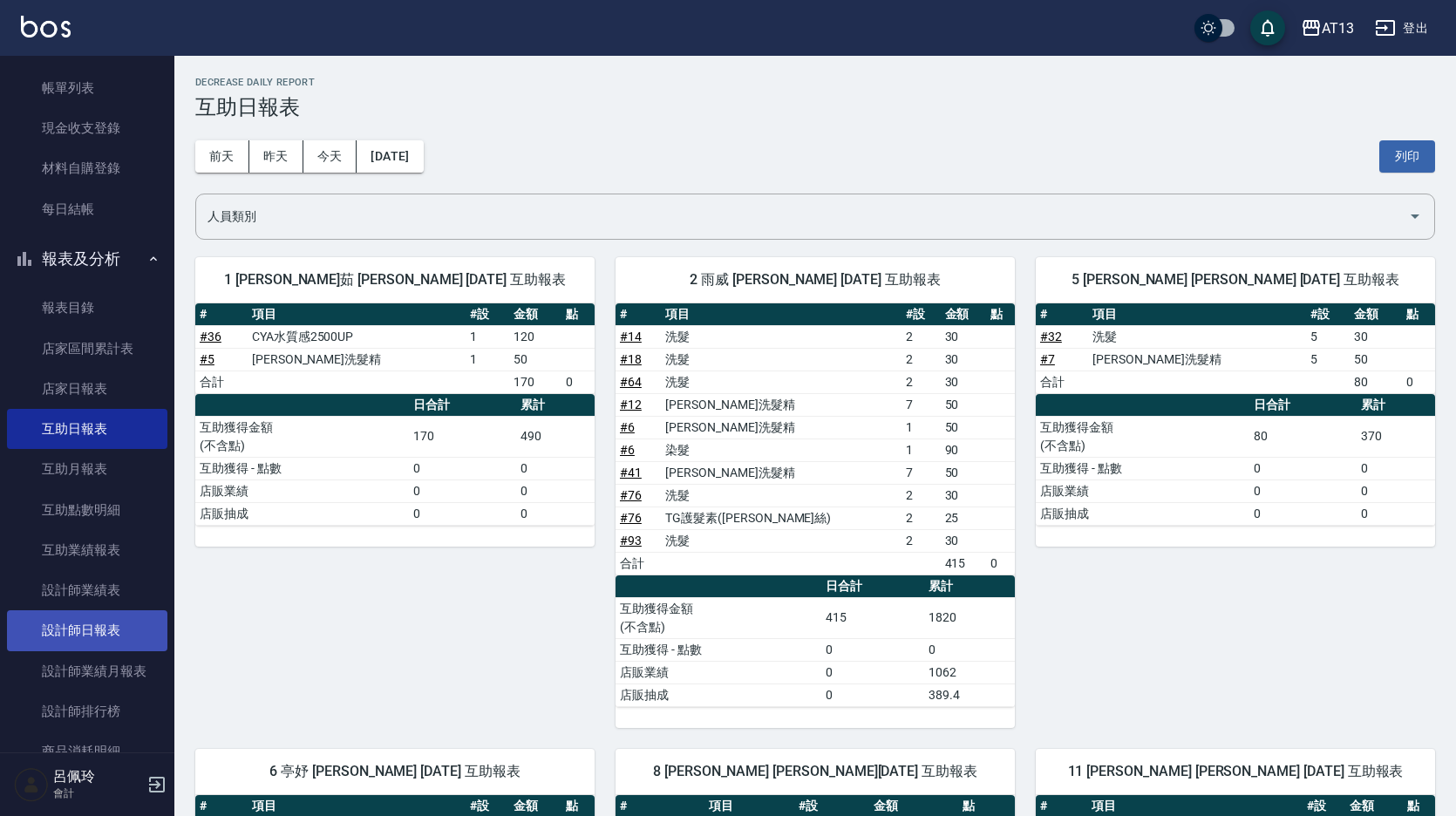
click at [74, 632] on link "設計師日報表" at bounding box center [86, 630] width 160 height 40
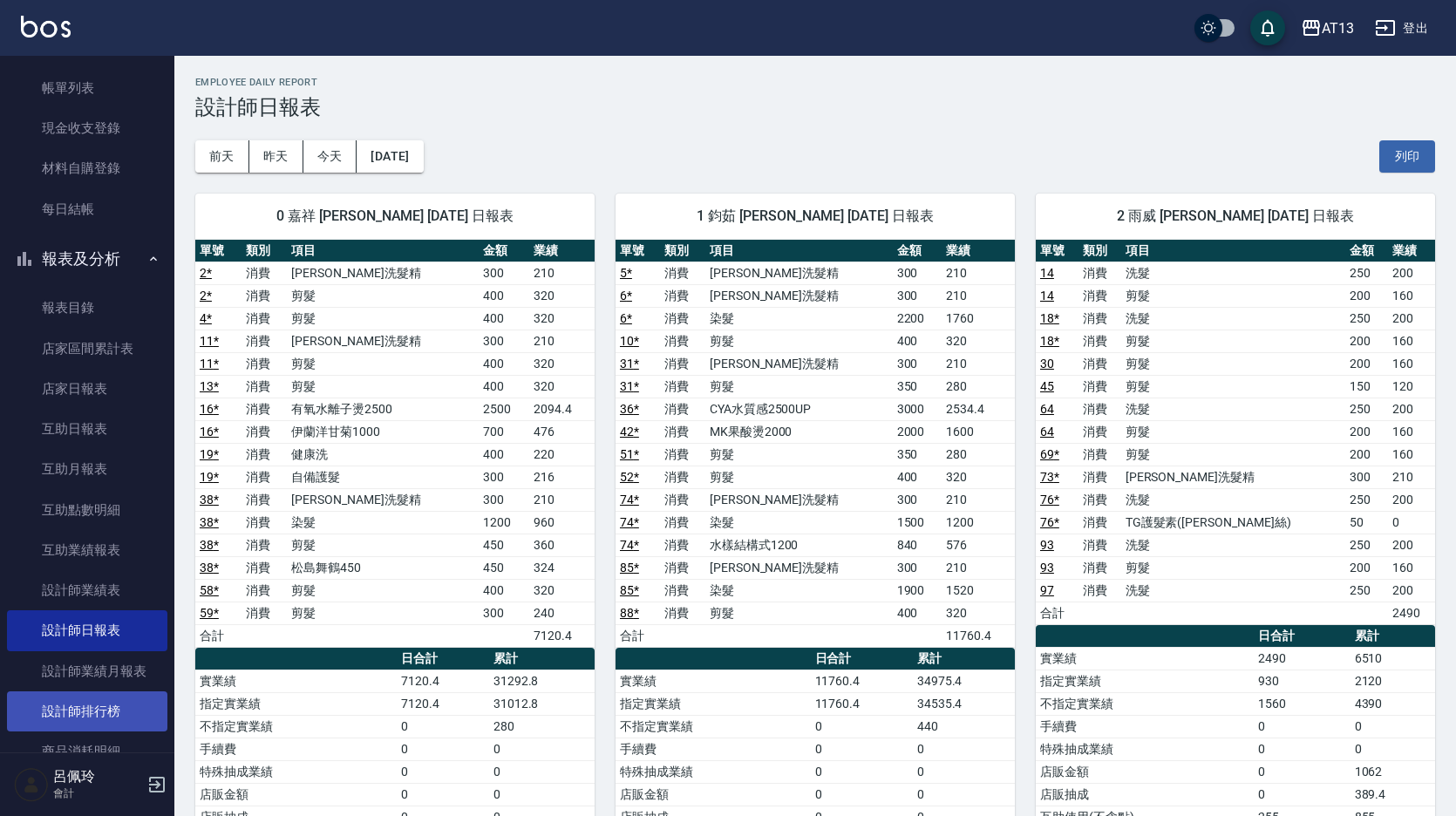
drag, startPoint x: 1397, startPoint y: 156, endPoint x: 153, endPoint y: 714, distance: 1363.4
click at [1397, 156] on button "列印" at bounding box center [1407, 156] width 56 height 32
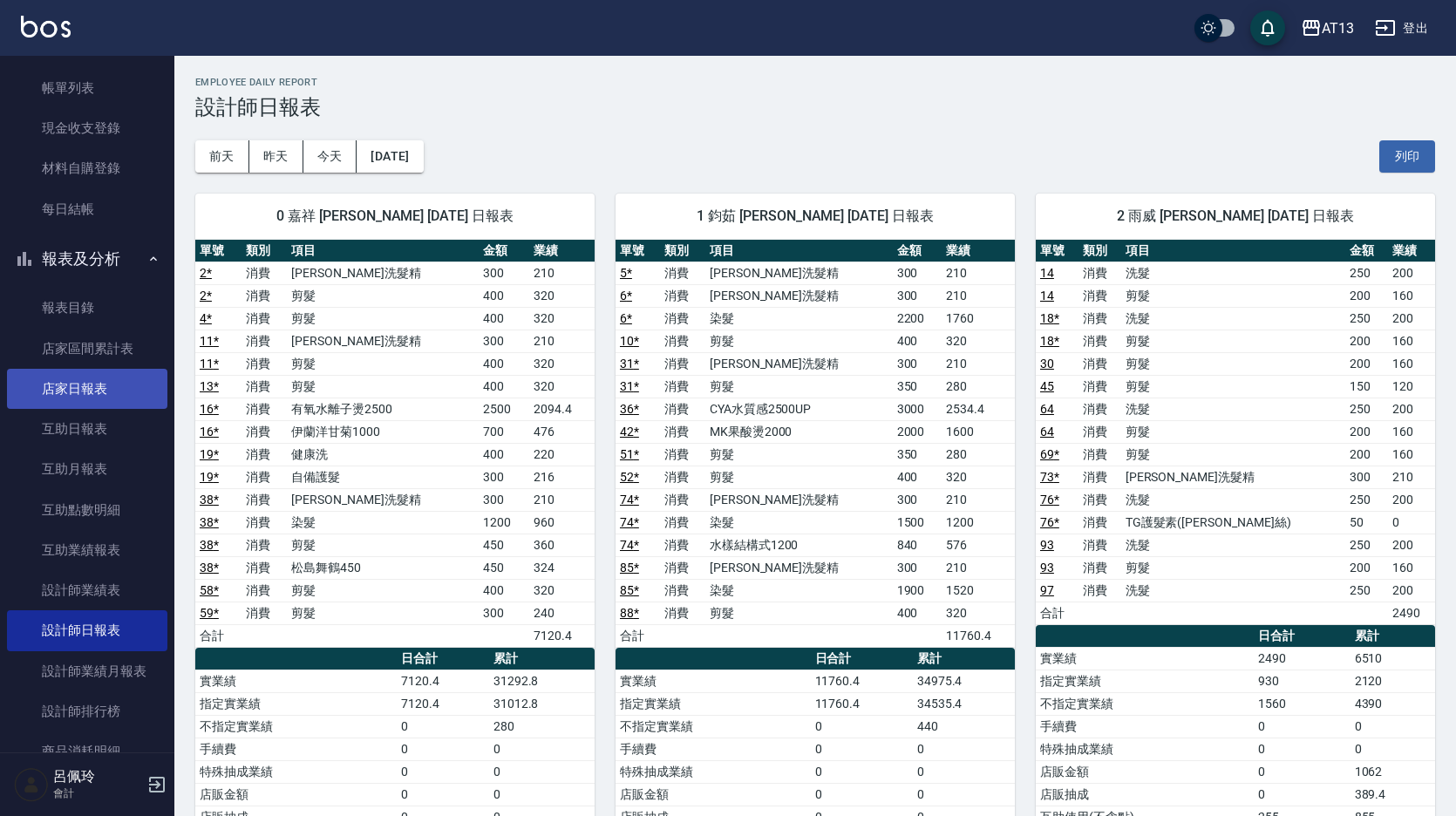
click at [82, 389] on link "店家日報表" at bounding box center [86, 389] width 160 height 40
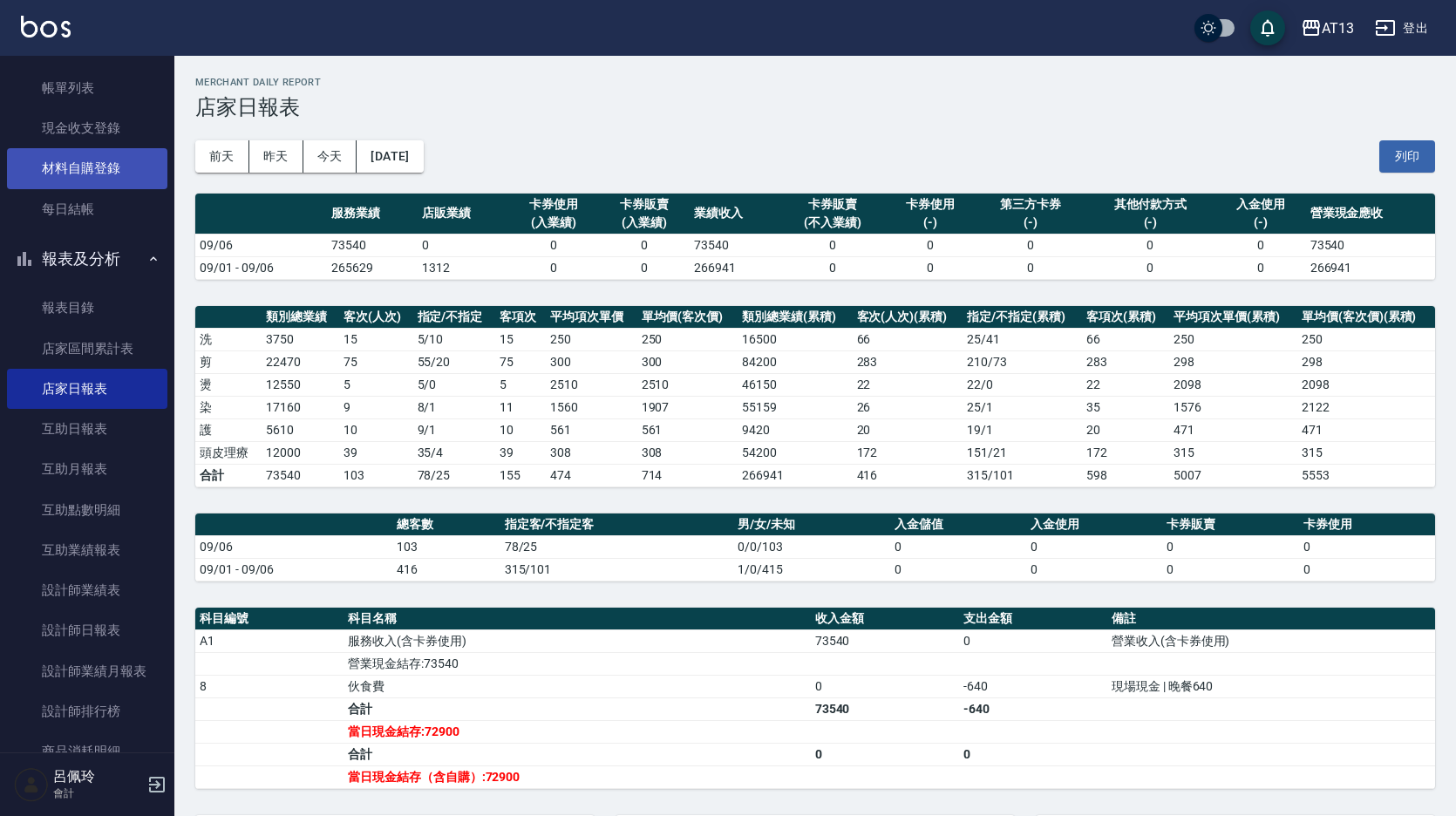
drag, startPoint x: 95, startPoint y: 126, endPoint x: 57, endPoint y: 150, distance: 44.9
click at [95, 126] on link "現金收支登錄" at bounding box center [86, 128] width 160 height 40
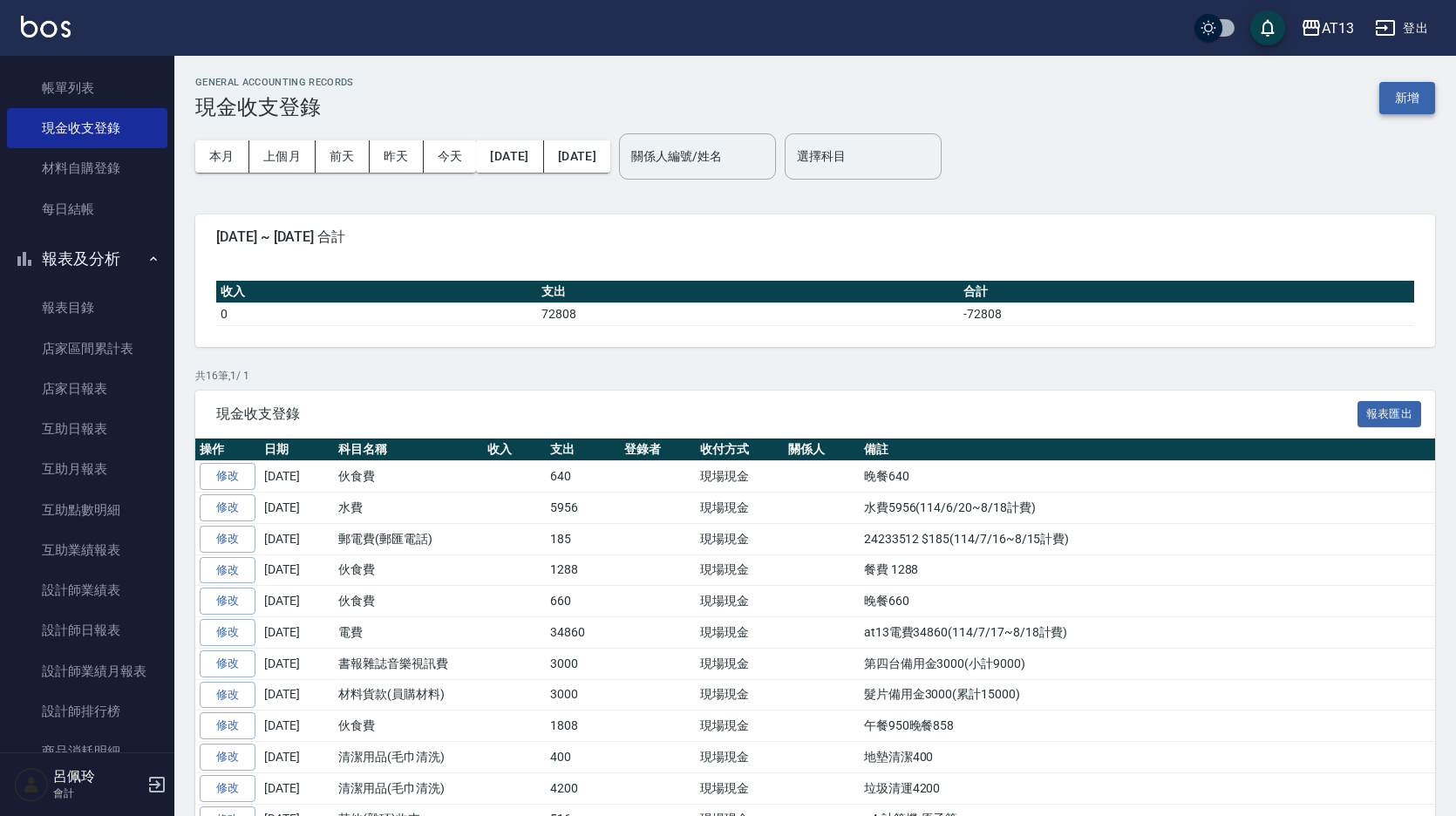
click at [1410, 100] on button "新增" at bounding box center [1407, 98] width 56 height 32
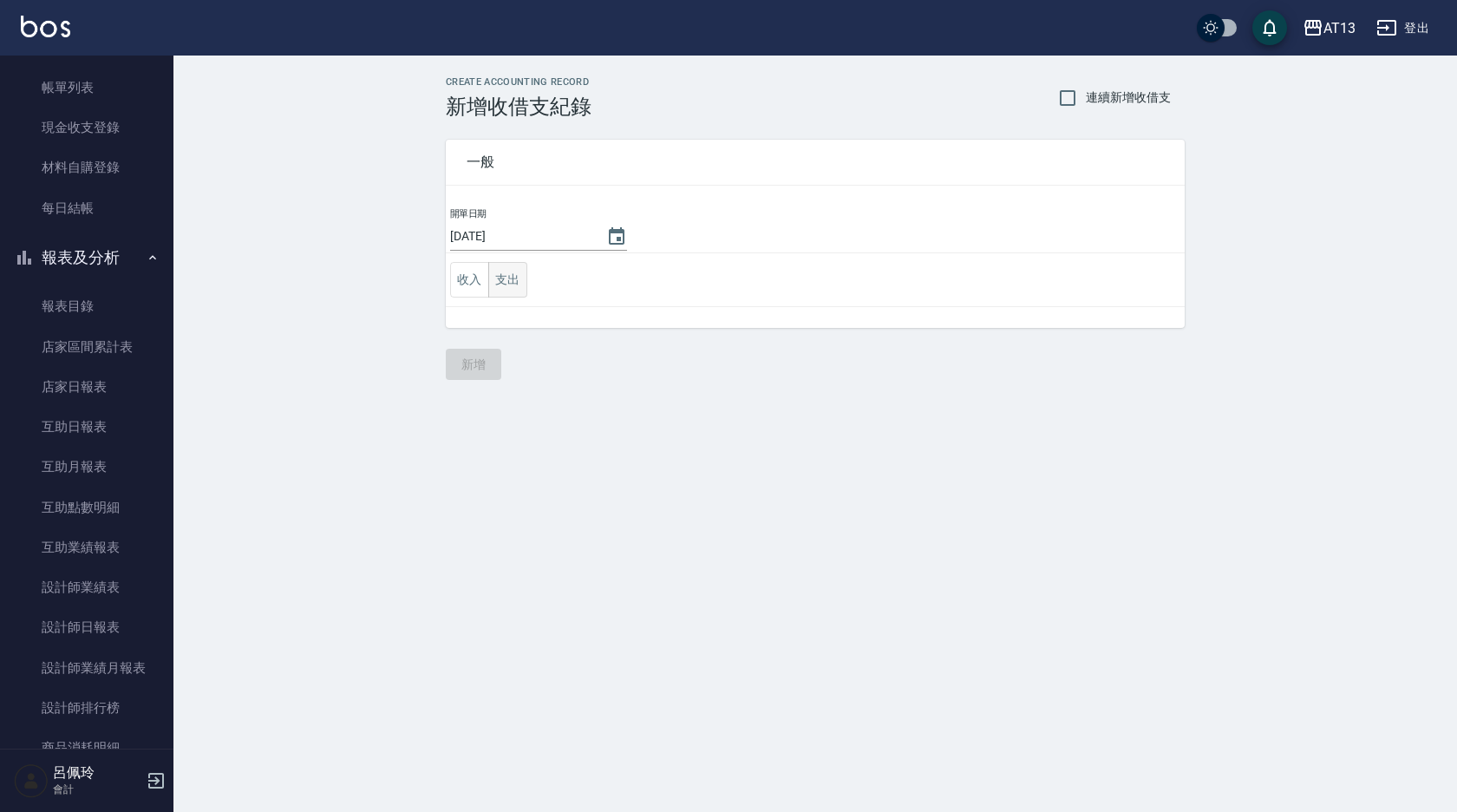
click at [506, 273] on button "支出" at bounding box center [507, 280] width 39 height 36
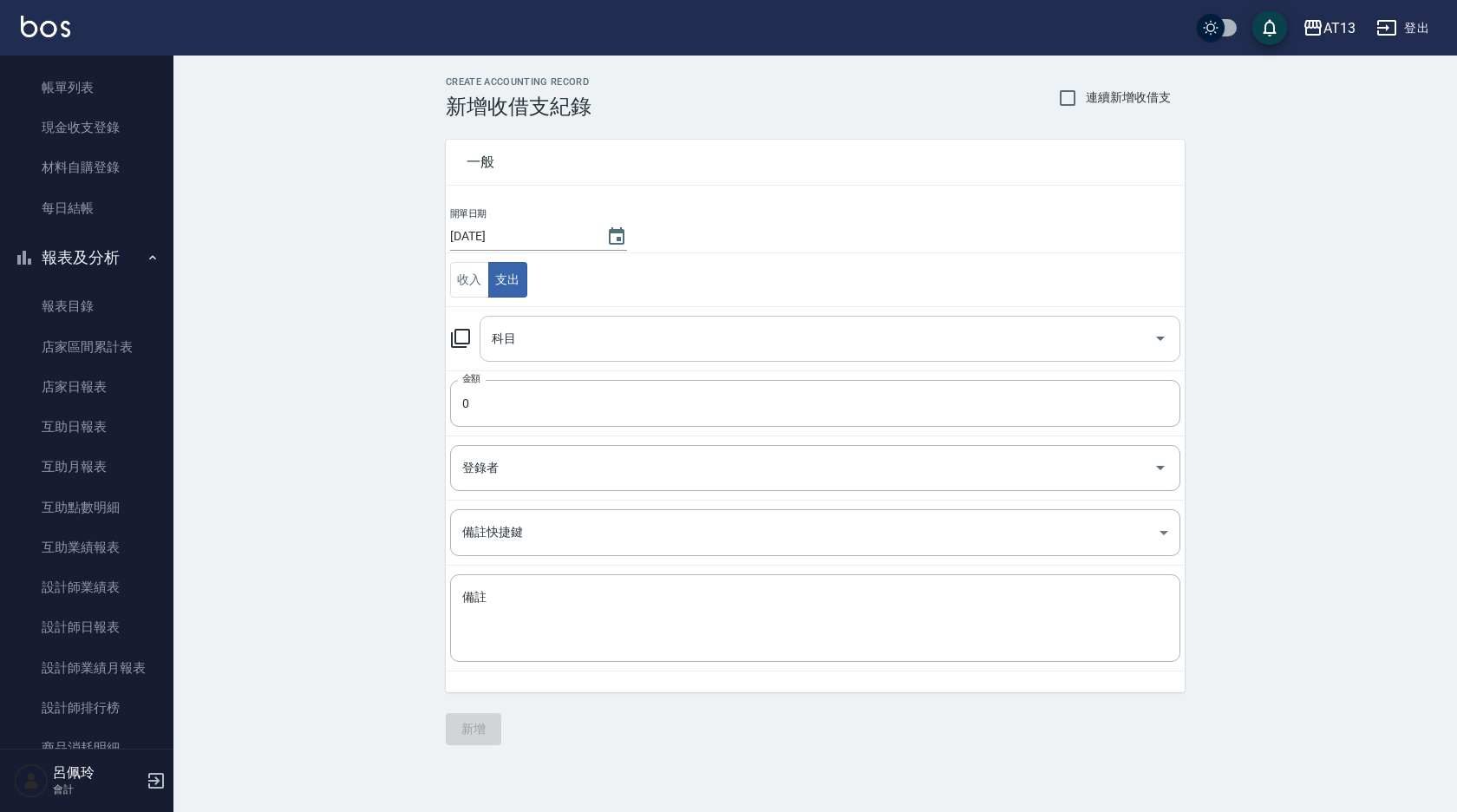
click at [1156, 343] on icon "Open" at bounding box center [1161, 339] width 21 height 21
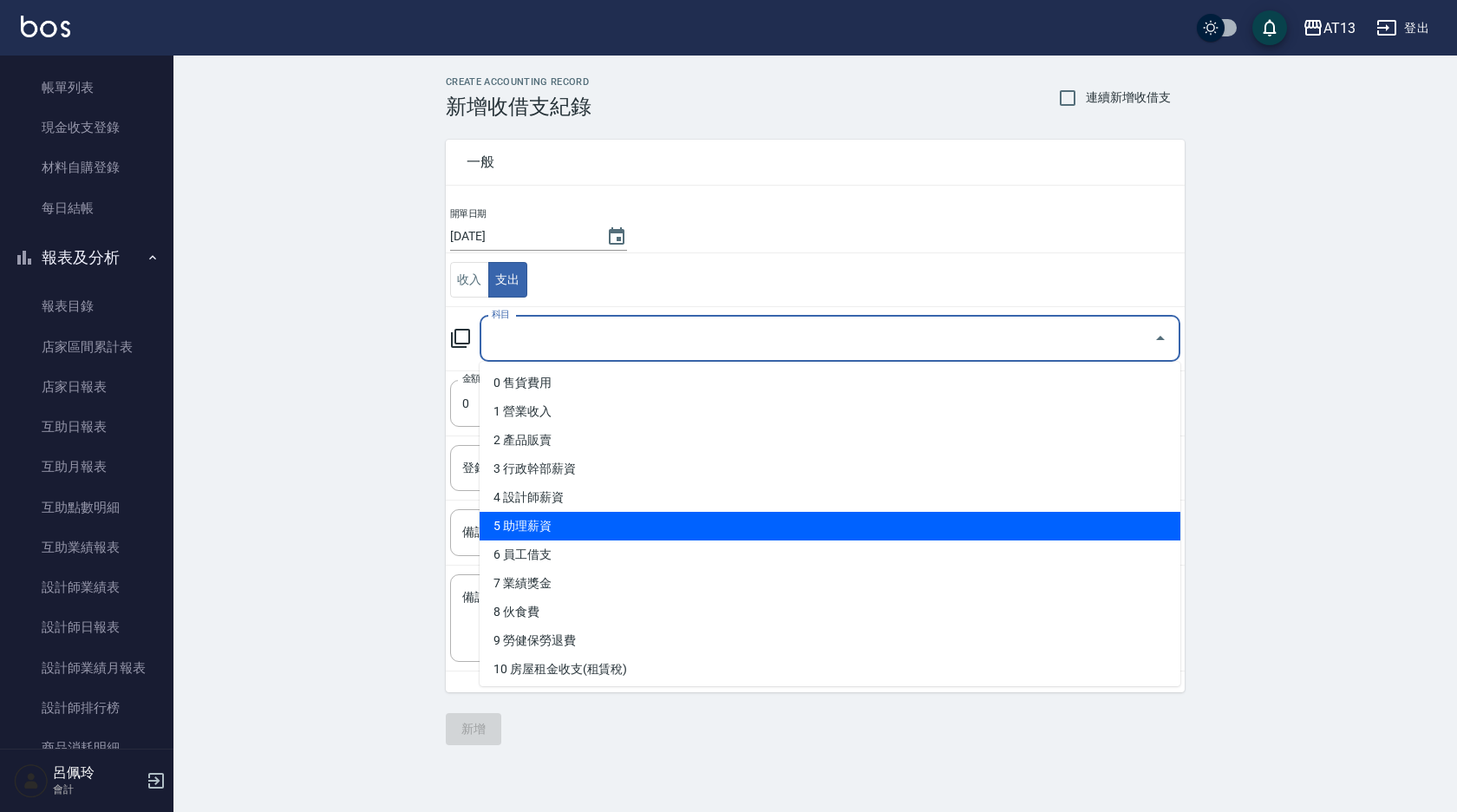
click at [597, 524] on li "5 助理薪資" at bounding box center [830, 526] width 701 height 28
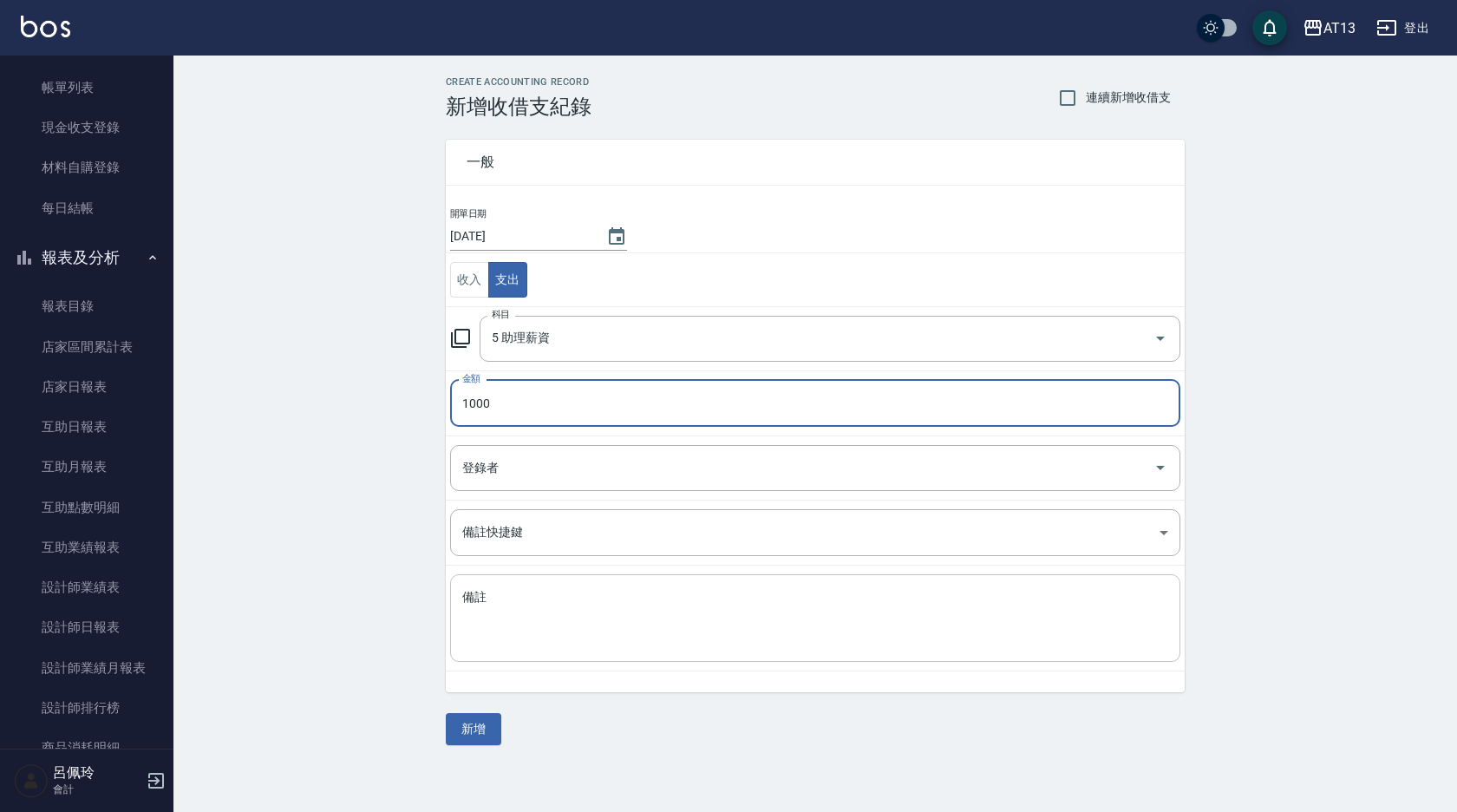
click at [568, 615] on textarea "備註" at bounding box center [815, 619] width 706 height 59
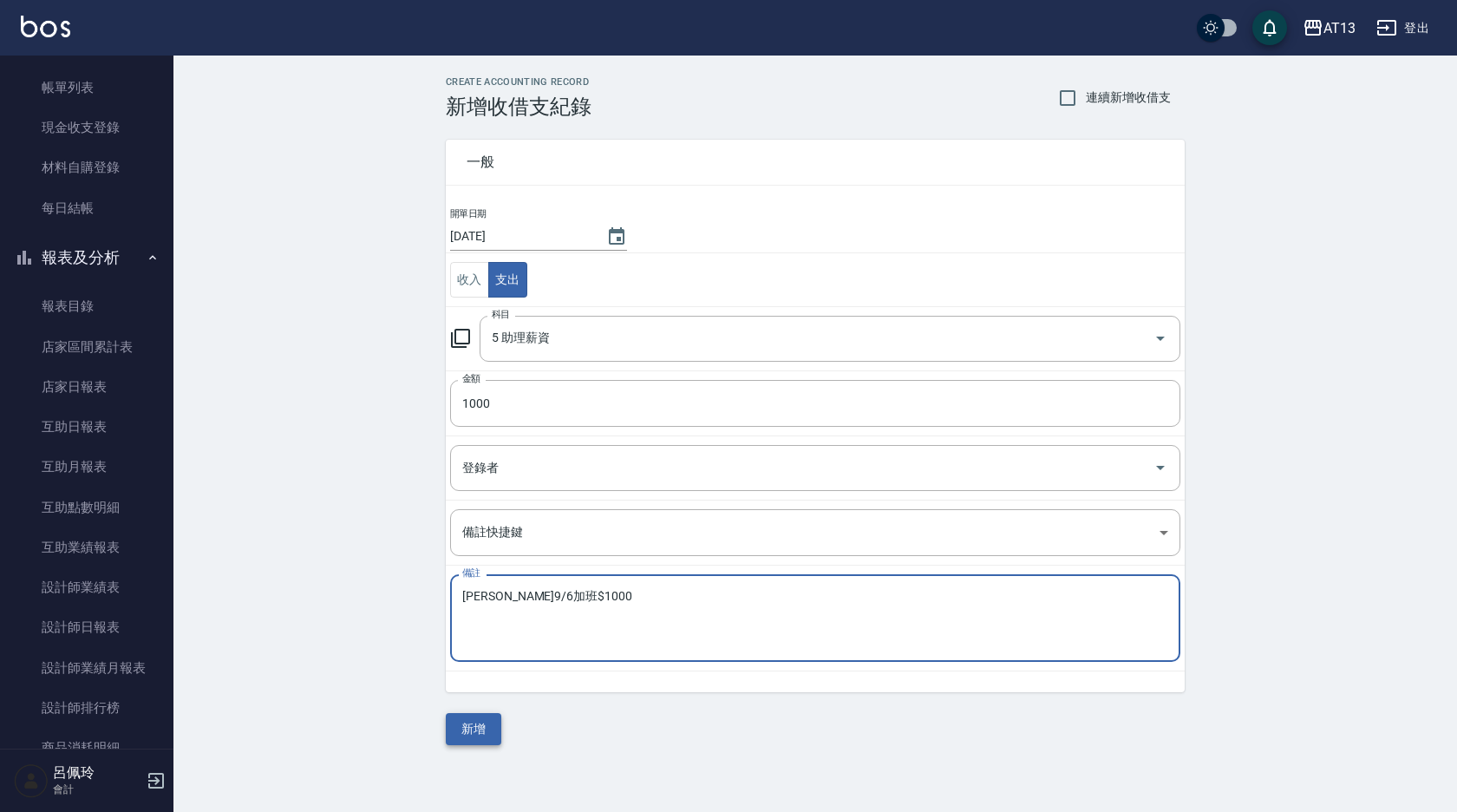
click at [492, 723] on button "新增" at bounding box center [473, 729] width 56 height 32
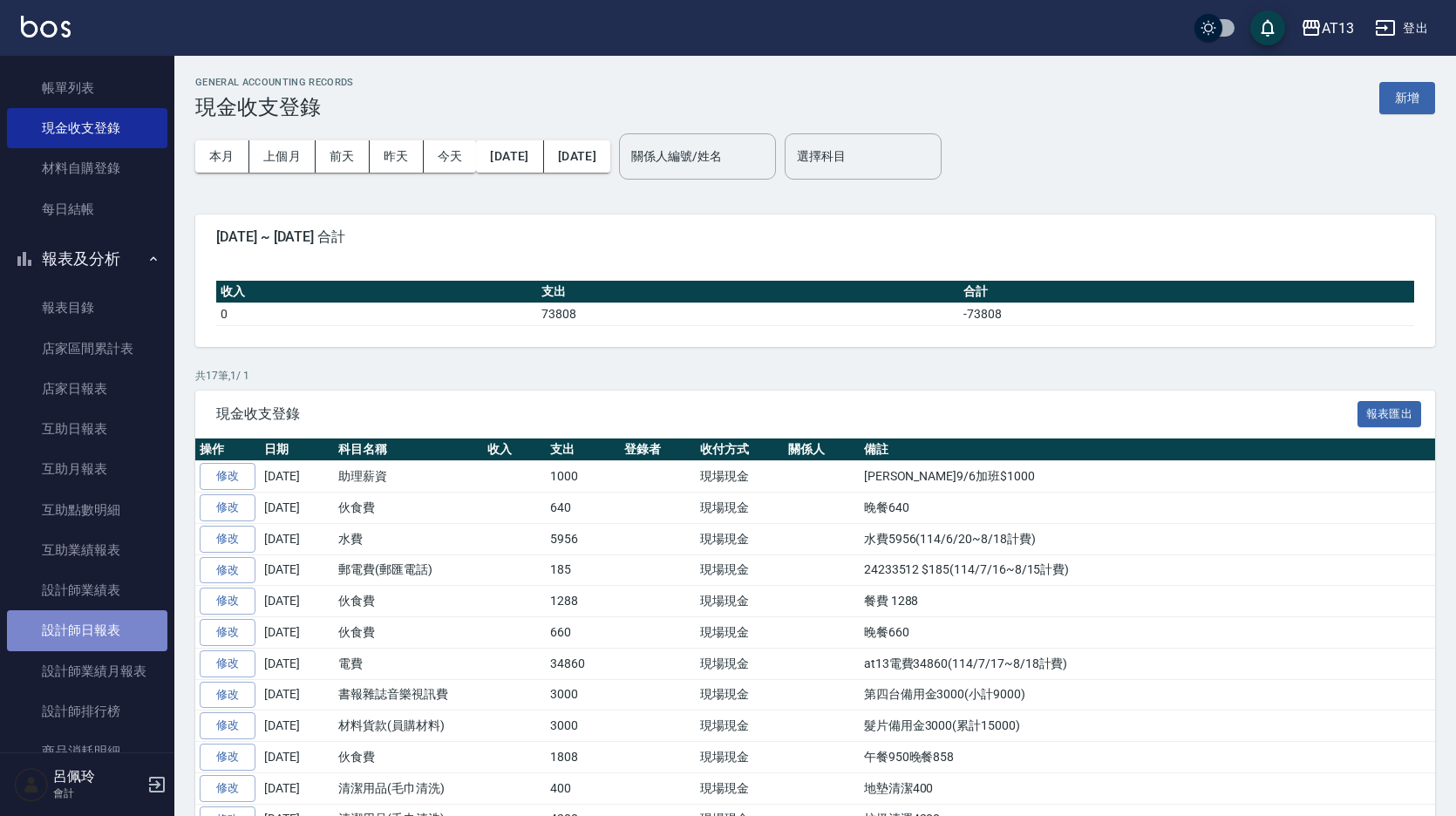
click at [124, 629] on link "設計師日報表" at bounding box center [86, 630] width 160 height 40
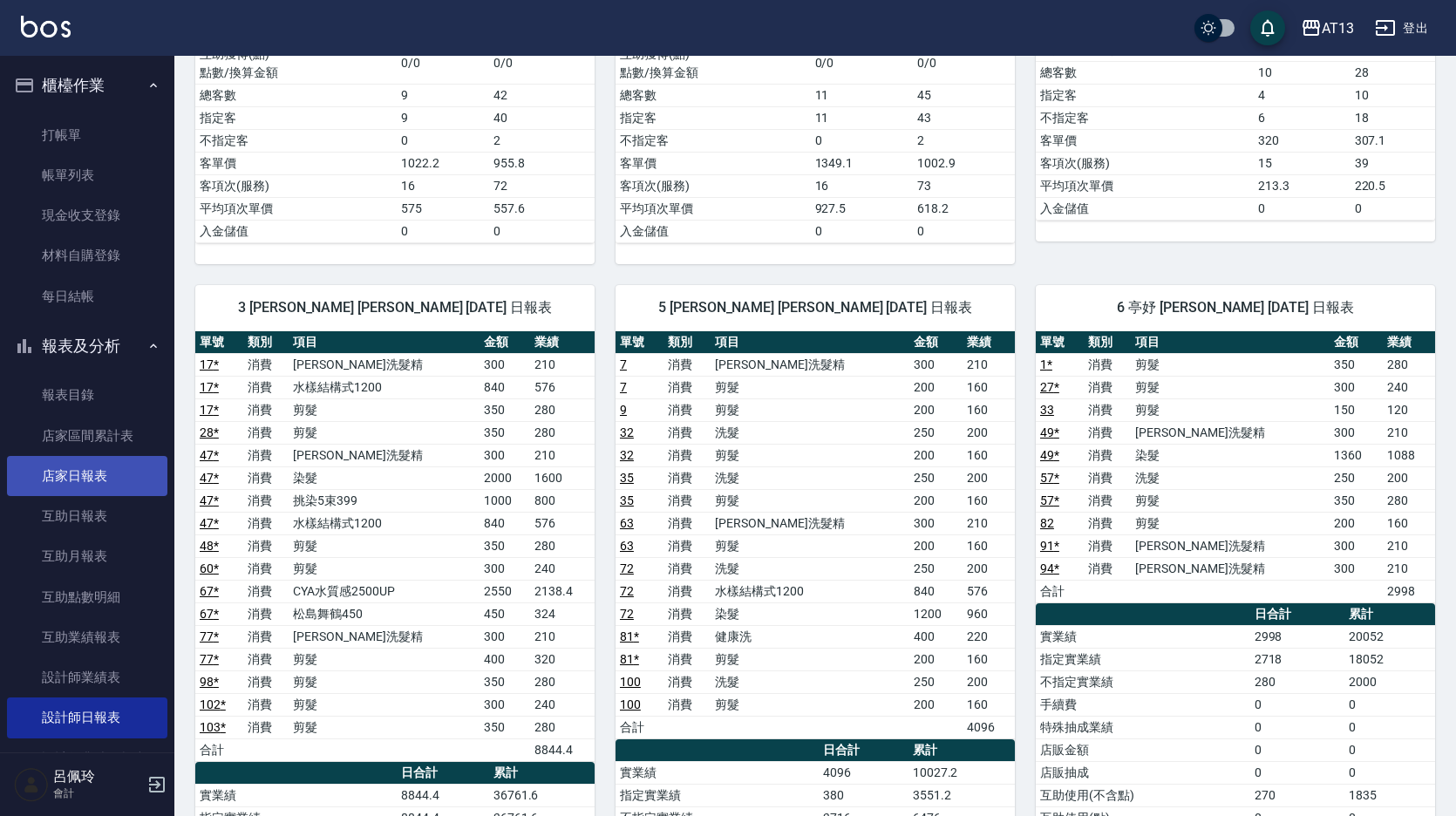
click at [84, 479] on link "店家日報表" at bounding box center [86, 476] width 160 height 40
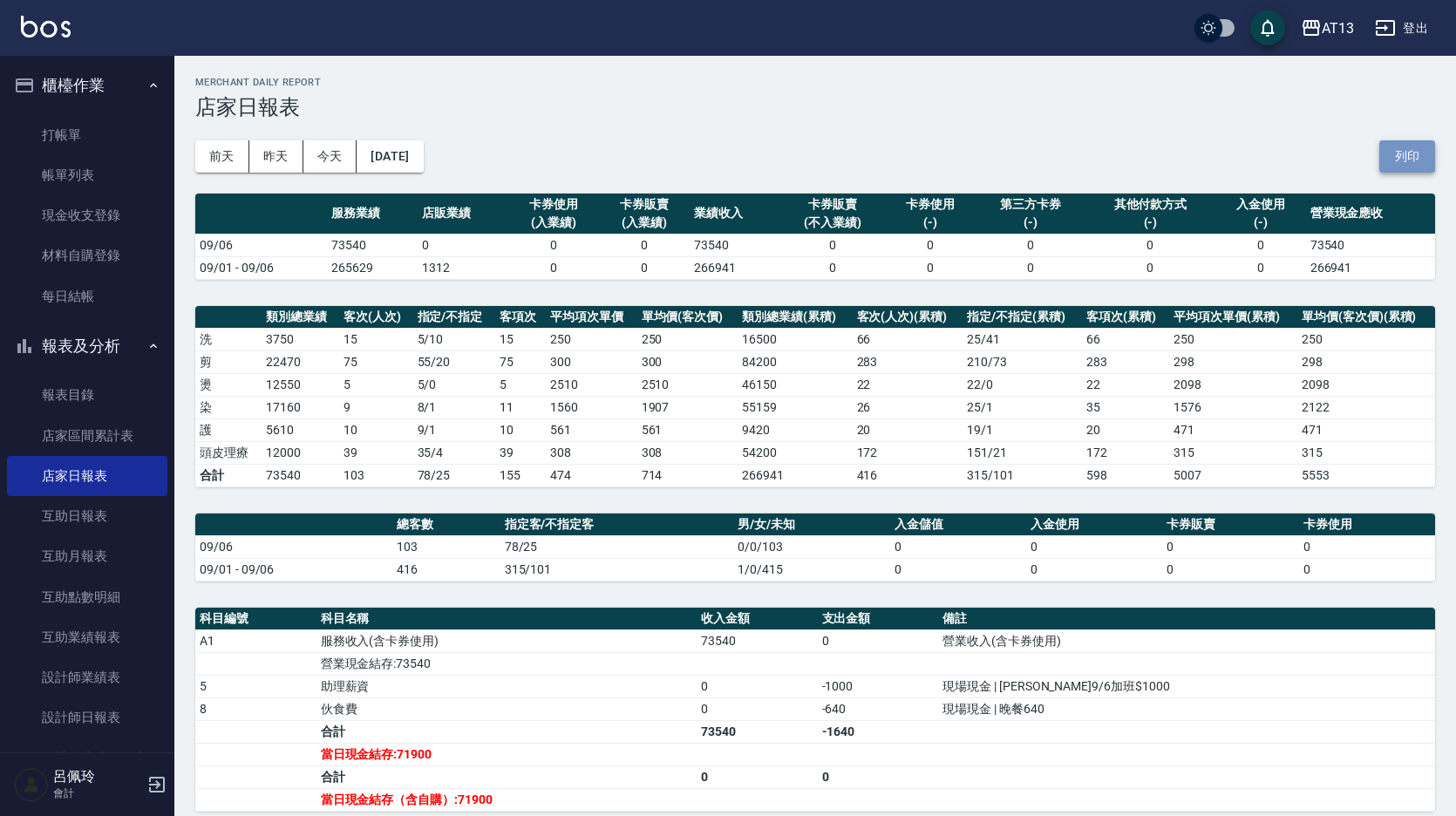
click at [1400, 160] on button "列印" at bounding box center [1407, 156] width 56 height 32
drag, startPoint x: 100, startPoint y: 177, endPoint x: 216, endPoint y: 417, distance: 266.6
click at [100, 177] on link "帳單列表" at bounding box center [86, 175] width 160 height 40
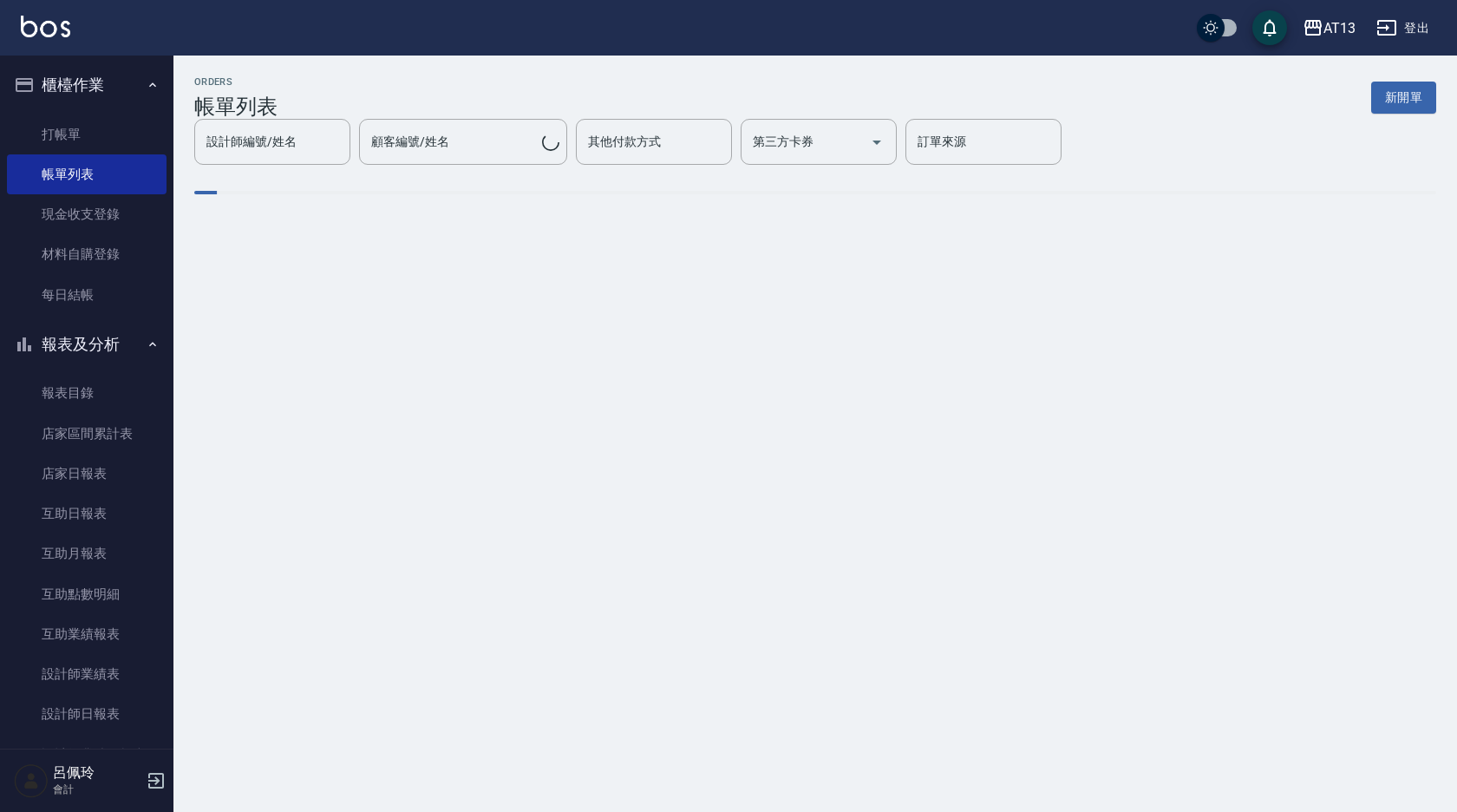
click at [342, 145] on input "設計師編號/姓名" at bounding box center [272, 141] width 141 height 30
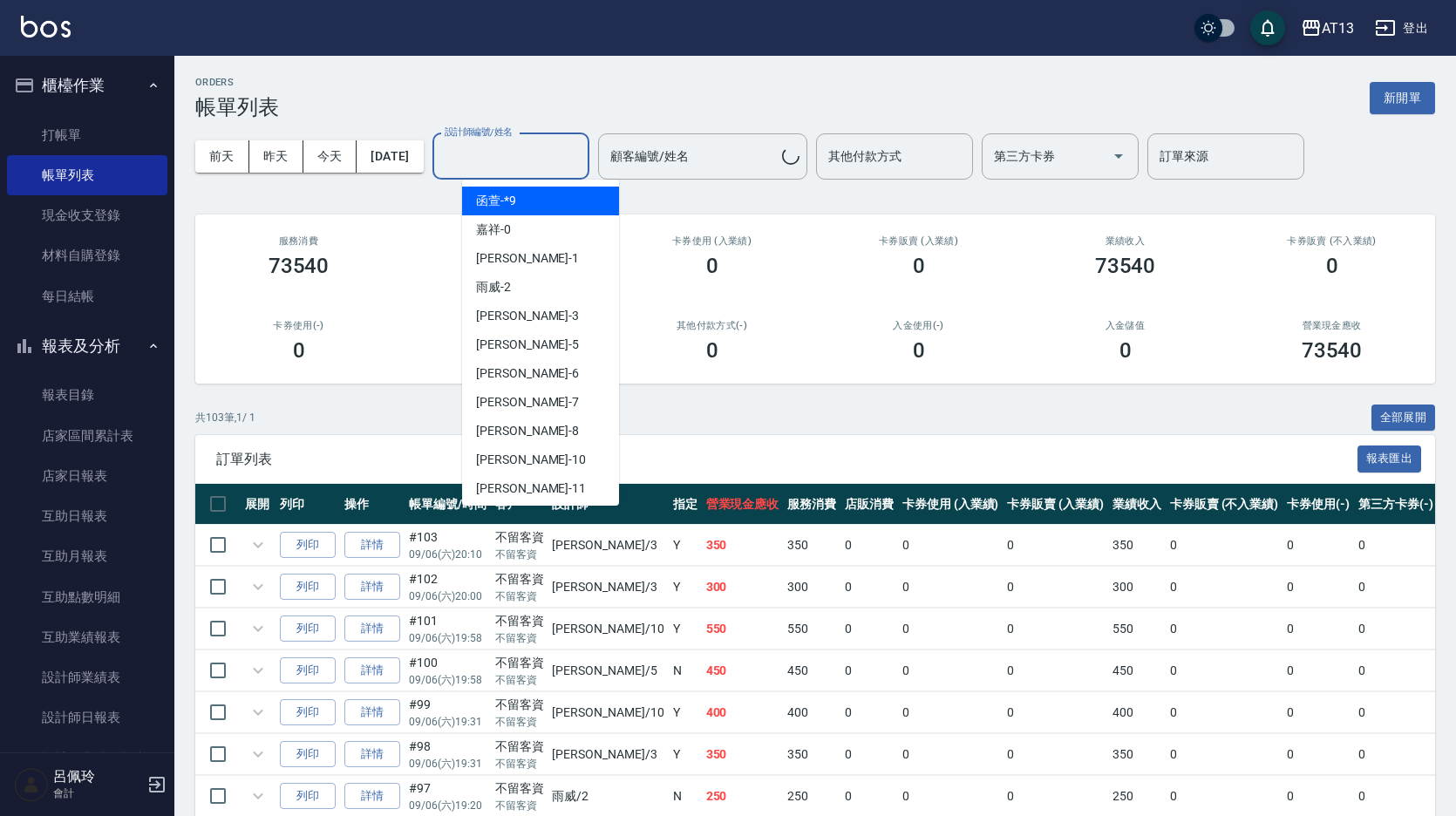
click at [510, 376] on span "亭妤 -6" at bounding box center [527, 372] width 103 height 18
